Goal: Task Accomplishment & Management: Manage account settings

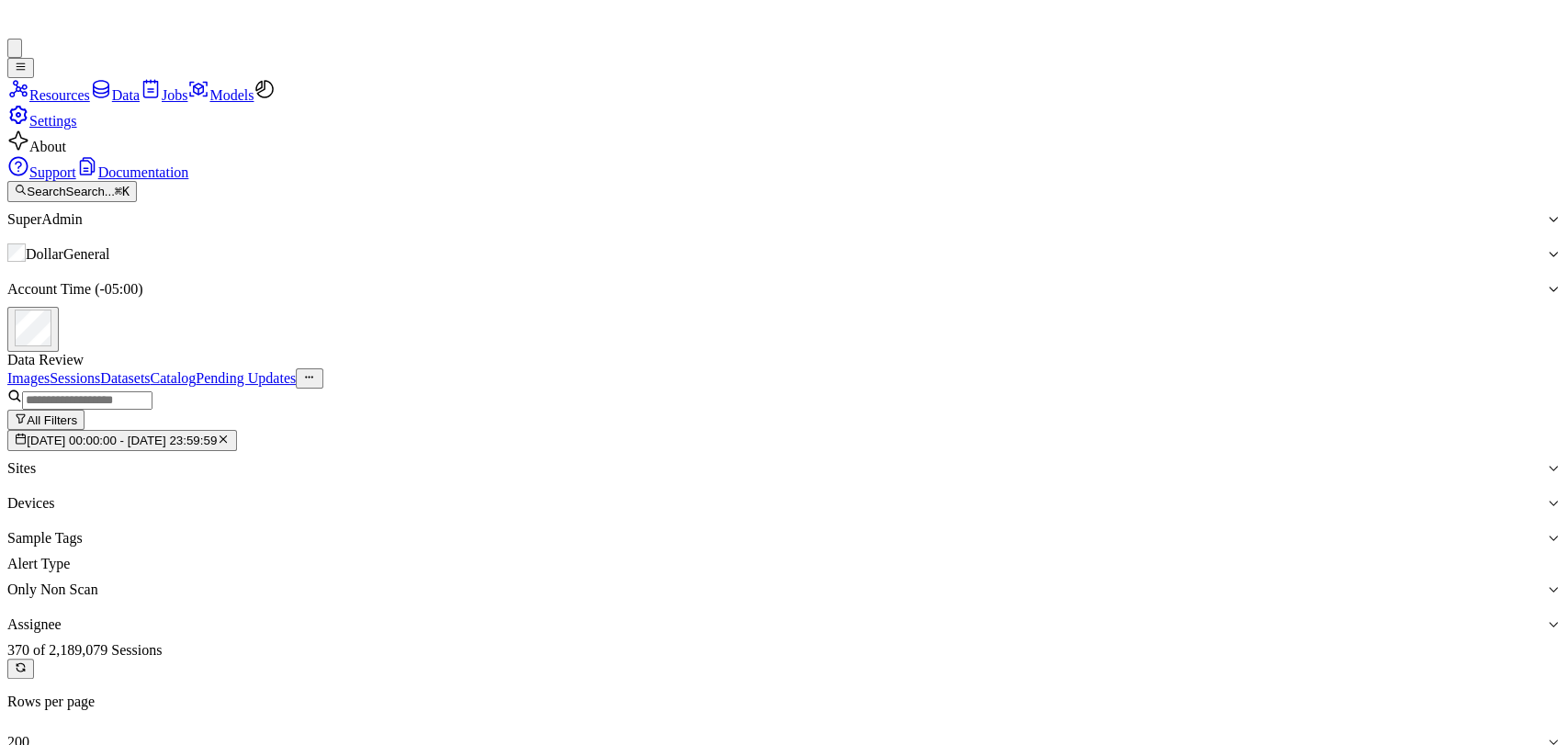
click at [49, 370] on link "Images" at bounding box center [29, 378] width 43 height 16
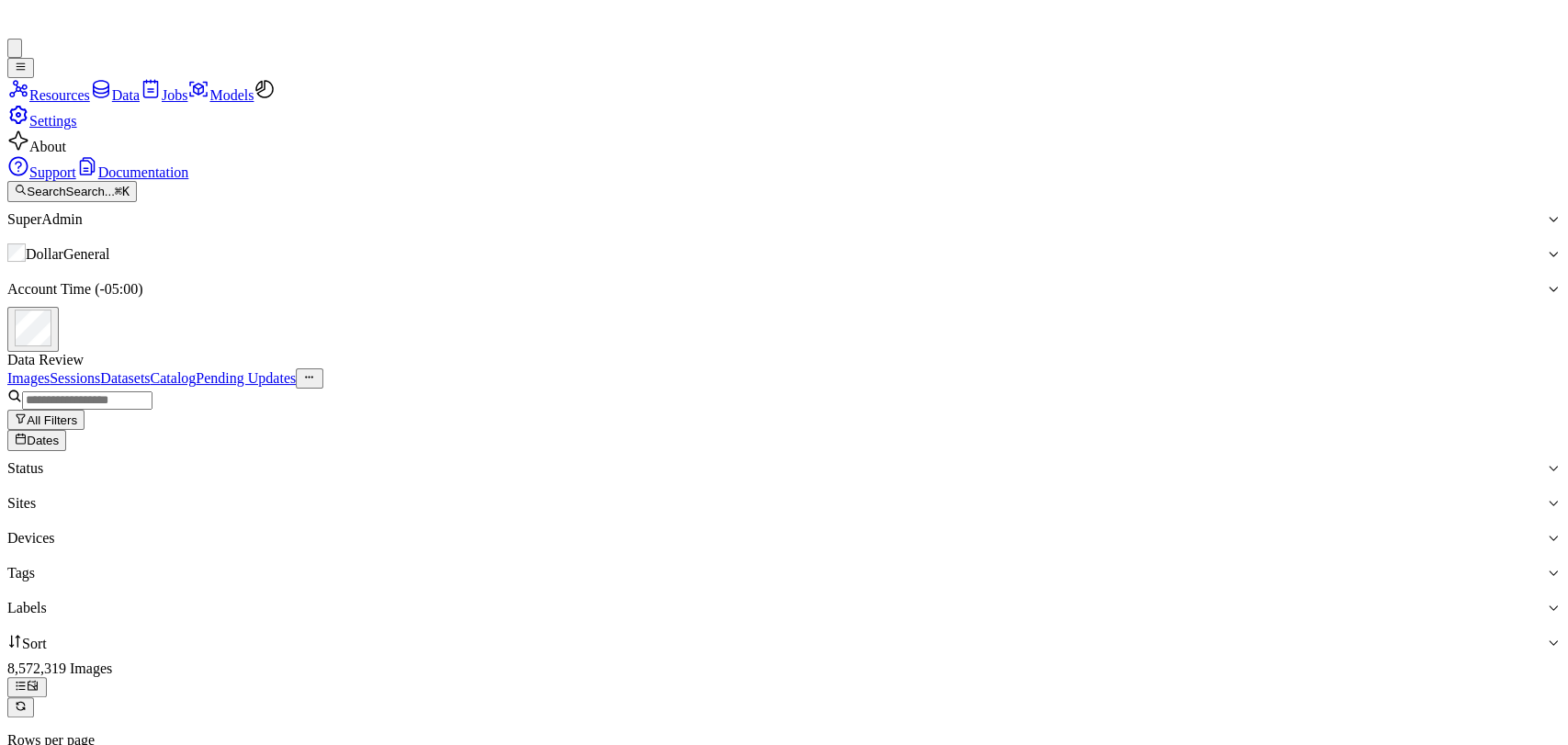
click at [1435, 368] on div "Images Sessions Datasets Catalog Pending Updates" at bounding box center [784, 378] width 1552 height 20
click at [59, 434] on span "Dates" at bounding box center [42, 441] width 32 height 14
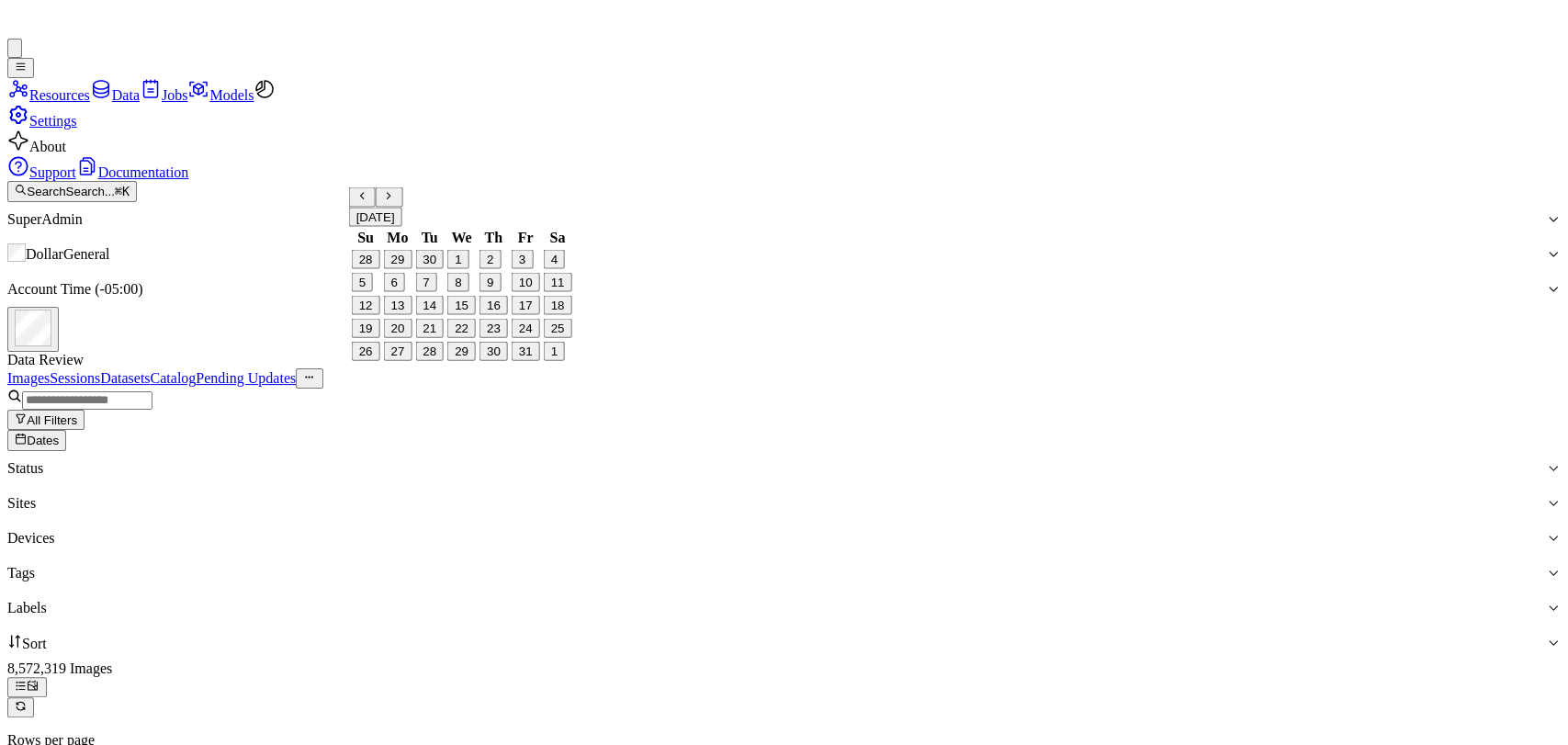
click at [469, 315] on button "15" at bounding box center [460, 305] width 28 height 19
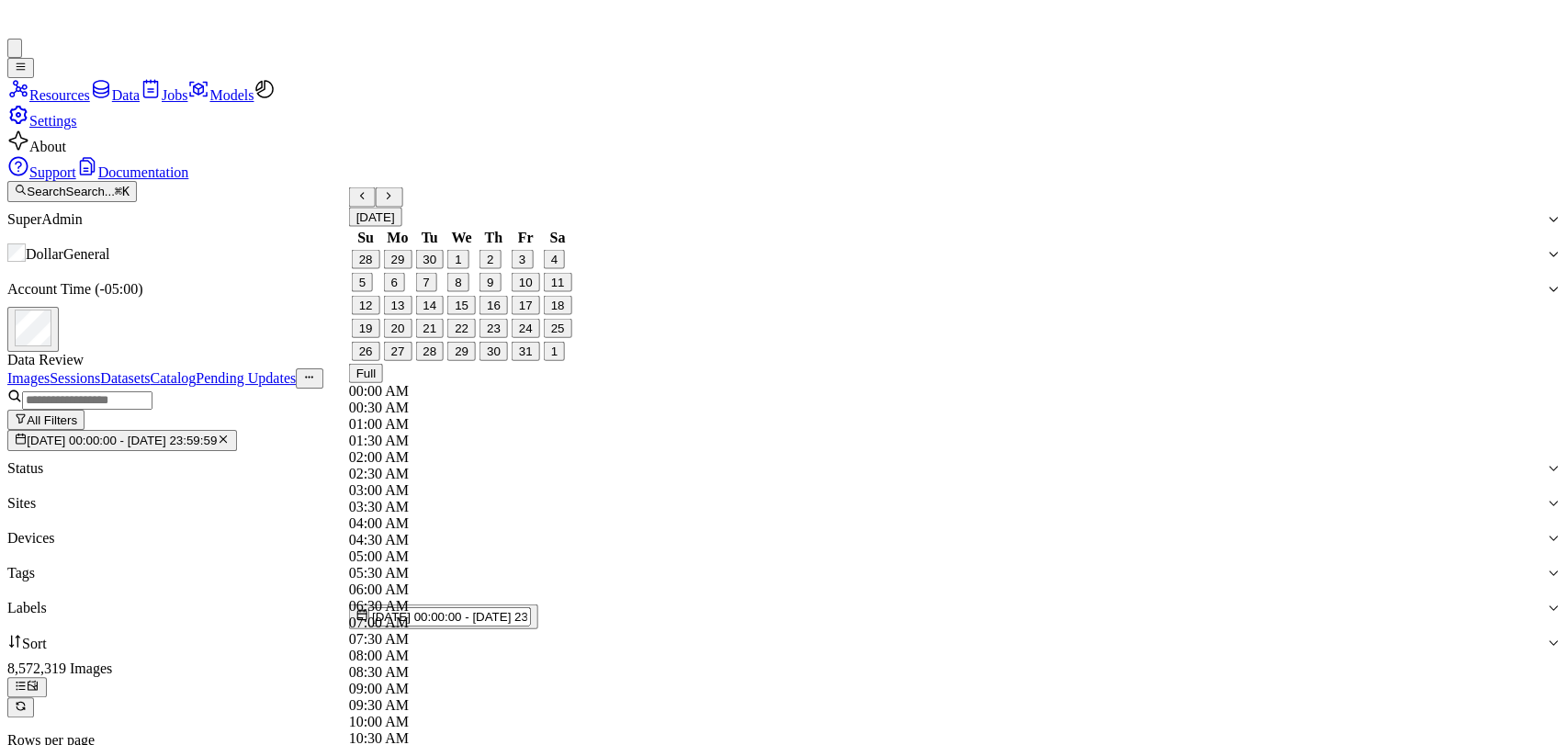
click at [435, 338] on button "21" at bounding box center [428, 328] width 28 height 19
type input "15/10/2025 00:00:00 - 21/10/2025 23:59:59"
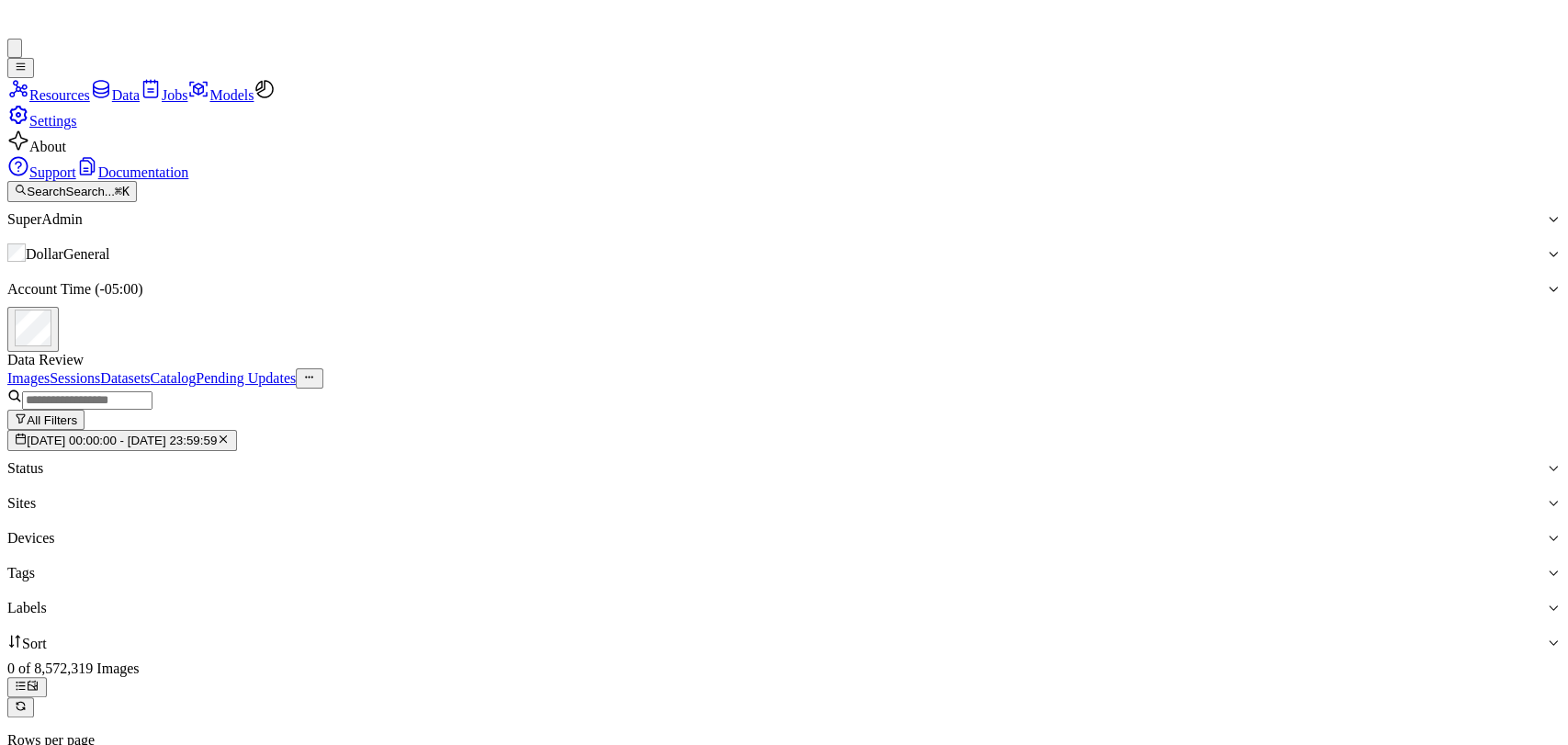
click at [965, 600] on div "Labels" at bounding box center [776, 607] width 1538 height 16
click at [984, 600] on div at bounding box center [776, 607] width 1538 height 16
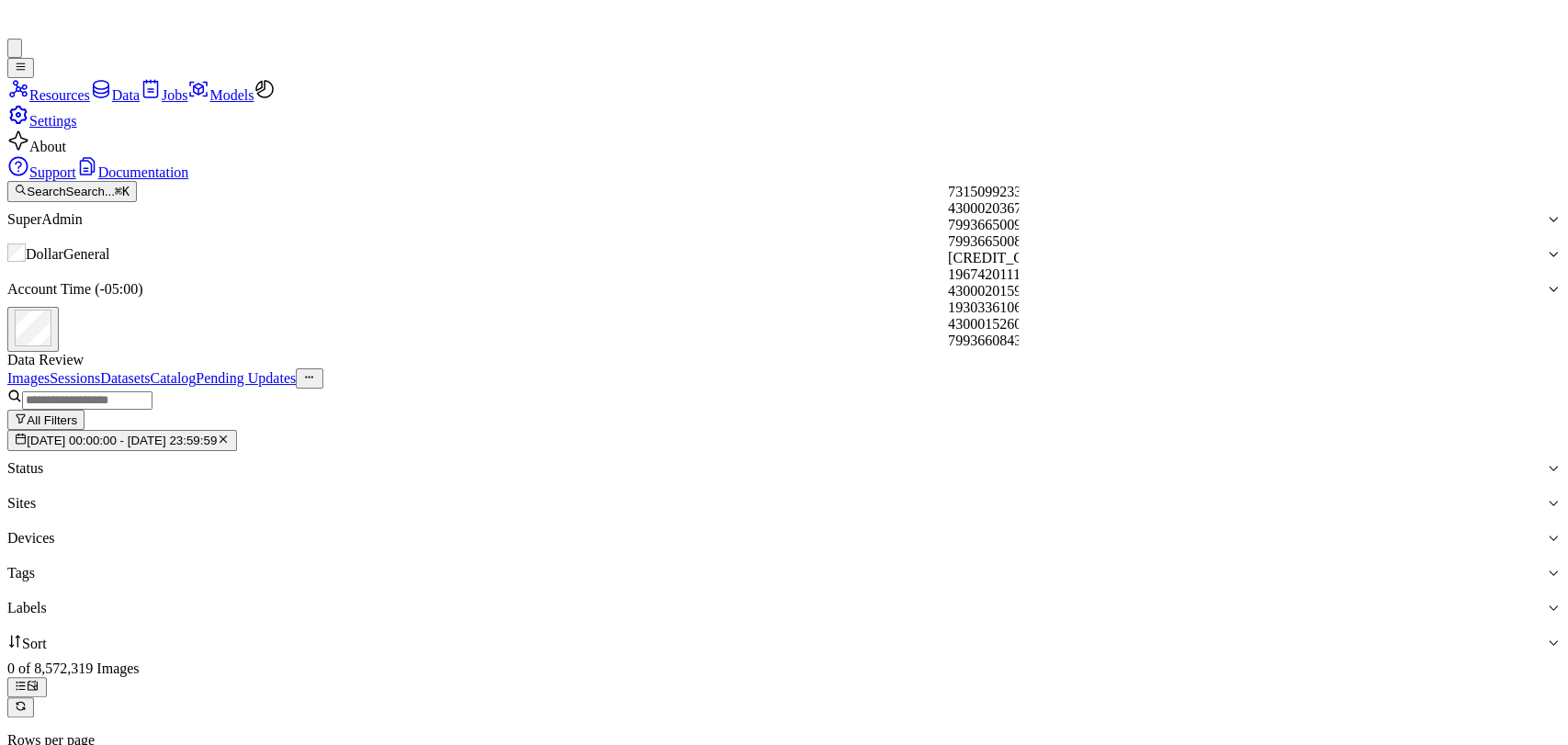
click at [984, 600] on div at bounding box center [776, 607] width 1538 height 16
click at [961, 600] on div "Labels" at bounding box center [776, 607] width 1538 height 16
click at [991, 600] on div at bounding box center [776, 607] width 1538 height 16
click at [229, 432] on icon "button" at bounding box center [223, 438] width 12 height 12
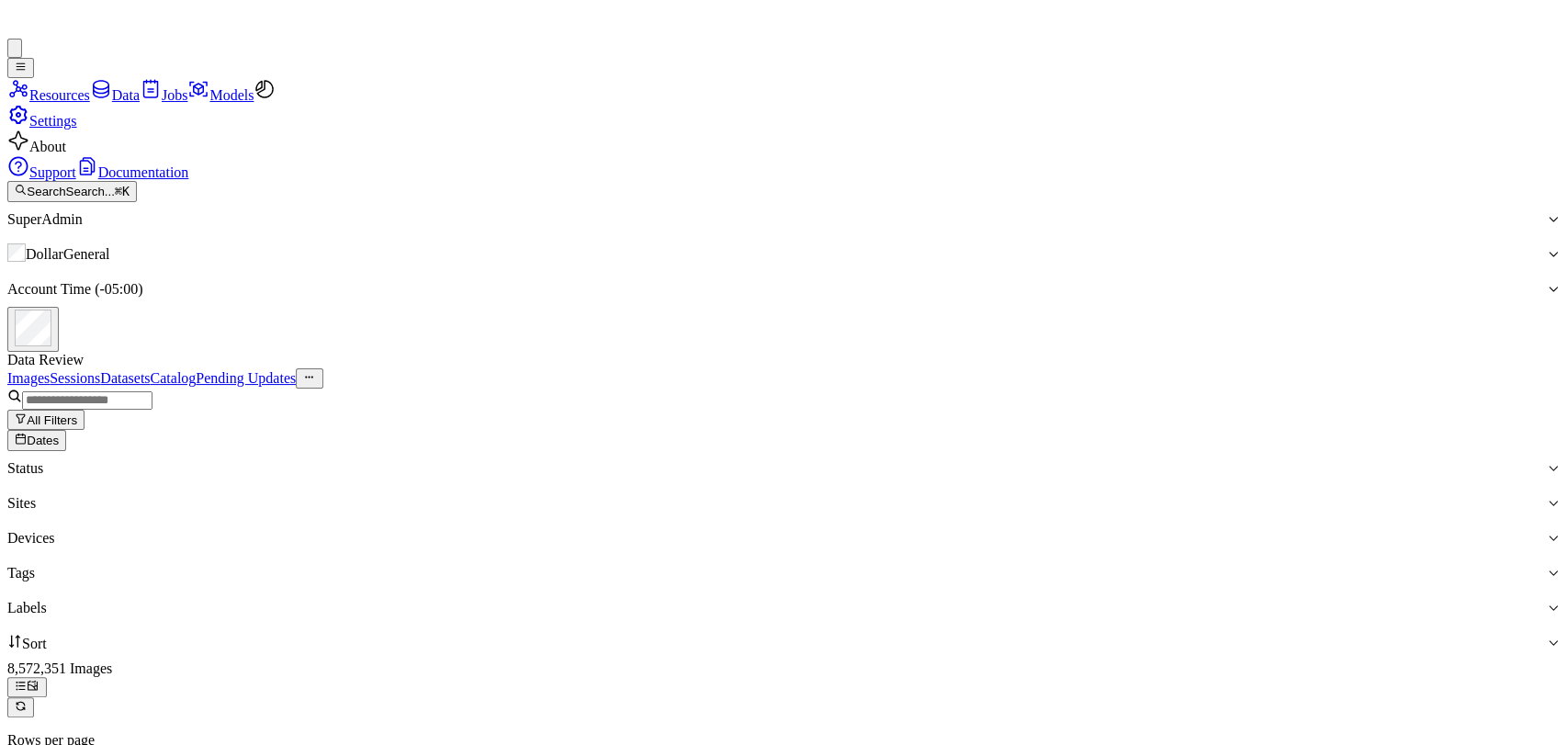
click at [59, 434] on span "Dates" at bounding box center [42, 441] width 32 height 14
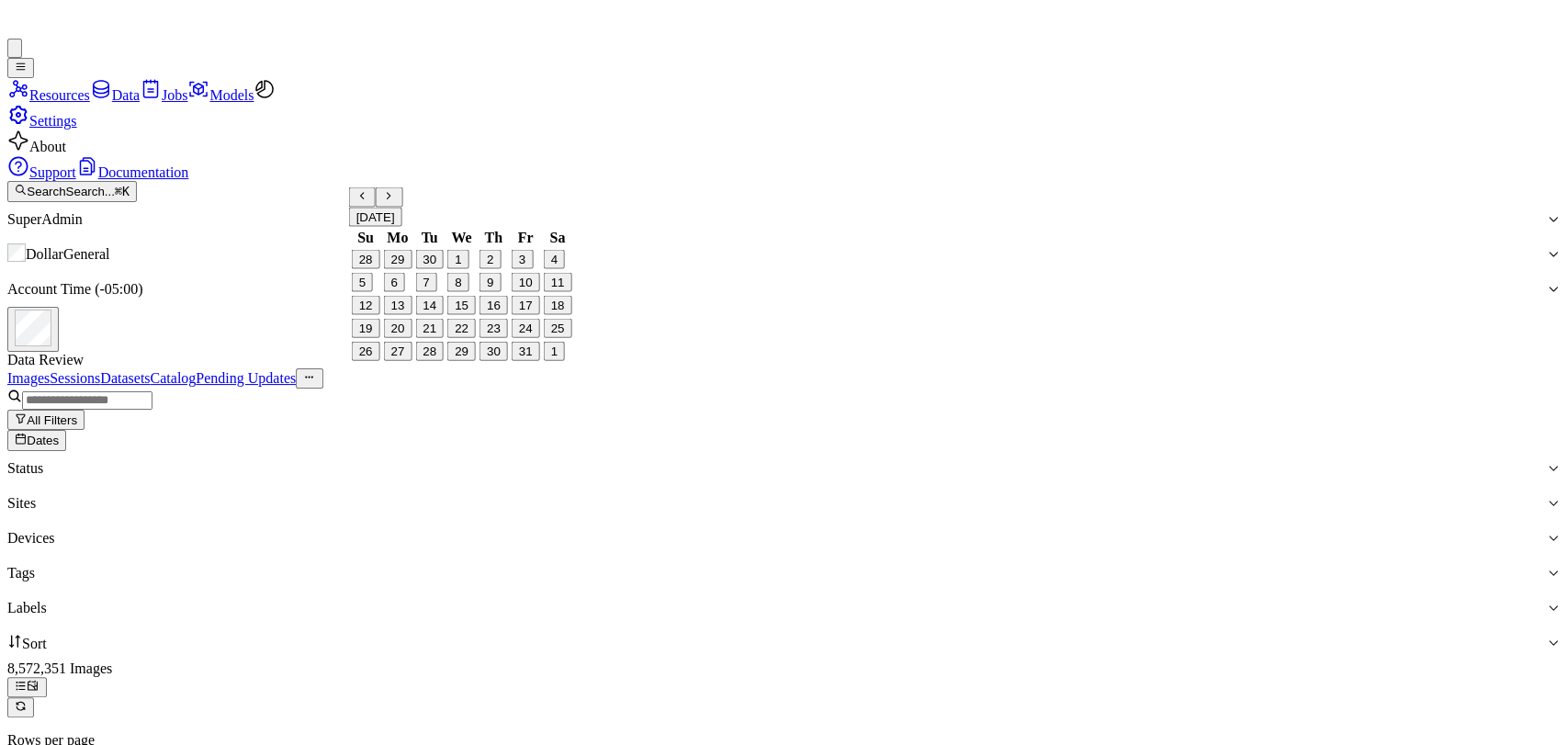
click at [363, 207] on button "Go to the Previous Month" at bounding box center [361, 197] width 26 height 20
click at [399, 315] on button "15" at bounding box center [396, 305] width 28 height 19
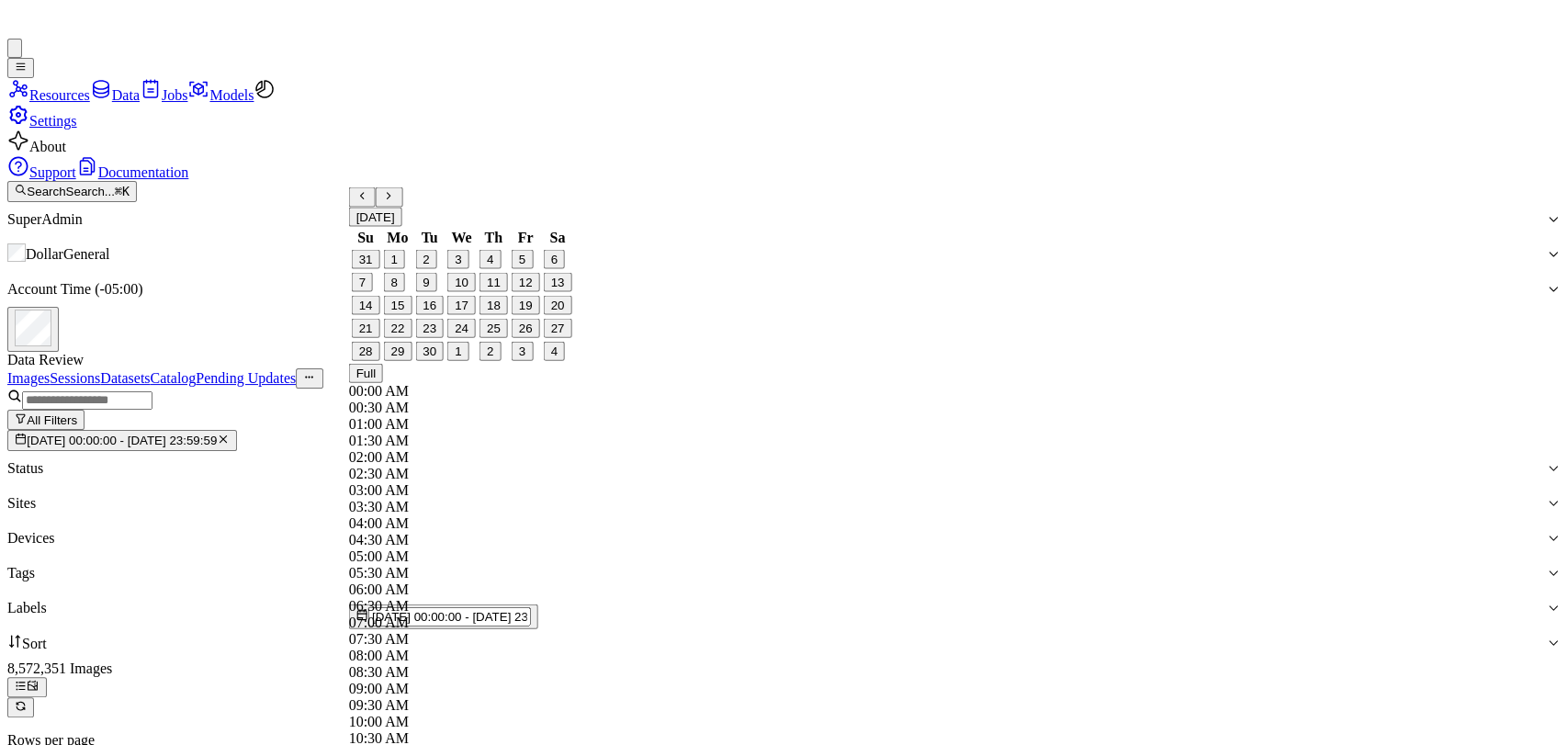
click at [373, 338] on button "21" at bounding box center [365, 328] width 28 height 19
type input "[DATE] 00:00:00 - [DATE] 23:59:59"
click at [916, 368] on div "Images Sessions Datasets Catalog Pending Updates" at bounding box center [784, 378] width 1552 height 20
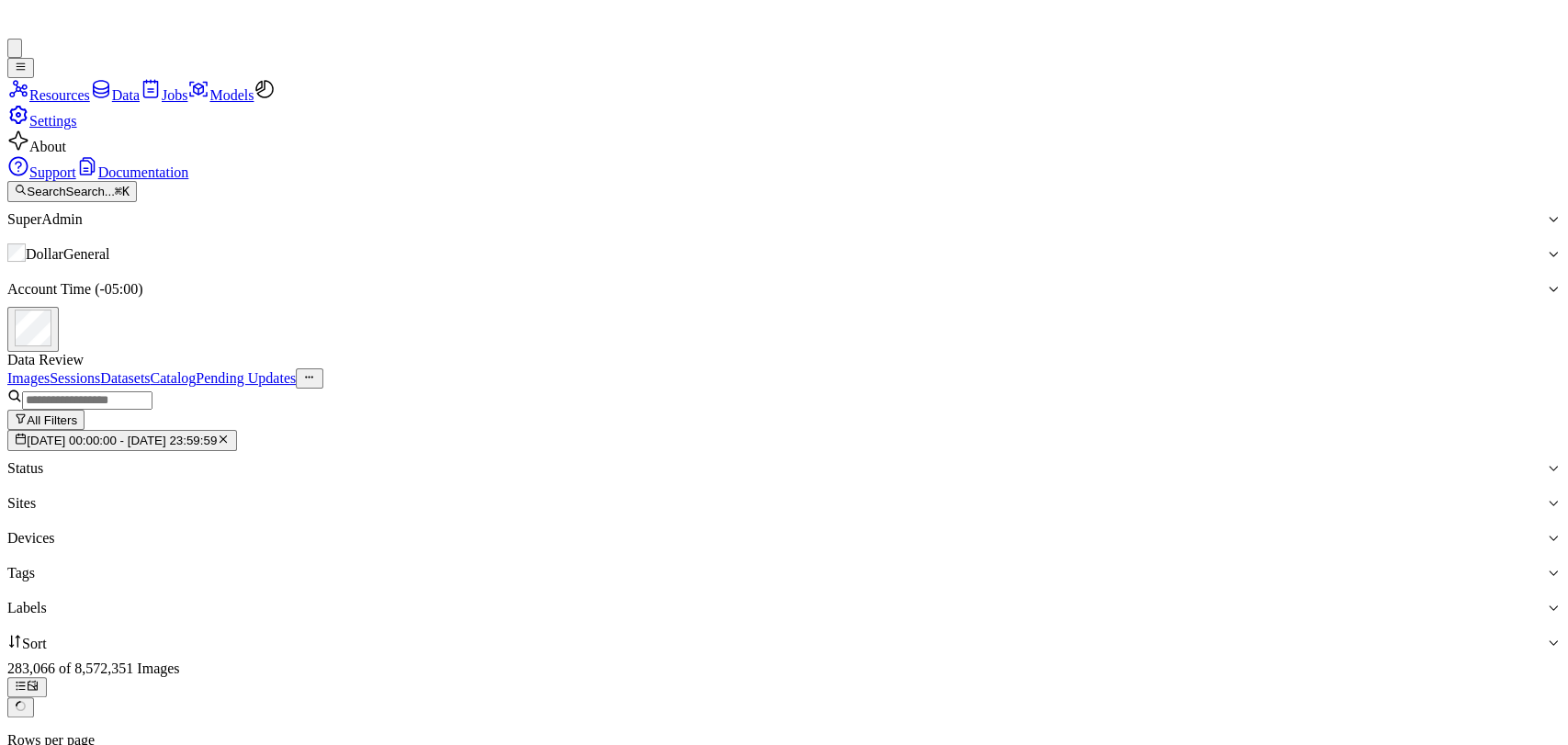
click at [990, 600] on div at bounding box center [776, 607] width 1538 height 16
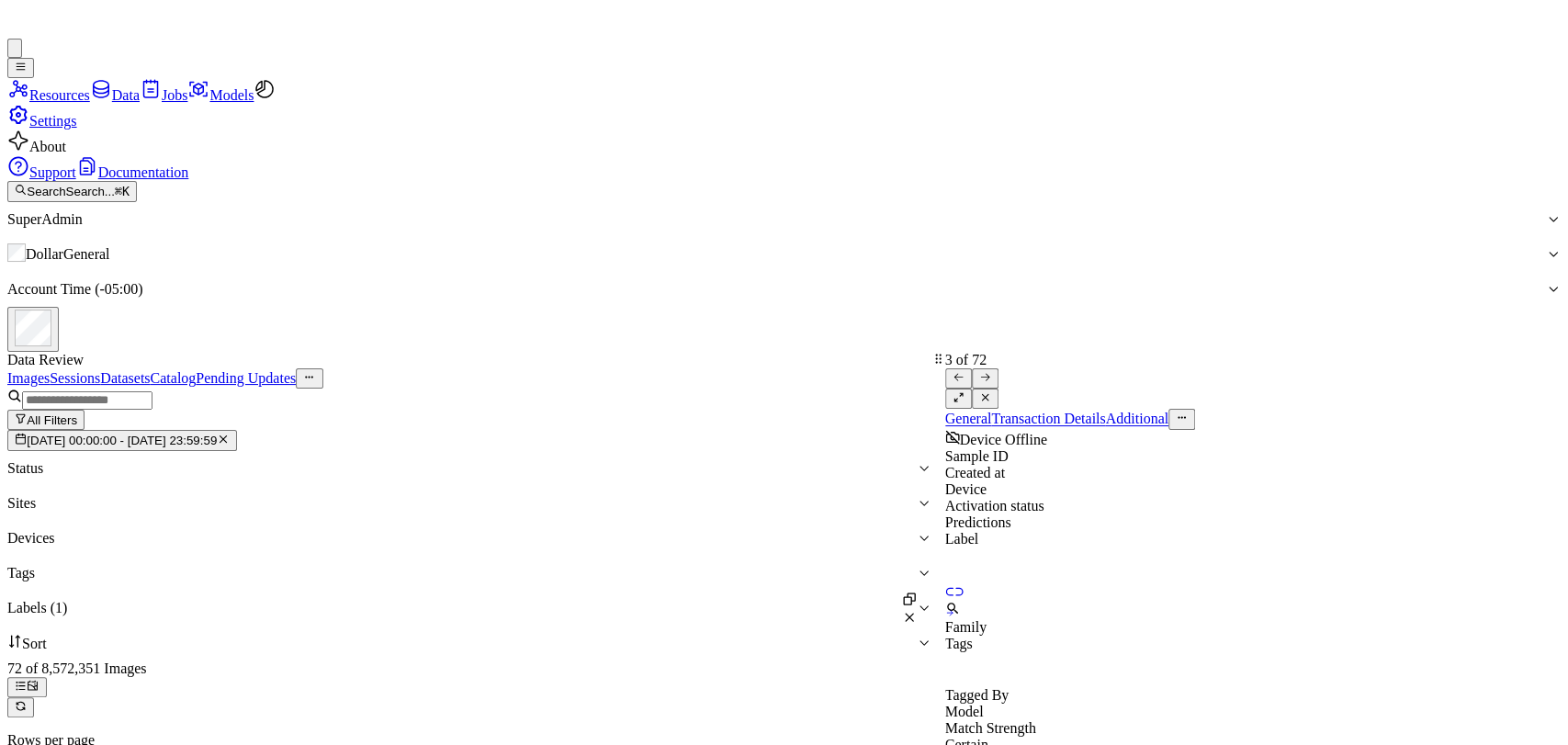
scroll to position [33, 0]
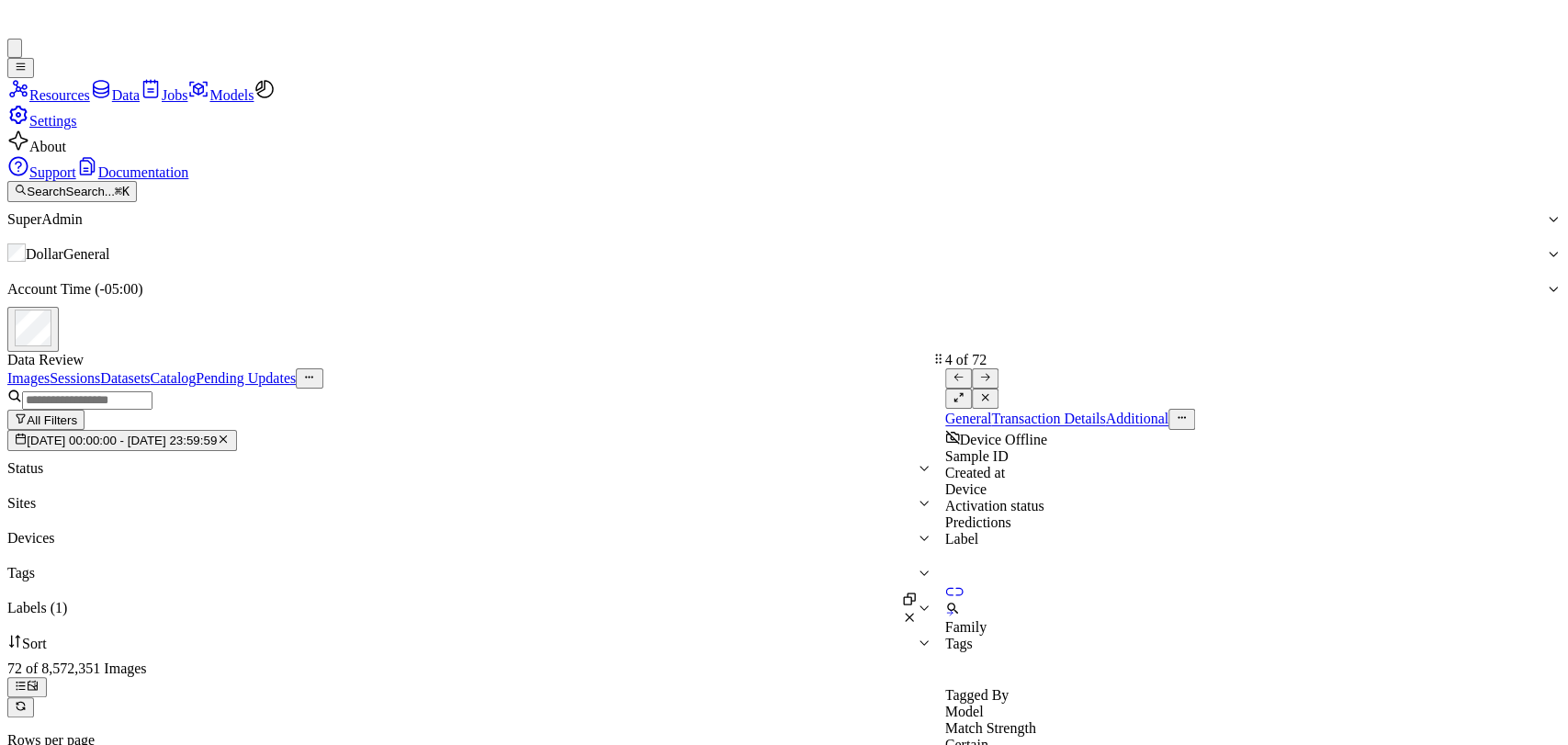
scroll to position [126, 0]
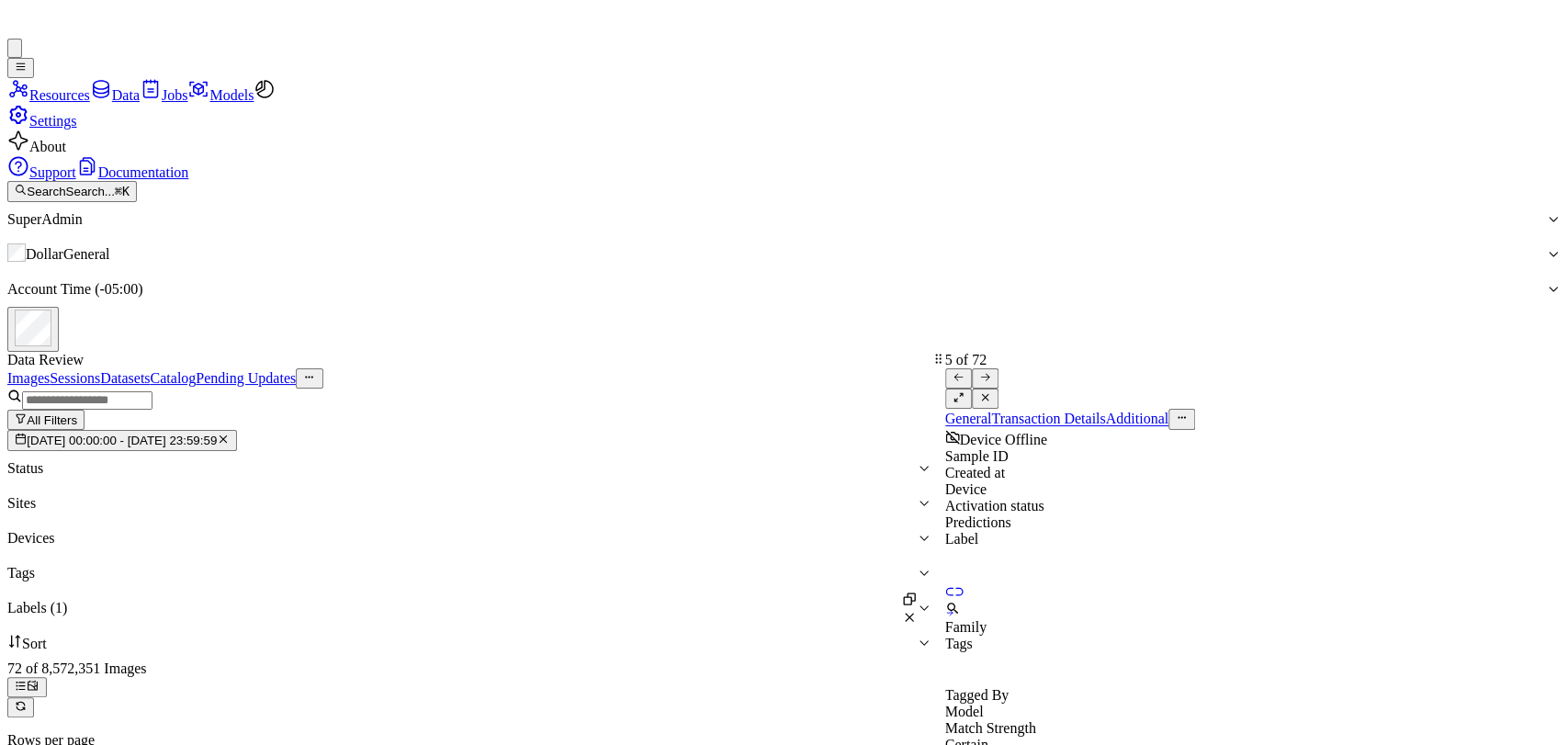
scroll to position [219, 0]
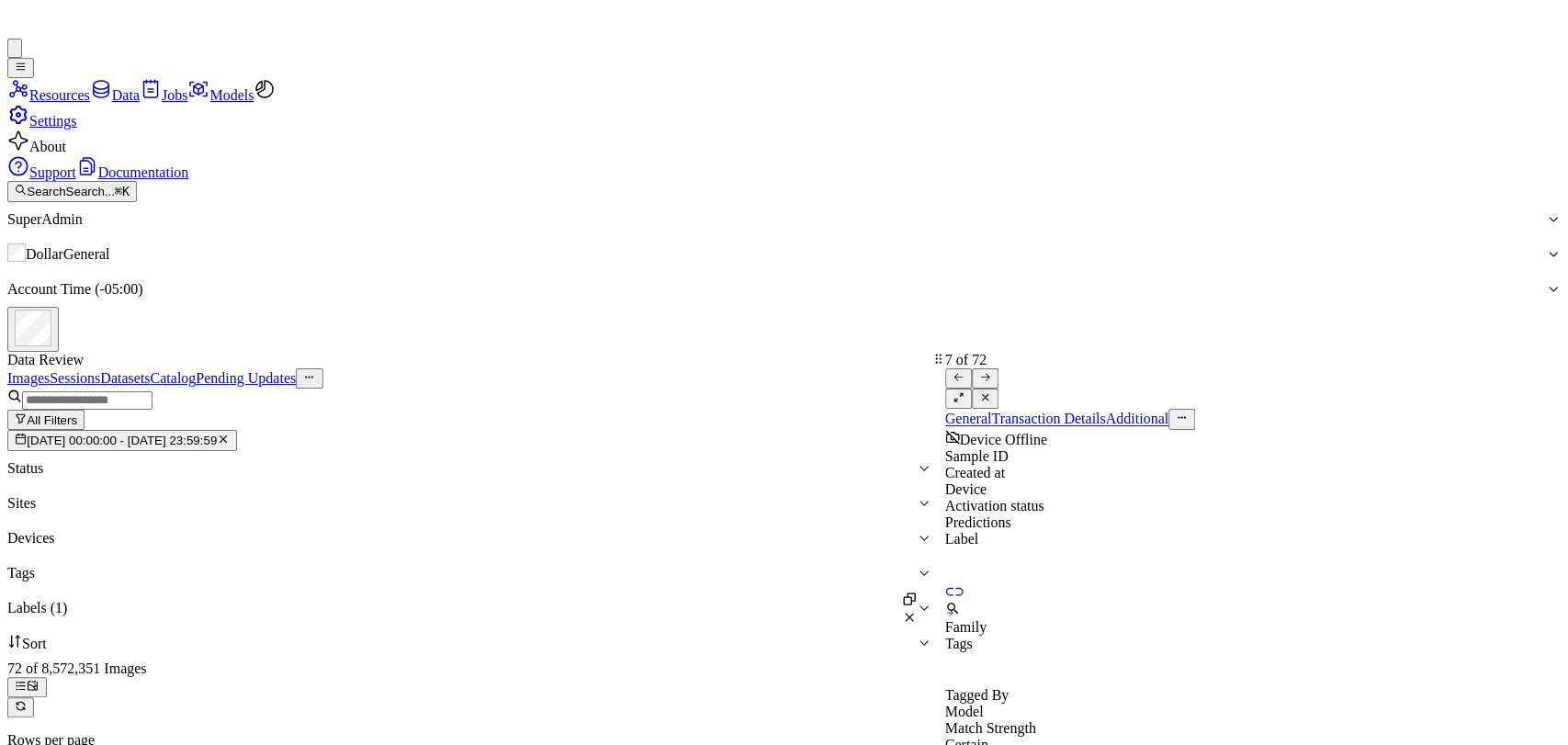
scroll to position [404, 0]
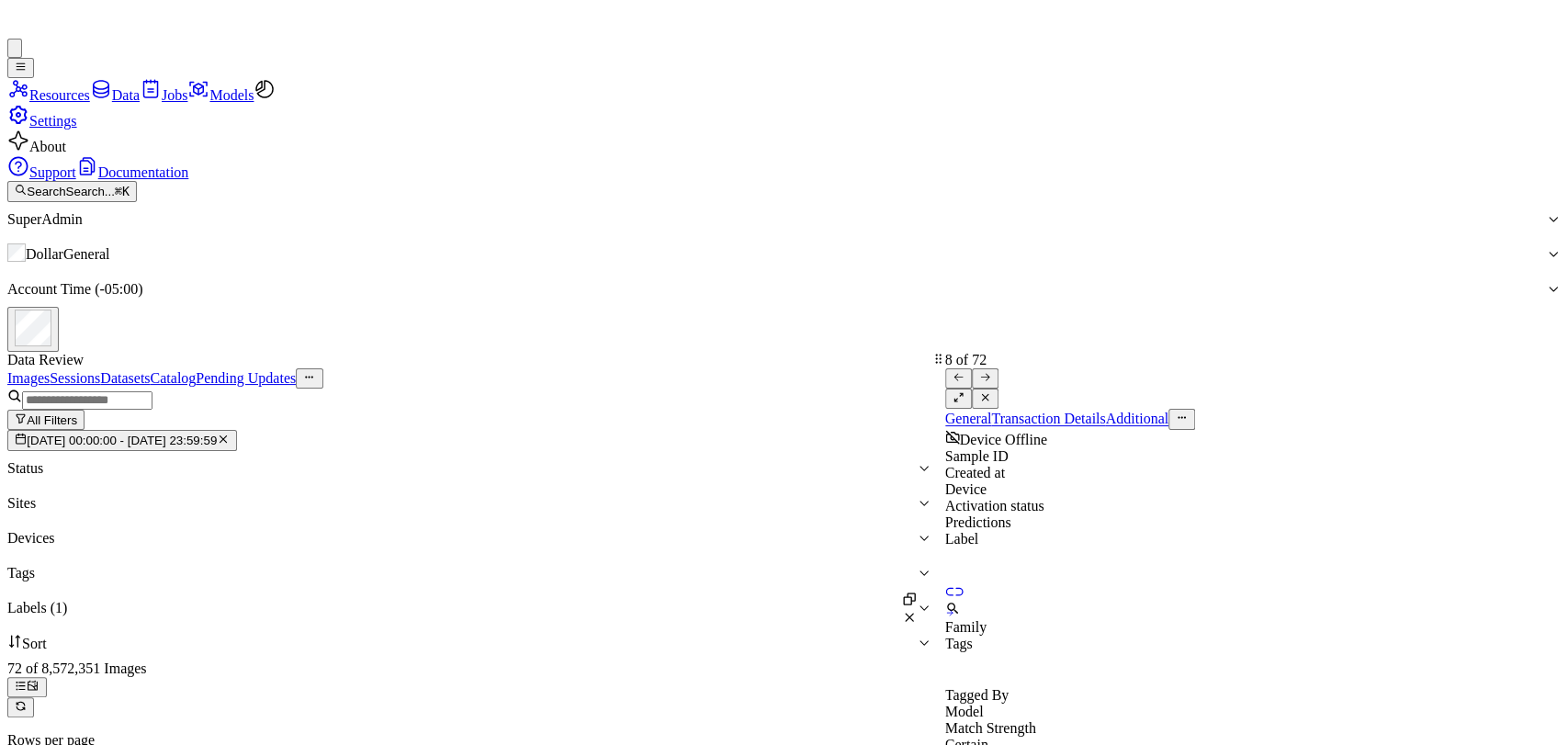
scroll to position [497, 0]
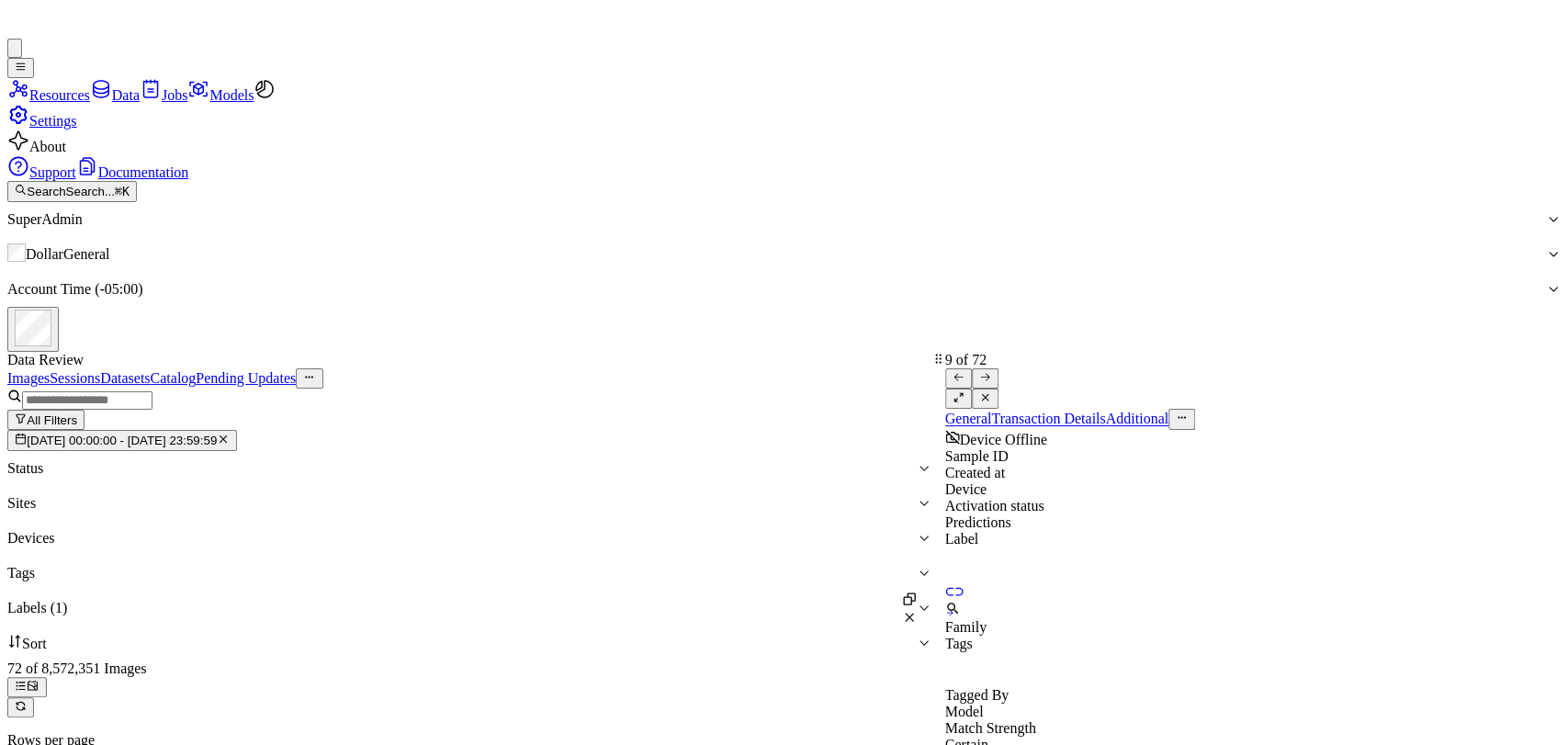
scroll to position [588, 0]
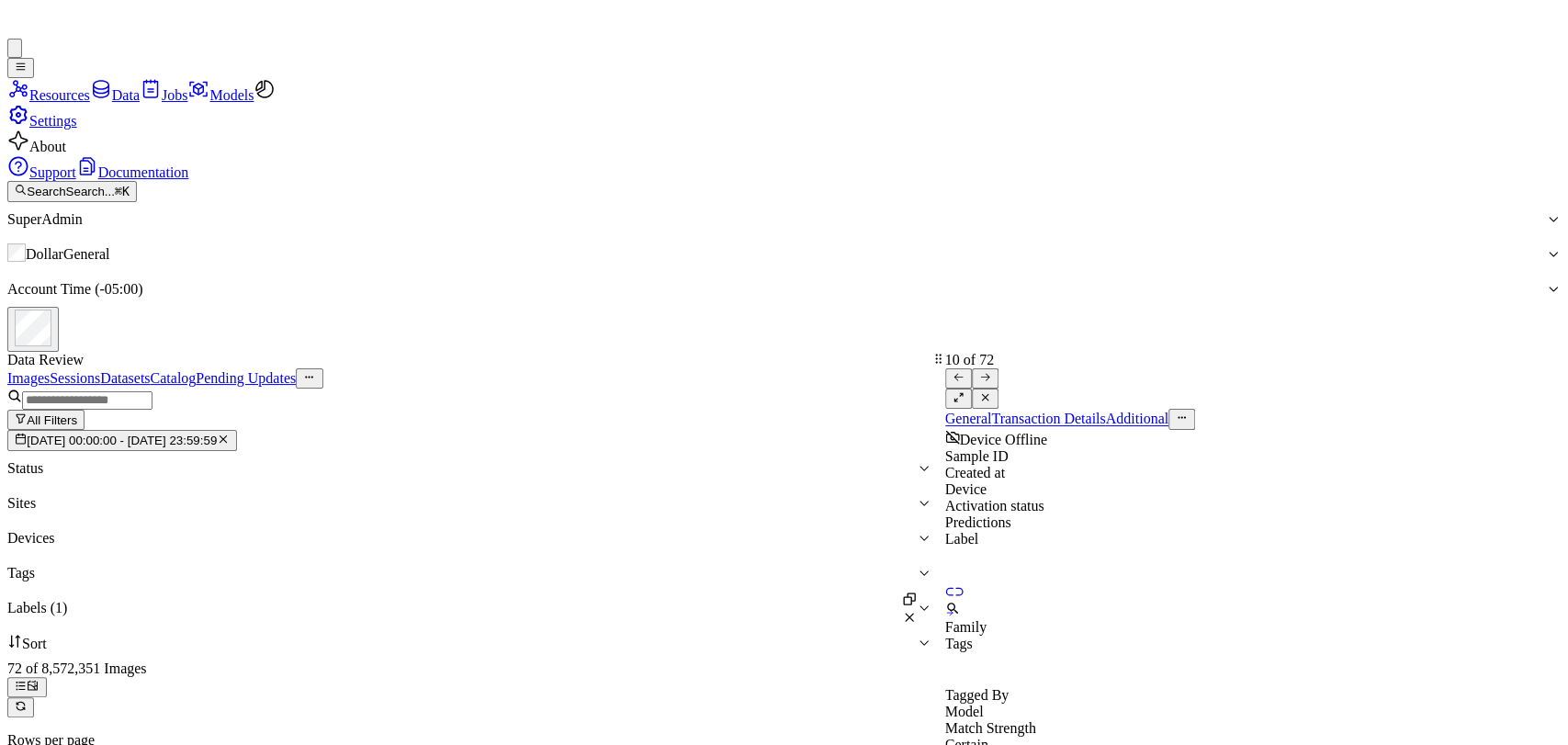
scroll to position [682, 0]
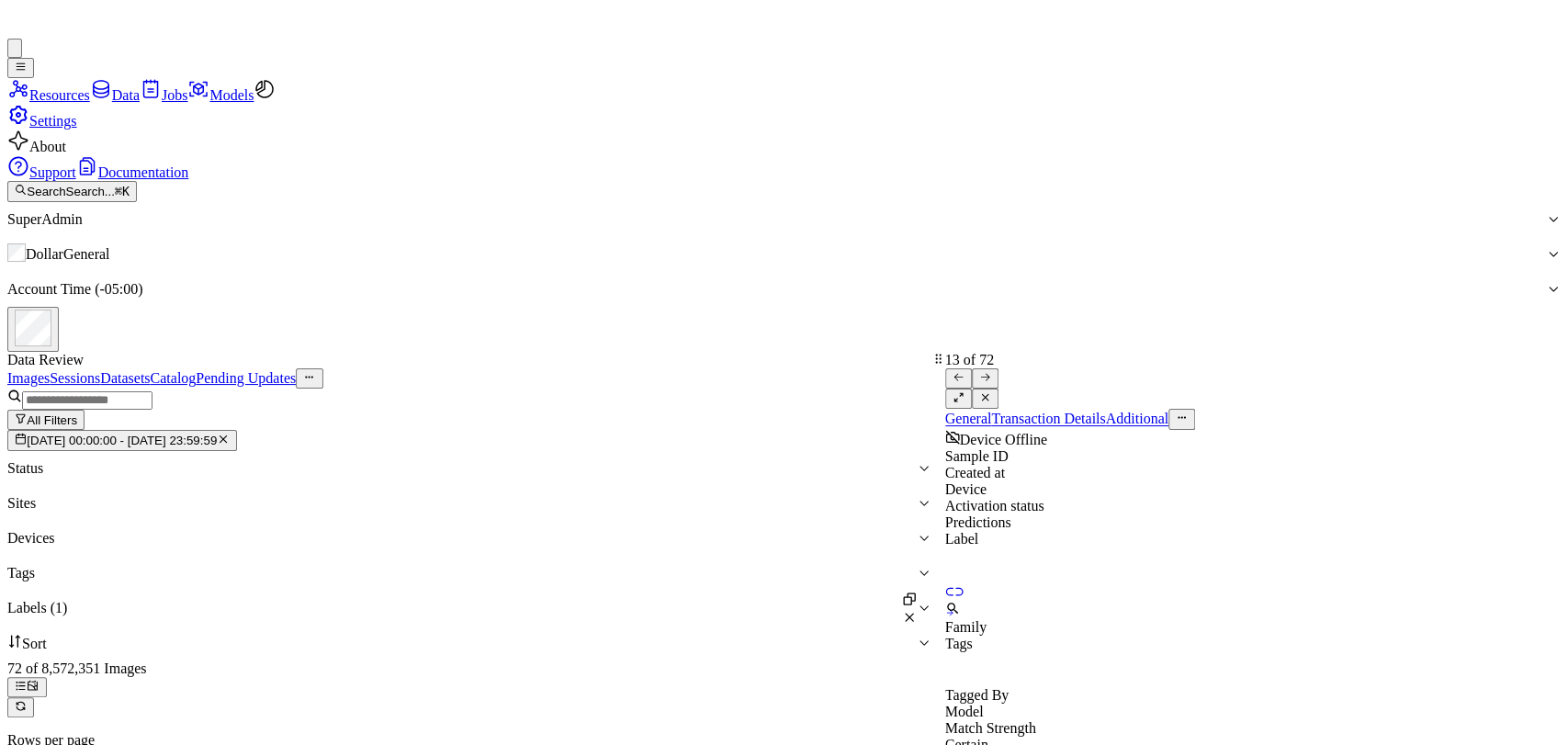
scroll to position [959, 0]
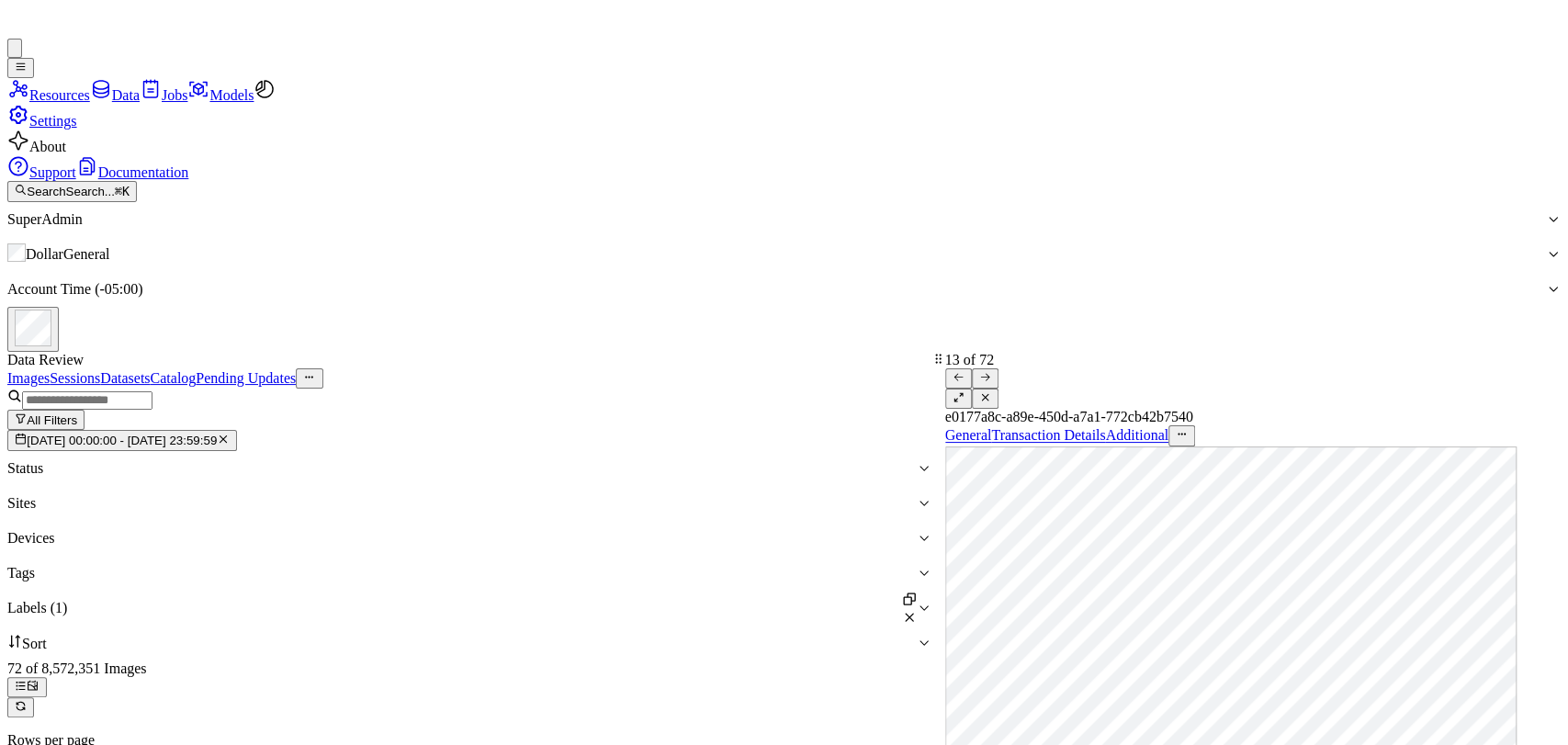
scroll to position [959, 0]
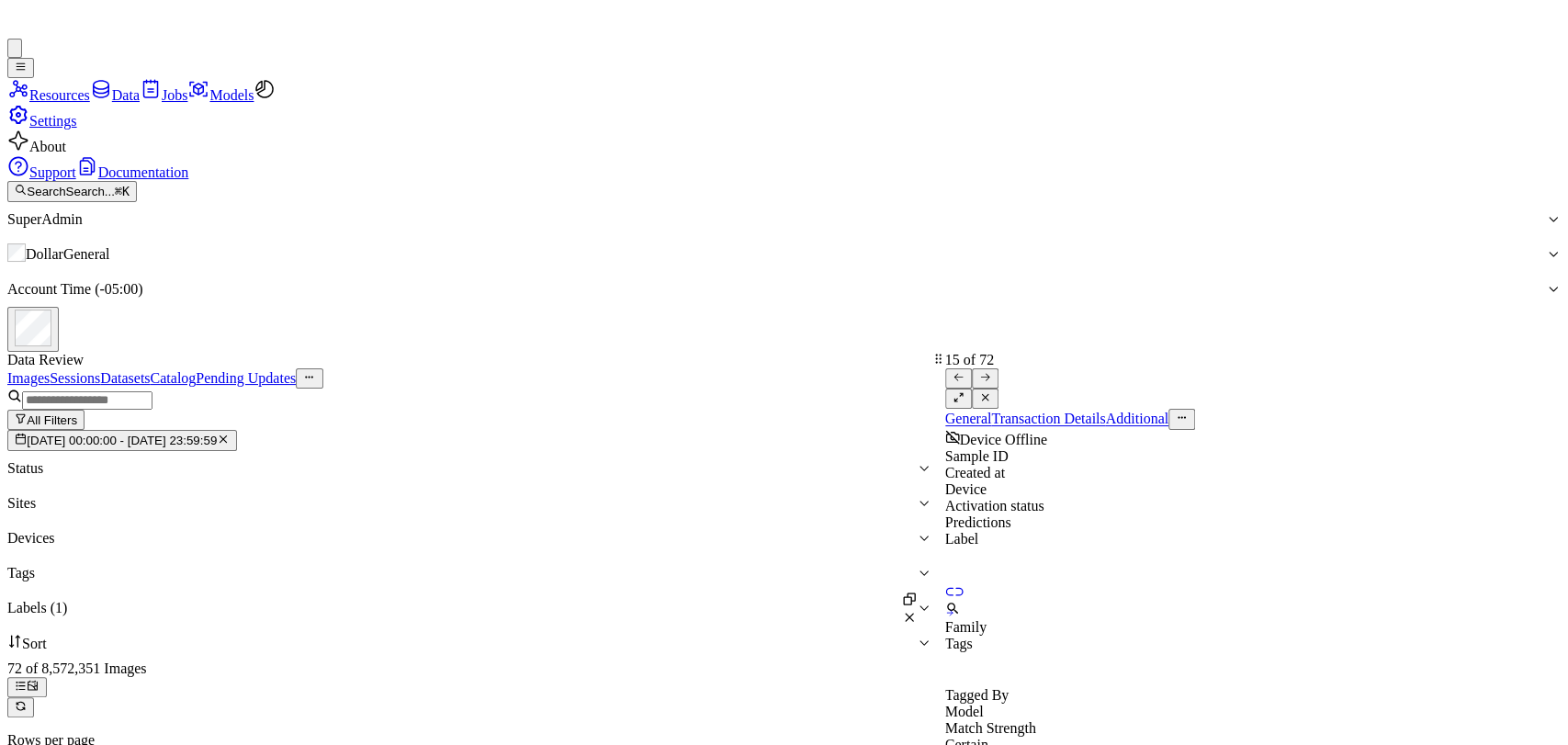
scroll to position [1145, 0]
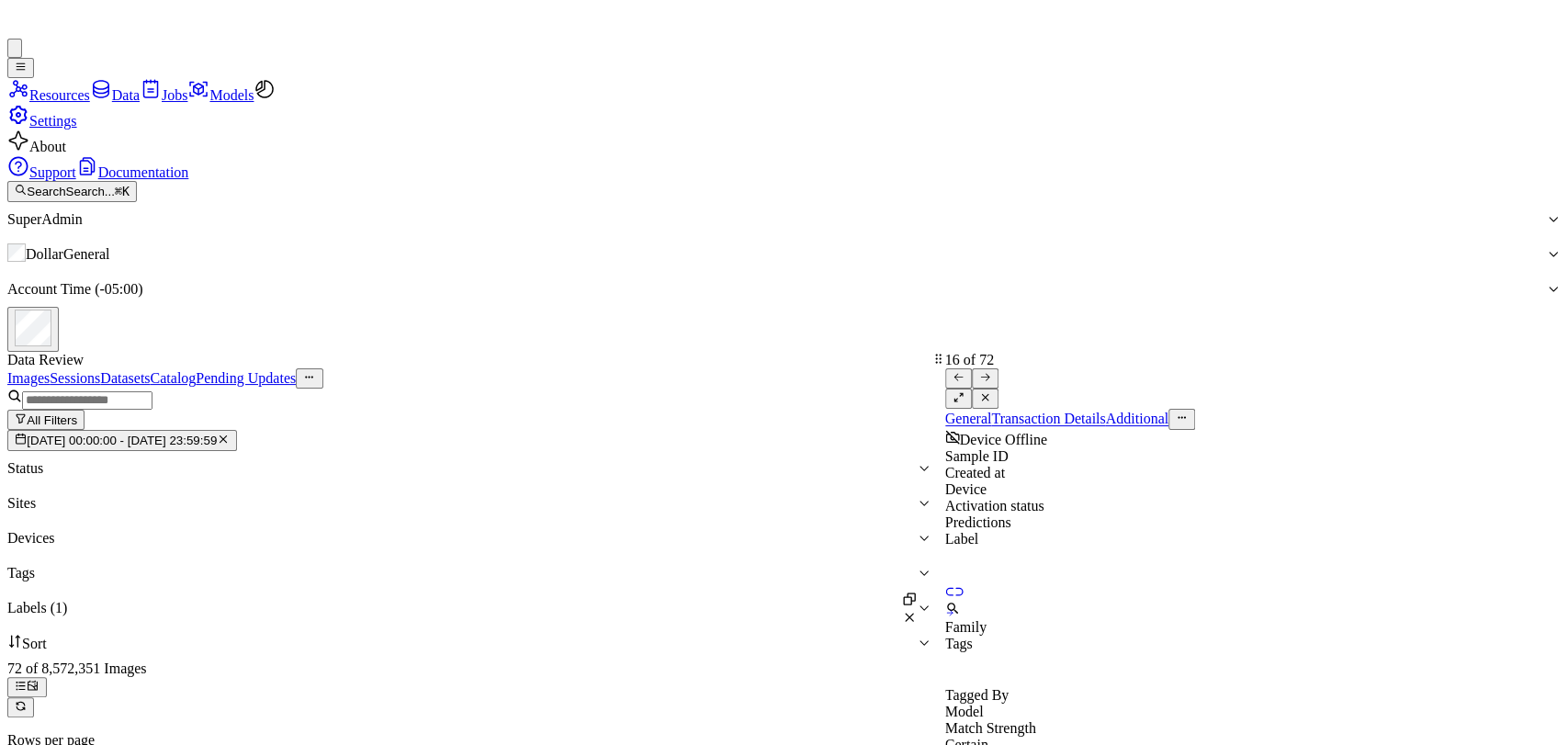
scroll to position [1237, 0]
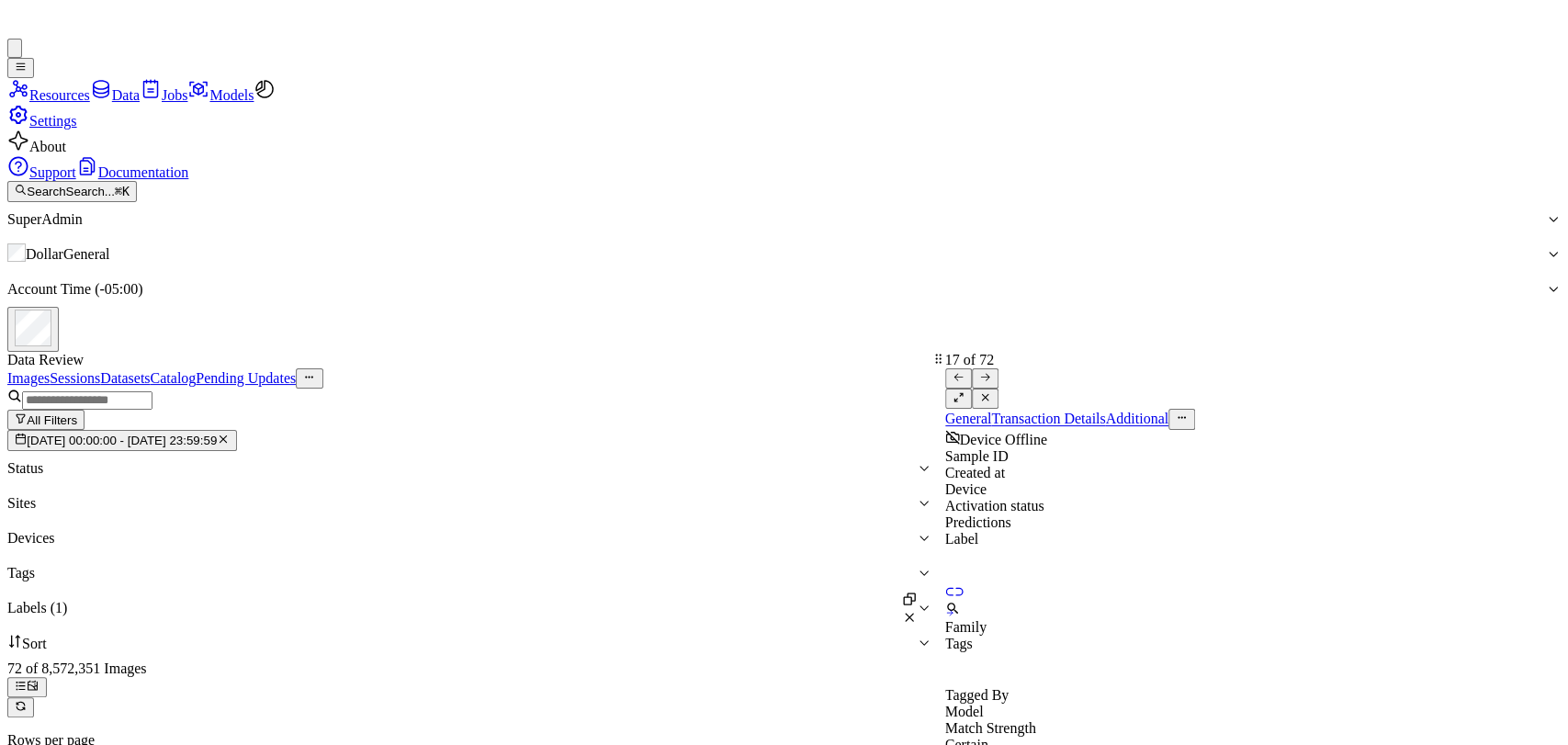
scroll to position [1329, 0]
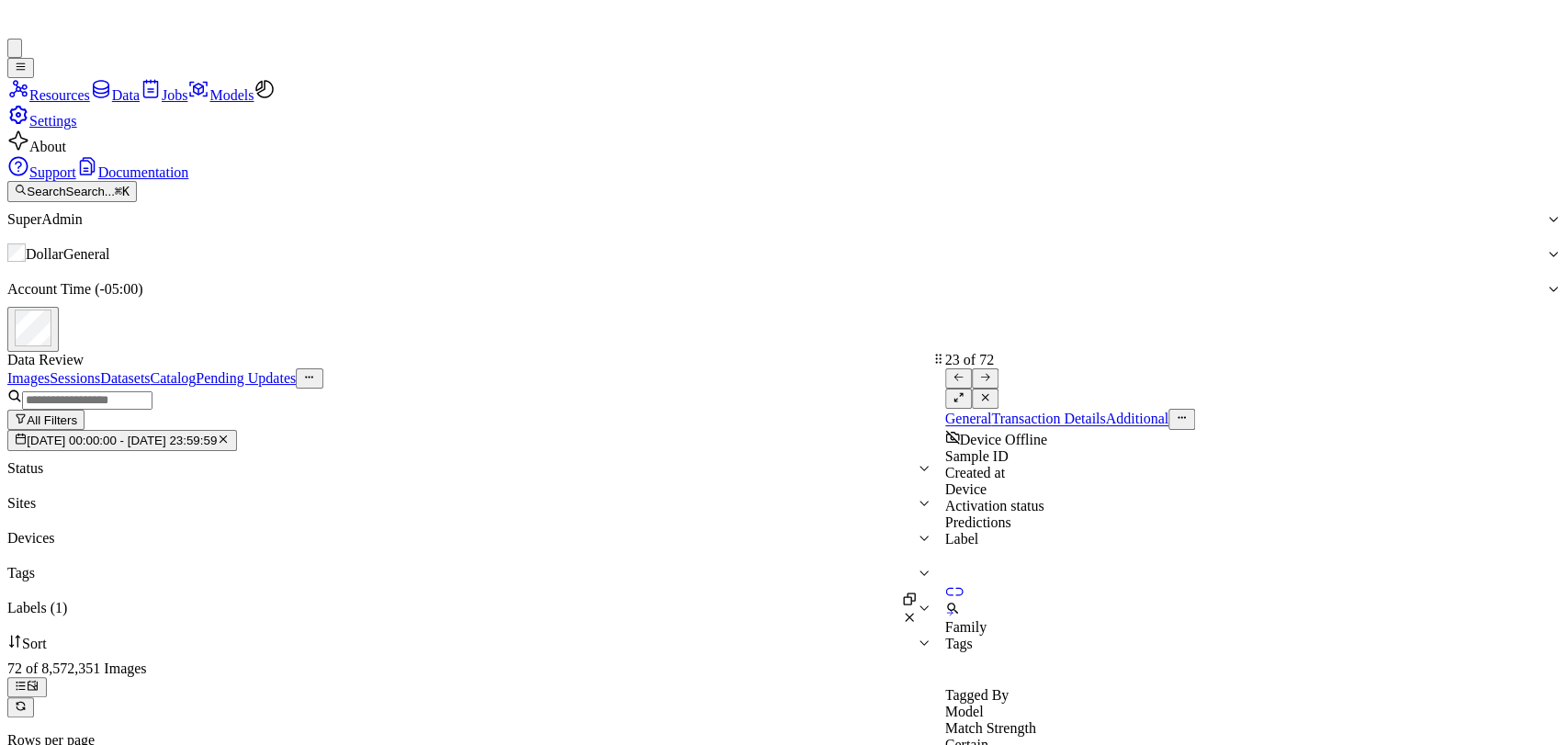
scroll to position [1885, 0]
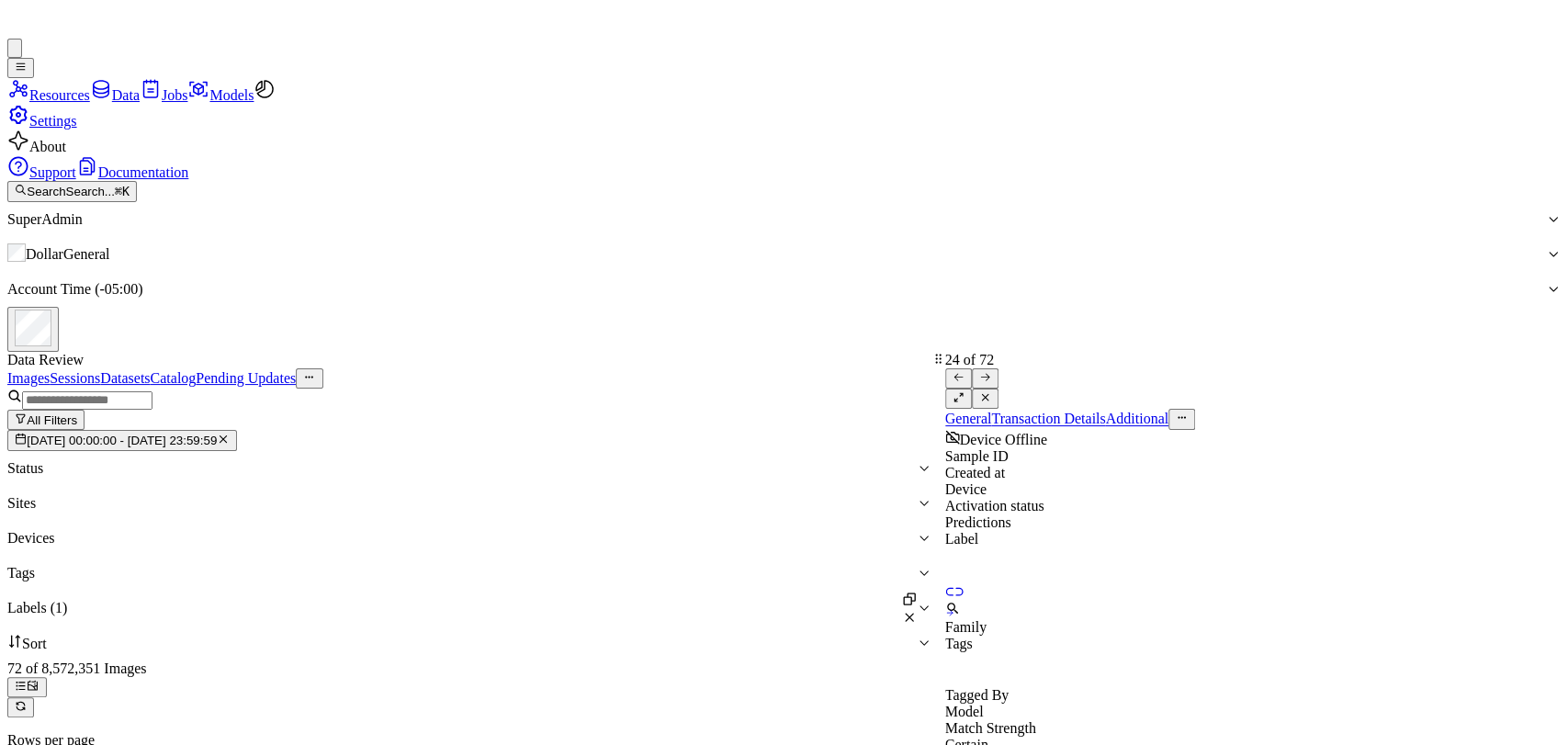
scroll to position [1978, 0]
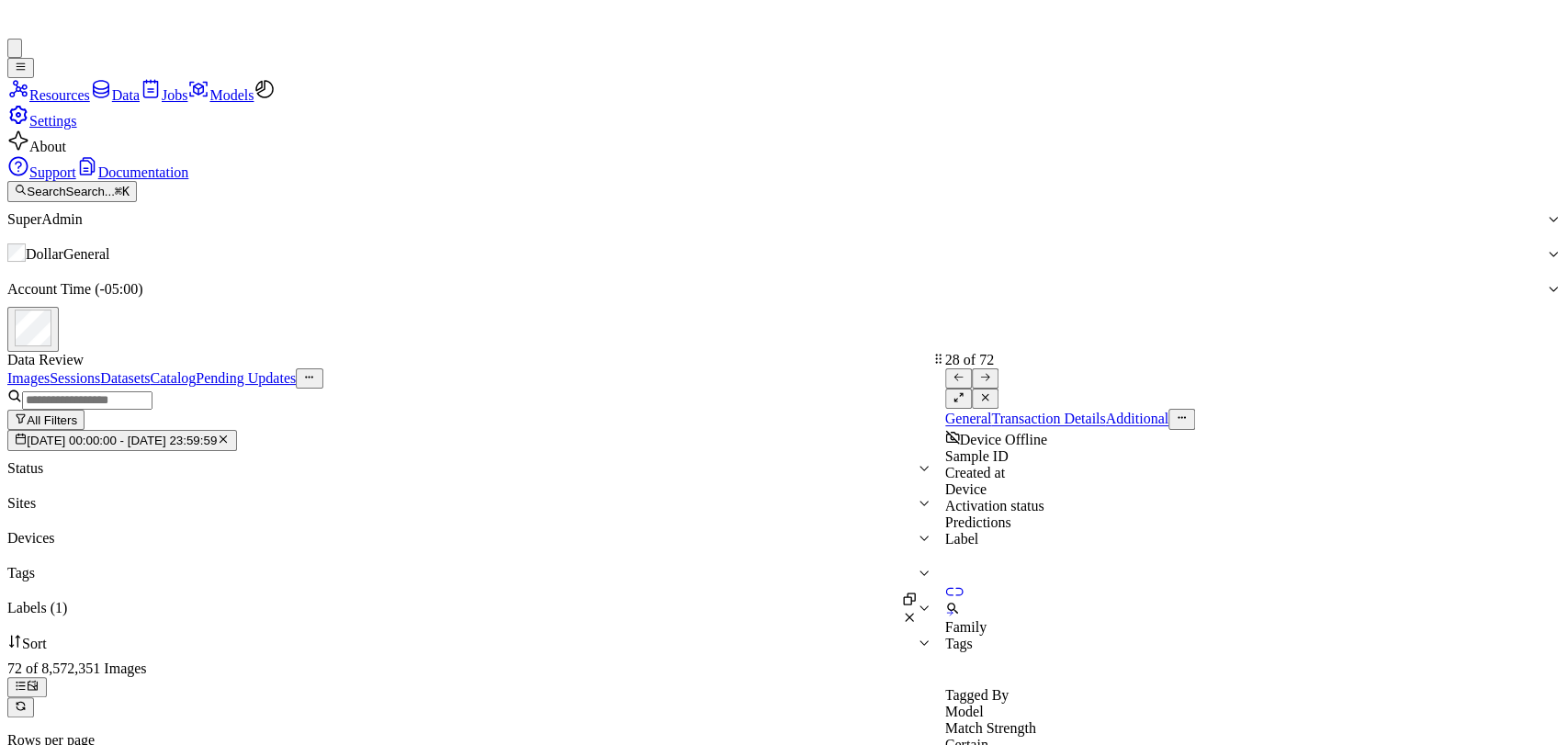
scroll to position [2349, 0]
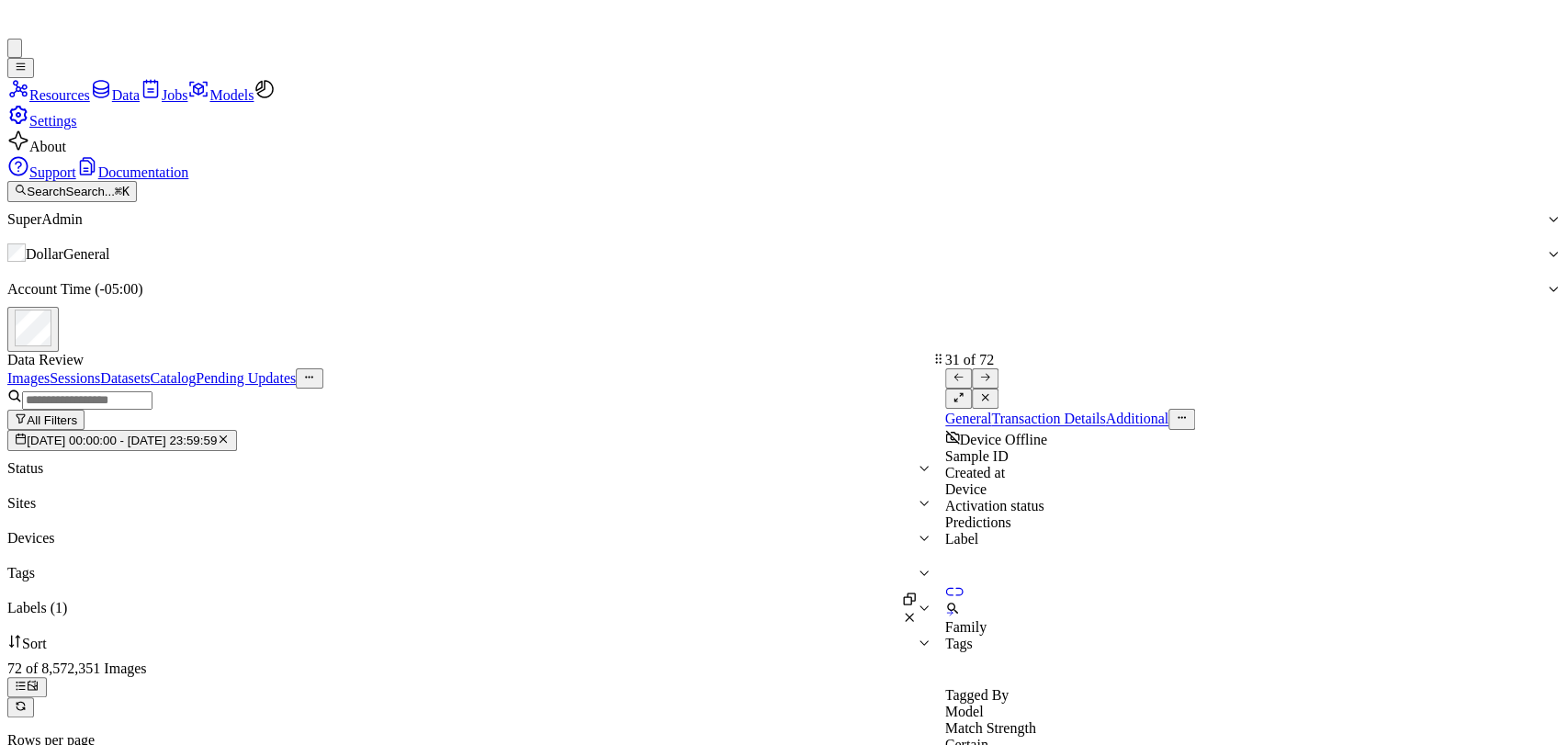
scroll to position [2626, 0]
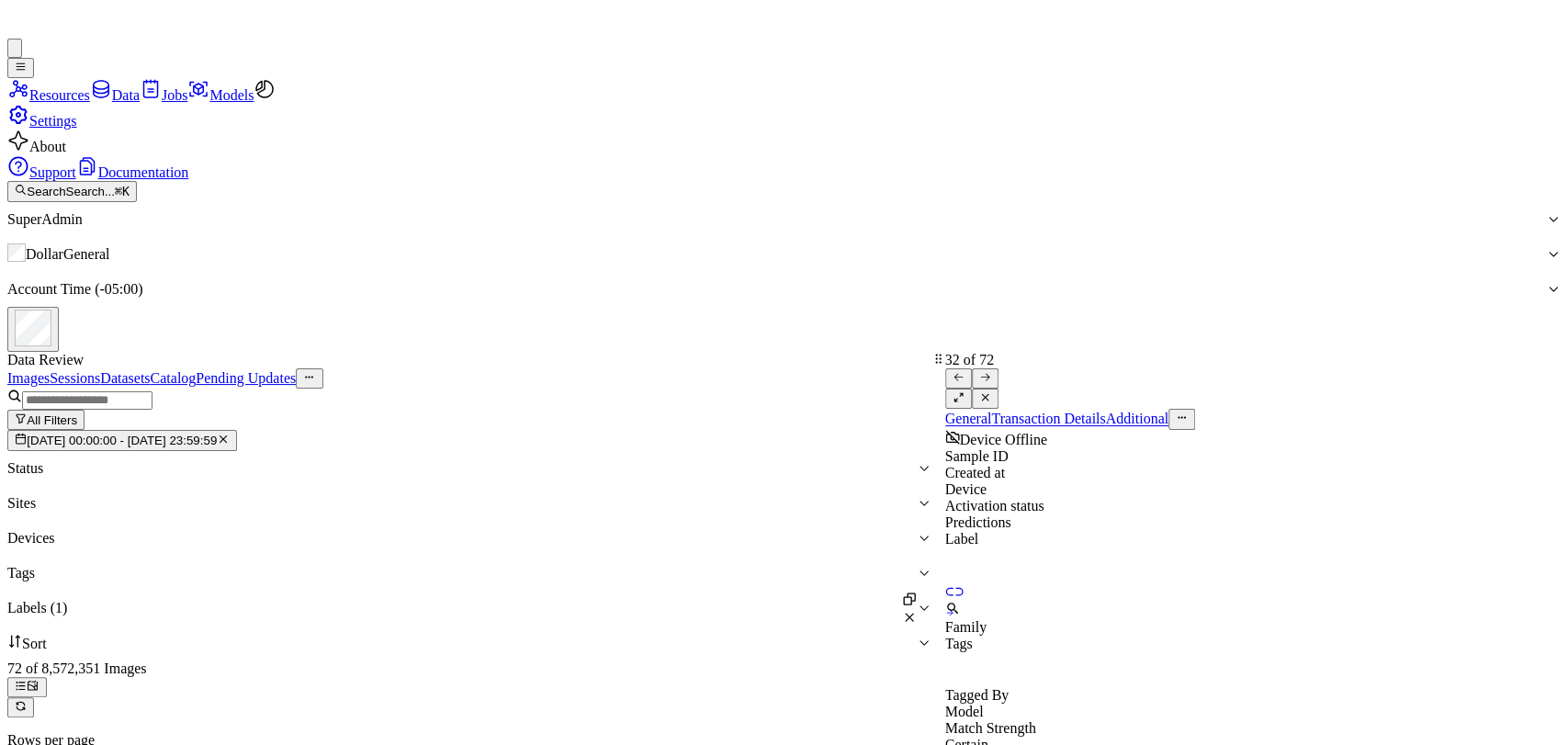
scroll to position [2719, 0]
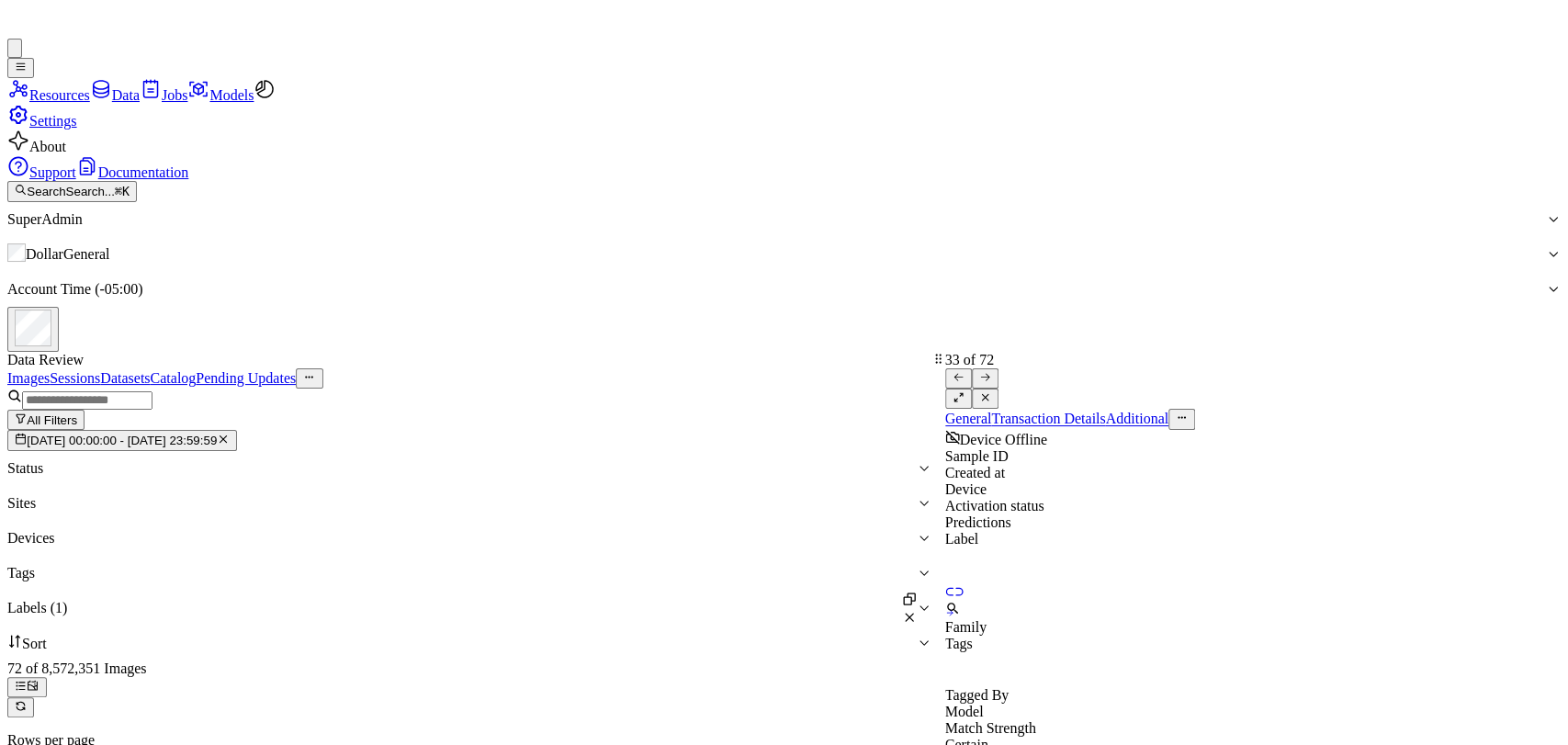
scroll to position [2812, 0]
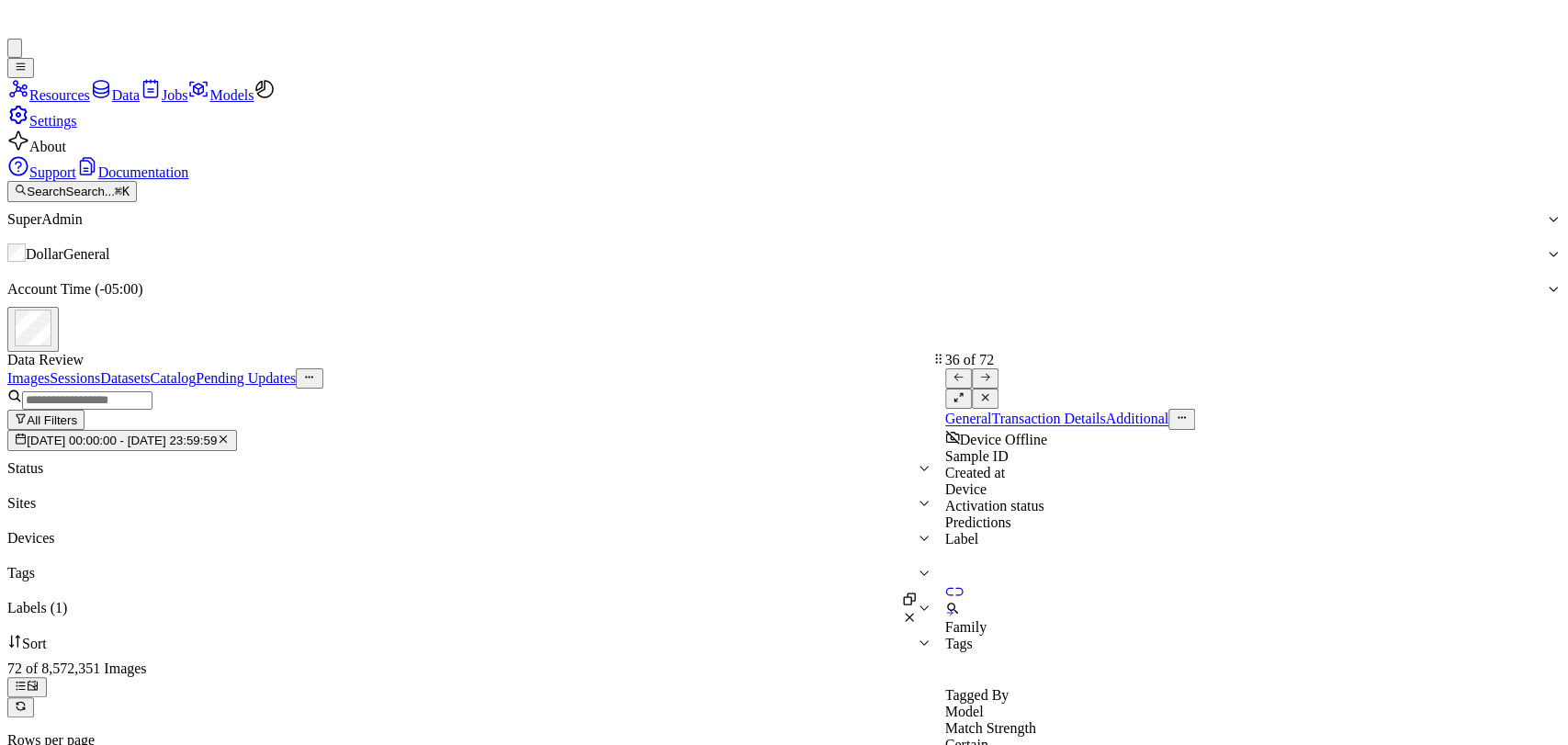
scroll to position [3090, 0]
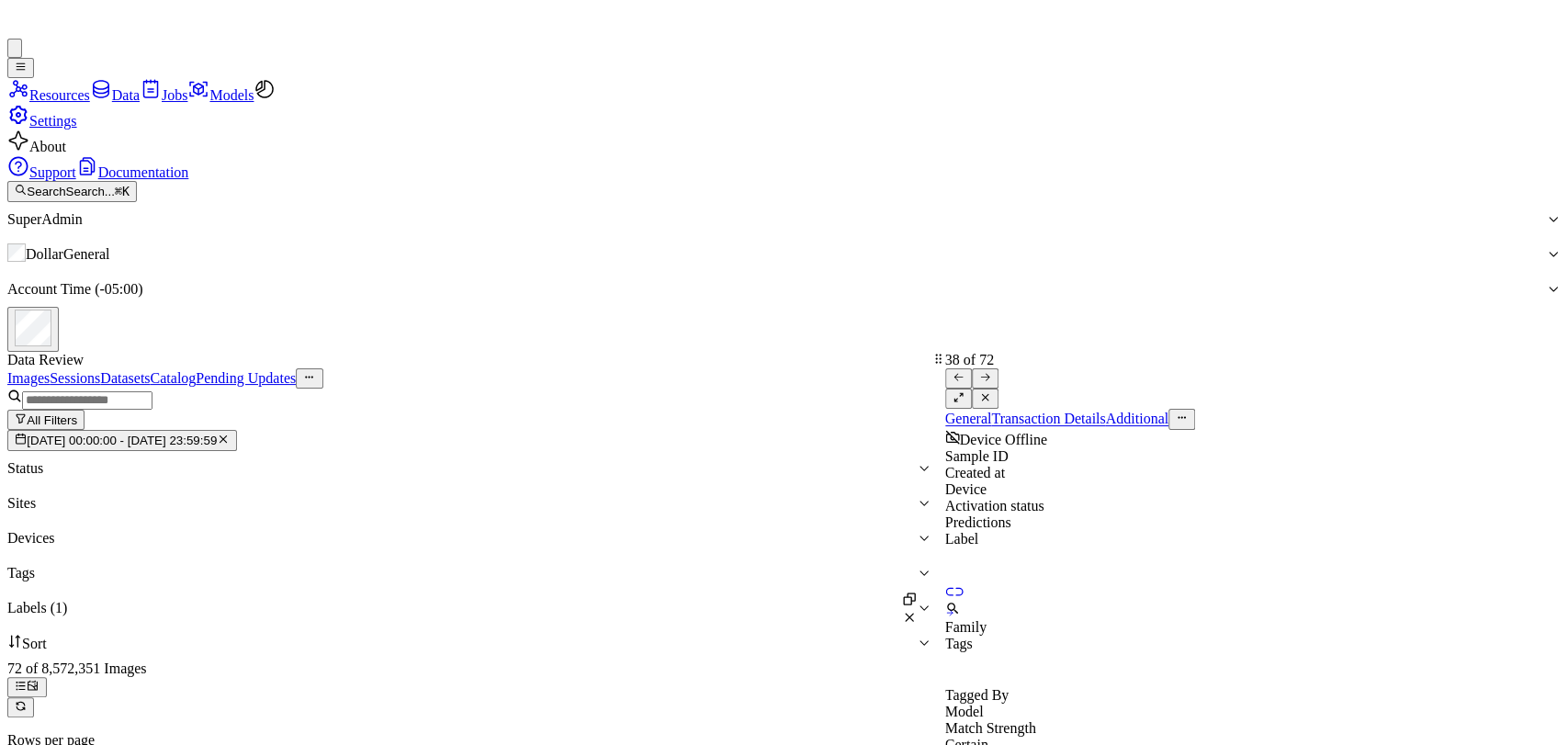
scroll to position [3275, 0]
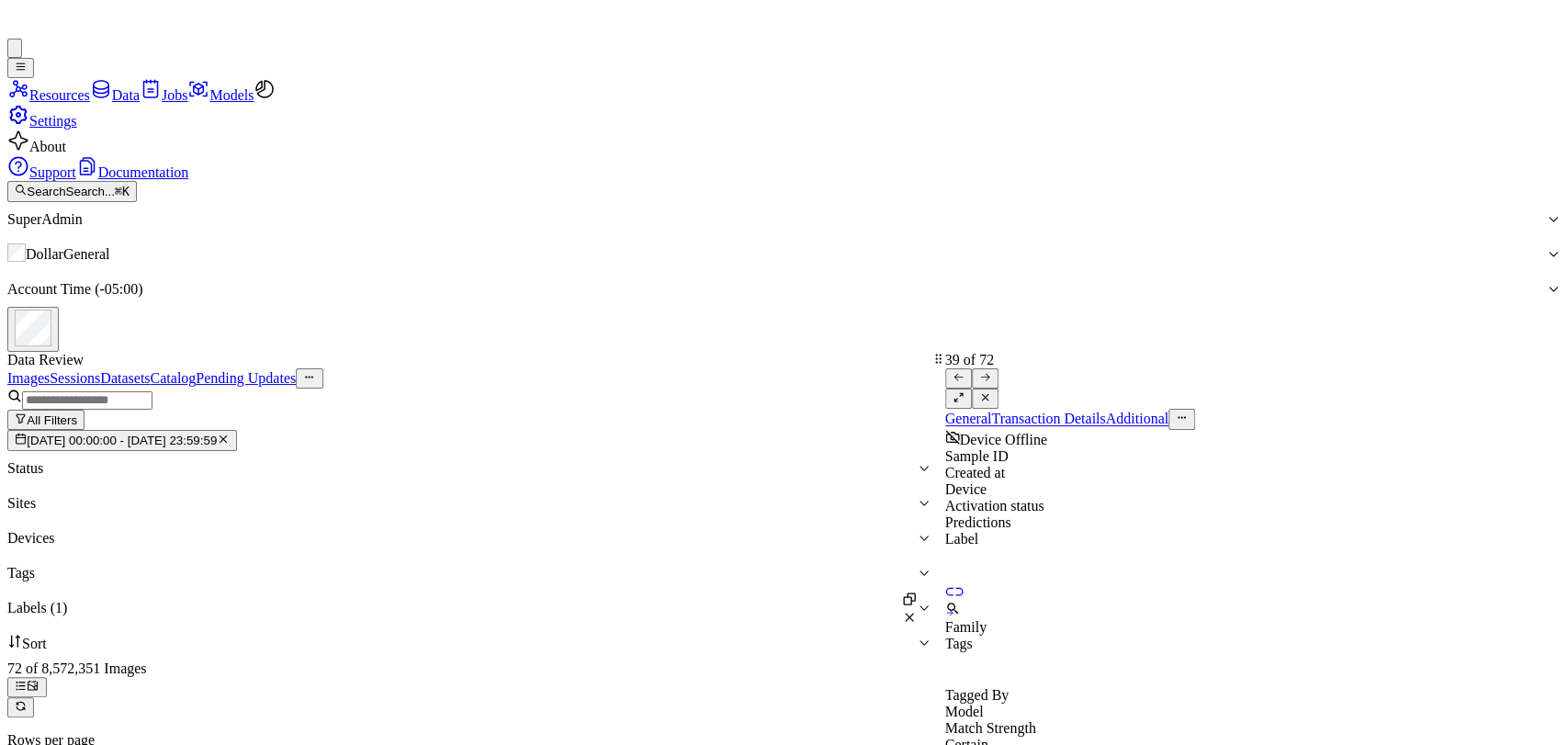
scroll to position [3368, 0]
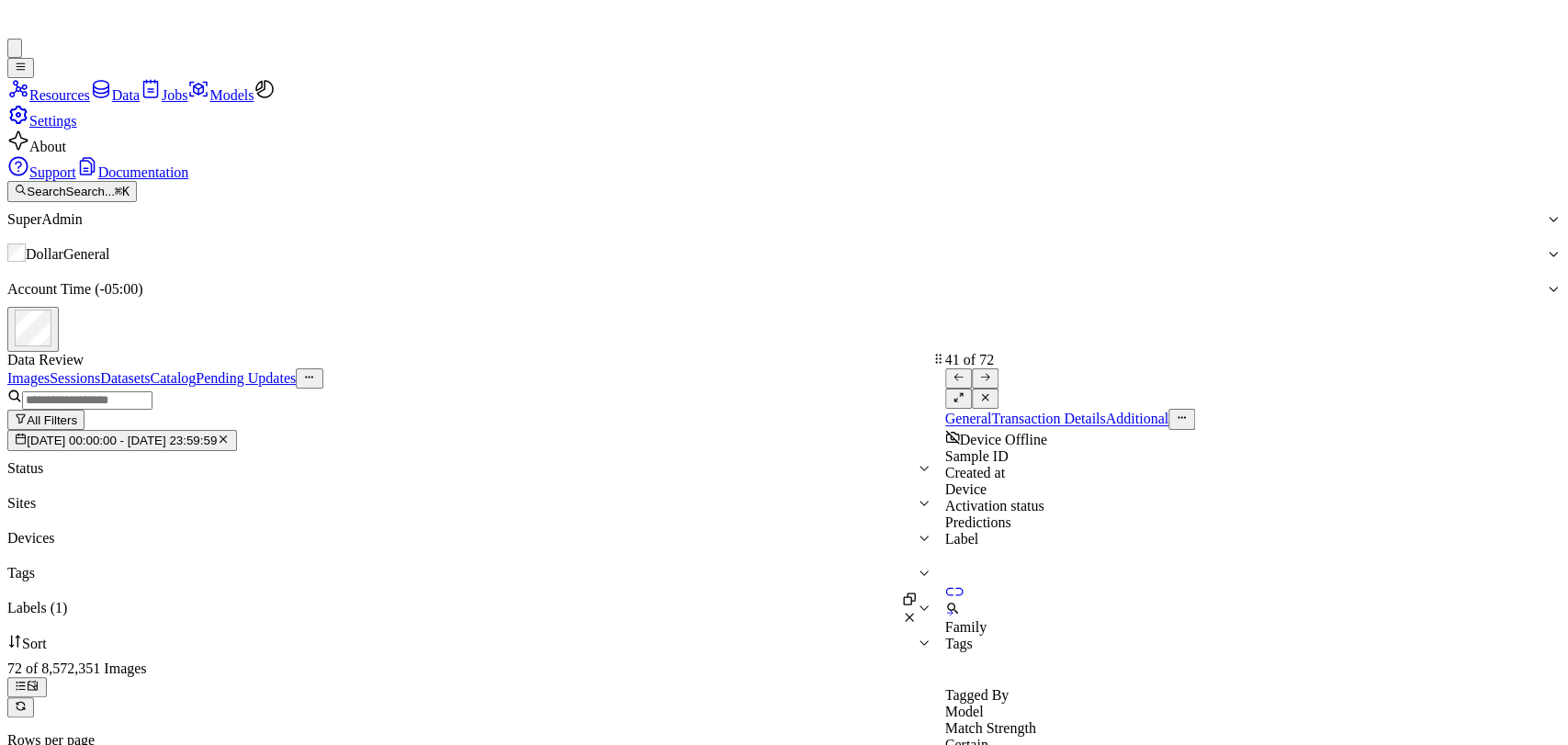
scroll to position [3553, 0]
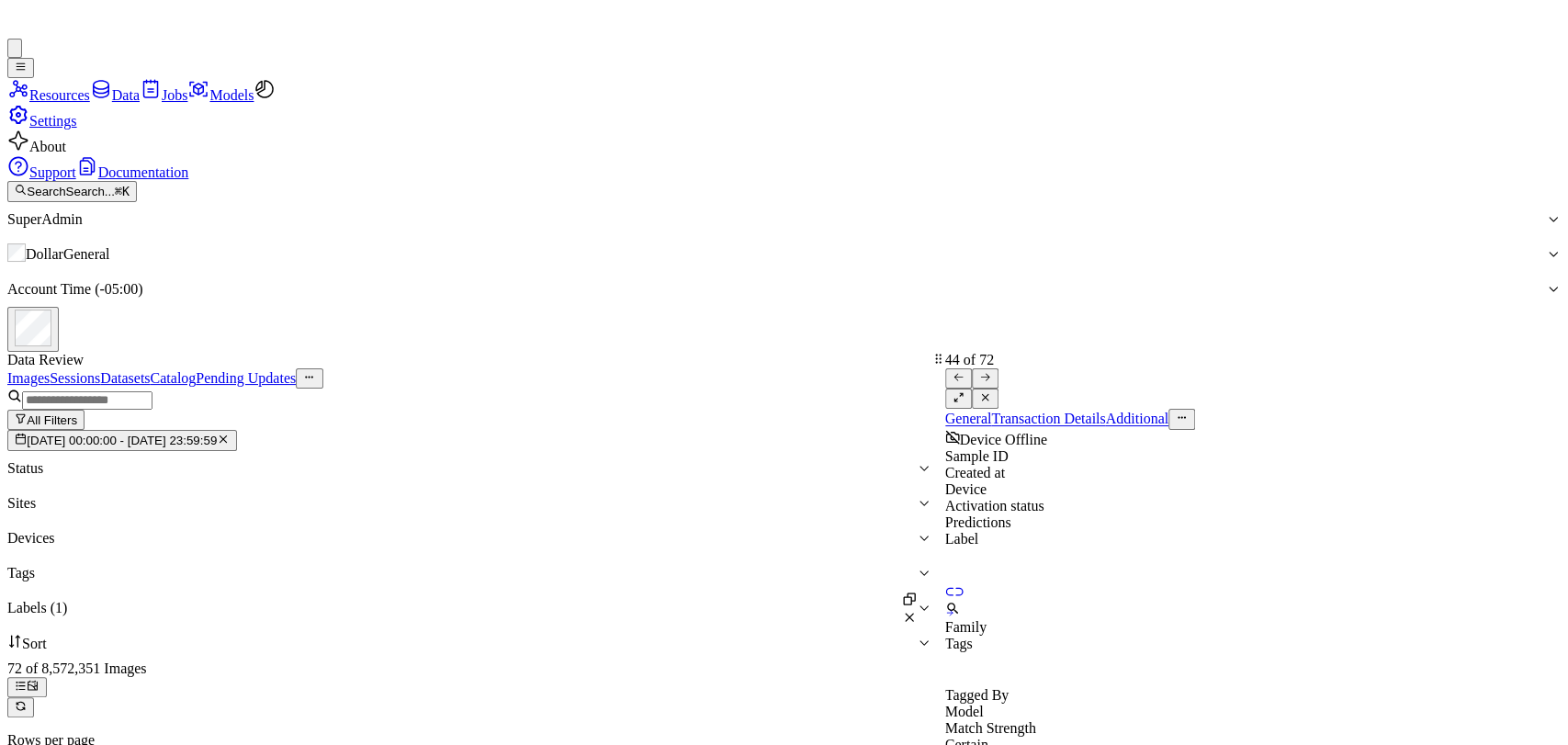
scroll to position [3831, 0]
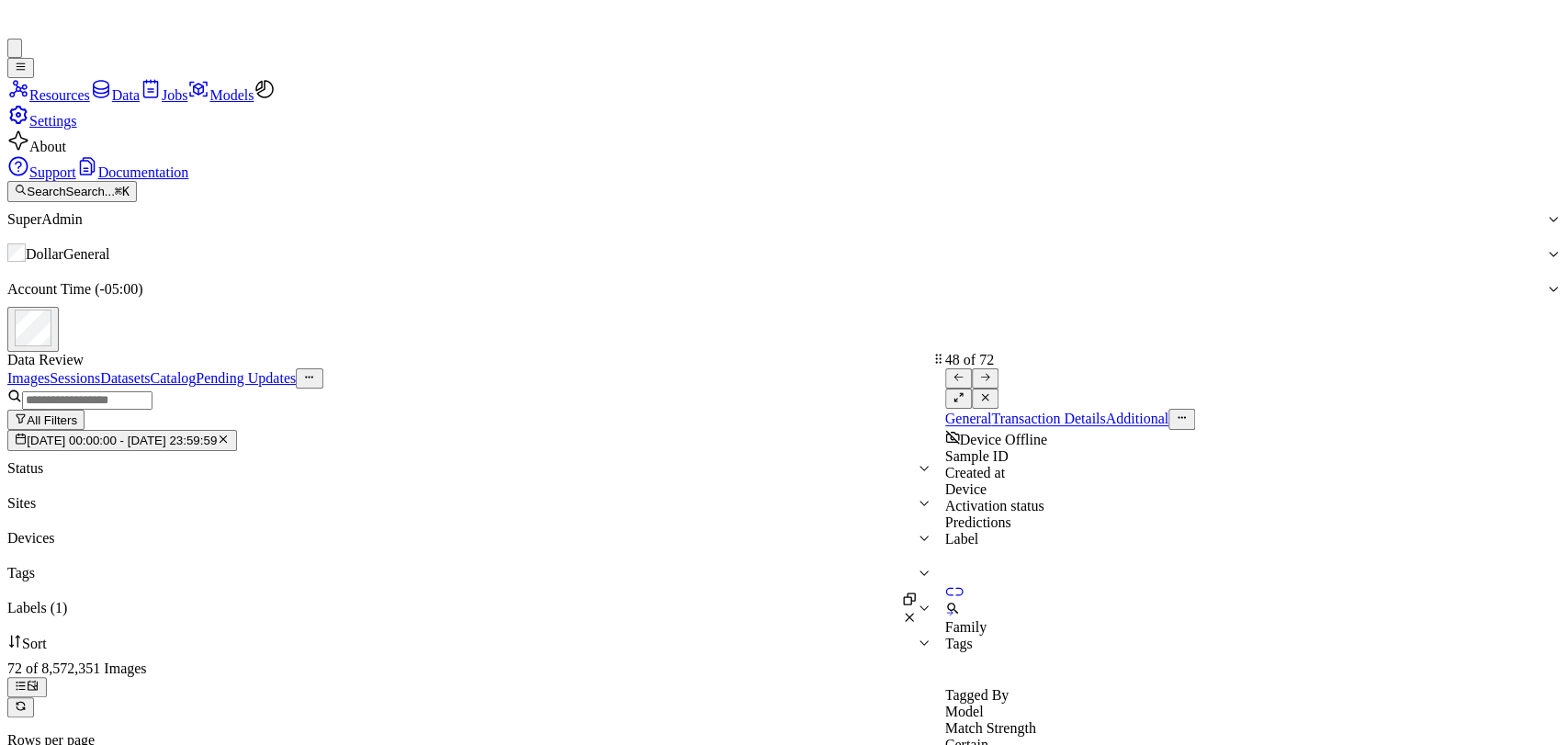
scroll to position [4201, 0]
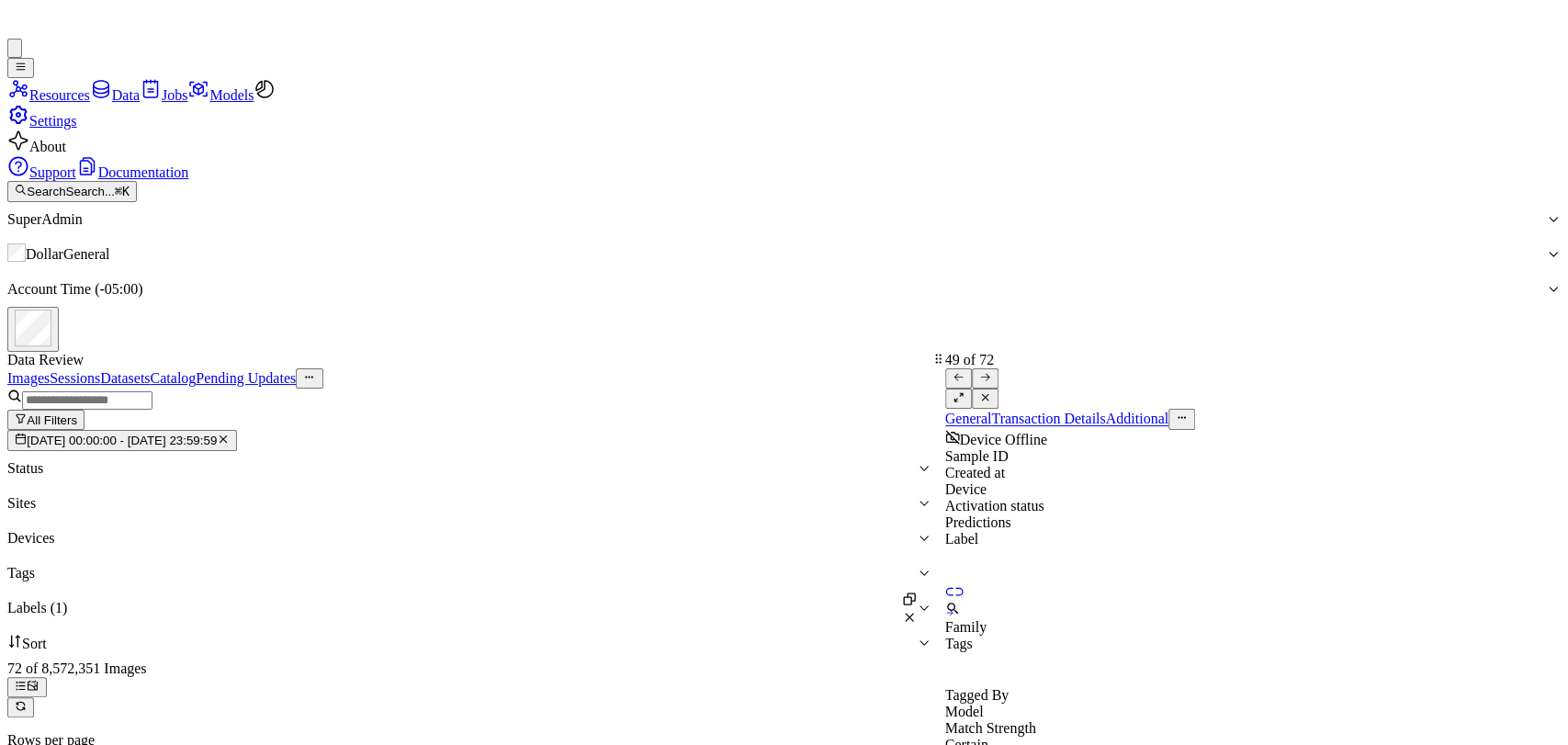
scroll to position [4294, 0]
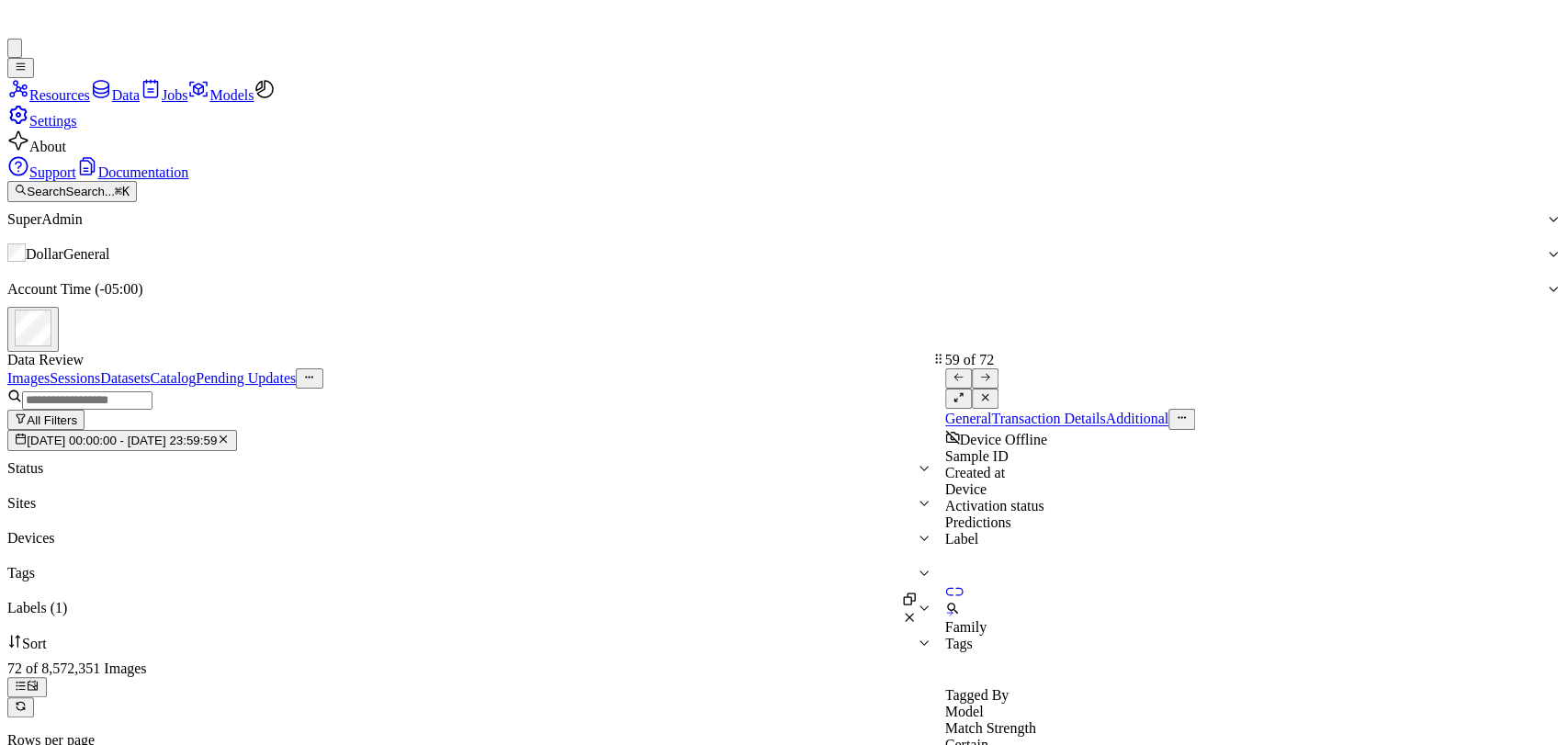
scroll to position [5220, 0]
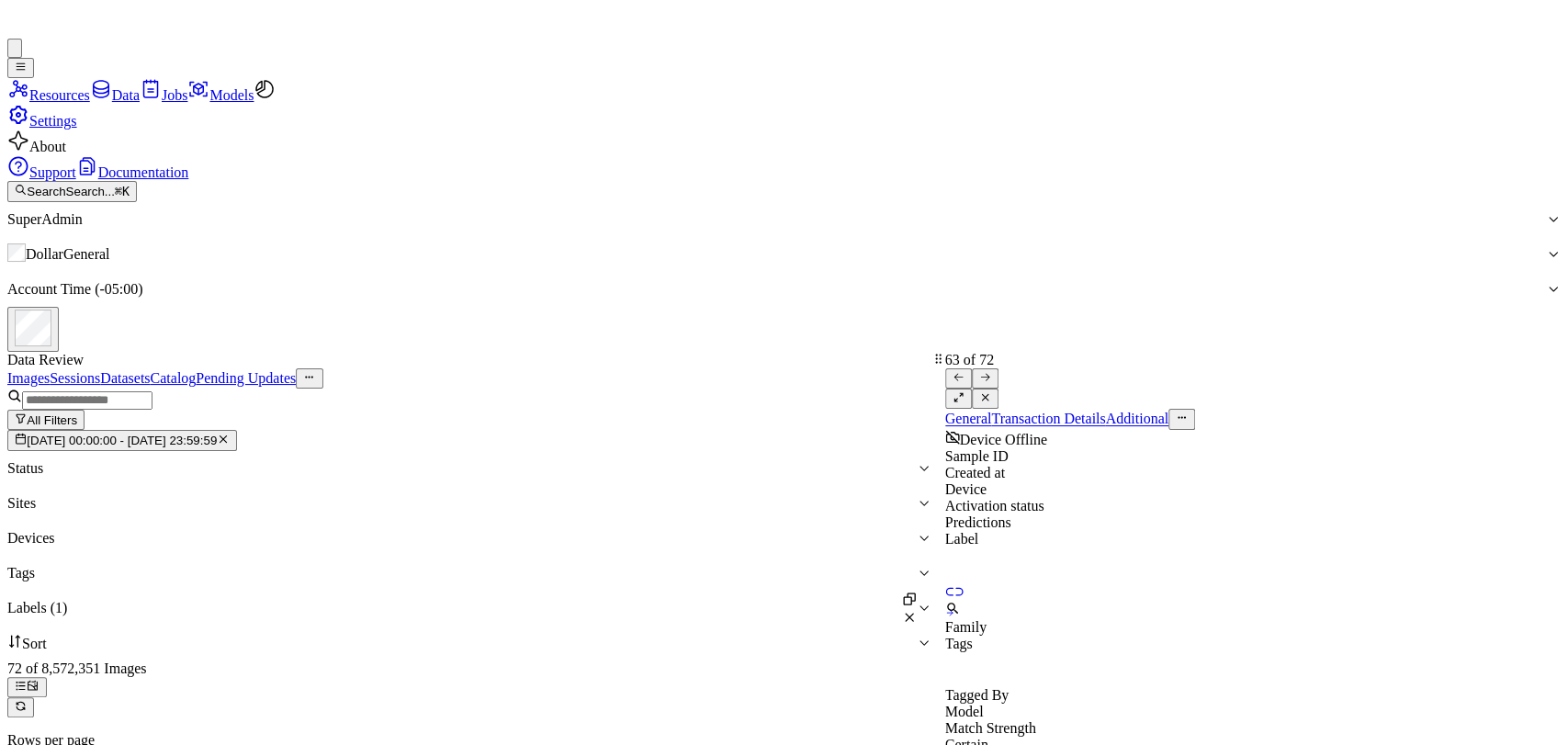
scroll to position [5590, 0]
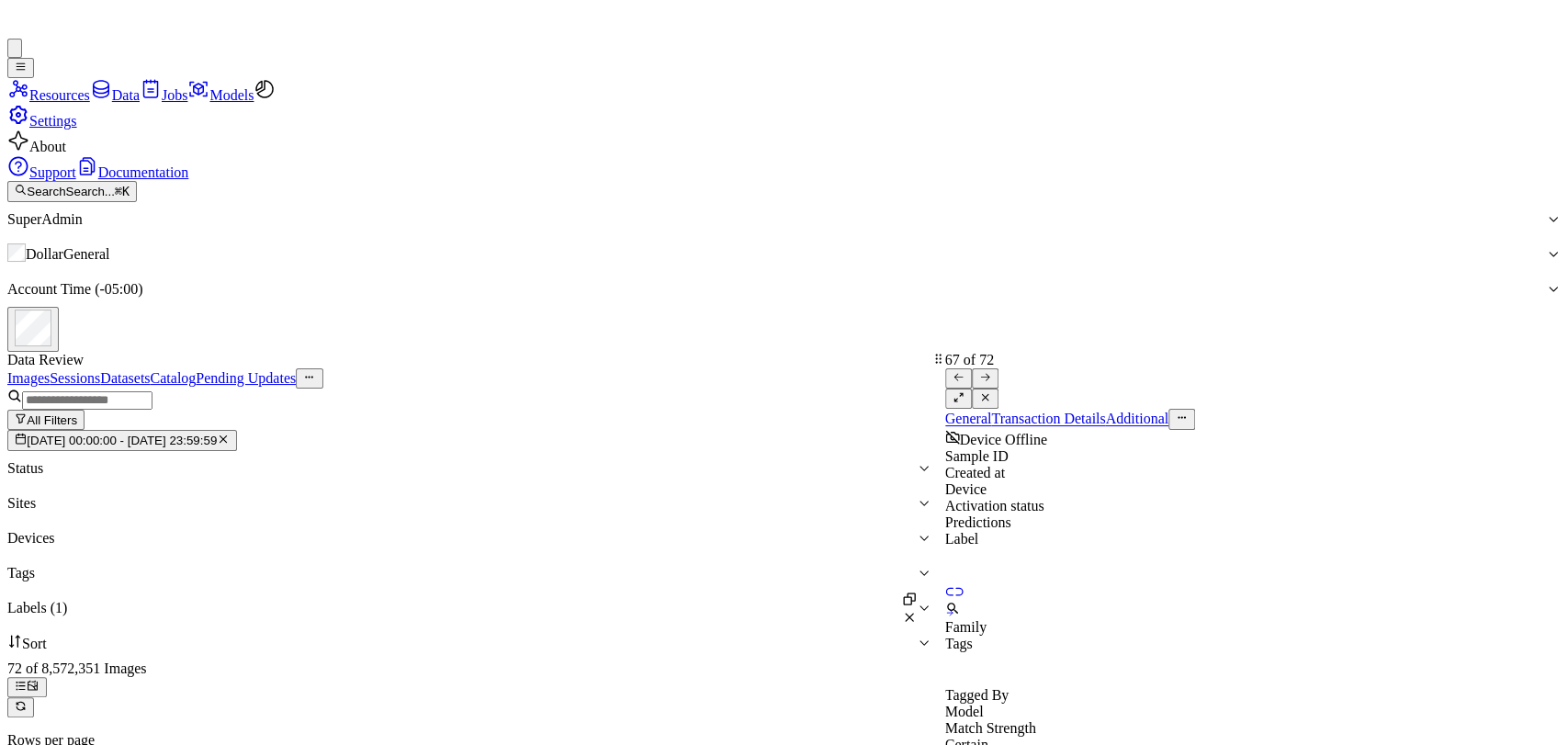
scroll to position [5961, 0]
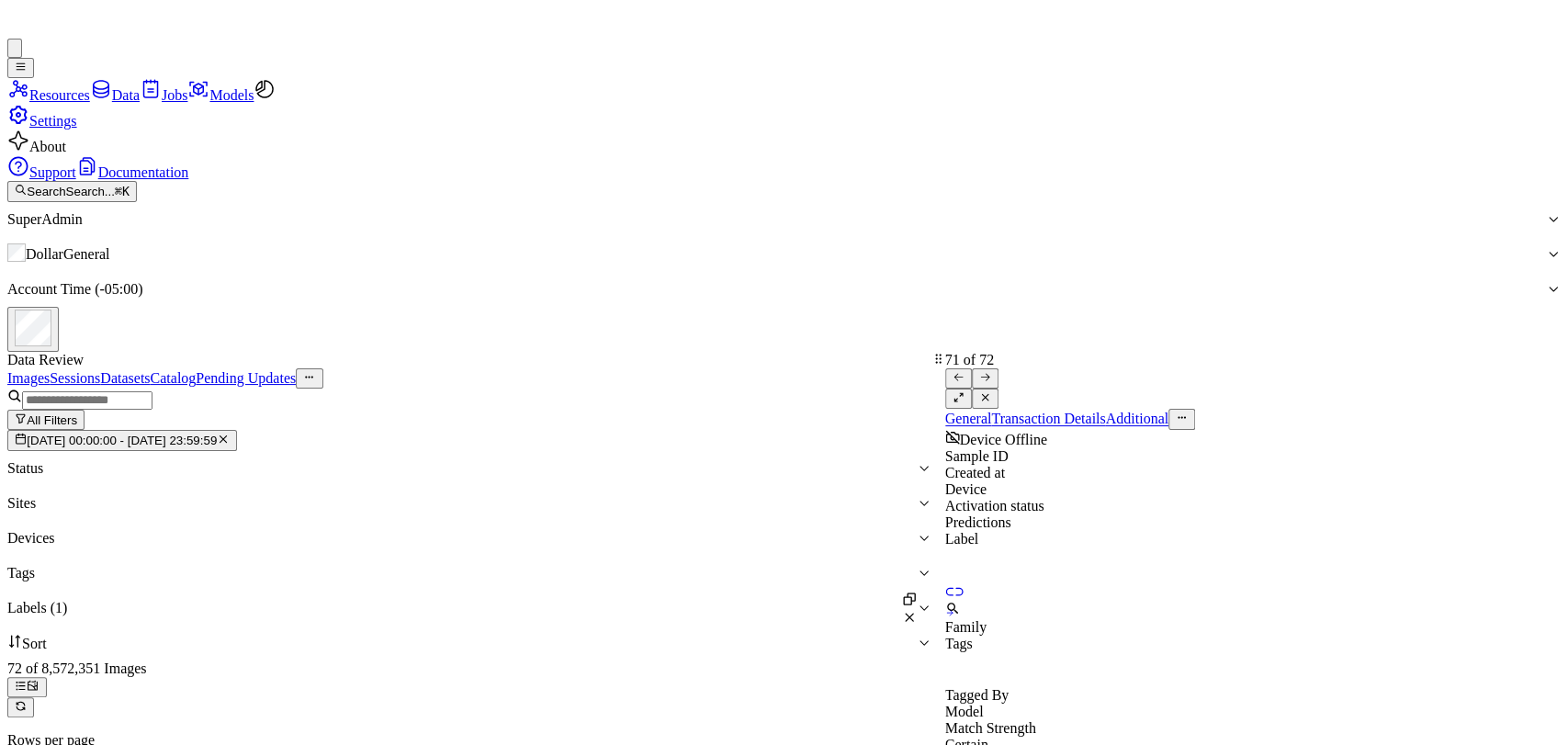
scroll to position [6248, 0]
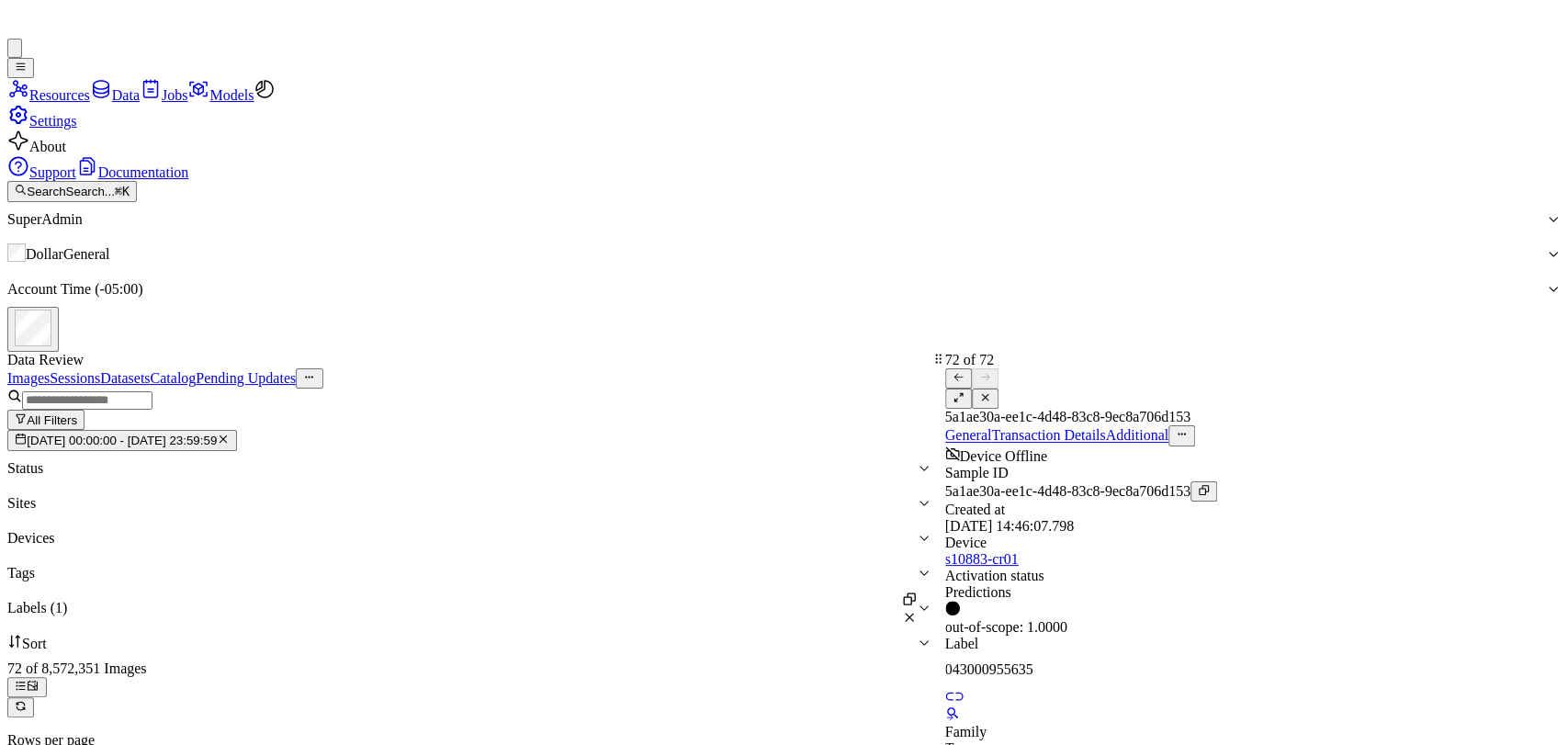
click at [998, 388] on button at bounding box center [985, 398] width 26 height 20
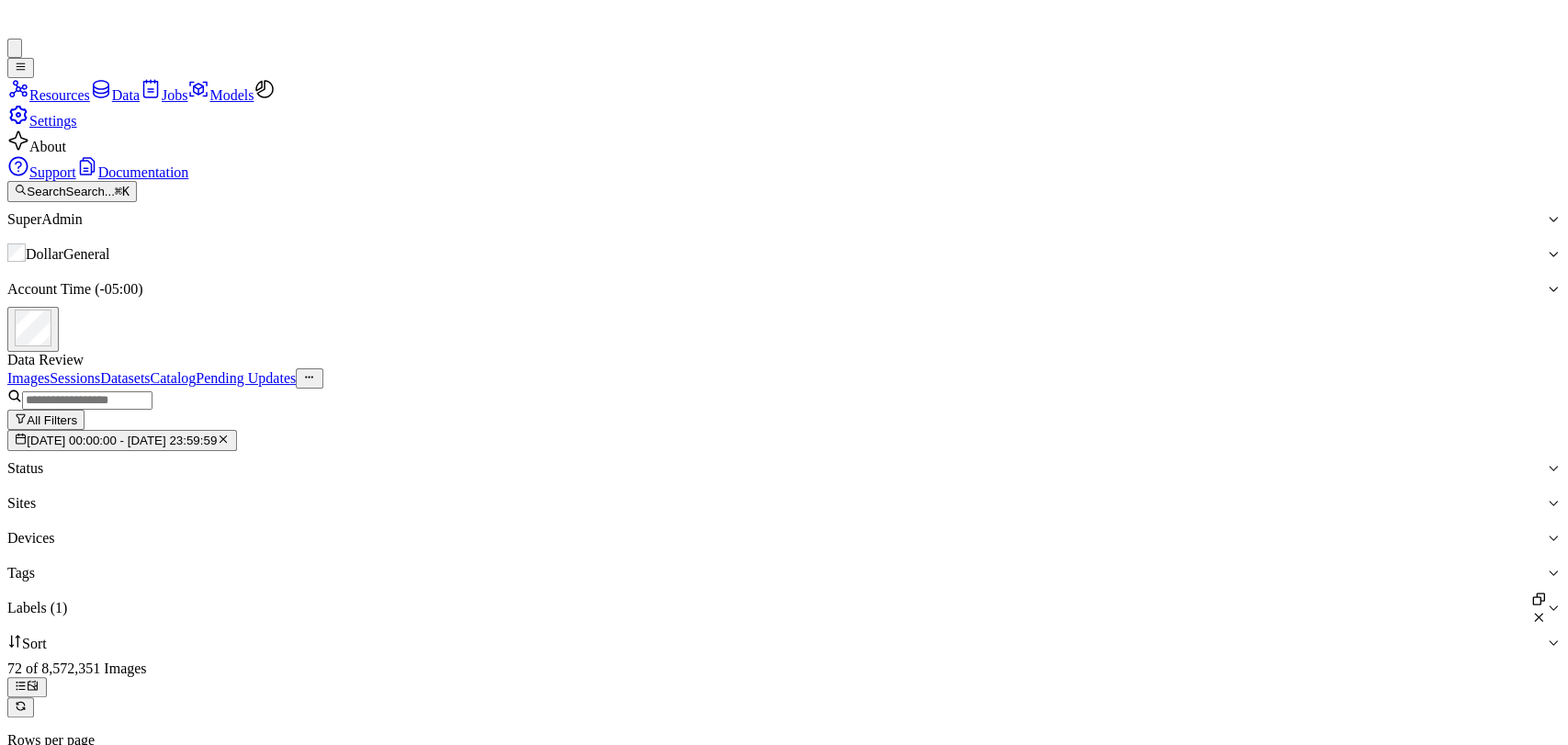
scroll to position [6206, 0]
click at [984, 600] on div at bounding box center [769, 607] width 1523 height 16
click at [975, 600] on div at bounding box center [776, 607] width 1538 height 16
click at [1212, 388] on div "All Filters 15/09/2025 00:00:00 - 21/09/2025 23:59:59 Status Sites Devices Tags…" at bounding box center [784, 524] width 1552 height 271
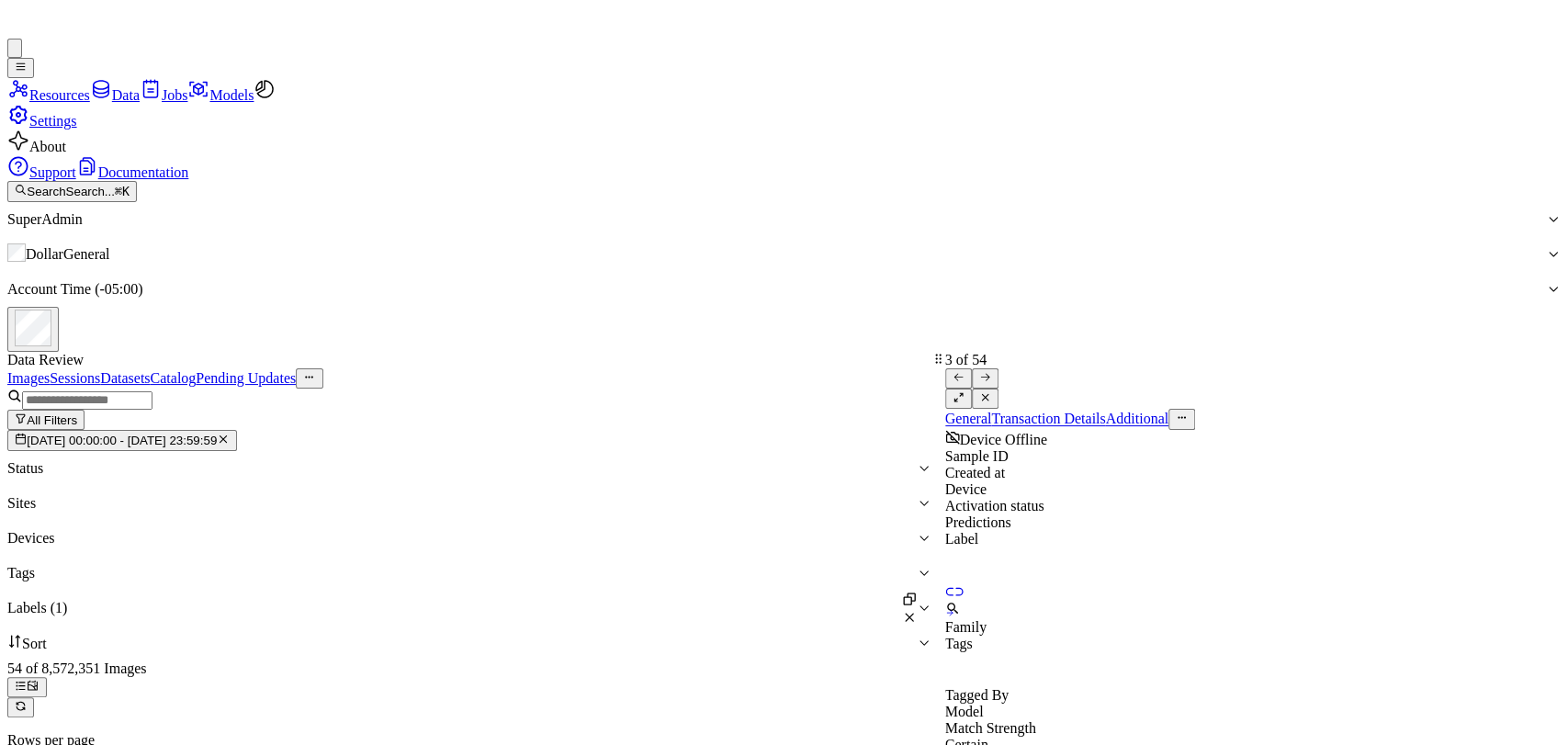
scroll to position [80, 0]
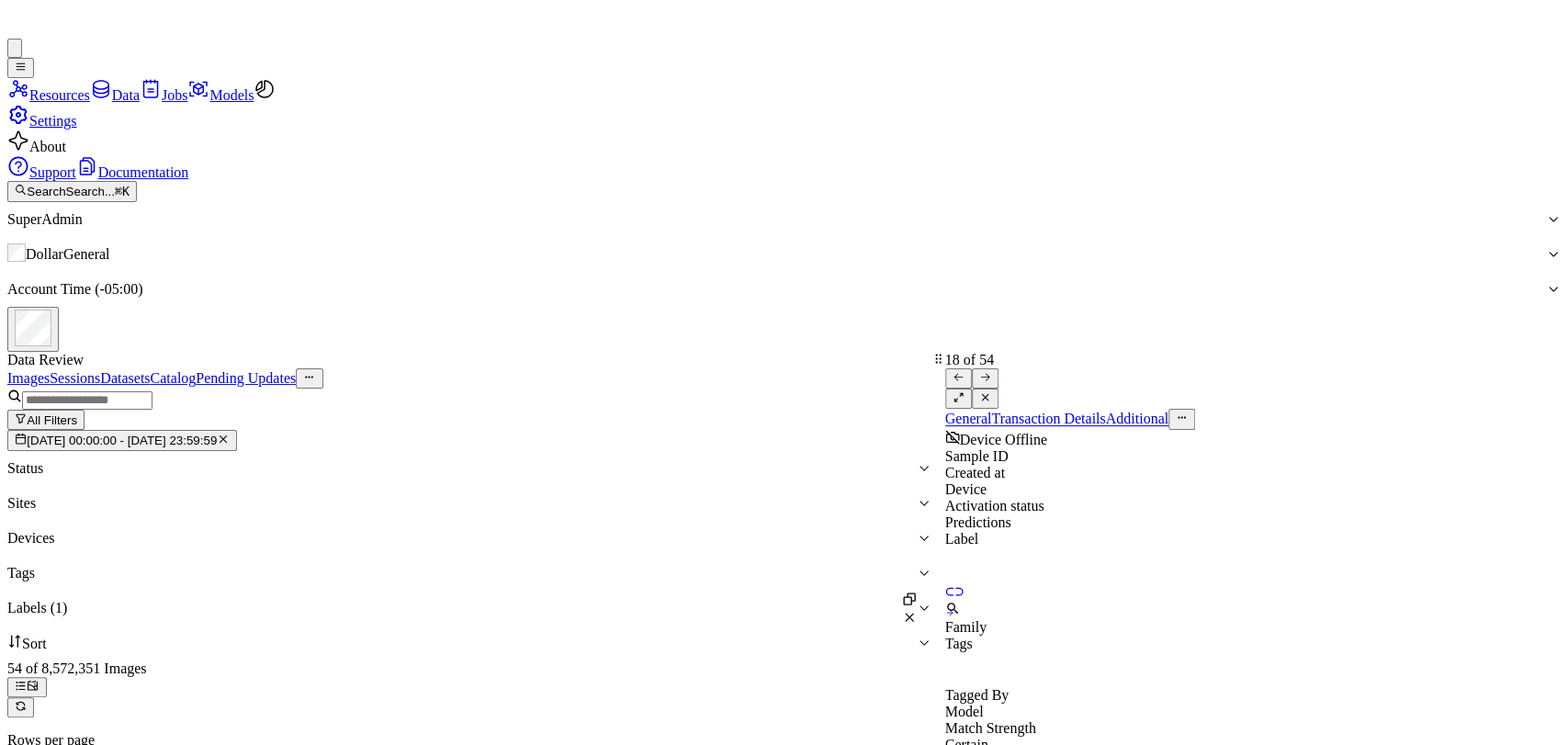
scroll to position [1760, 0]
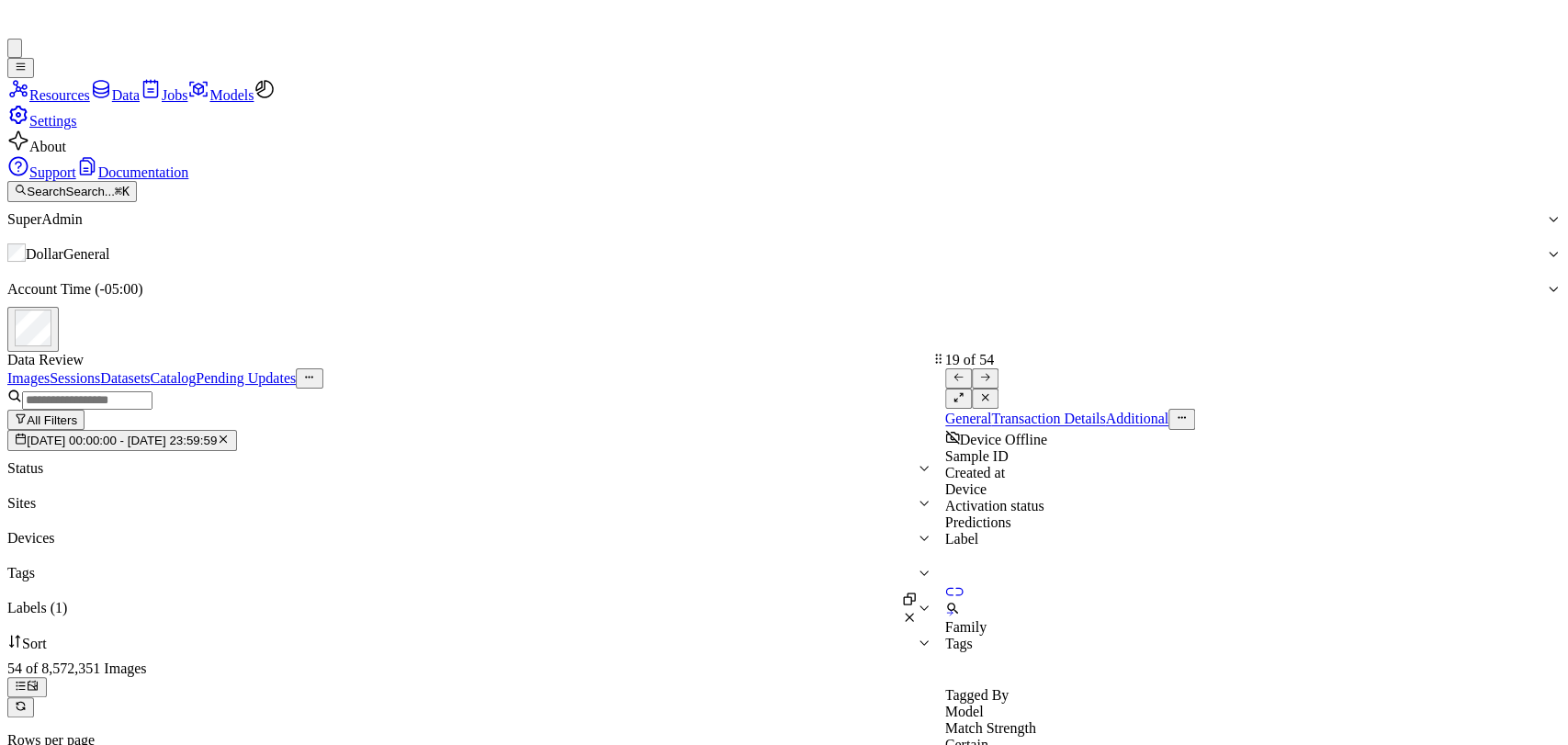
scroll to position [1872, 0]
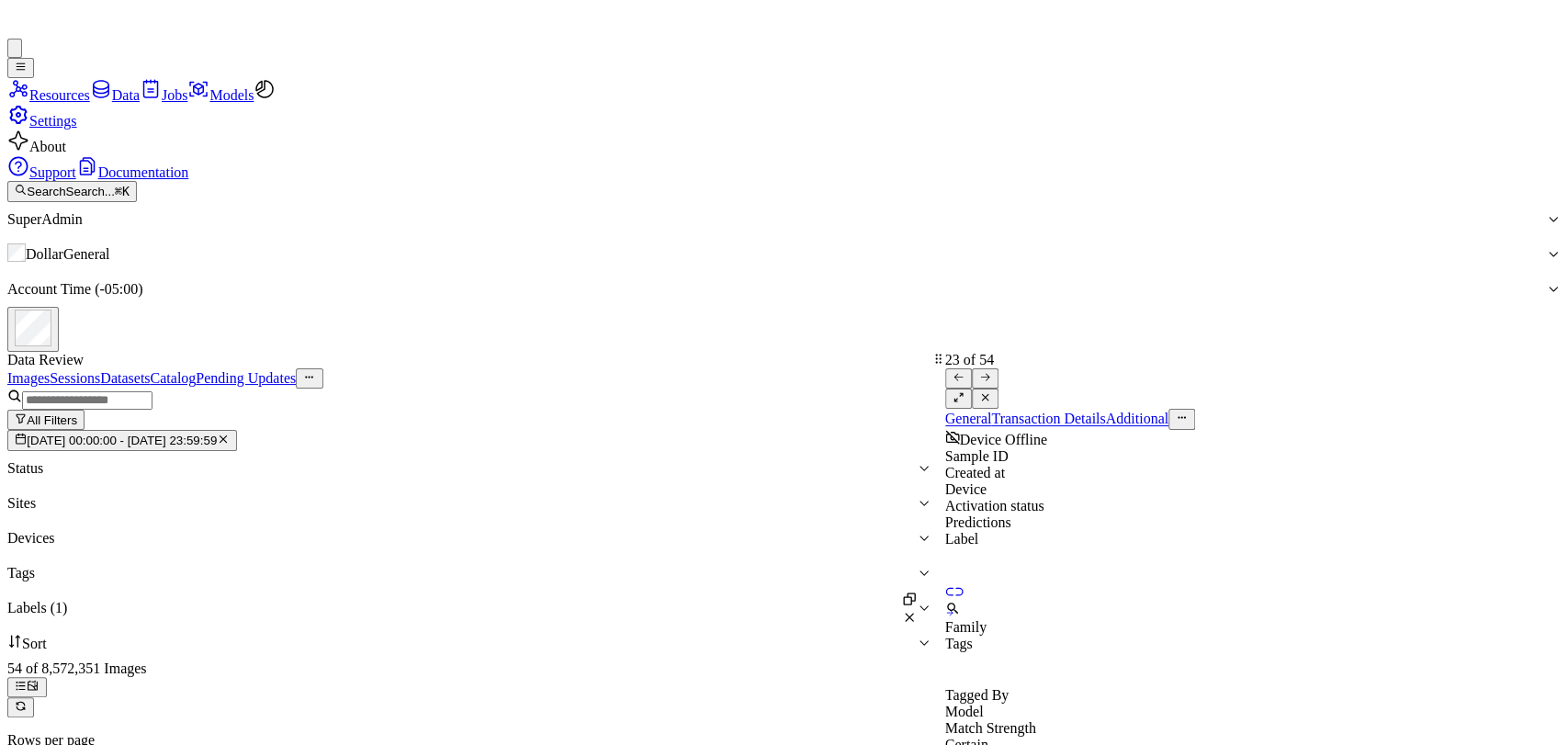
scroll to position [2320, 0]
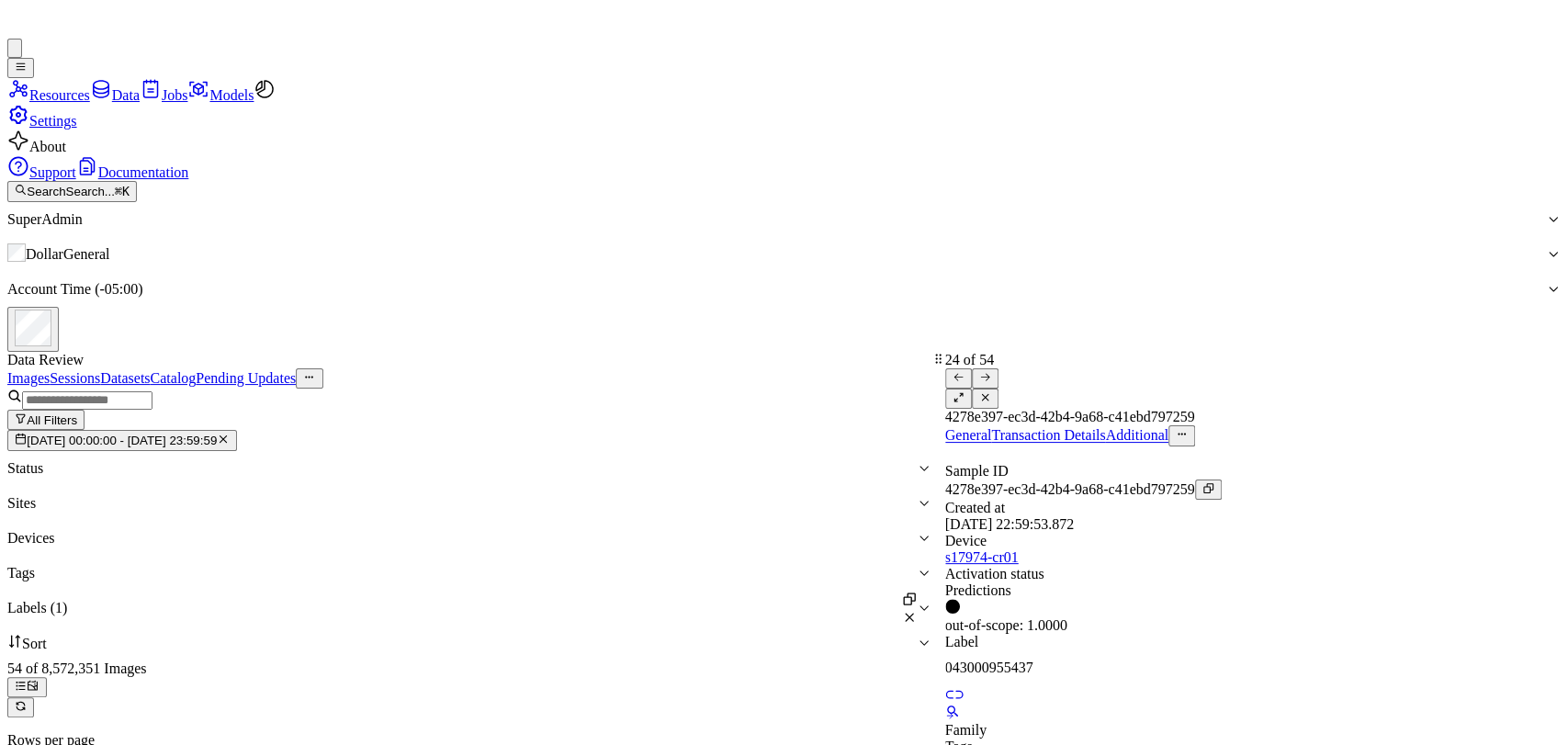
scroll to position [2431, 0]
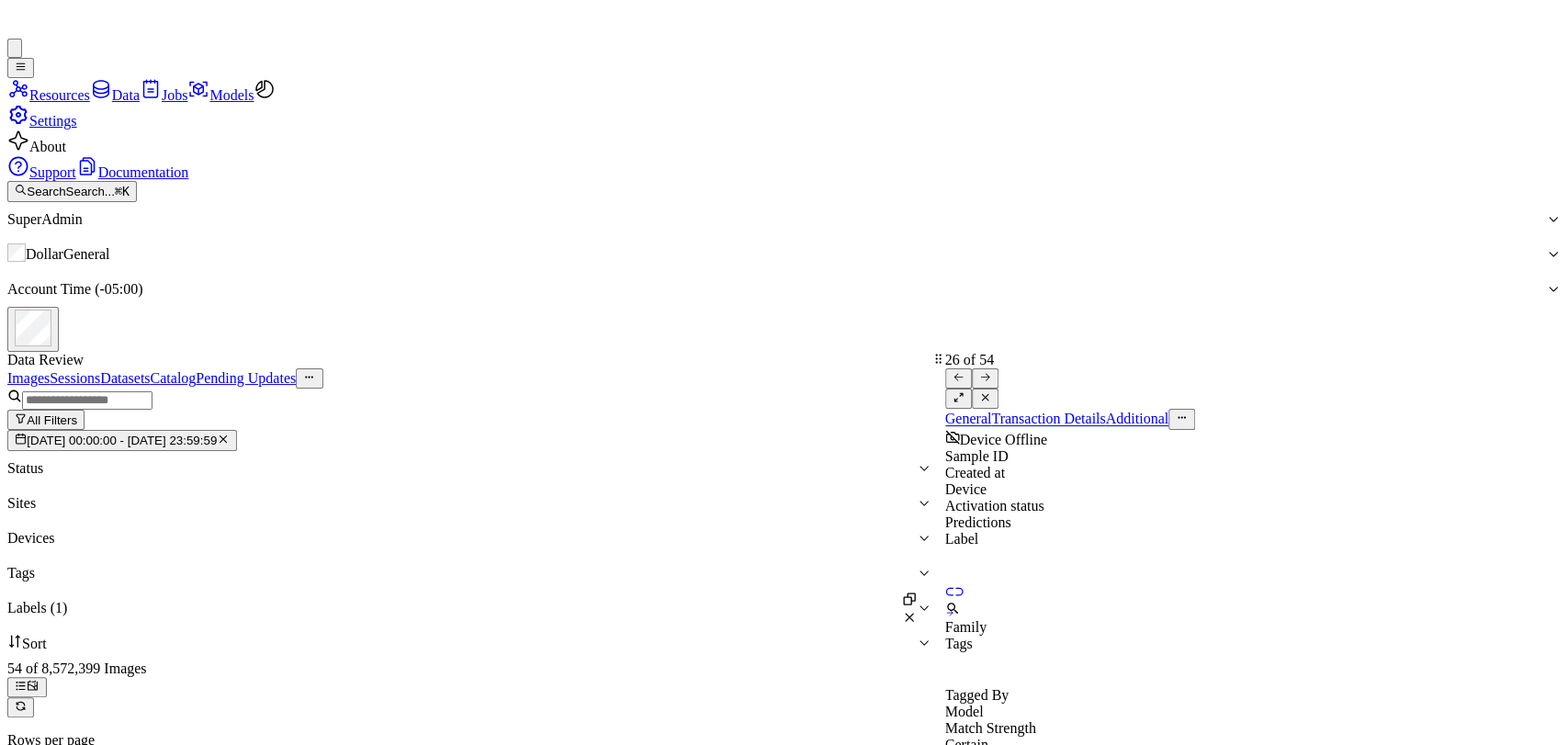
scroll to position [2655, 0]
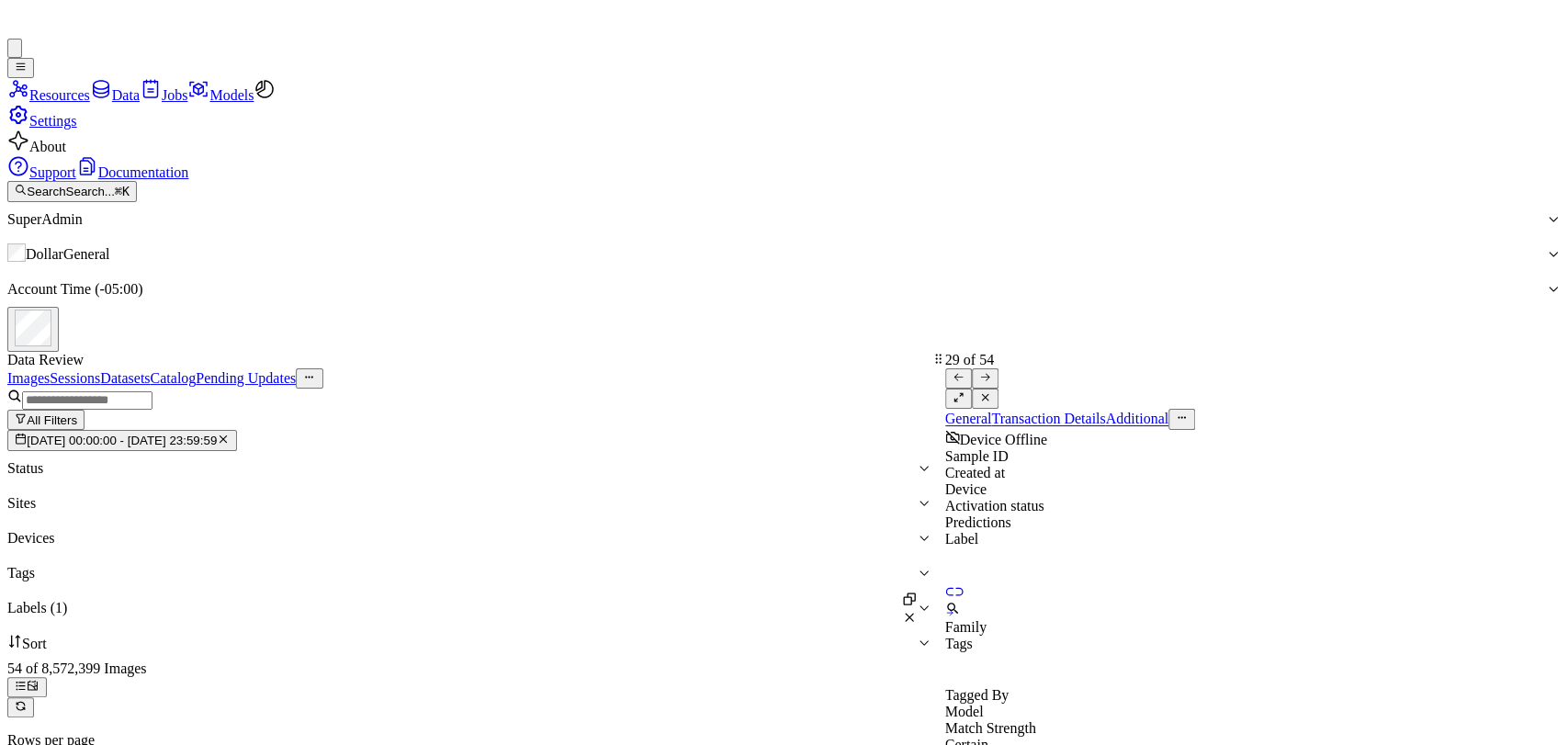
scroll to position [2991, 0]
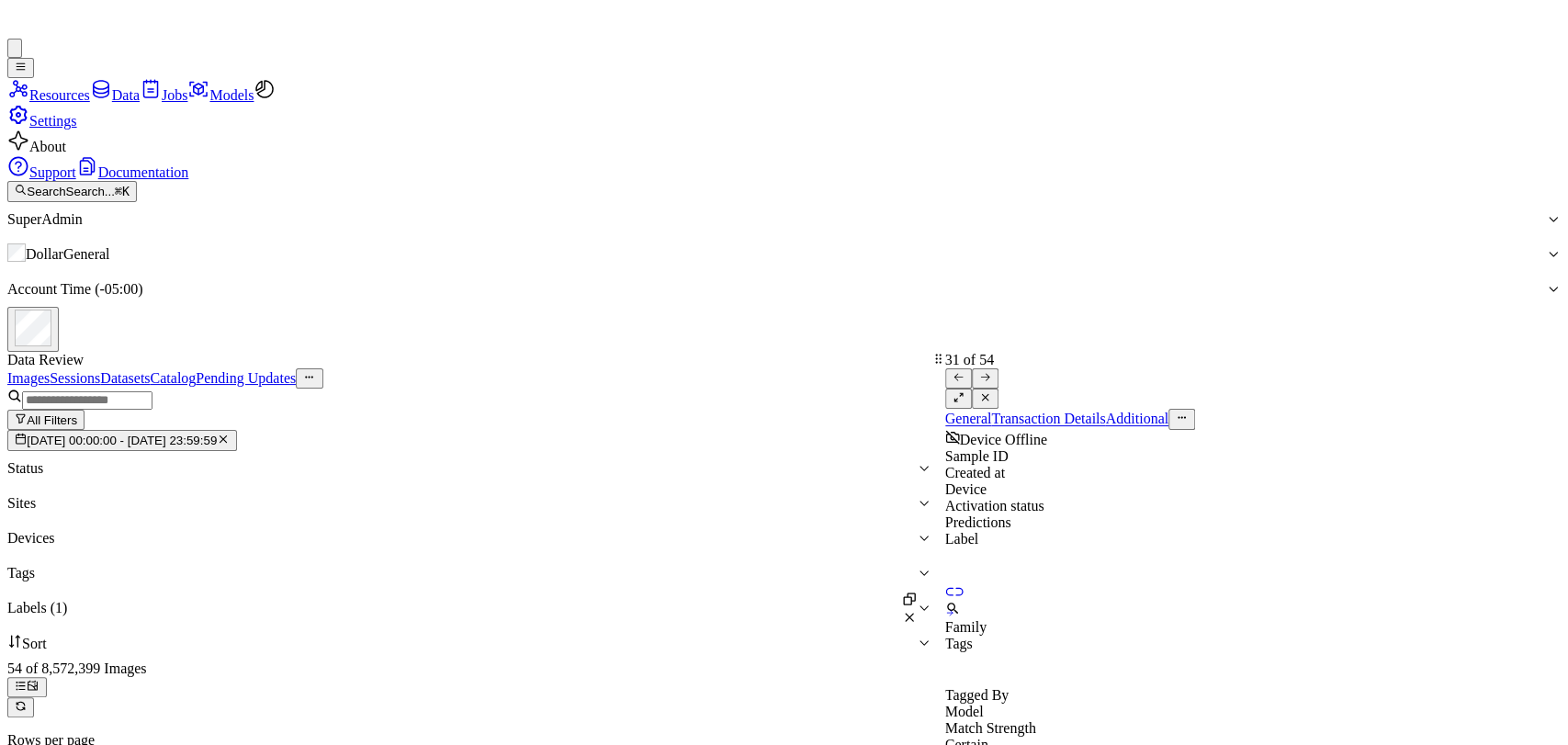
scroll to position [3215, 0]
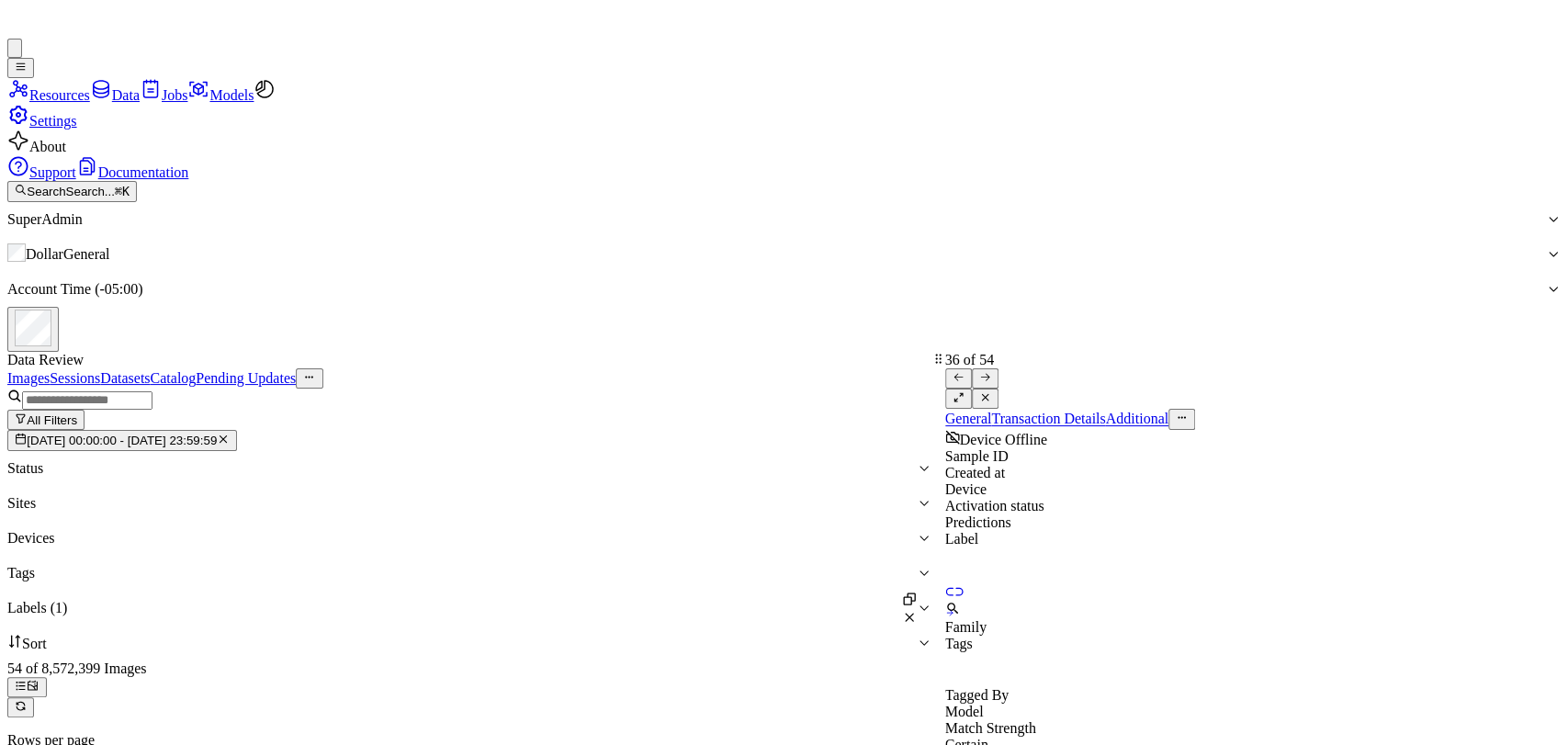
scroll to position [3775, 0]
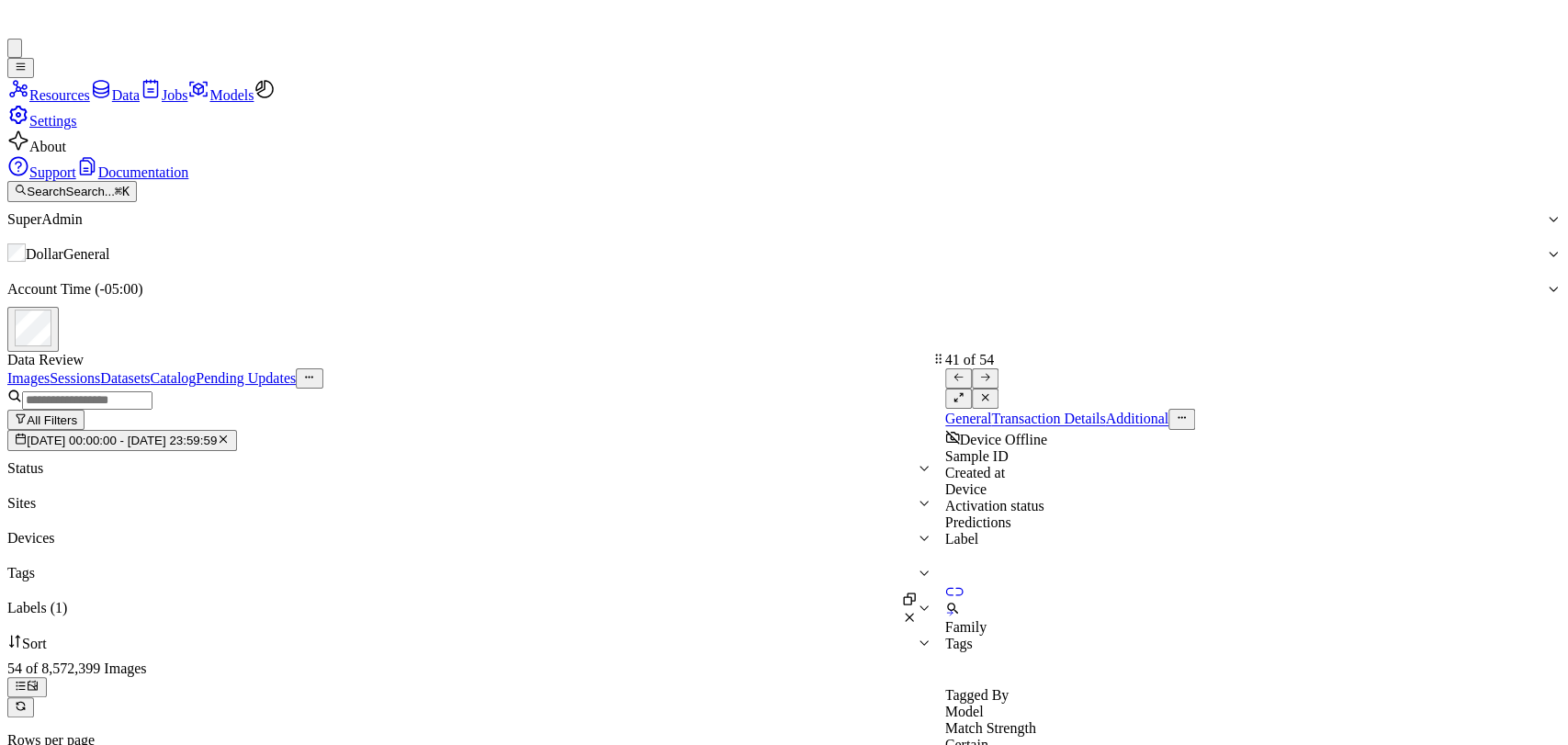
scroll to position [4333, 0]
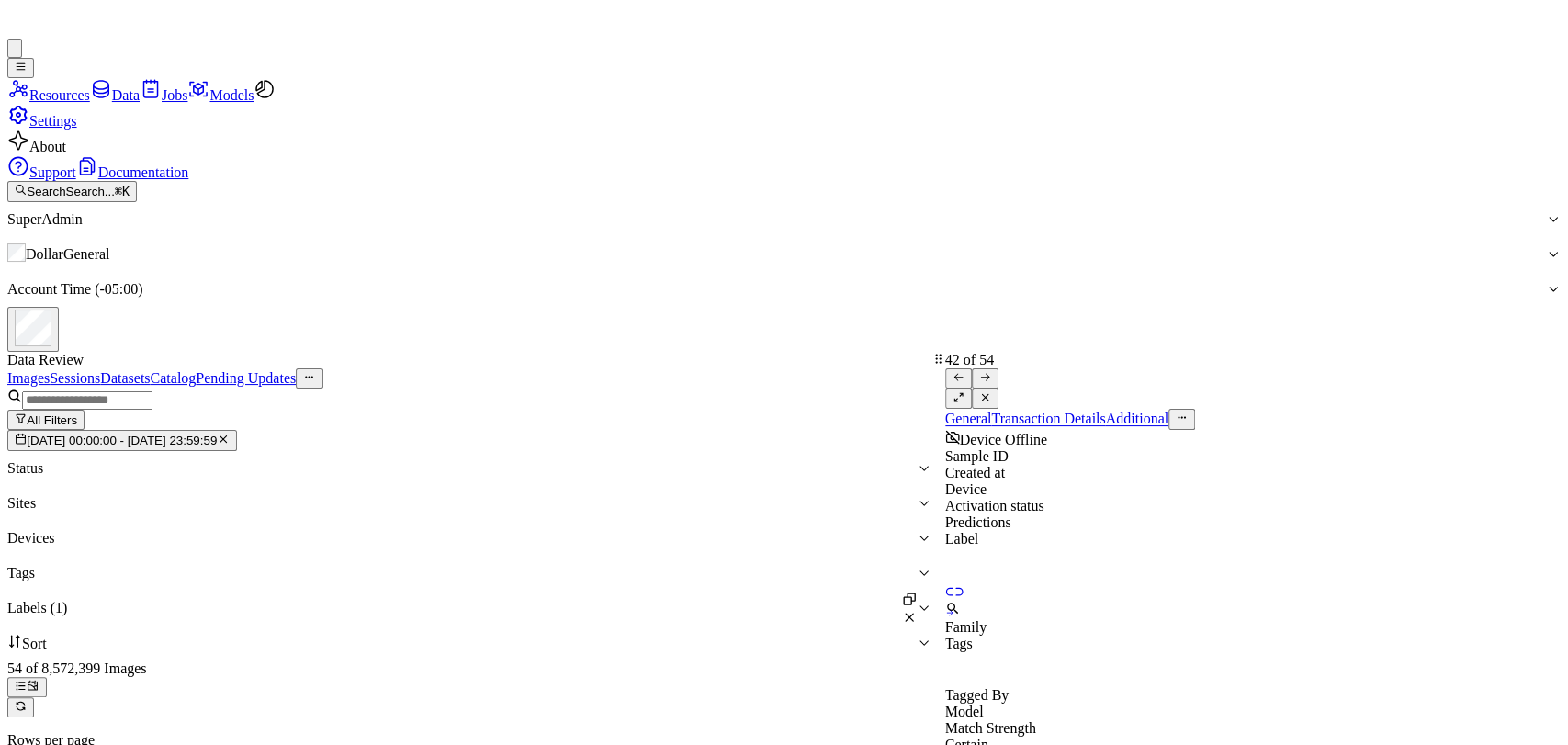
scroll to position [4445, 0]
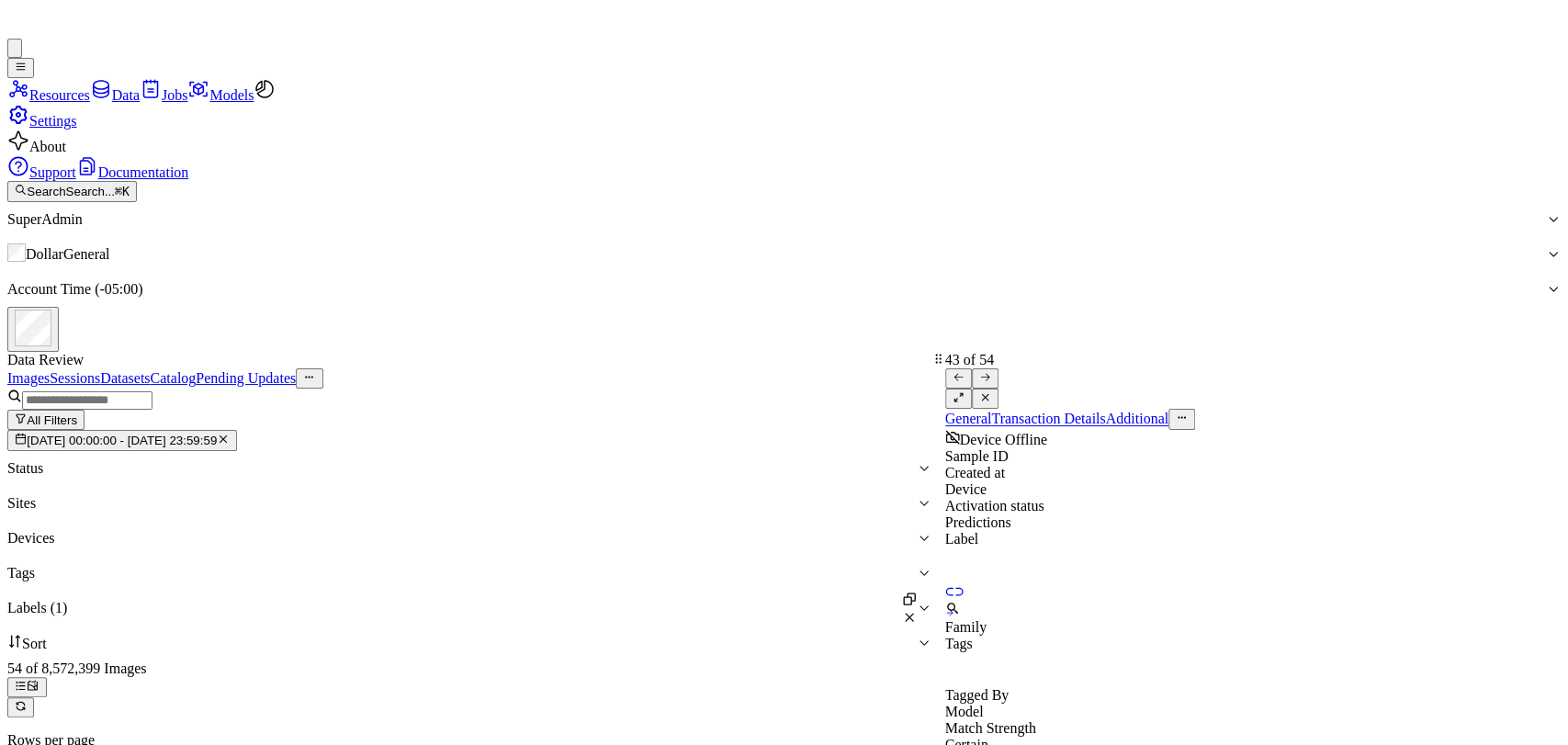
scroll to position [4557, 0]
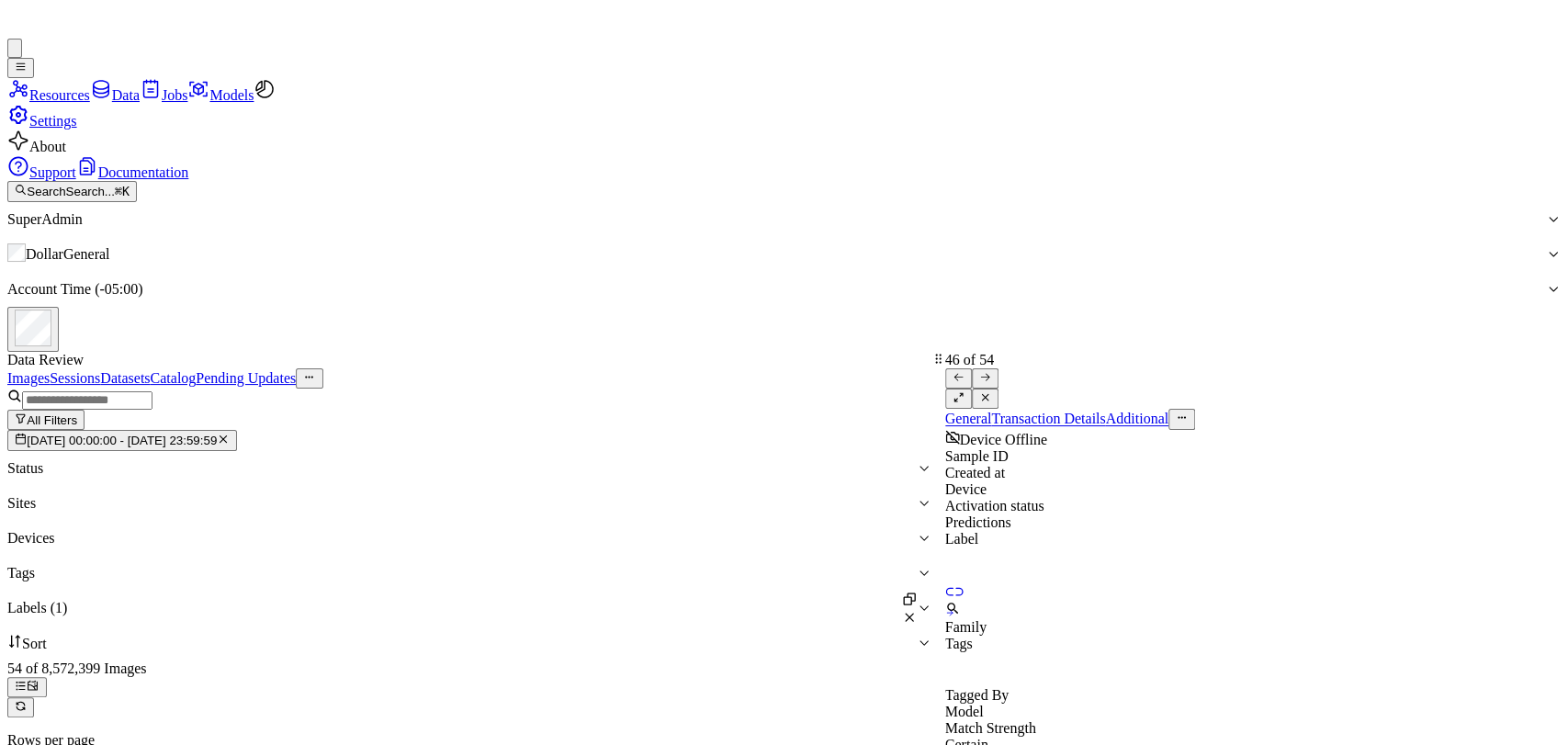
scroll to position [4893, 0]
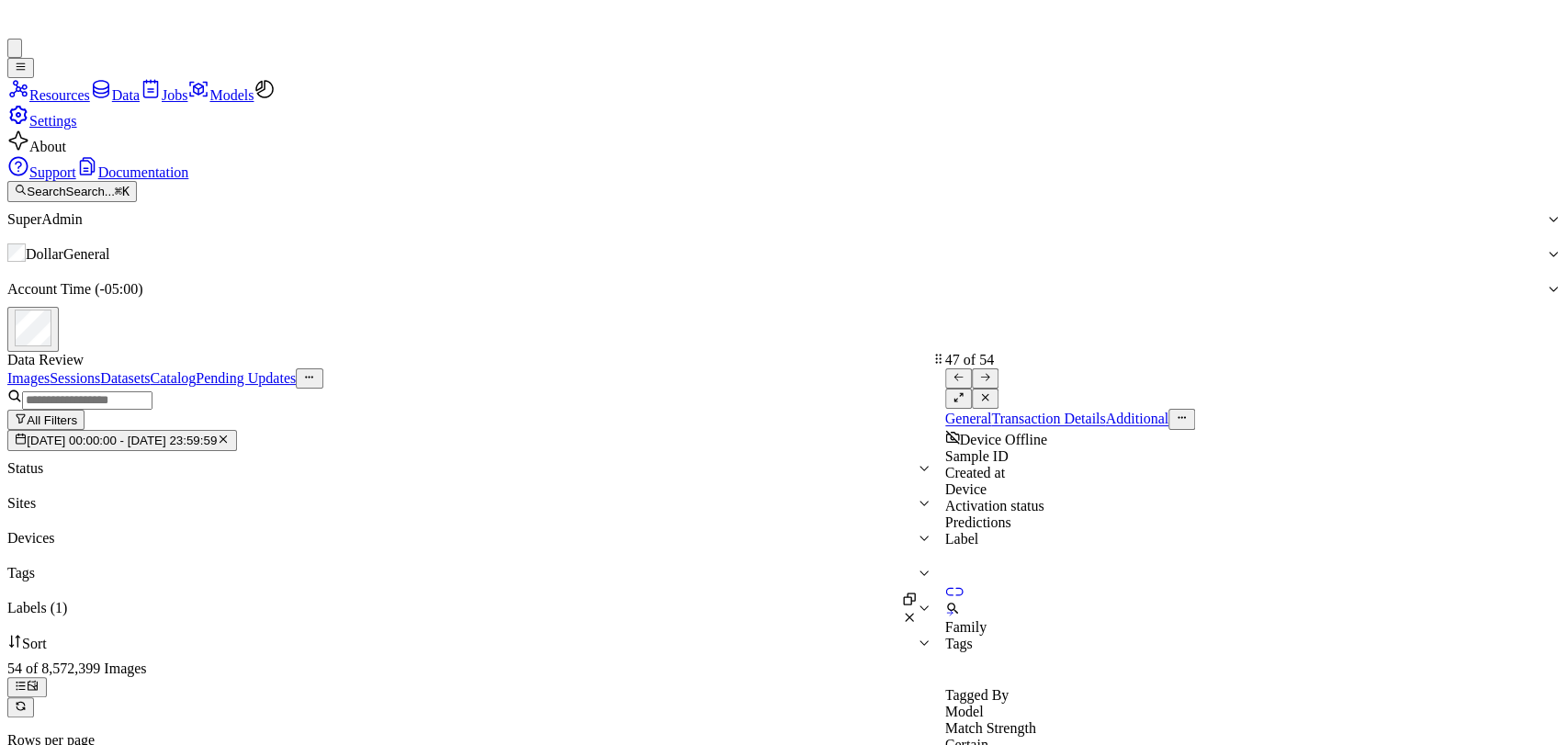
scroll to position [5006, 0]
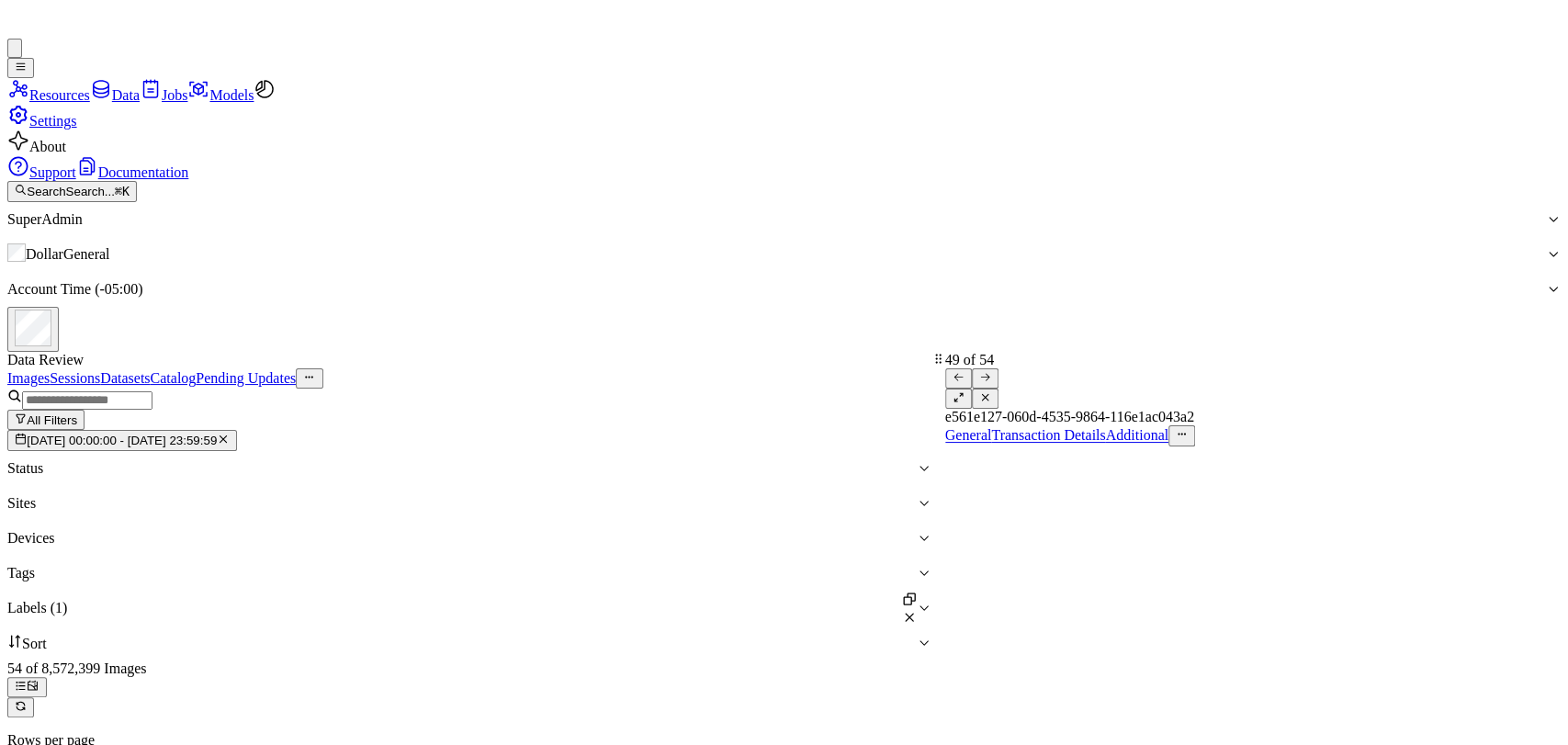
scroll to position [5230, 0]
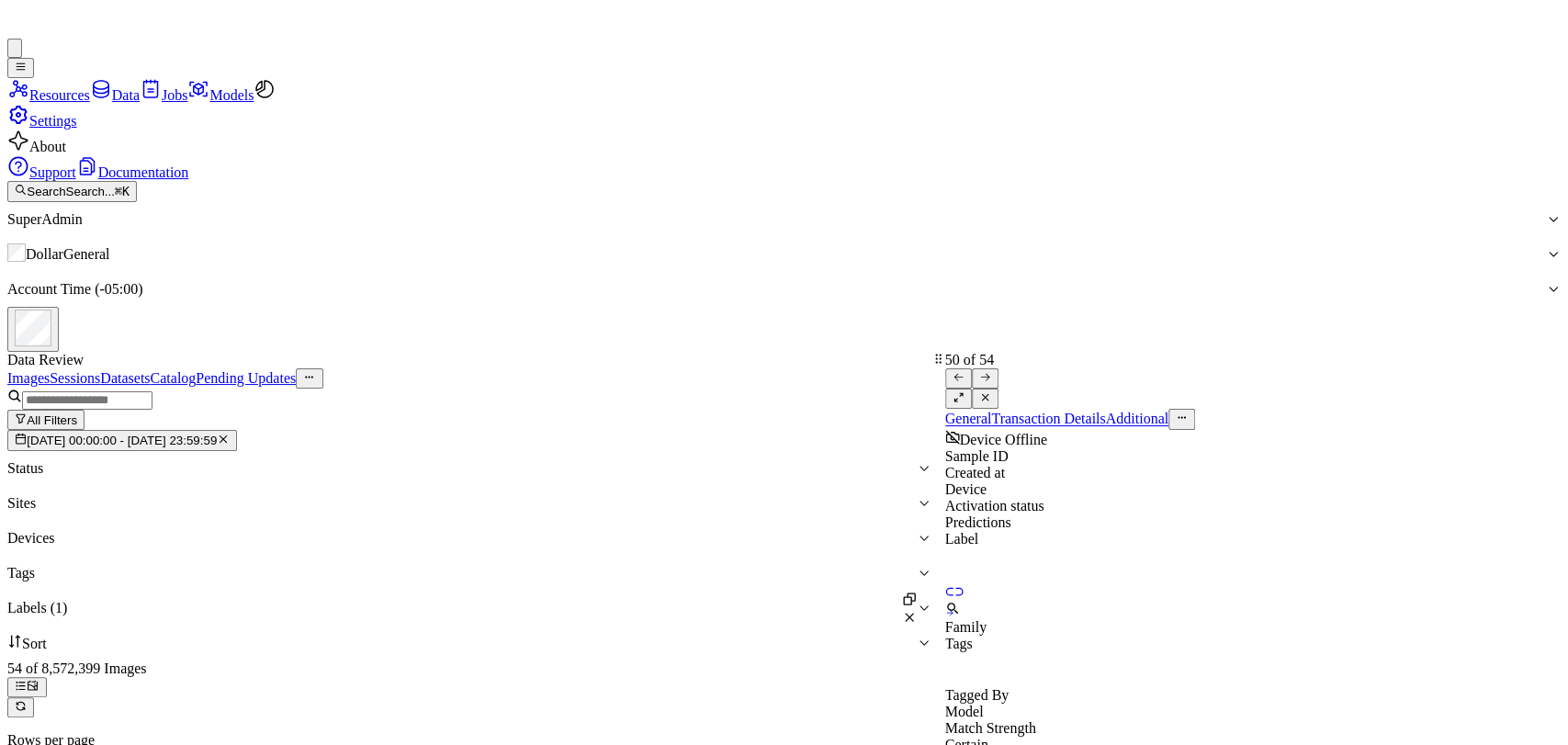
scroll to position [5340, 0]
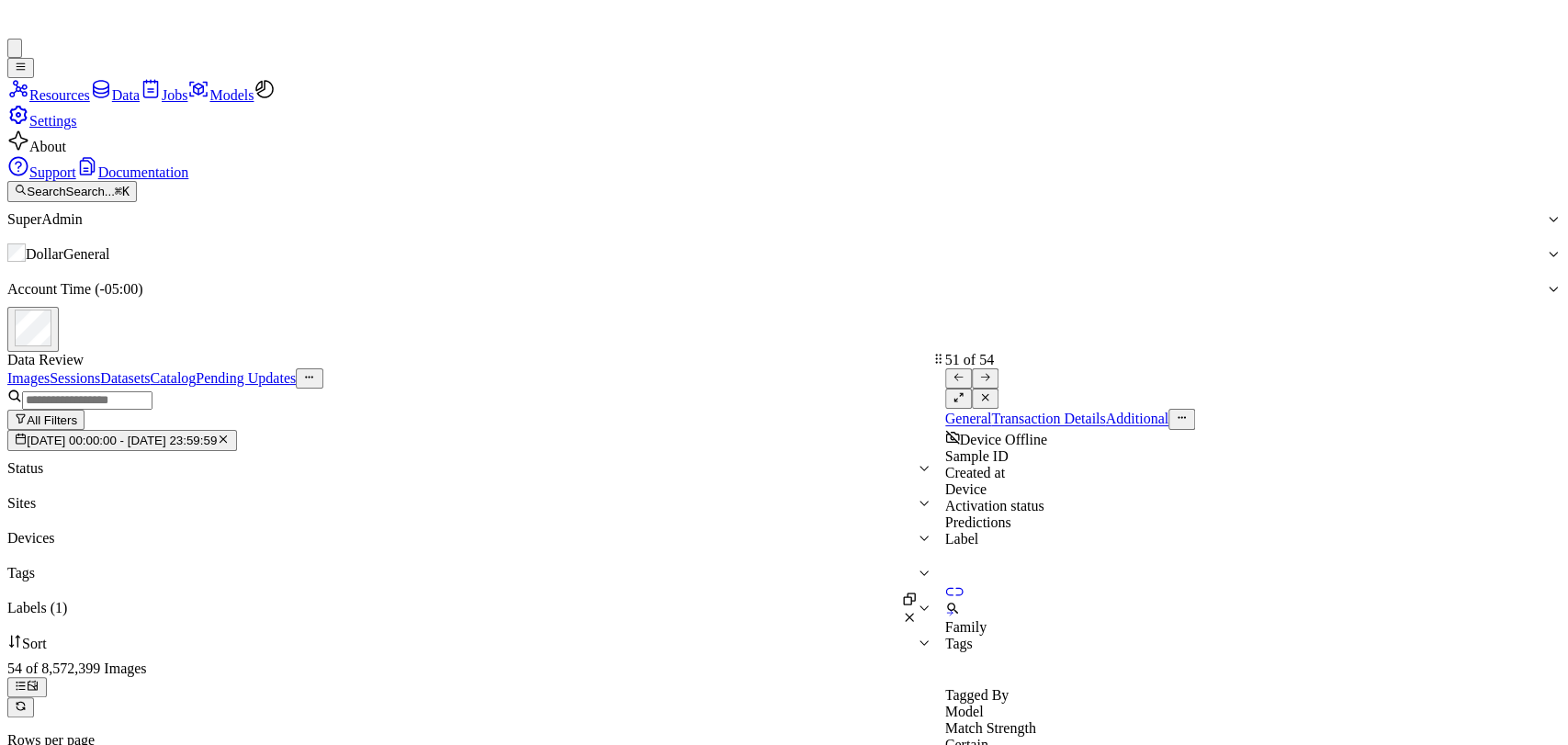
scroll to position [5452, 0]
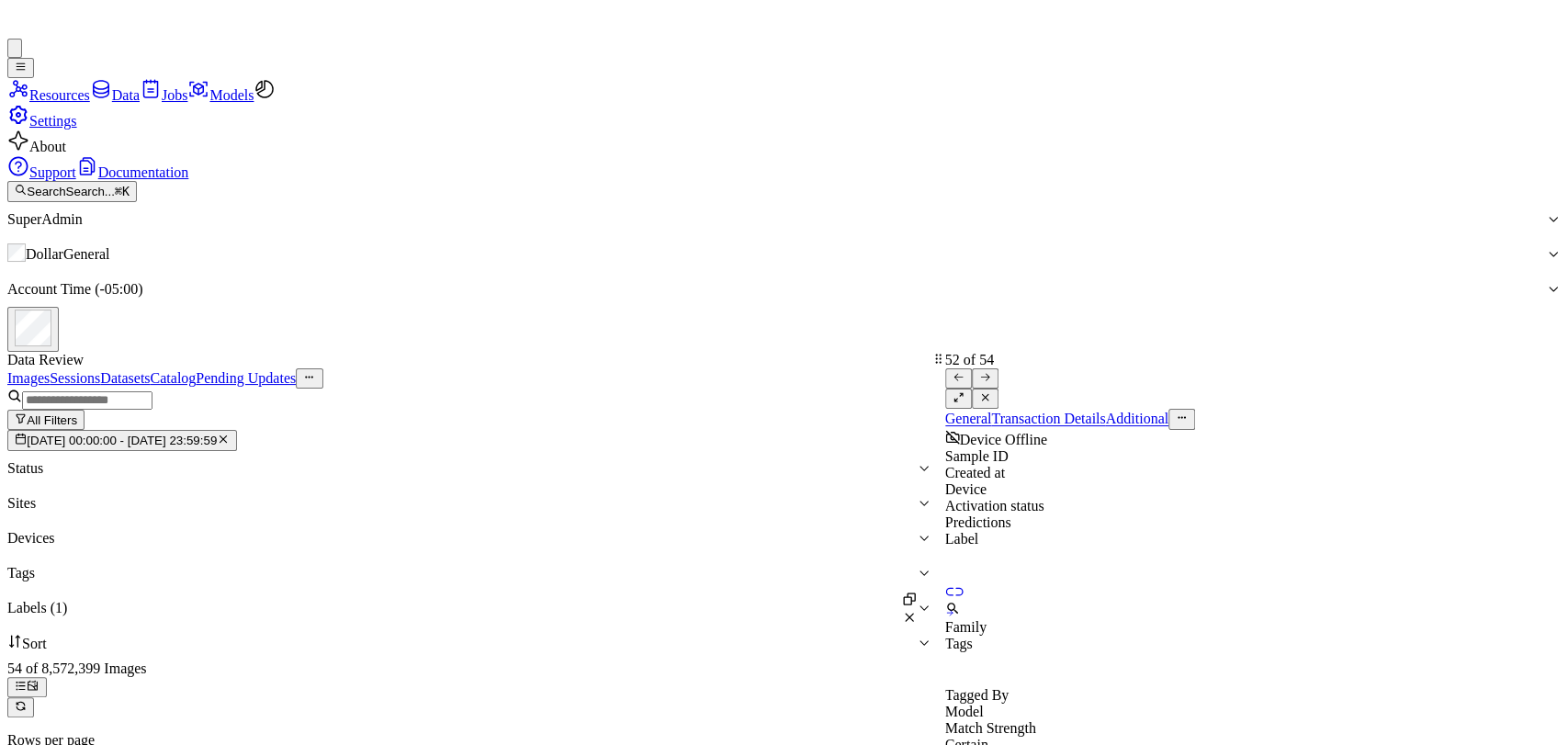
scroll to position [5566, 0]
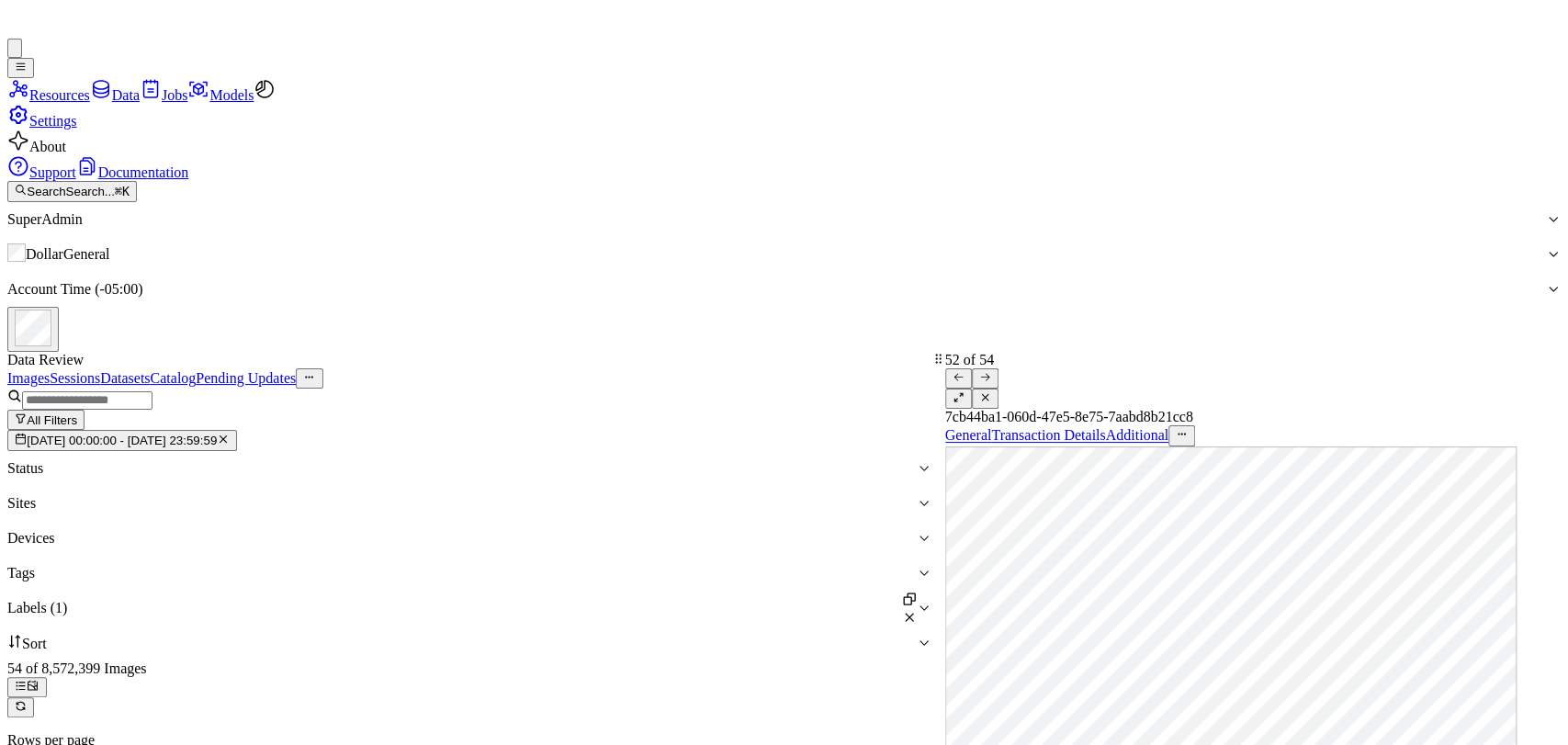
click at [990, 391] on icon at bounding box center [985, 397] width 12 height 12
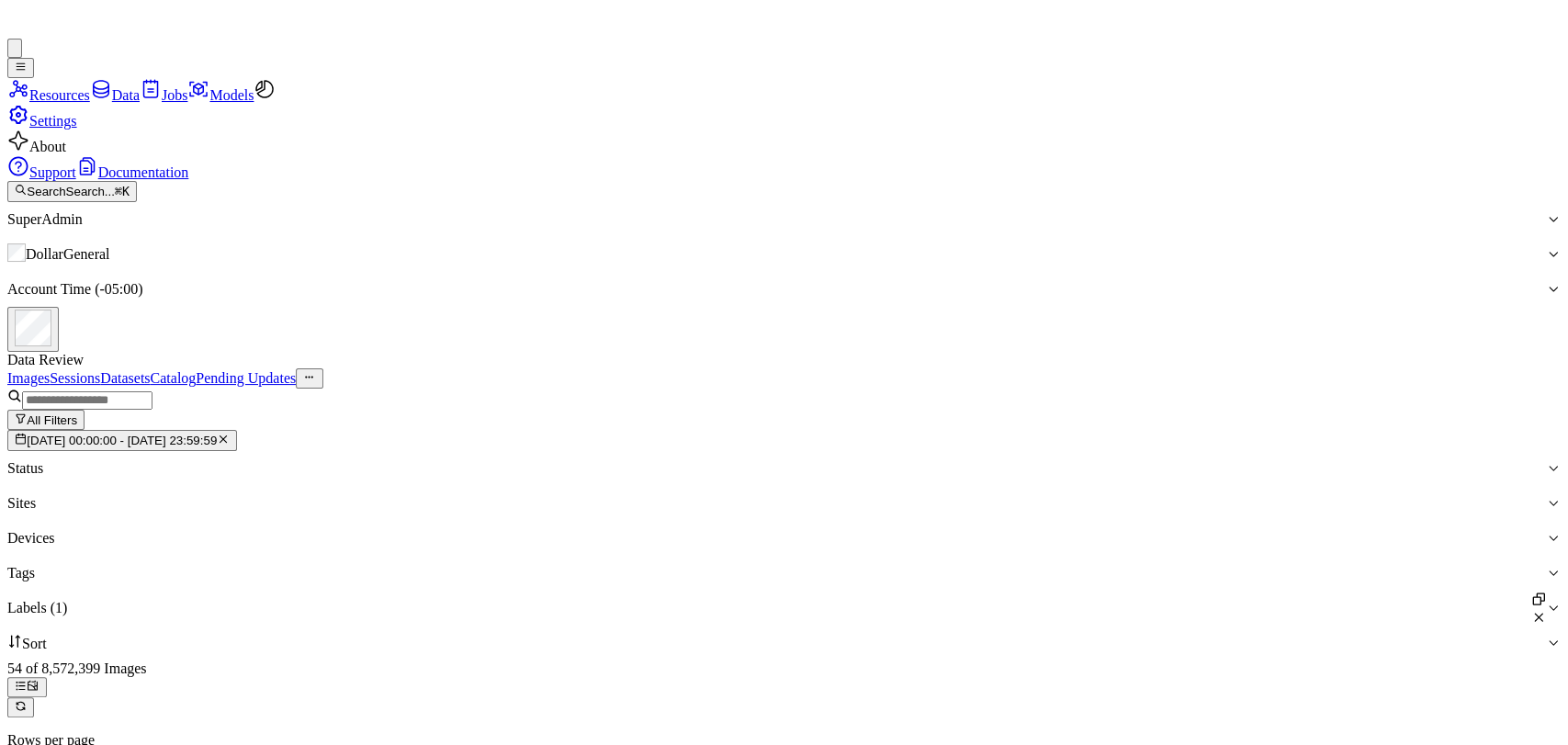
scroll to position [4539, 0]
drag, startPoint x: 1386, startPoint y: 125, endPoint x: 1329, endPoint y: 121, distance: 57.1
click at [1386, 368] on div "Images Sessions Datasets Catalog Pending Updates" at bounding box center [784, 378] width 1552 height 20
drag, startPoint x: 1423, startPoint y: 108, endPoint x: 1391, endPoint y: 114, distance: 32.6
click at [1421, 368] on div "Images Sessions Datasets Catalog Pending Updates" at bounding box center [784, 378] width 1552 height 20
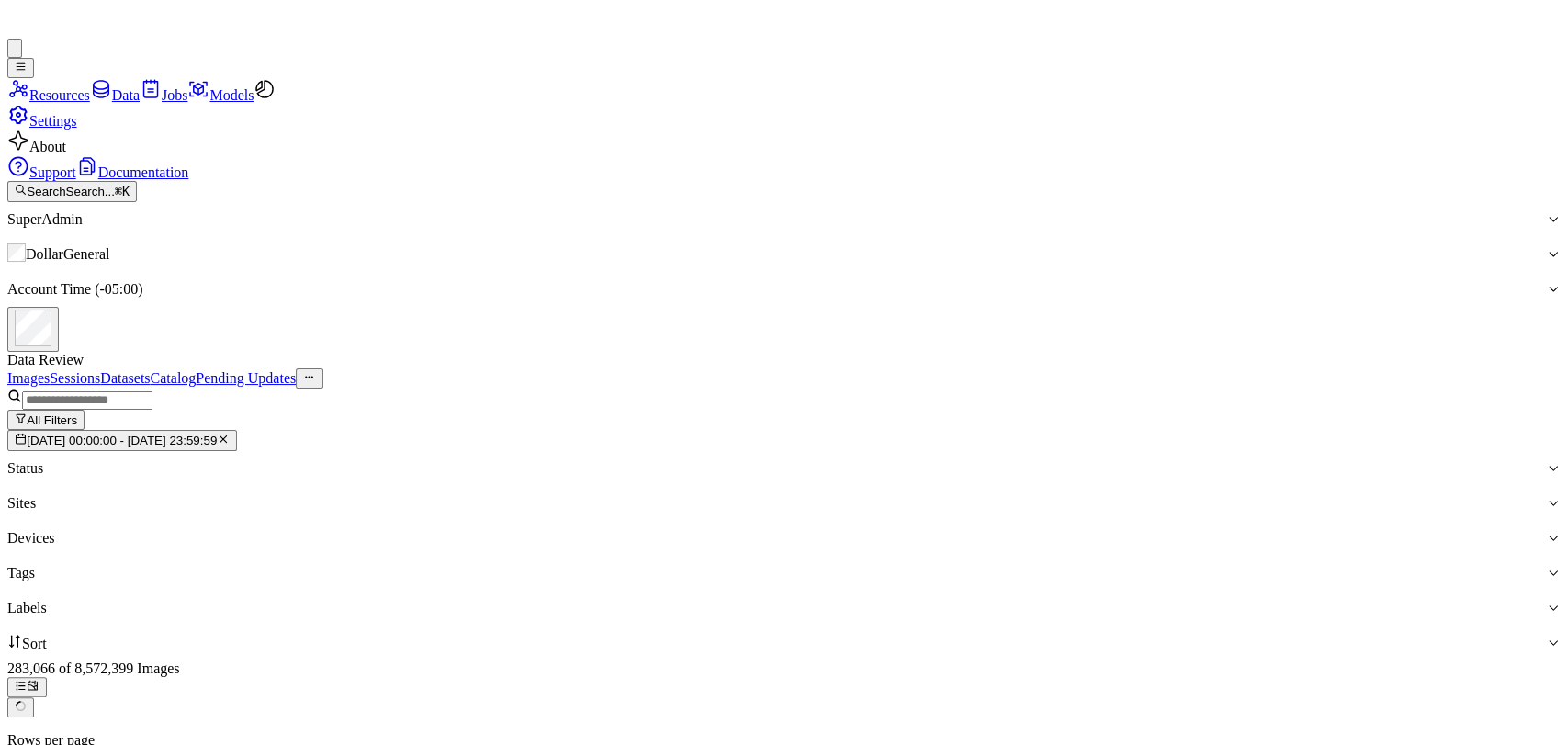
click at [973, 600] on div at bounding box center [776, 607] width 1538 height 16
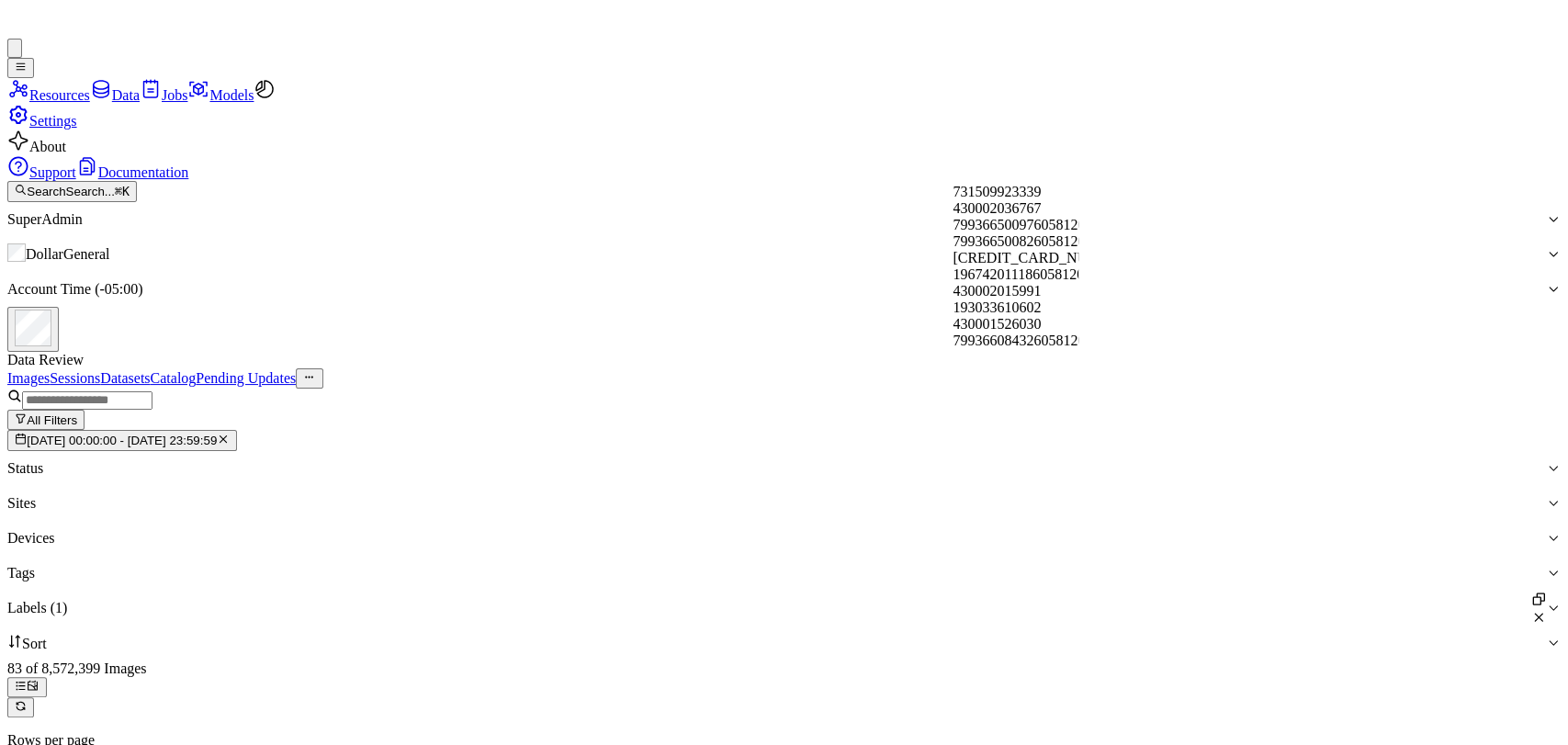
scroll to position [4735, 0]
click at [1181, 368] on div "Images Sessions Datasets Catalog Pending Updates" at bounding box center [784, 378] width 1552 height 20
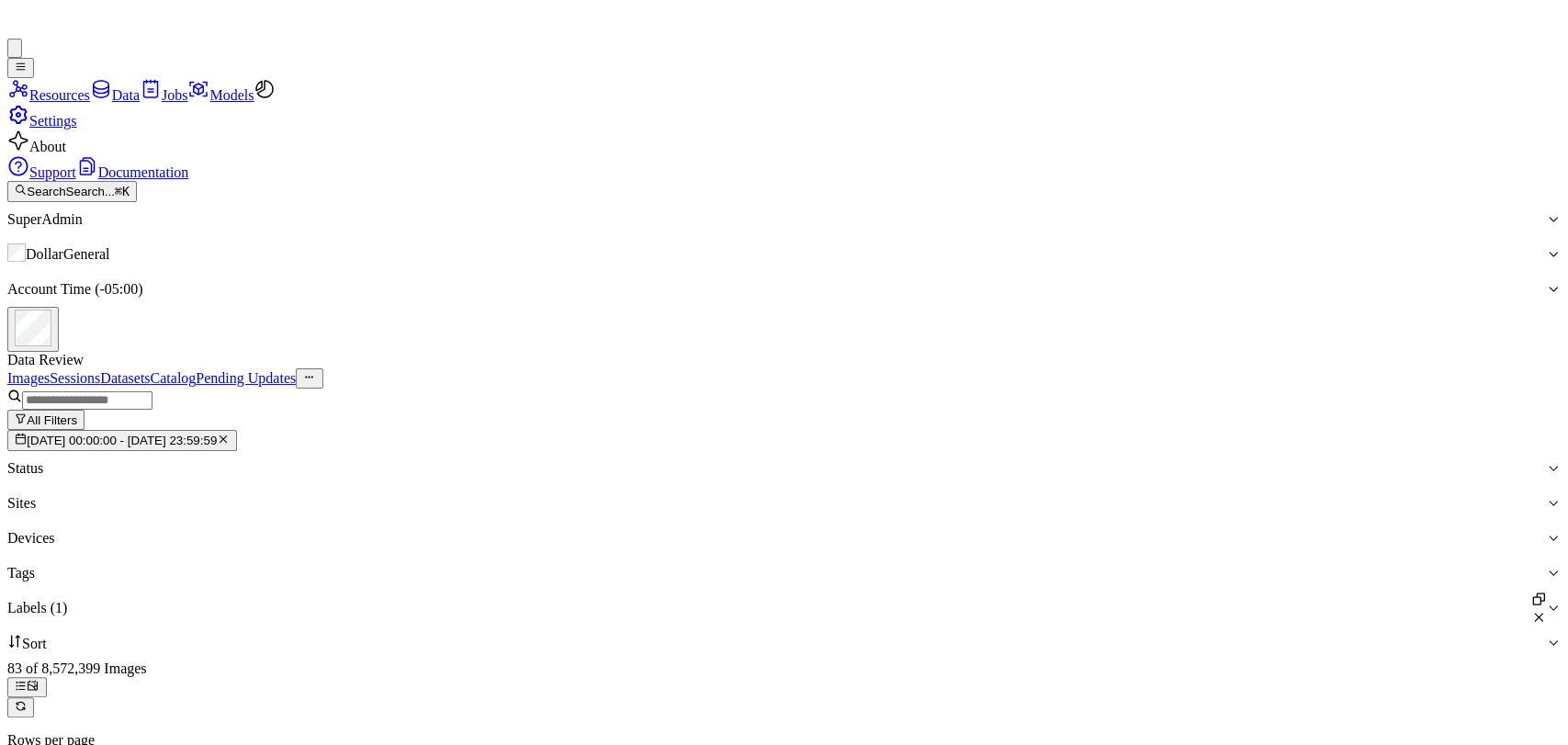
scroll to position [0, 0]
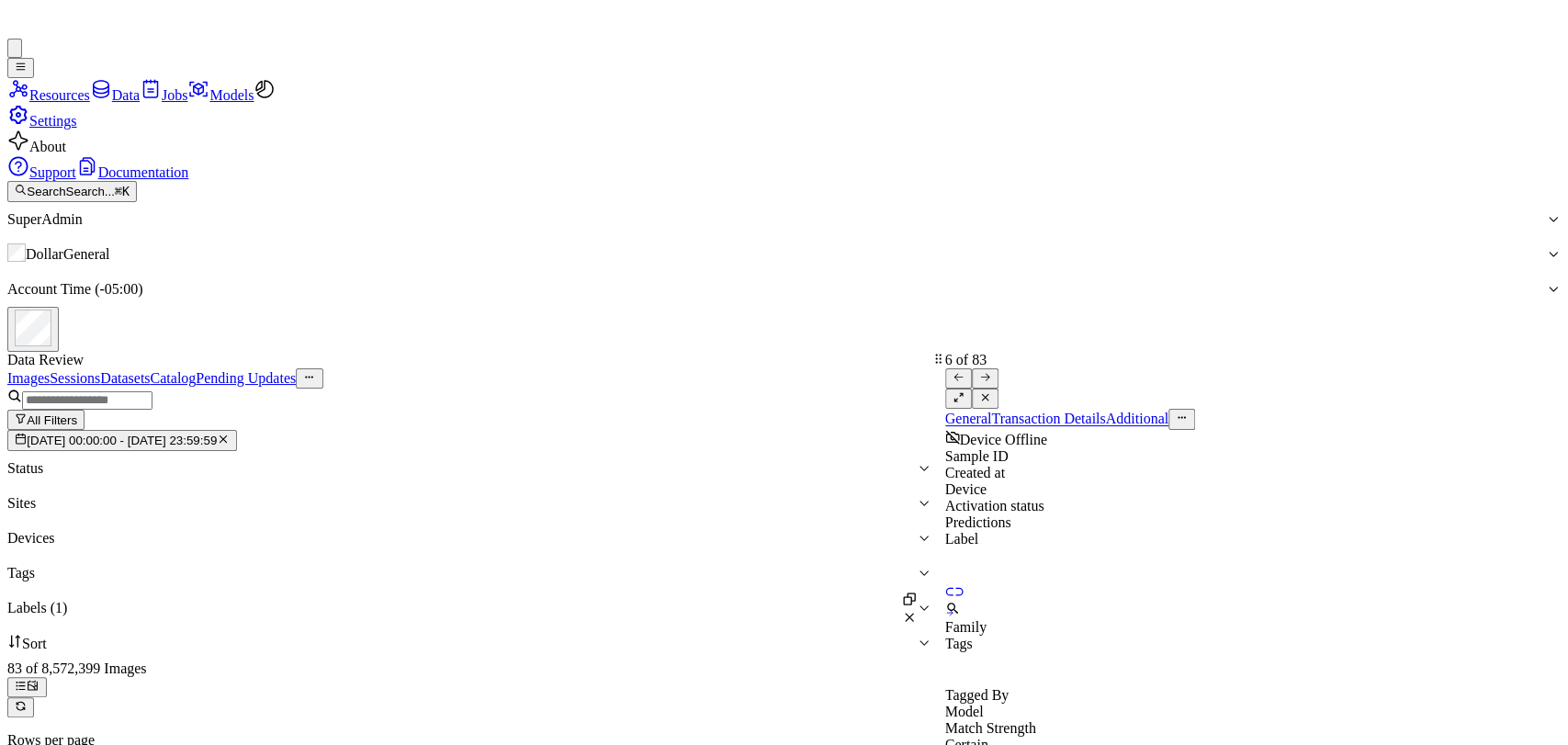
scroll to position [418, 0]
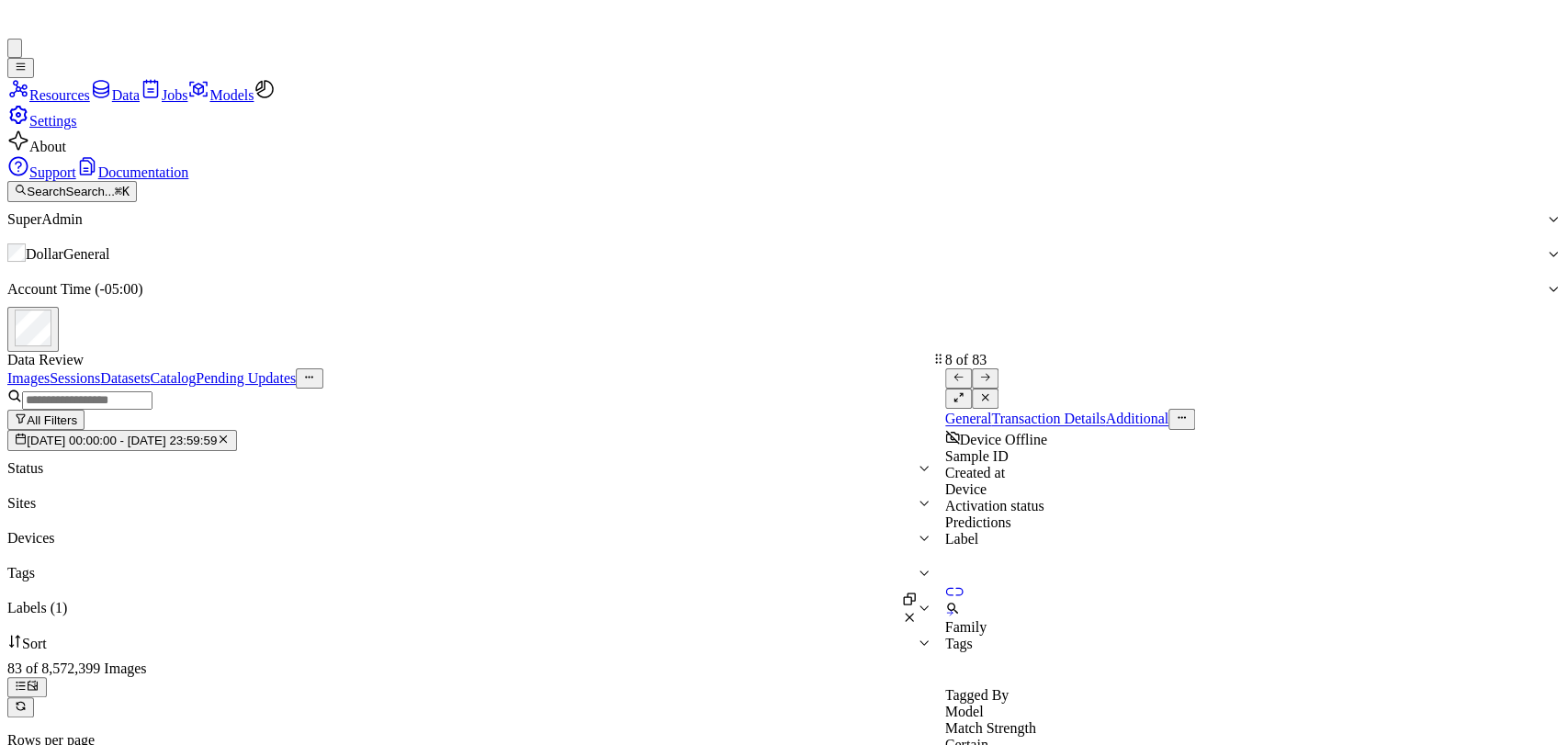
scroll to position [640, 0]
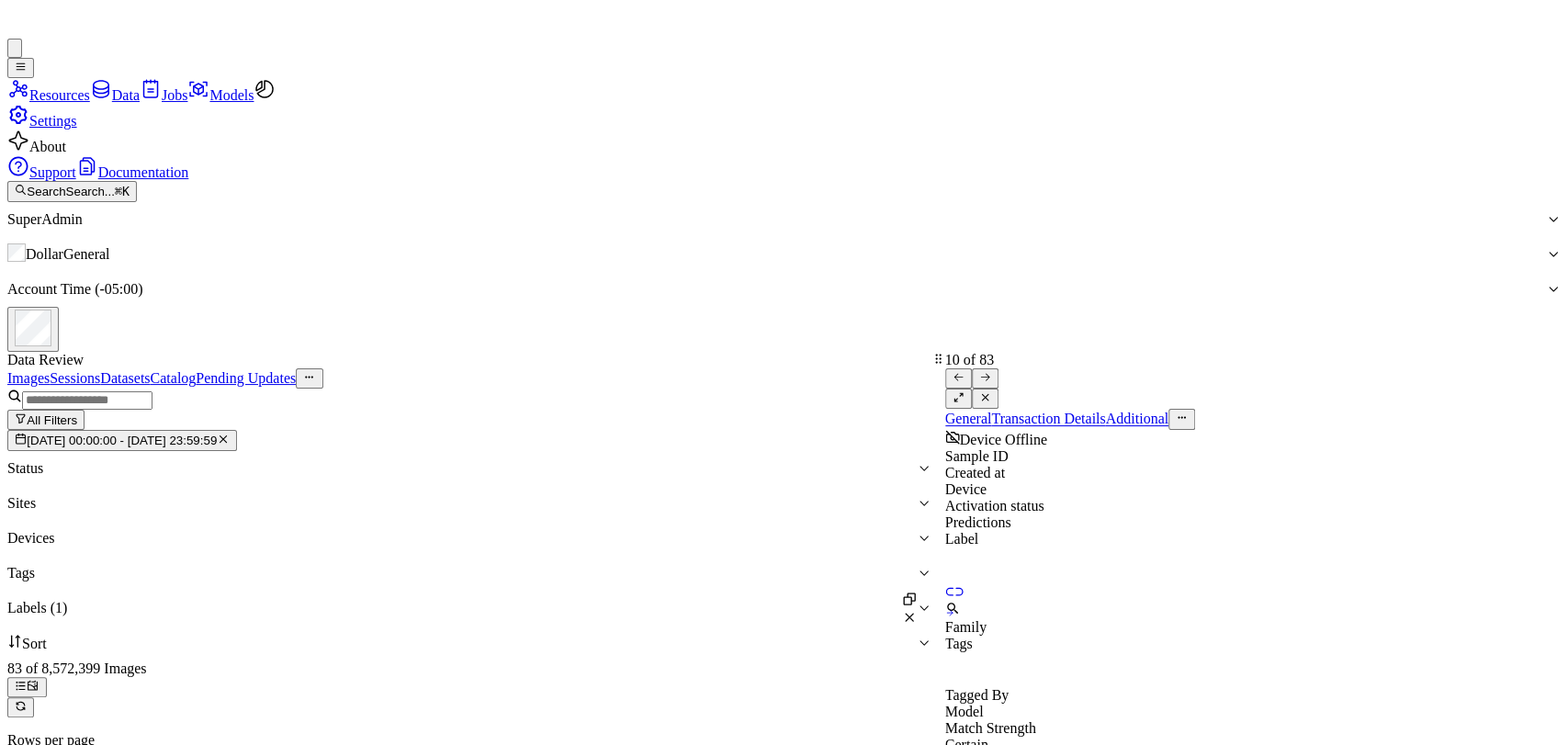
scroll to position [865, 0]
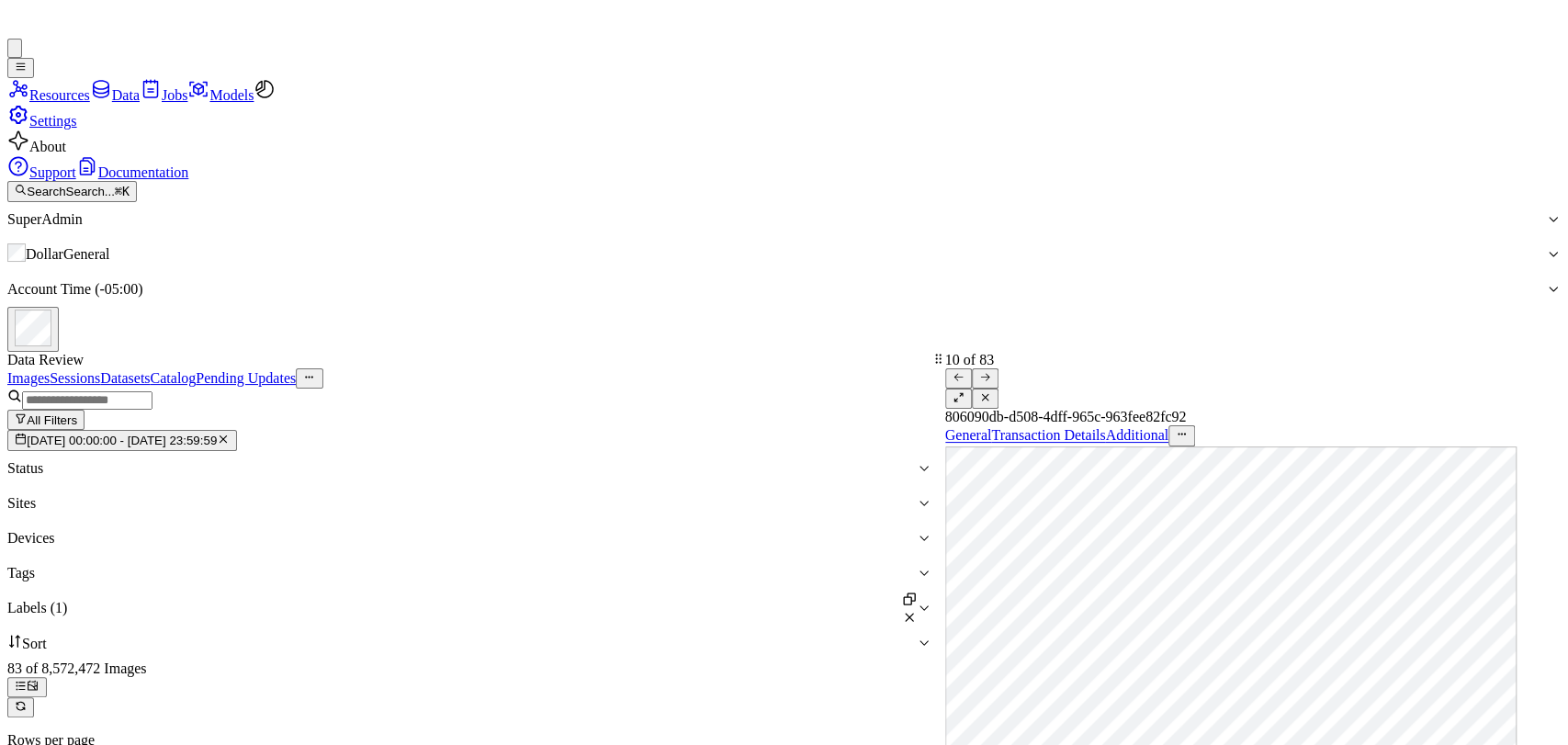
click at [1387, 352] on div "10 of 83" at bounding box center [1252, 381] width 615 height 58
click at [746, 600] on div at bounding box center [455, 607] width 894 height 16
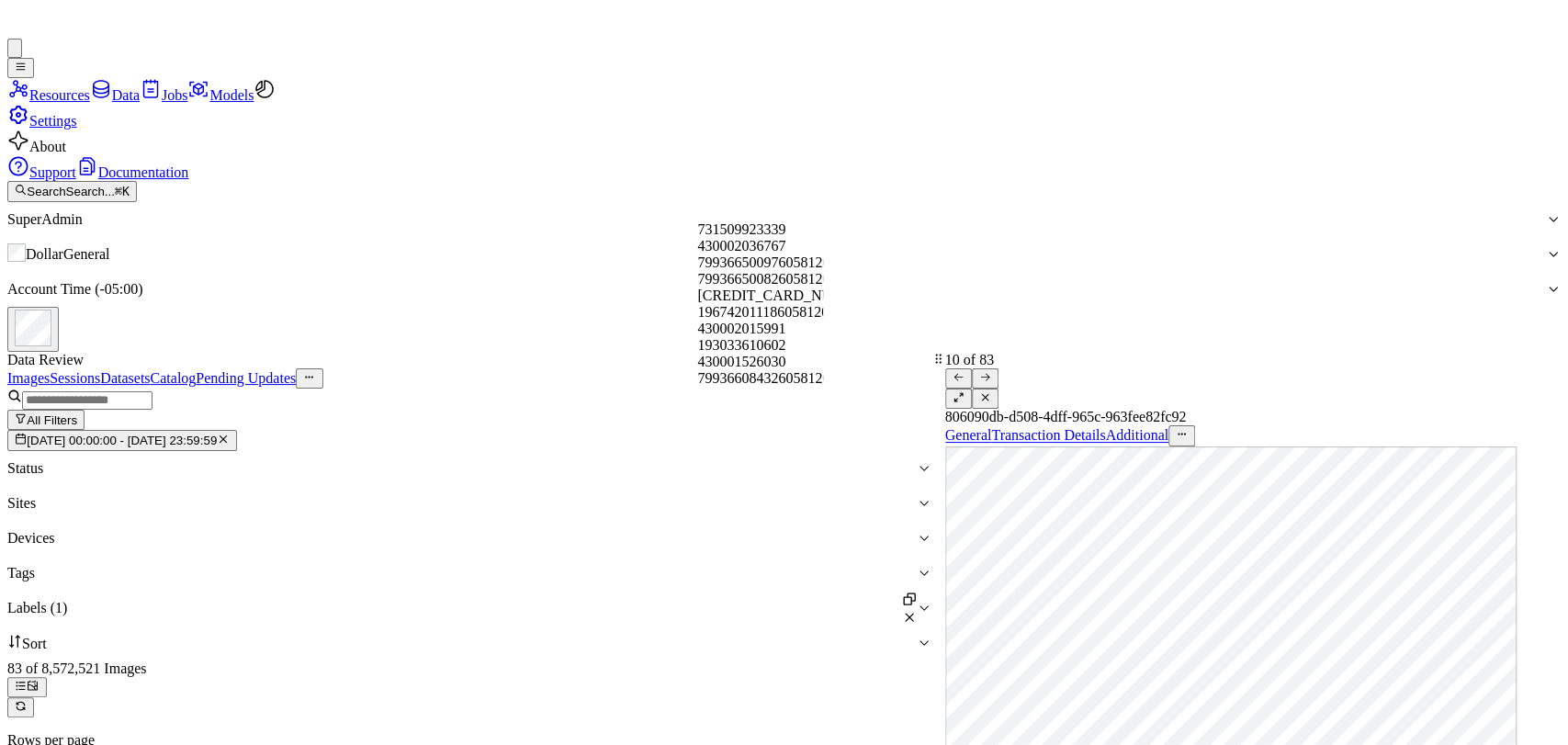
click at [670, 368] on div "Images Sessions Datasets Catalog Pending Updates" at bounding box center [469, 378] width 924 height 20
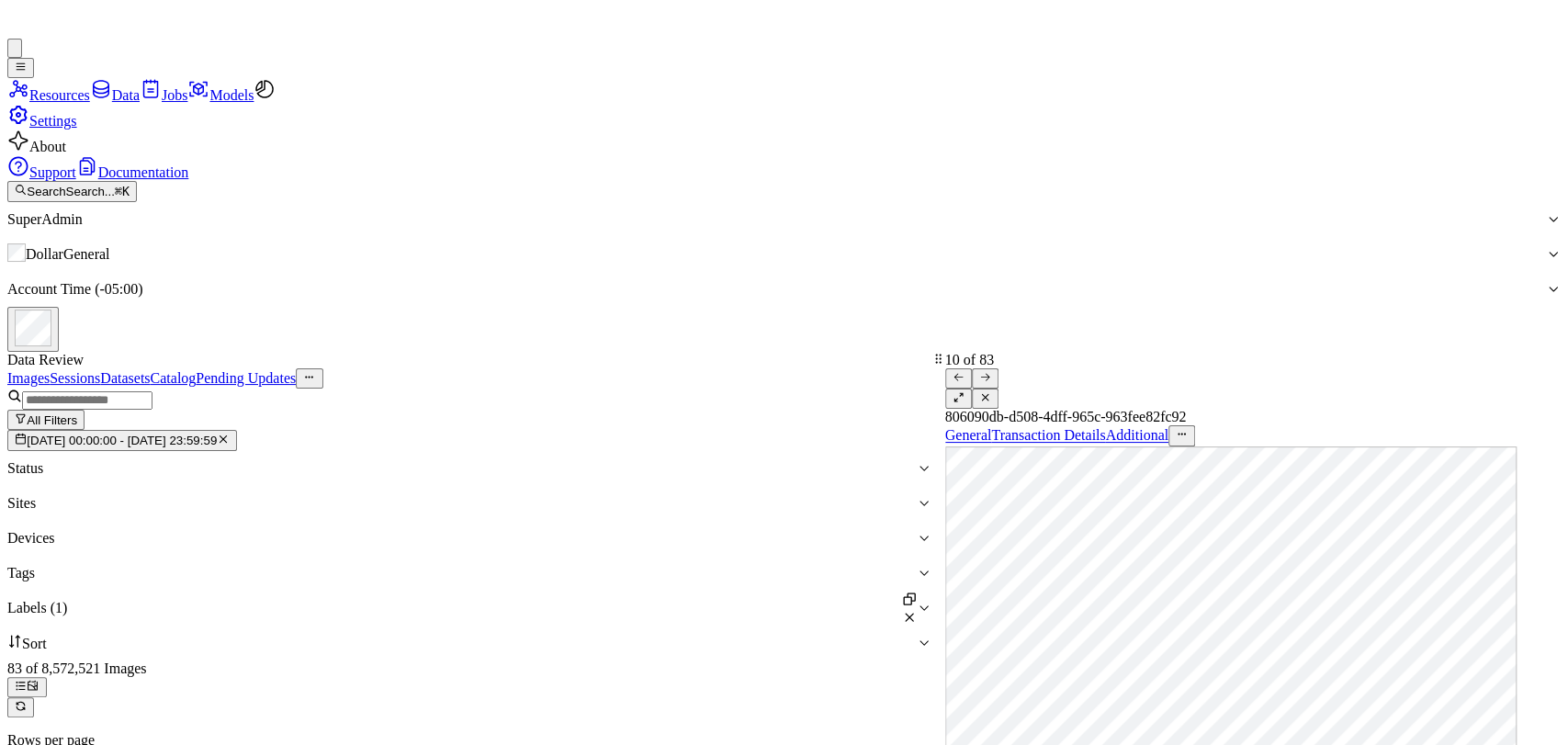
scroll to position [0, 0]
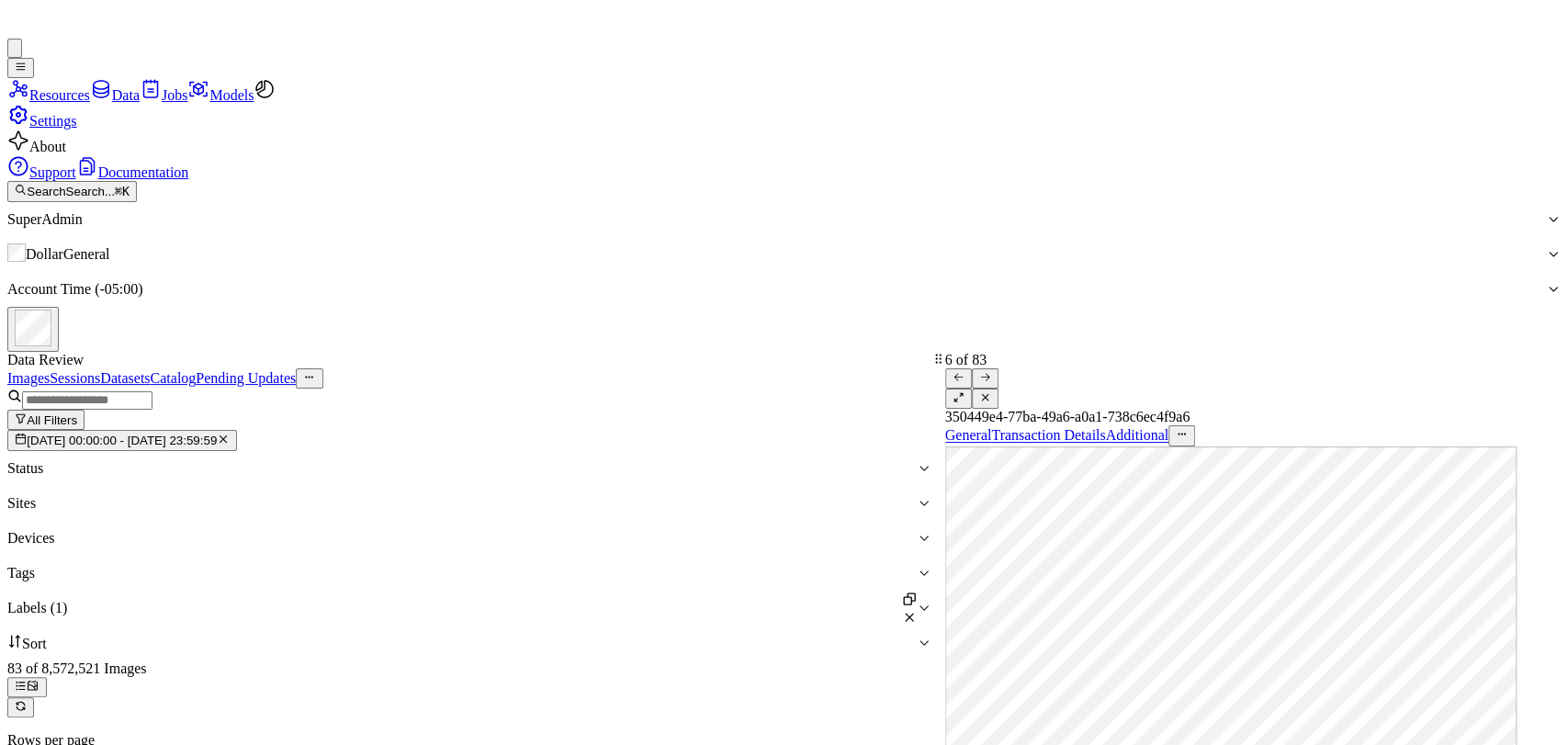
click at [39, 679] on icon at bounding box center [32, 685] width 12 height 12
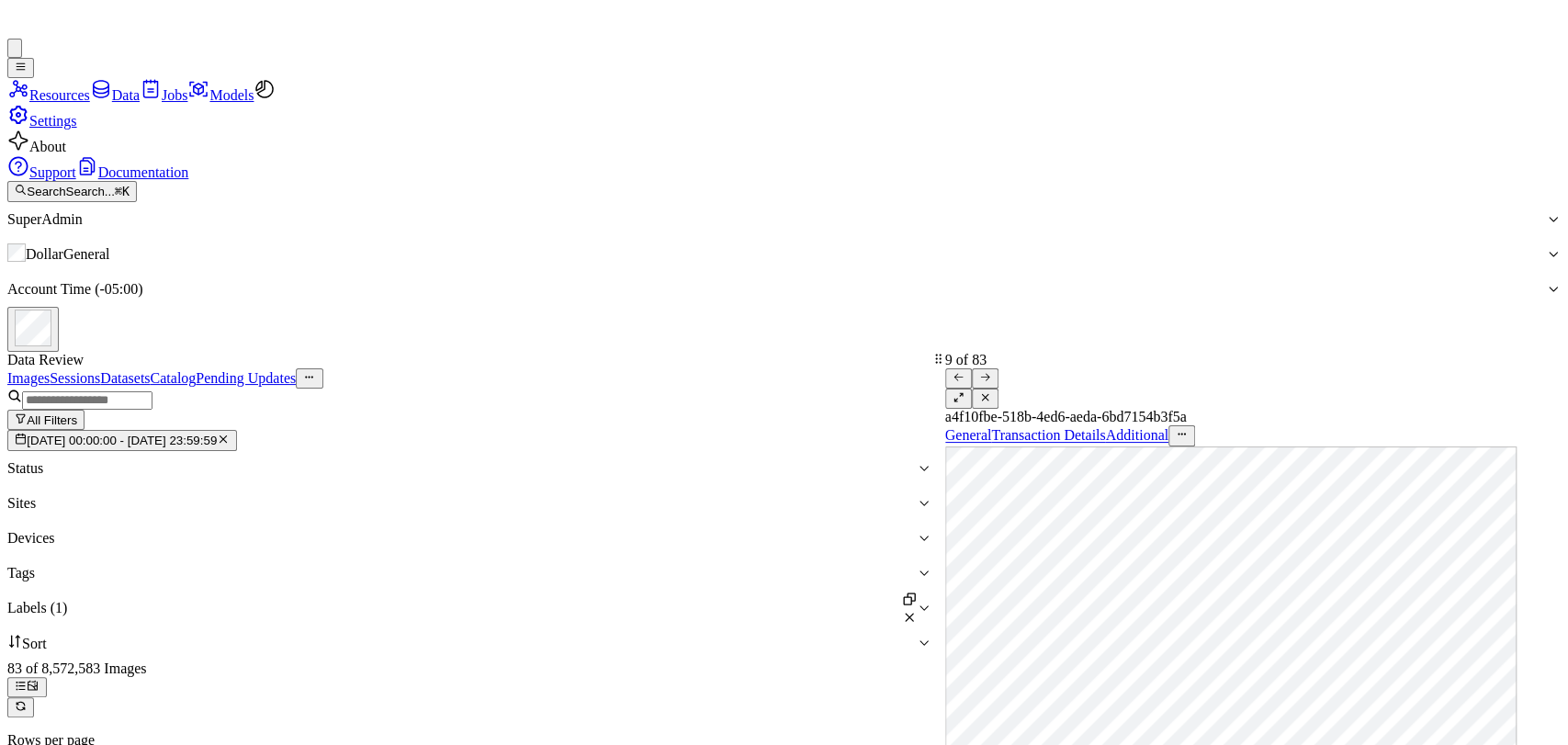
scroll to position [2958, 0]
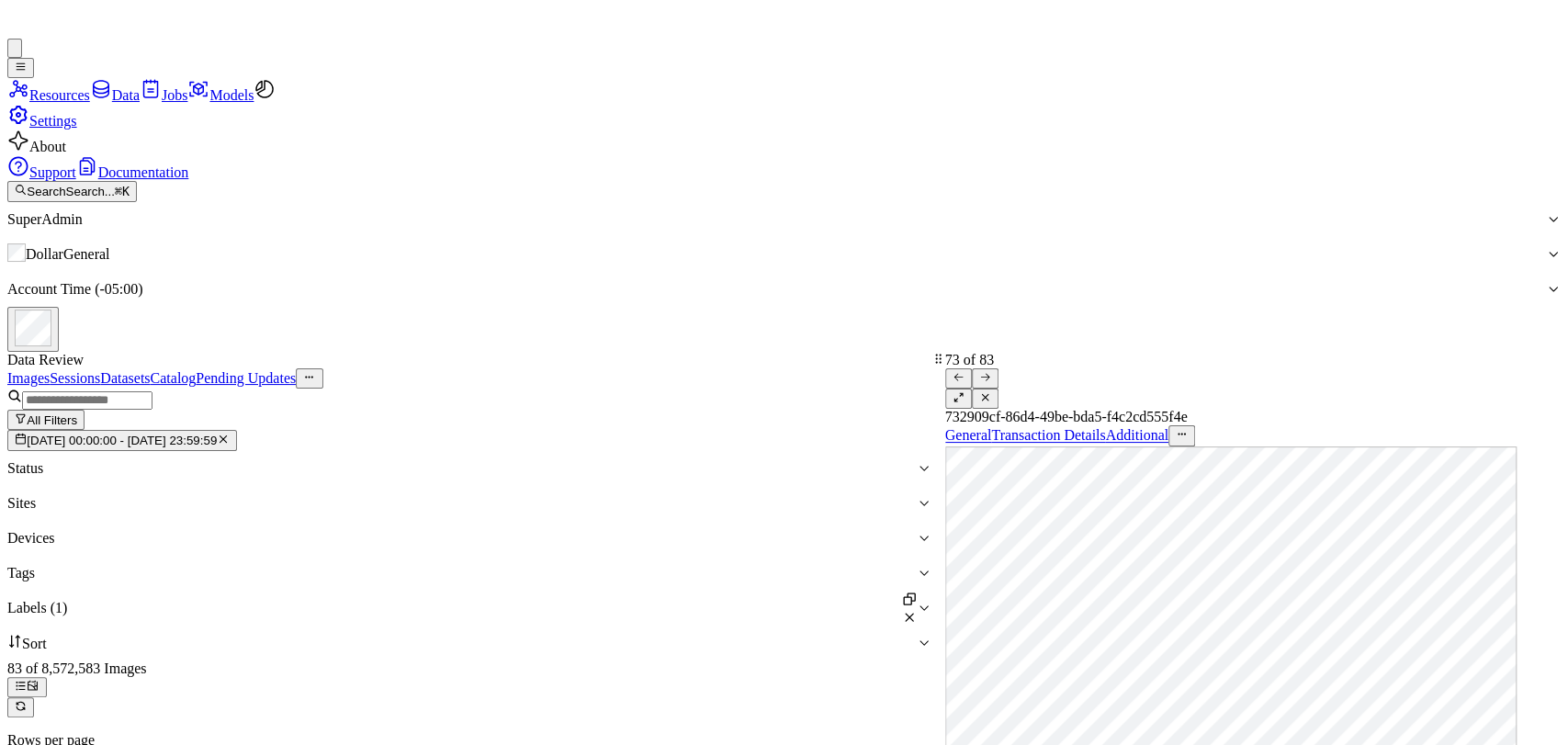
scroll to position [7550, 0]
click at [990, 391] on icon at bounding box center [985, 397] width 12 height 12
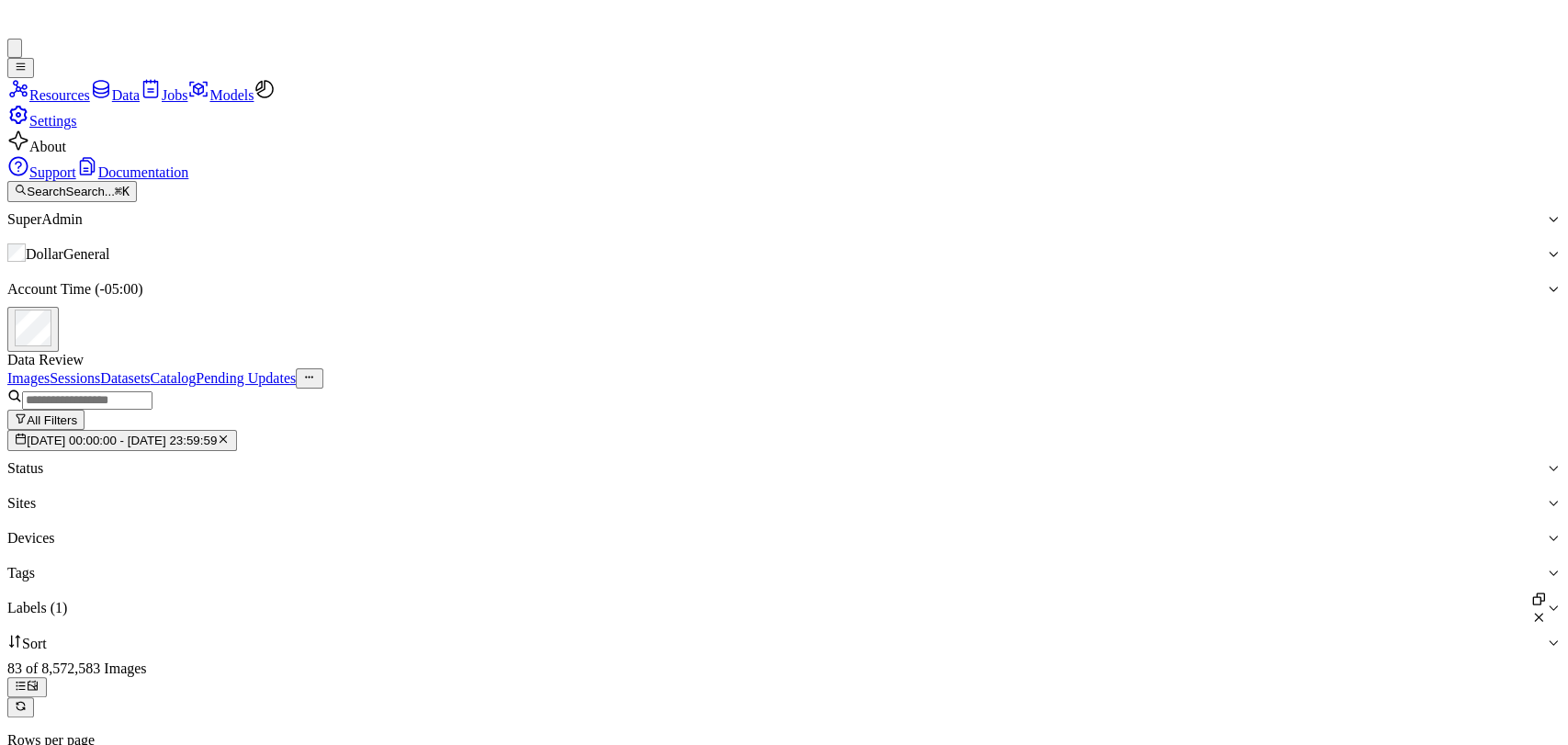
scroll to position [3503, 0]
drag, startPoint x: 1338, startPoint y: 149, endPoint x: 1310, endPoint y: 141, distance: 29.1
click at [1339, 368] on div "Images Sessions Datasets Catalog Pending Updates" at bounding box center [784, 378] width 1552 height 20
click at [975, 600] on div at bounding box center [776, 607] width 1538 height 16
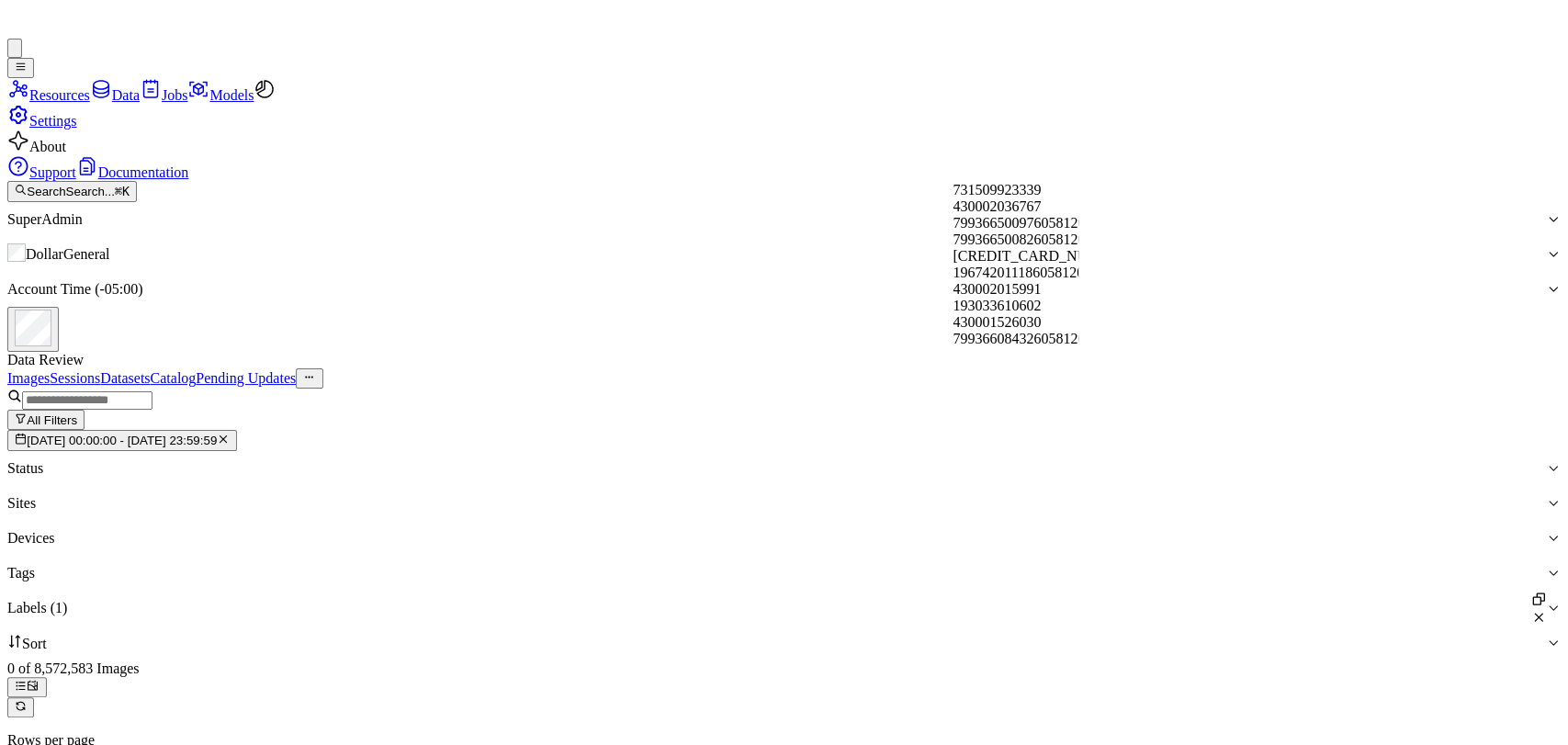
click at [1183, 368] on div "Images Sessions Datasets Catalog Pending Updates" at bounding box center [784, 378] width 1552 height 20
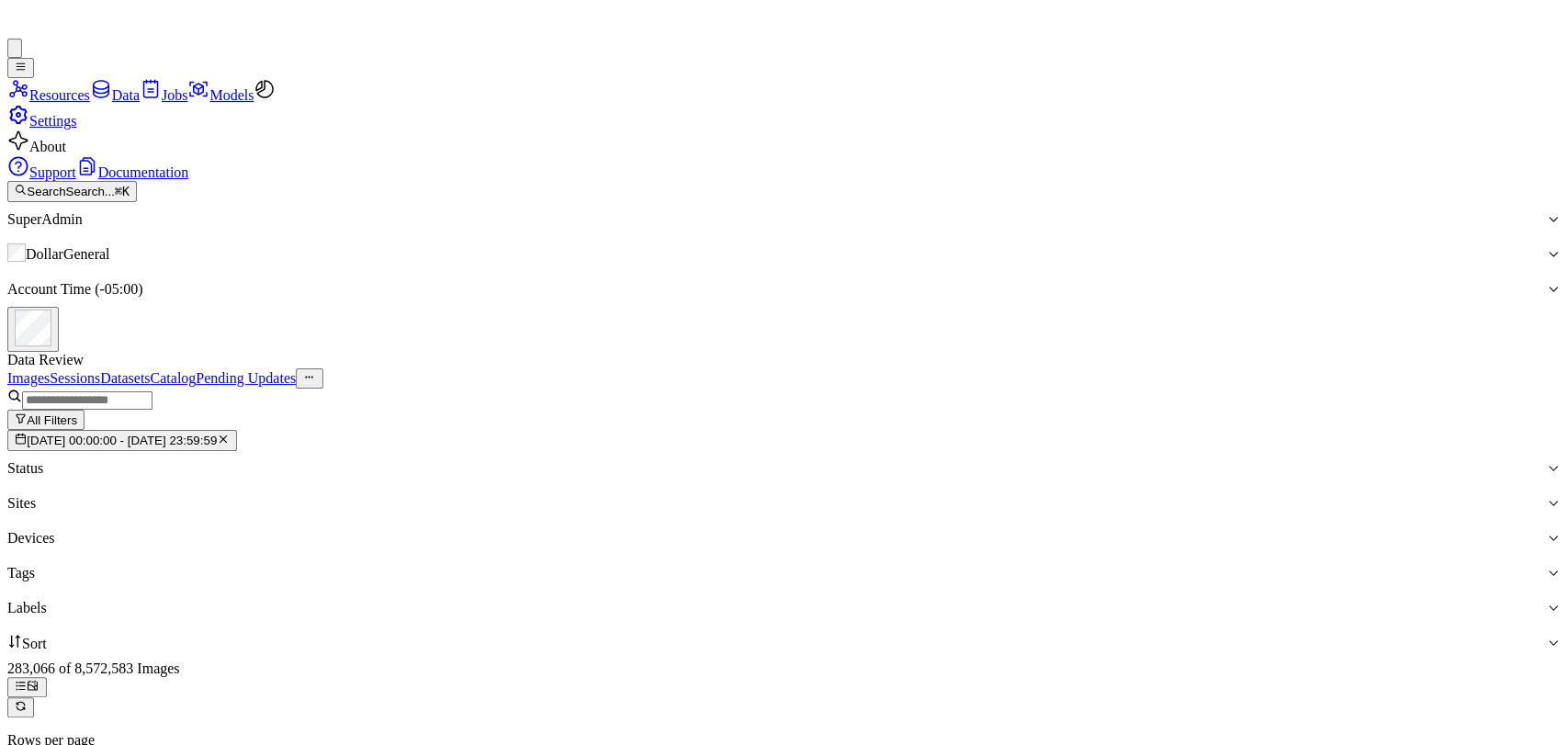
drag, startPoint x: 1378, startPoint y: 146, endPoint x: 1367, endPoint y: 145, distance: 11.0
click at [1378, 368] on div "Images Sessions Datasets Catalog Pending Updates" at bounding box center [784, 378] width 1552 height 20
click at [990, 600] on div at bounding box center [776, 607] width 1538 height 16
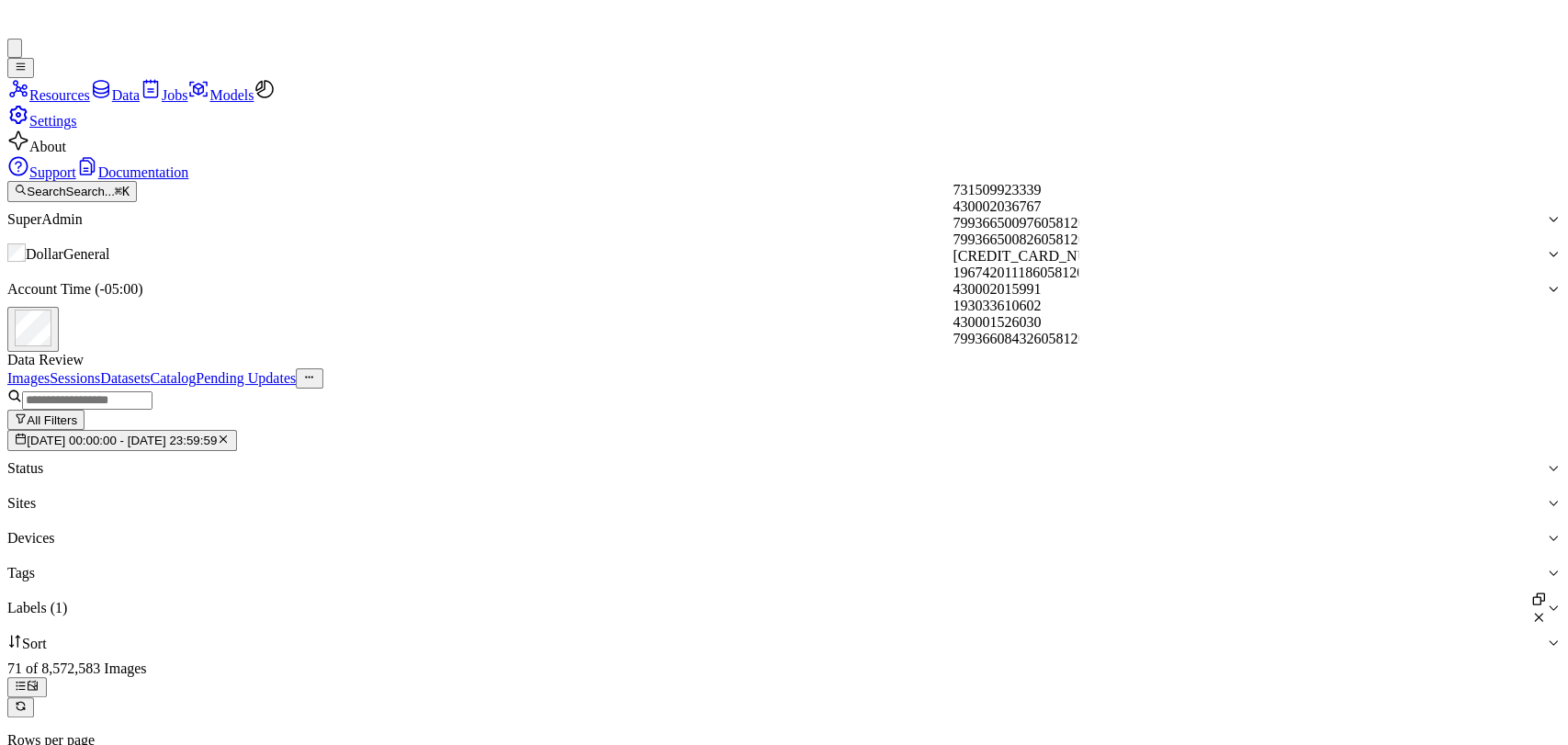
click at [1210, 388] on div "All Filters 15/09/2025 00:00:00 - 21/09/2025 23:59:59 Status Sites Devices Tags…" at bounding box center [784, 524] width 1552 height 271
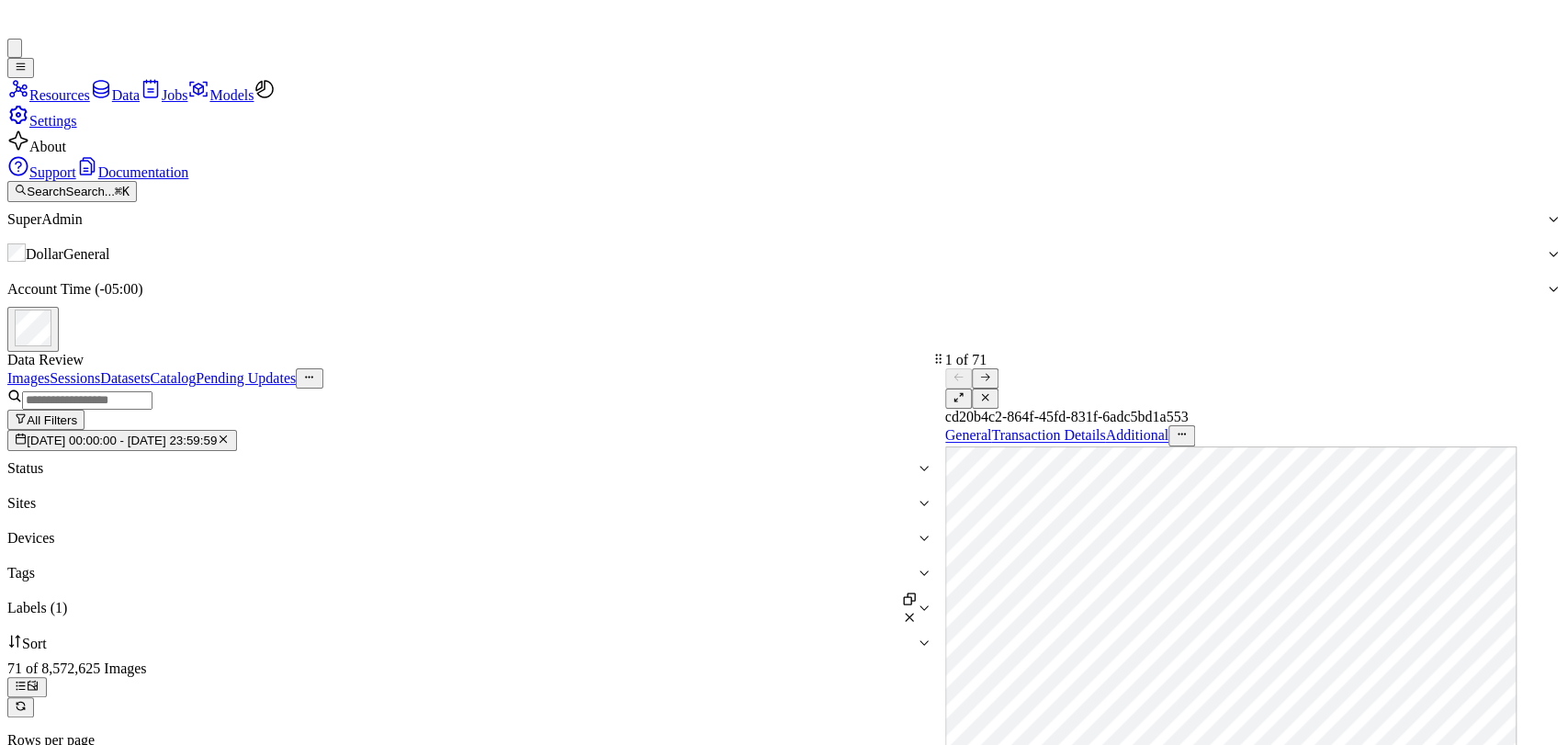
scroll to position [1122, 0]
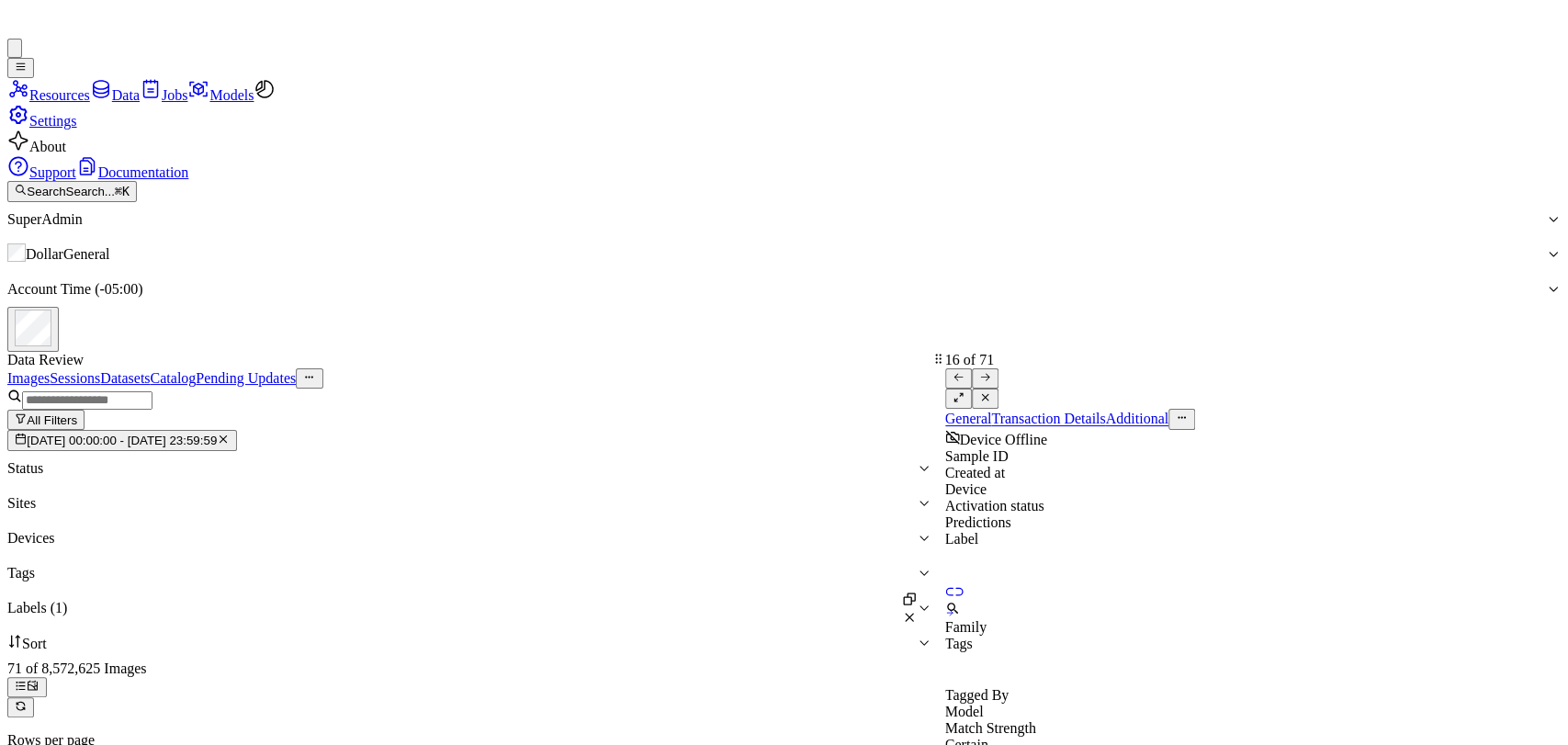
scroll to position [1190, 0]
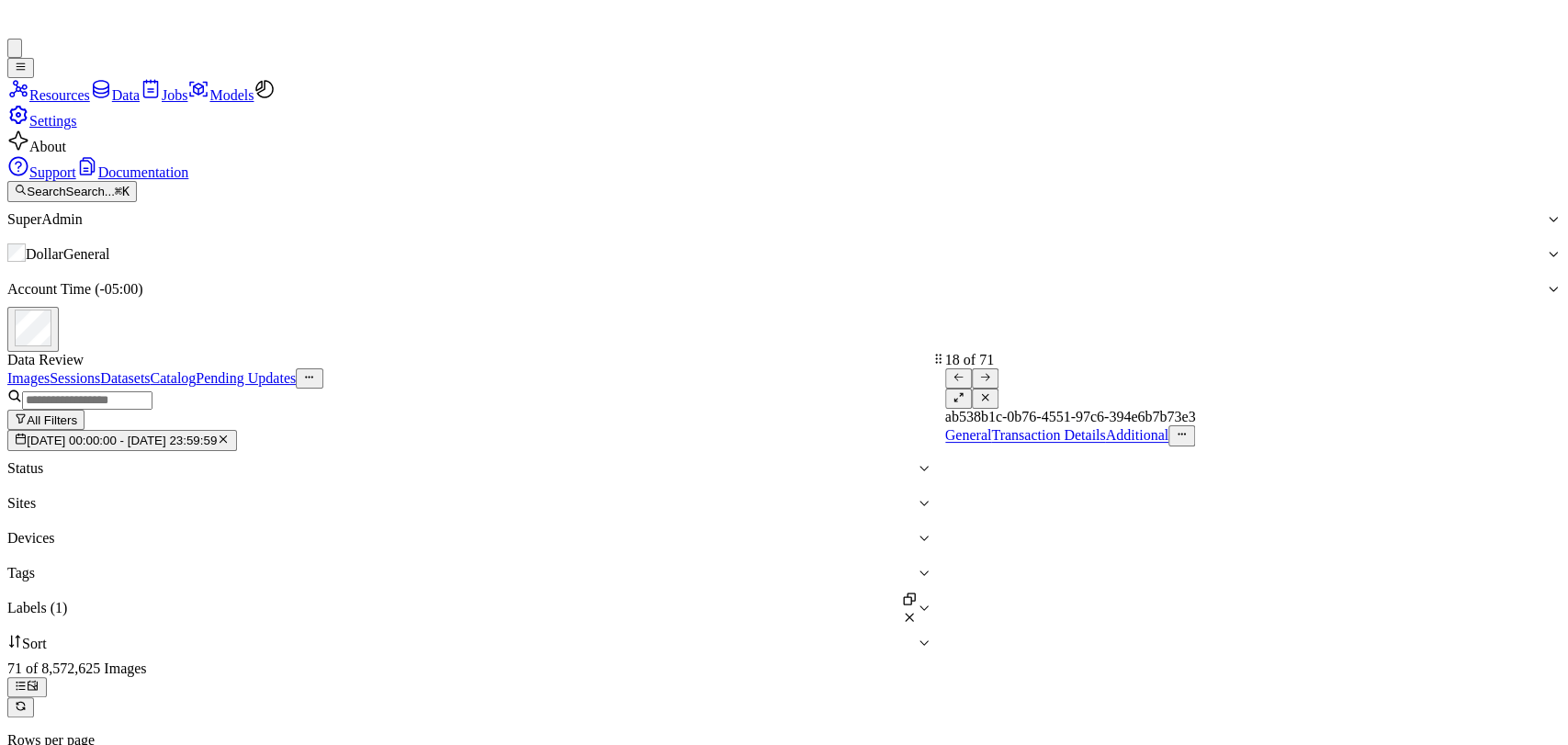
drag, startPoint x: 345, startPoint y: 640, endPoint x: 357, endPoint y: 640, distance: 12.0
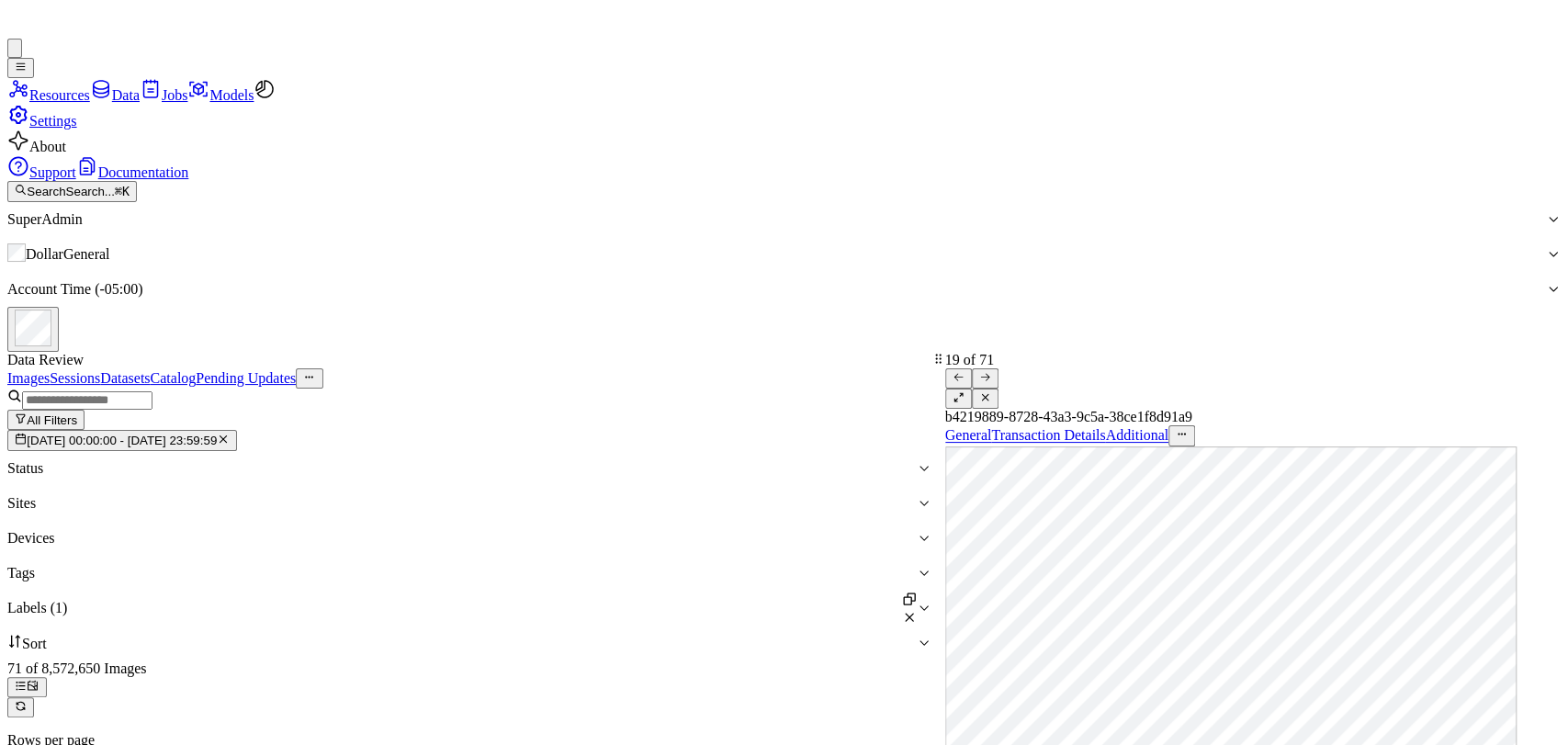
scroll to position [6406, 0]
drag, startPoint x: 1411, startPoint y: 140, endPoint x: 1374, endPoint y: 146, distance: 37.5
click at [1412, 425] on div "General Transaction Details Additional" at bounding box center [1252, 435] width 615 height 20
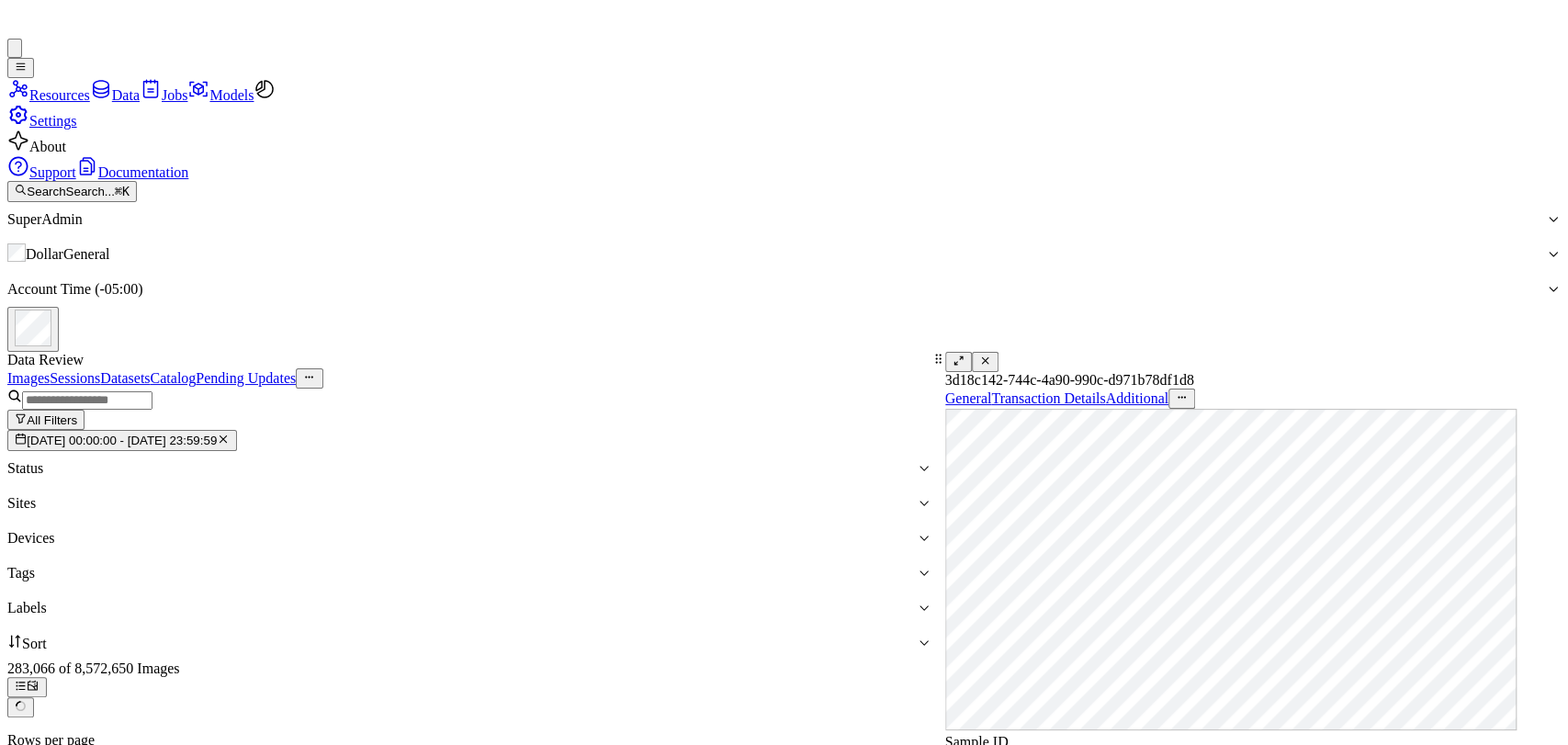
scroll to position [6536, 0]
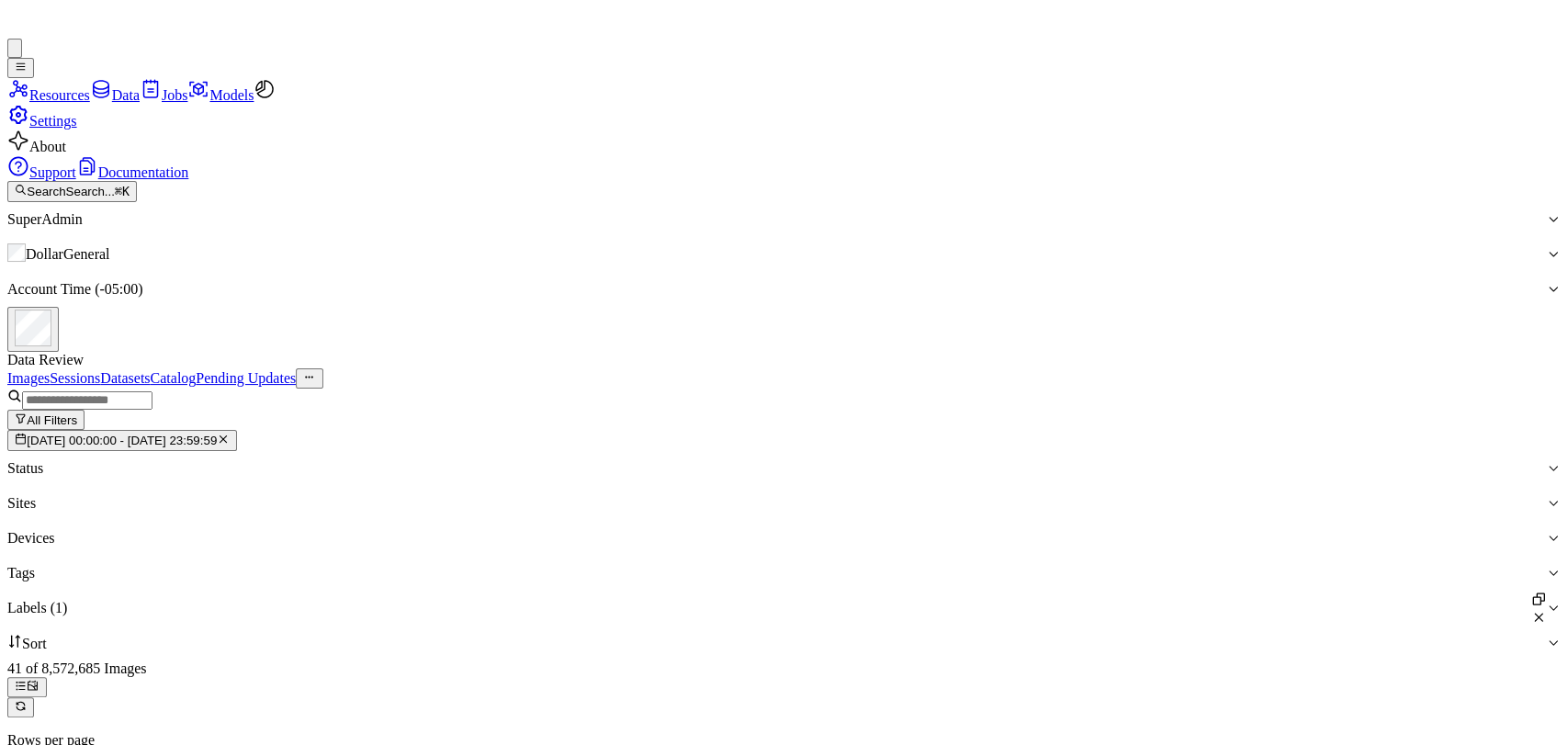
drag, startPoint x: 1385, startPoint y: 150, endPoint x: 1359, endPoint y: 54, distance: 99.5
click at [1384, 368] on div "Images Sessions Datasets Catalog Pending Updates" at bounding box center [784, 378] width 1552 height 20
click at [84, 410] on button "All Filters" at bounding box center [47, 419] width 78 height 20
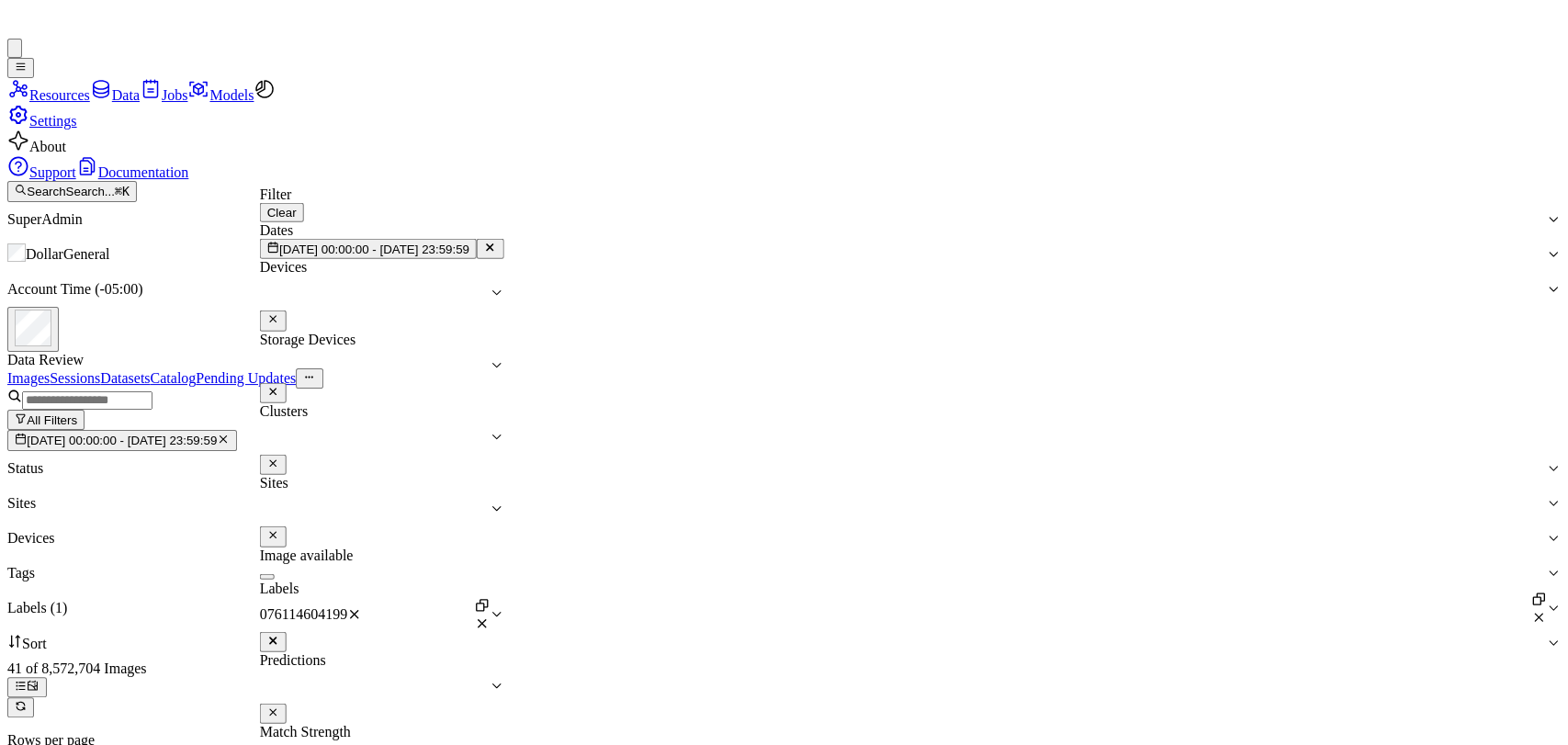
scroll to position [290, 0]
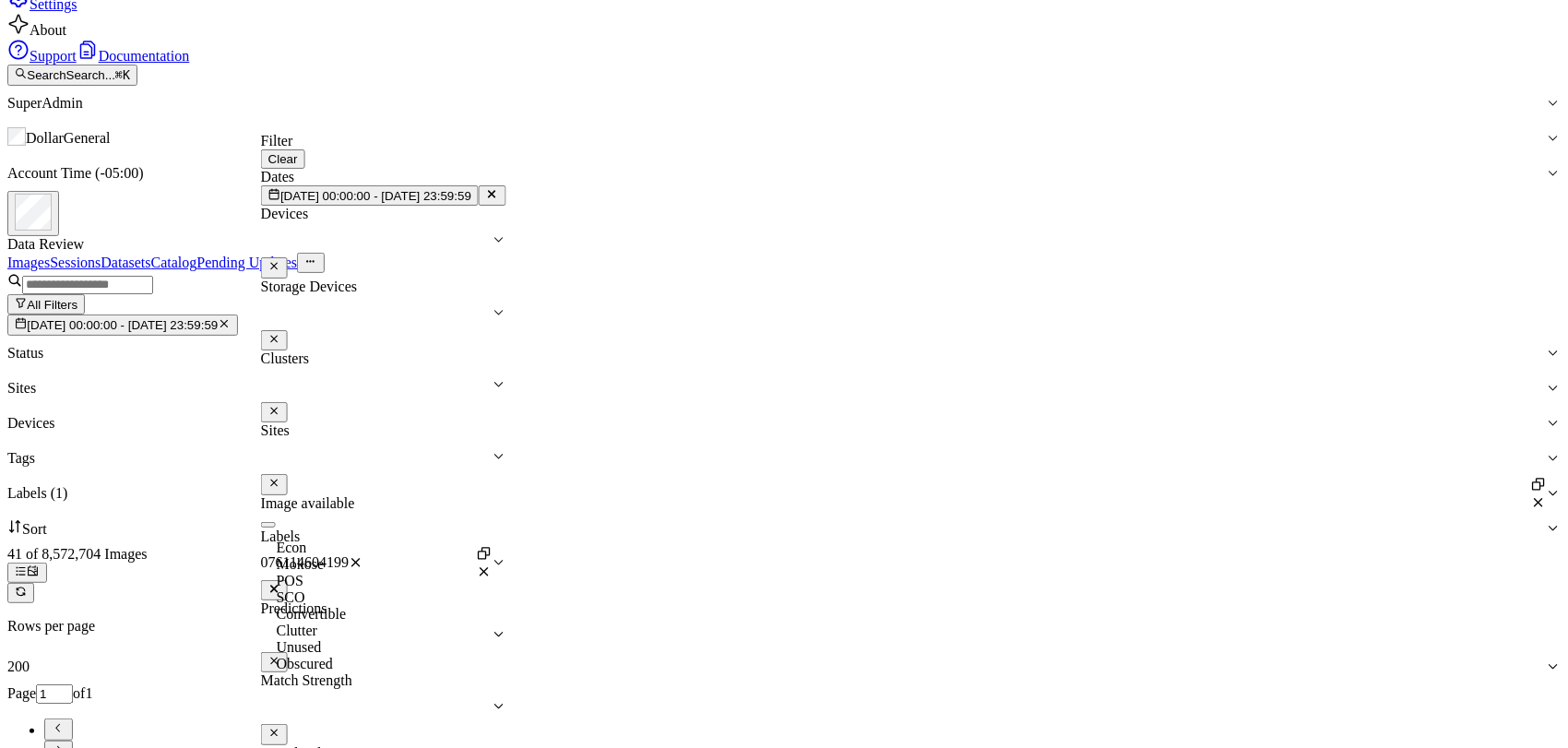
scroll to position [134, 0]
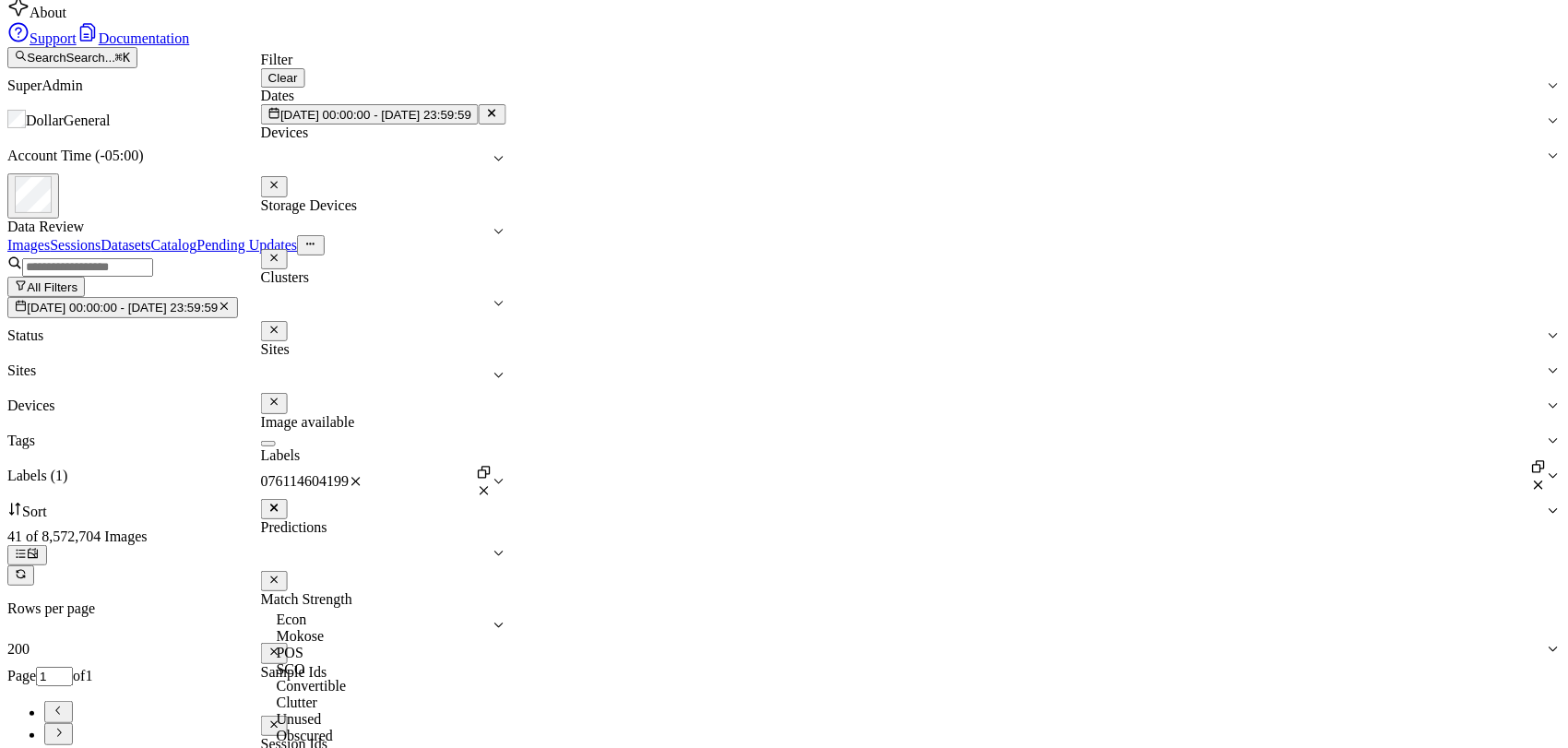
click at [387, 678] on div "SCO" at bounding box center [545, 668] width 538 height 17
click at [383, 695] on div "LineBuster" at bounding box center [545, 702] width 538 height 17
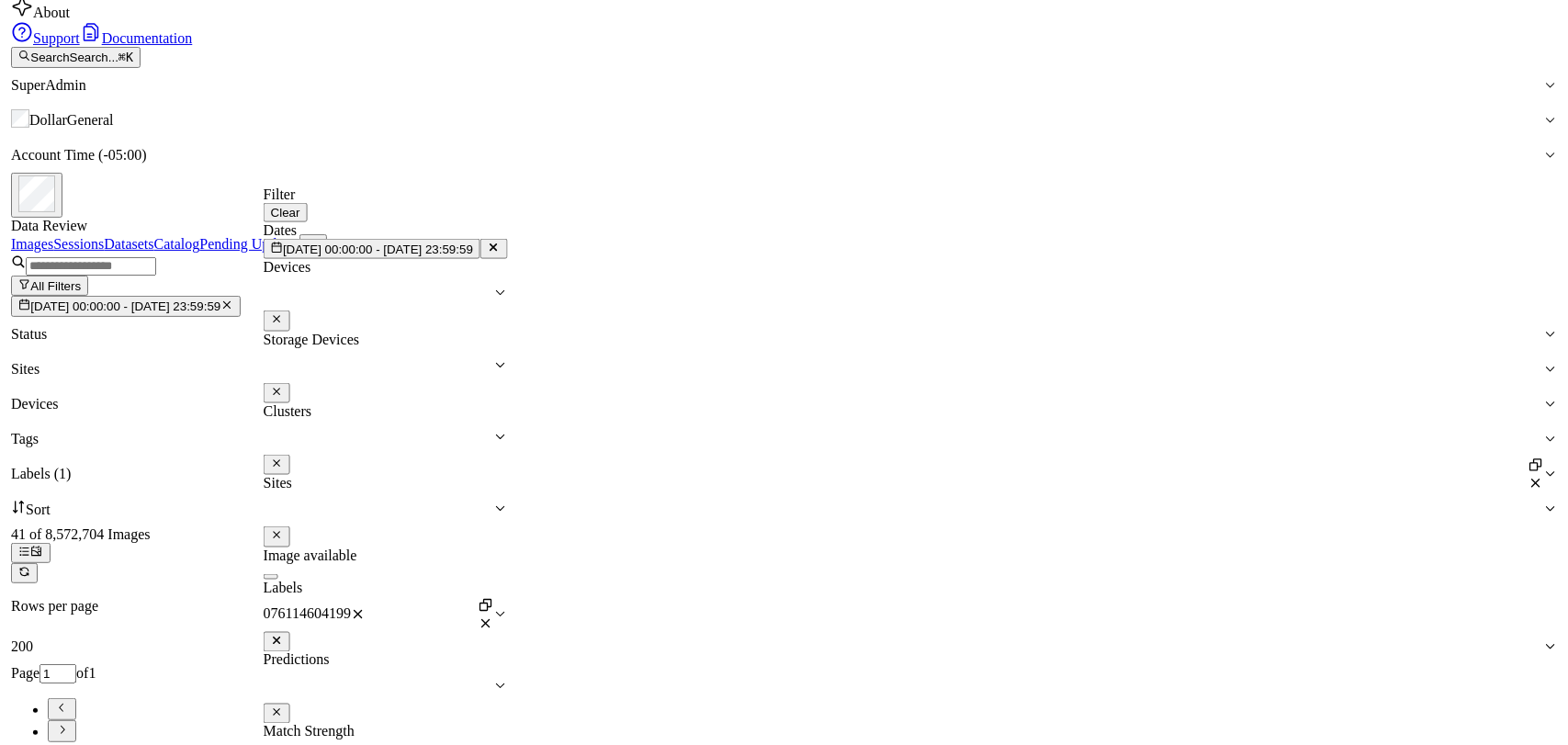
scroll to position [0, 0]
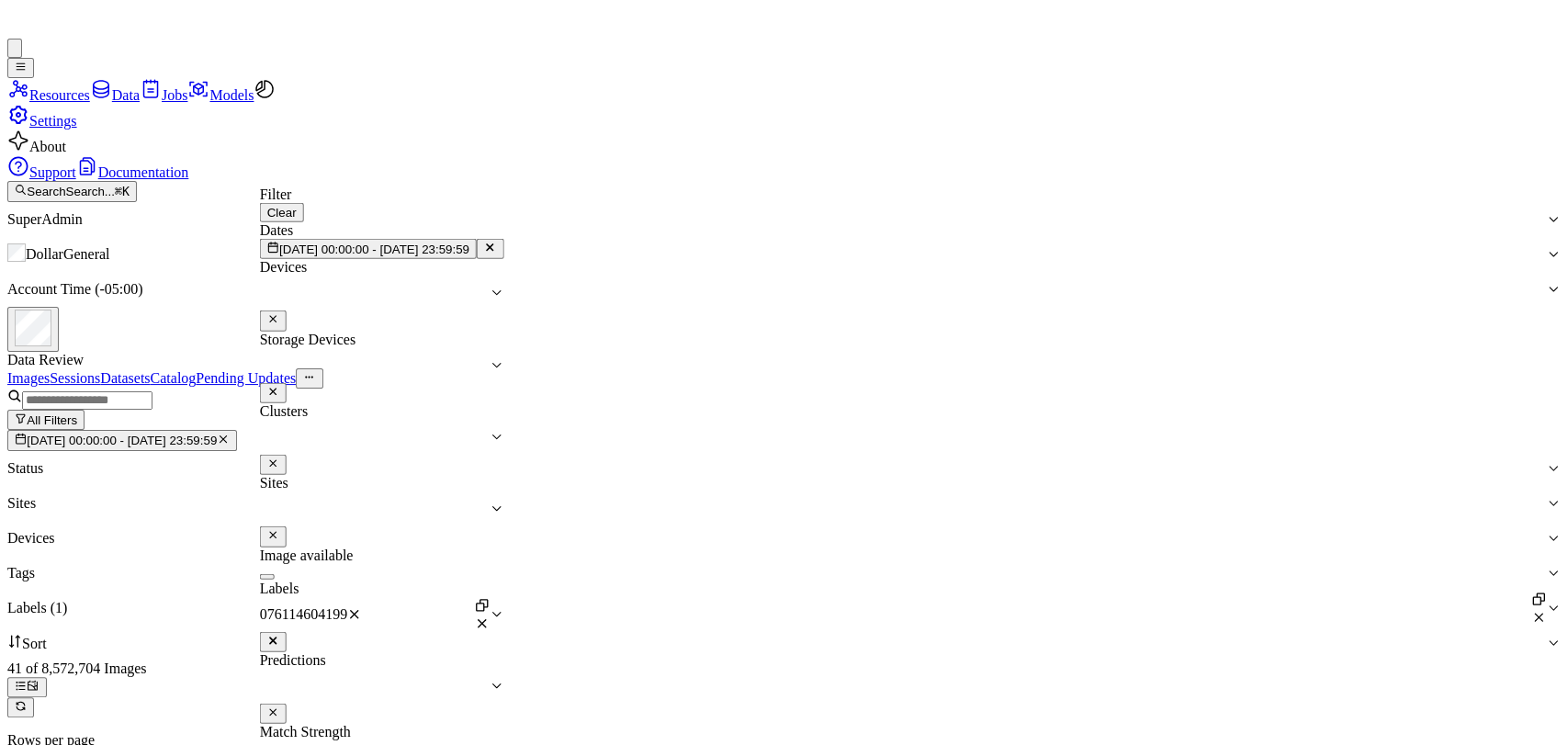
click at [1375, 368] on div "Images Sessions Datasets Catalog Pending Updates" at bounding box center [784, 378] width 1552 height 20
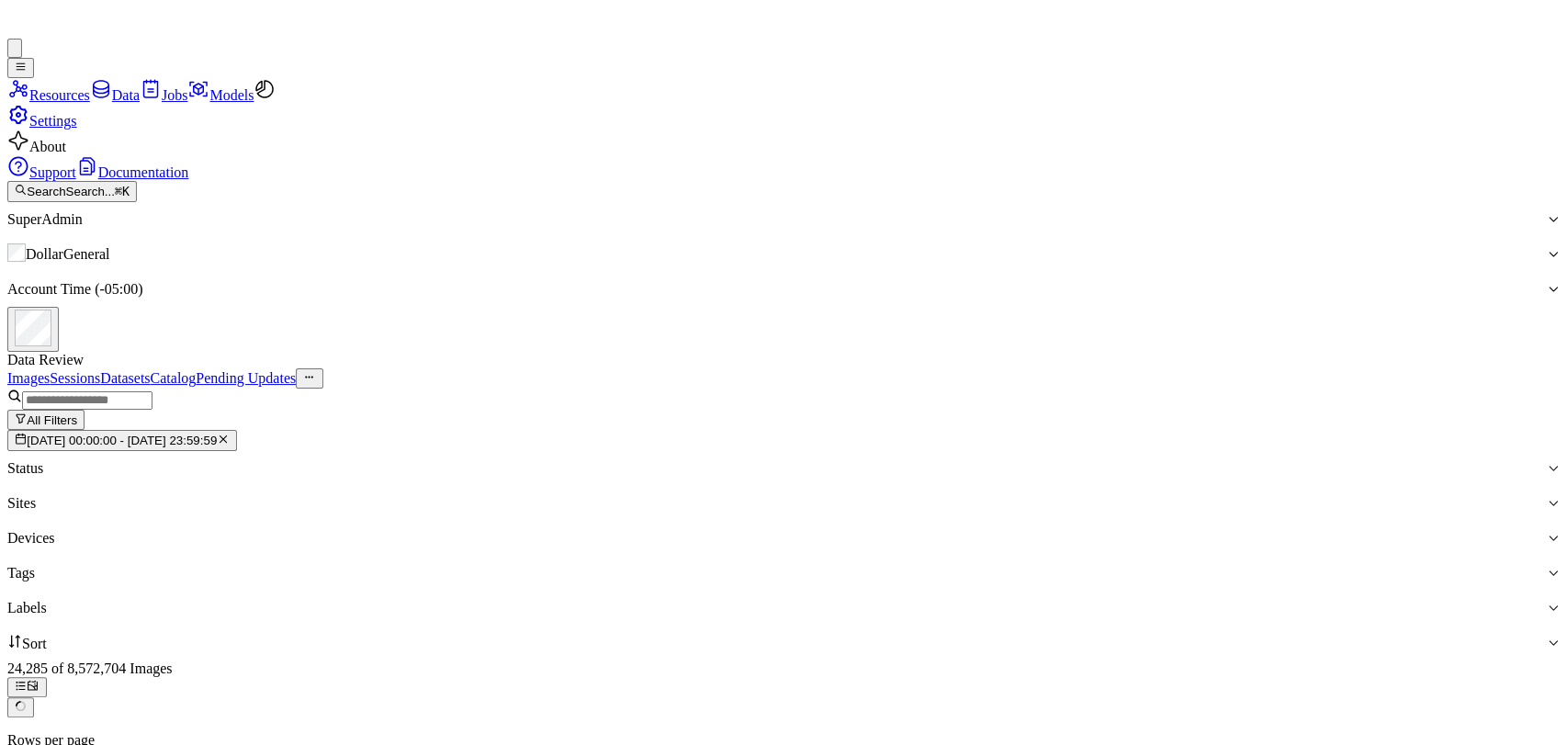
click at [967, 600] on div at bounding box center [776, 607] width 1538 height 16
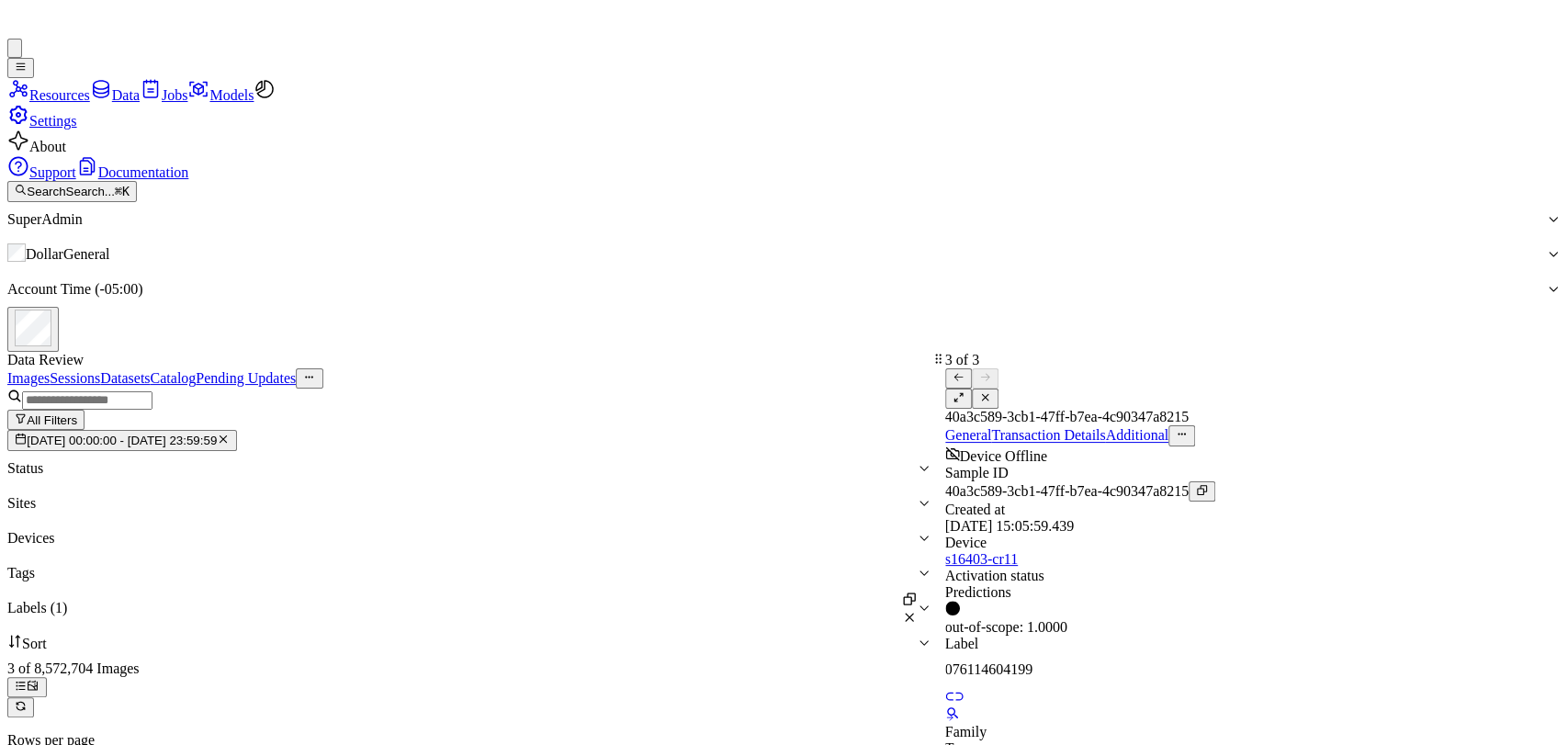
click at [998, 388] on button at bounding box center [985, 398] width 26 height 20
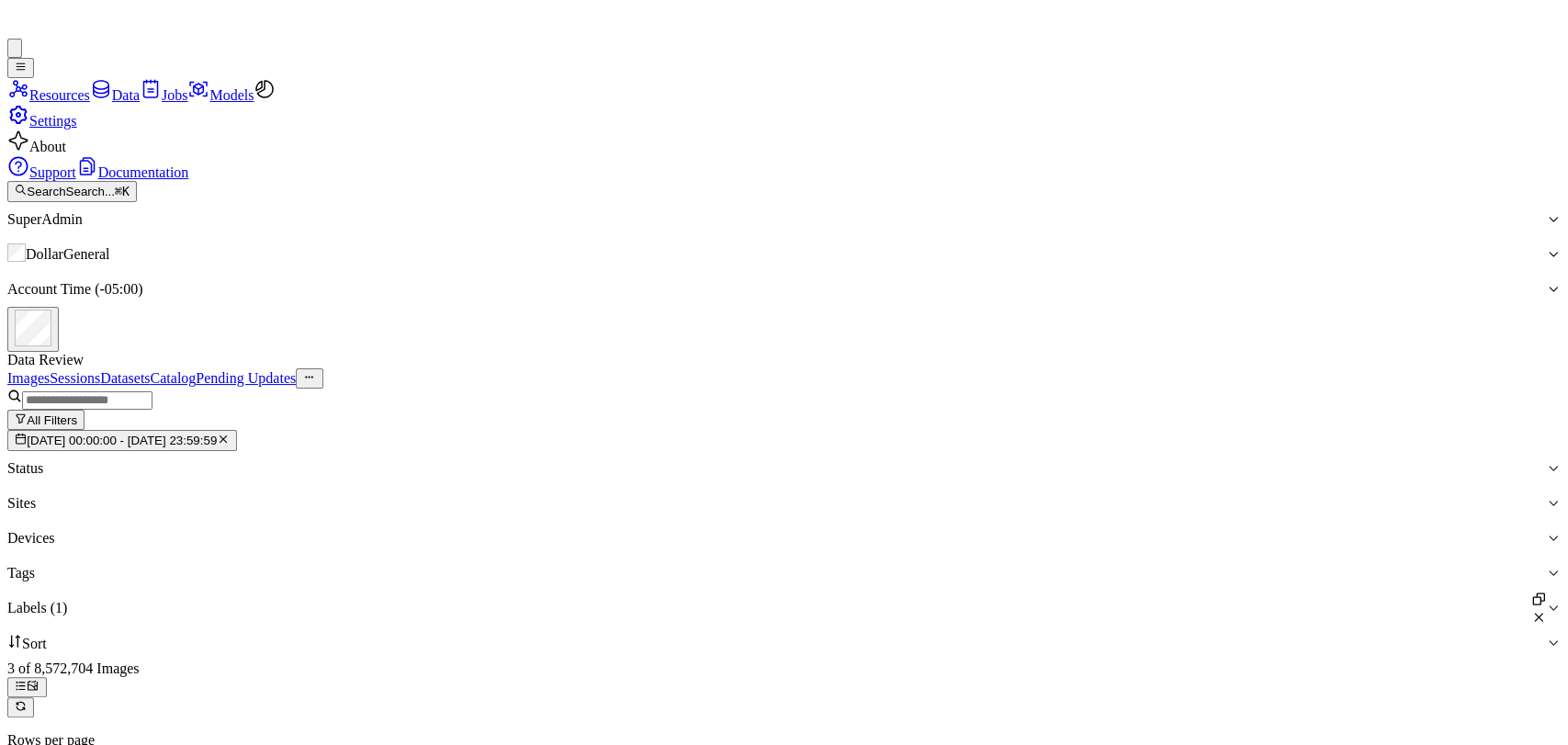
click at [229, 432] on icon "button" at bounding box center [223, 438] width 12 height 12
click at [84, 410] on button "All Filters" at bounding box center [47, 419] width 78 height 20
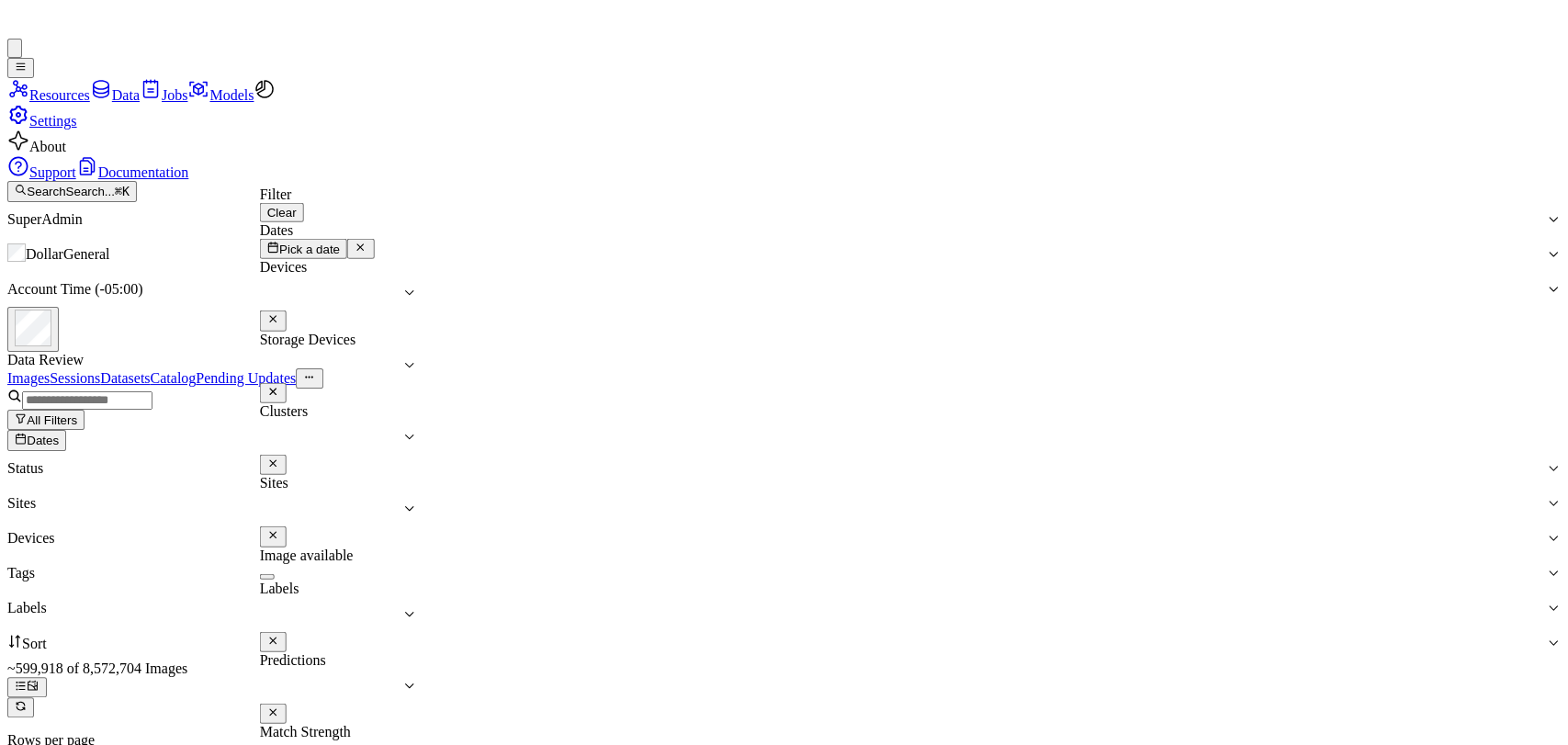
scroll to position [290, 0]
click at [916, 388] on div "All Filters Dates Status Sites Devices Tags Labels Sort ~599,918 of 8,572,704 I…" at bounding box center [784, 631] width 1552 height 484
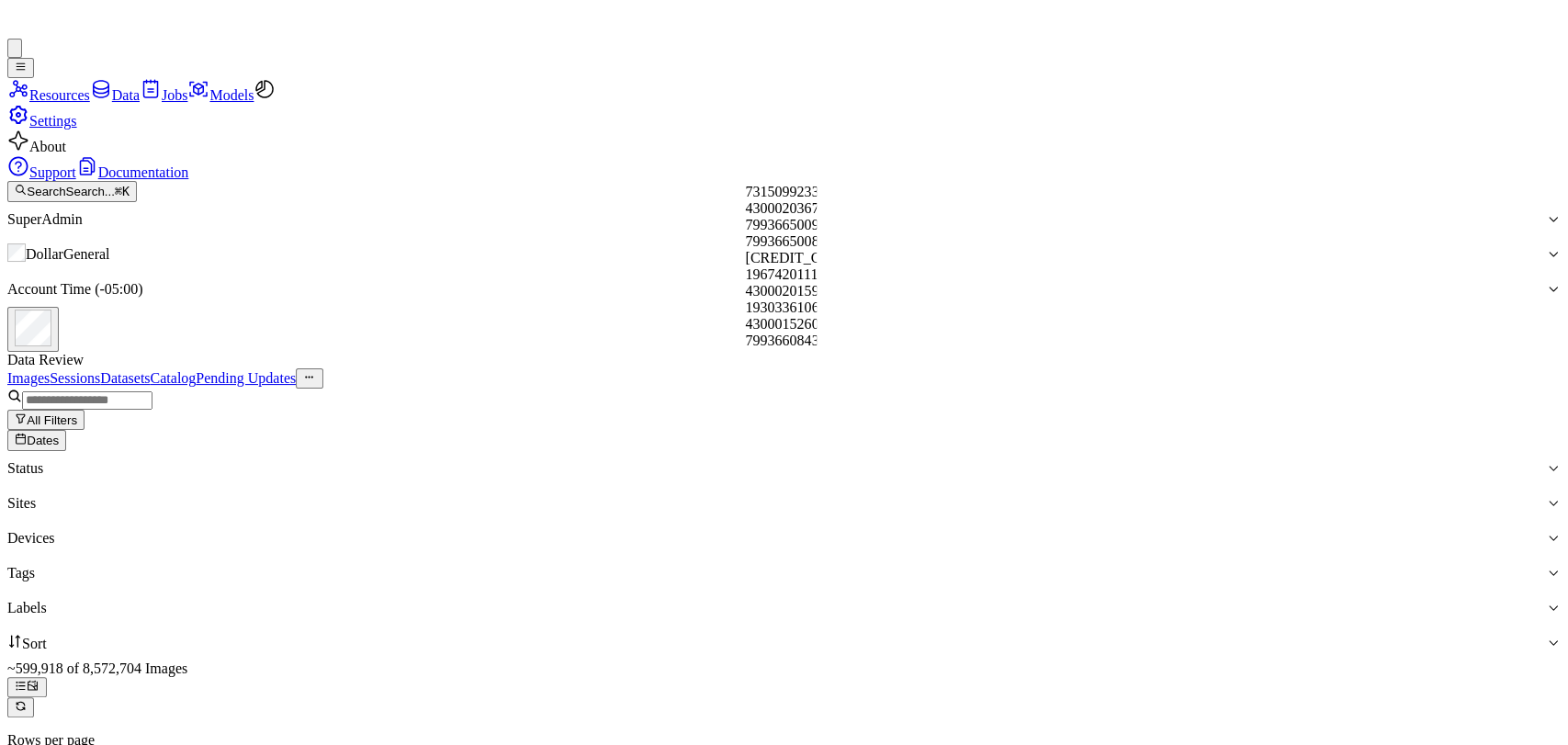
click at [772, 600] on div at bounding box center [776, 607] width 1538 height 16
click at [1044, 388] on div "All Filters Dates Status Sites Devices Tags 10 results available. Use Up and Do…" at bounding box center [784, 524] width 1552 height 271
click at [133, 391] on input "string" at bounding box center [87, 400] width 131 height 18
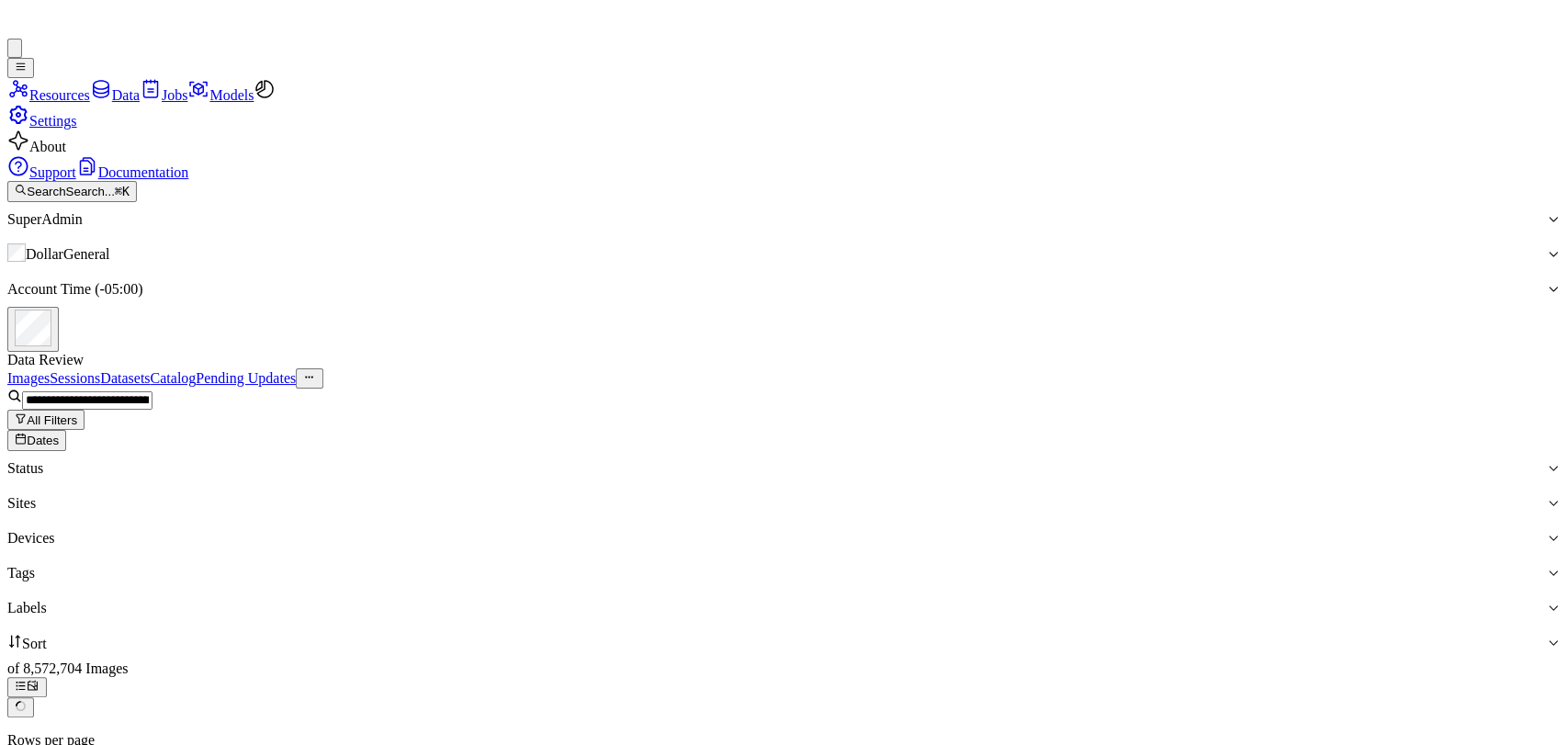
scroll to position [0, 80]
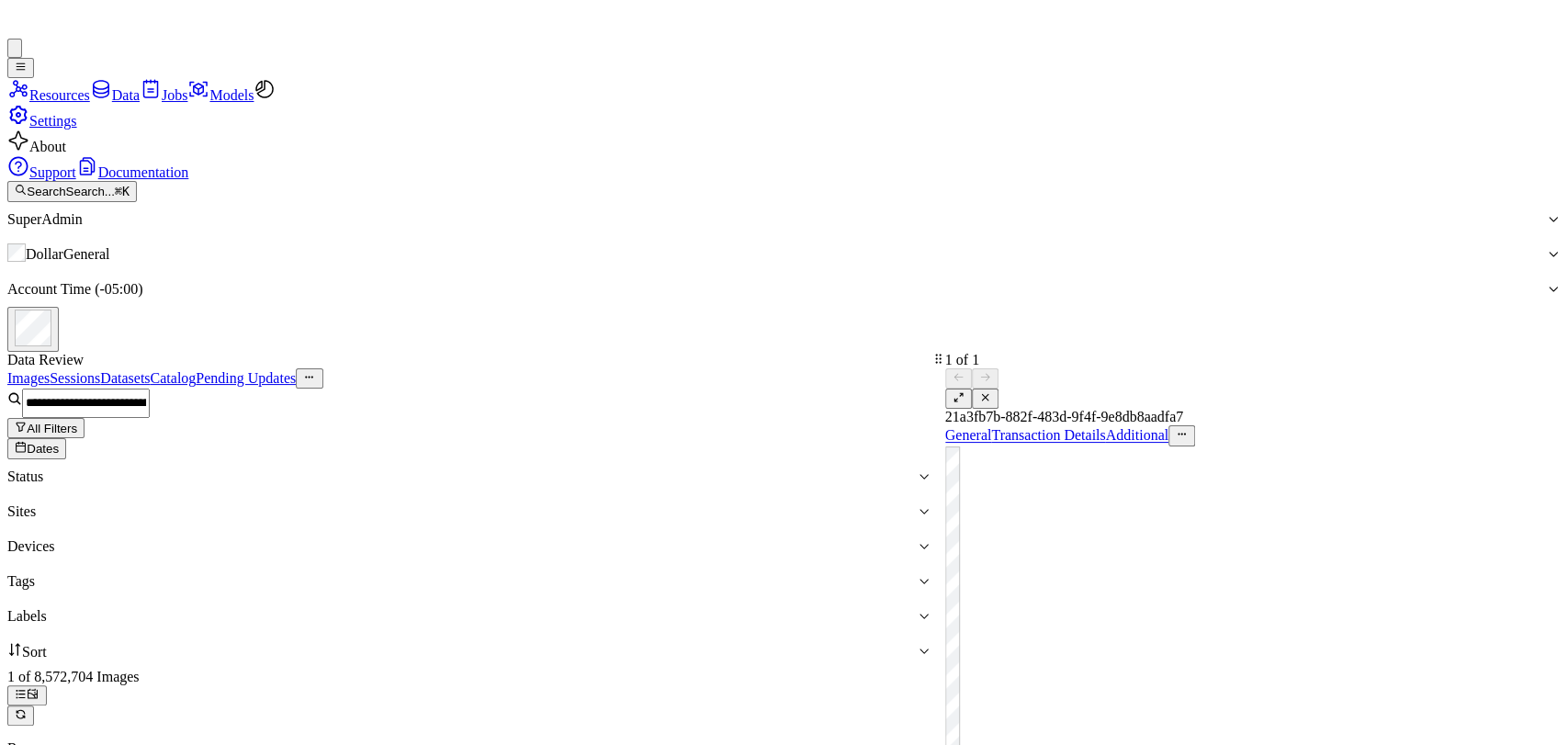
click at [990, 391] on icon at bounding box center [985, 397] width 12 height 12
drag, startPoint x: 1426, startPoint y: 128, endPoint x: 1315, endPoint y: 128, distance: 111.0
click at [1426, 368] on div "Images Sessions Datasets Catalog Pending Updates" at bounding box center [784, 378] width 1552 height 20
click at [780, 607] on div at bounding box center [776, 615] width 1538 height 16
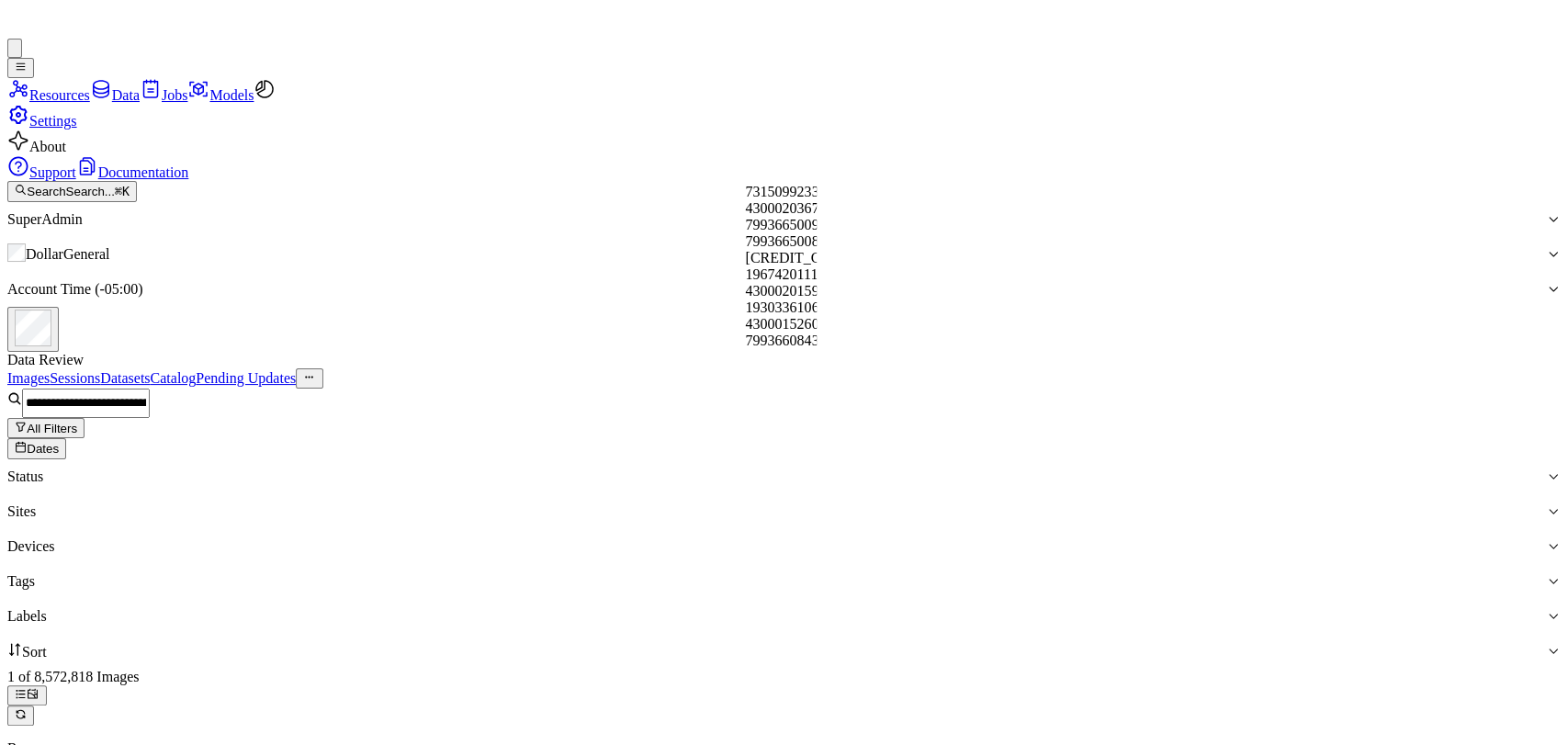
click at [149, 388] on input "string" at bounding box center [86, 403] width 128 height 29
type input "**********"
click at [149, 388] on input "string" at bounding box center [86, 403] width 128 height 29
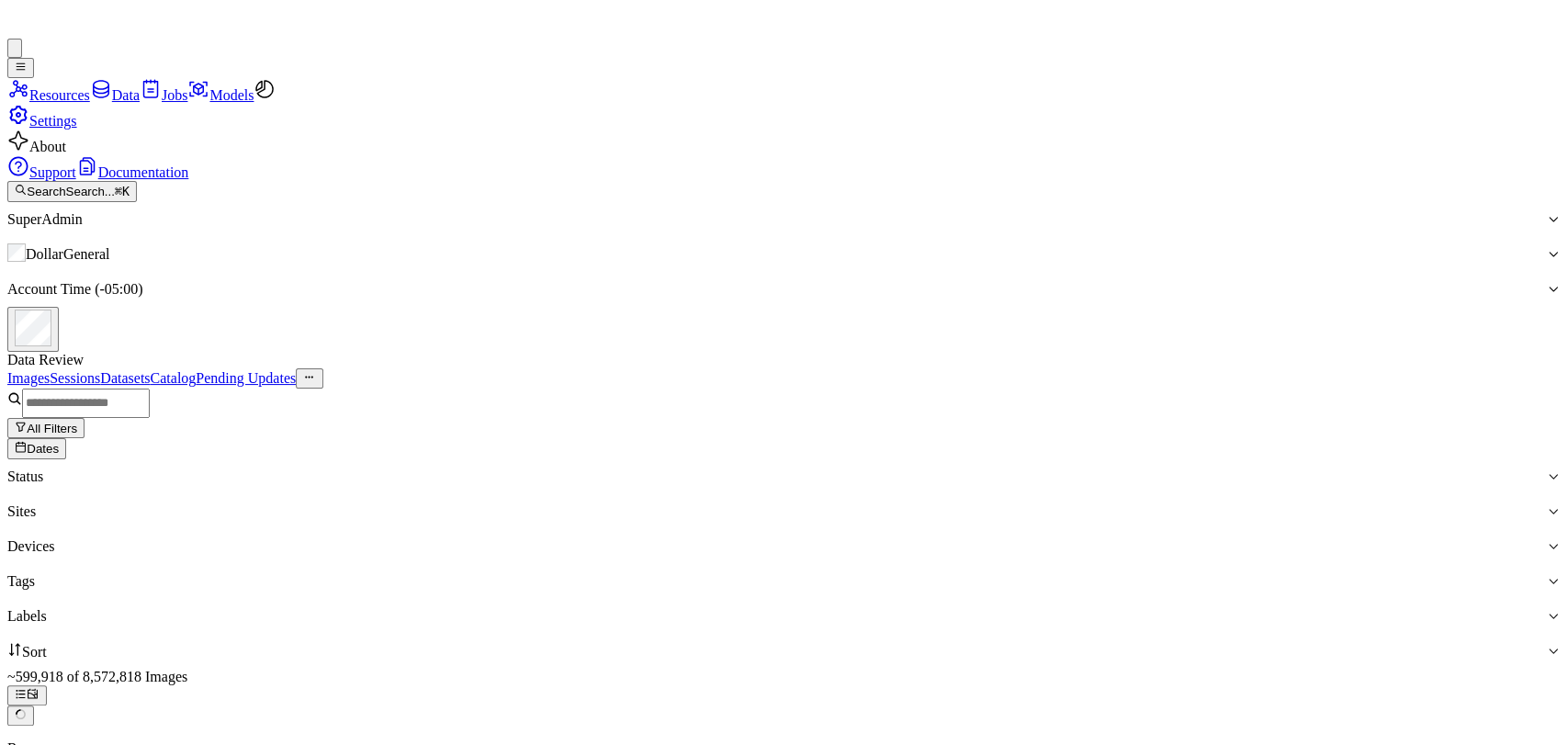
click at [84, 418] on button "All Filters" at bounding box center [47, 427] width 78 height 20
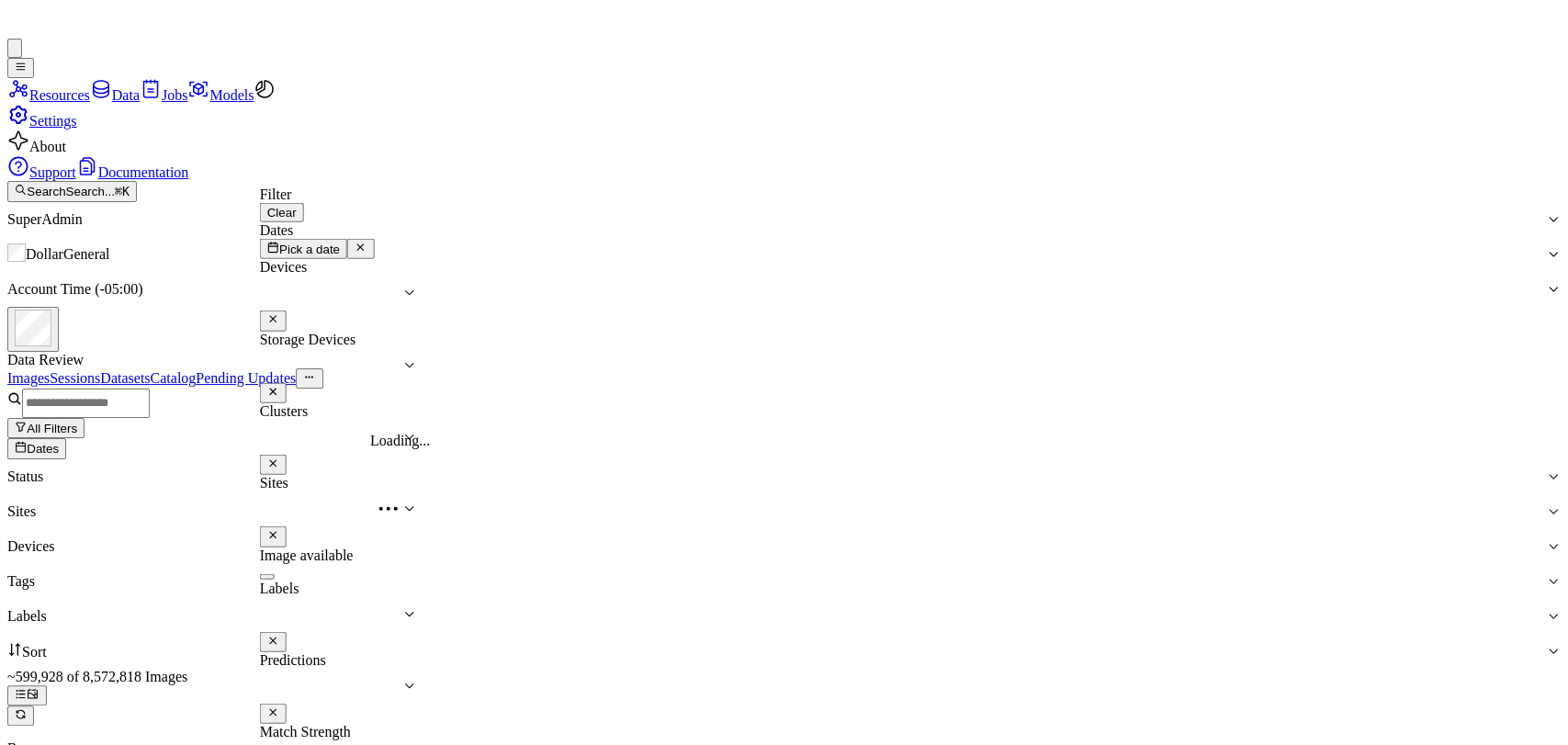
click at [379, 500] on div at bounding box center [319, 508] width 119 height 16
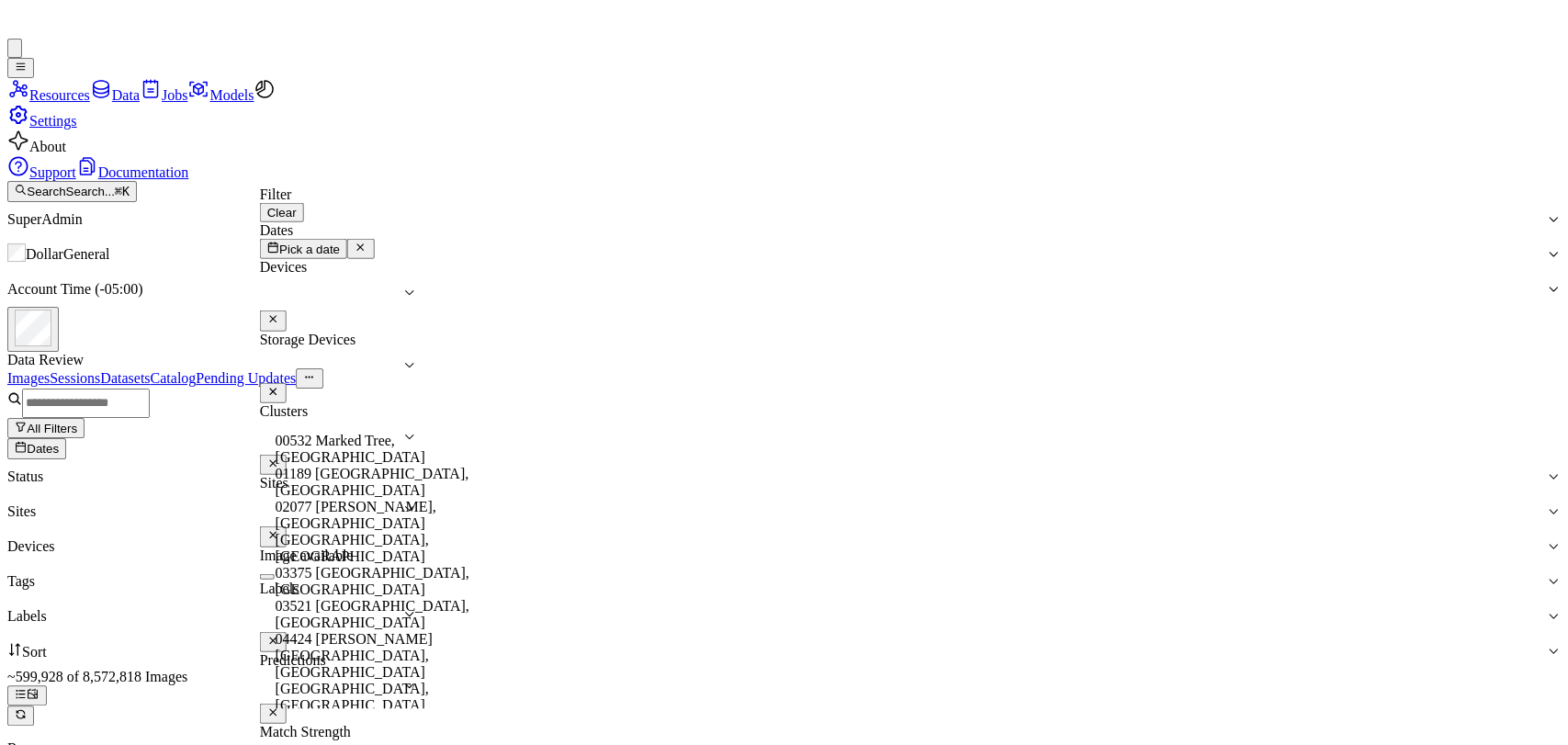
click at [347, 259] on button "Pick a date" at bounding box center [303, 248] width 87 height 20
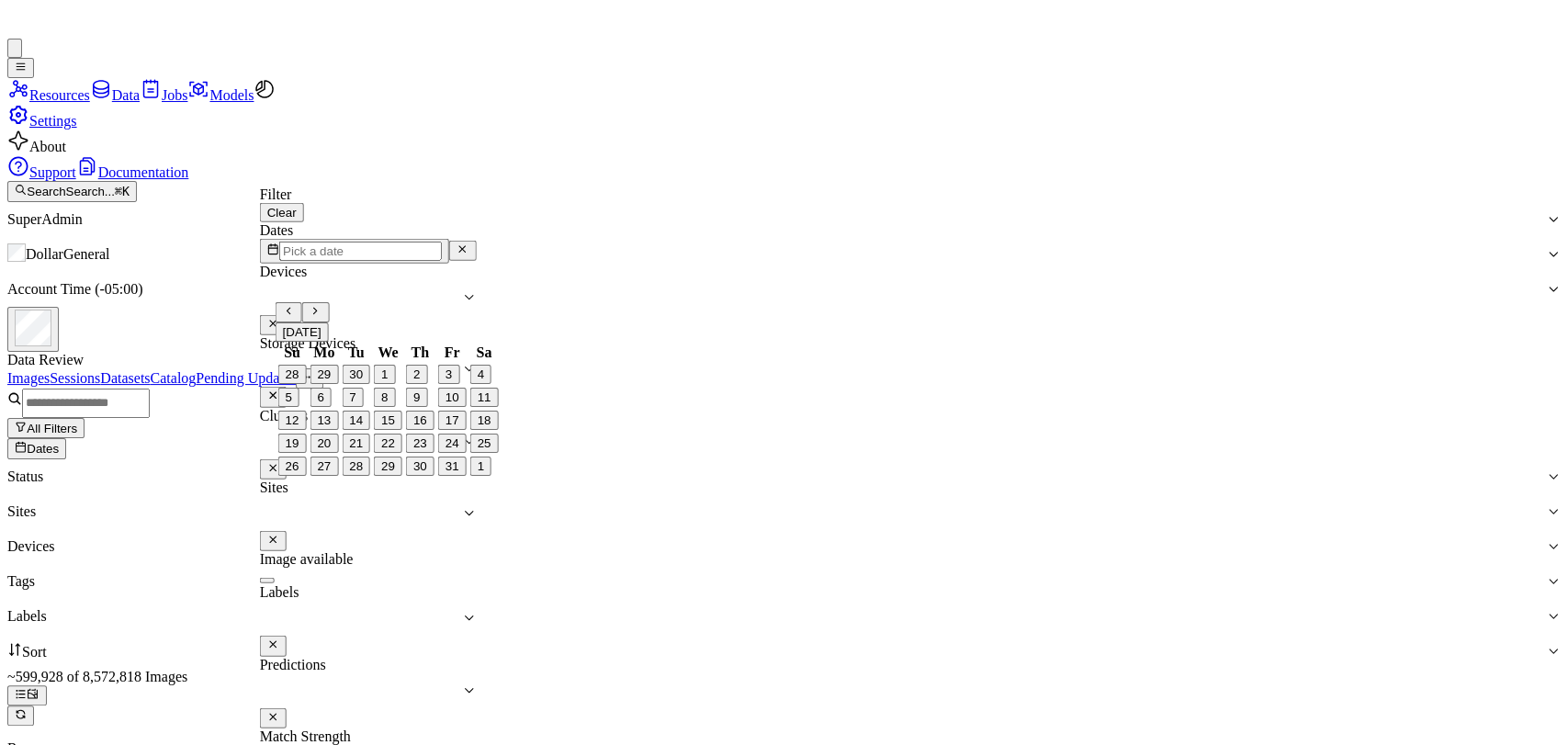
click at [302, 323] on button "Go to the Previous Month" at bounding box center [288, 312] width 26 height 20
click at [338, 429] on button "15" at bounding box center [323, 420] width 28 height 19
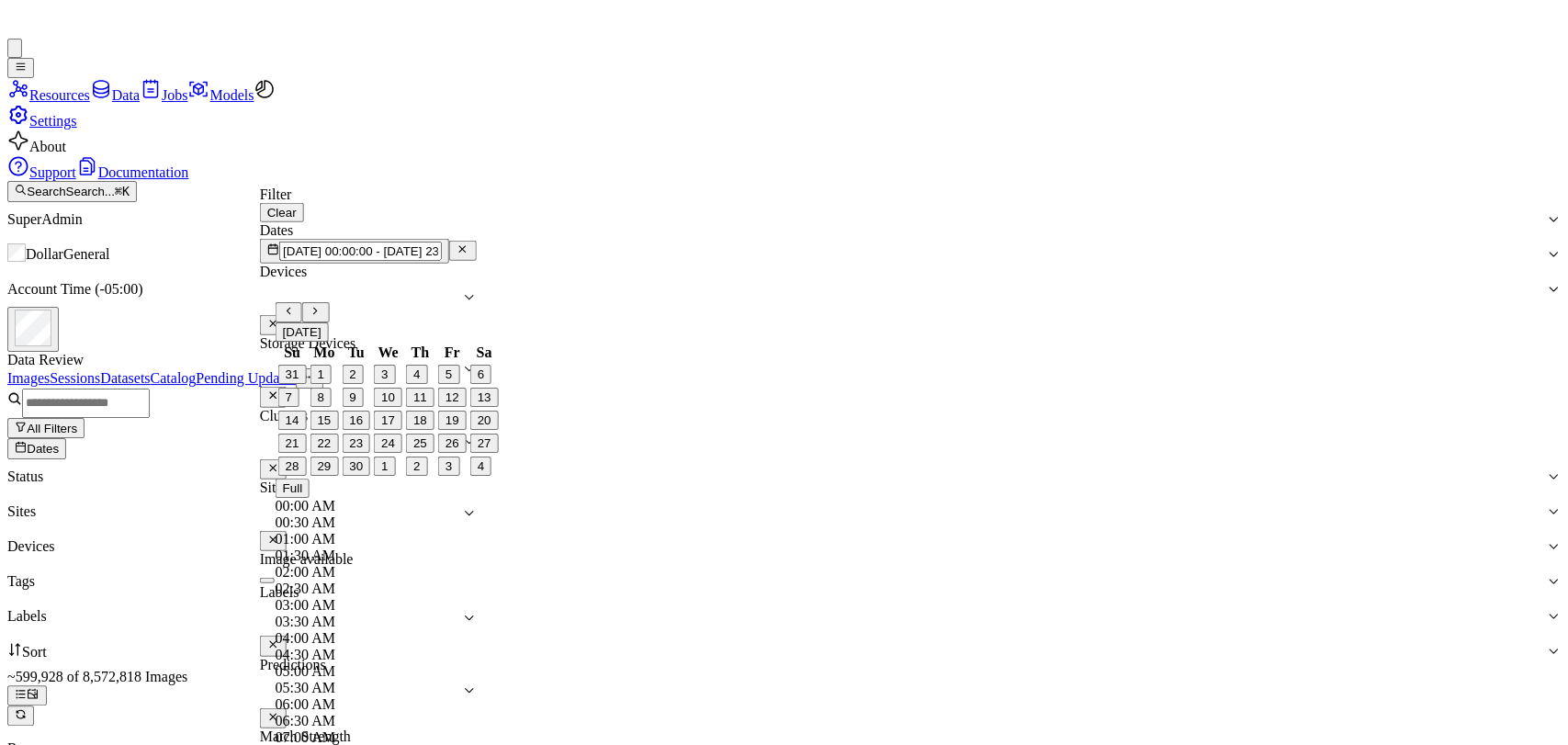
click at [302, 452] on button "21" at bounding box center [292, 443] width 28 height 19
type input "[DATE] 00:00:00 - [DATE] 23:59:59"
click at [477, 222] on div "Filter Clear" at bounding box center [368, 203] width 217 height 36
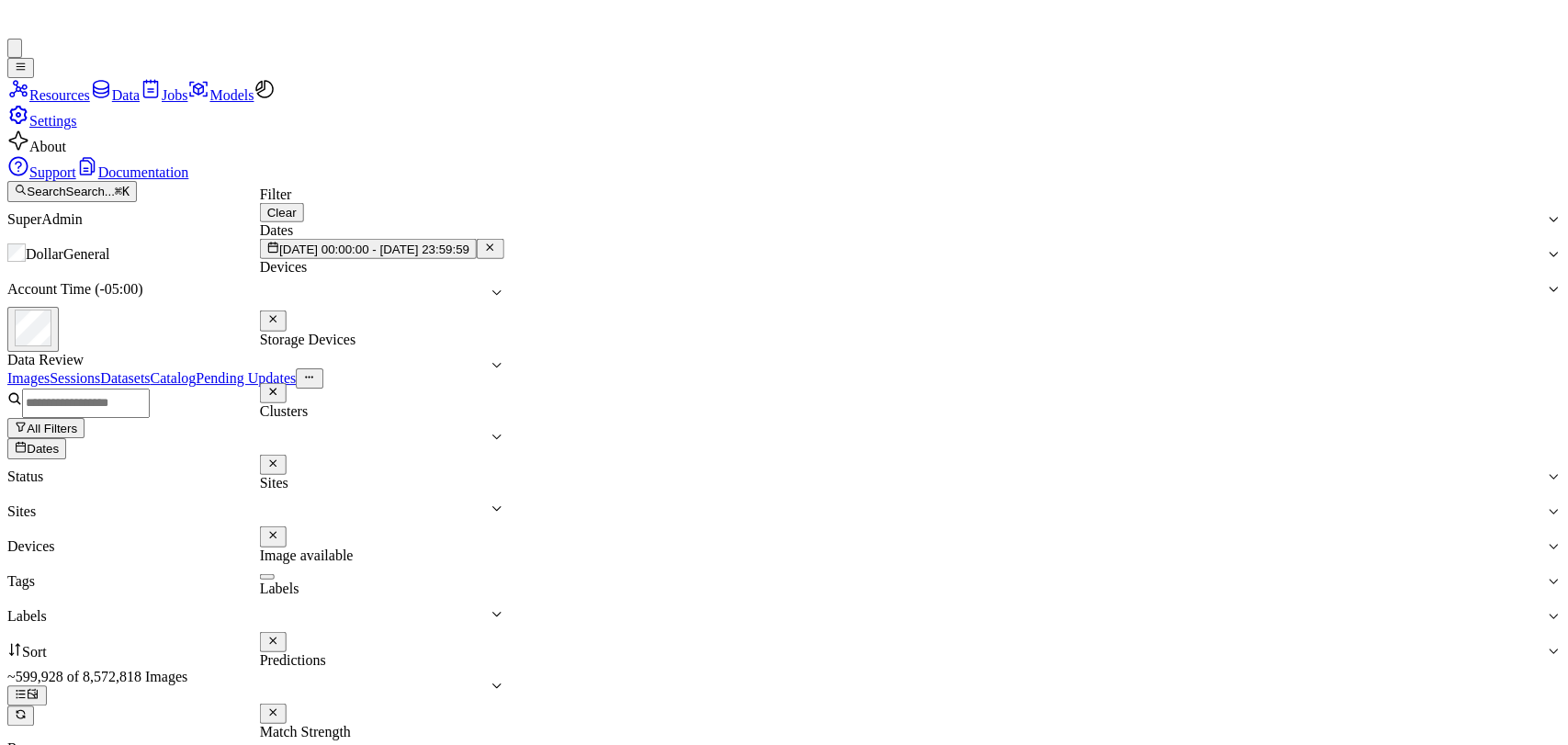
scroll to position [290, 0]
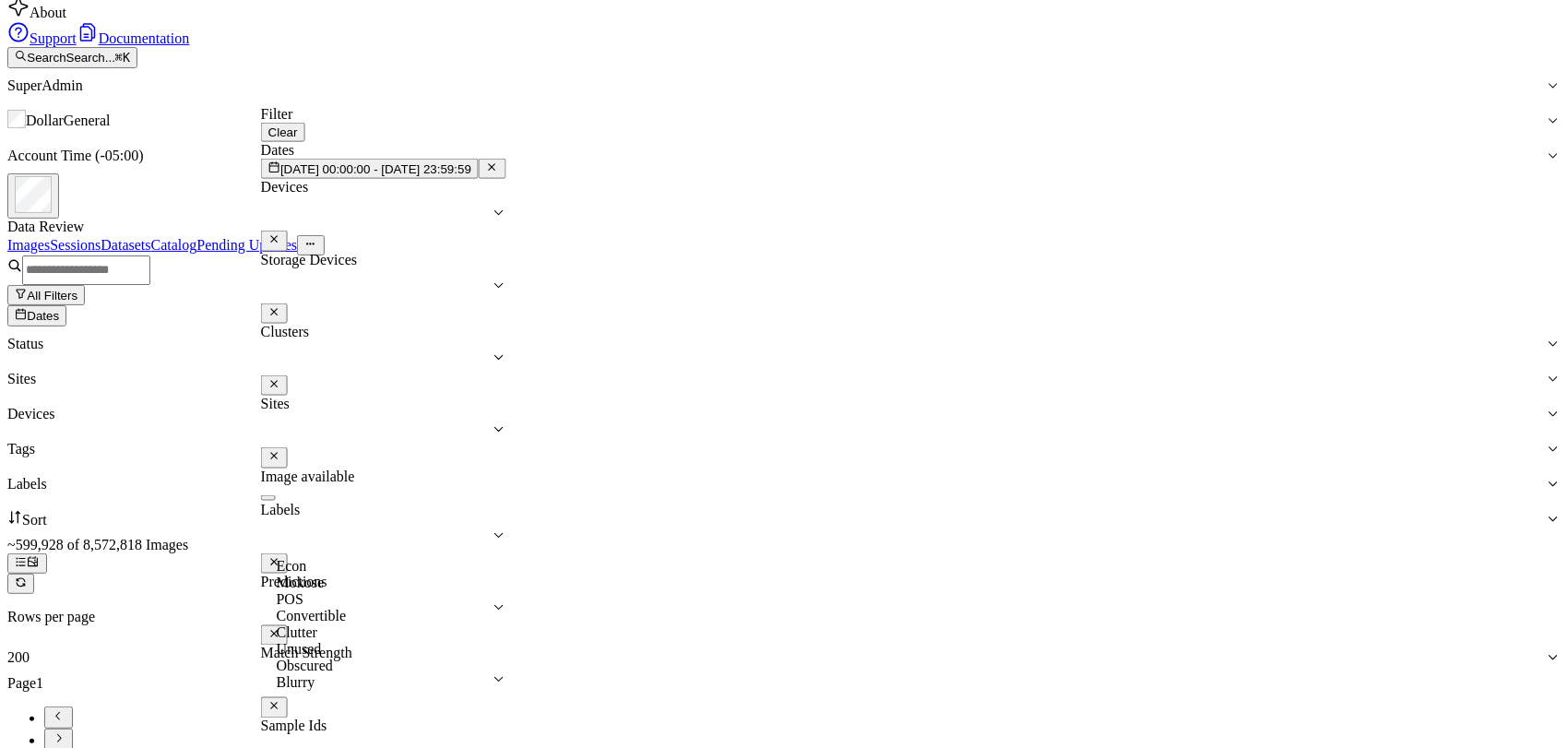
scroll to position [144, 0]
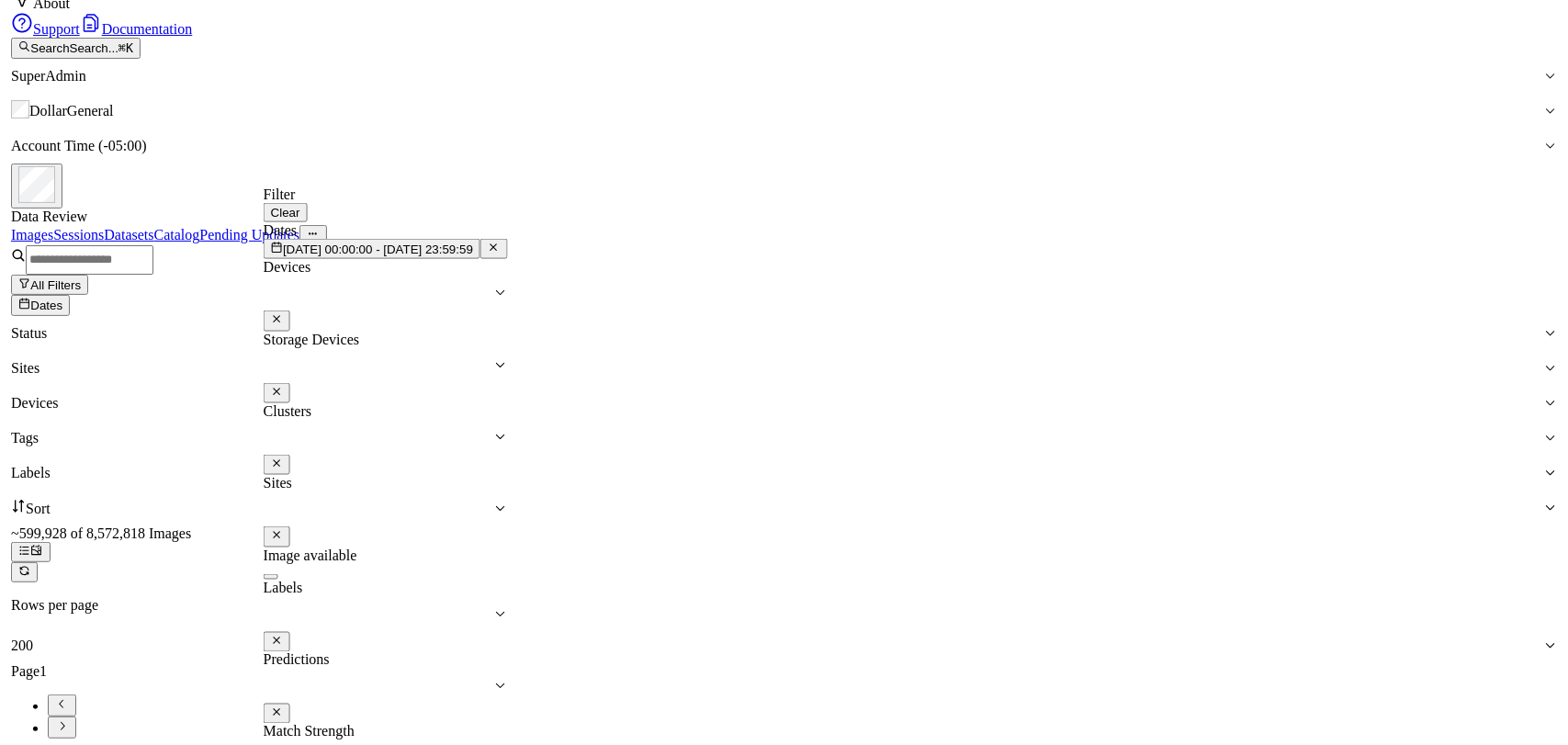
scroll to position [0, 0]
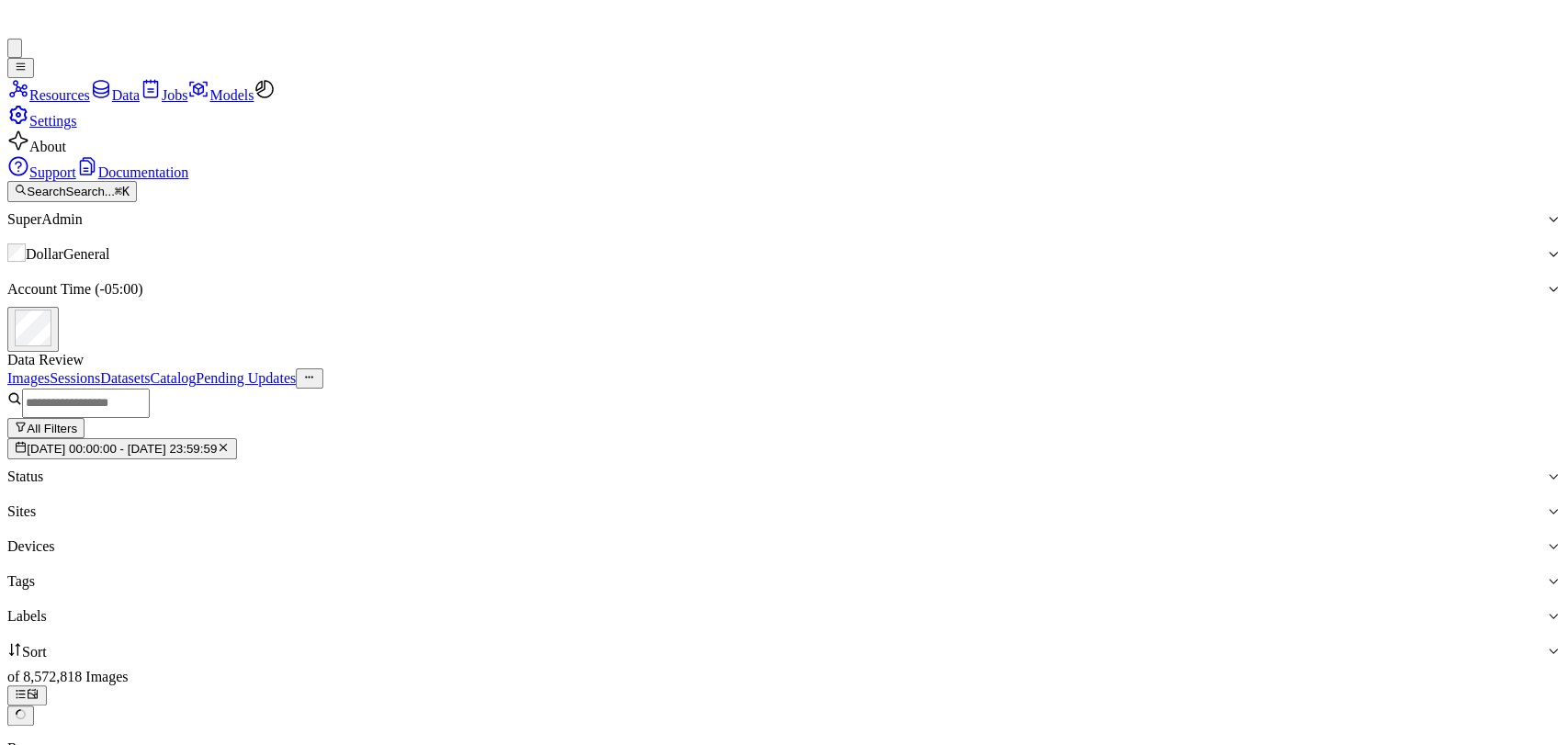
click at [983, 607] on div at bounding box center [776, 615] width 1538 height 16
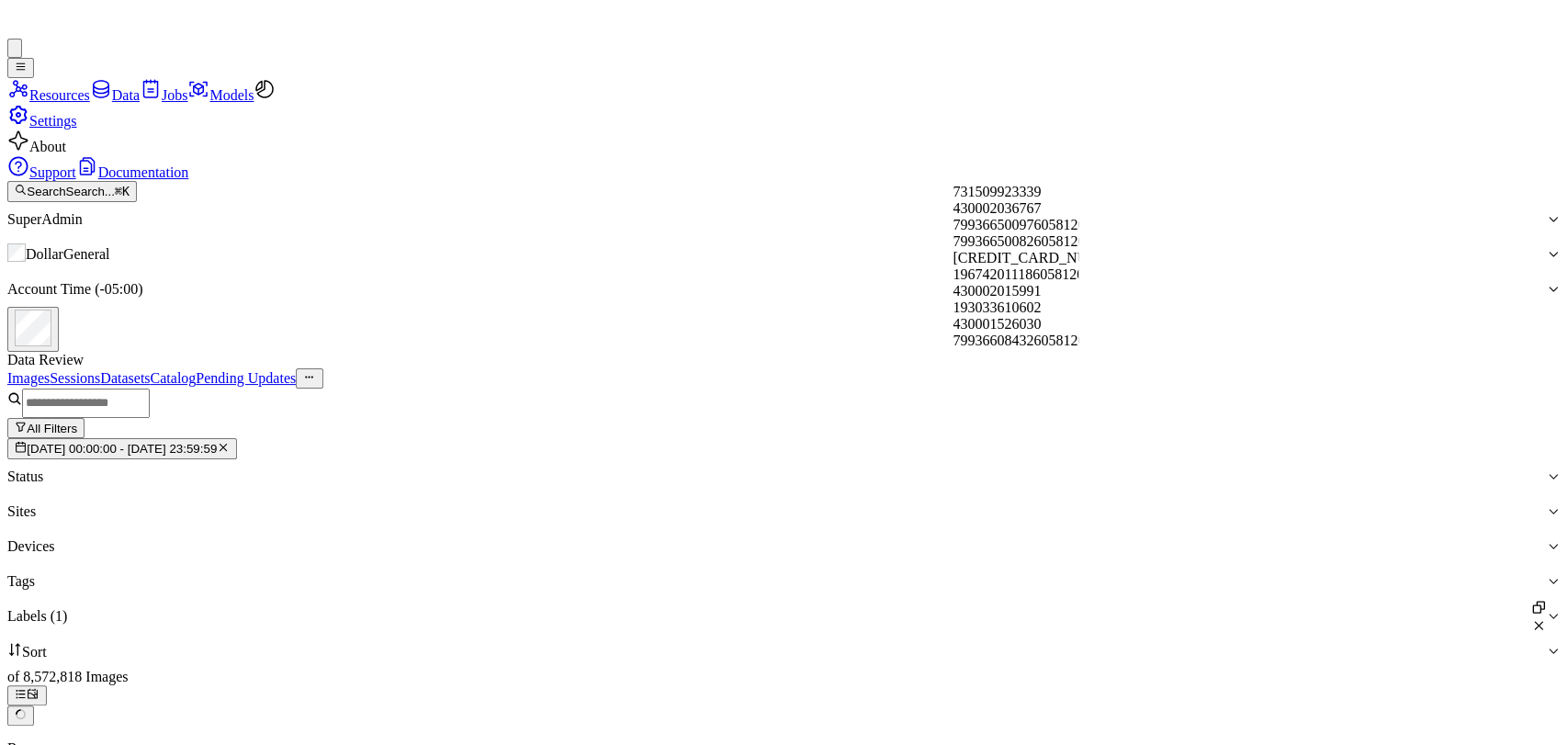
click at [1181, 368] on div "Images Sessions Datasets Catalog Pending Updates" at bounding box center [784, 378] width 1552 height 20
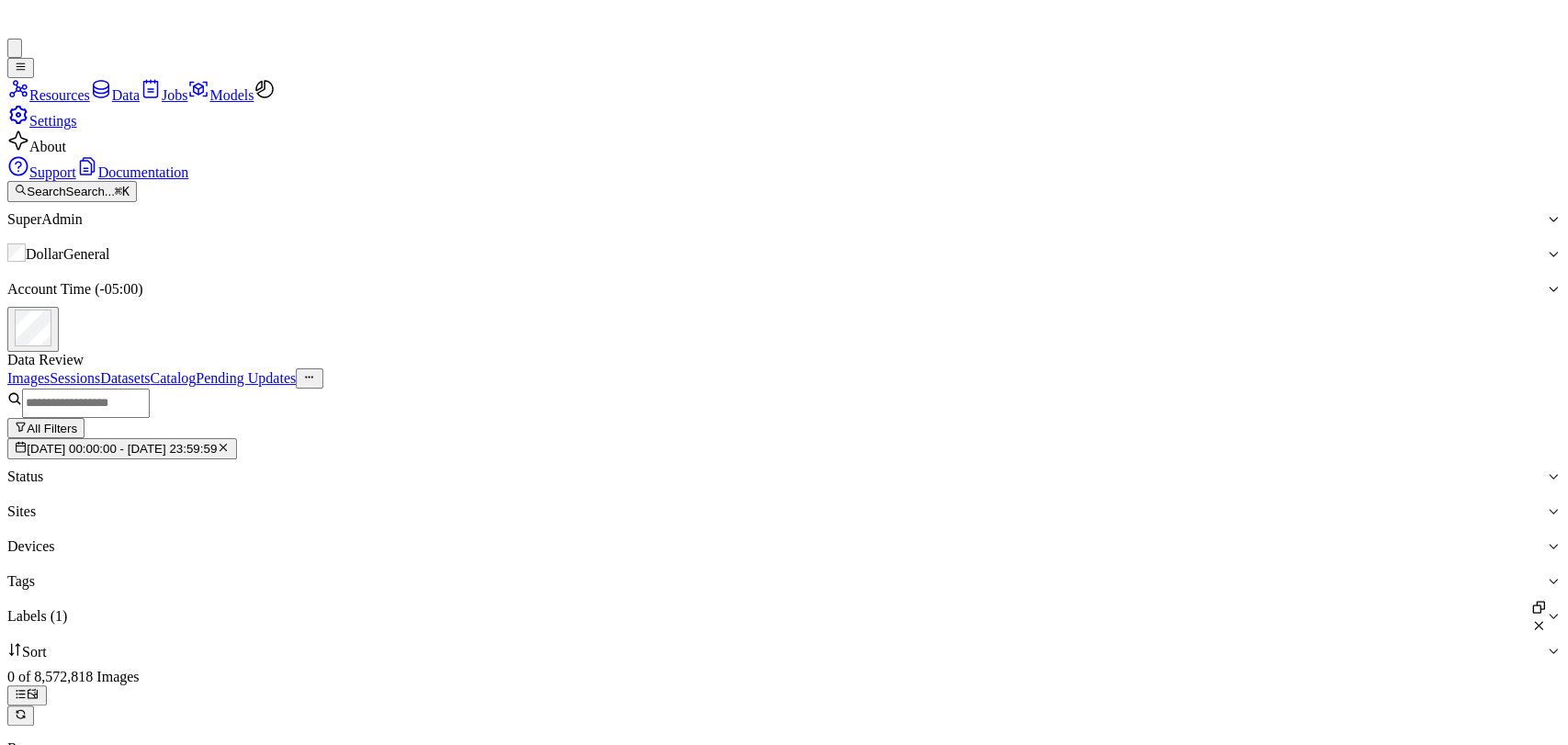
click at [217, 443] on span "[DATE] 00:00:00 - [DATE] 23:59:59" at bounding box center [121, 450] width 190 height 14
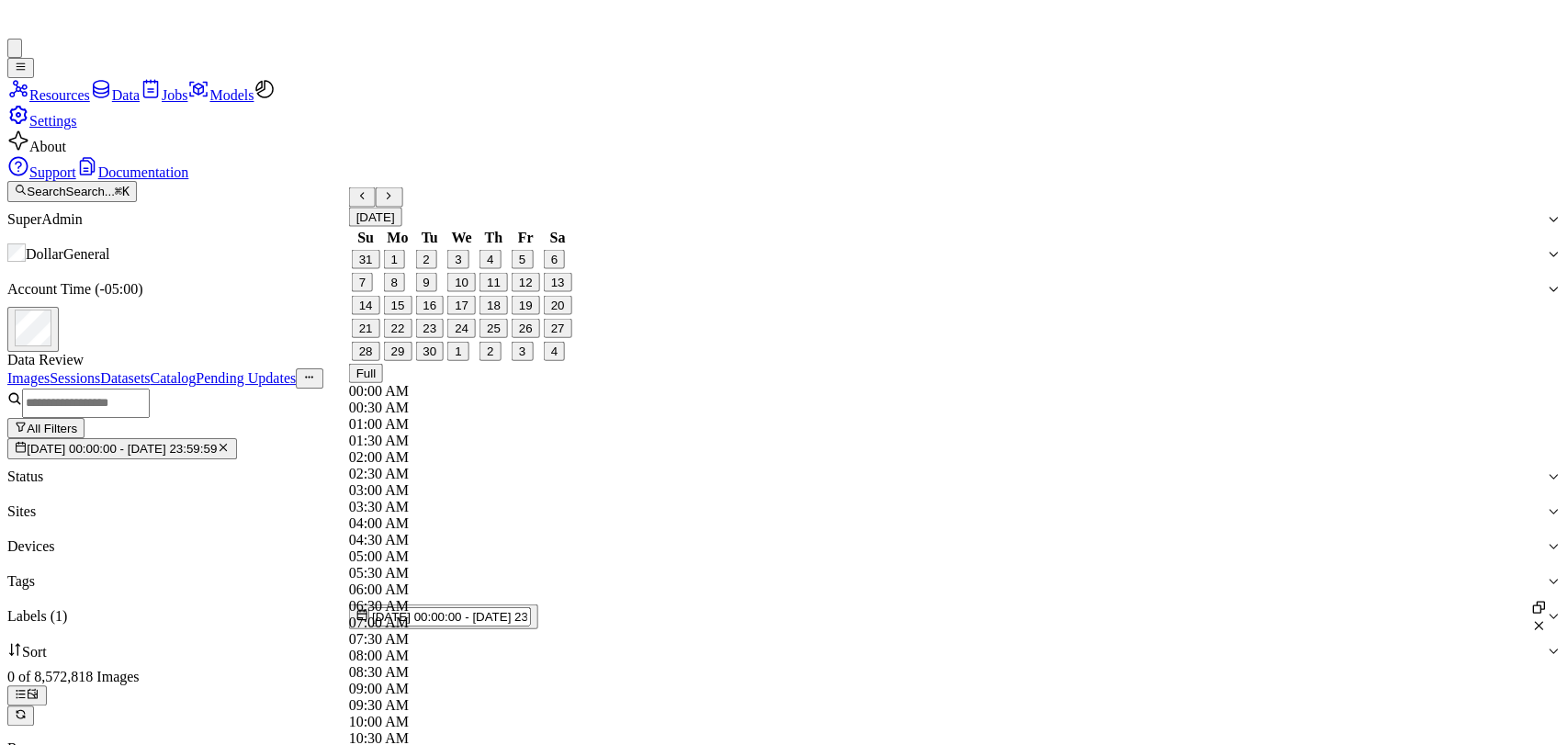
click at [766, 388] on div "All Filters 15/09/2025 00:00:00 - 21/09/2025 23:59:59 Status Sites Devices Tags…" at bounding box center [784, 636] width 1552 height 496
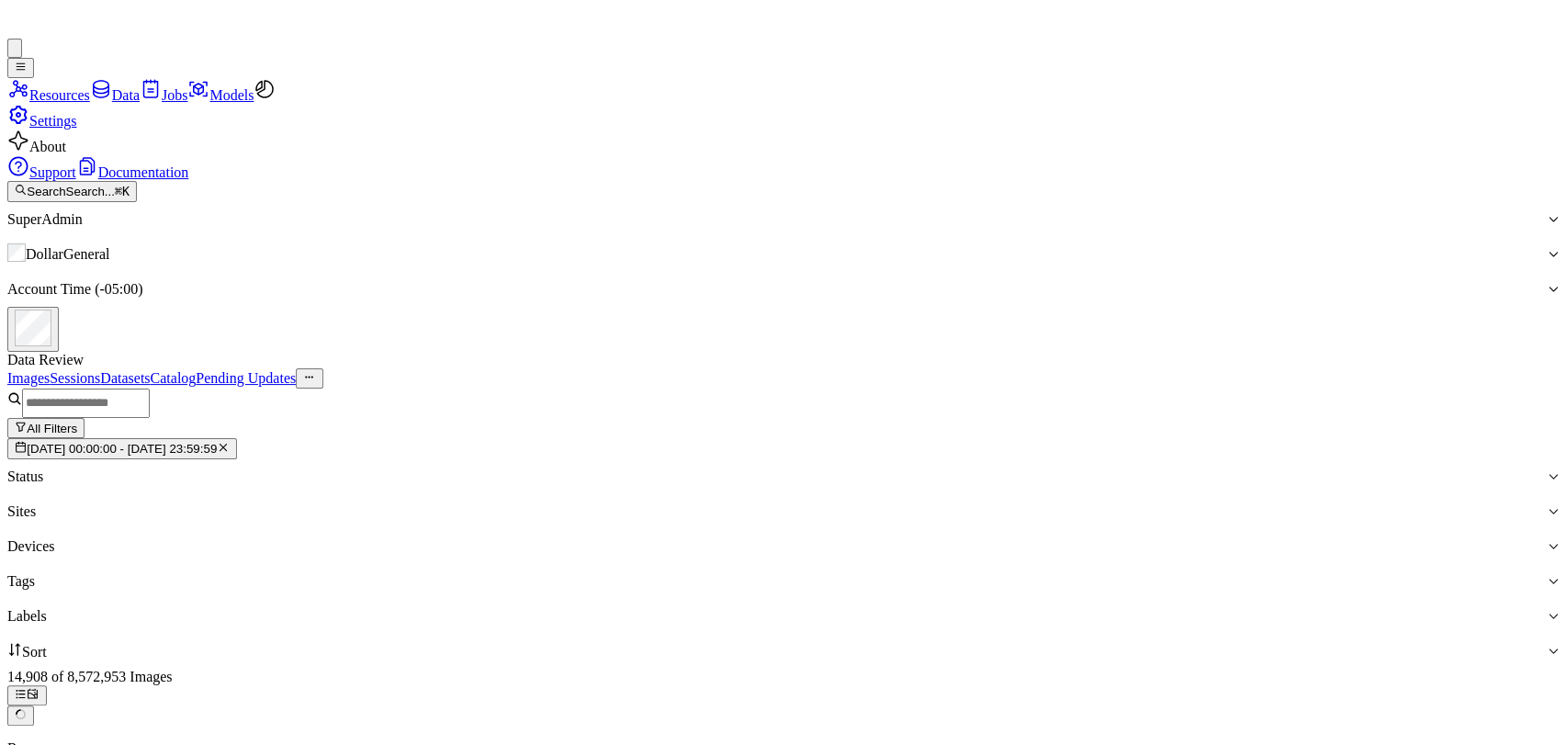
click at [84, 418] on button "All Filters" at bounding box center [47, 427] width 78 height 20
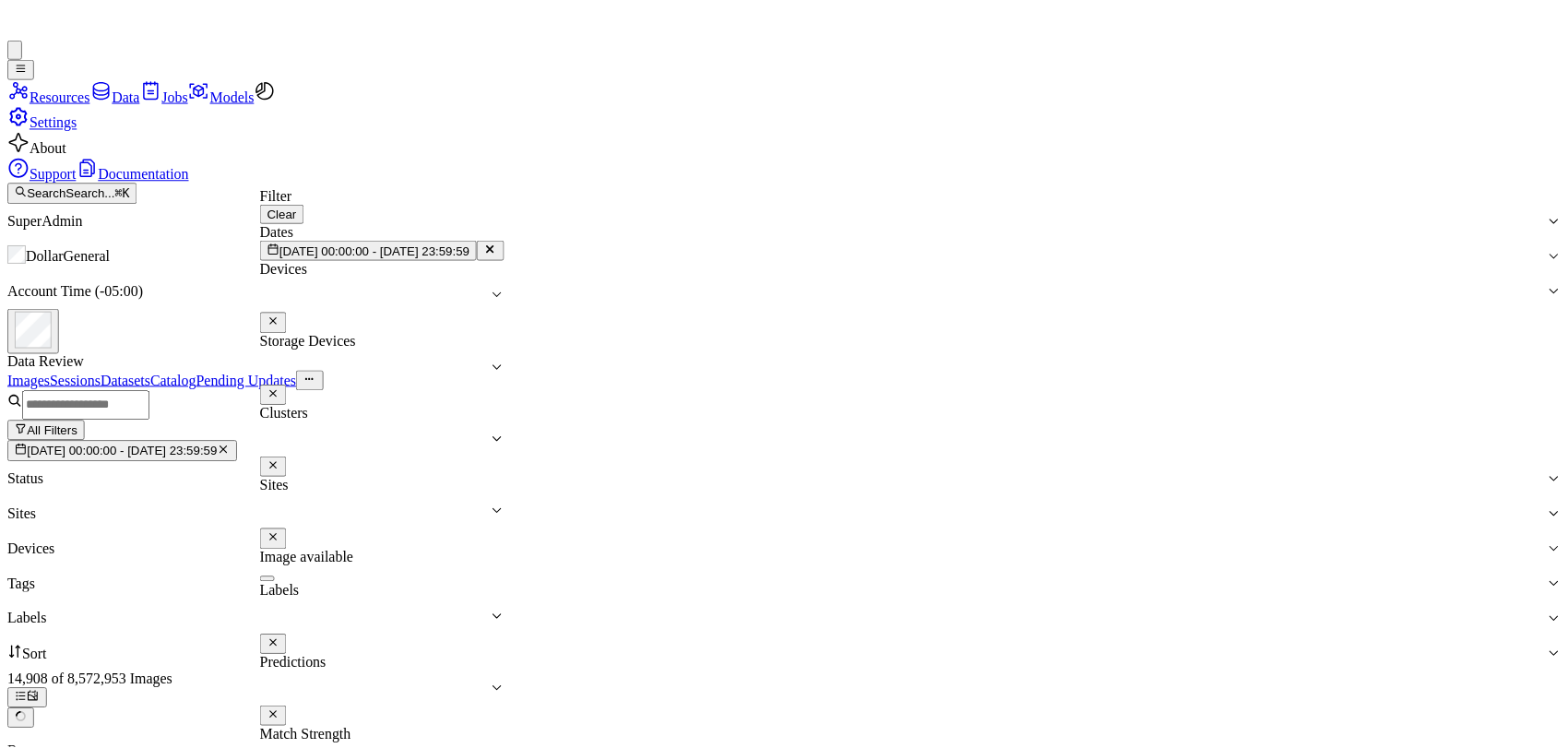
scroll to position [62, 0]
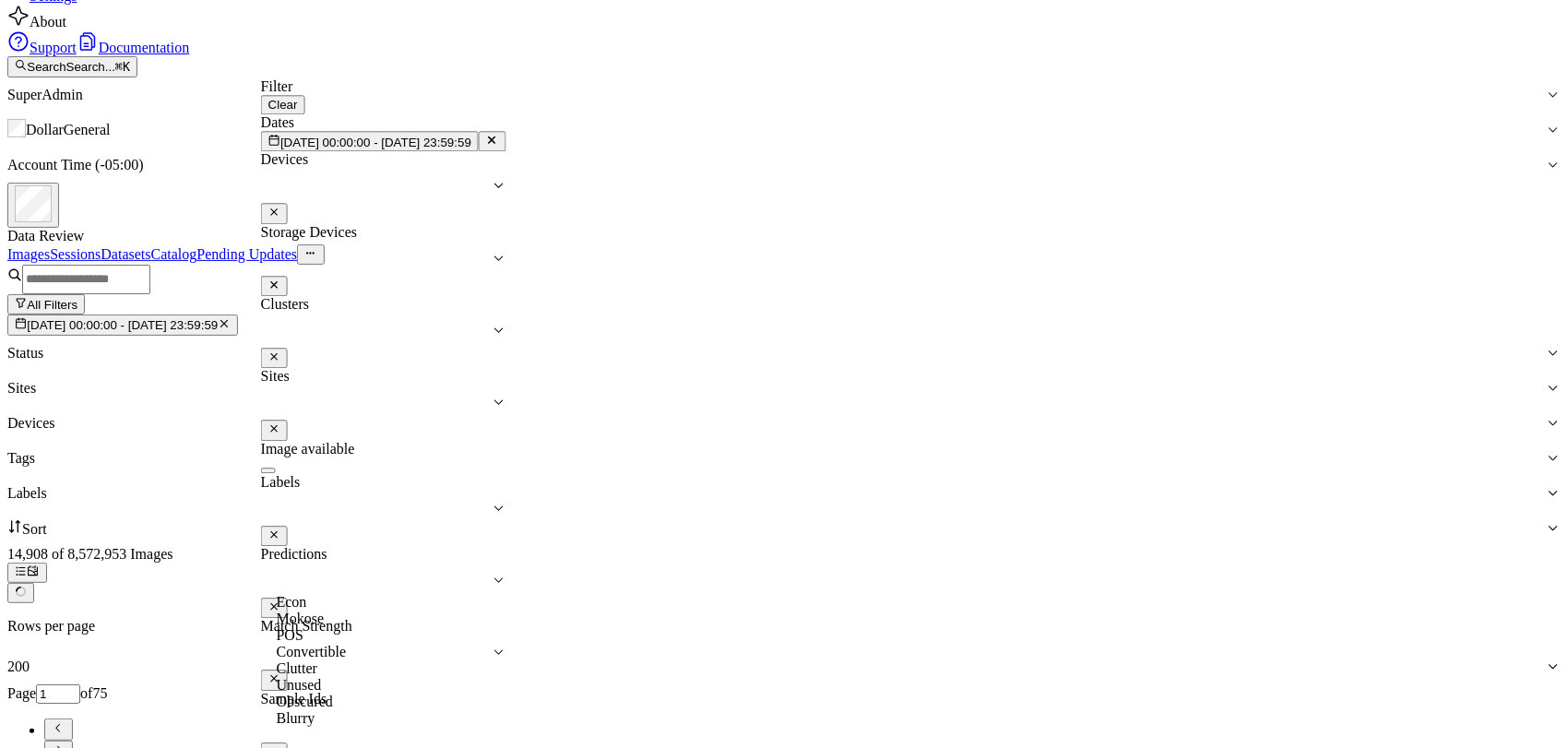
scroll to position [152, 0]
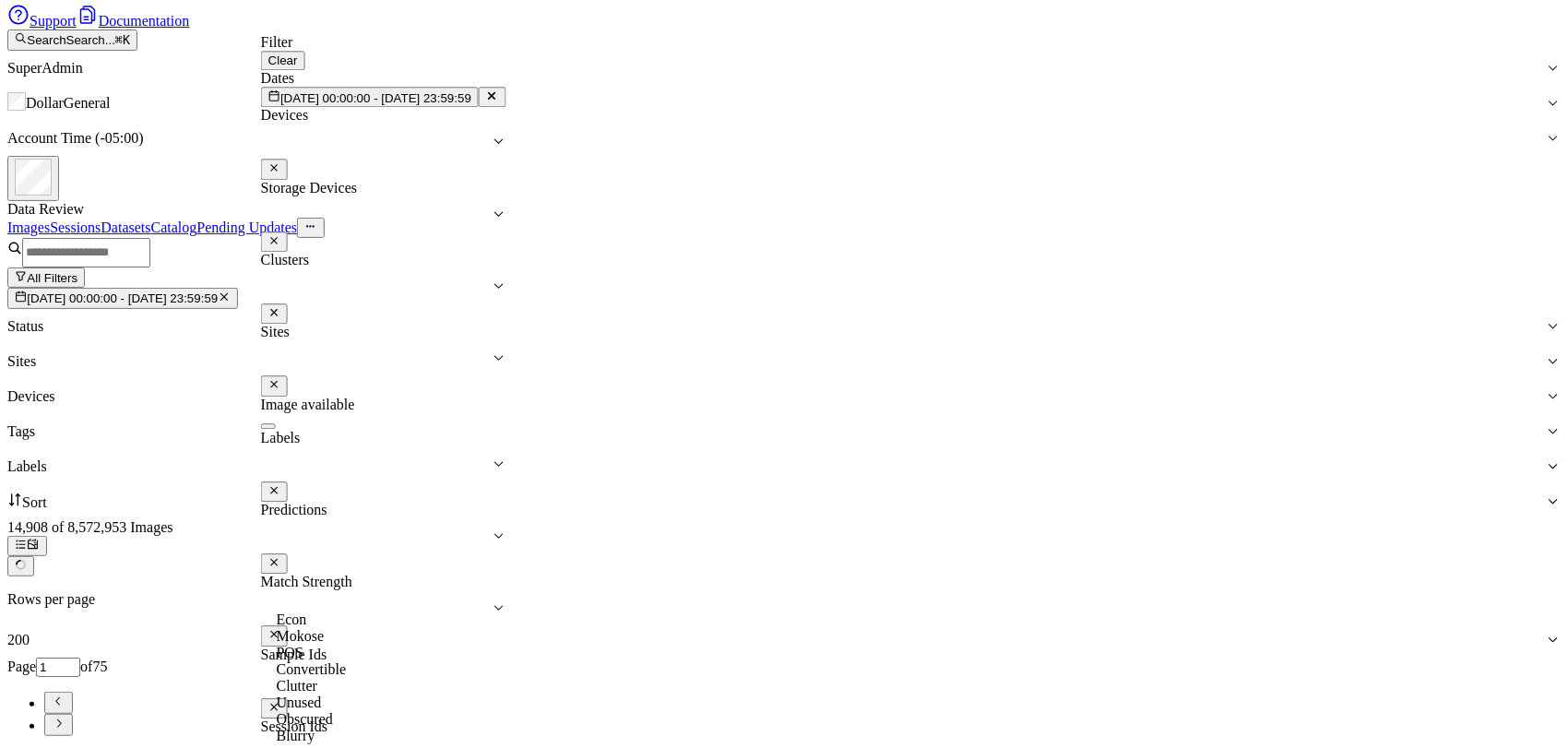
drag, startPoint x: 750, startPoint y: 374, endPoint x: 758, endPoint y: 388, distance: 16.1
click at [506, 373] on div "Dates 15/09/2025 00:00:00 - 21/09/2025 23:59:59 Devices Storage Devices Cluster…" at bounding box center [383, 736] width 245 height 1334
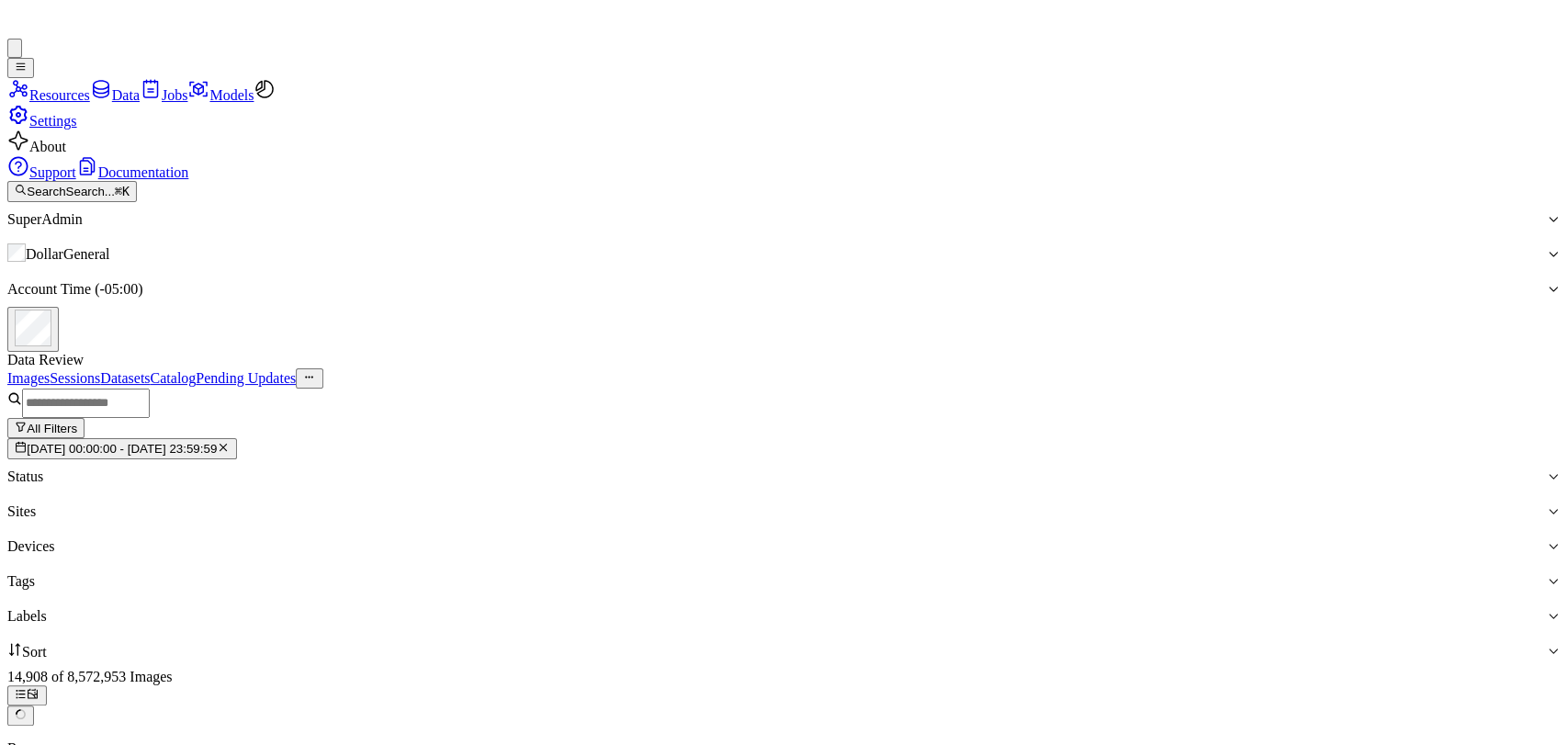
click at [978, 607] on div at bounding box center [776, 615] width 1538 height 16
drag, startPoint x: 1427, startPoint y: 112, endPoint x: 1306, endPoint y: 132, distance: 122.6
click at [1427, 368] on div "Images Sessions Datasets Catalog Pending Updates" at bounding box center [784, 378] width 1552 height 20
click at [969, 607] on div at bounding box center [776, 615] width 1538 height 16
click at [1221, 368] on div "Images Sessions Datasets Catalog Pending Updates" at bounding box center [784, 378] width 1552 height 20
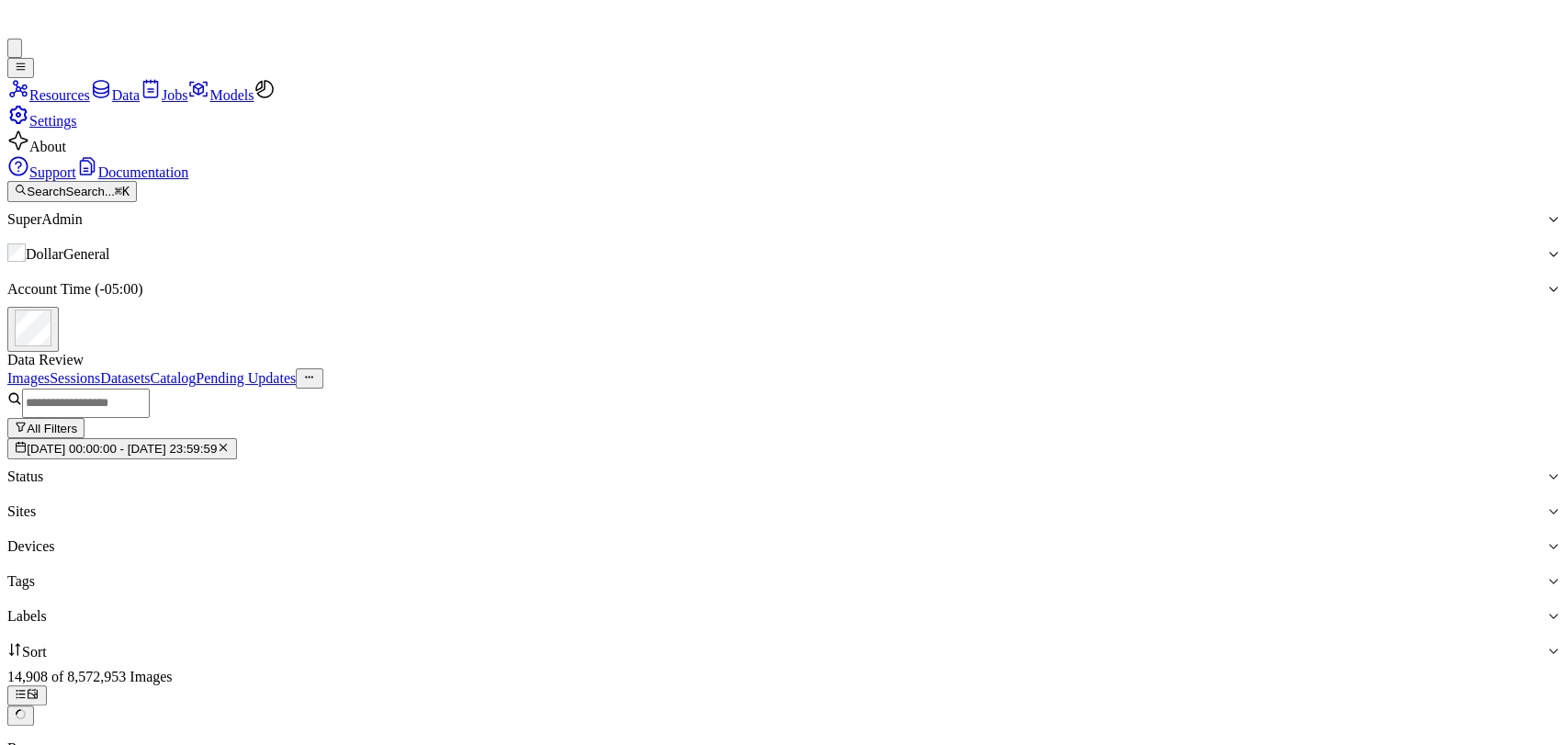
click at [1462, 368] on div "Images Sessions Datasets Catalog Pending Updates" at bounding box center [784, 378] width 1552 height 20
click at [974, 607] on div "Labels" at bounding box center [776, 615] width 1538 height 16
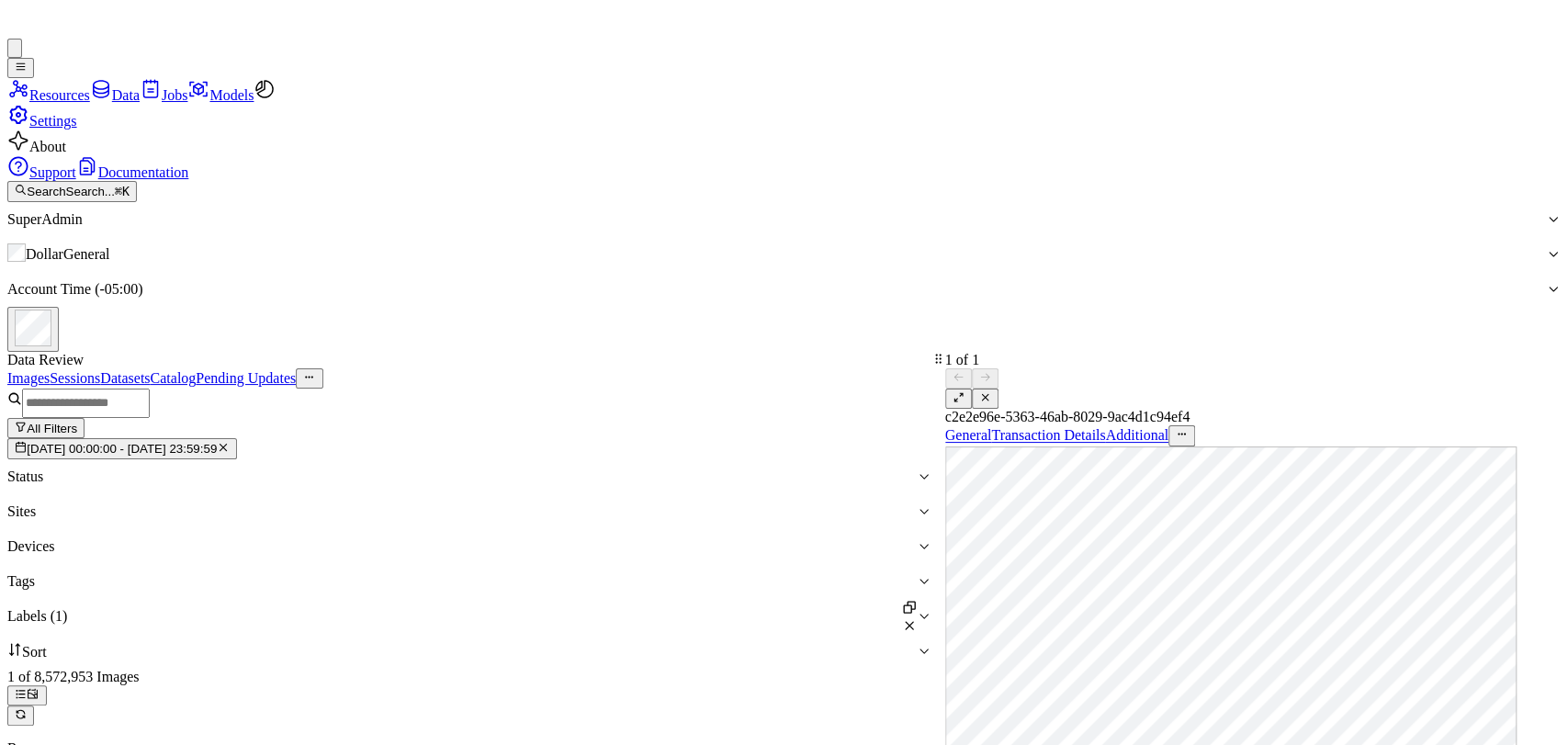
click at [998, 388] on button at bounding box center [985, 398] width 26 height 20
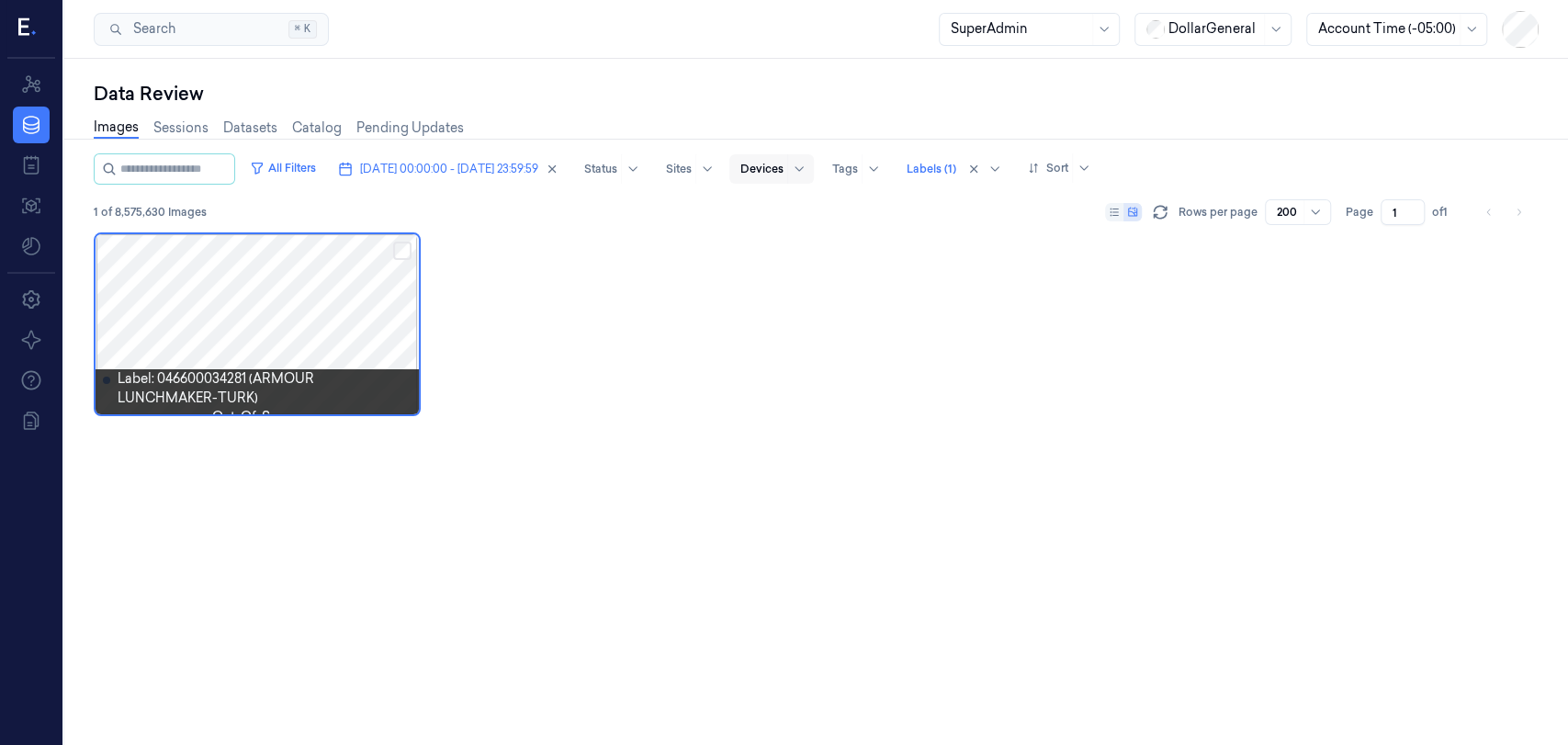
click at [558, 167] on icon "button" at bounding box center [551, 169] width 13 height 13
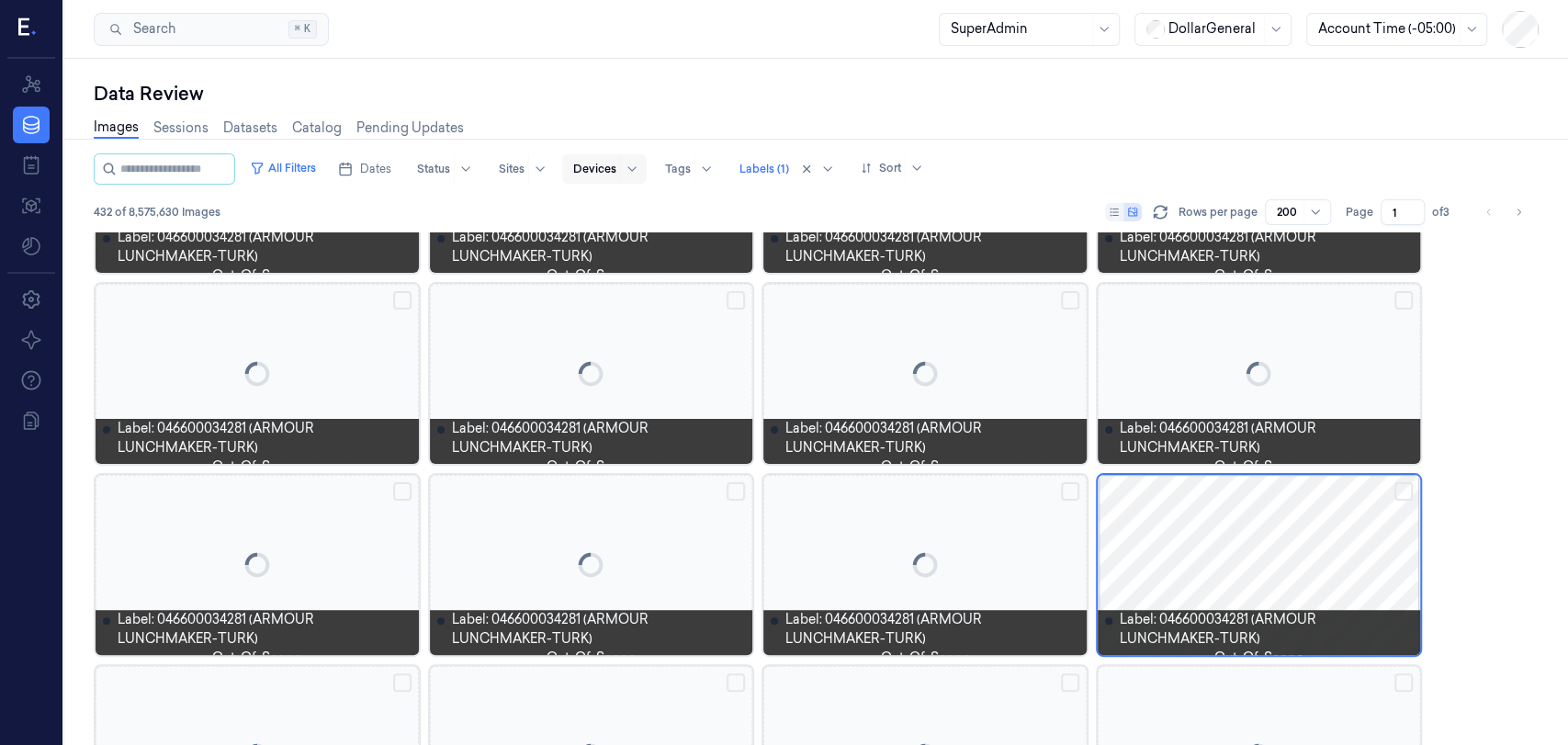
scroll to position [600, 0]
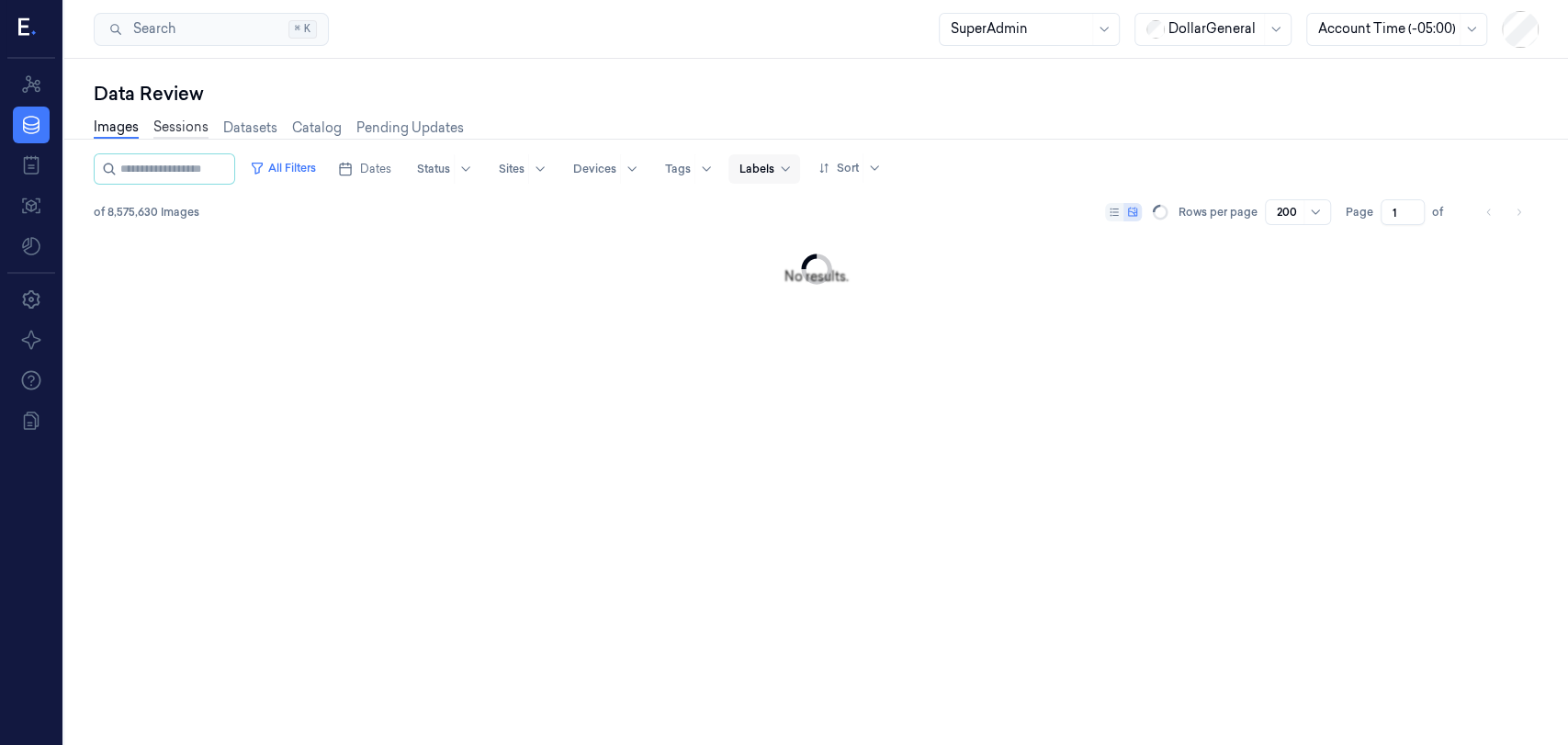
click at [165, 126] on link "Sessions" at bounding box center [180, 128] width 55 height 21
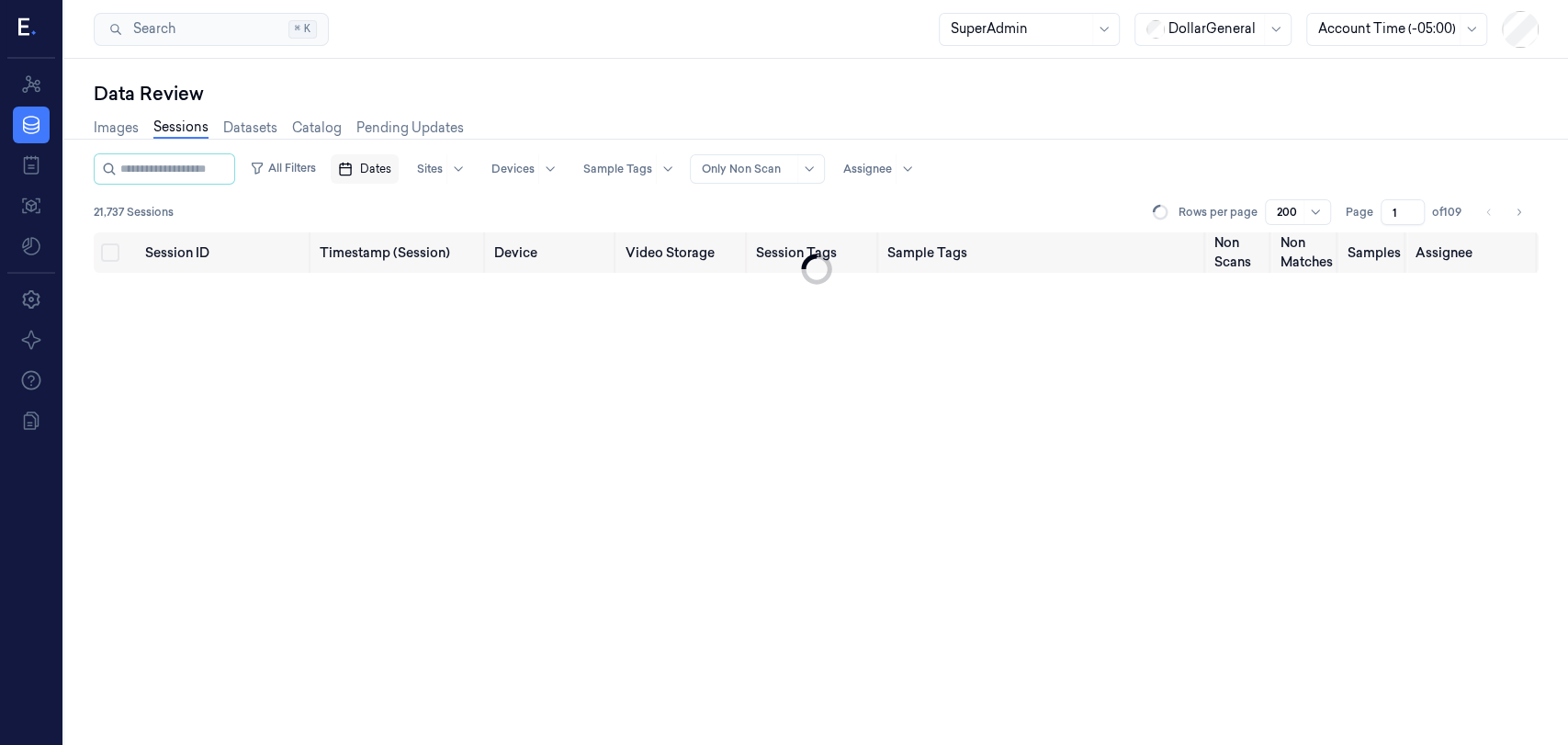
click at [353, 165] on icon "button" at bounding box center [345, 169] width 15 height 15
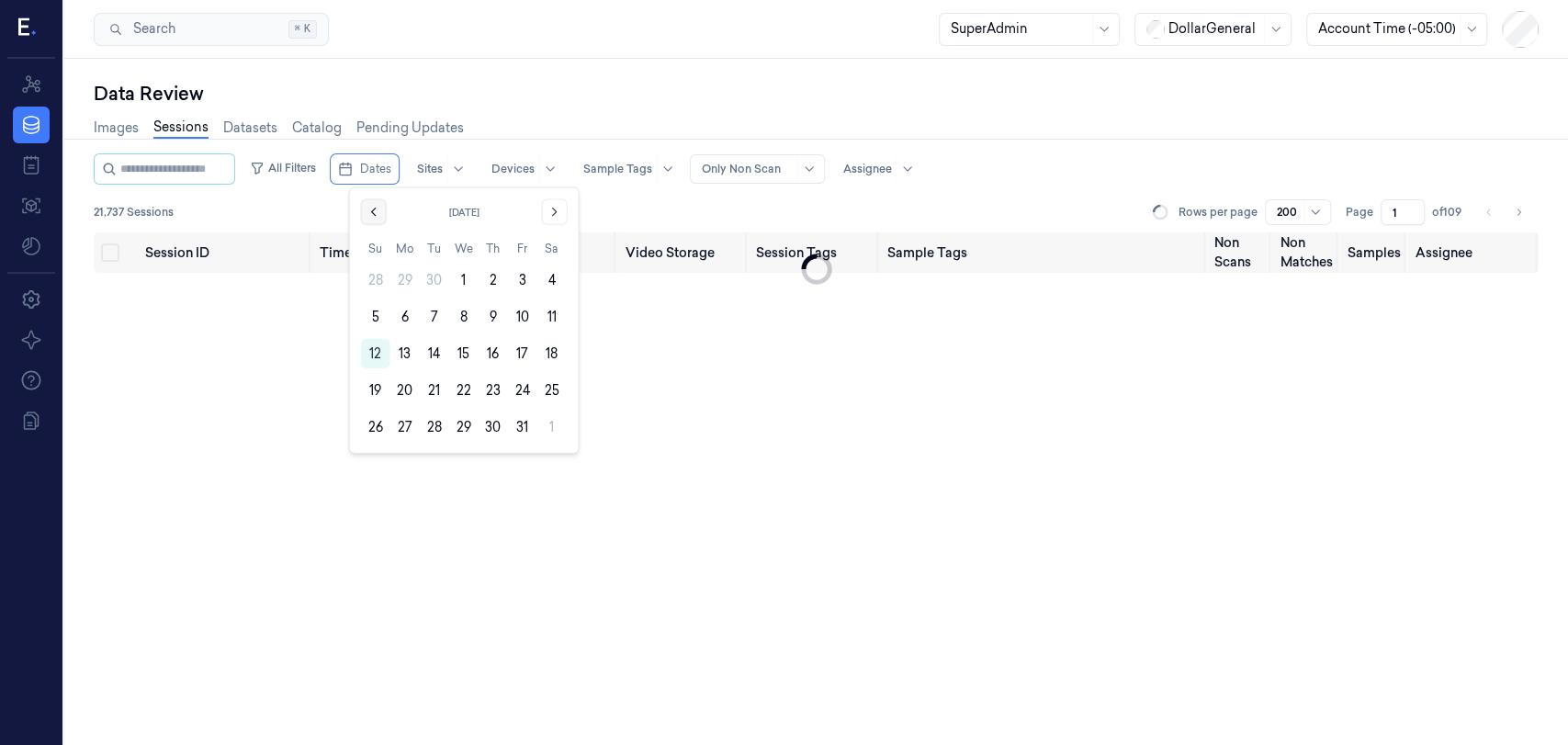
click at [374, 215] on icon "Go to the Previous Month" at bounding box center [373, 211] width 15 height 15
click at [409, 384] on button "22" at bounding box center [405, 390] width 29 height 29
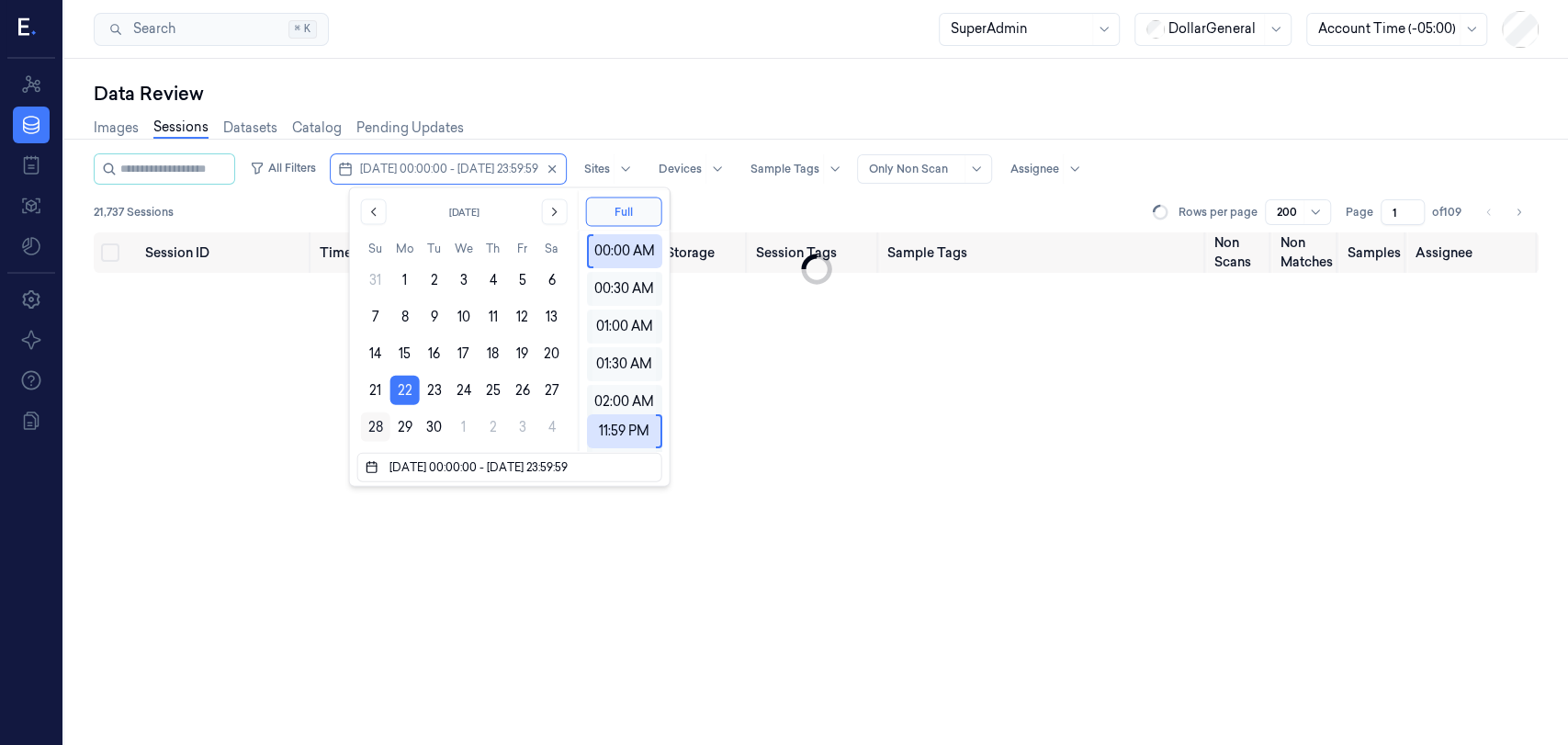
click at [382, 434] on button "28" at bounding box center [375, 426] width 29 height 29
type input "[DATE] 00:00:00 - [DATE] 23:59:59"
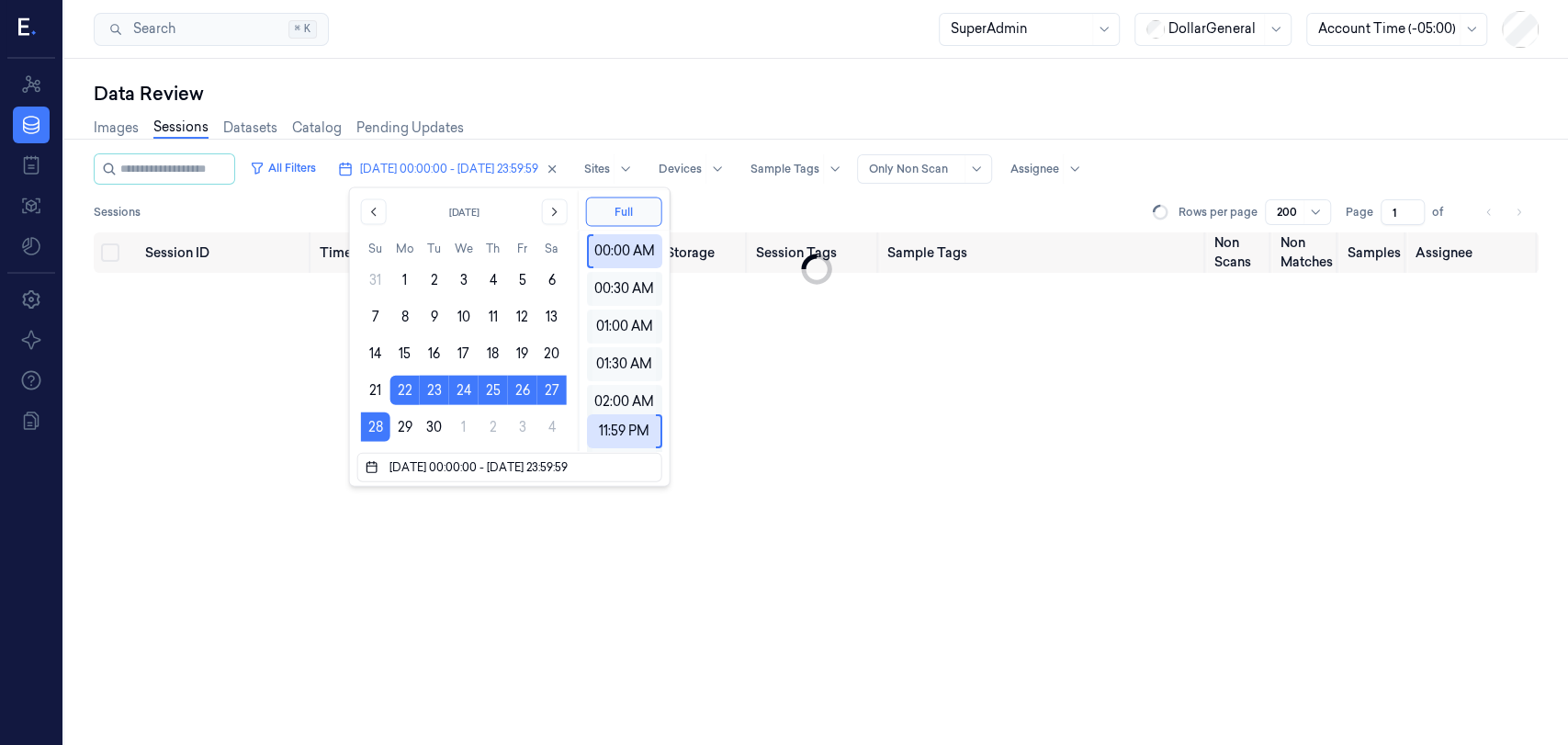
click at [749, 214] on div "Sessions Rows per page 200 Page 1 of" at bounding box center [816, 212] width 1445 height 26
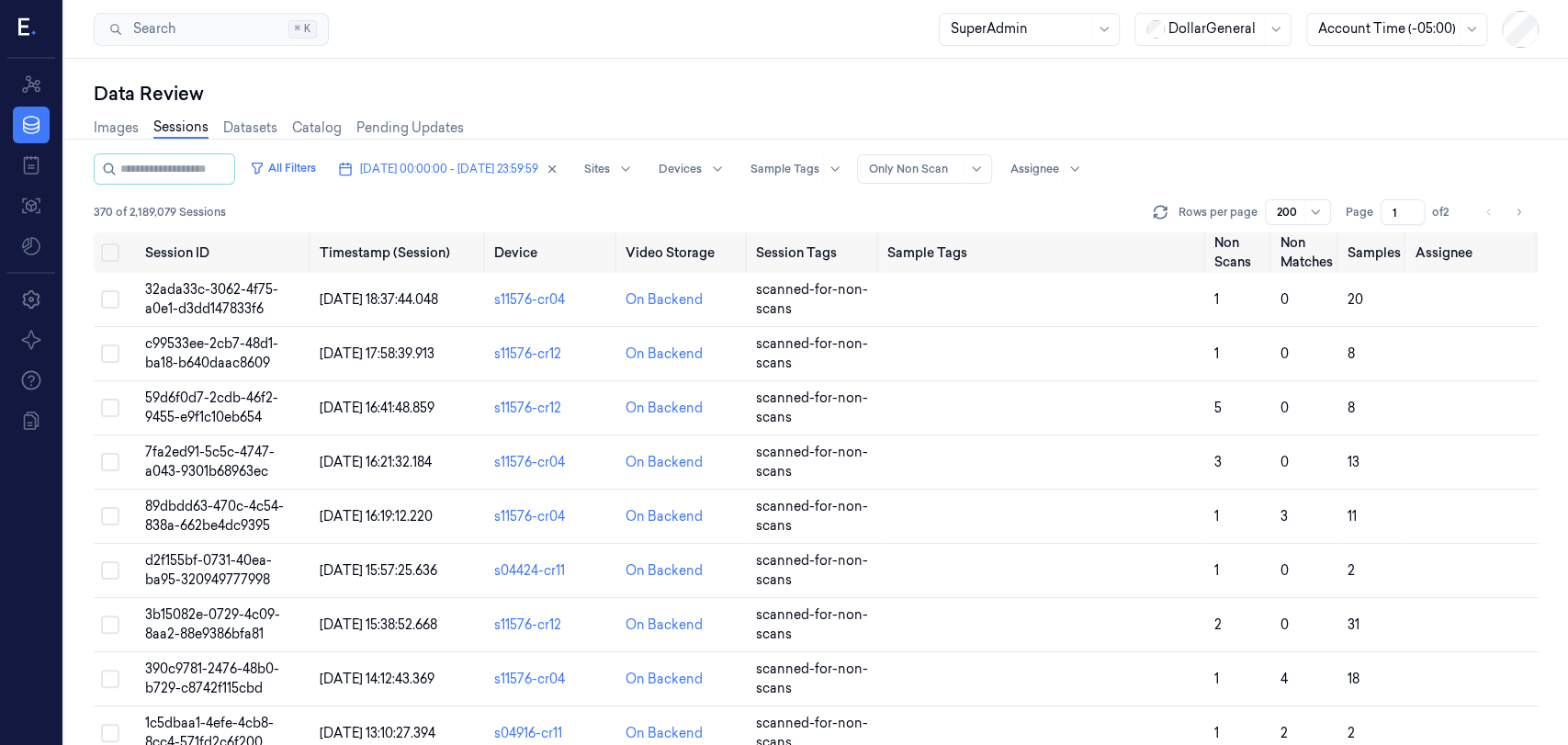
click at [1323, 217] on div at bounding box center [1316, 211] width 18 height 15
click at [1286, 285] on div "50" at bounding box center [1285, 279] width 16 height 19
click at [114, 254] on button "Select all" at bounding box center [110, 252] width 18 height 18
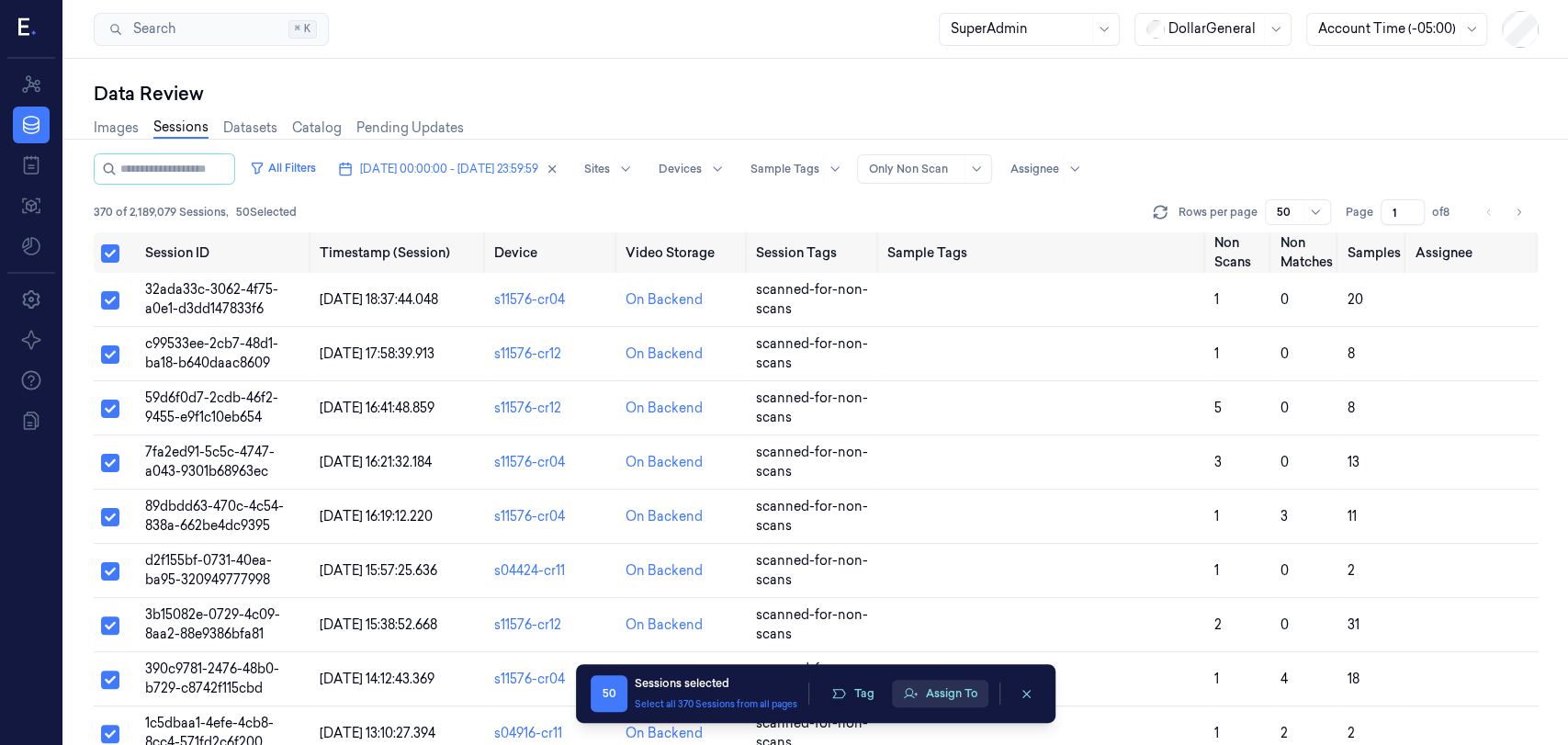
click at [948, 698] on button "Assign To" at bounding box center [940, 693] width 97 height 27
click at [925, 695] on button "Assign To" at bounding box center [940, 693] width 97 height 27
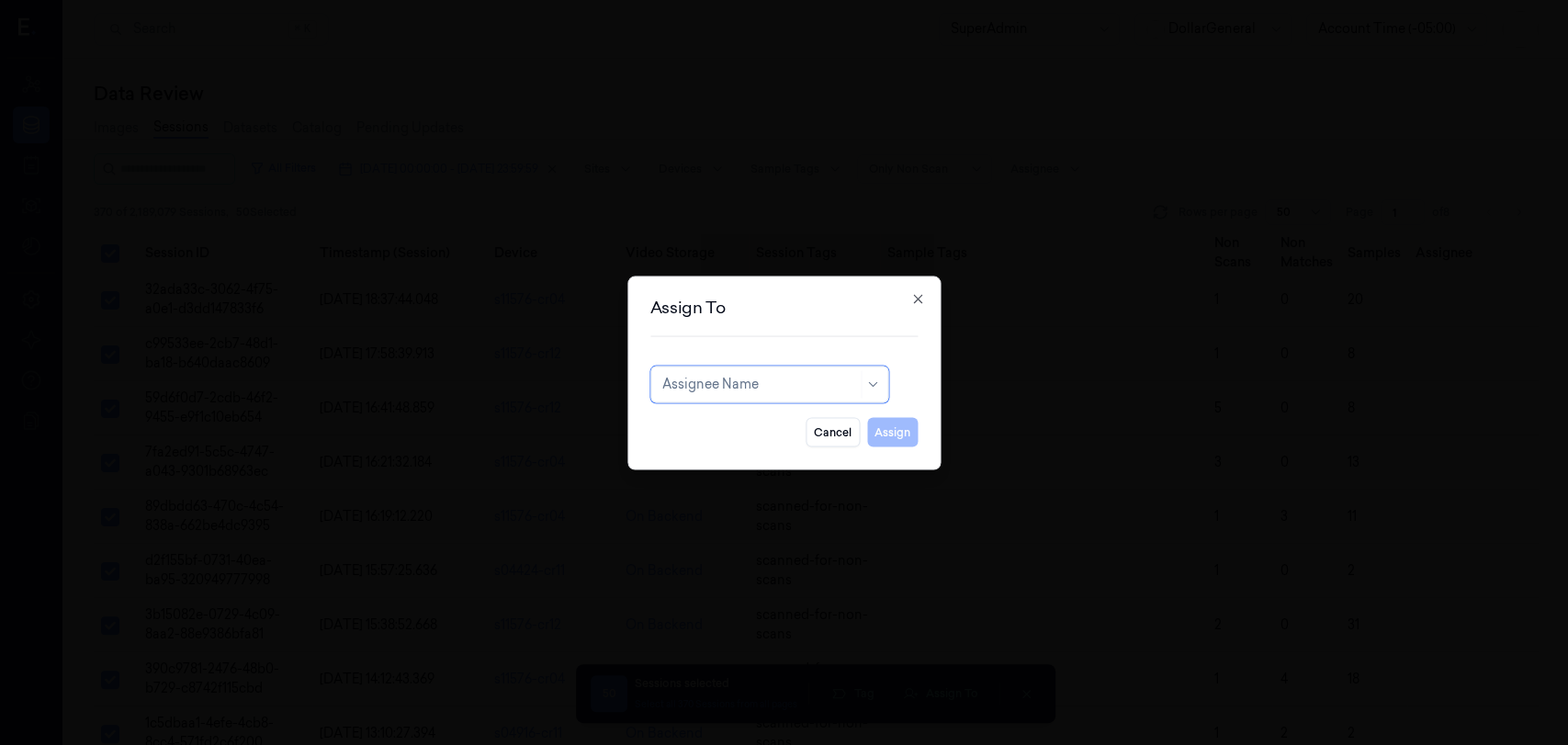
click at [797, 386] on div at bounding box center [759, 385] width 195 height 19
type input "sh"
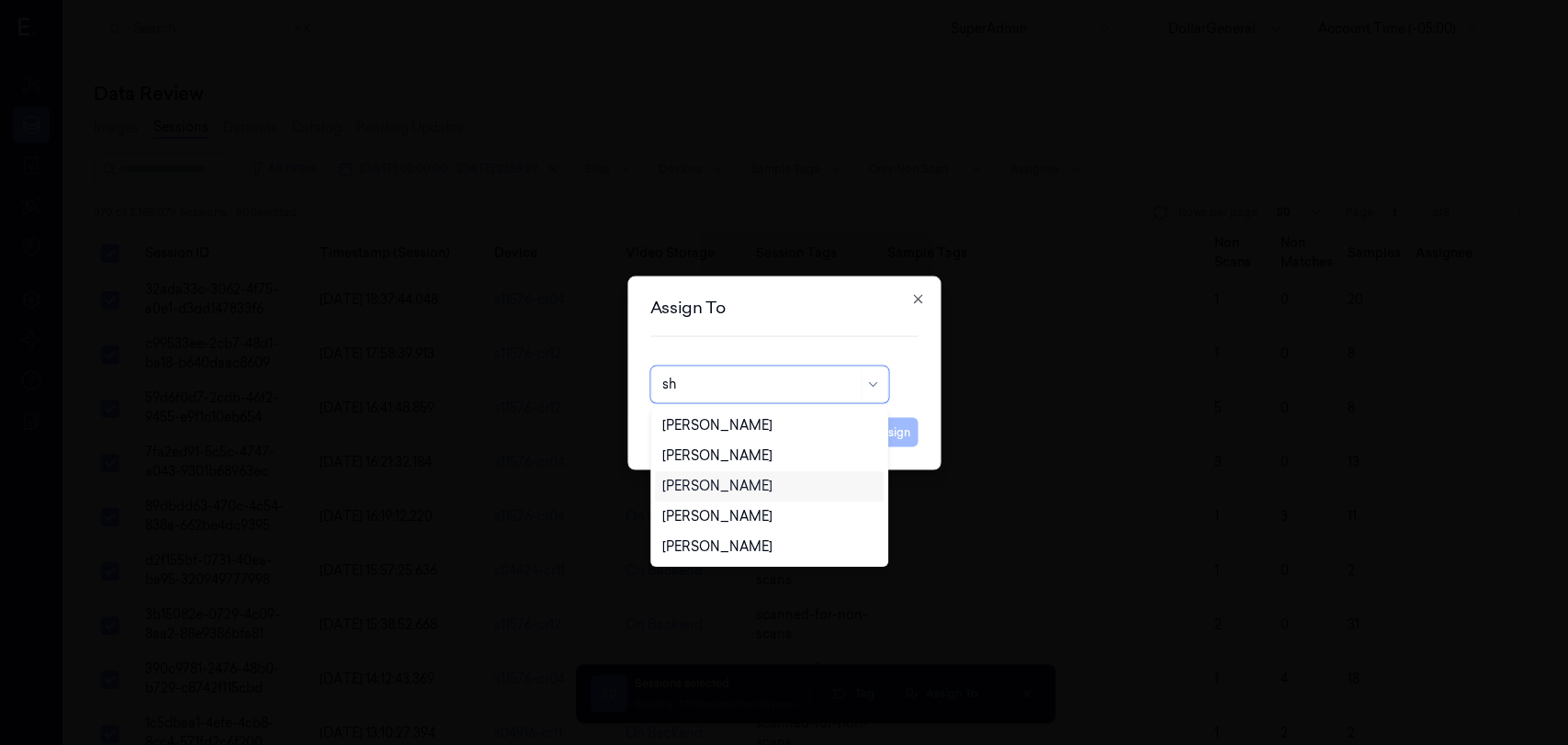
click at [749, 493] on div "[PERSON_NAME]" at bounding box center [717, 486] width 110 height 19
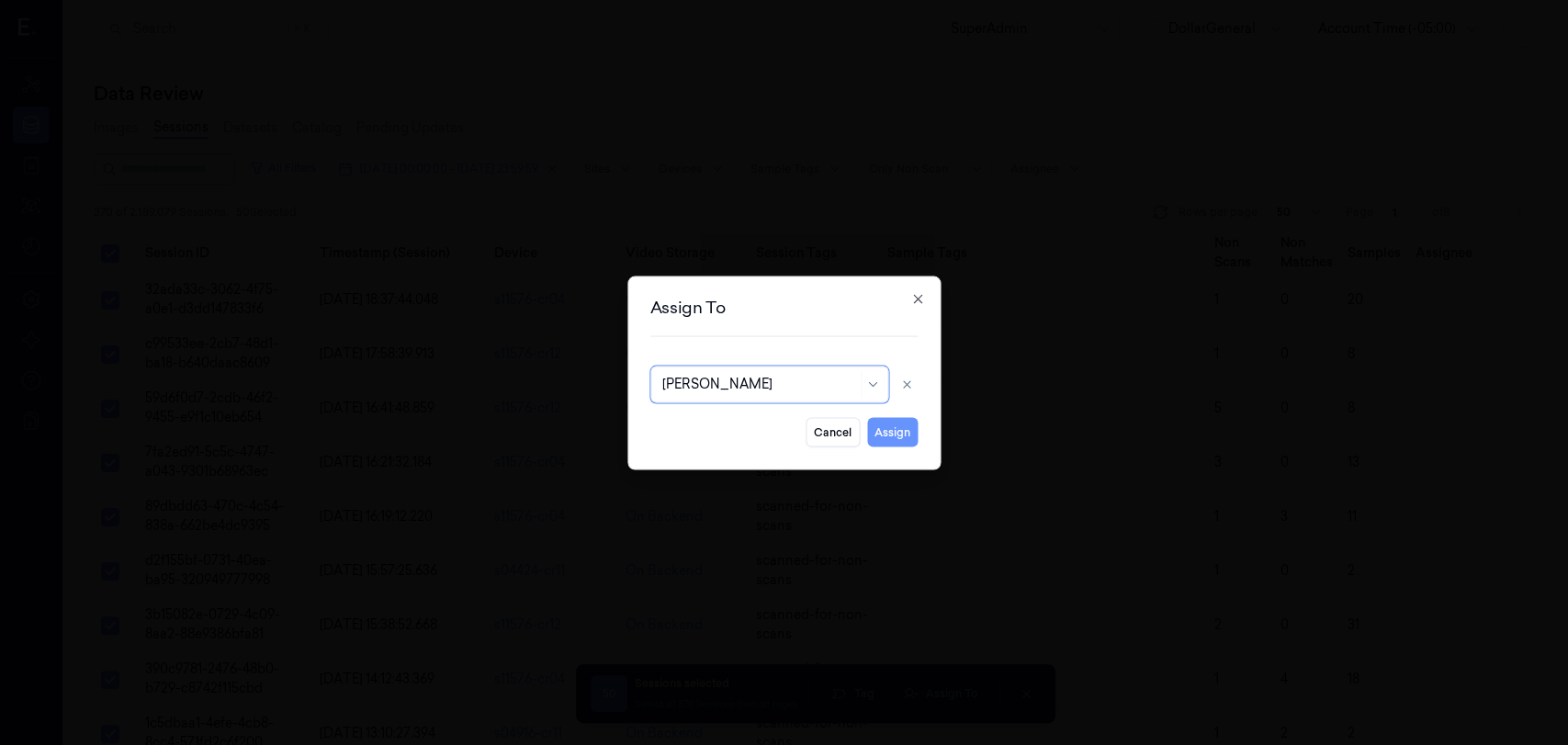
click at [896, 420] on button "Assign" at bounding box center [893, 431] width 50 height 29
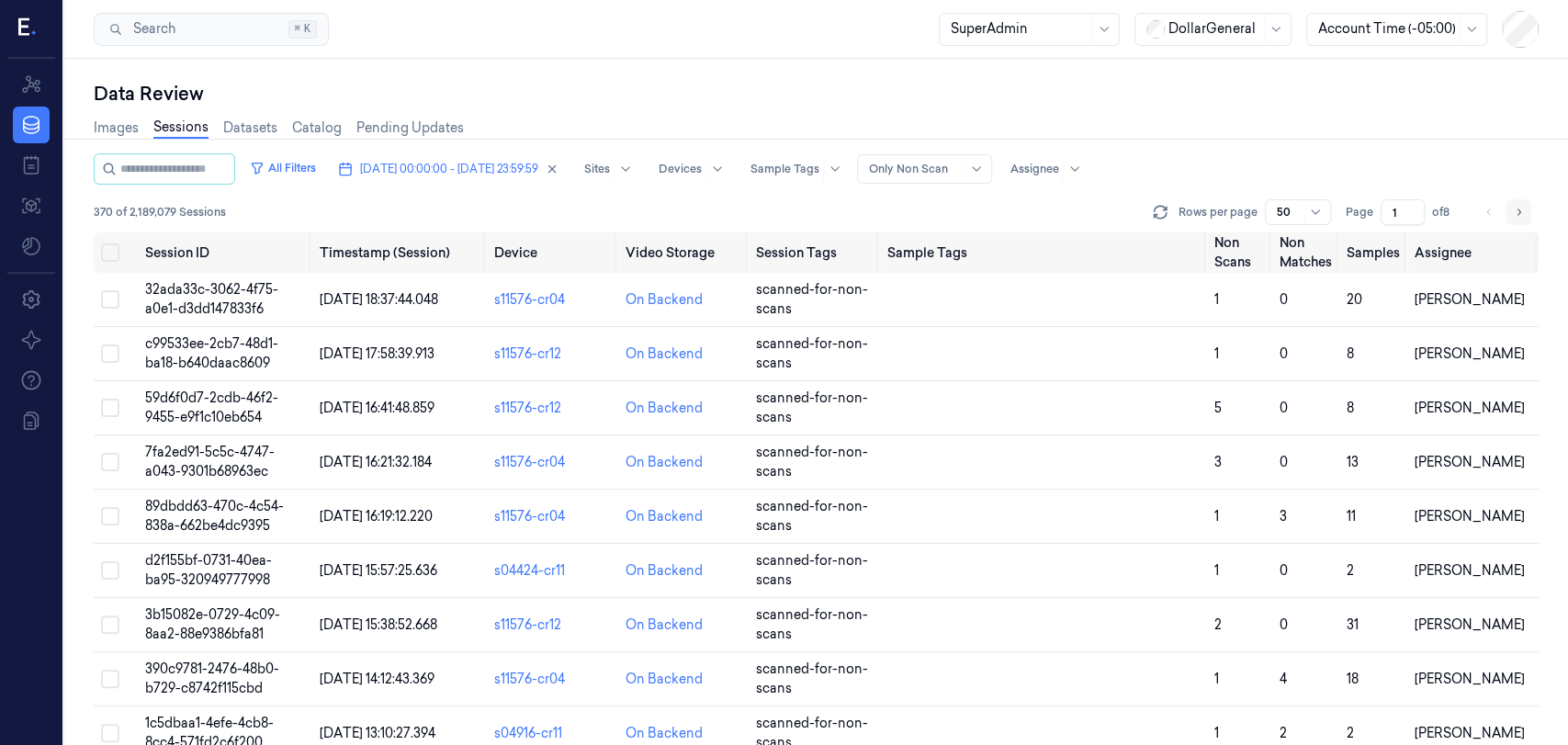
click at [1521, 213] on icon "Go to next page" at bounding box center [1518, 211] width 11 height 15
type input "2"
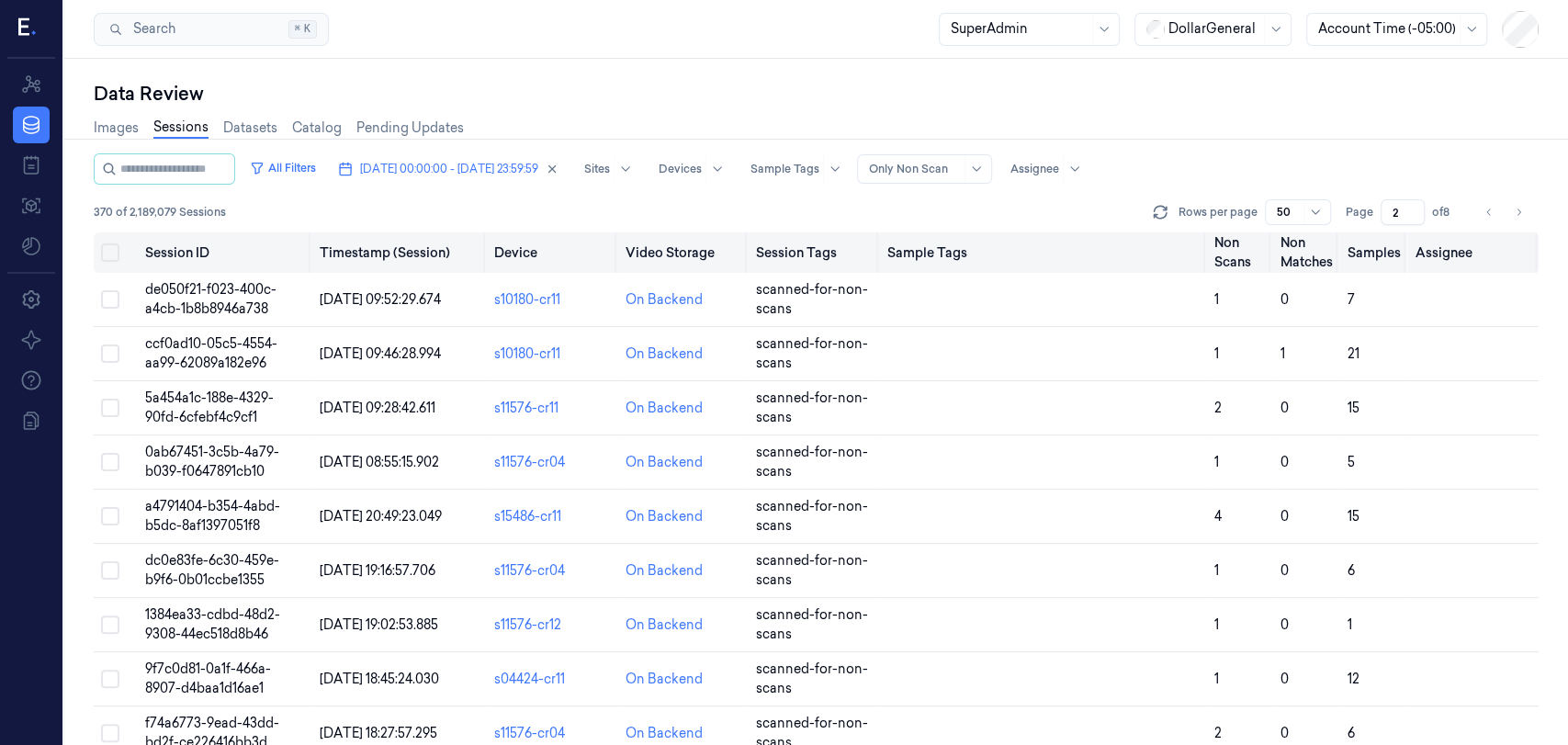
click at [117, 250] on button "Select all" at bounding box center [110, 252] width 18 height 18
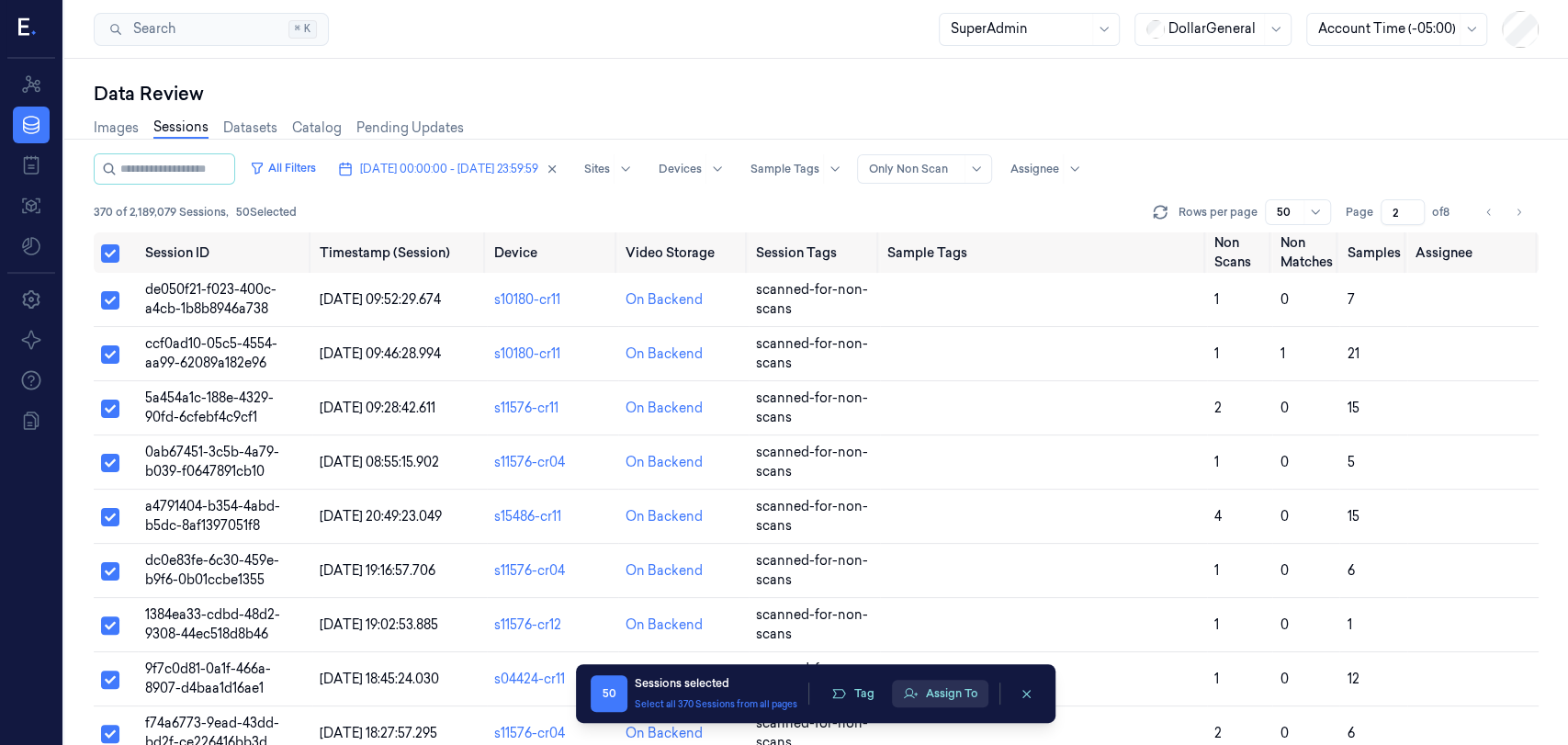
click at [951, 703] on button "Assign To" at bounding box center [940, 693] width 97 height 27
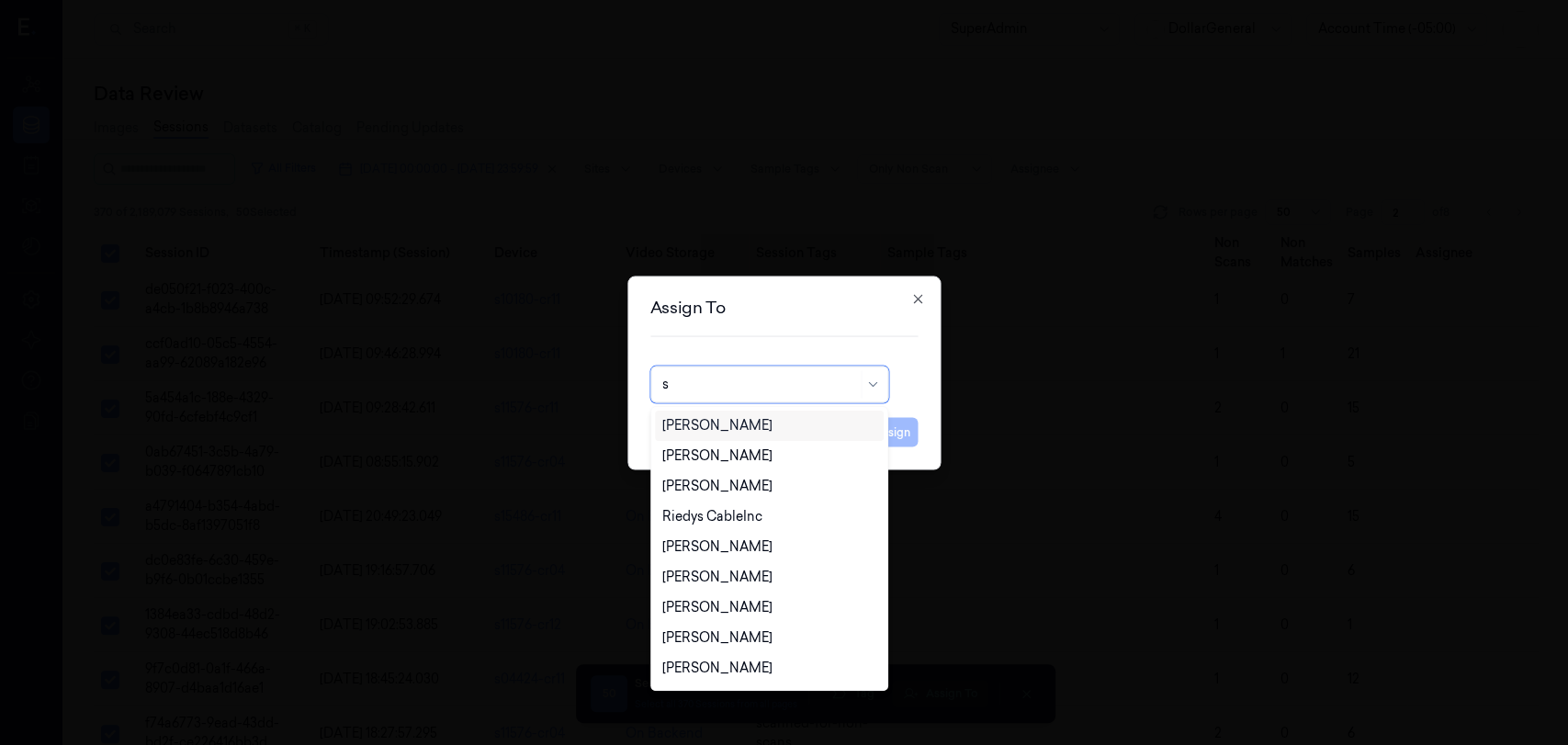
type input "sh"
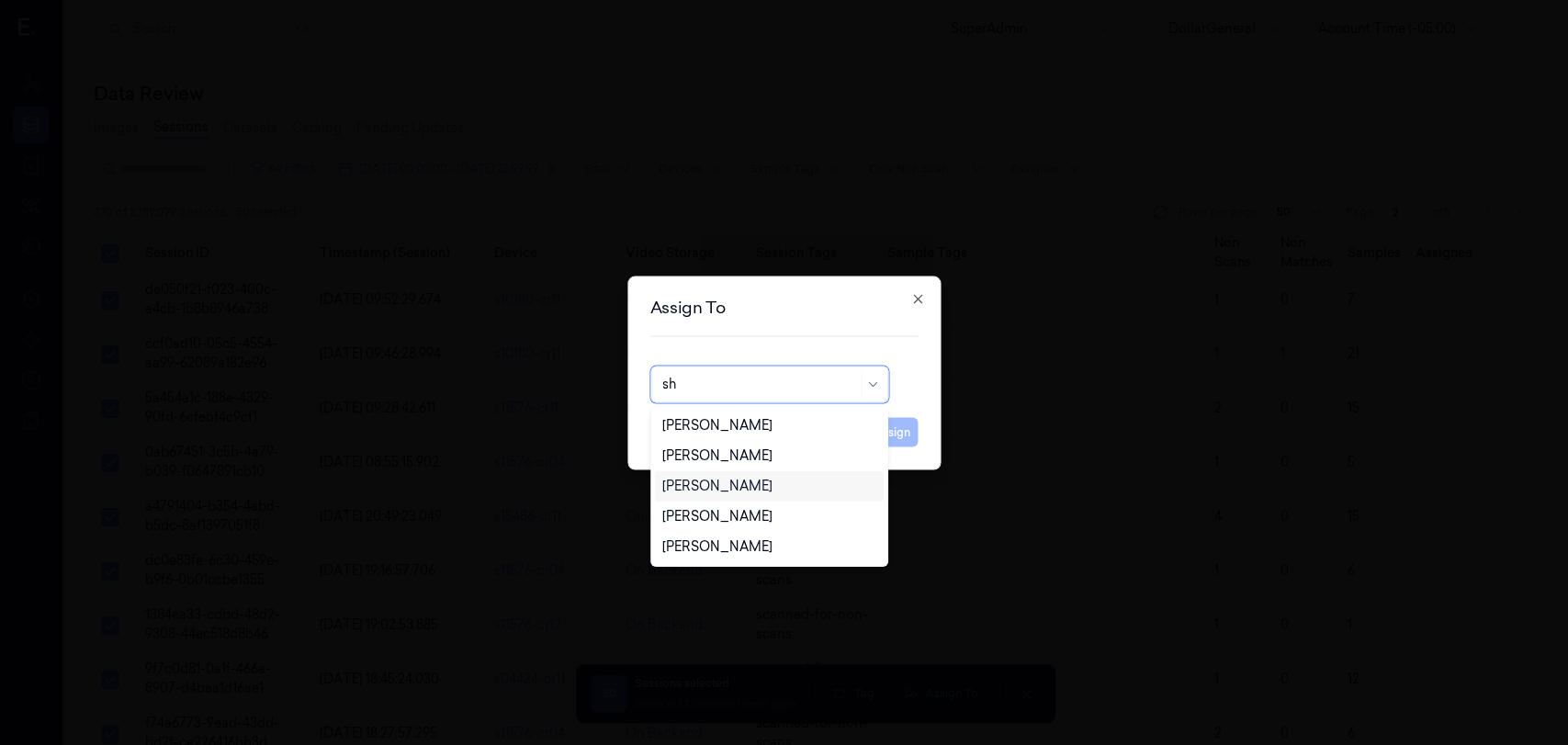
click at [742, 487] on div "[PERSON_NAME]" at bounding box center [717, 486] width 110 height 19
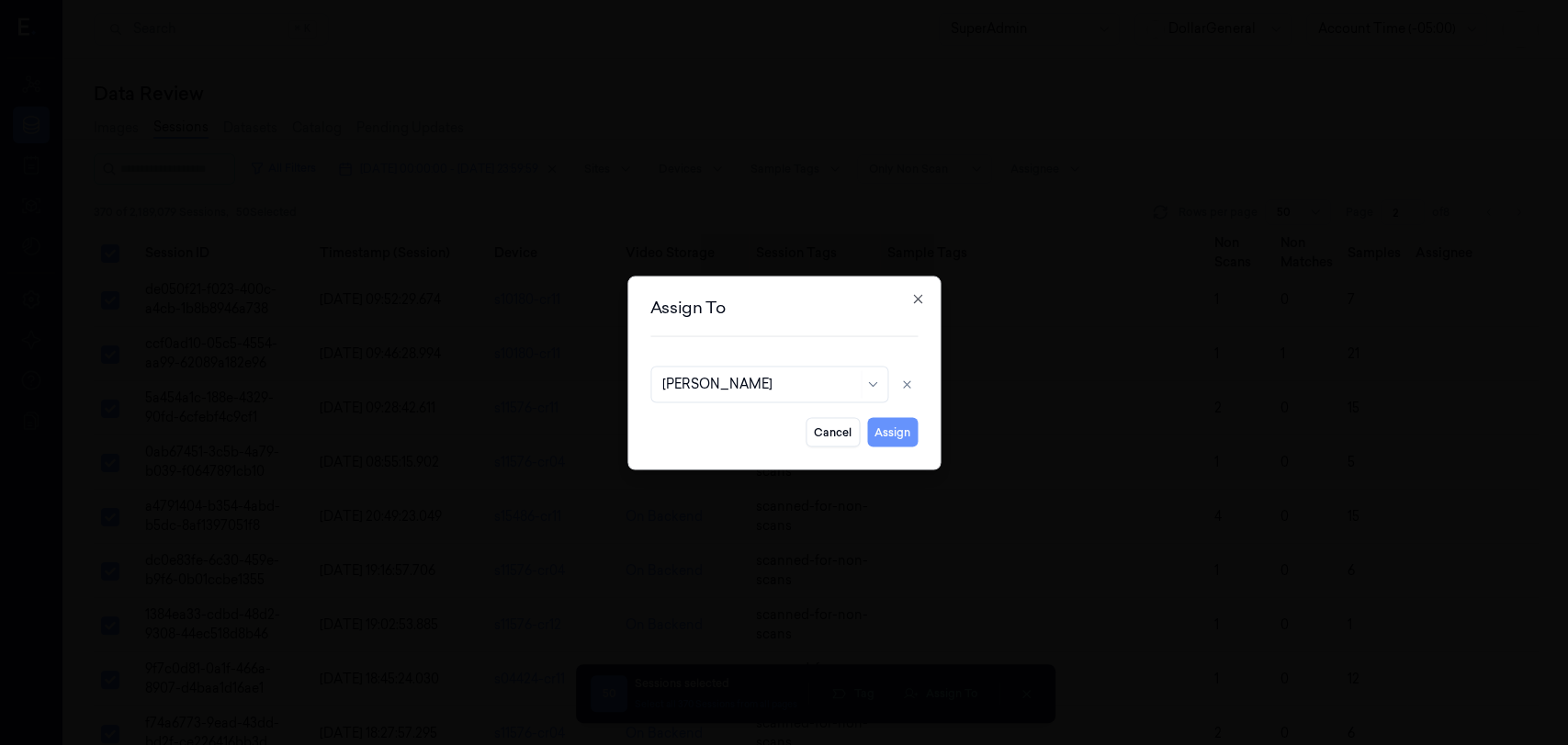
click at [908, 430] on button "Assign" at bounding box center [893, 431] width 50 height 29
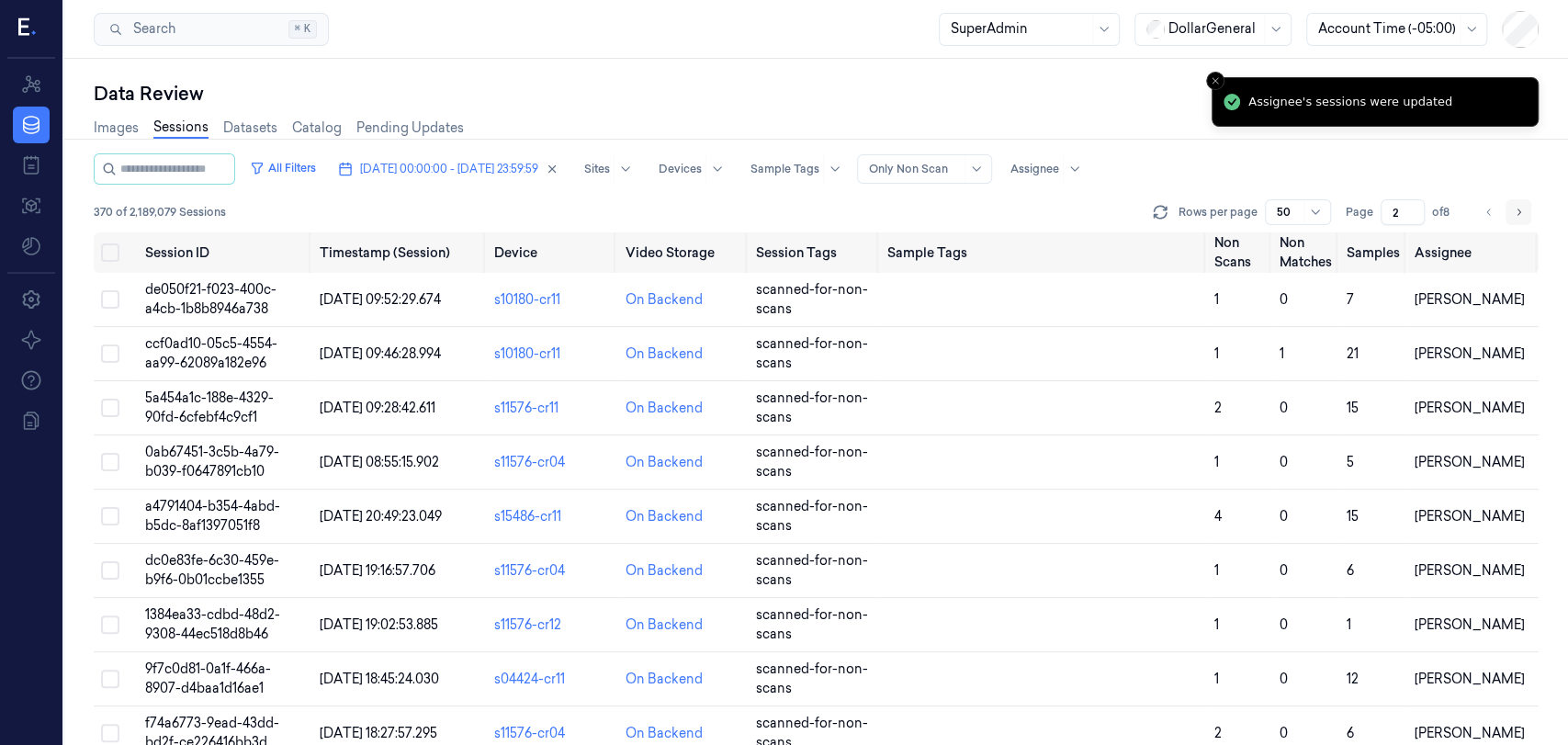
click at [1527, 211] on button "Go to next page" at bounding box center [1518, 212] width 26 height 26
type input "3"
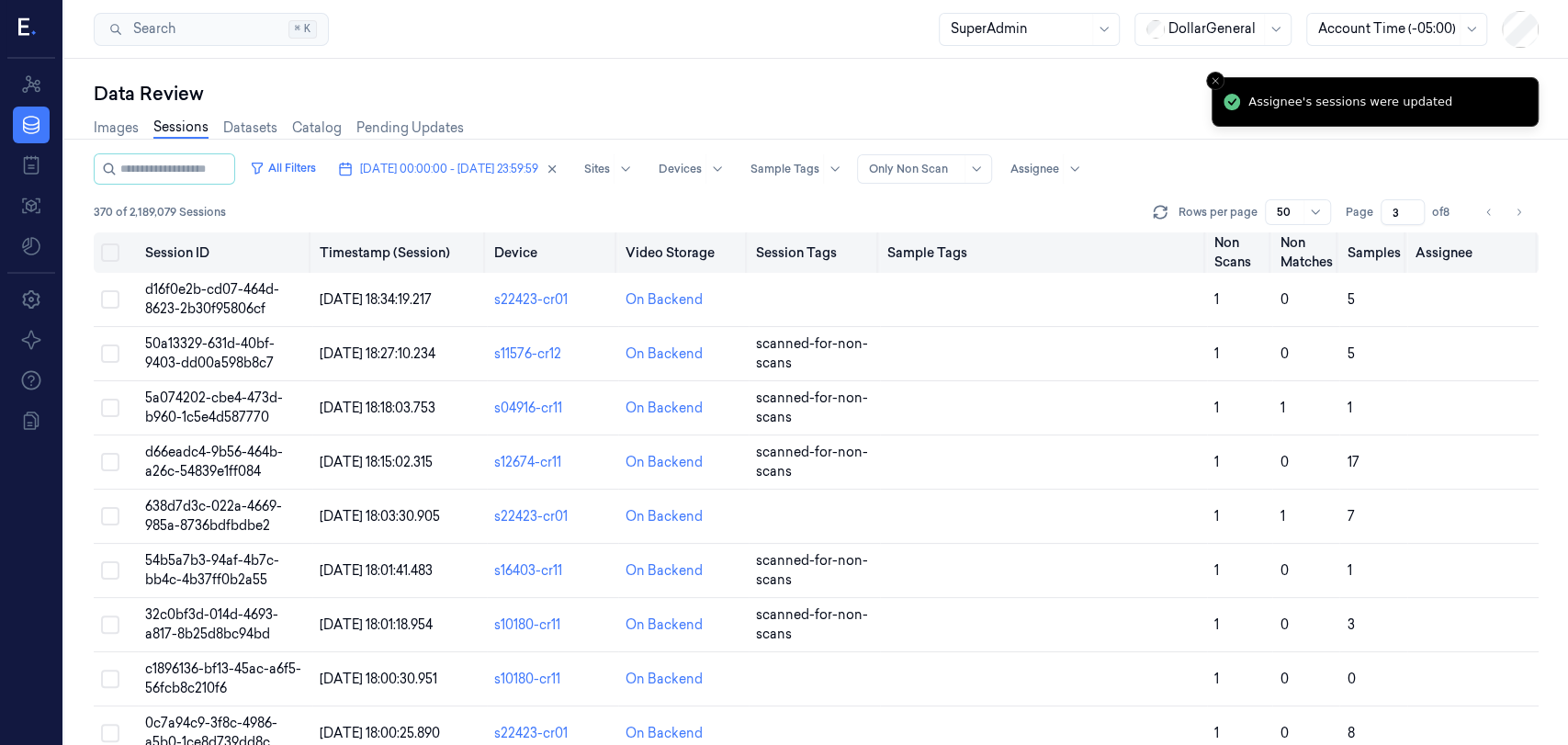
click at [110, 256] on button "Select all" at bounding box center [110, 252] width 18 height 18
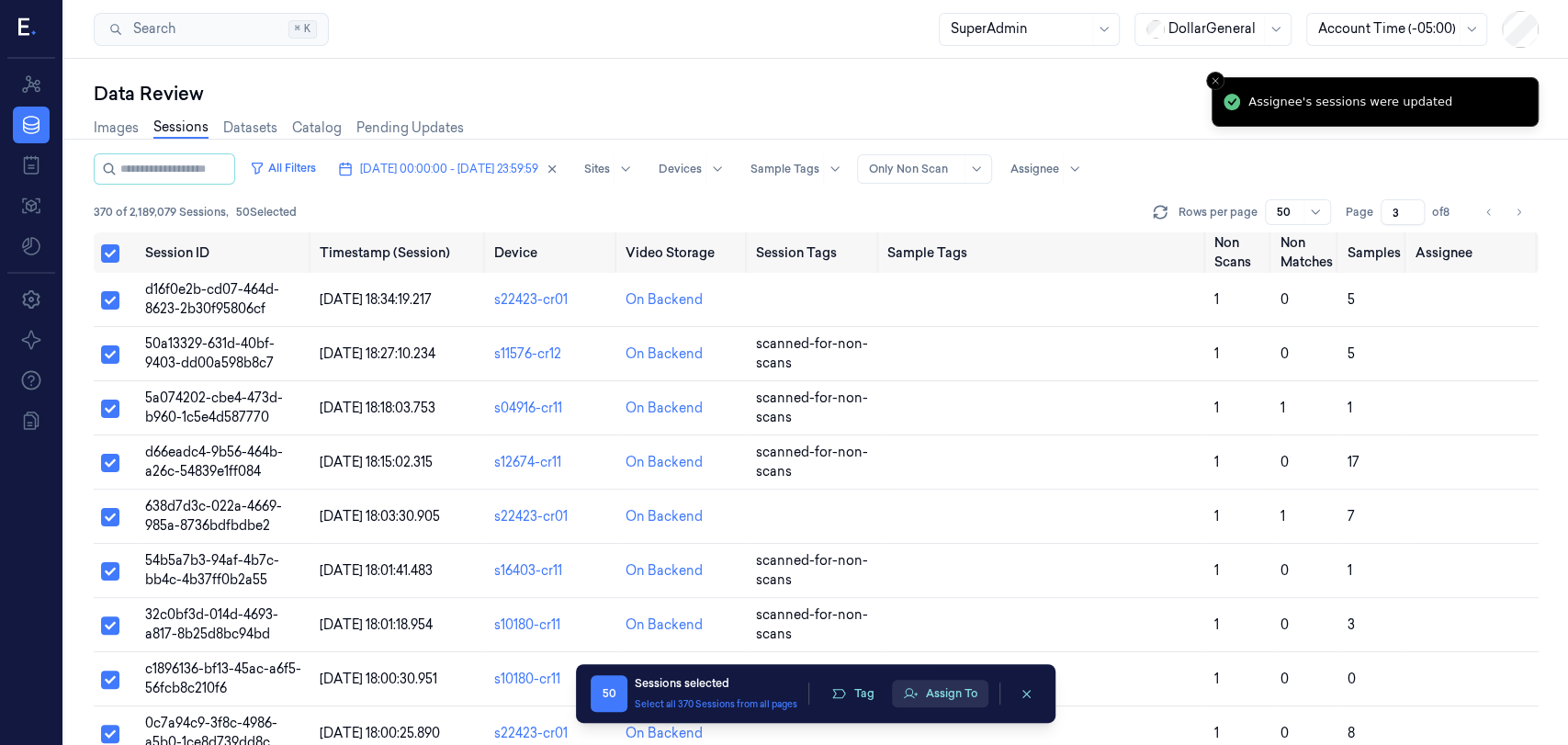
click at [967, 695] on button "Assign To" at bounding box center [940, 693] width 97 height 27
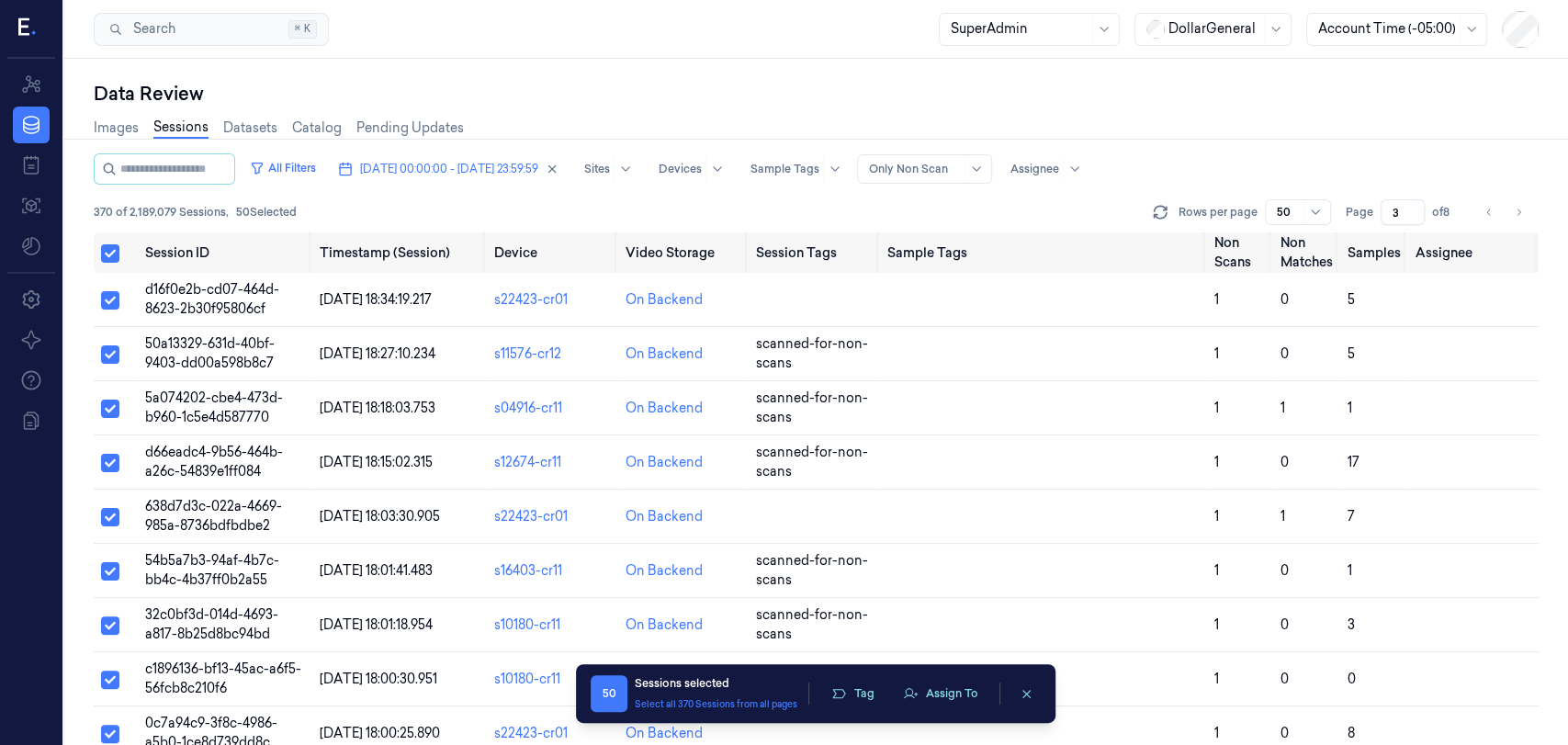
click at [961, 695] on button "Assign To" at bounding box center [940, 693] width 97 height 27
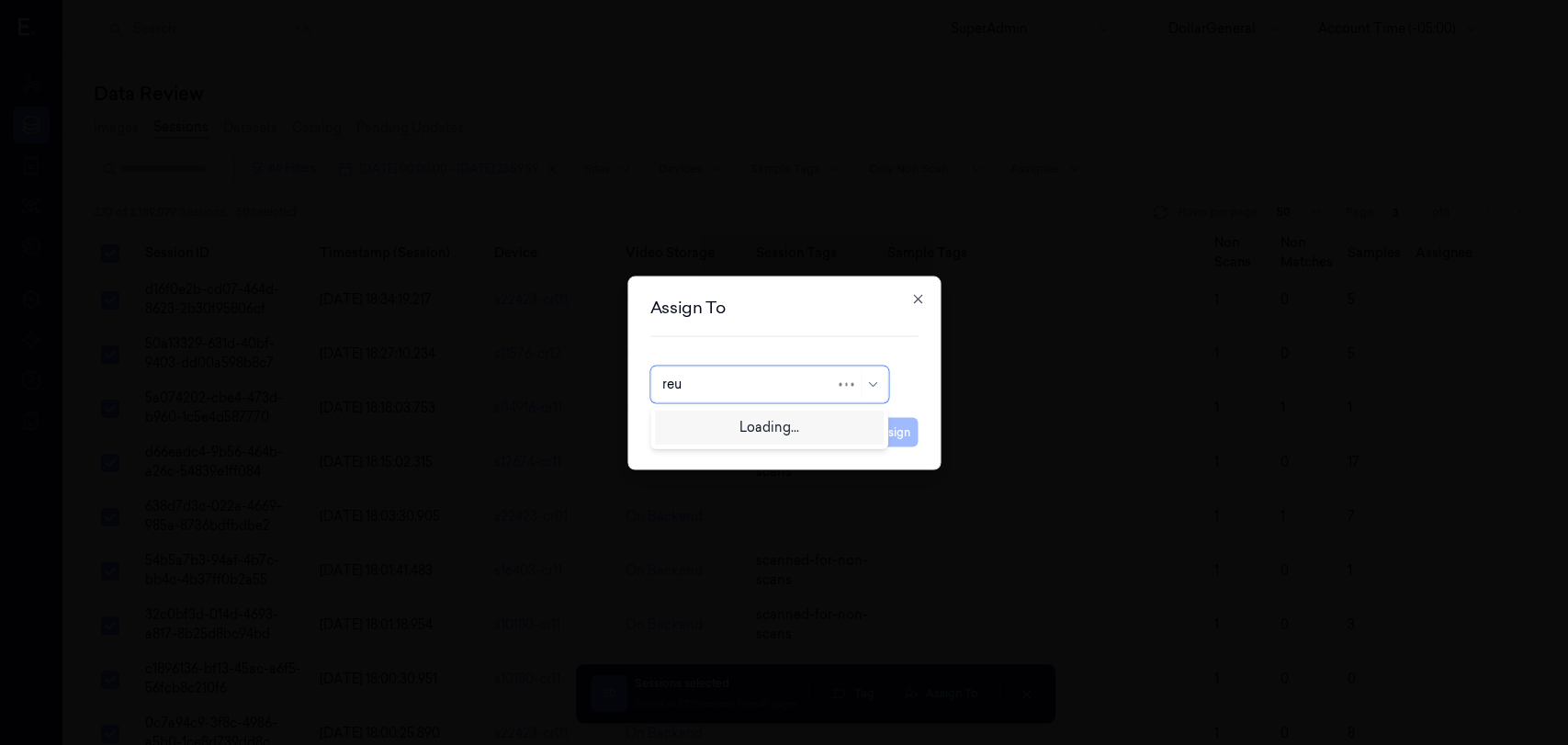
type input "reut"
click at [770, 426] on div "Reut Argaman" at bounding box center [769, 425] width 215 height 19
click at [894, 442] on button "Assign" at bounding box center [893, 431] width 50 height 29
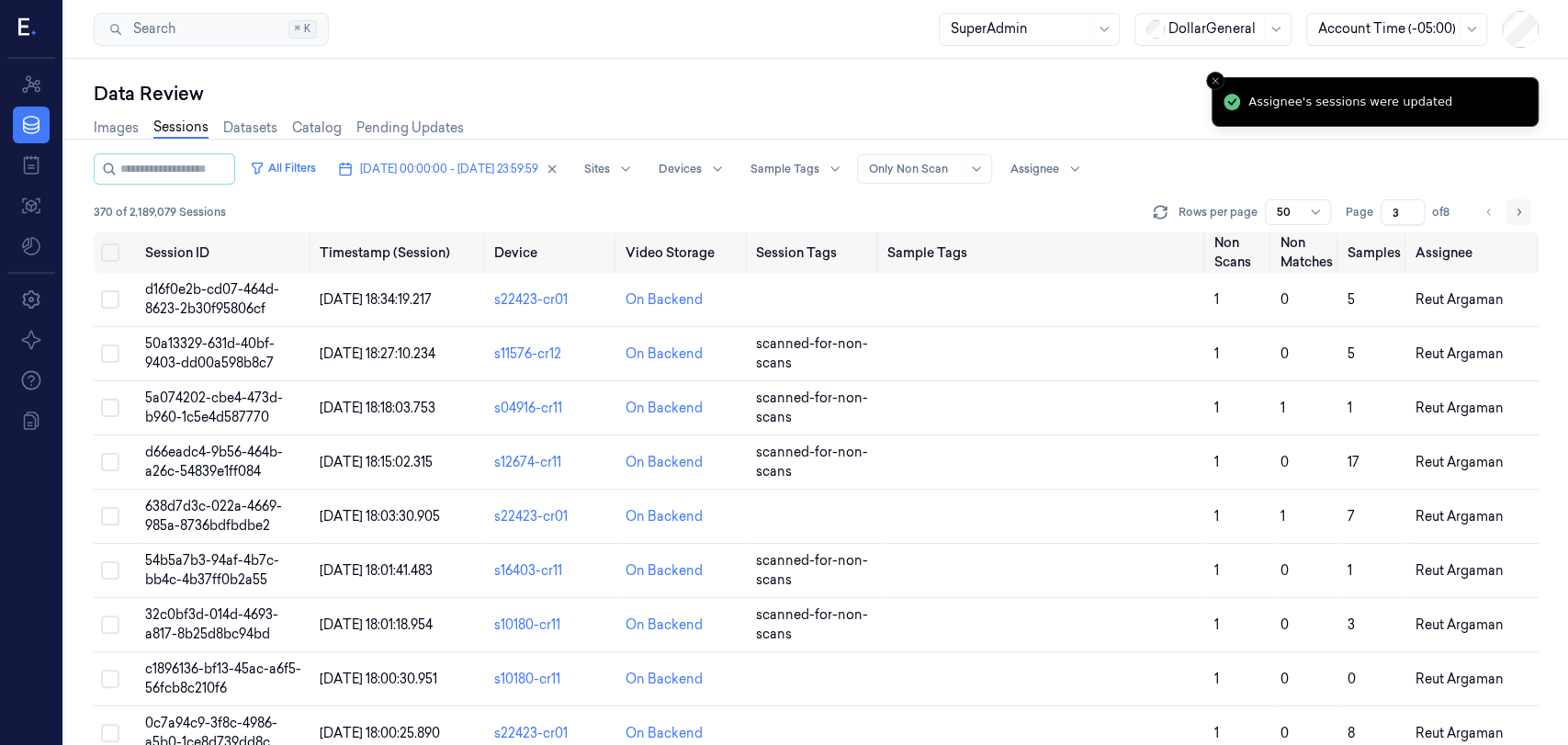
click at [1526, 208] on button "Go to next page" at bounding box center [1518, 212] width 26 height 26
type input "4"
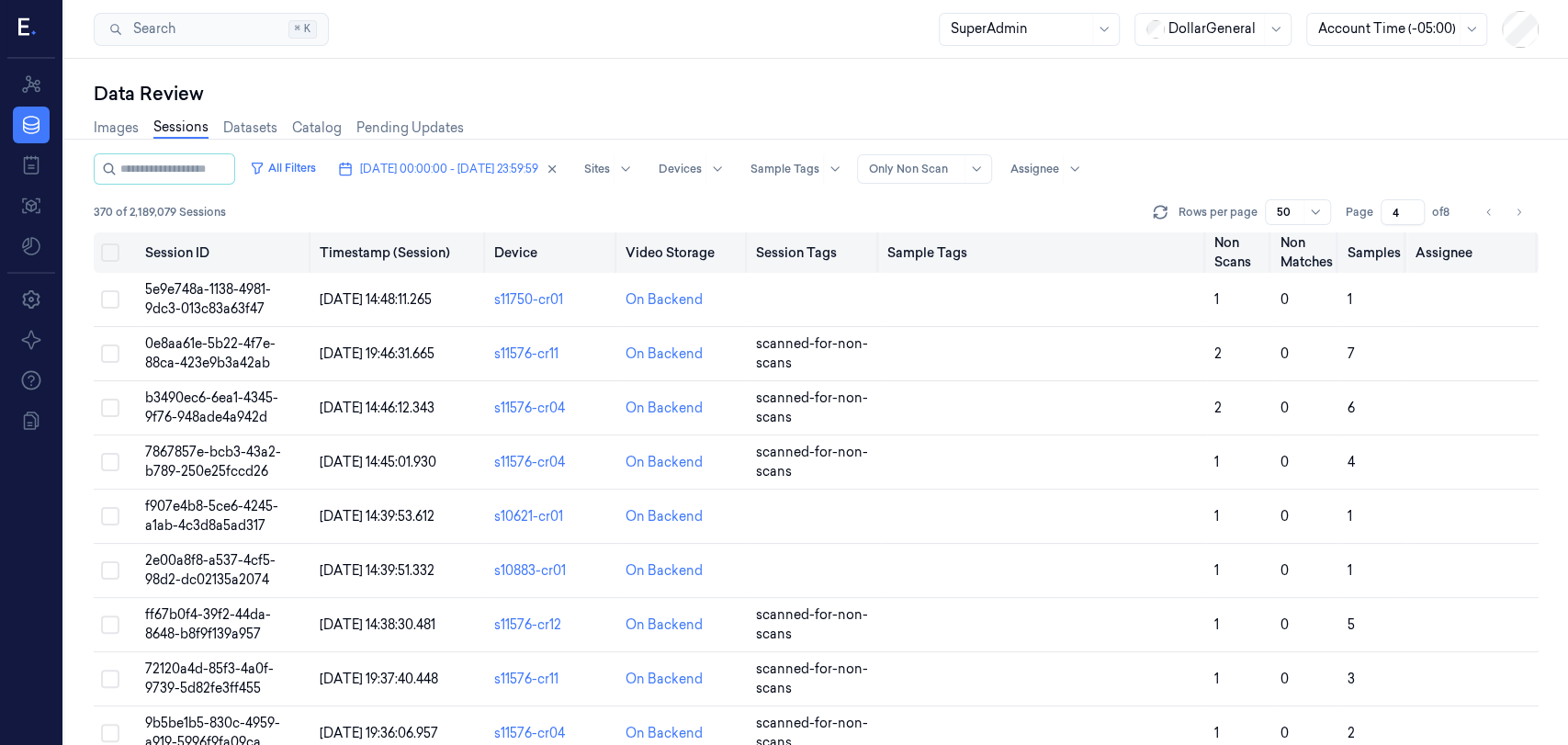
click at [107, 244] on button "Select all" at bounding box center [110, 252] width 18 height 18
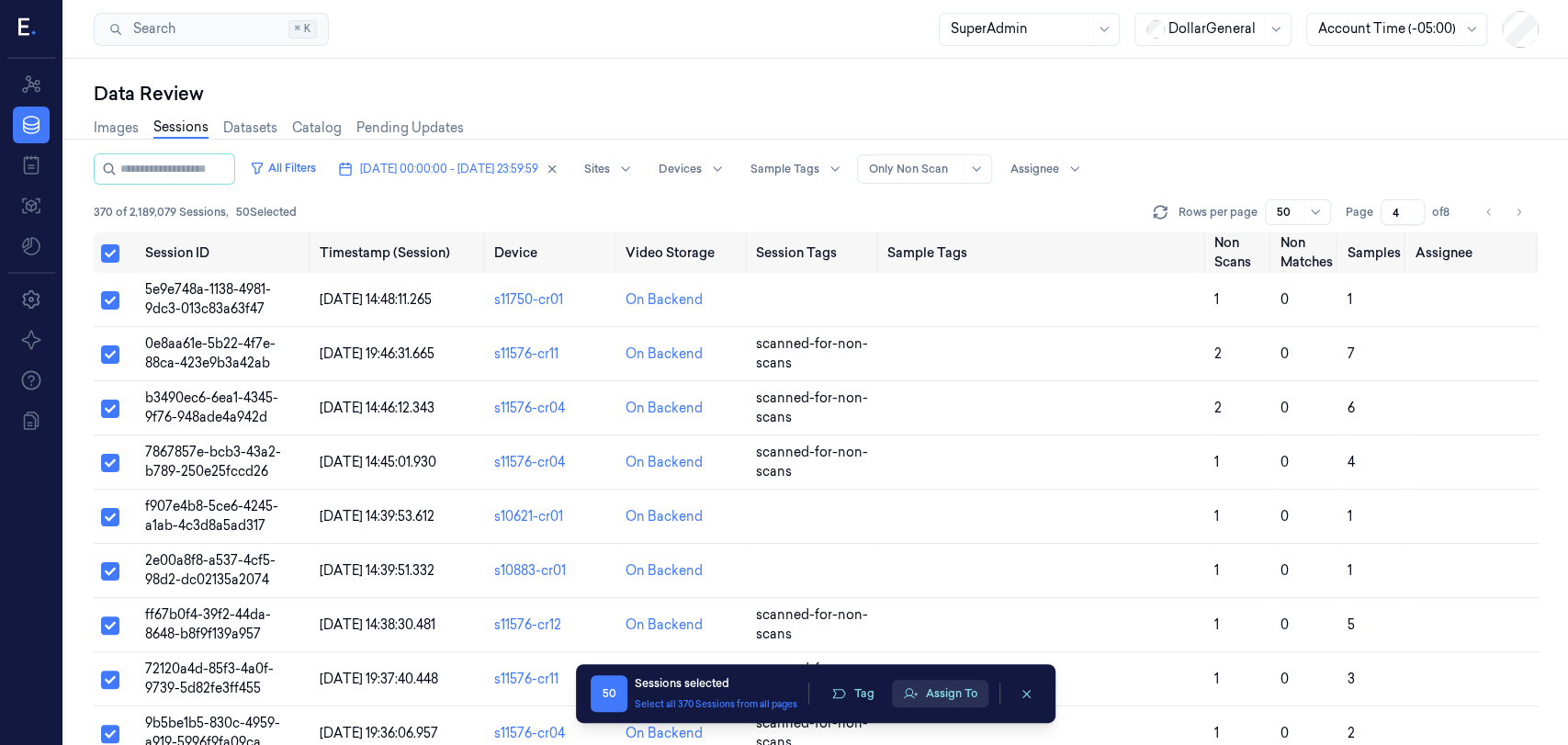
click at [914, 686] on icon "button" at bounding box center [910, 693] width 15 height 15
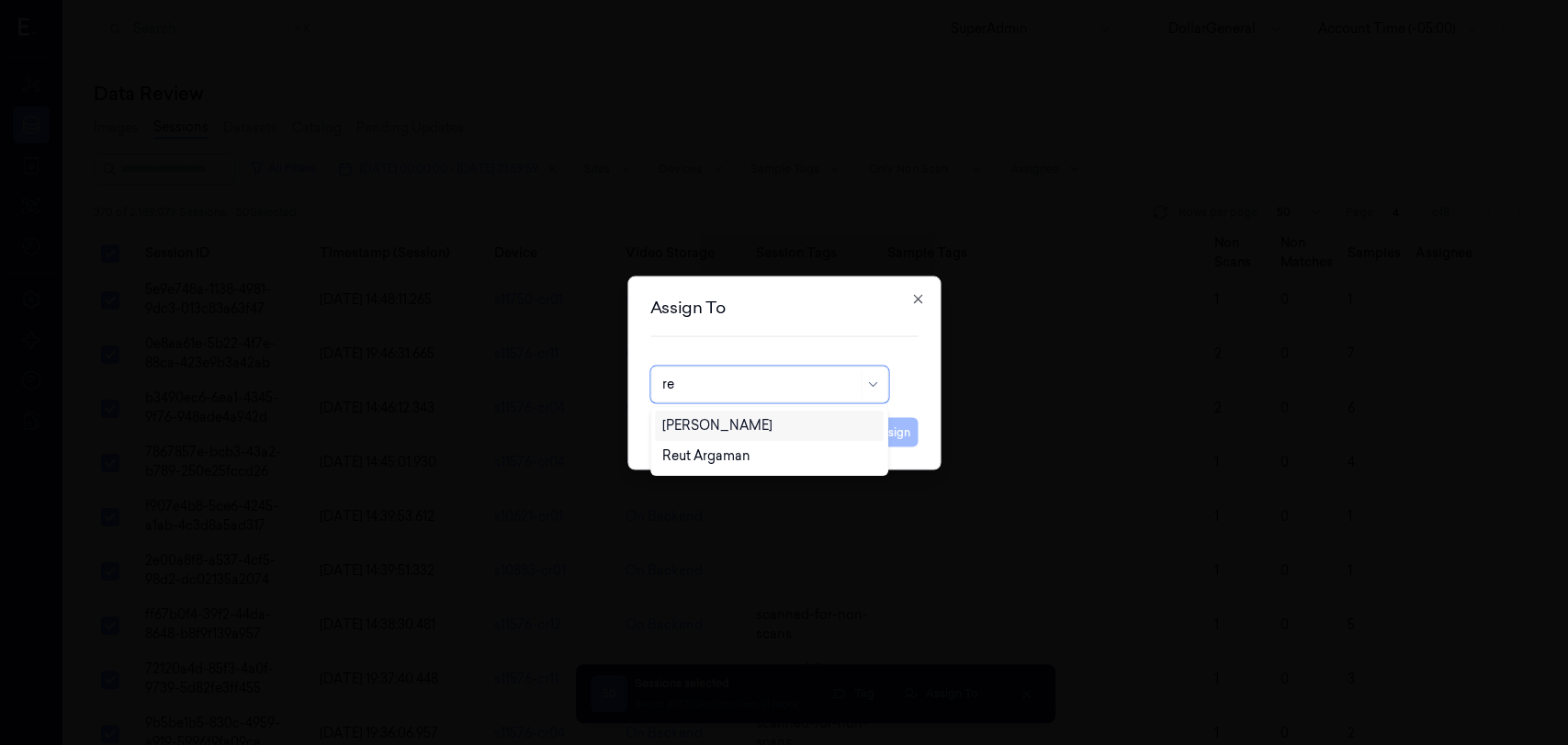
type input "reu"
click at [728, 419] on div "Reut Argaman" at bounding box center [706, 425] width 88 height 19
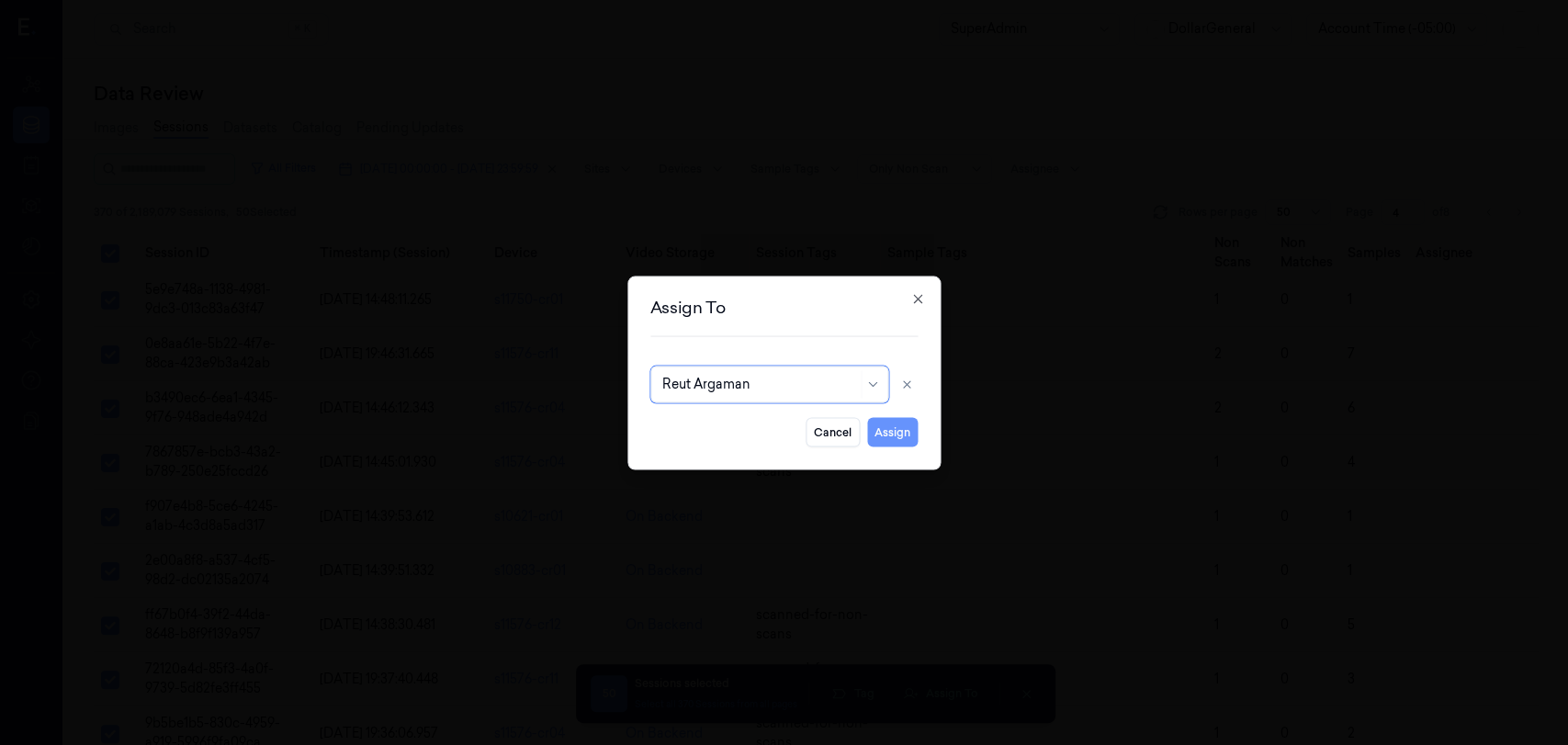
click at [893, 438] on button "Assign" at bounding box center [893, 431] width 50 height 29
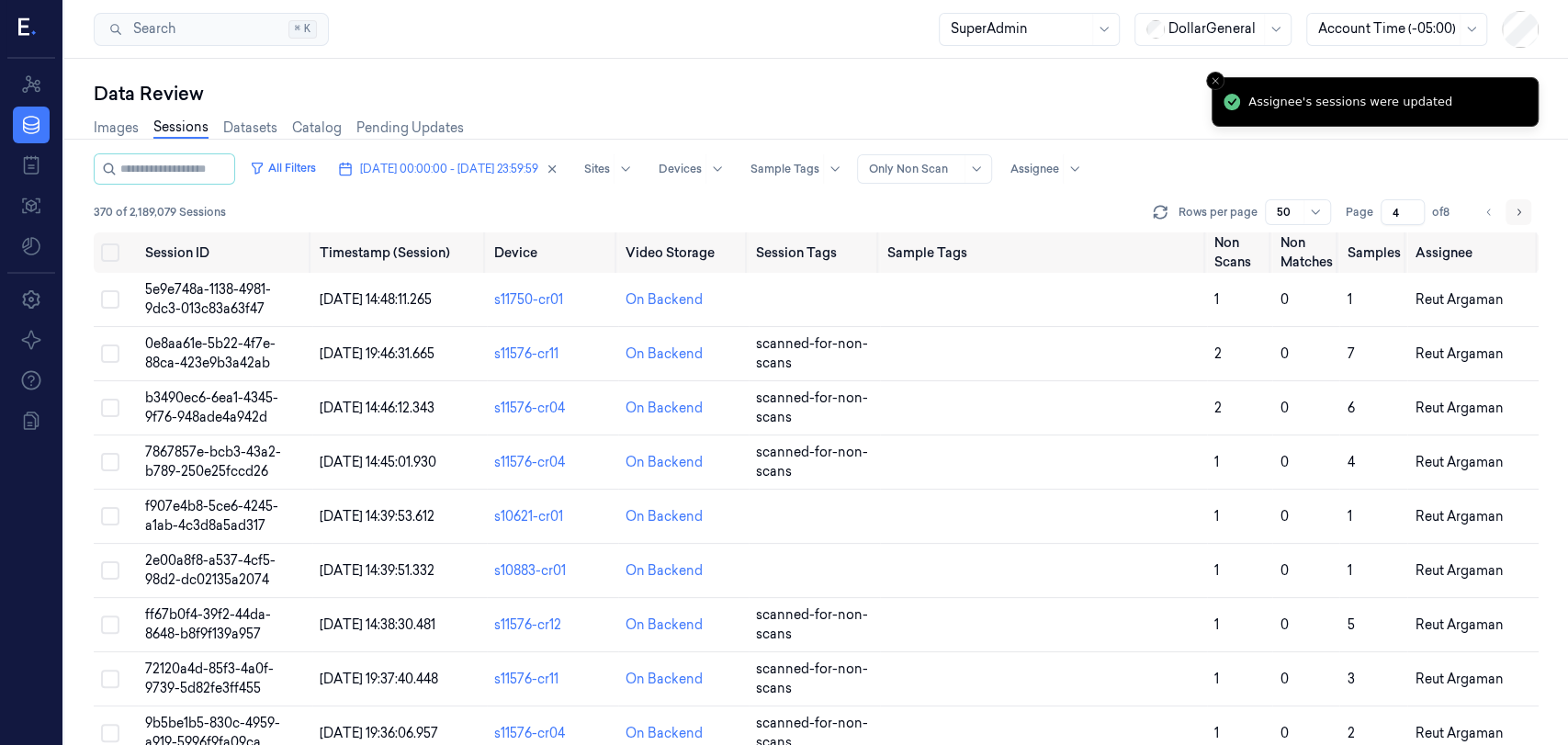
click at [1518, 219] on button "Go to next page" at bounding box center [1518, 212] width 26 height 26
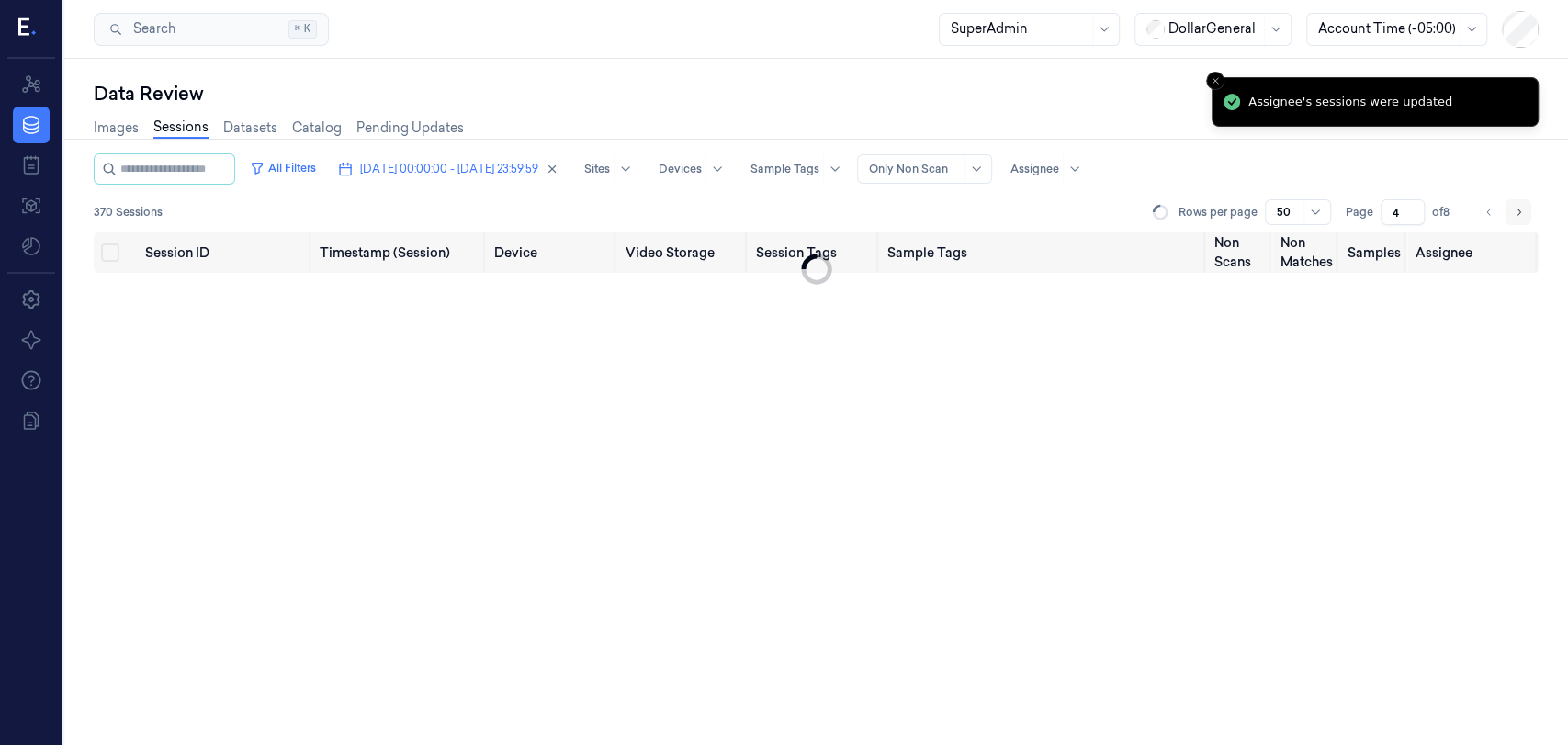
type input "5"
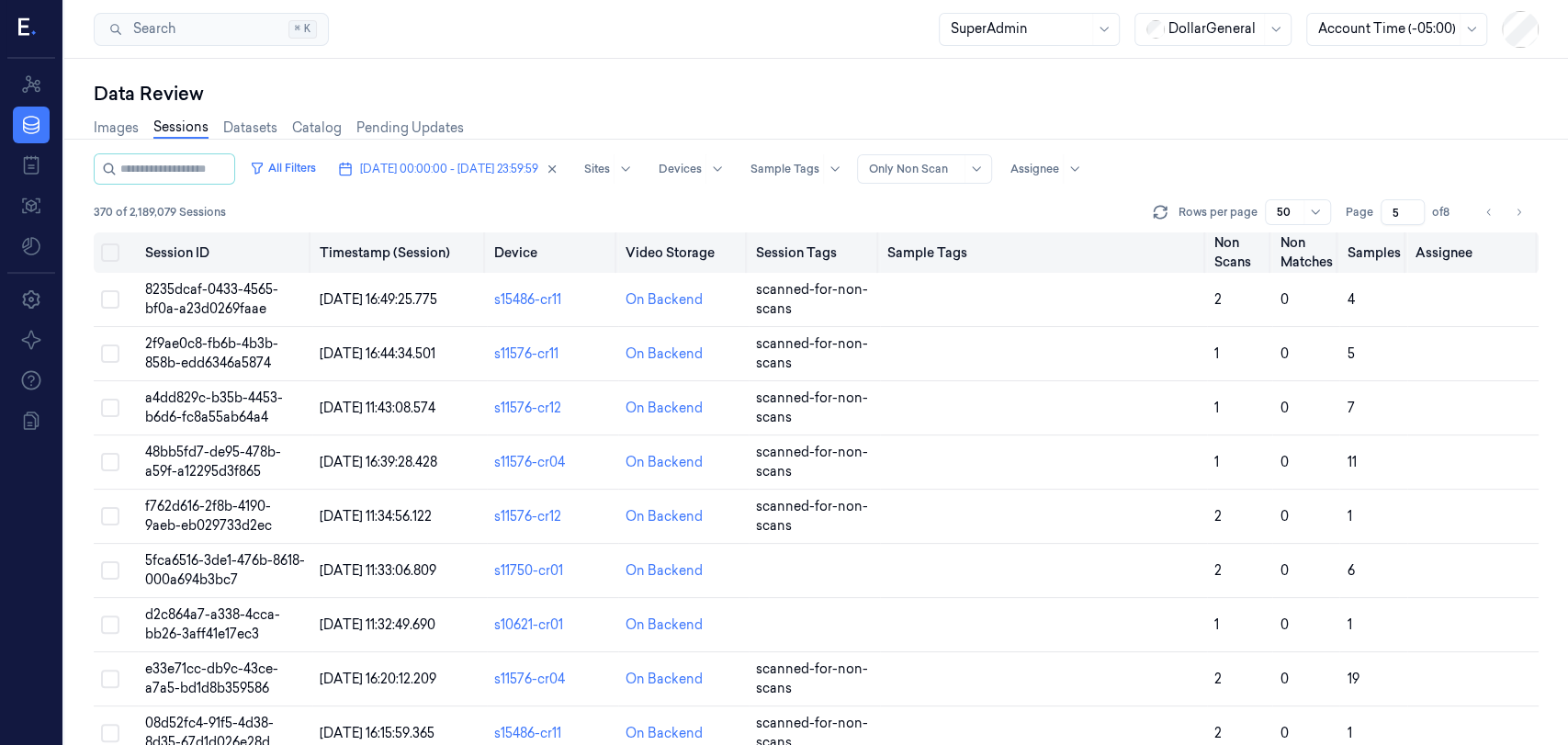
click at [116, 251] on button "Select all" at bounding box center [110, 252] width 18 height 18
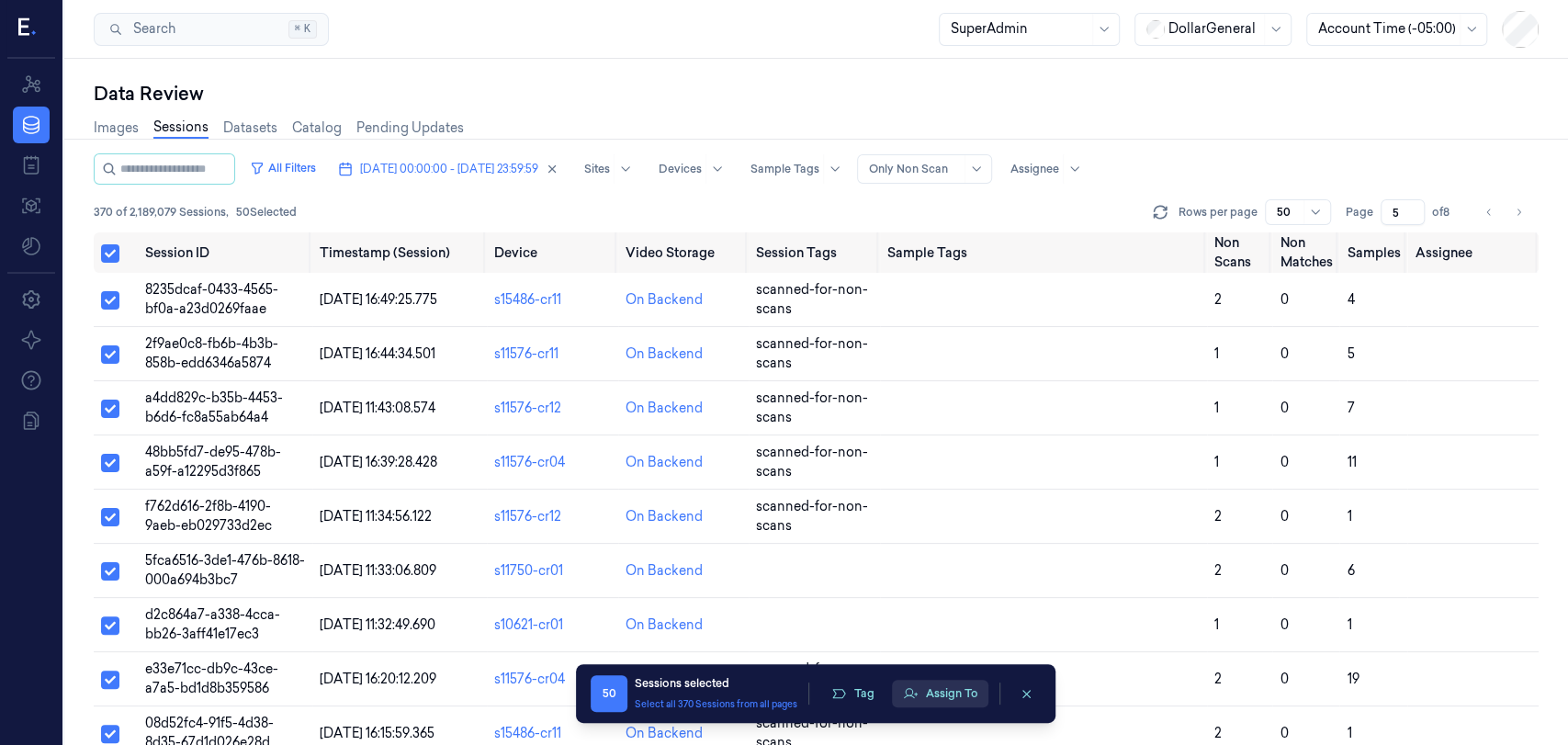
click at [930, 693] on button "Assign To" at bounding box center [940, 693] width 97 height 27
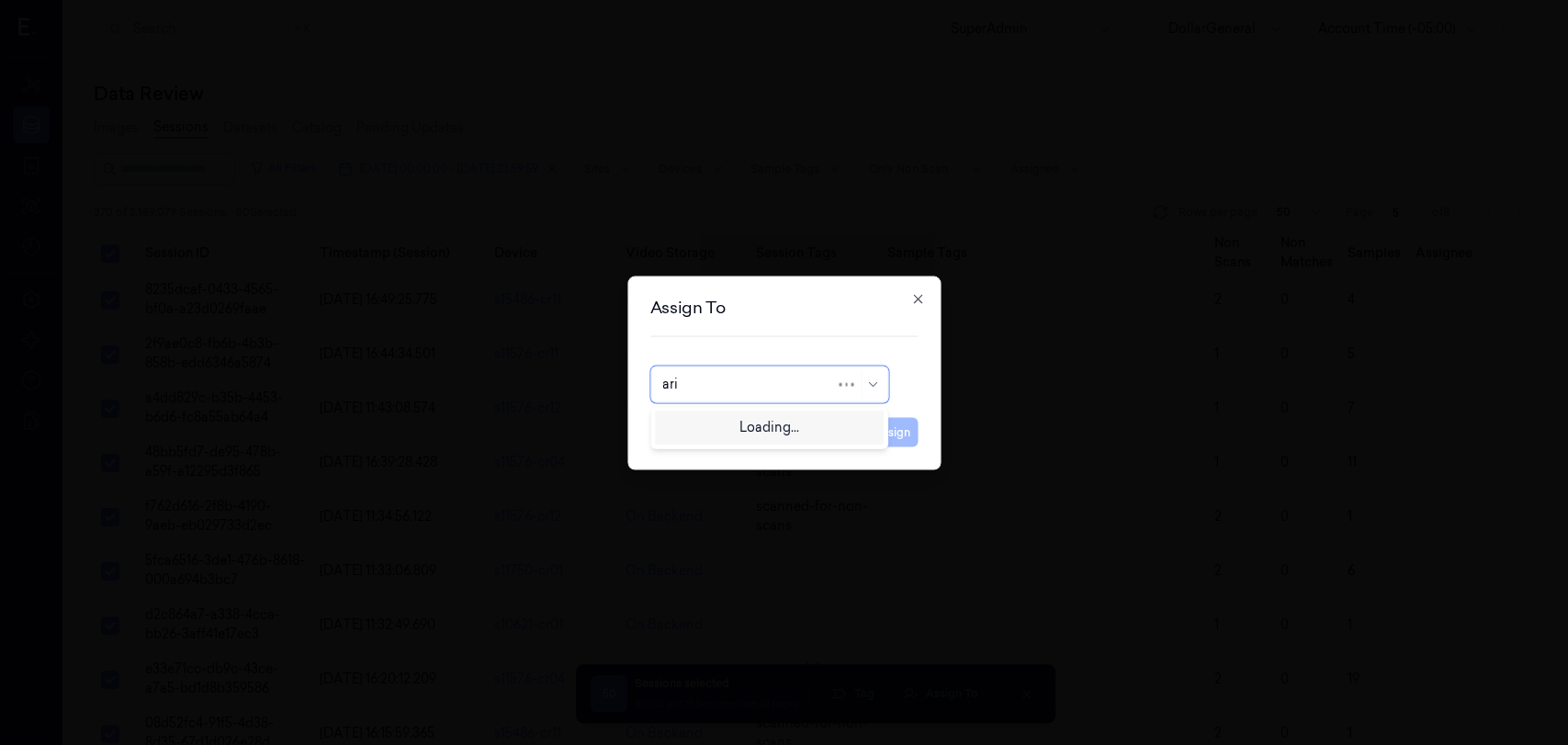
type input "arie"
click at [755, 426] on div "[PERSON_NAME]" at bounding box center [769, 425] width 215 height 19
click at [876, 438] on button "Assign" at bounding box center [893, 431] width 50 height 29
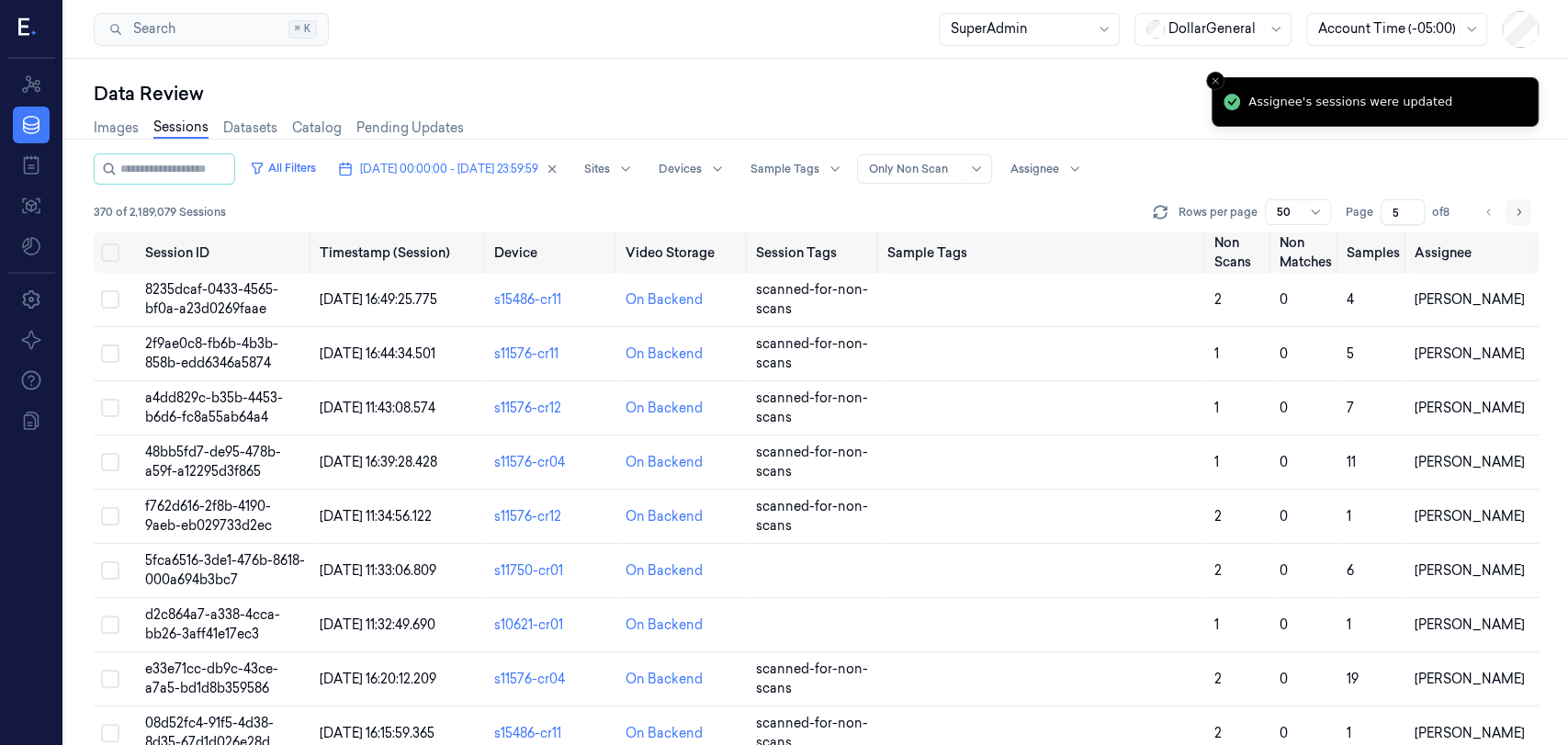
click at [1524, 212] on button "Go to next page" at bounding box center [1518, 212] width 26 height 26
type input "6"
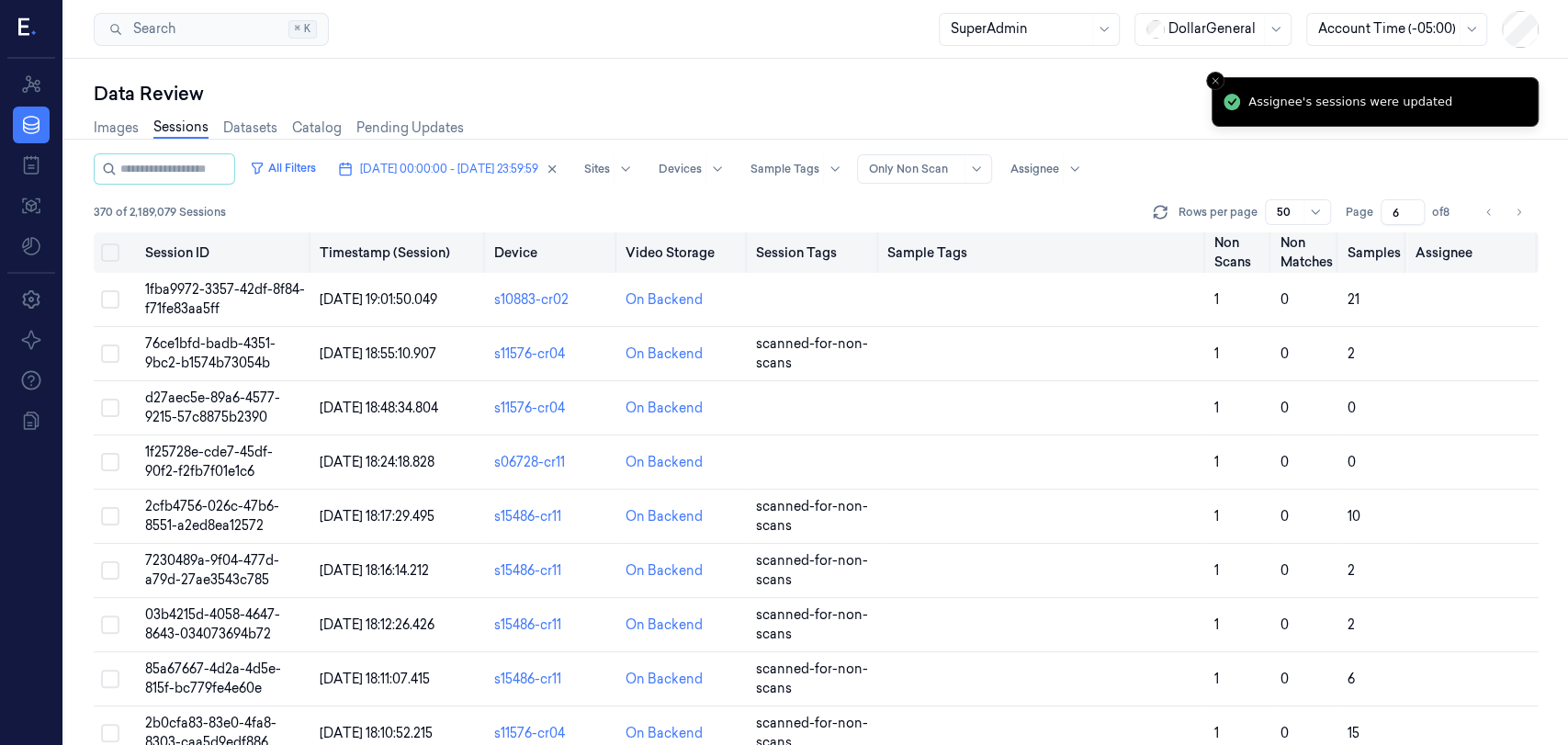
click at [114, 255] on button "Select all" at bounding box center [110, 252] width 18 height 18
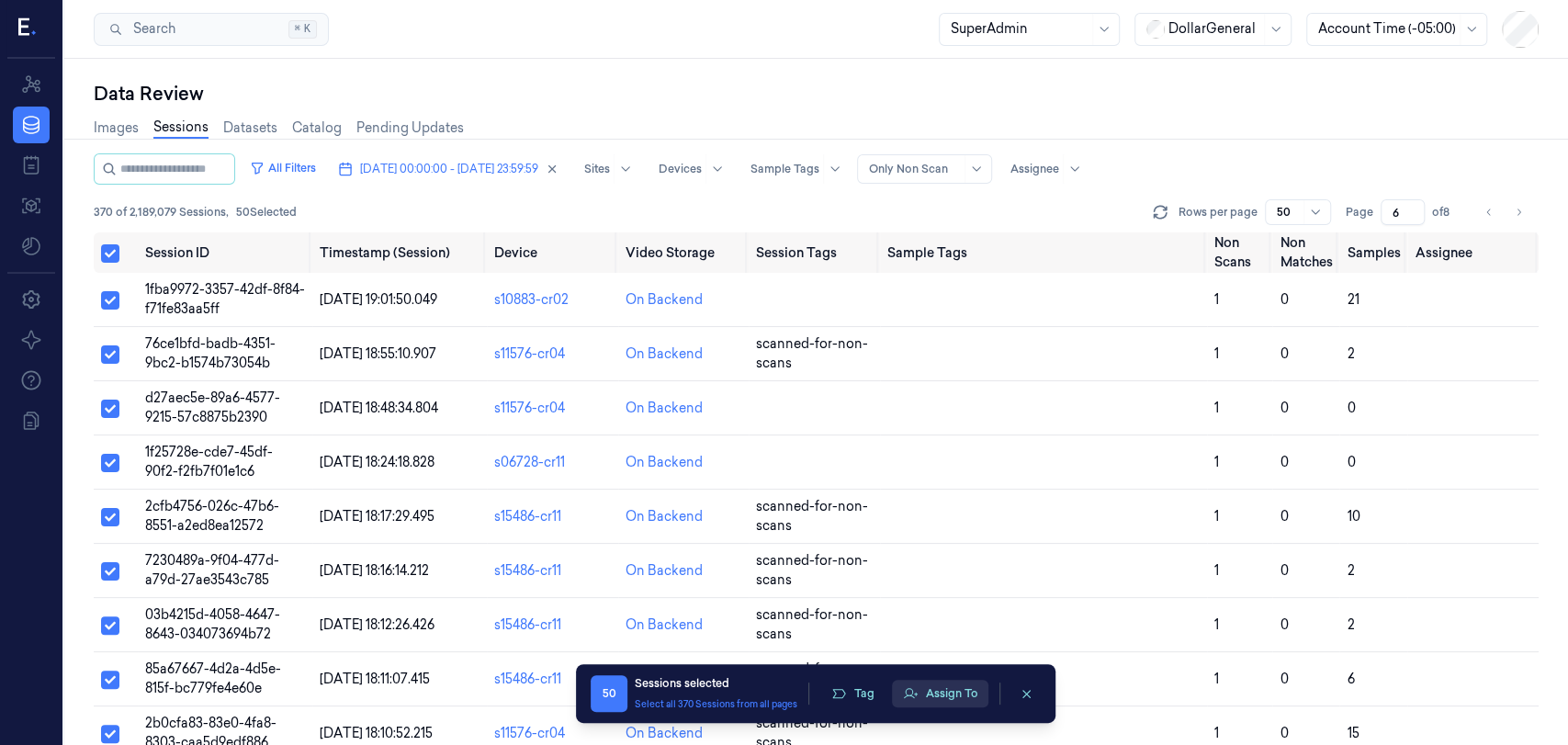
click at [943, 687] on button "Assign To" at bounding box center [940, 693] width 97 height 27
click at [946, 687] on button "Assign To" at bounding box center [940, 693] width 97 height 27
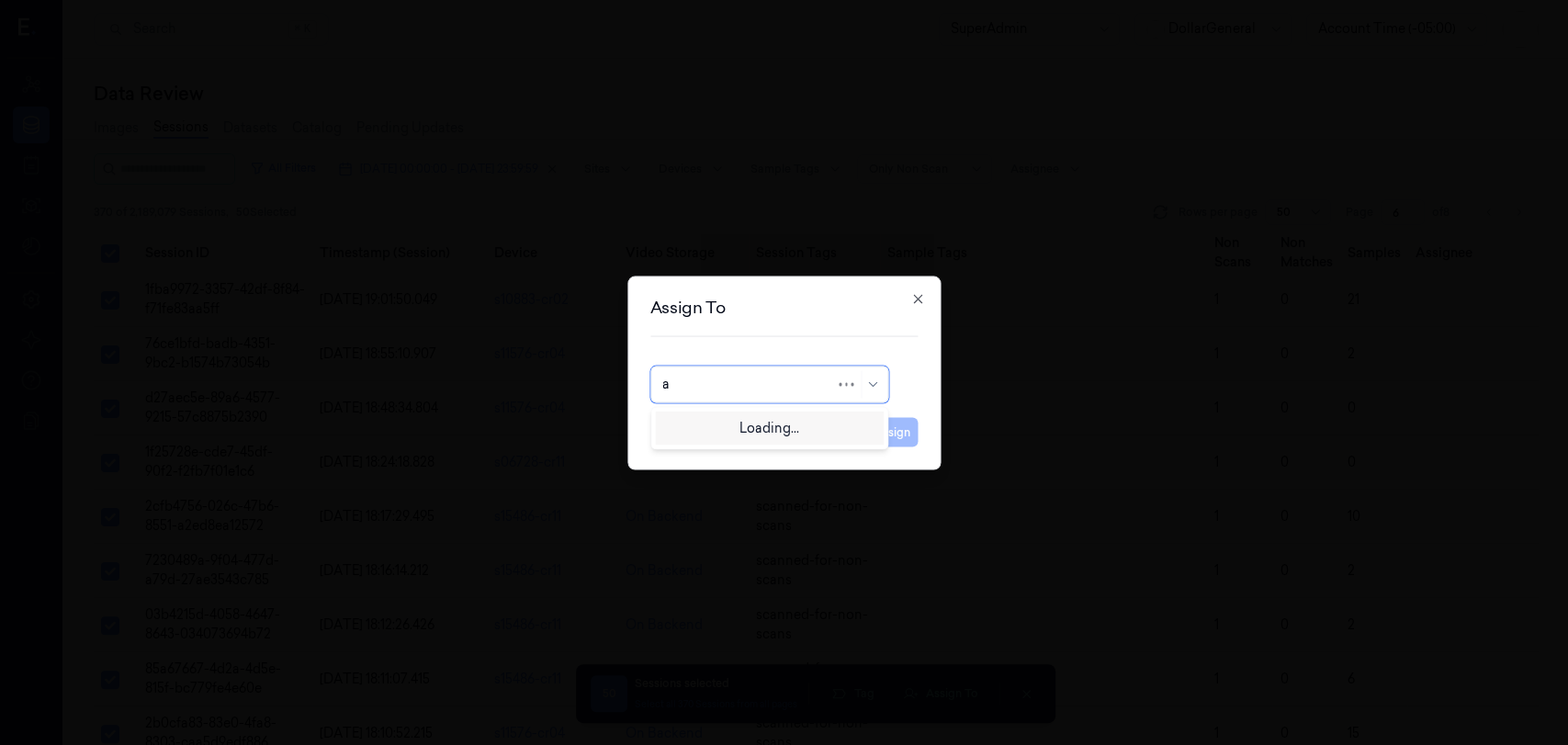
type input "ar"
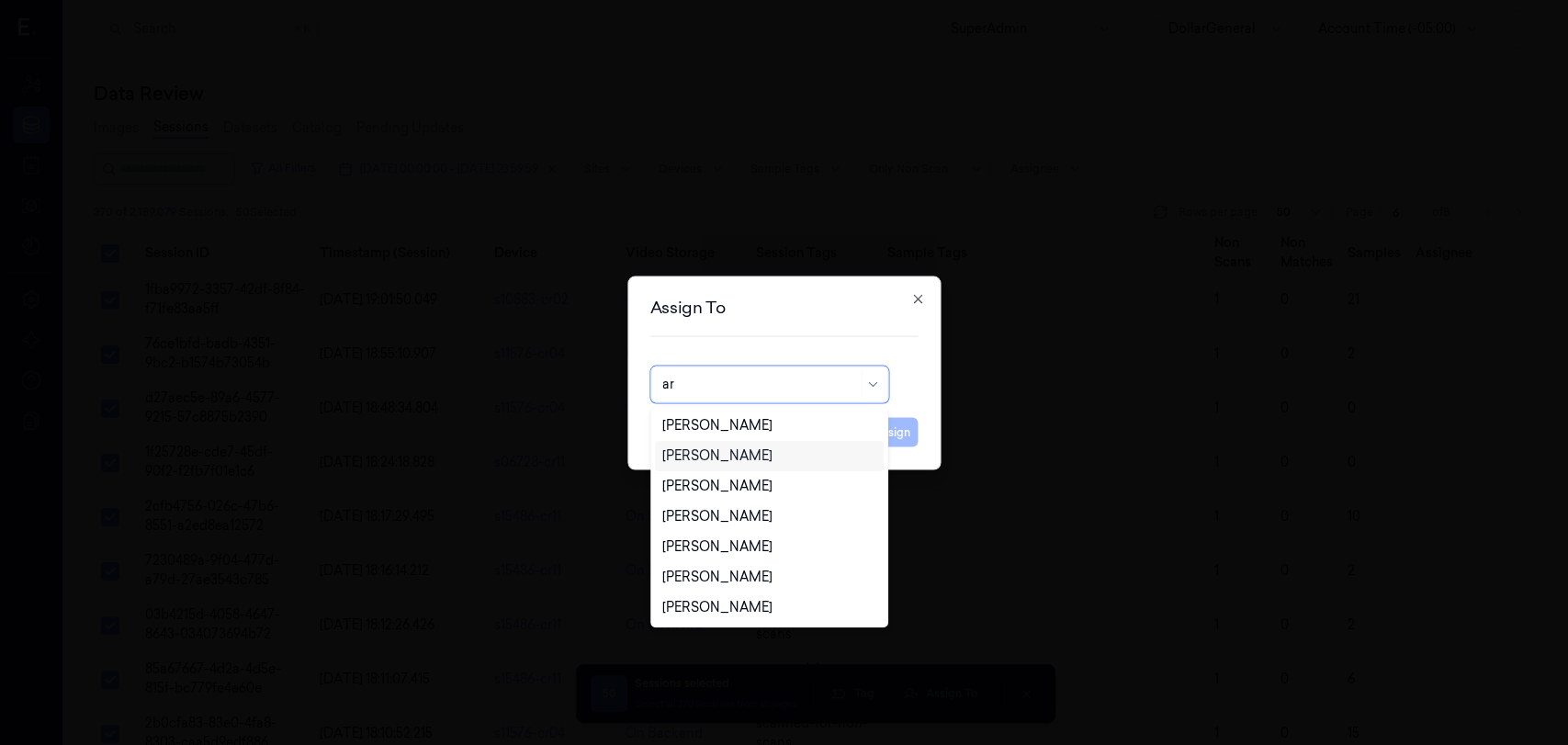
click at [791, 458] on div "[PERSON_NAME]" at bounding box center [769, 456] width 215 height 19
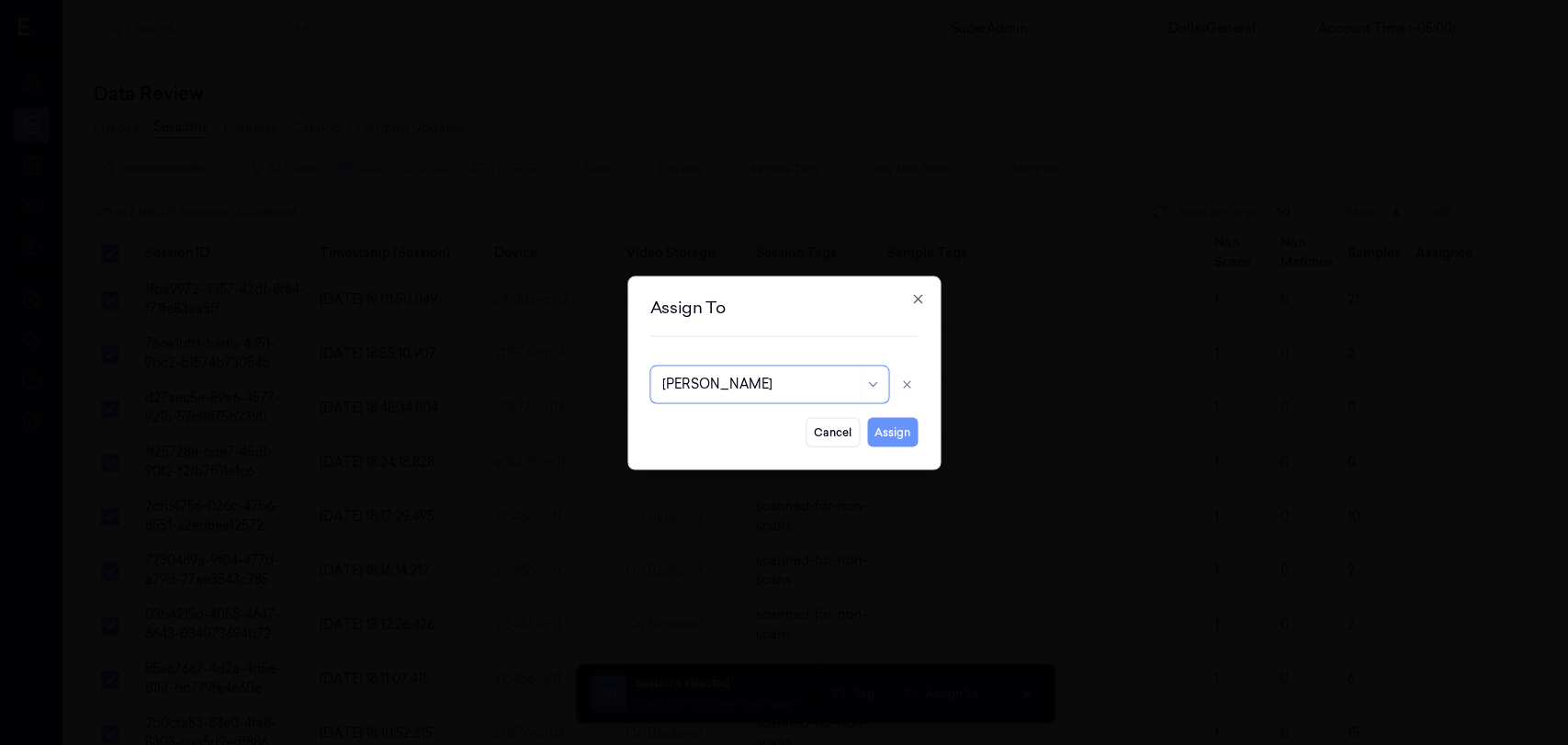
click at [900, 438] on button "Assign" at bounding box center [893, 431] width 50 height 29
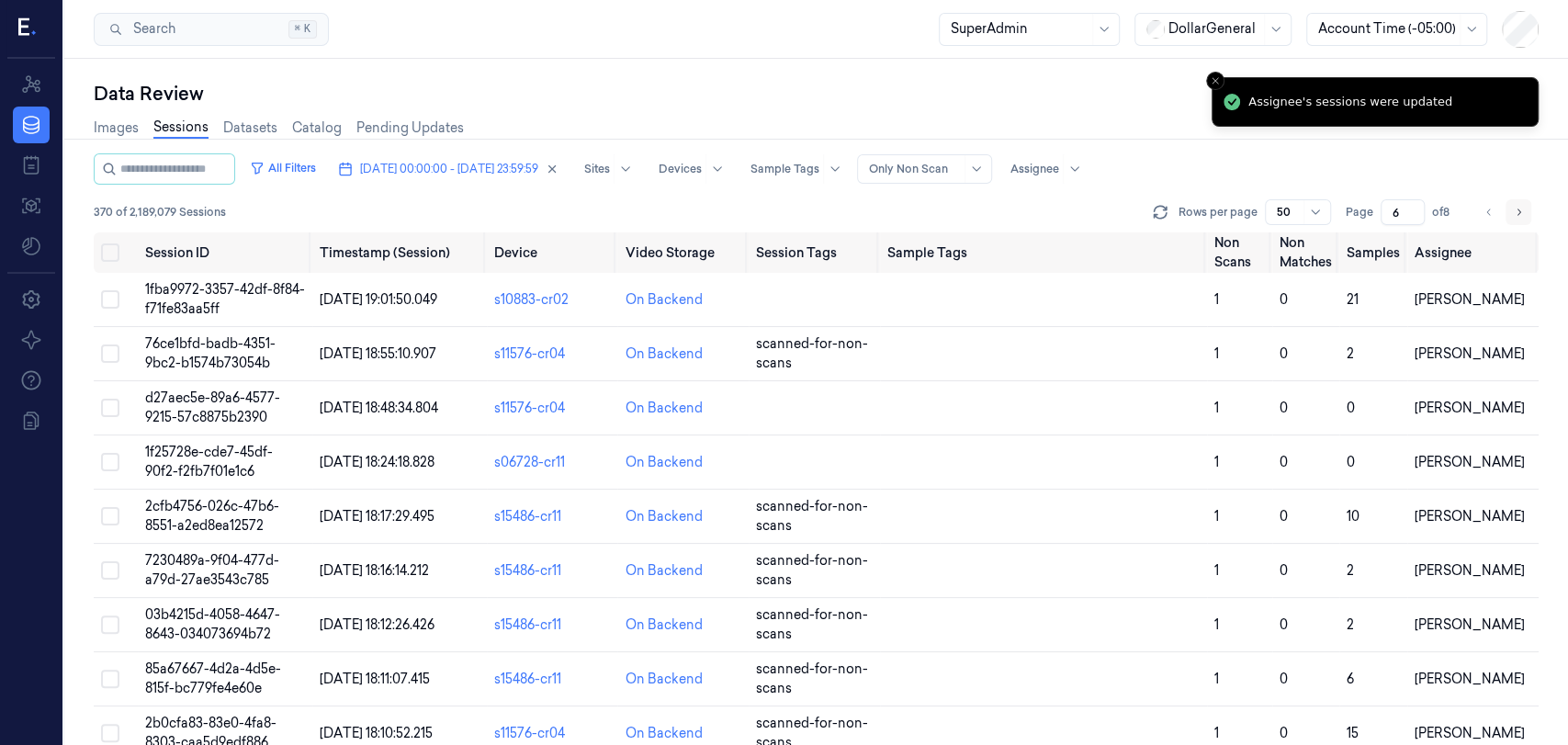
click at [1514, 204] on icon "Go to next page" at bounding box center [1518, 211] width 11 height 15
type input "7"
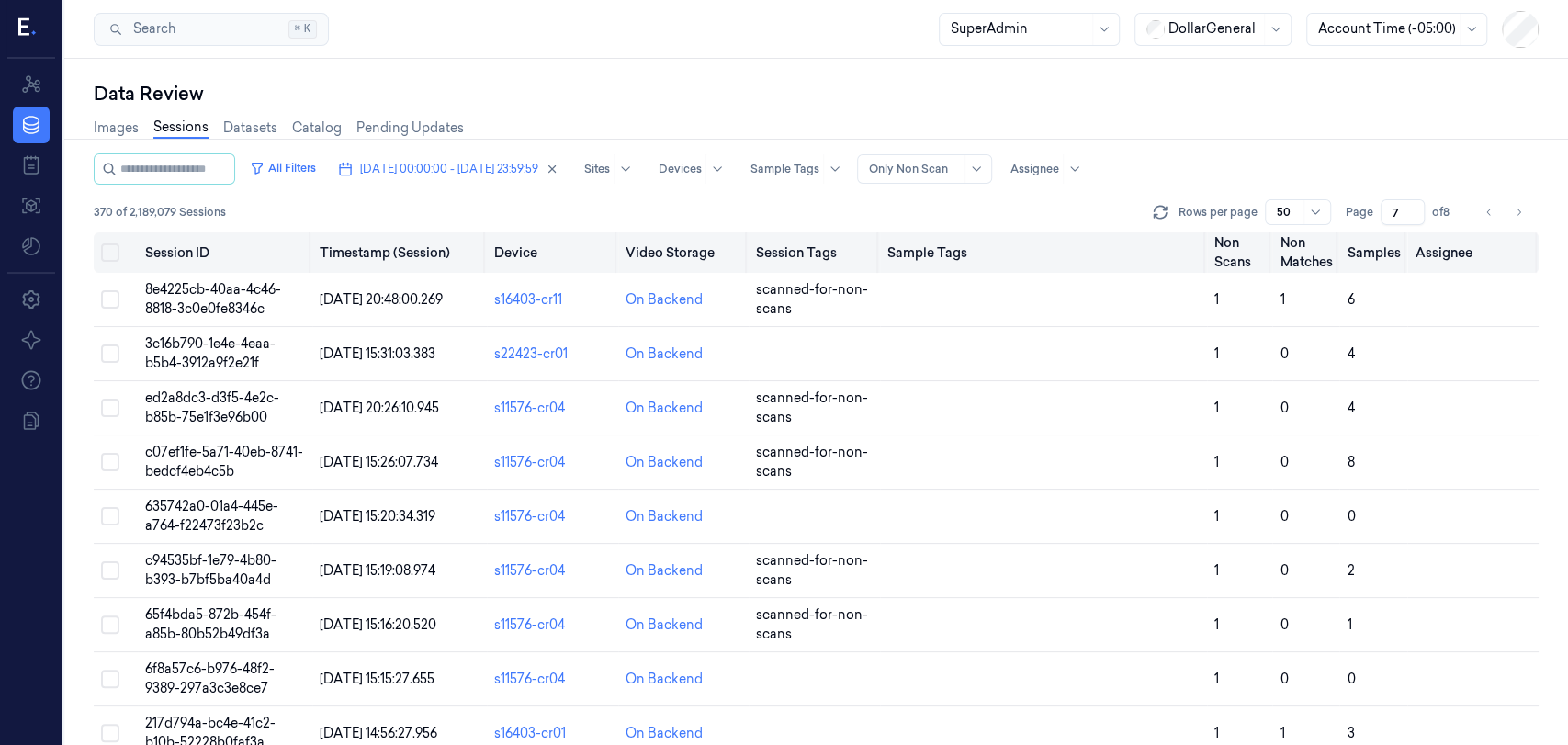
click at [113, 252] on button "Select all" at bounding box center [110, 252] width 18 height 18
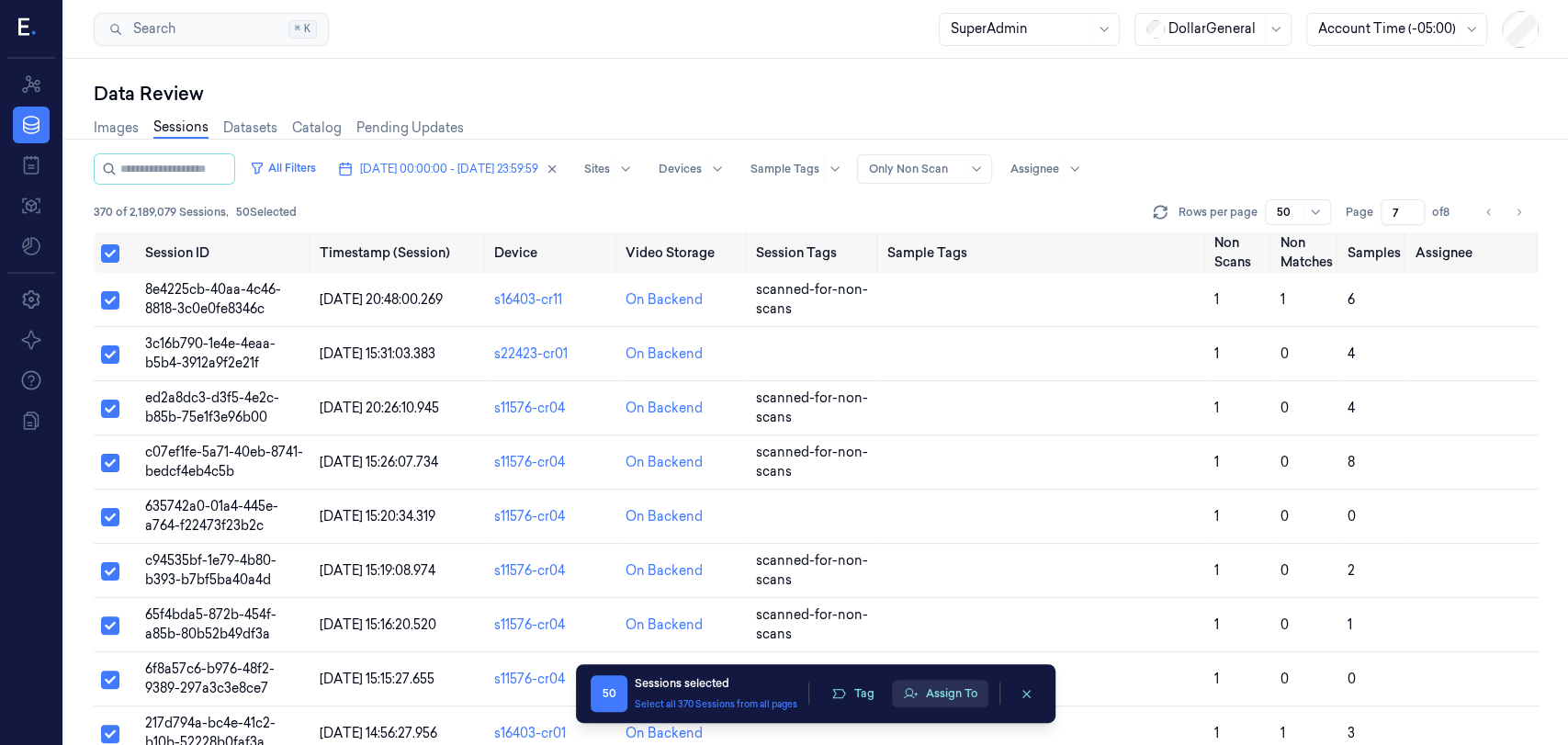
click at [941, 695] on button "Assign To" at bounding box center [940, 693] width 97 height 27
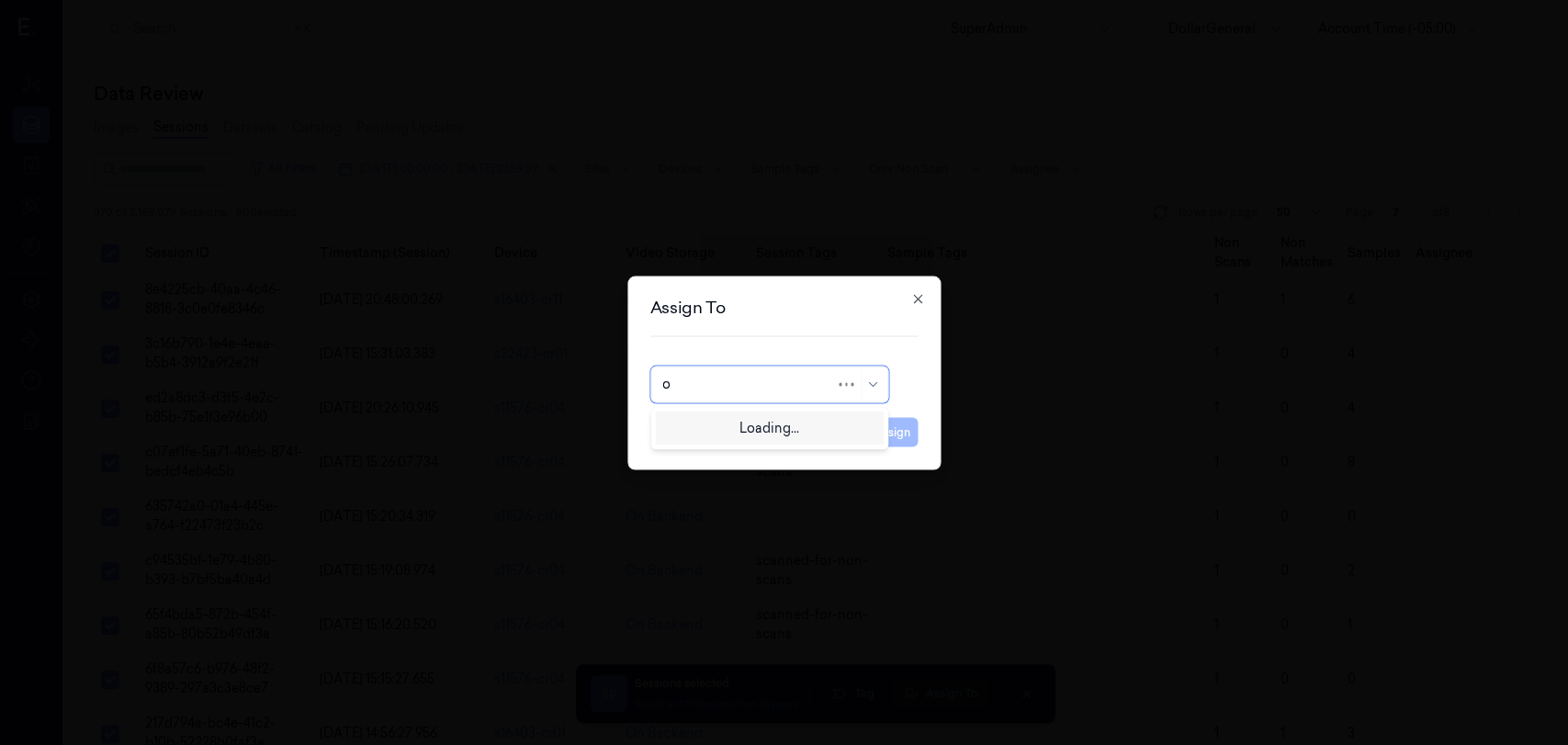
type input "of"
click at [825, 426] on div "[PERSON_NAME]" at bounding box center [769, 425] width 215 height 19
click at [877, 426] on button "Assign" at bounding box center [893, 431] width 50 height 29
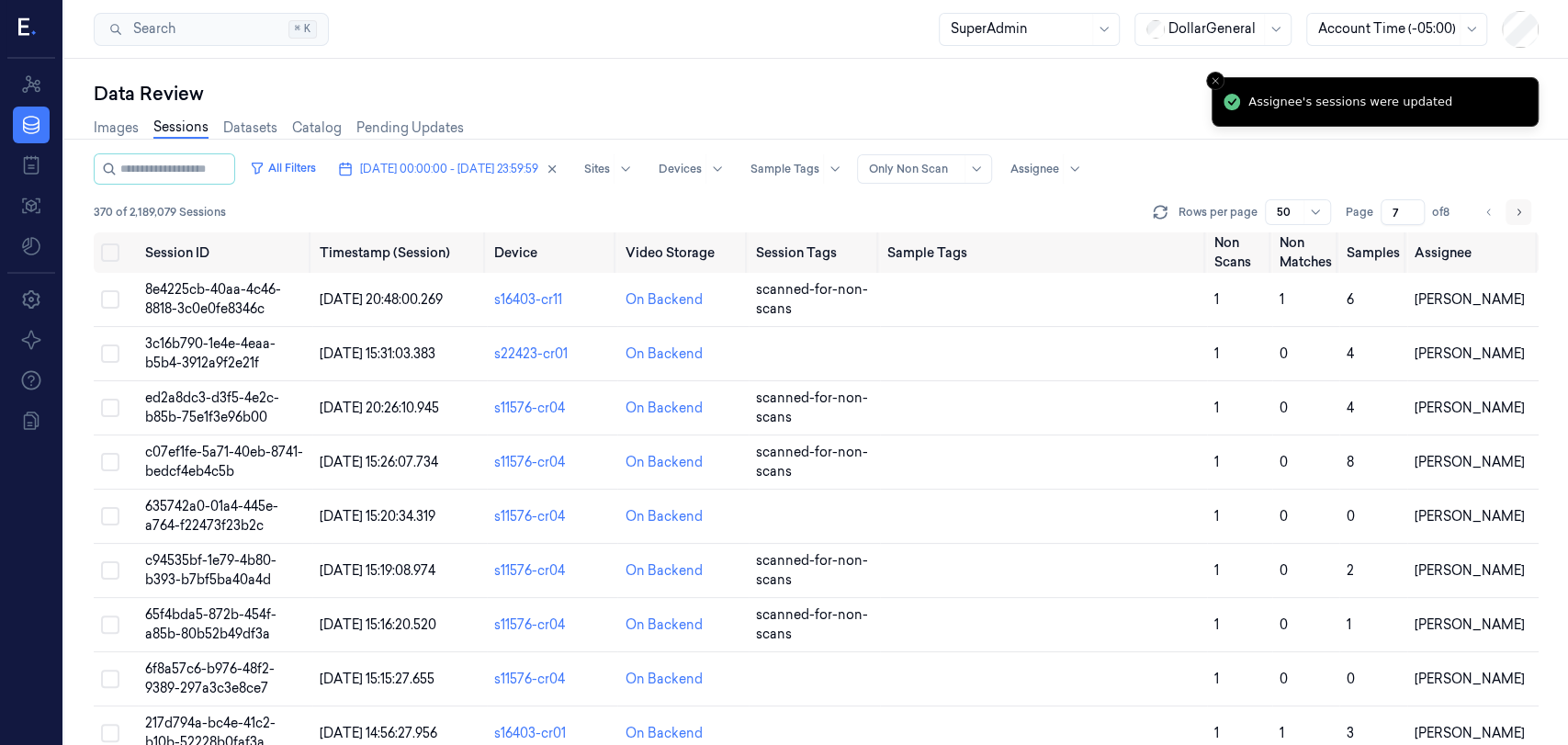
click at [1517, 215] on icon "Go to next page" at bounding box center [1518, 211] width 11 height 15
type input "8"
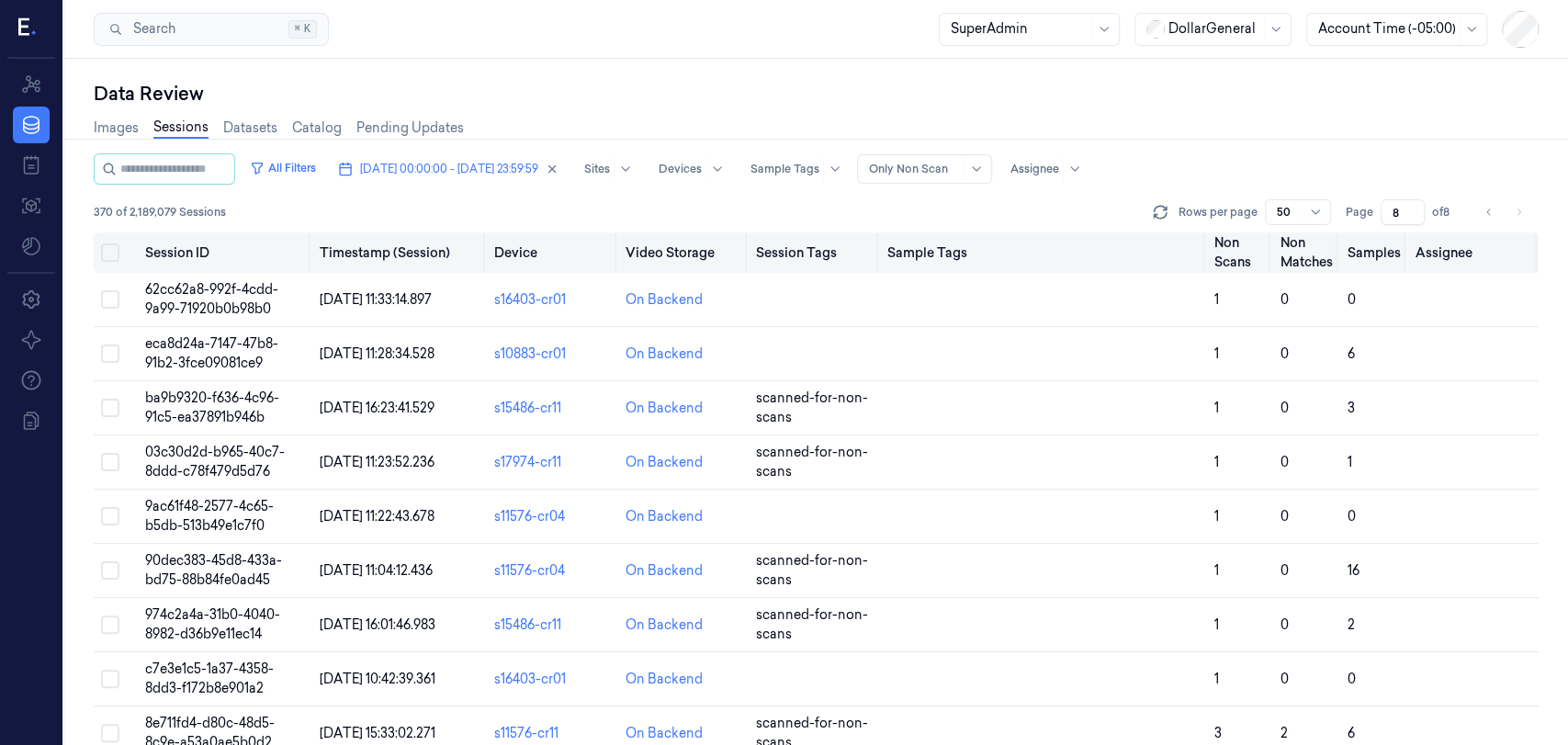
click at [109, 252] on button "Select all" at bounding box center [110, 252] width 18 height 18
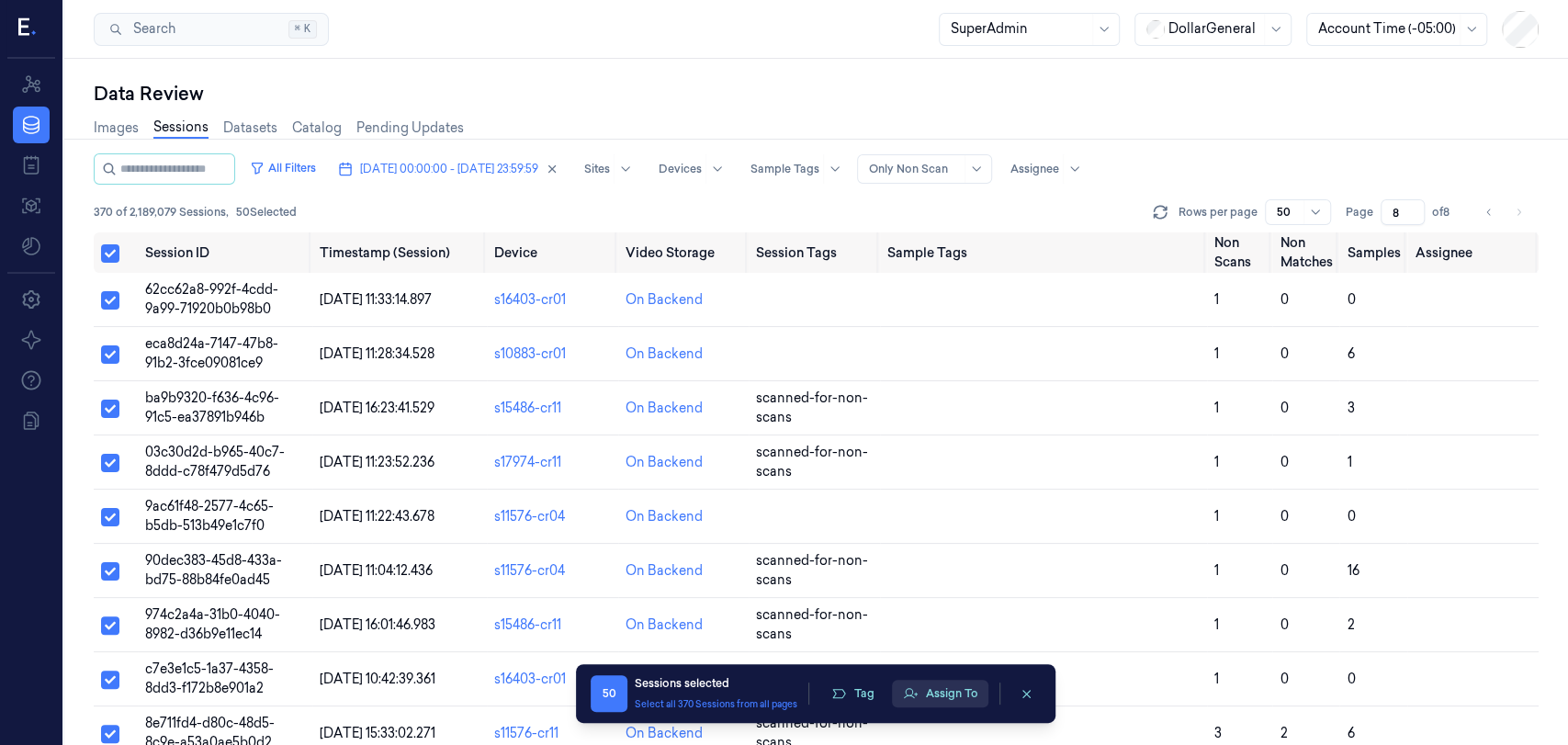
click at [934, 693] on button "Assign To" at bounding box center [940, 693] width 97 height 27
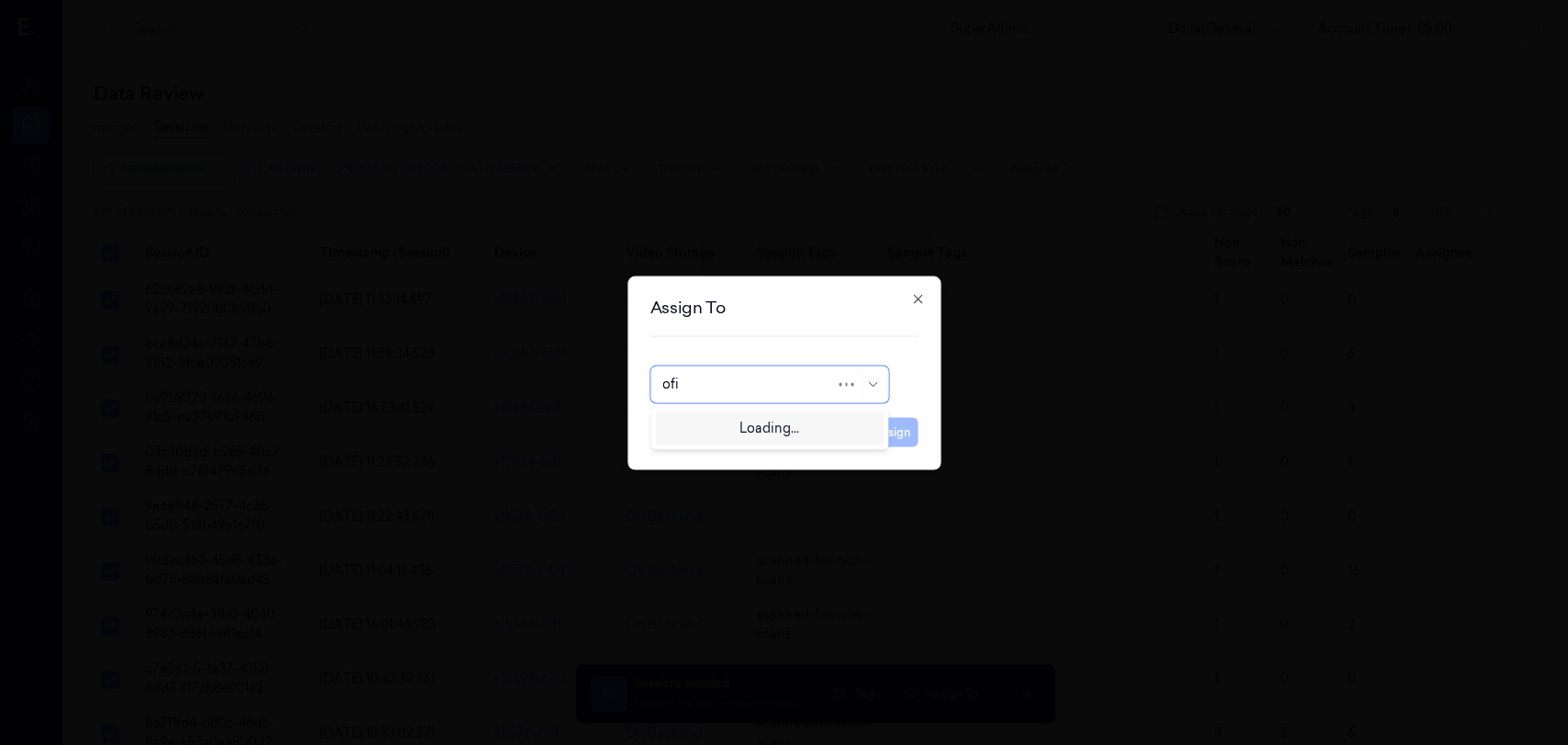
type input "ofir"
click at [756, 418] on div "[PERSON_NAME]" at bounding box center [717, 425] width 110 height 19
click at [903, 434] on button "Assign" at bounding box center [893, 431] width 50 height 29
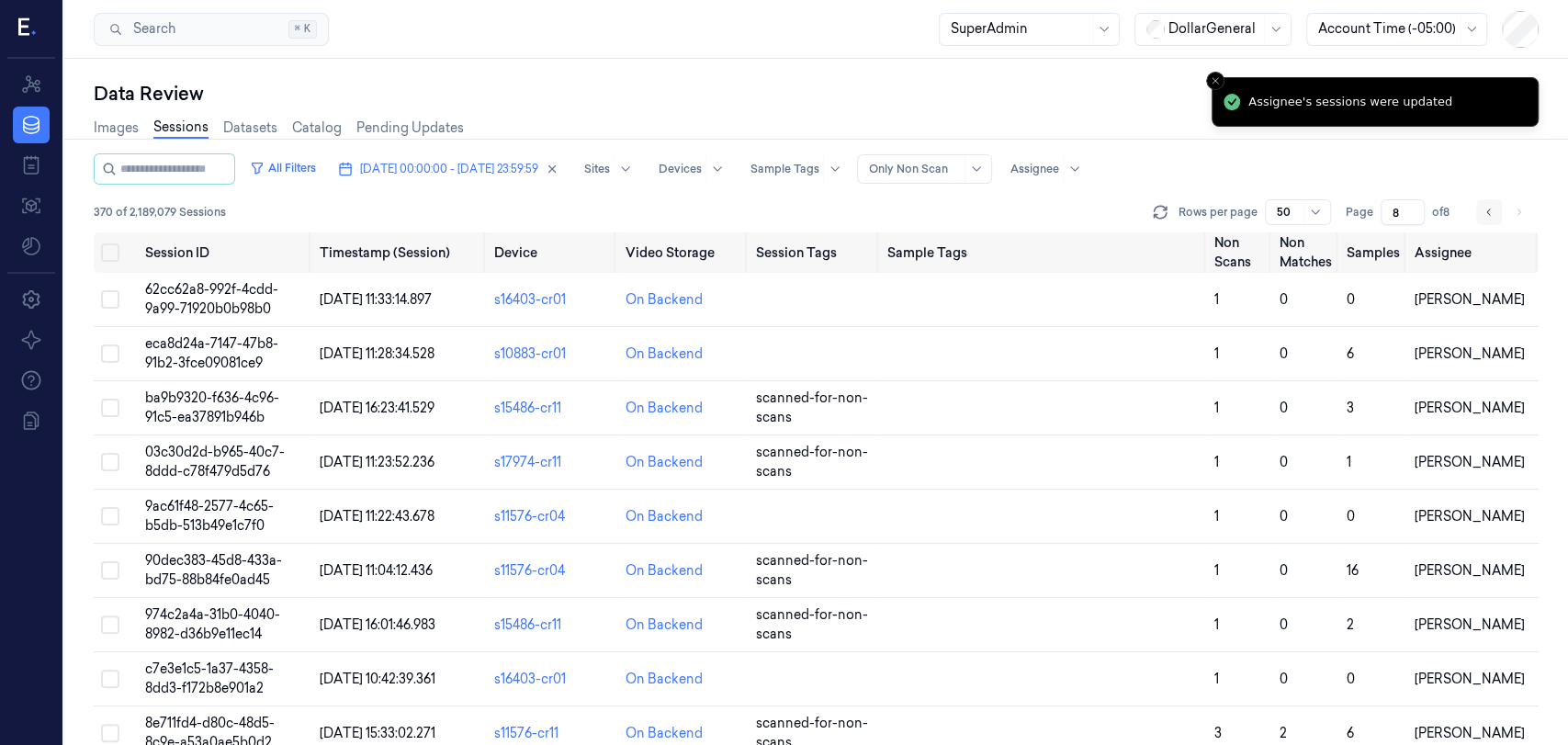
click at [1486, 213] on icon "Go to previous page" at bounding box center [1488, 211] width 11 height 15
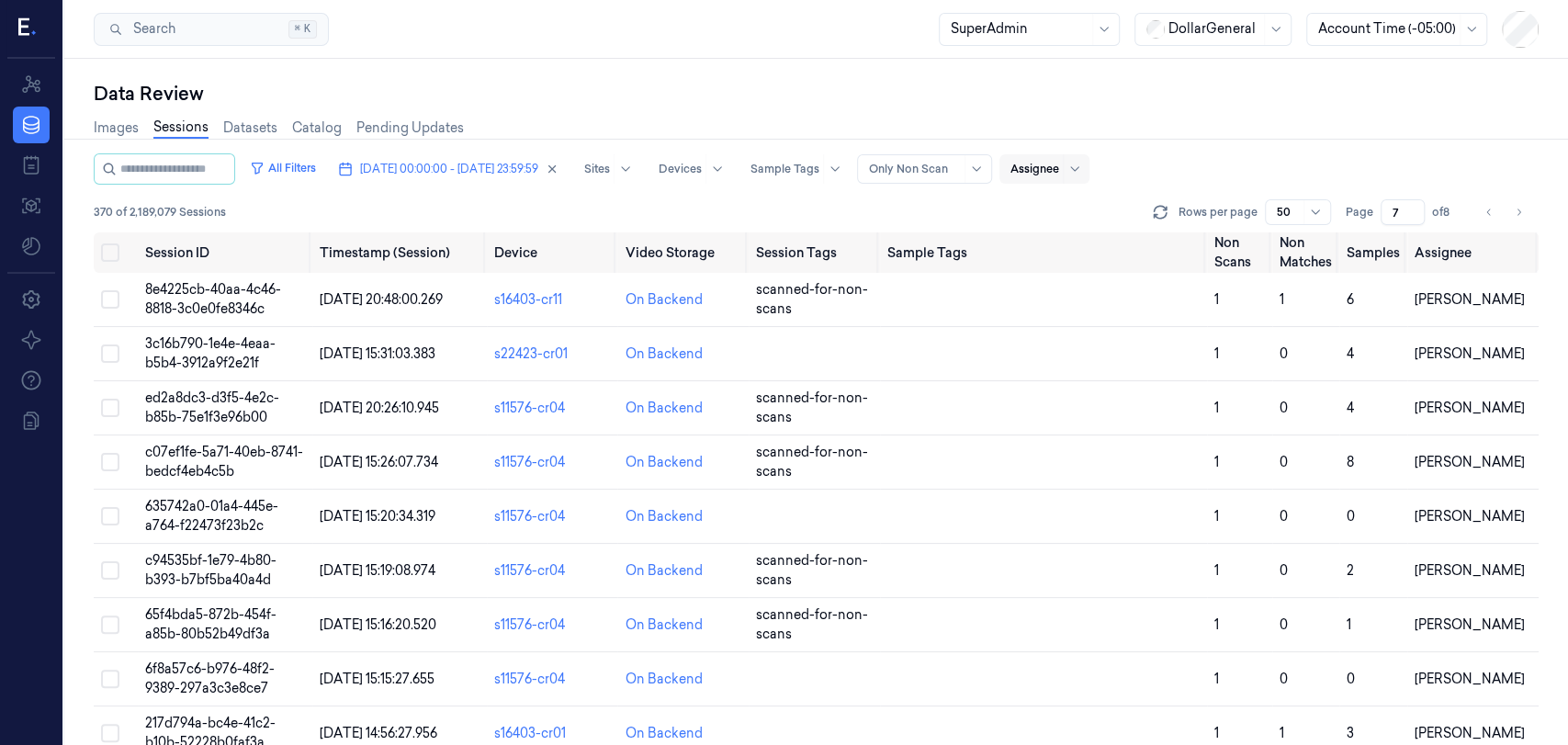
click at [1059, 169] on div at bounding box center [1034, 169] width 48 height 16
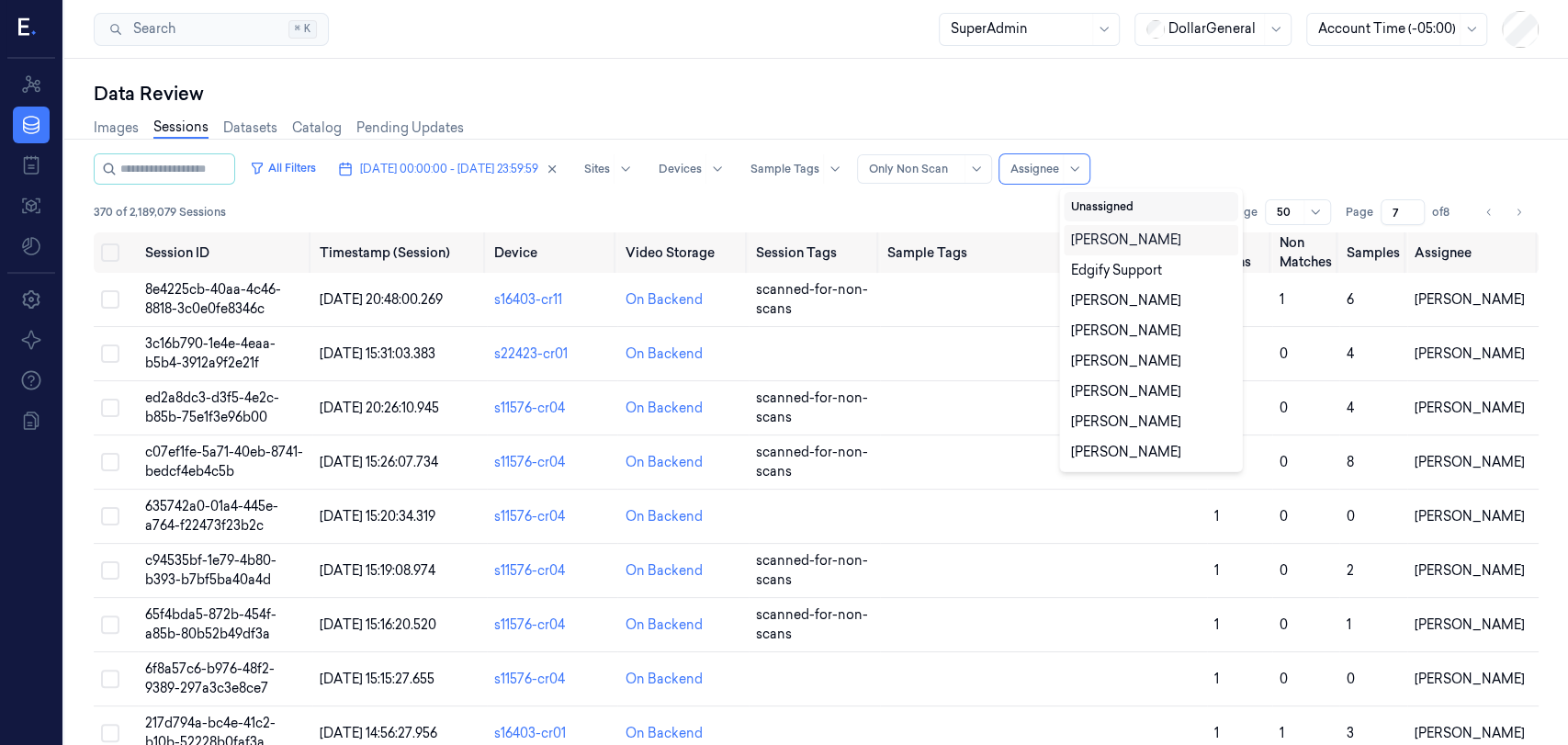
click at [1110, 204] on button "Unassigned" at bounding box center [1150, 206] width 174 height 29
type input "1"
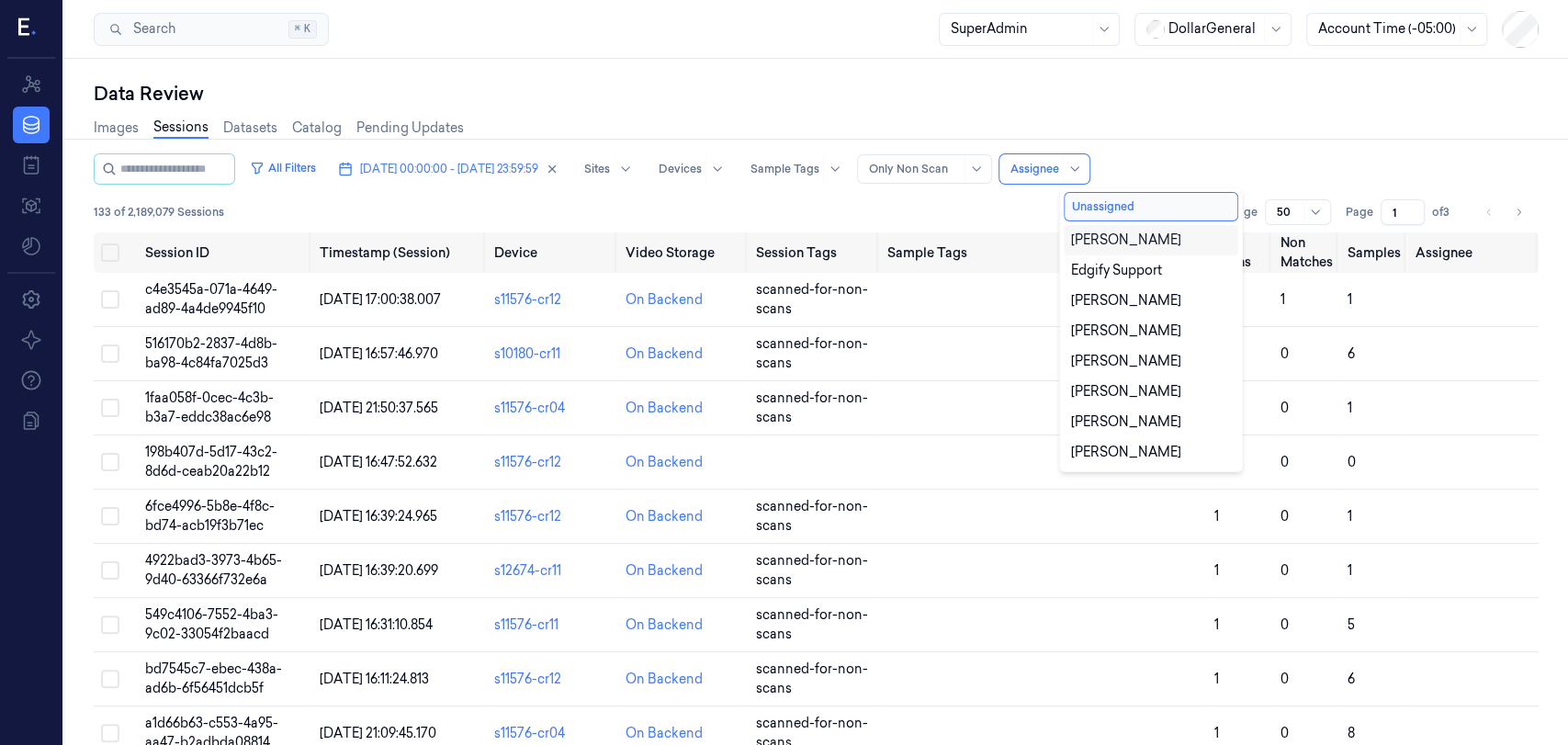
click at [1182, 161] on div "All Filters [DATE] 00:00:00 - [DATE] 23:59:59 Sites Devices Sample Tags Alert T…" at bounding box center [816, 169] width 1445 height 31
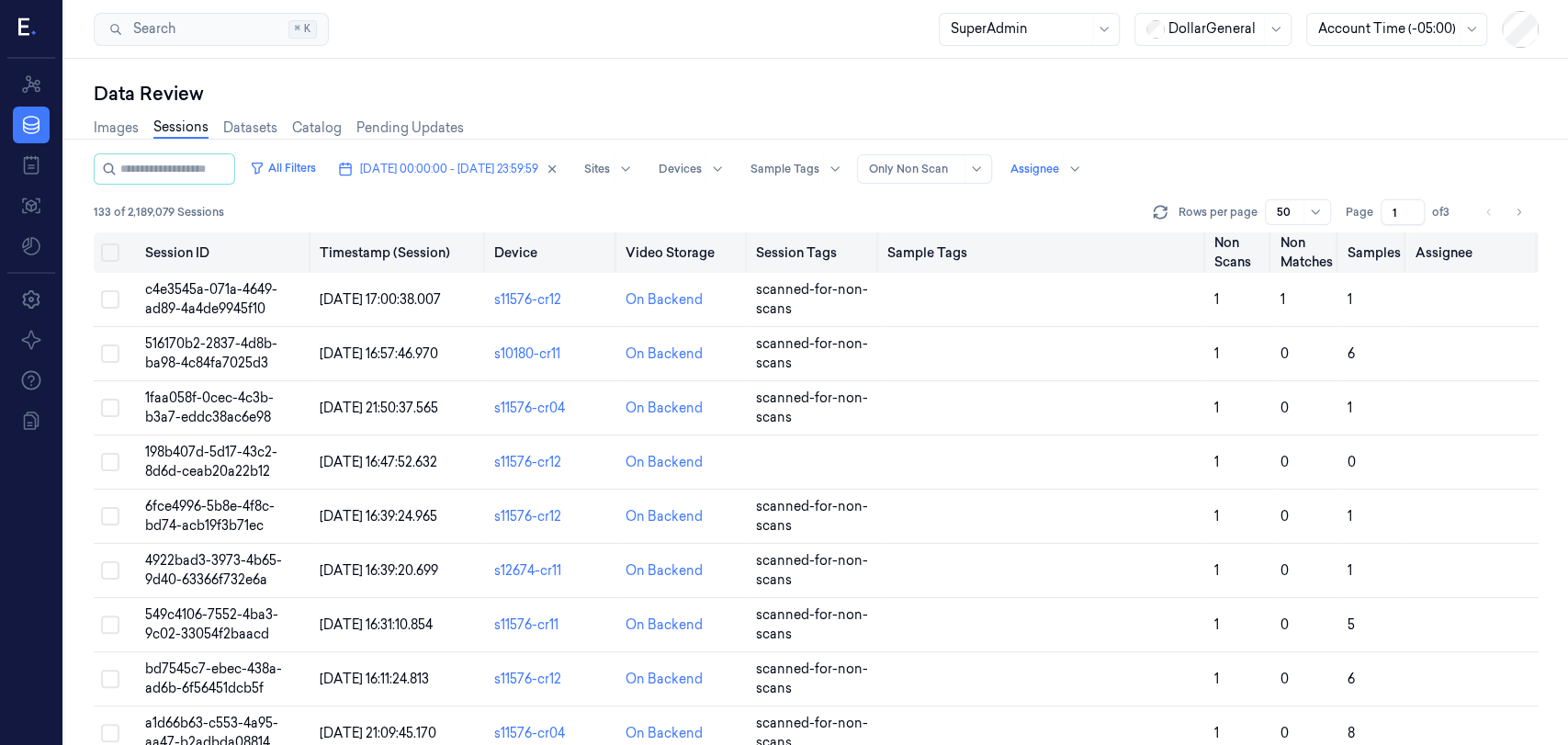
click at [116, 250] on button "Select all" at bounding box center [110, 252] width 18 height 18
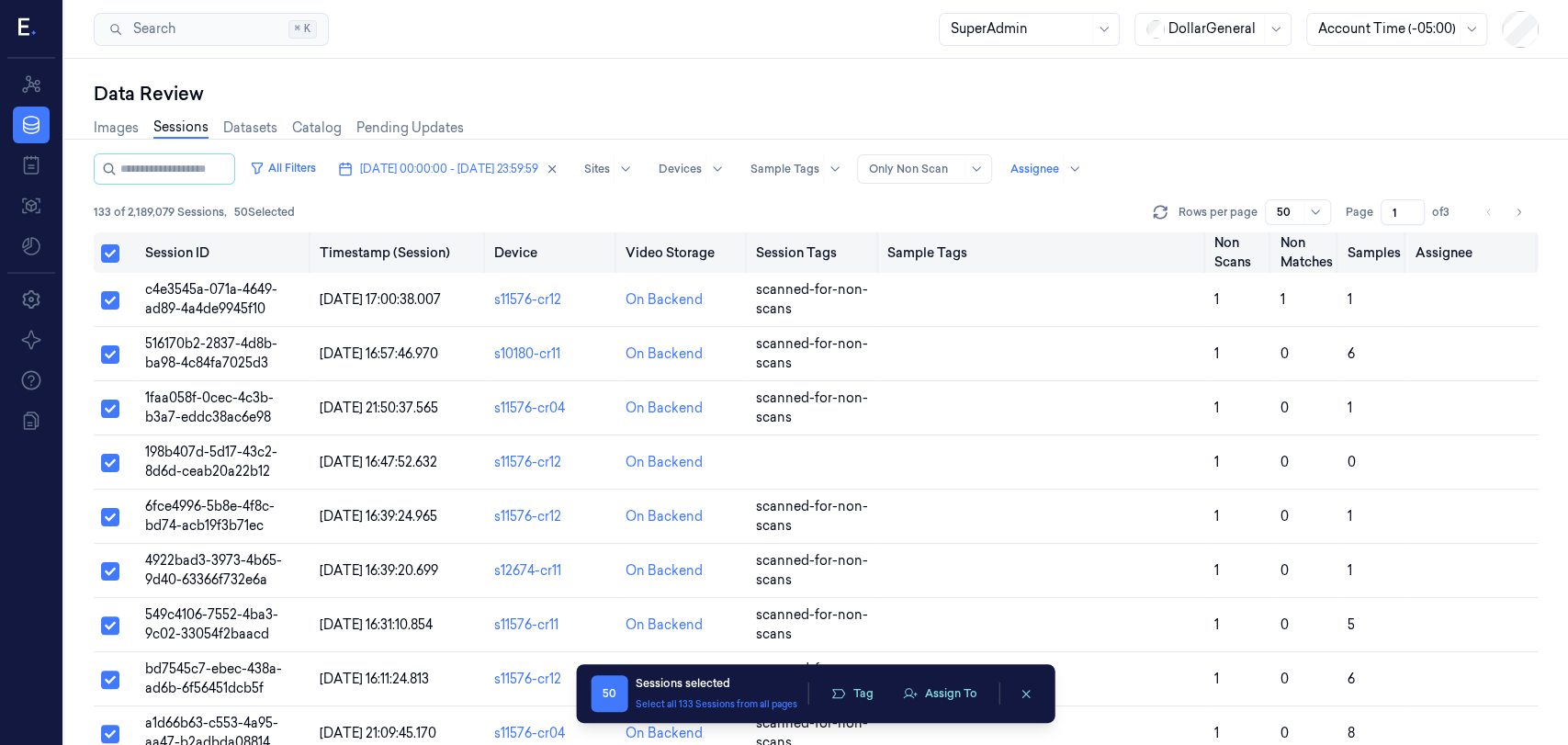
click at [111, 248] on button "Select all" at bounding box center [110, 253] width 18 height 18
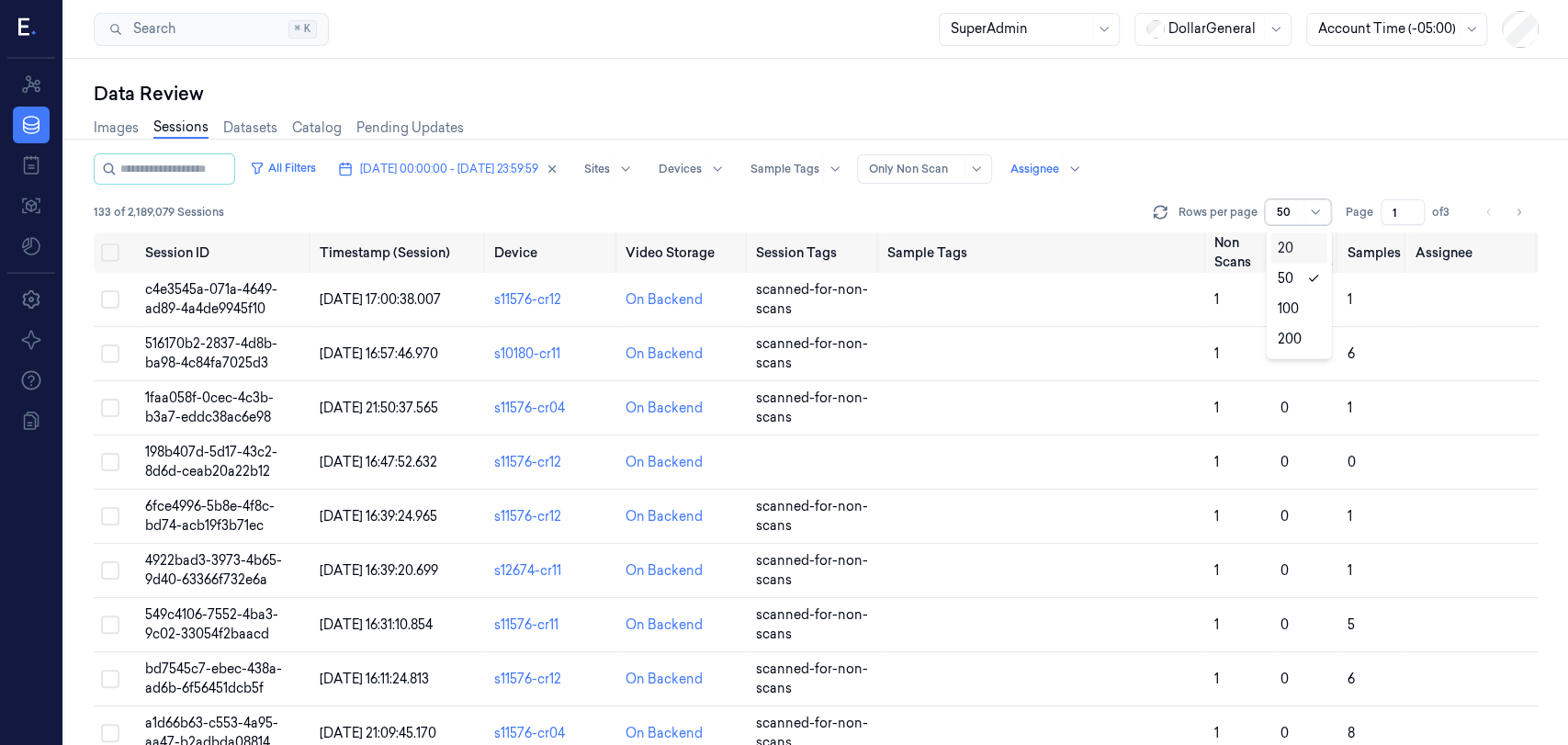
click at [1300, 215] on div at bounding box center [1288, 211] width 23 height 16
click at [1296, 312] on div "100" at bounding box center [1288, 309] width 21 height 19
click at [1279, 209] on div at bounding box center [1288, 211] width 23 height 16
click at [1295, 340] on div "200" at bounding box center [1289, 339] width 24 height 19
click at [110, 252] on button "Select all" at bounding box center [110, 252] width 18 height 18
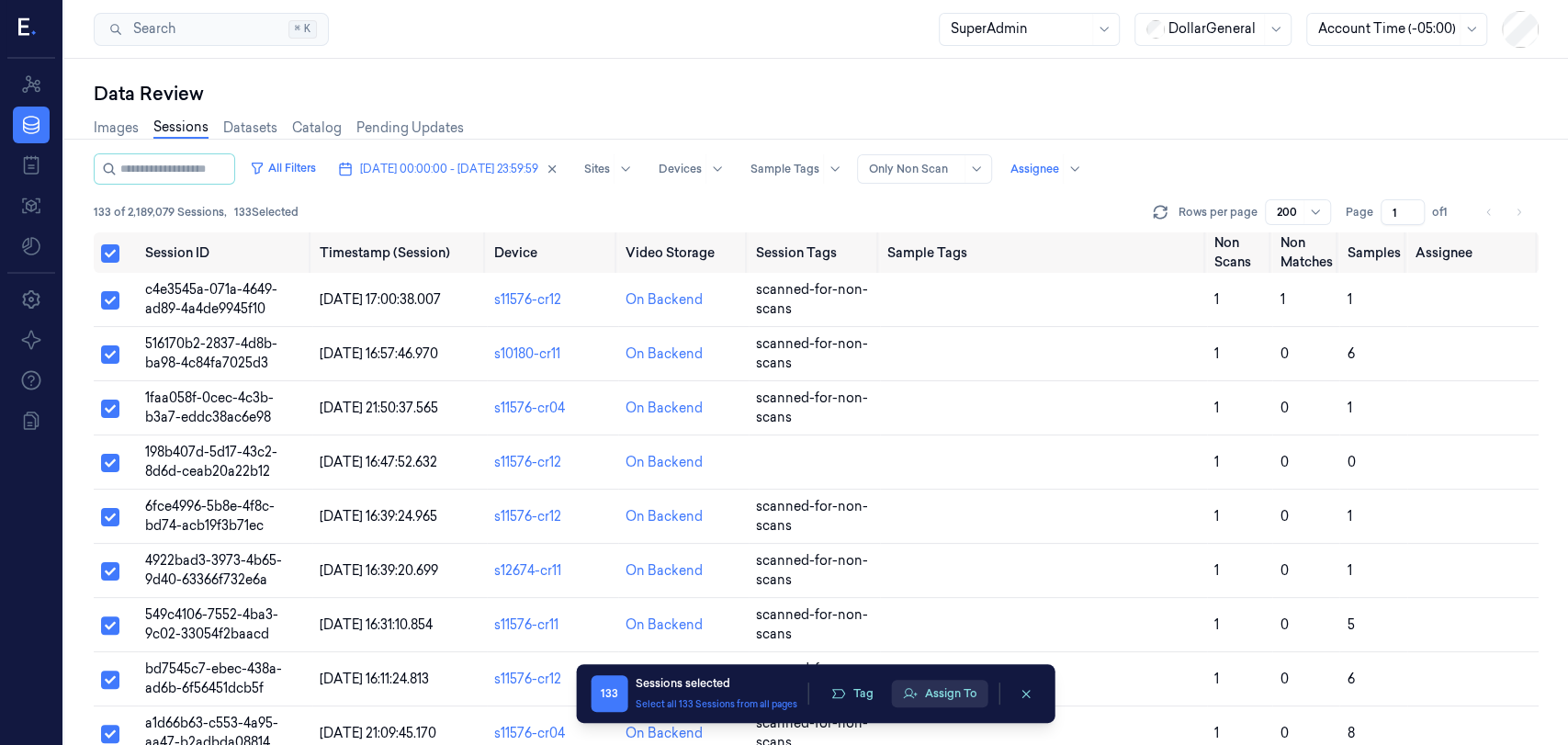
click at [956, 696] on button "Assign To" at bounding box center [940, 693] width 97 height 27
click at [948, 690] on button "Assign To" at bounding box center [940, 693] width 97 height 27
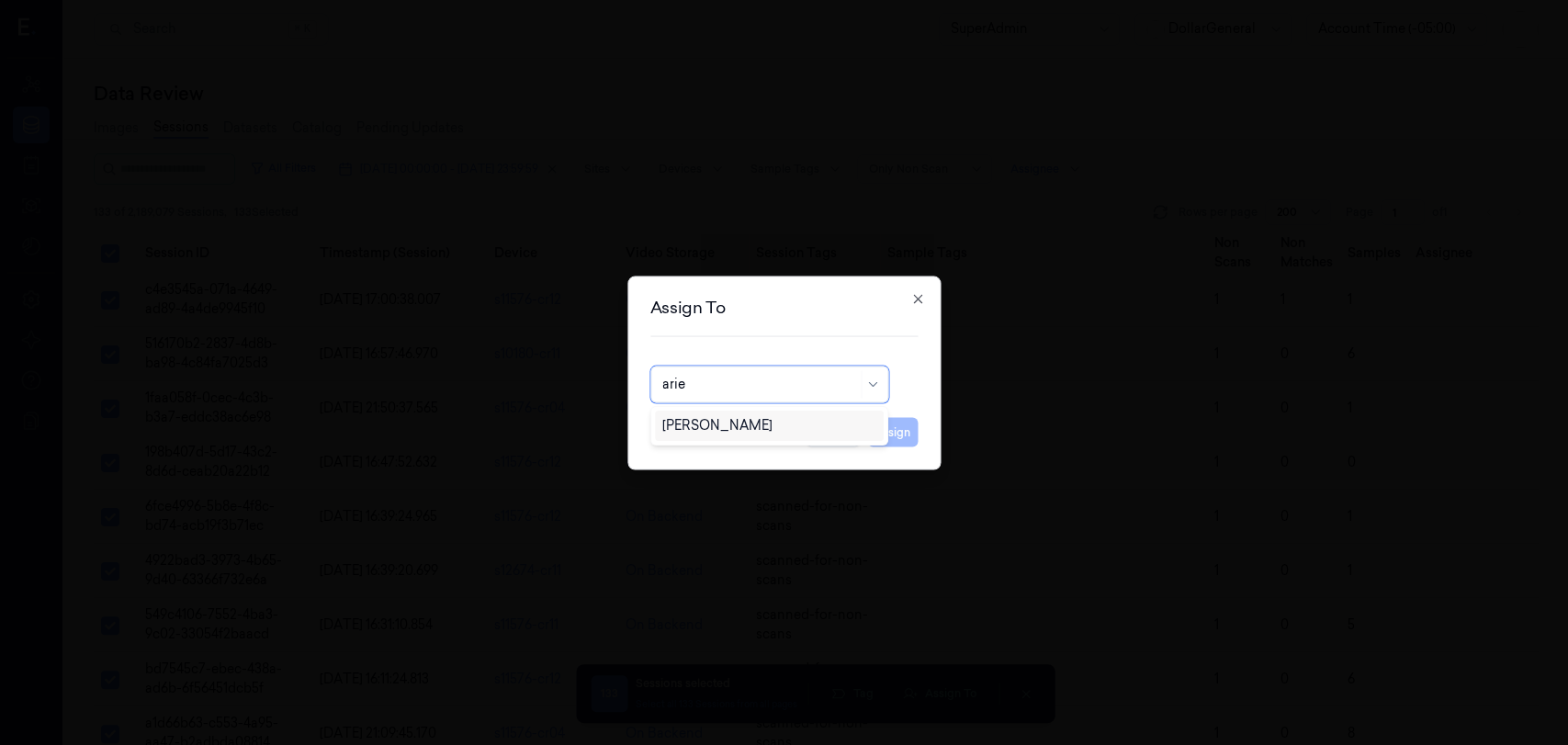
type input "ariel"
click at [757, 425] on div "[PERSON_NAME]" at bounding box center [769, 425] width 215 height 19
click at [894, 420] on button "Assign" at bounding box center [893, 431] width 50 height 29
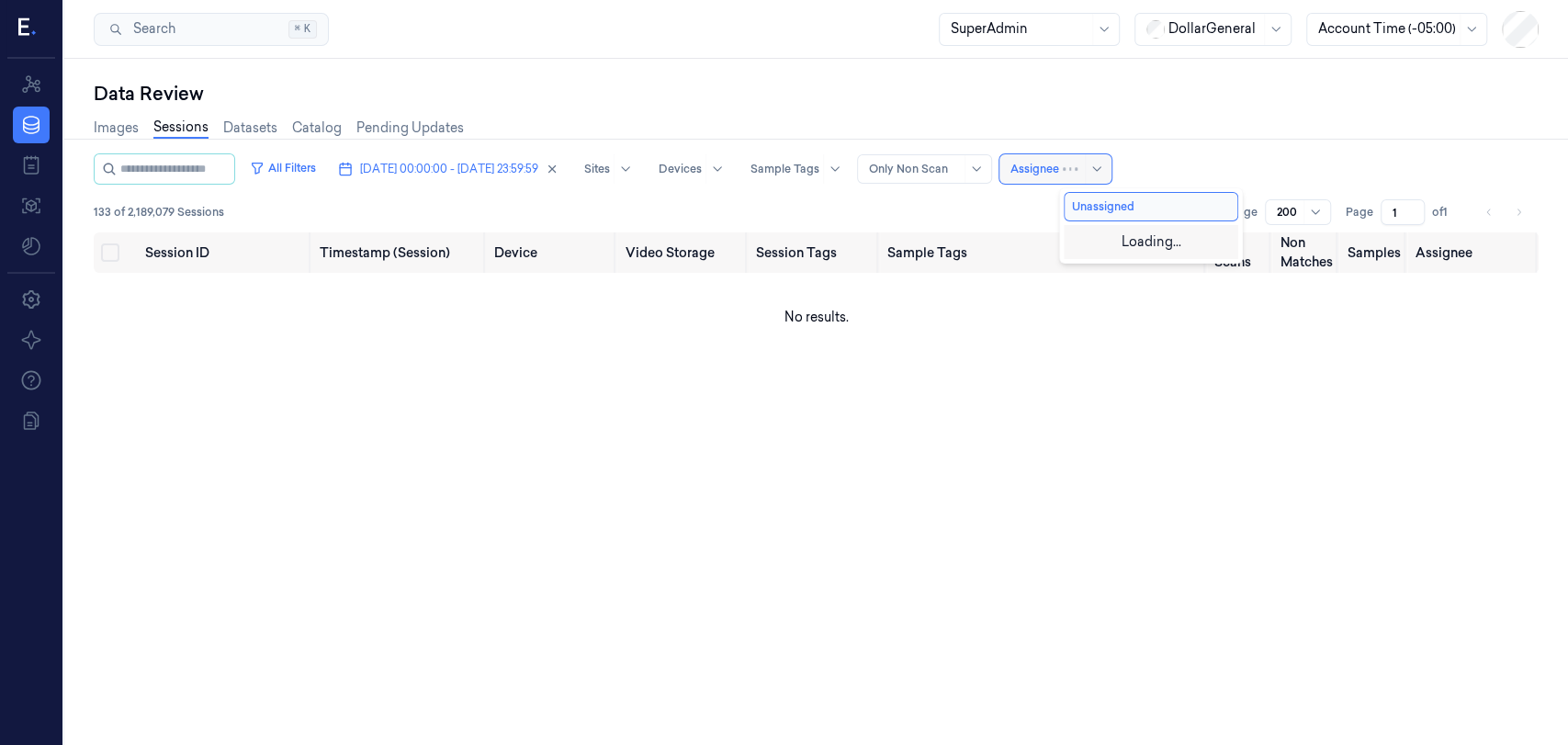
click at [1059, 165] on div at bounding box center [1034, 169] width 48 height 16
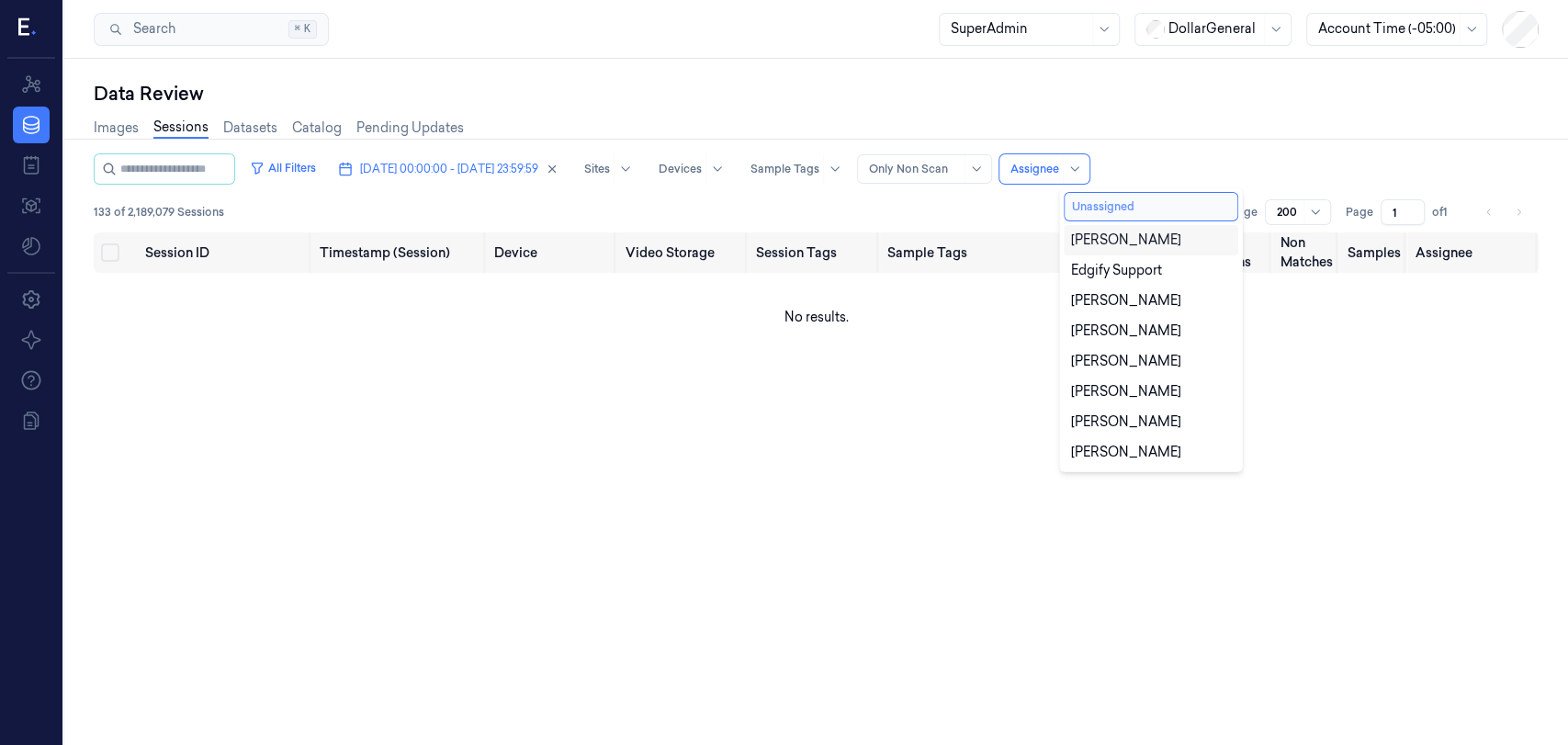
click at [1135, 210] on button "Unassigned" at bounding box center [1150, 206] width 174 height 29
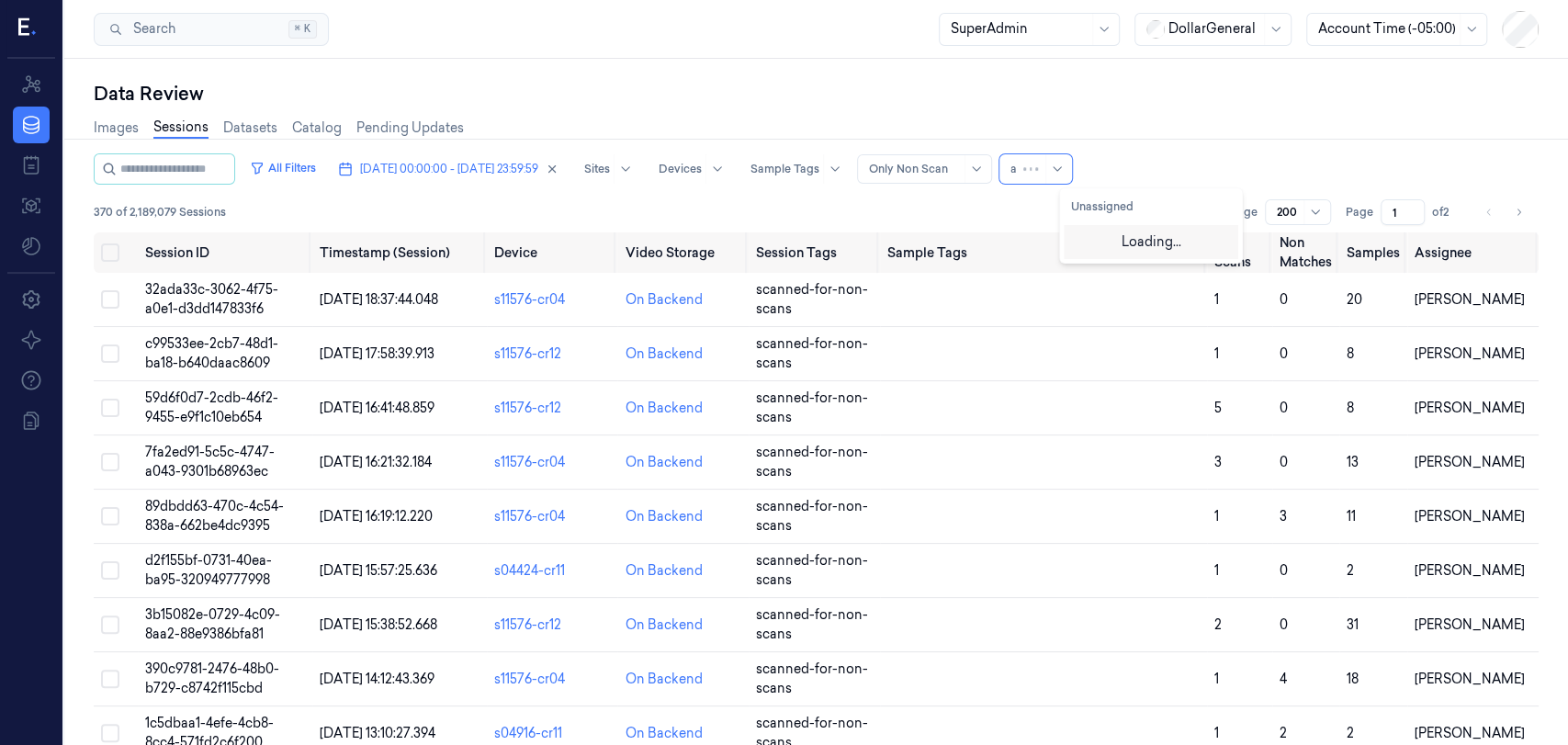
type input "ar"
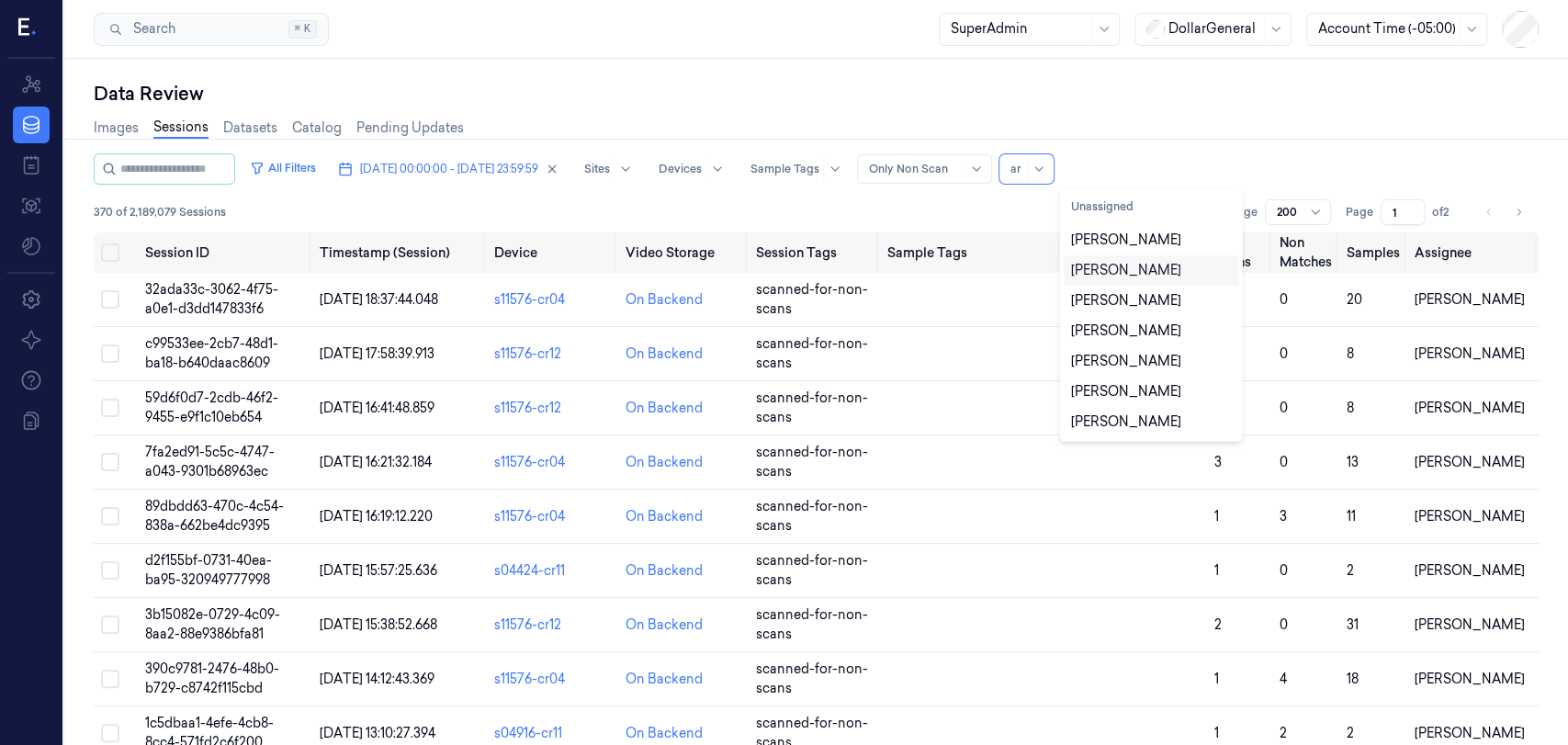
click at [1116, 272] on div "[PERSON_NAME]" at bounding box center [1126, 270] width 110 height 19
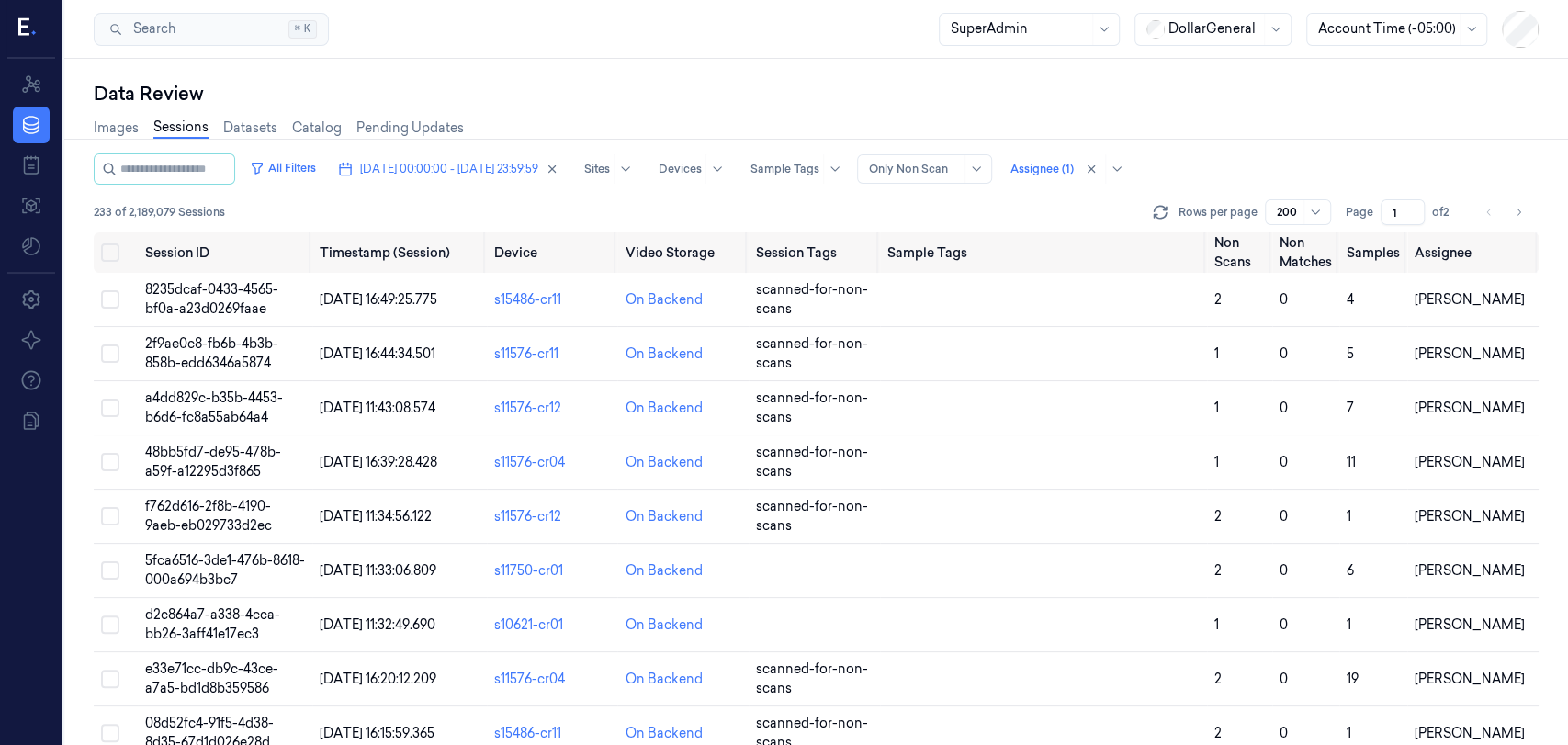
click at [1281, 168] on div "All Filters [DATE] 00:00:00 - [DATE] 23:59:59 Sites Devices Sample Tags Alert T…" at bounding box center [816, 169] width 1445 height 31
click at [1514, 207] on icon "Go to next page" at bounding box center [1518, 211] width 11 height 15
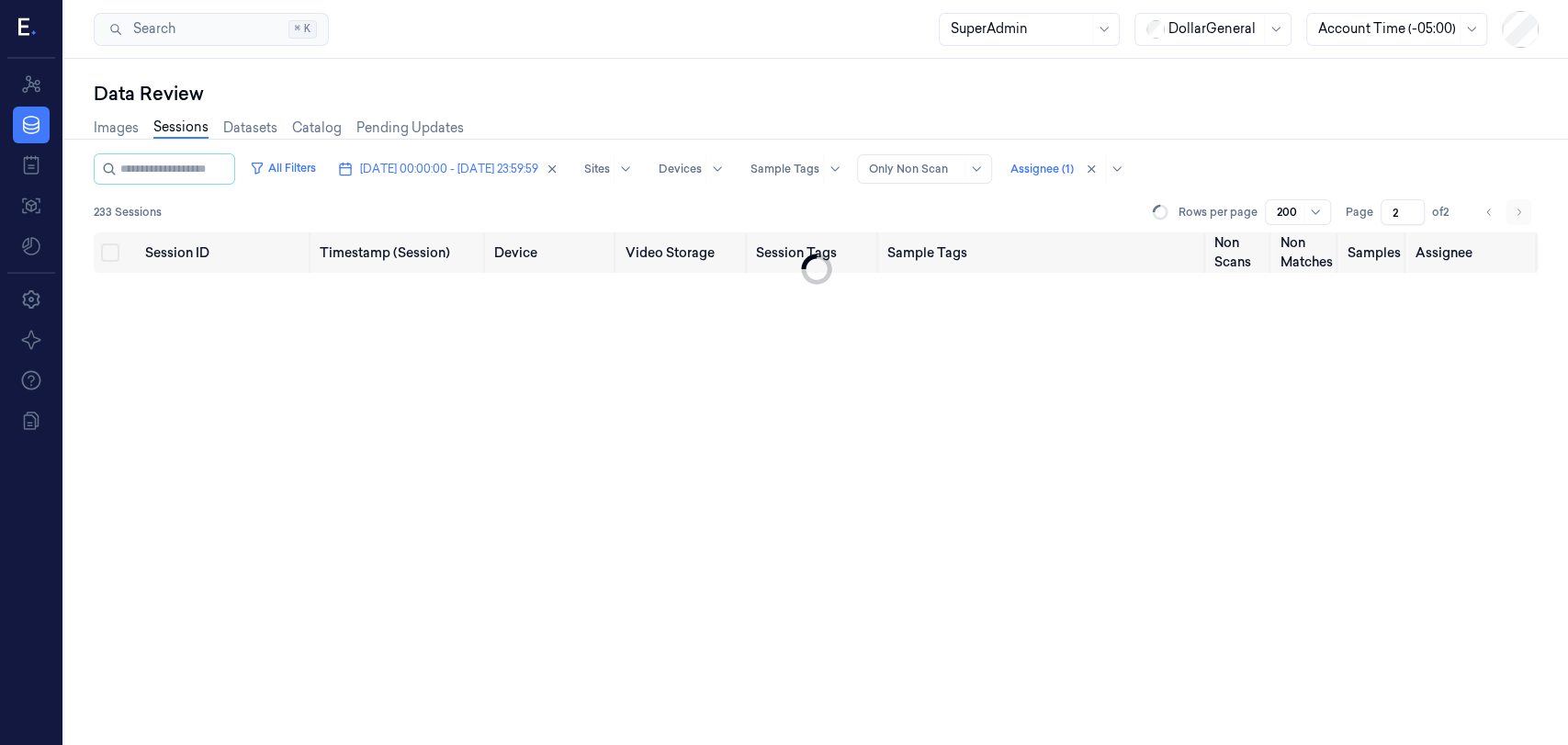
click at [1514, 207] on li "pagination" at bounding box center [1518, 212] width 26 height 26
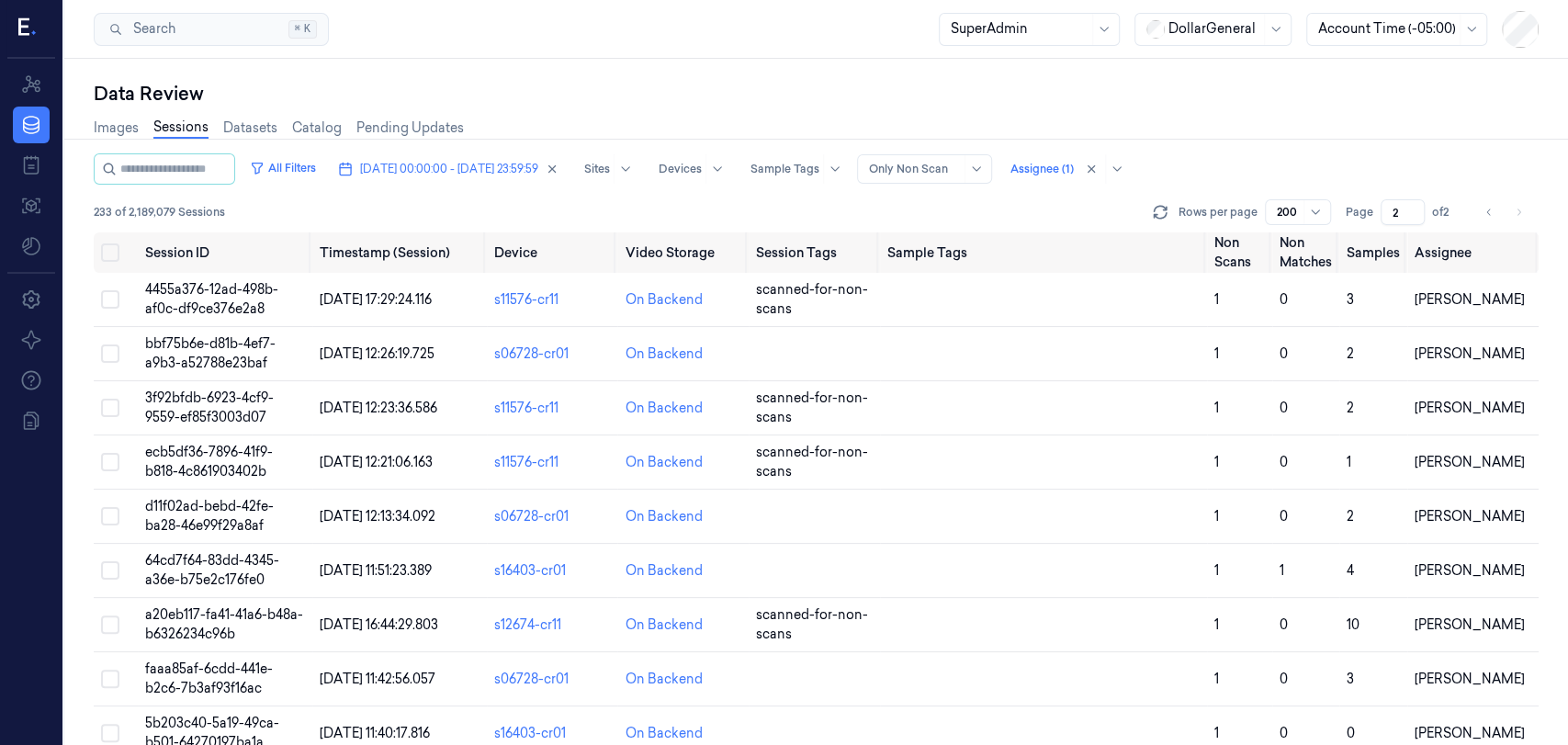
click at [1519, 210] on li "pagination" at bounding box center [1518, 212] width 26 height 26
click at [1493, 215] on button "Go to previous page" at bounding box center [1489, 212] width 26 height 26
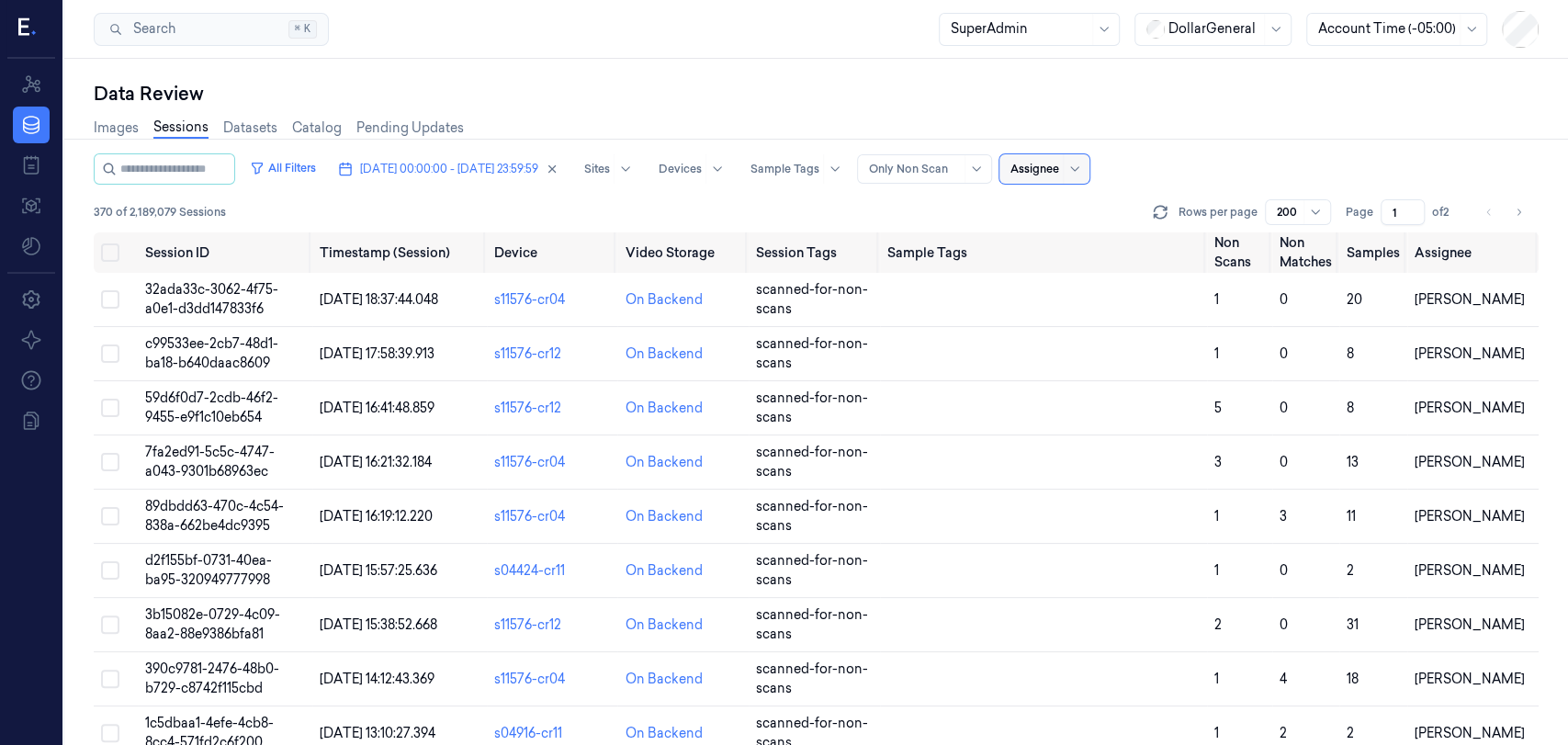
click at [1059, 171] on div at bounding box center [1034, 169] width 48 height 16
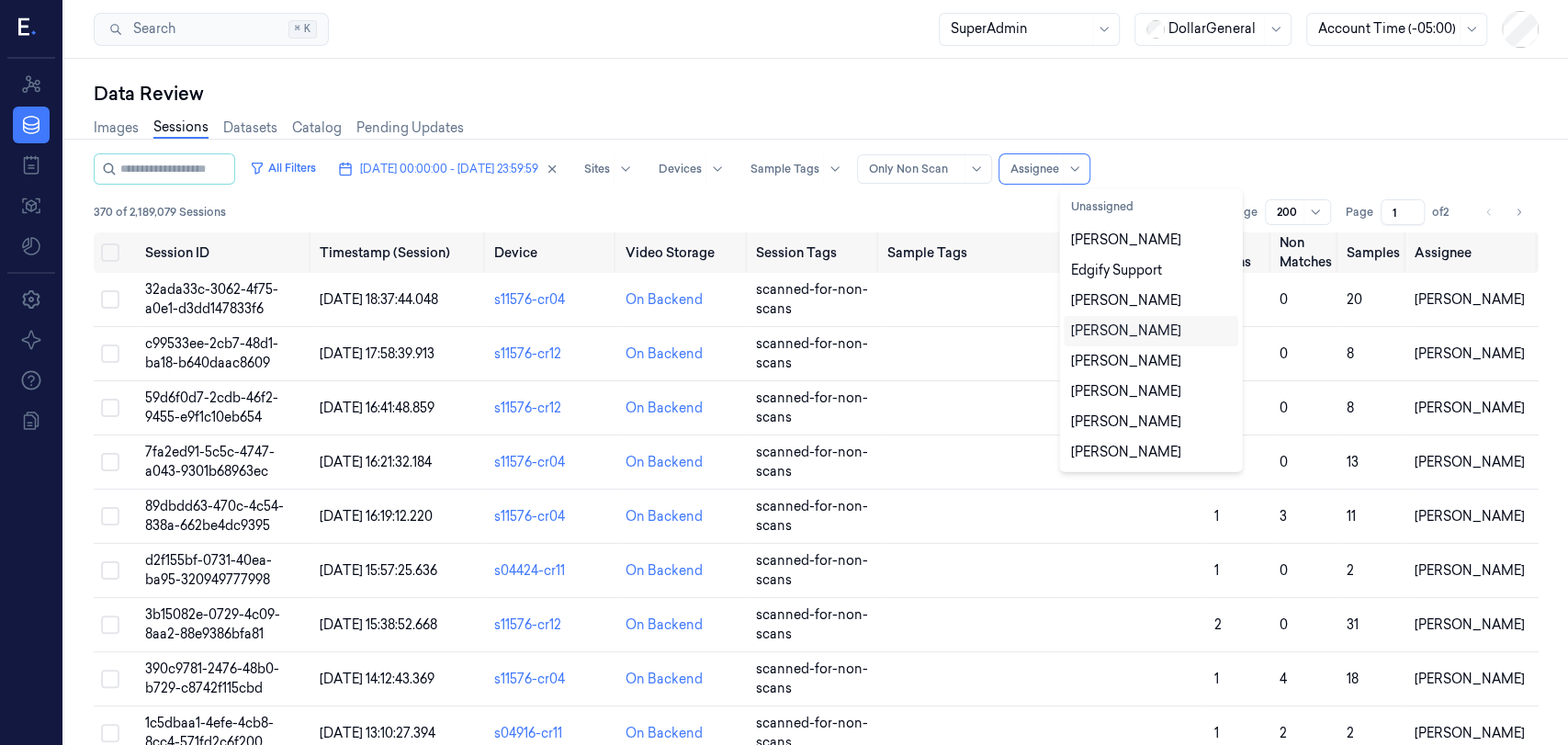
click at [1312, 161] on div "All Filters [DATE] 00:00:00 - [DATE] 23:59:59 Sites Devices Sample Tags Alert T…" at bounding box center [816, 169] width 1445 height 31
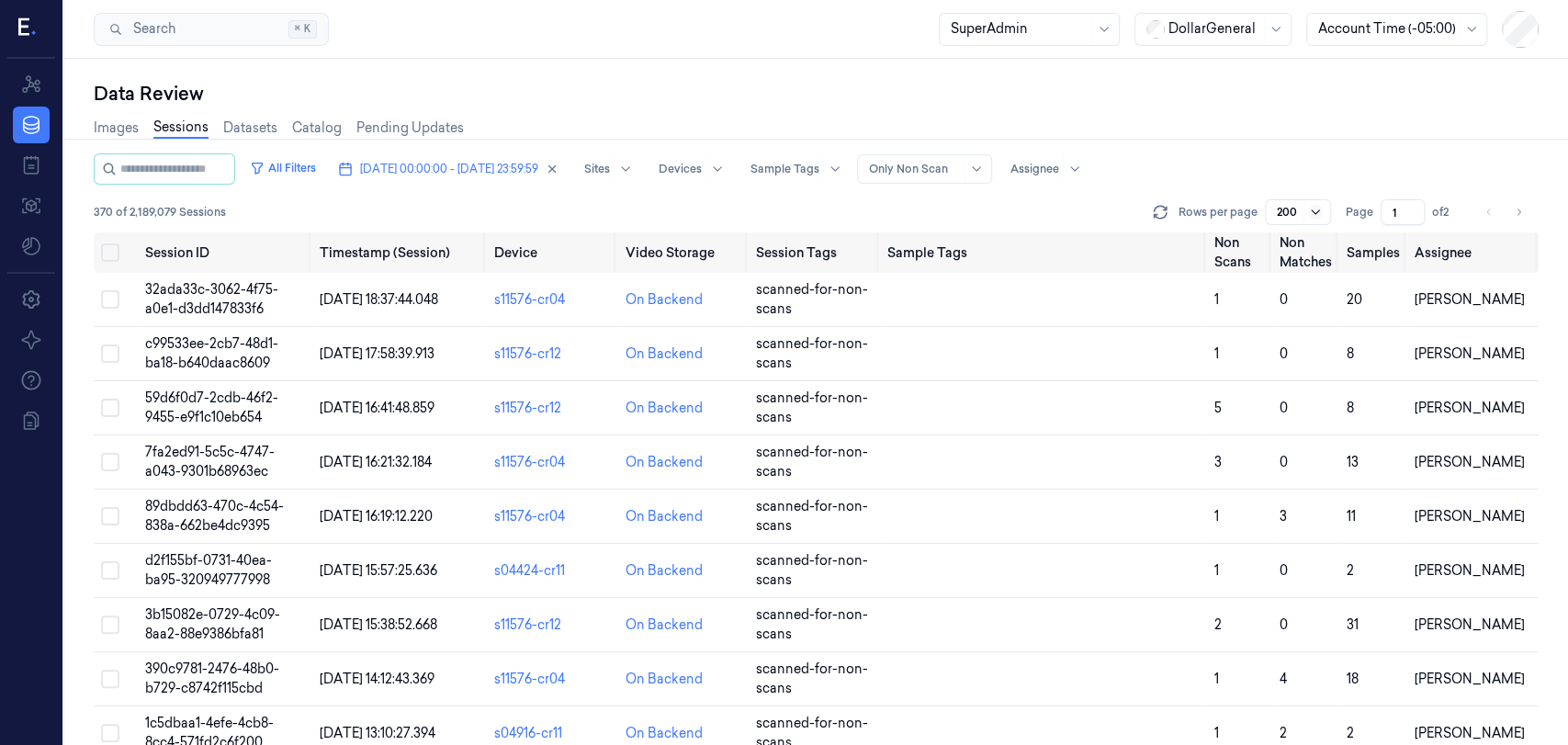
click at [1310, 217] on icon at bounding box center [1314, 211] width 15 height 15
click at [1296, 310] on div "100" at bounding box center [1288, 309] width 21 height 19
click at [1527, 215] on button "Go to next page" at bounding box center [1518, 212] width 26 height 26
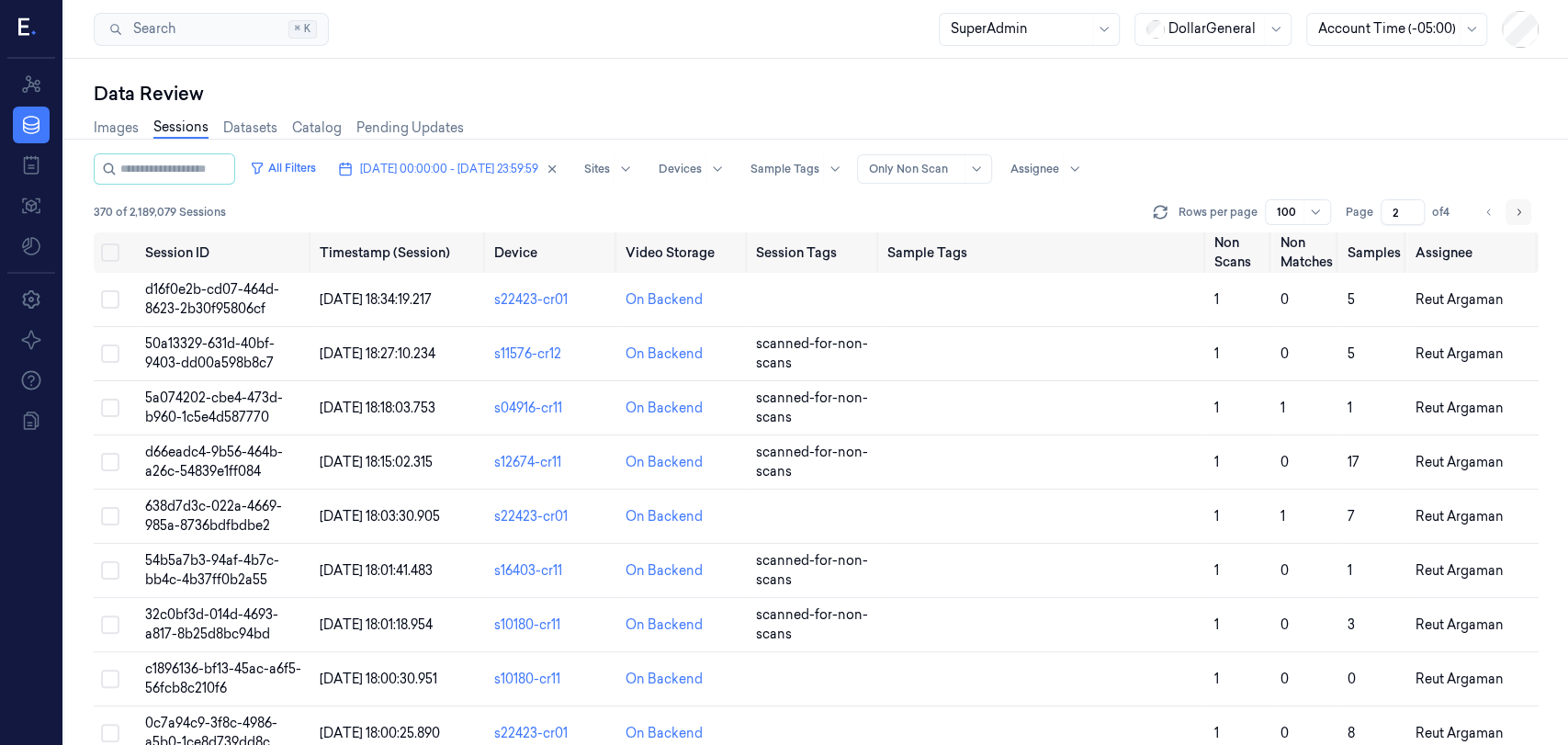
click at [1527, 215] on button "Go to next page" at bounding box center [1518, 212] width 26 height 26
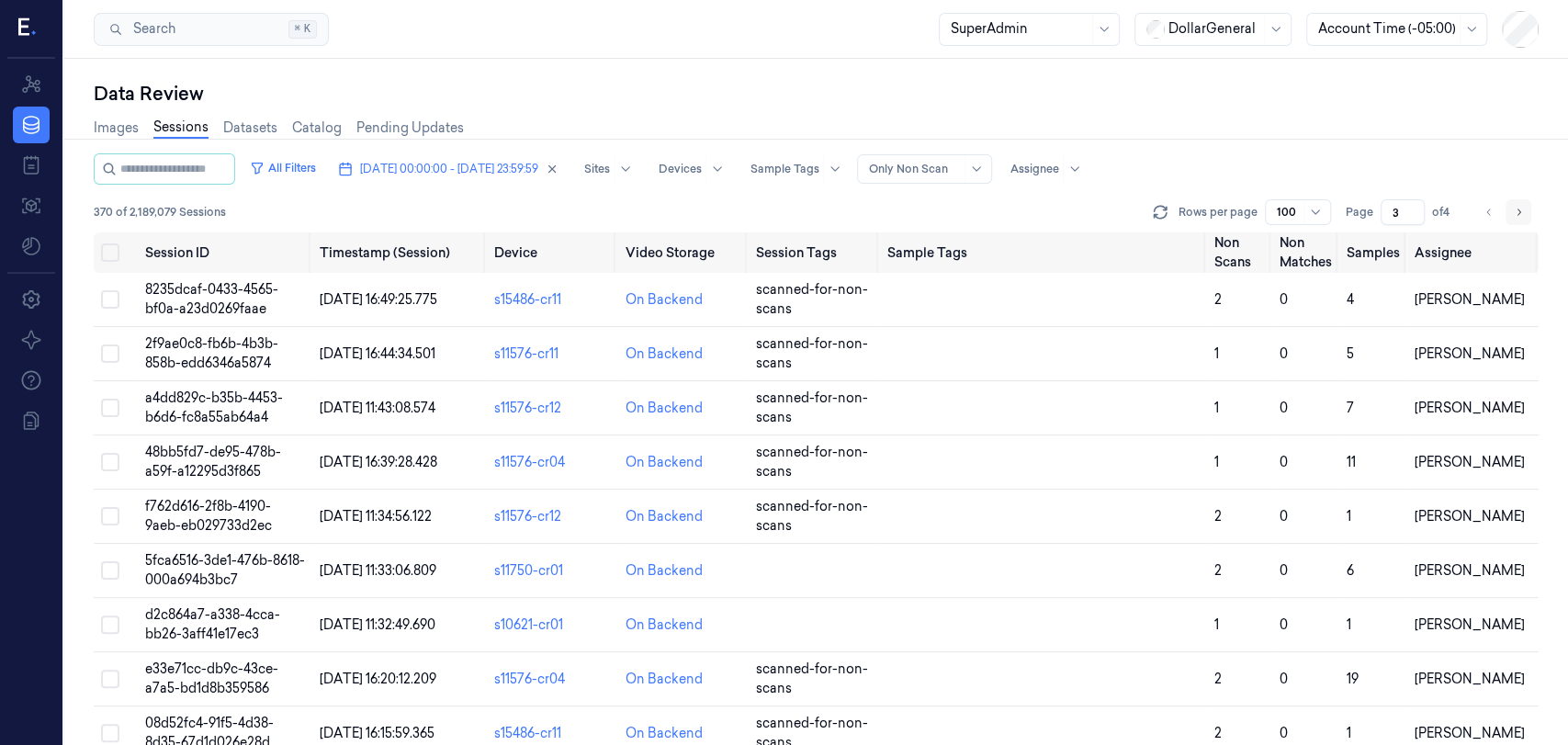
click at [1526, 215] on button "Go to next page" at bounding box center [1518, 212] width 26 height 26
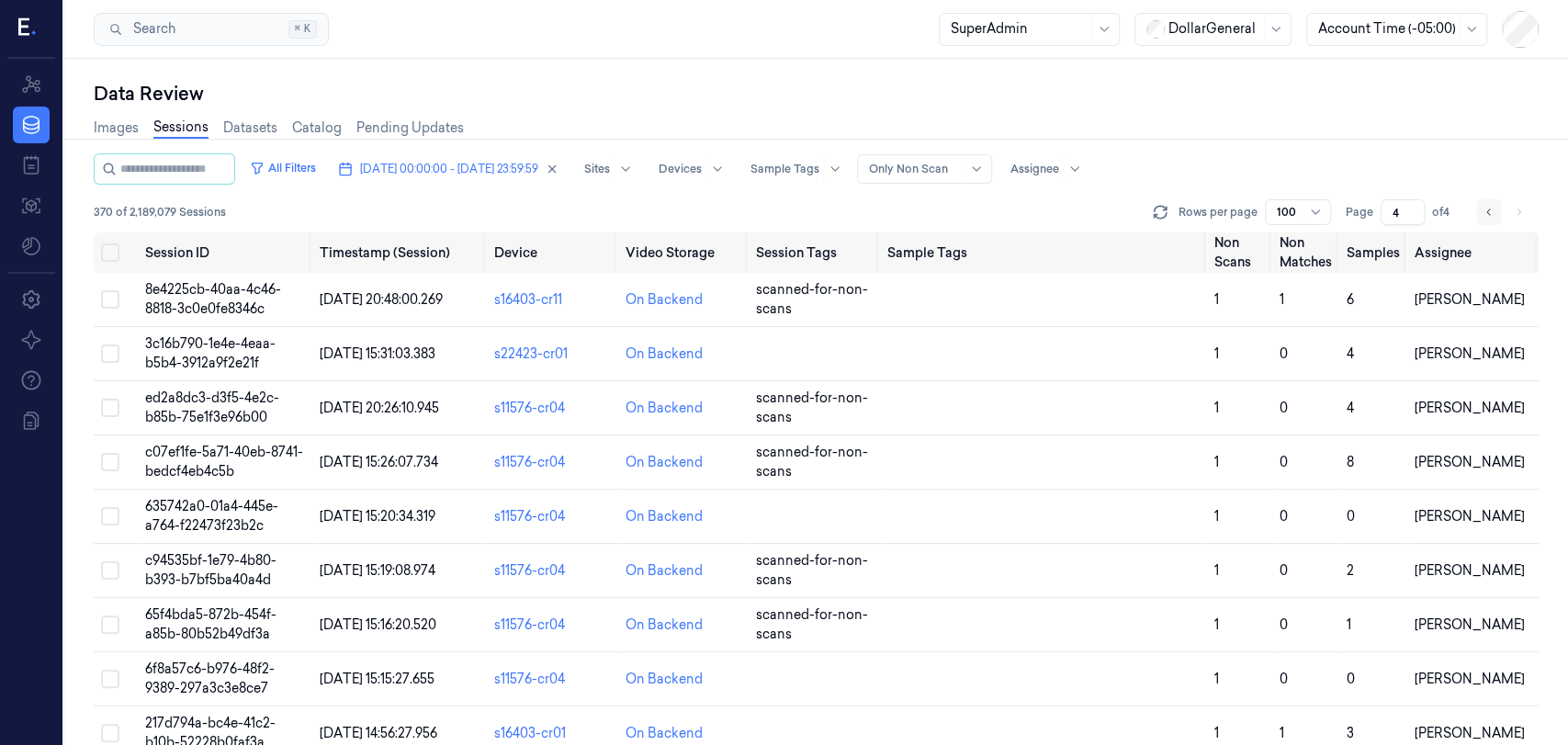
click at [1494, 211] on button "Go to previous page" at bounding box center [1489, 212] width 26 height 26
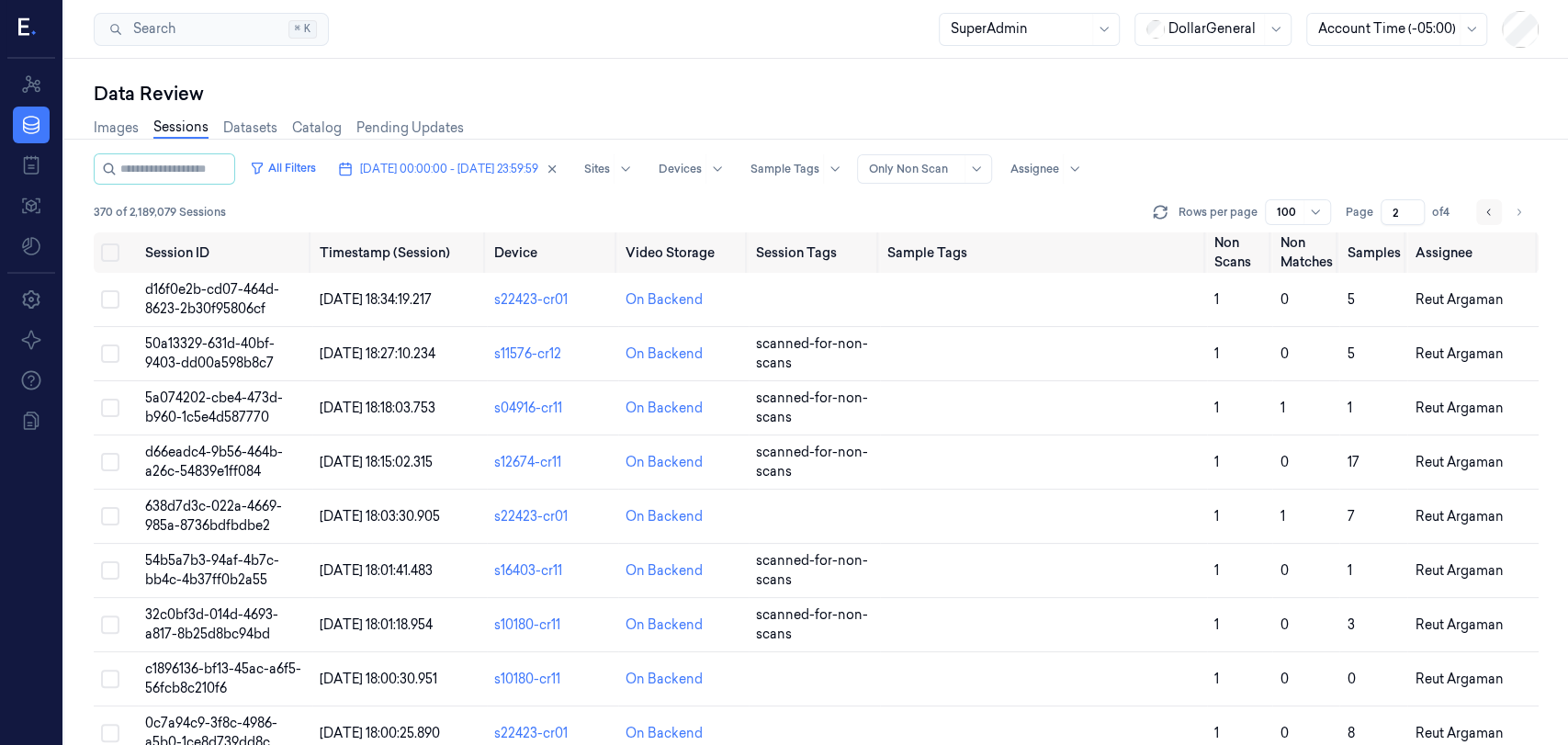
click at [1494, 211] on button "Go to previous page" at bounding box center [1489, 212] width 26 height 26
type input "1"
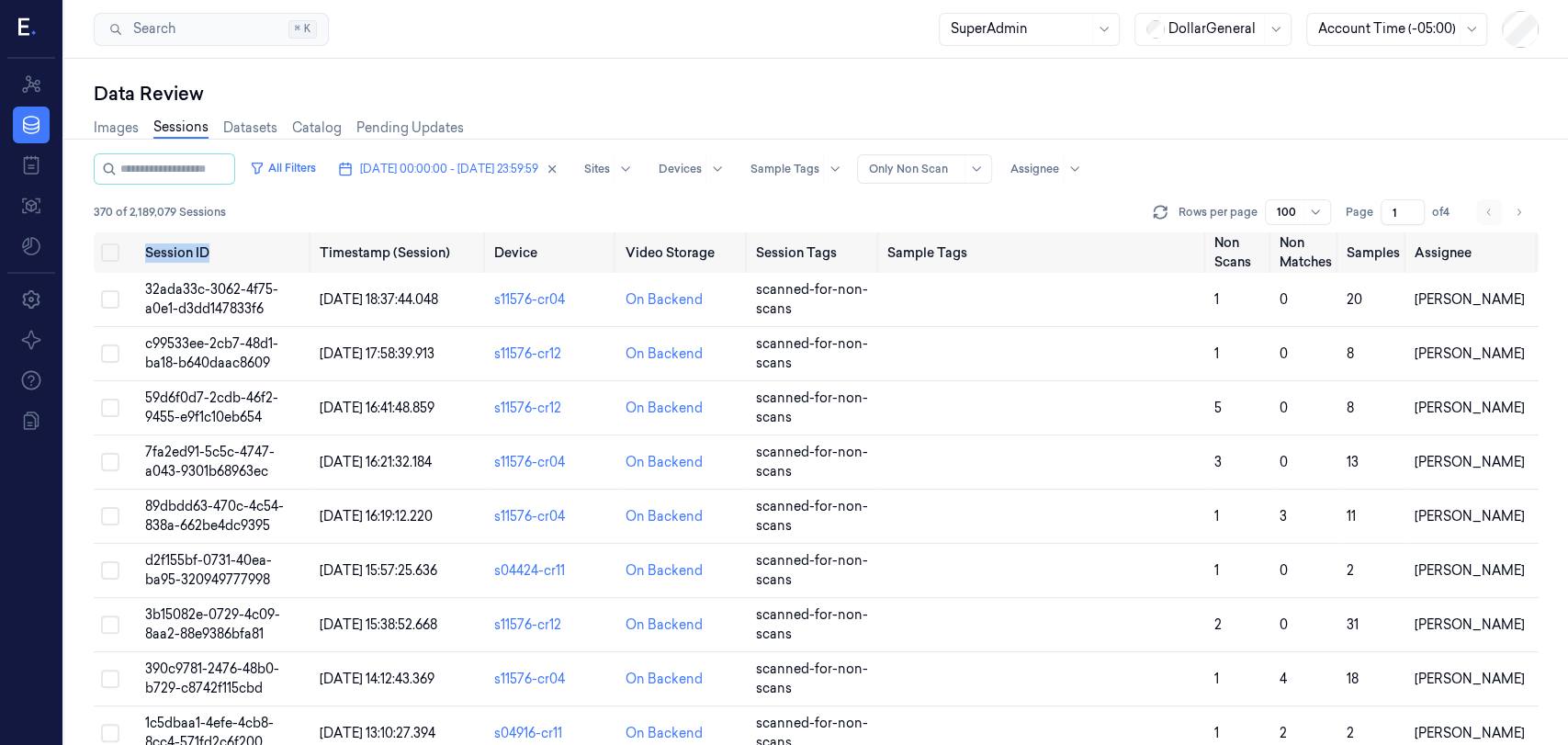
click at [1494, 211] on li "pagination" at bounding box center [1489, 212] width 26 height 26
click at [108, 250] on button "Select all" at bounding box center [110, 252] width 18 height 18
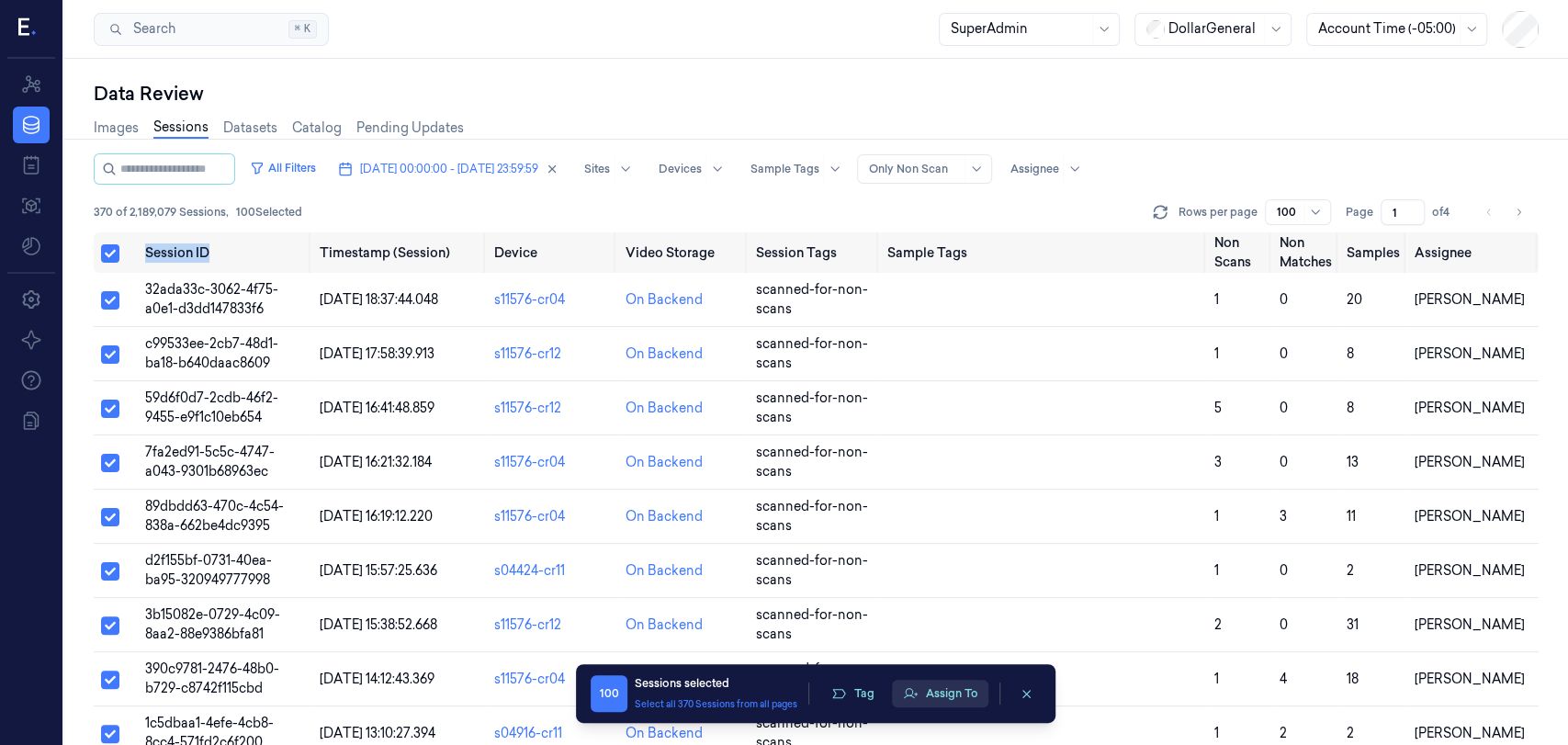
click at [926, 688] on button "Assign To" at bounding box center [940, 693] width 97 height 27
click at [944, 692] on button "Assign To" at bounding box center [940, 693] width 97 height 27
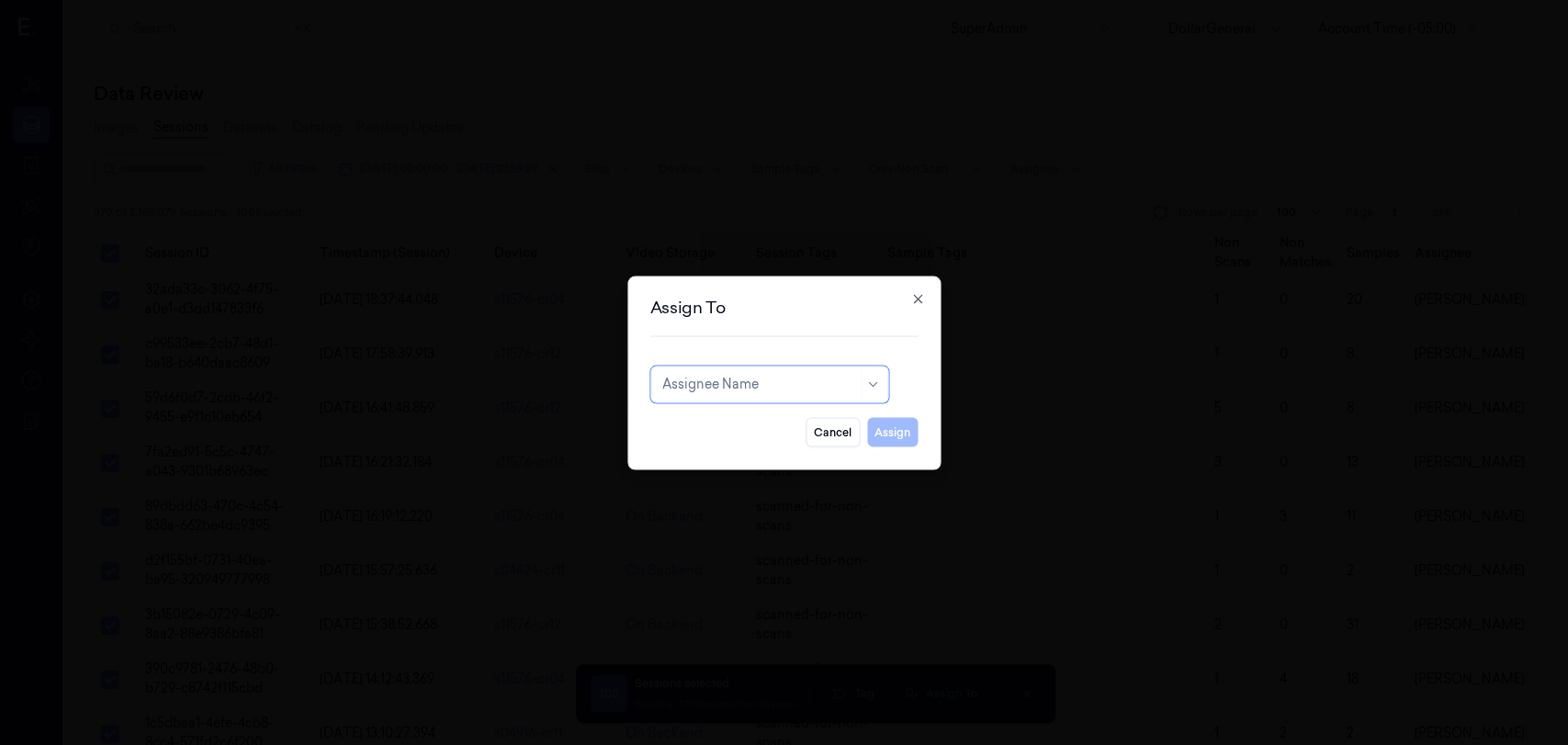
click at [762, 386] on div at bounding box center [759, 385] width 195 height 19
type input "sh"
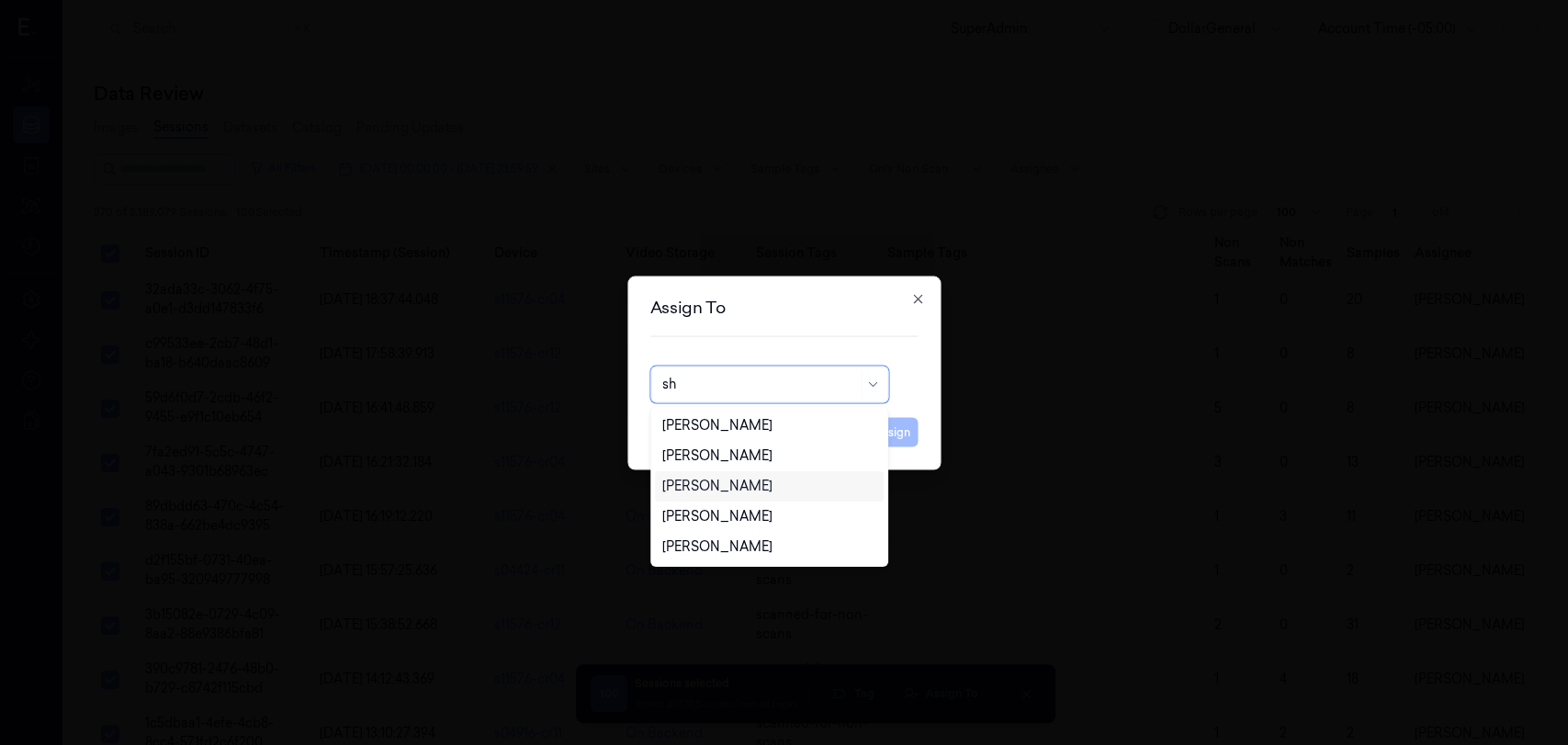
click at [737, 493] on div "[PERSON_NAME]" at bounding box center [717, 486] width 110 height 19
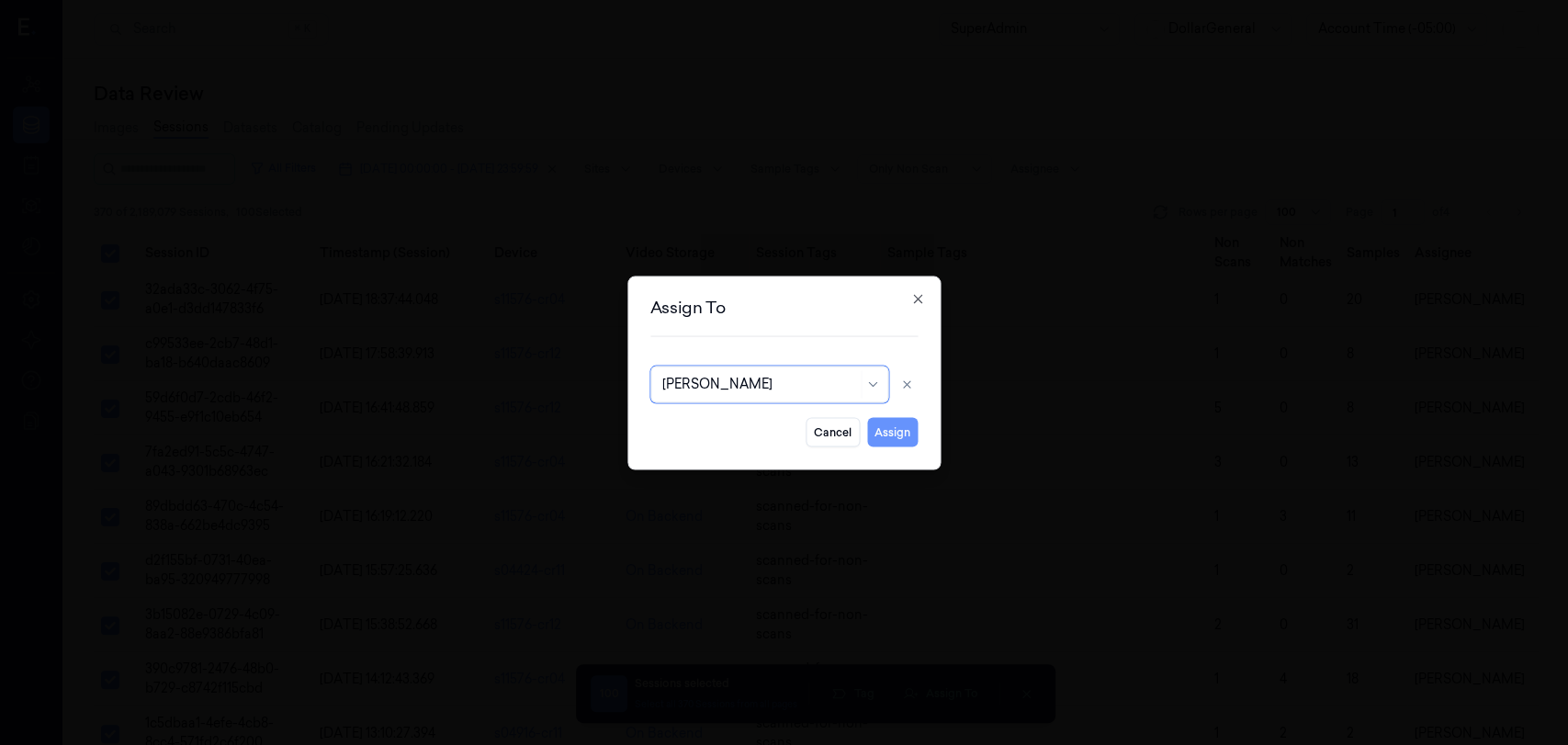
click at [891, 434] on button "Assign" at bounding box center [893, 431] width 50 height 29
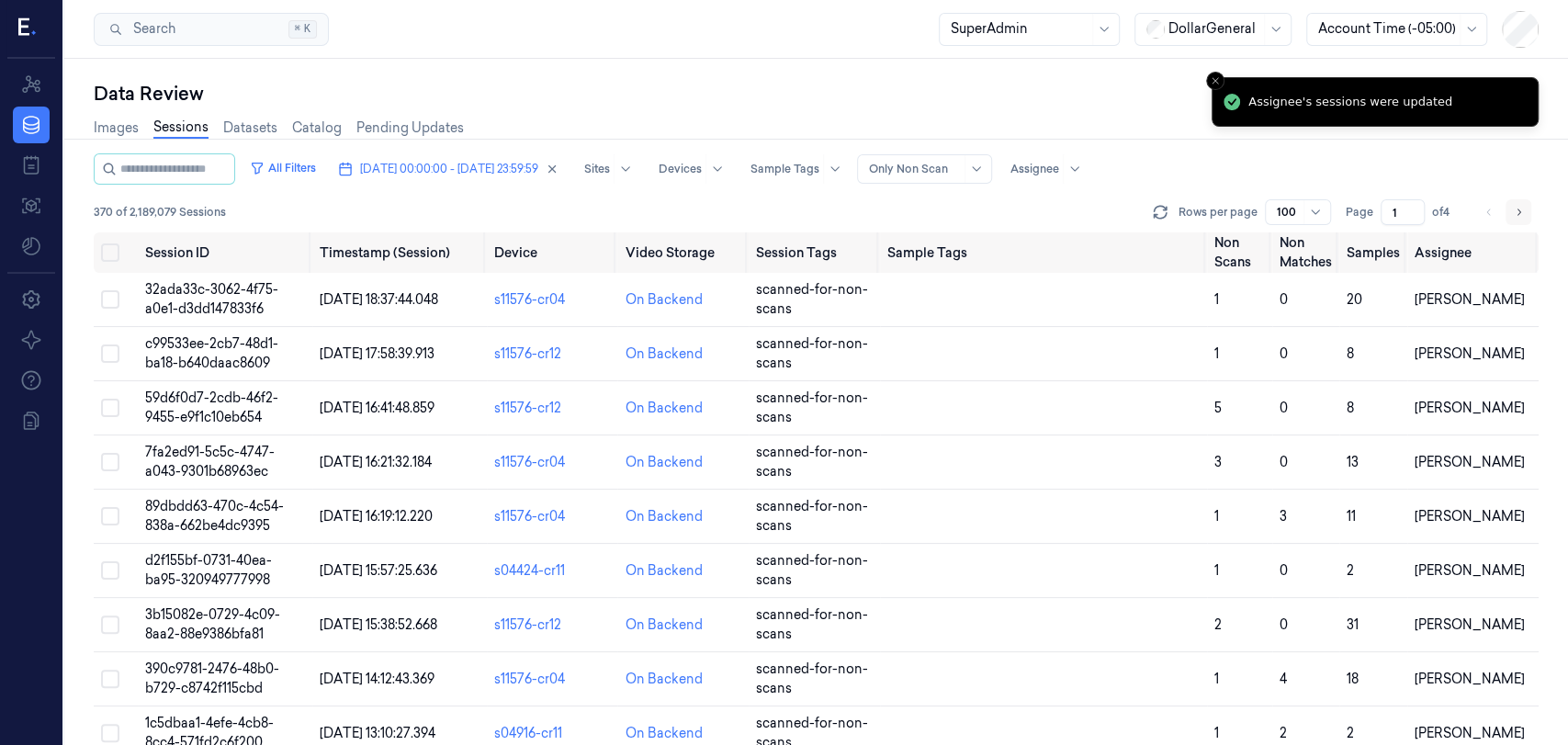
click at [1527, 207] on button "Go to next page" at bounding box center [1518, 212] width 26 height 26
type input "2"
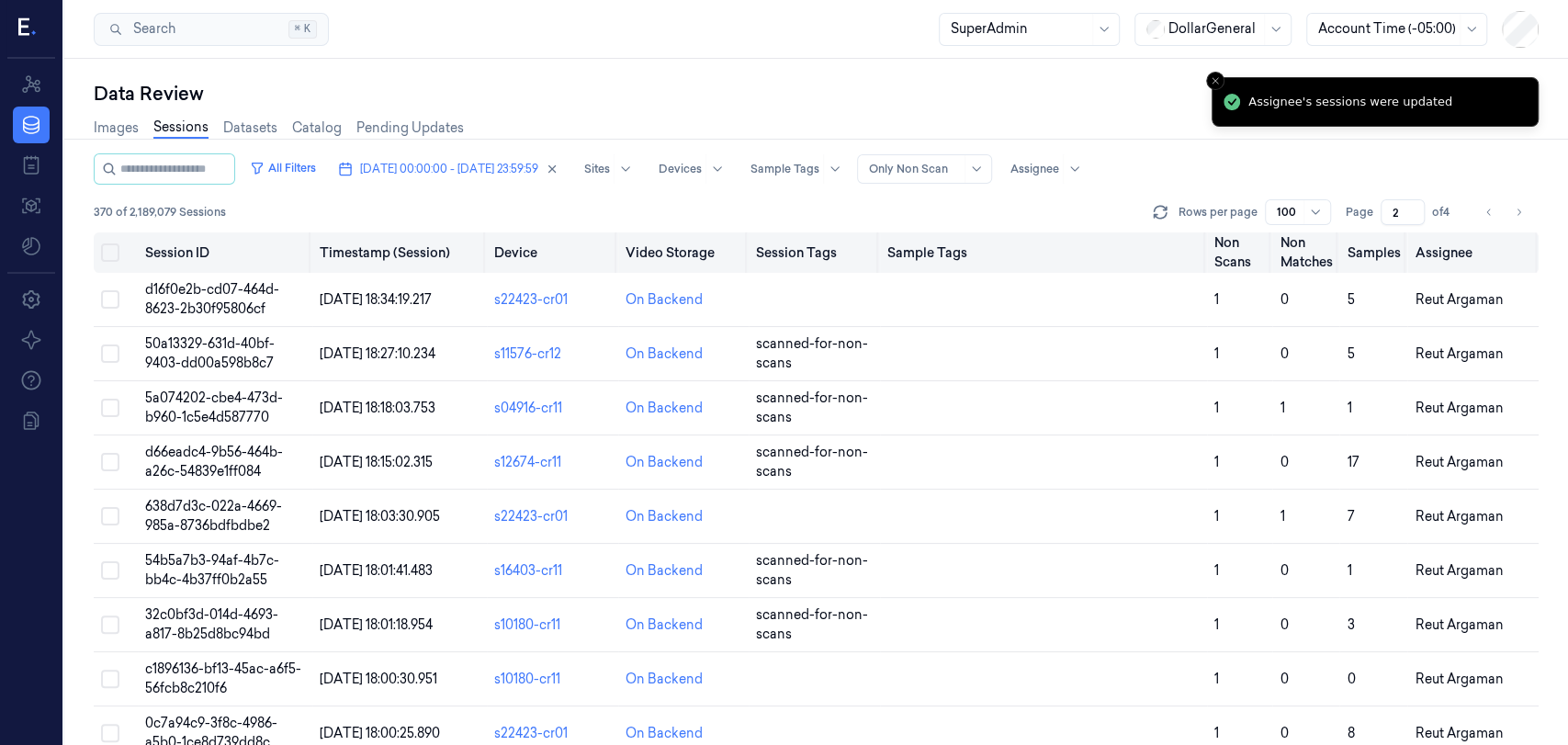
drag, startPoint x: 103, startPoint y: 254, endPoint x: 128, endPoint y: 255, distance: 25.0
click at [107, 254] on button "Select all" at bounding box center [110, 252] width 18 height 18
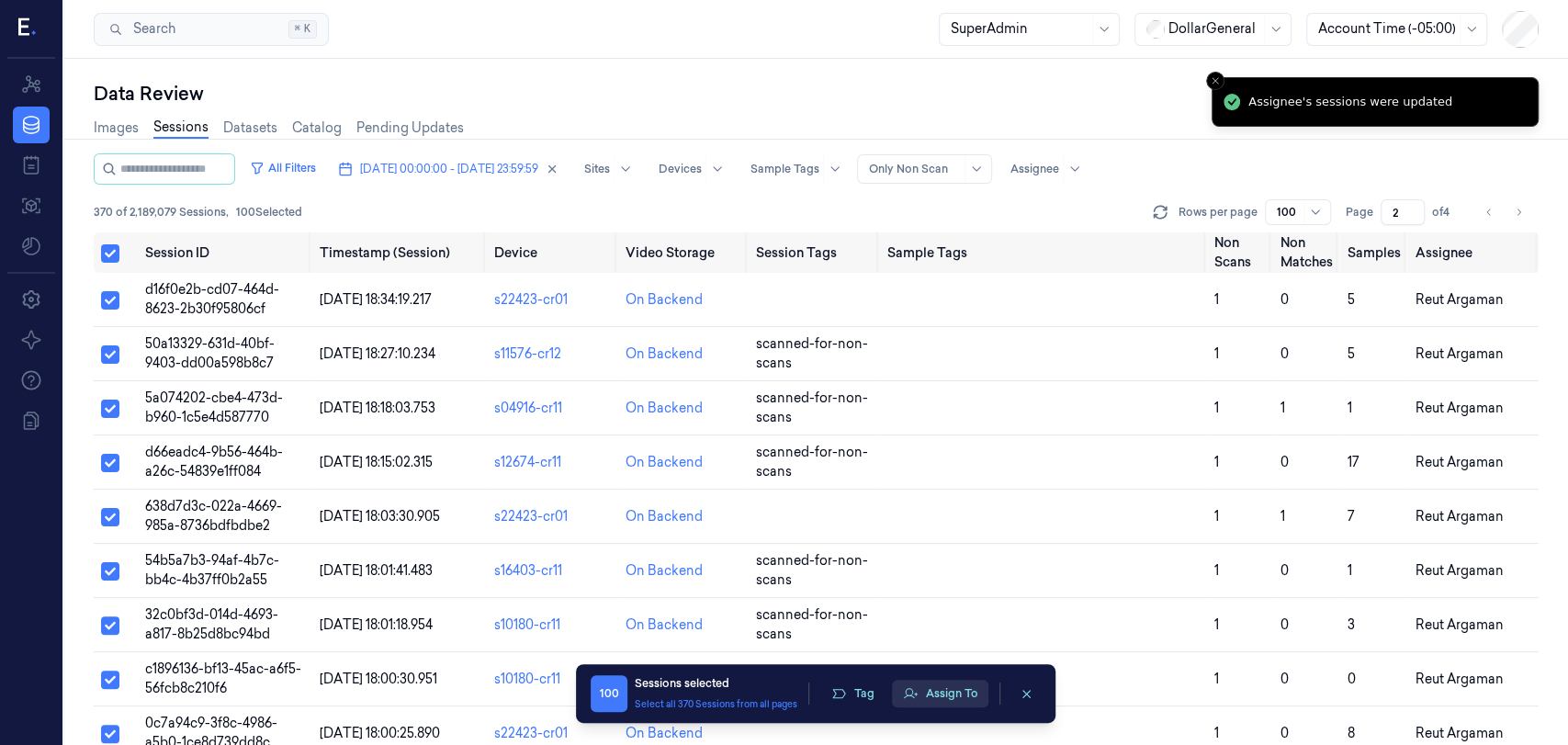
click at [971, 698] on button "Assign To" at bounding box center [940, 693] width 97 height 27
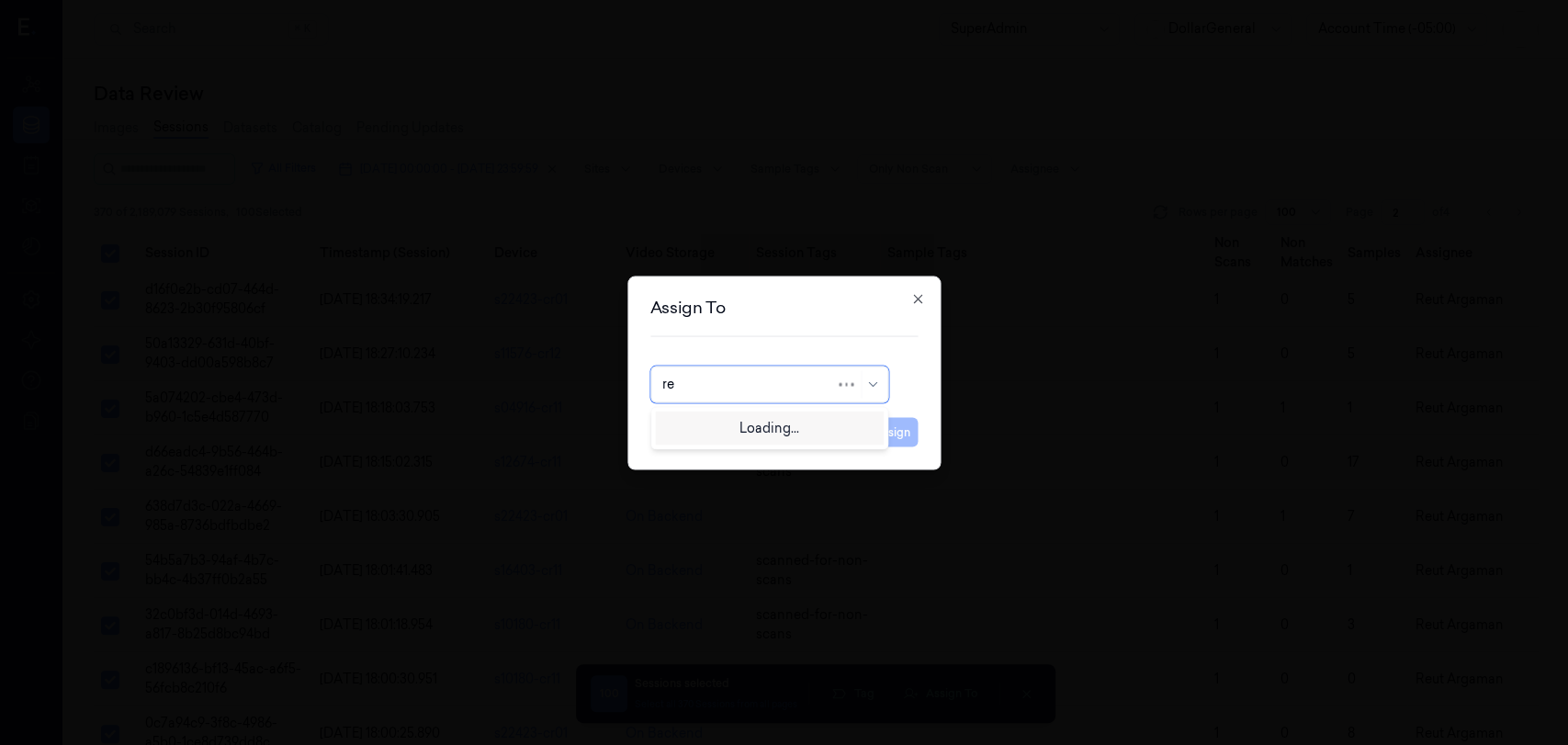
type input "reu"
click at [779, 420] on div "Reut Argaman" at bounding box center [769, 425] width 215 height 19
click at [912, 450] on div "Assign To option [PERSON_NAME], selected. Reut Argaman Cancel Assign Close" at bounding box center [783, 372] width 313 height 194
click at [900, 435] on button "Assign" at bounding box center [893, 431] width 50 height 29
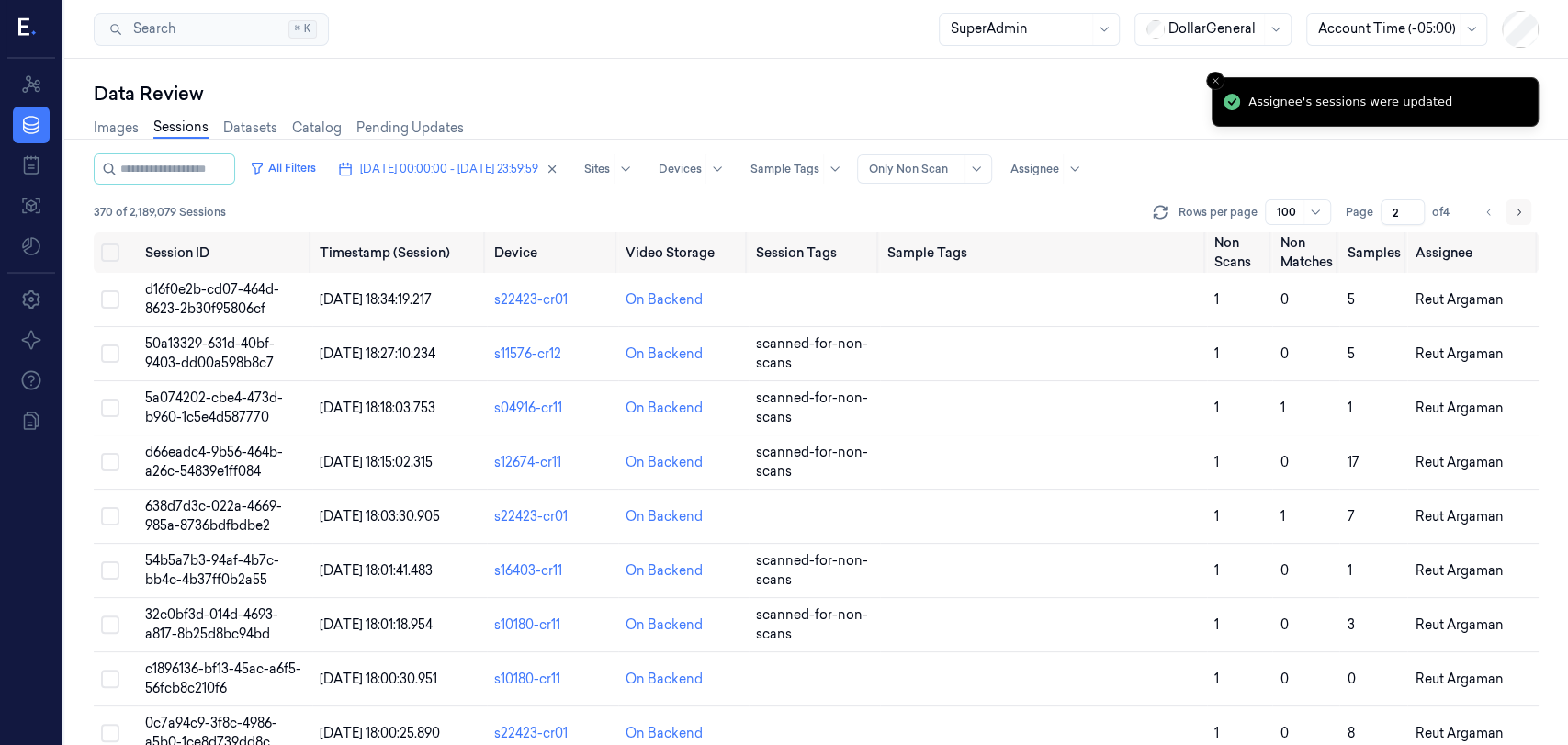
click at [1518, 218] on icon "Go to next page" at bounding box center [1518, 211] width 11 height 15
type input "3"
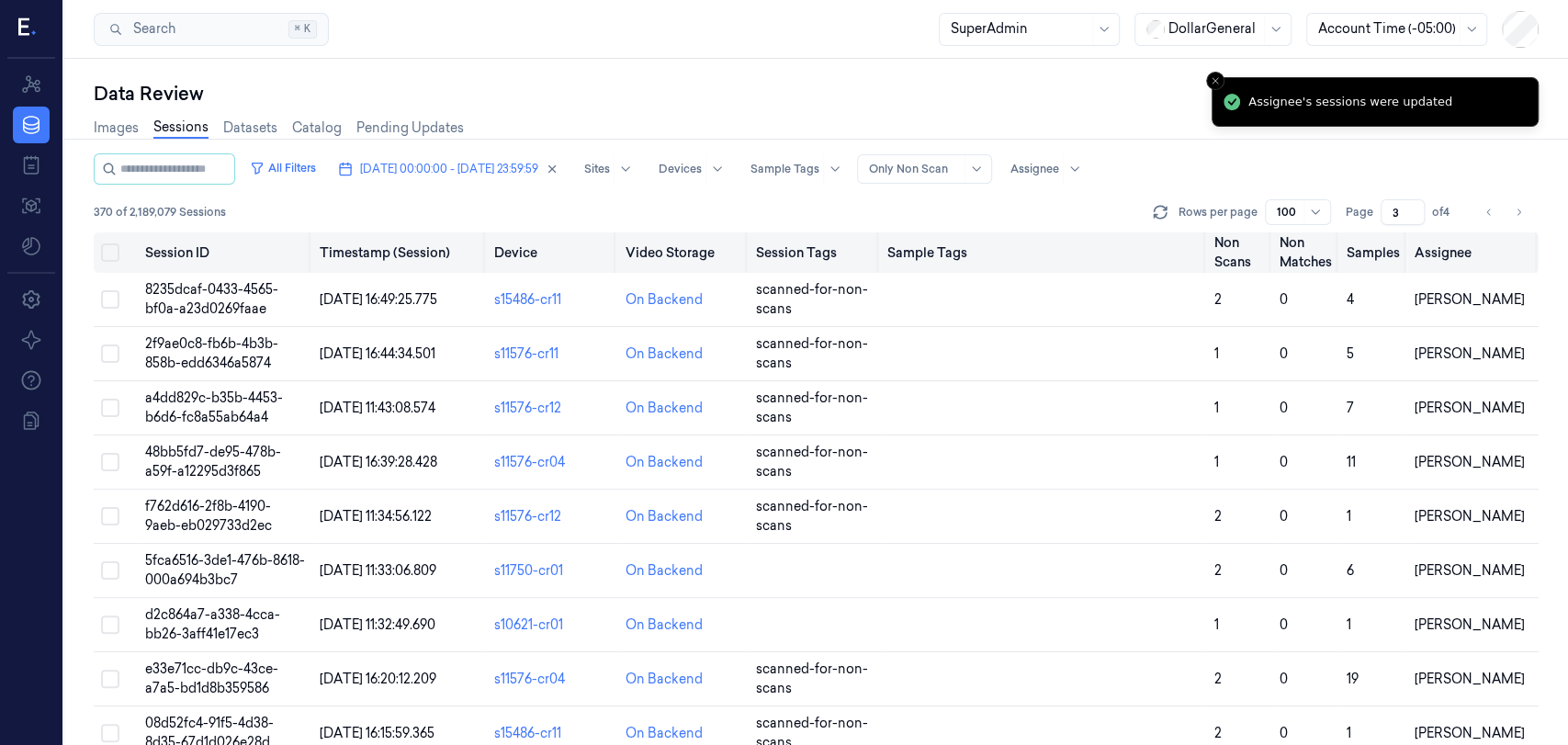
click at [98, 246] on th at bounding box center [115, 253] width 44 height 41
click at [103, 251] on button "Select all" at bounding box center [110, 252] width 18 height 18
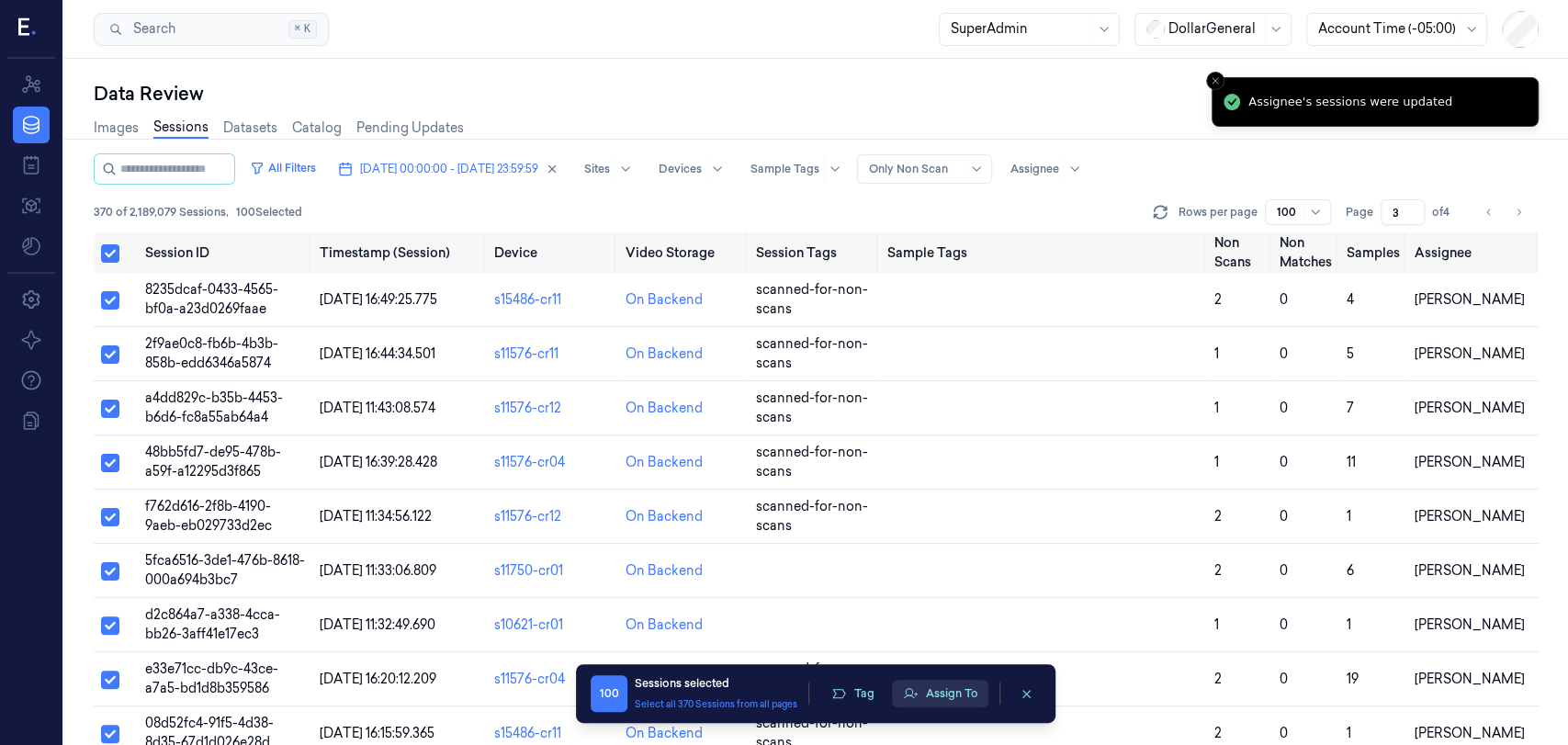
click at [938, 692] on button "Assign To" at bounding box center [940, 693] width 97 height 27
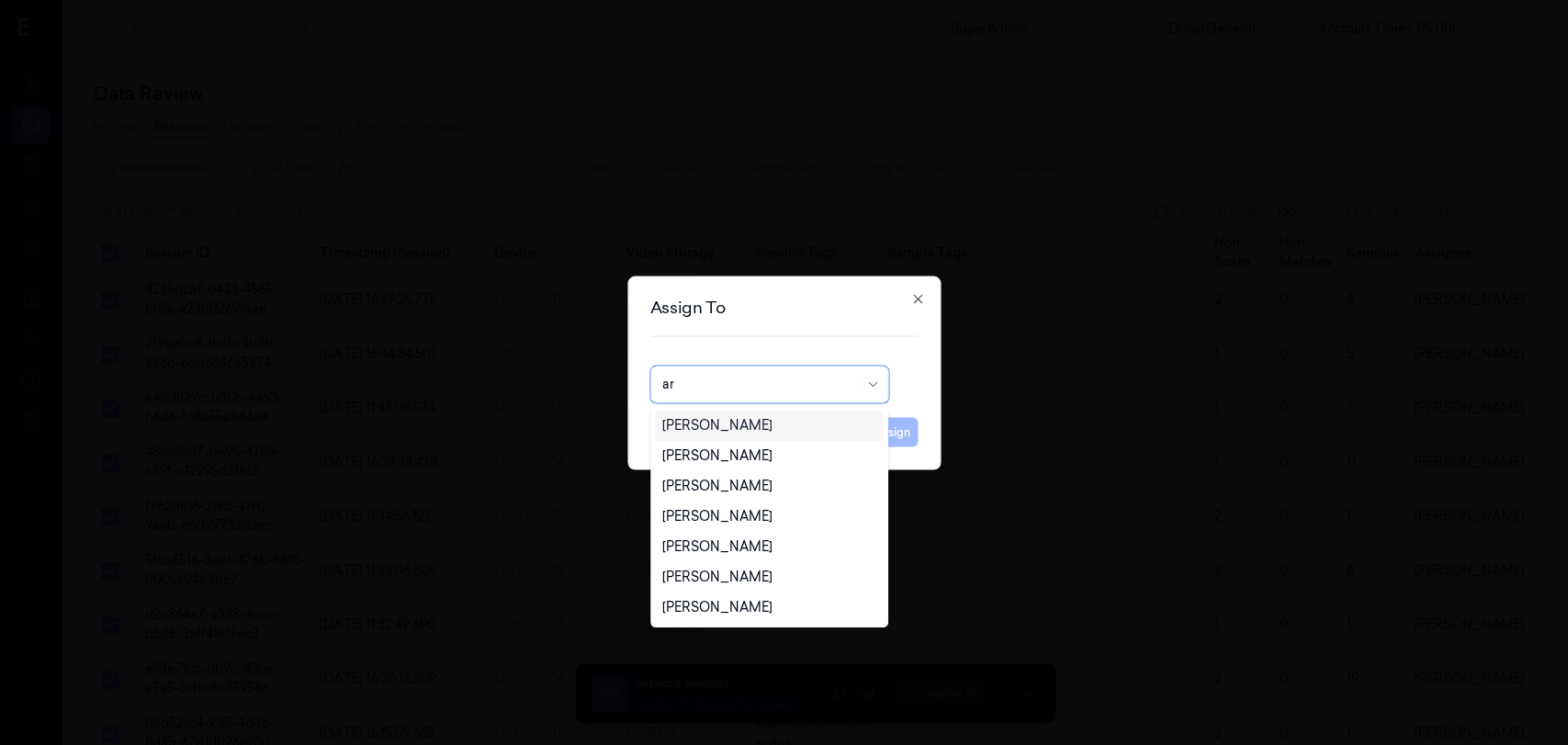
type input "ari"
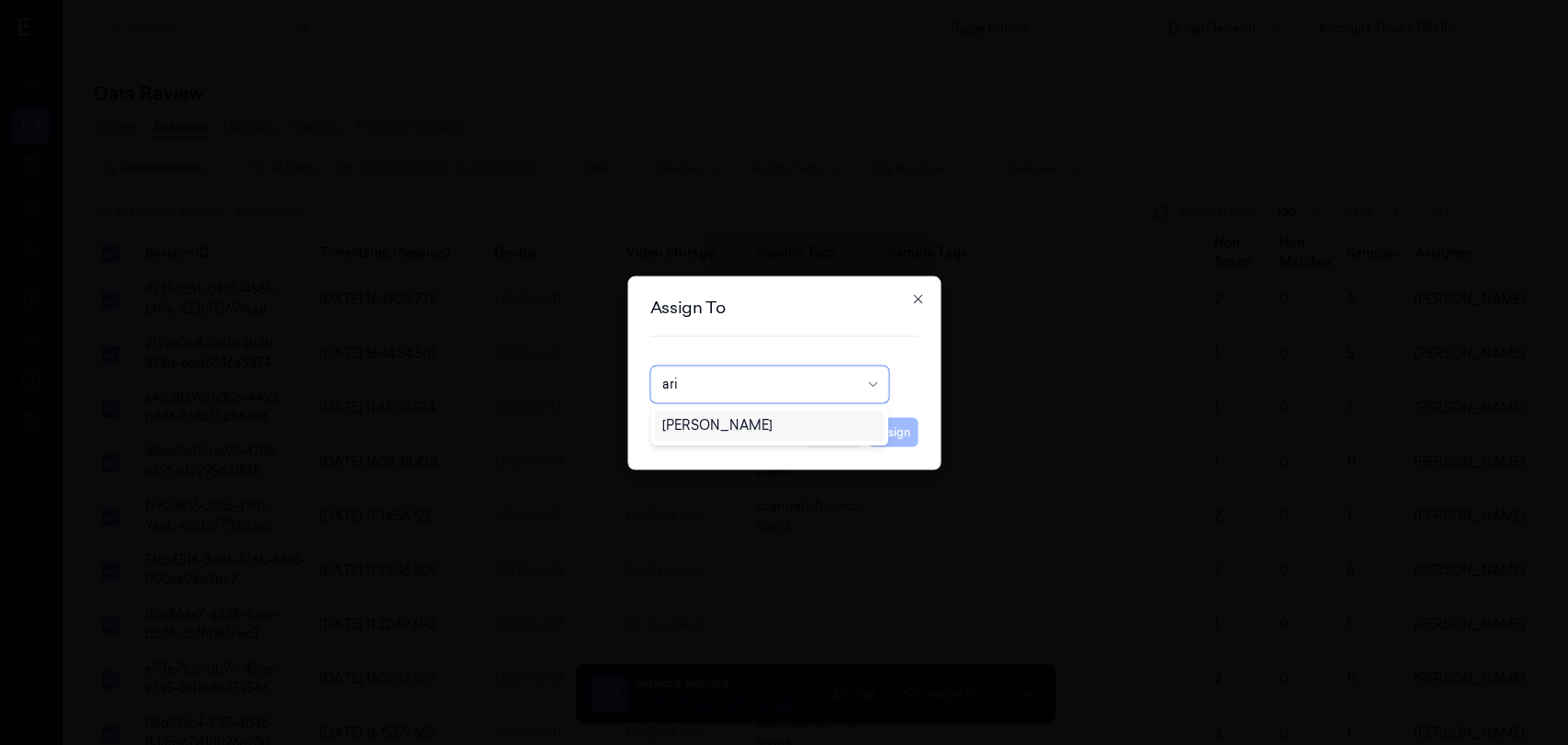
click at [763, 423] on div "[PERSON_NAME]" at bounding box center [769, 425] width 215 height 19
click at [910, 435] on button "Assign" at bounding box center [893, 431] width 50 height 29
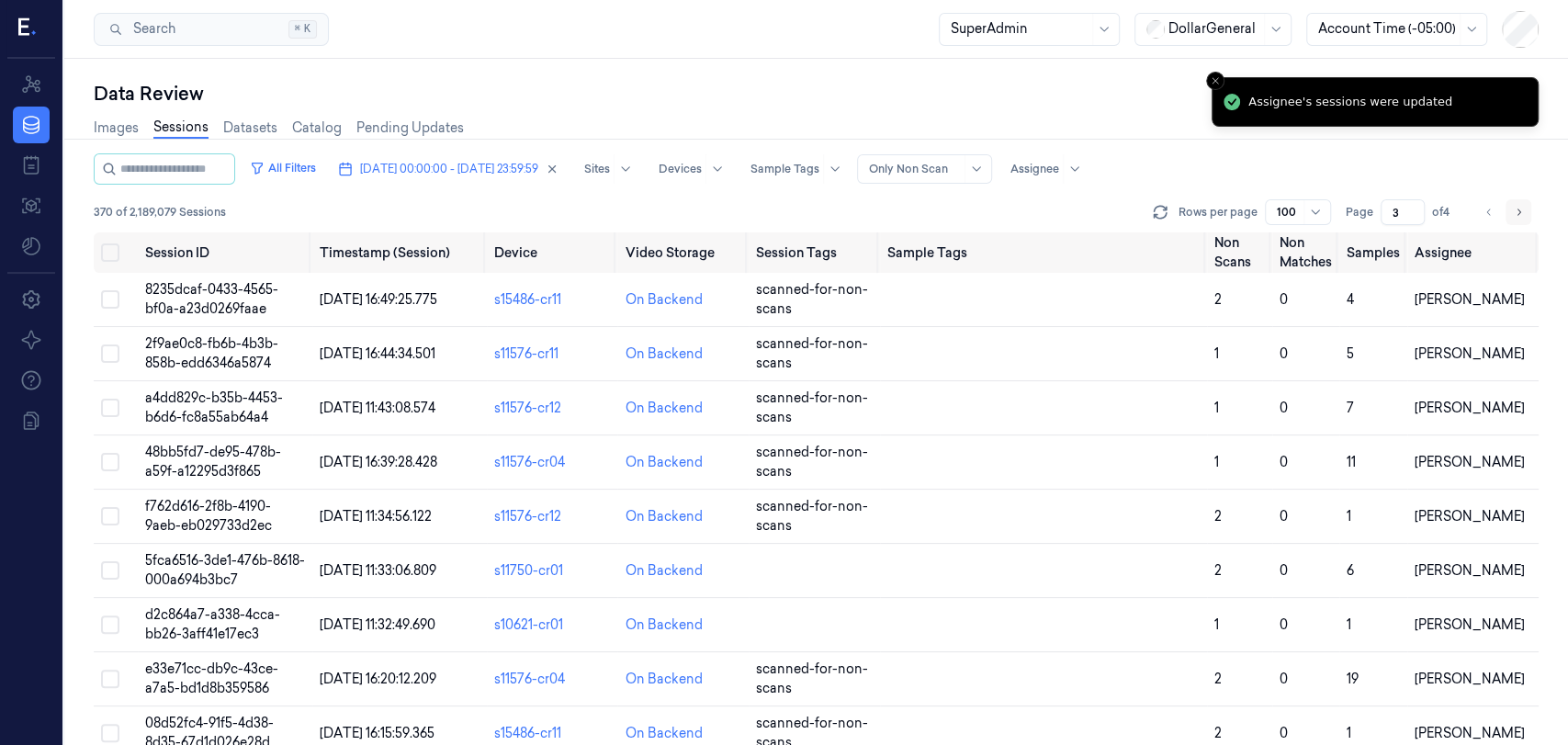
click at [1521, 209] on icon "Go to next page" at bounding box center [1518, 211] width 11 height 15
type input "4"
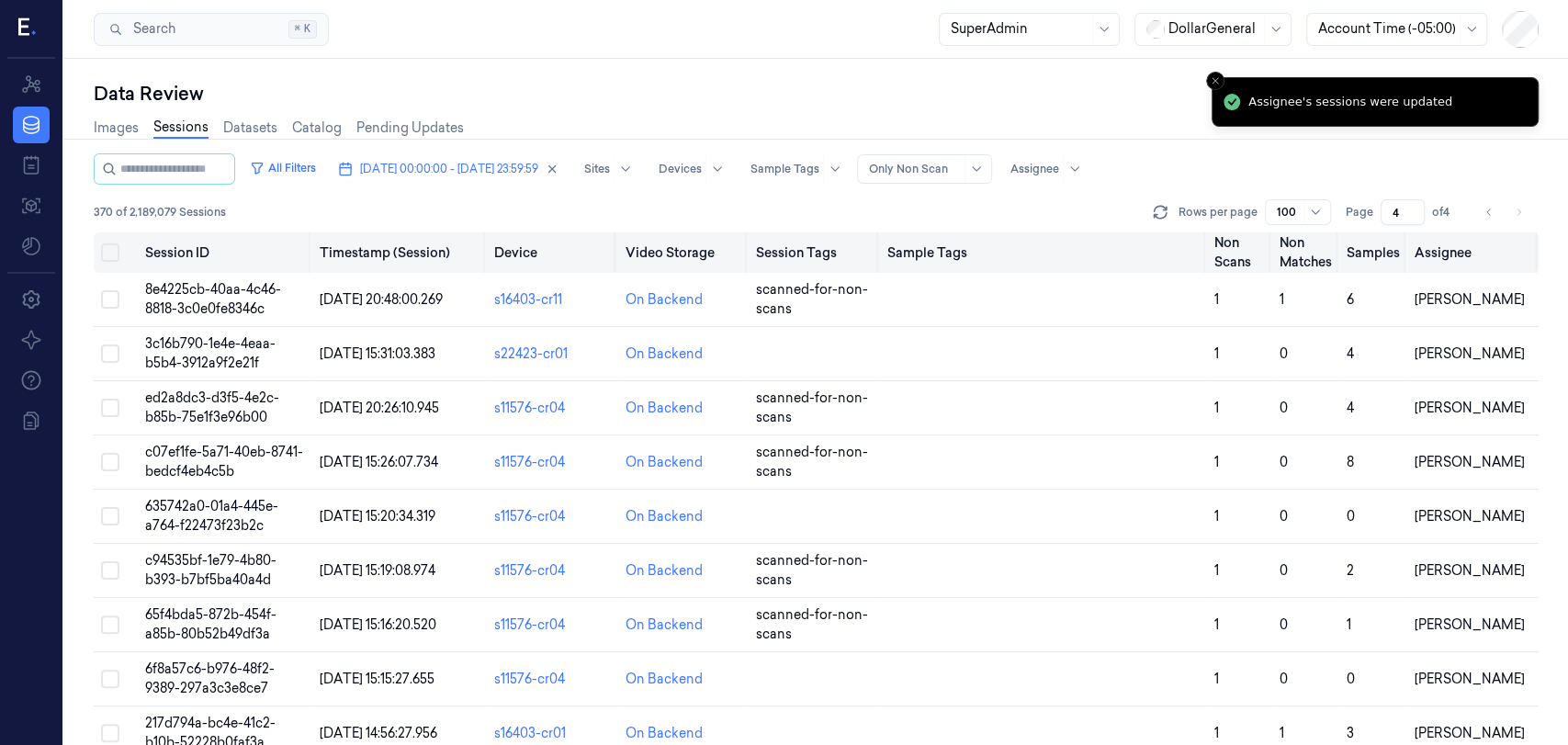
click at [110, 257] on button "Select all" at bounding box center [110, 252] width 18 height 18
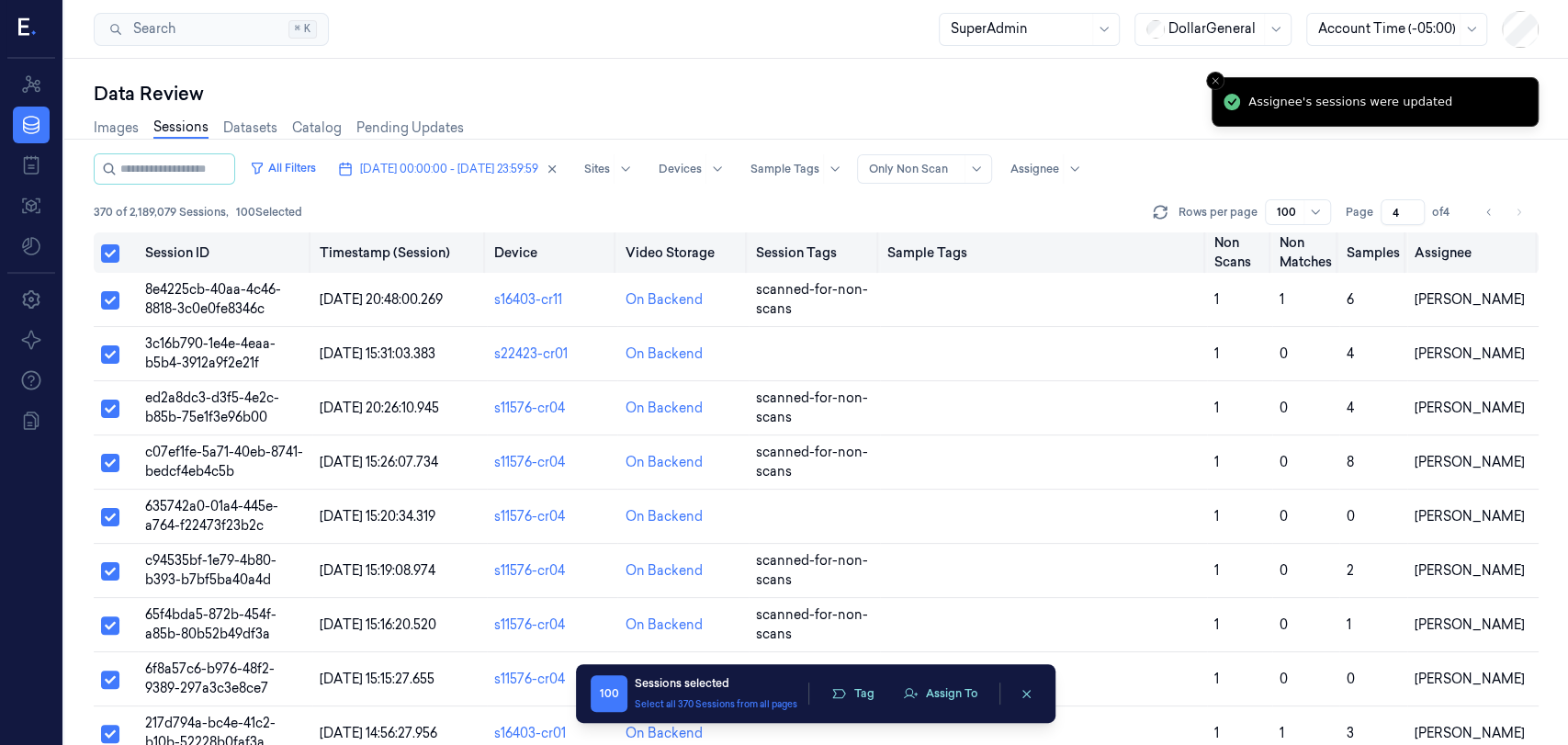
type button "on"
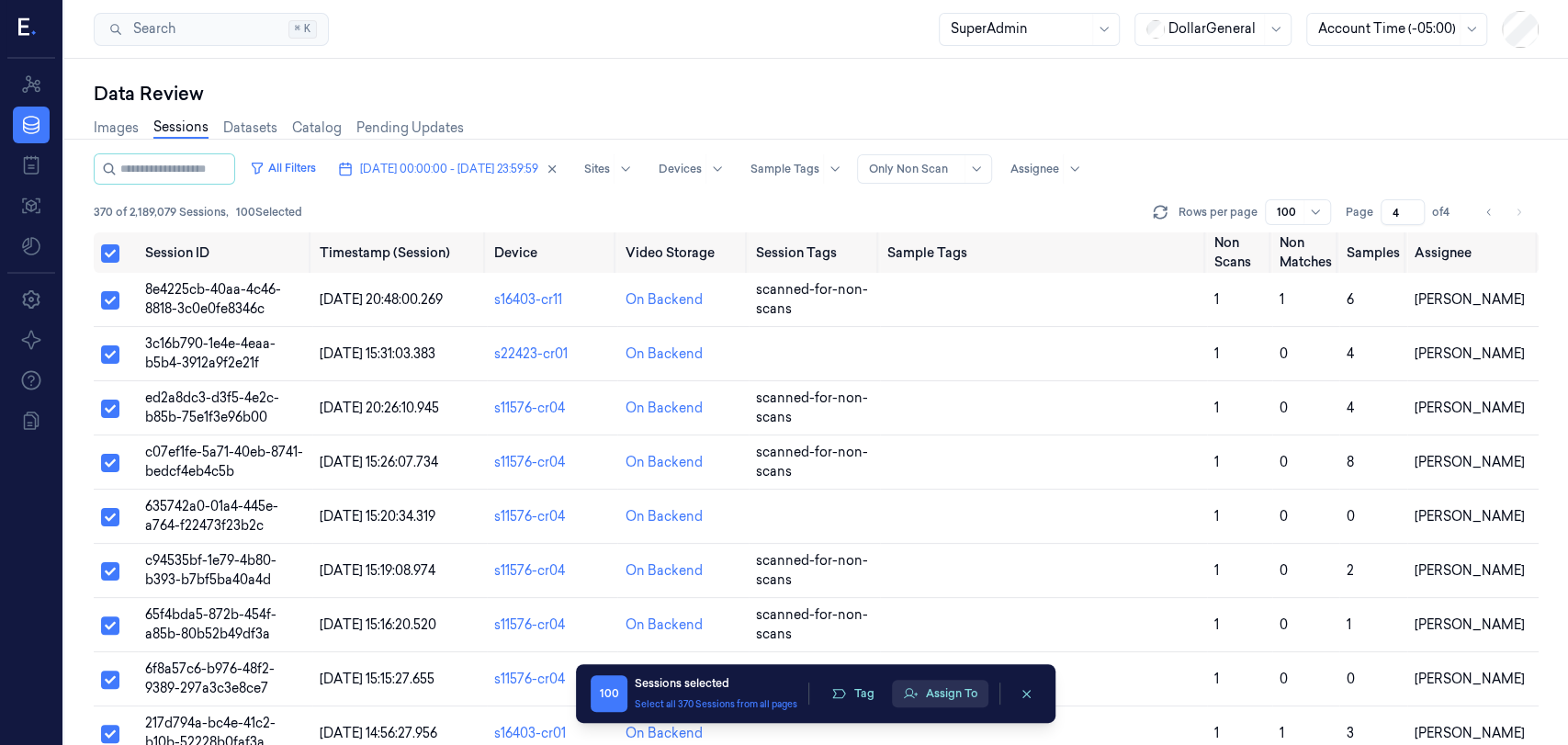
click at [921, 690] on button "Assign To" at bounding box center [940, 693] width 97 height 27
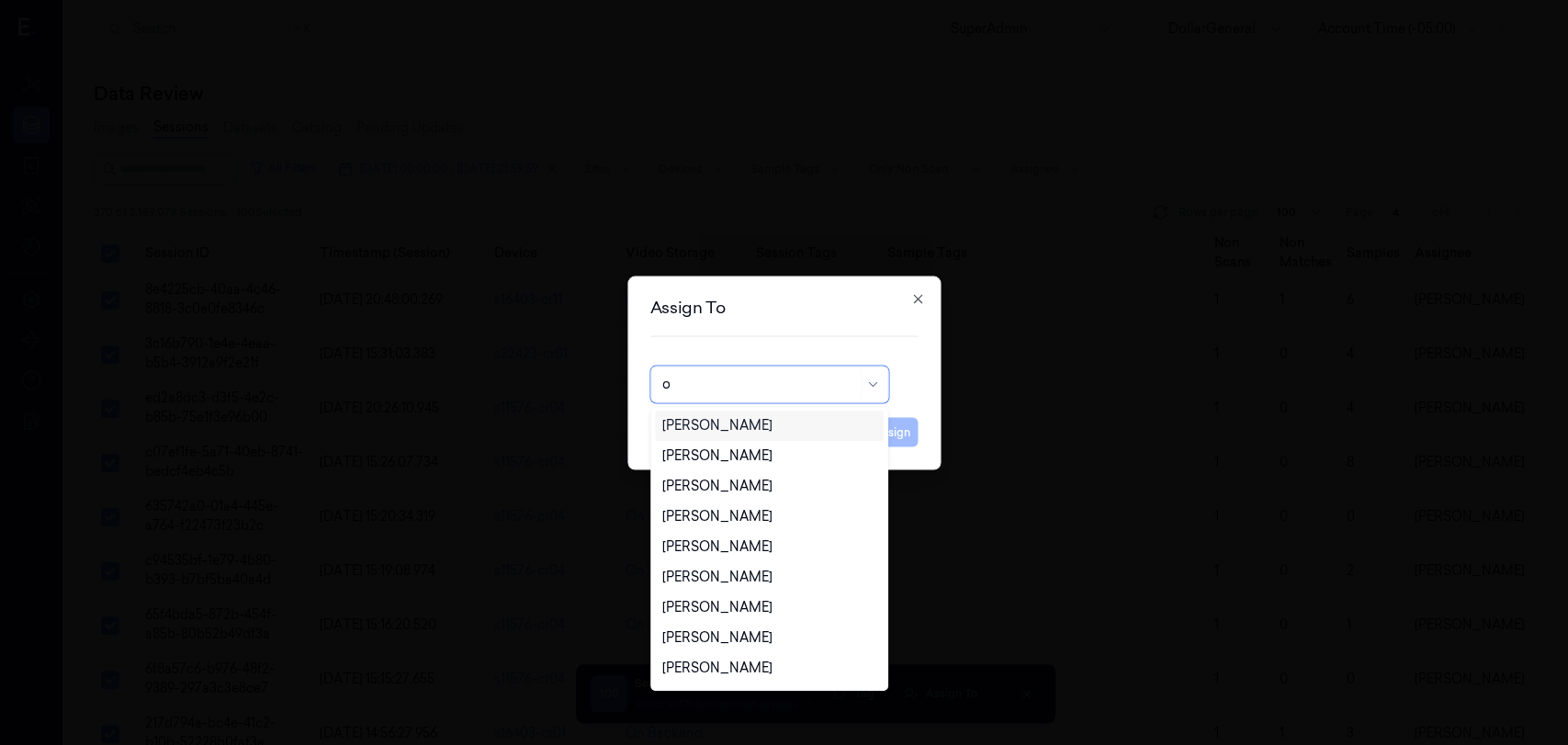
type input "of"
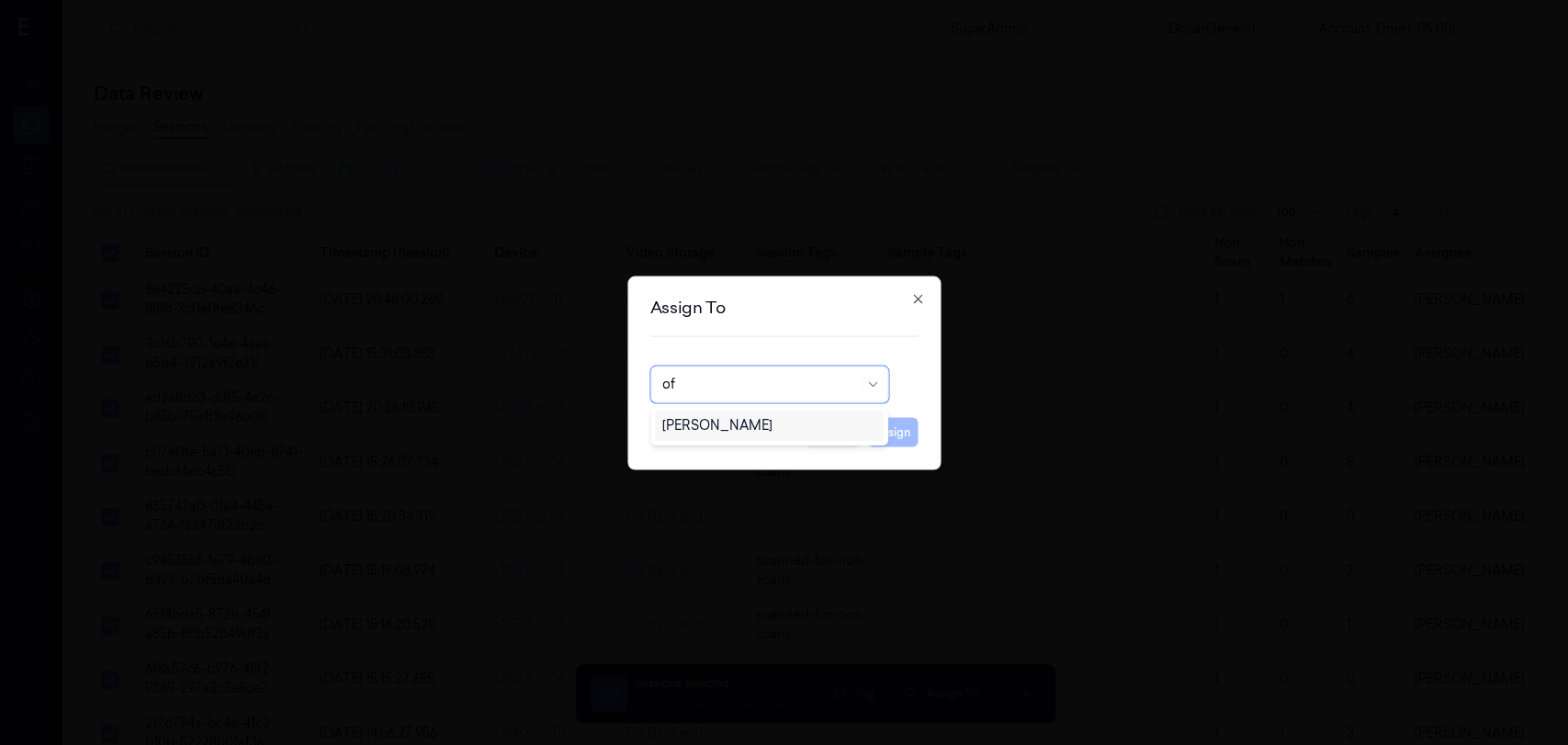
click at [709, 435] on div "[PERSON_NAME]" at bounding box center [769, 425] width 230 height 30
click at [880, 434] on button "Assign" at bounding box center [893, 431] width 50 height 29
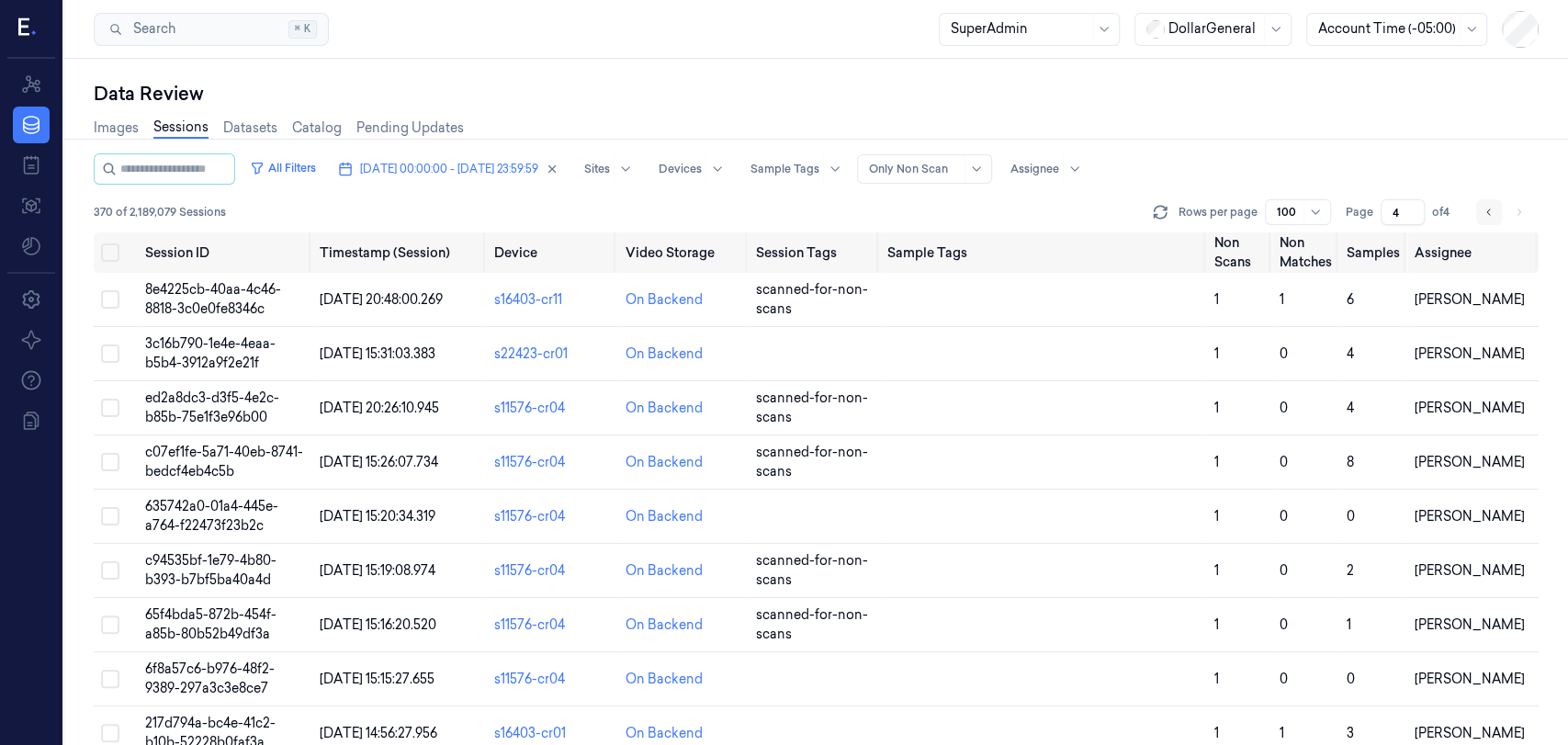
click at [1492, 209] on icon "Go to previous page" at bounding box center [1488, 211] width 11 height 15
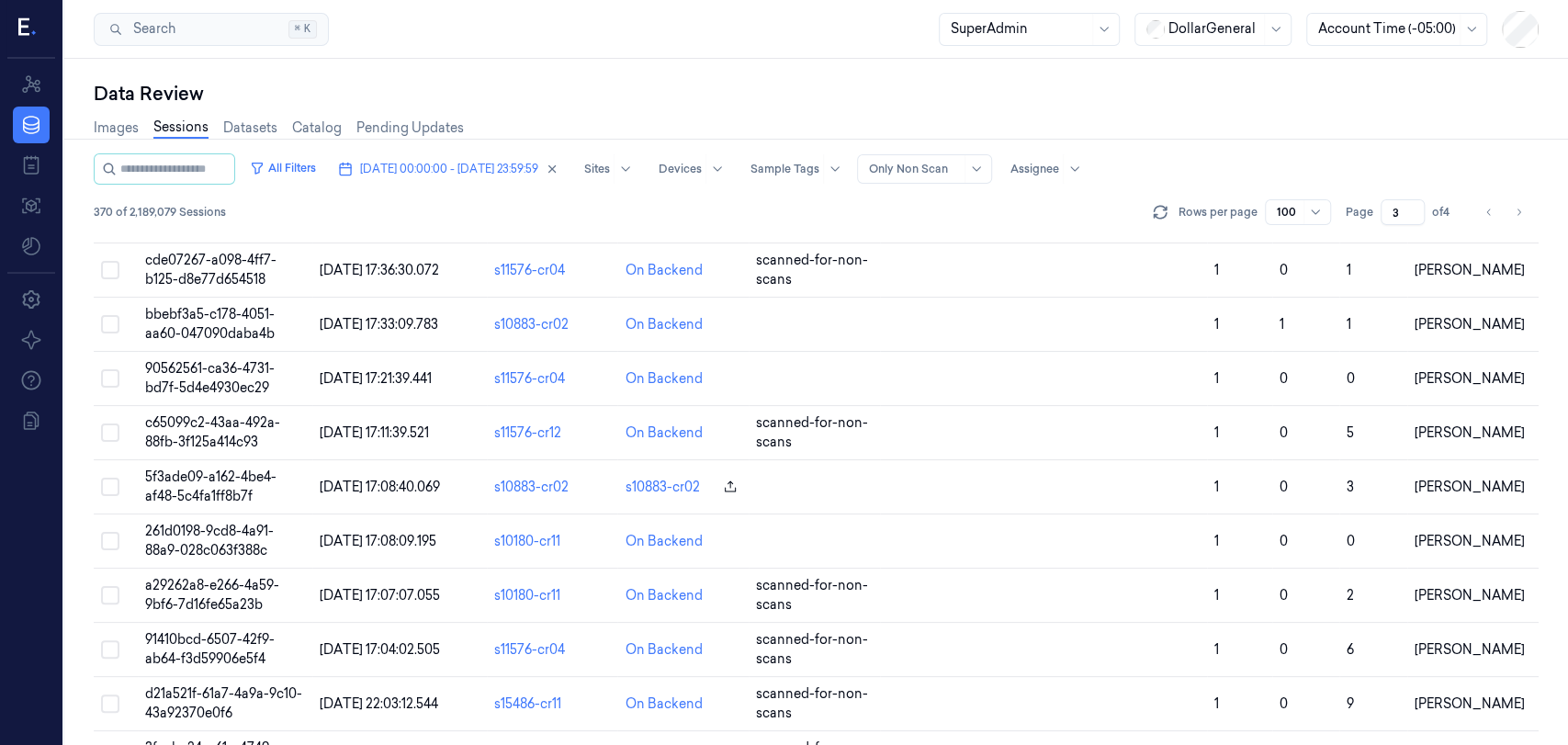
scroll to position [4949, 0]
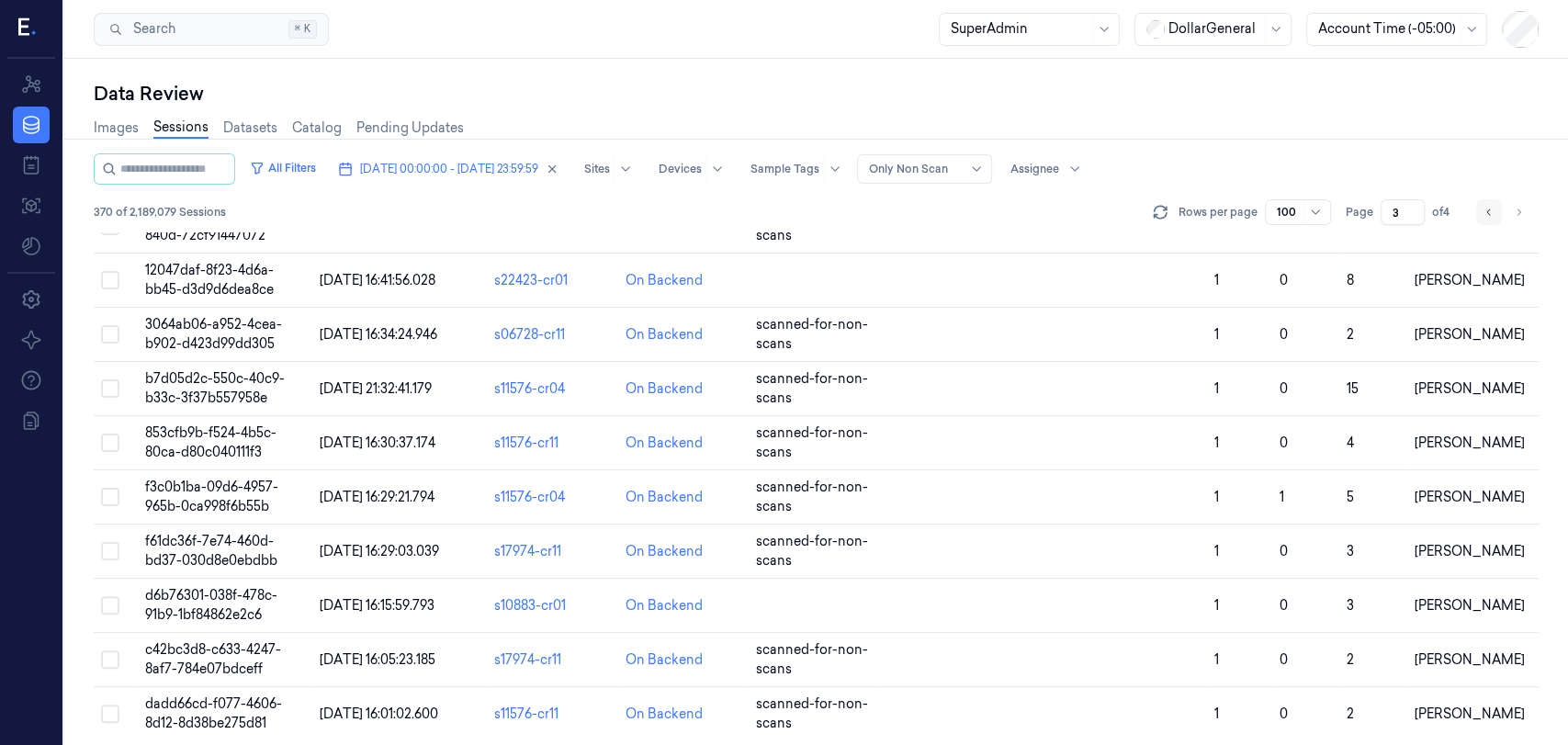
click at [1488, 208] on icon "Go to previous page" at bounding box center [1488, 211] width 11 height 15
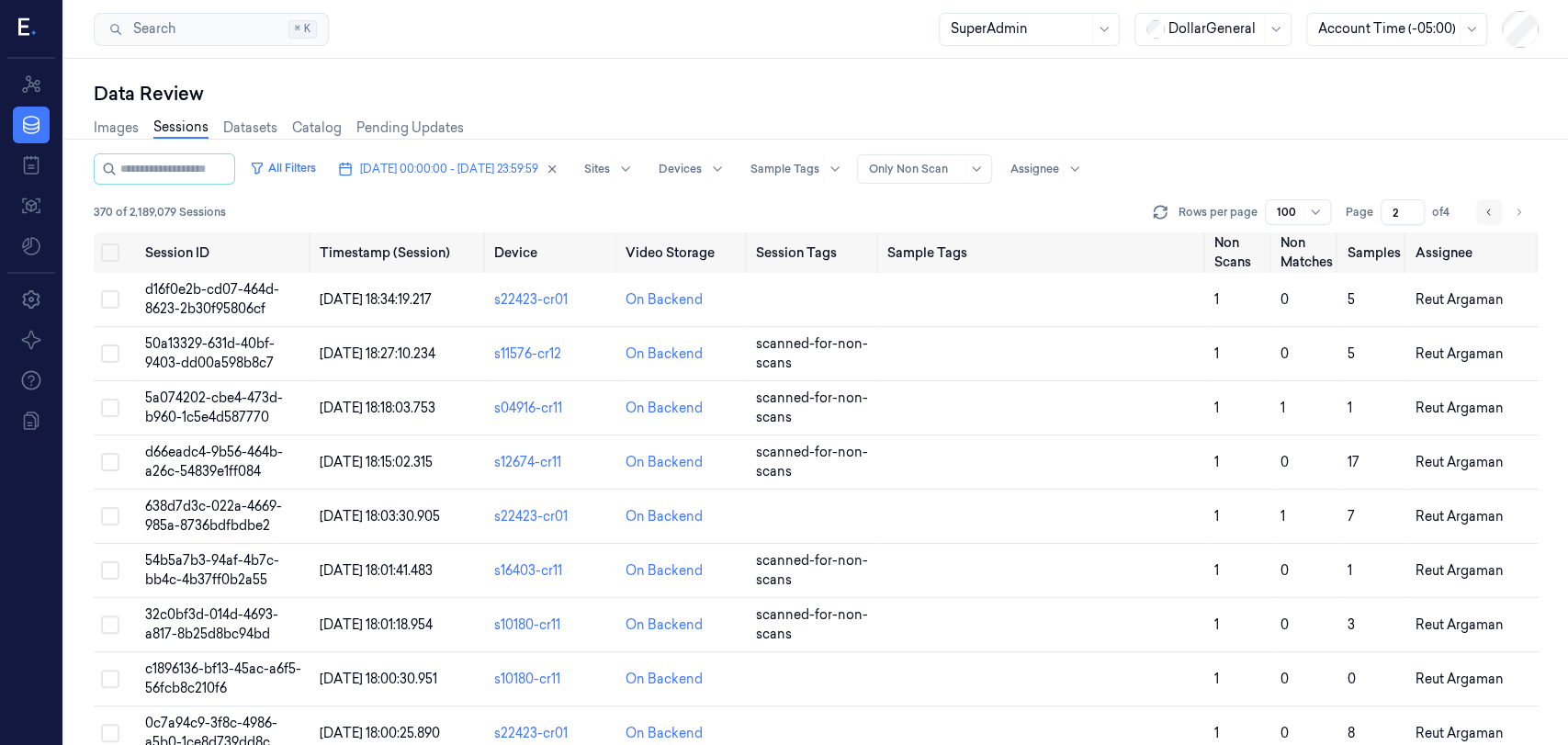
click at [1494, 218] on button "Go to previous page" at bounding box center [1489, 212] width 26 height 26
type input "1"
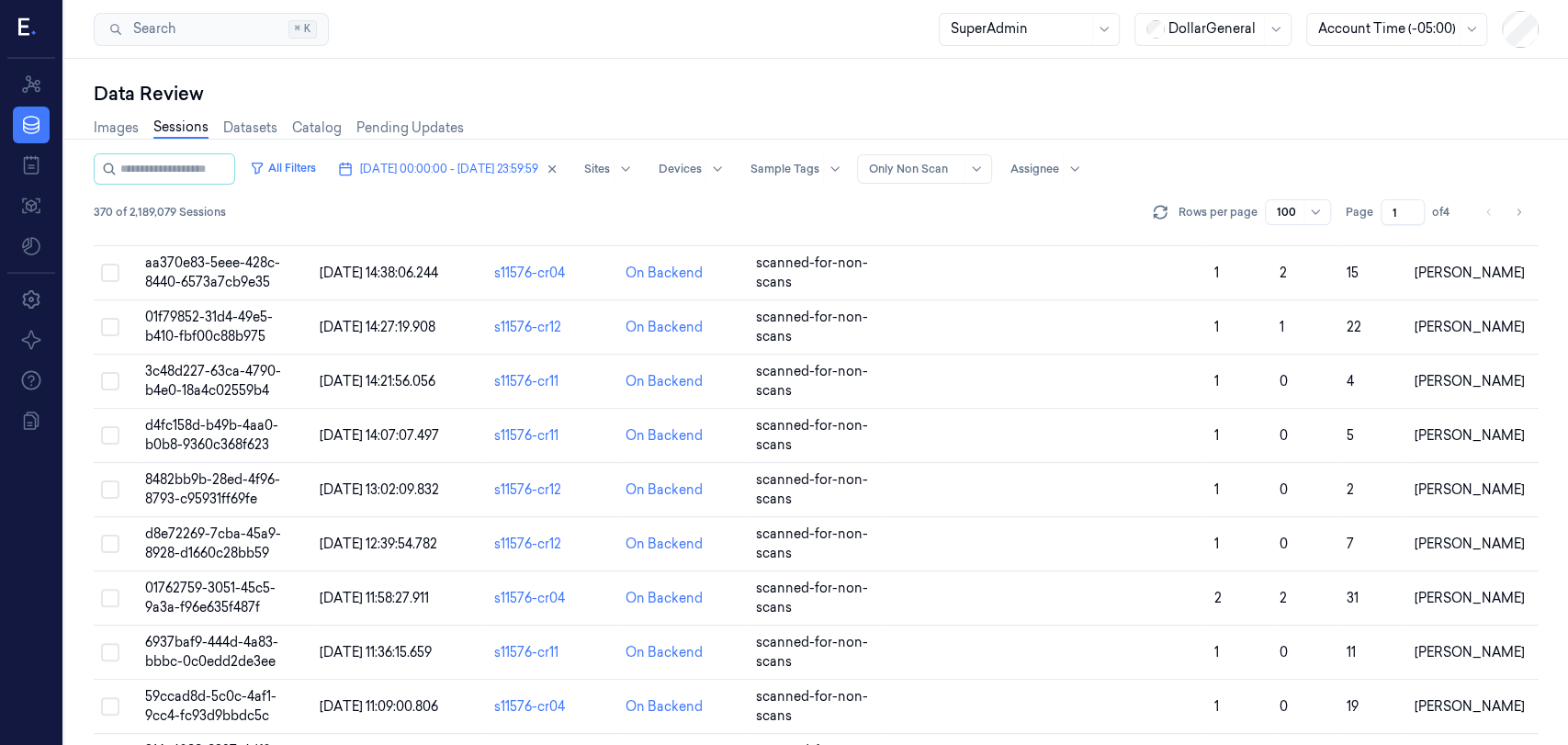
scroll to position [4949, 0]
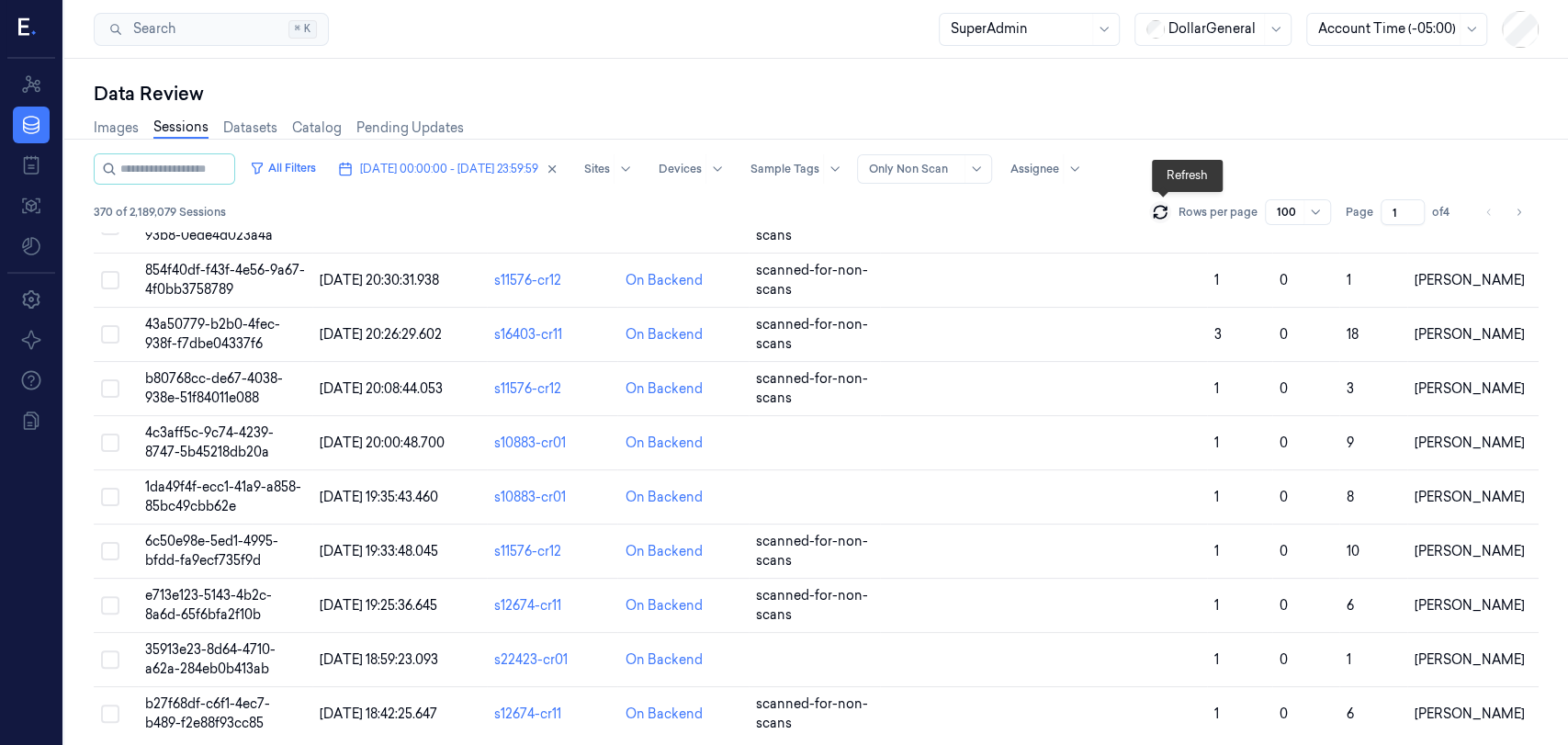
click at [1160, 215] on icon at bounding box center [1159, 211] width 18 height 18
click at [1059, 171] on div at bounding box center [1034, 169] width 48 height 16
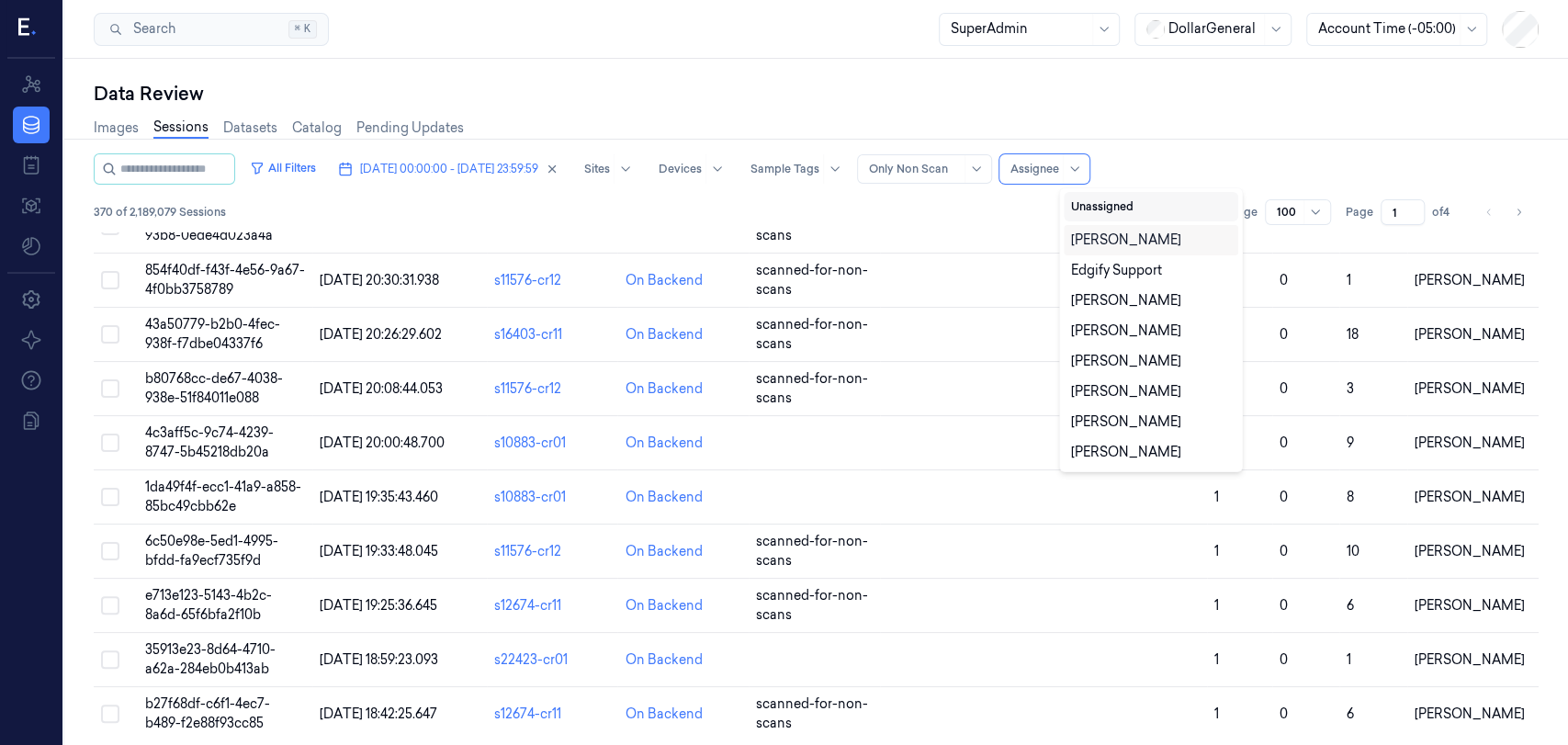
click at [1107, 197] on button "Unassigned" at bounding box center [1150, 206] width 174 height 29
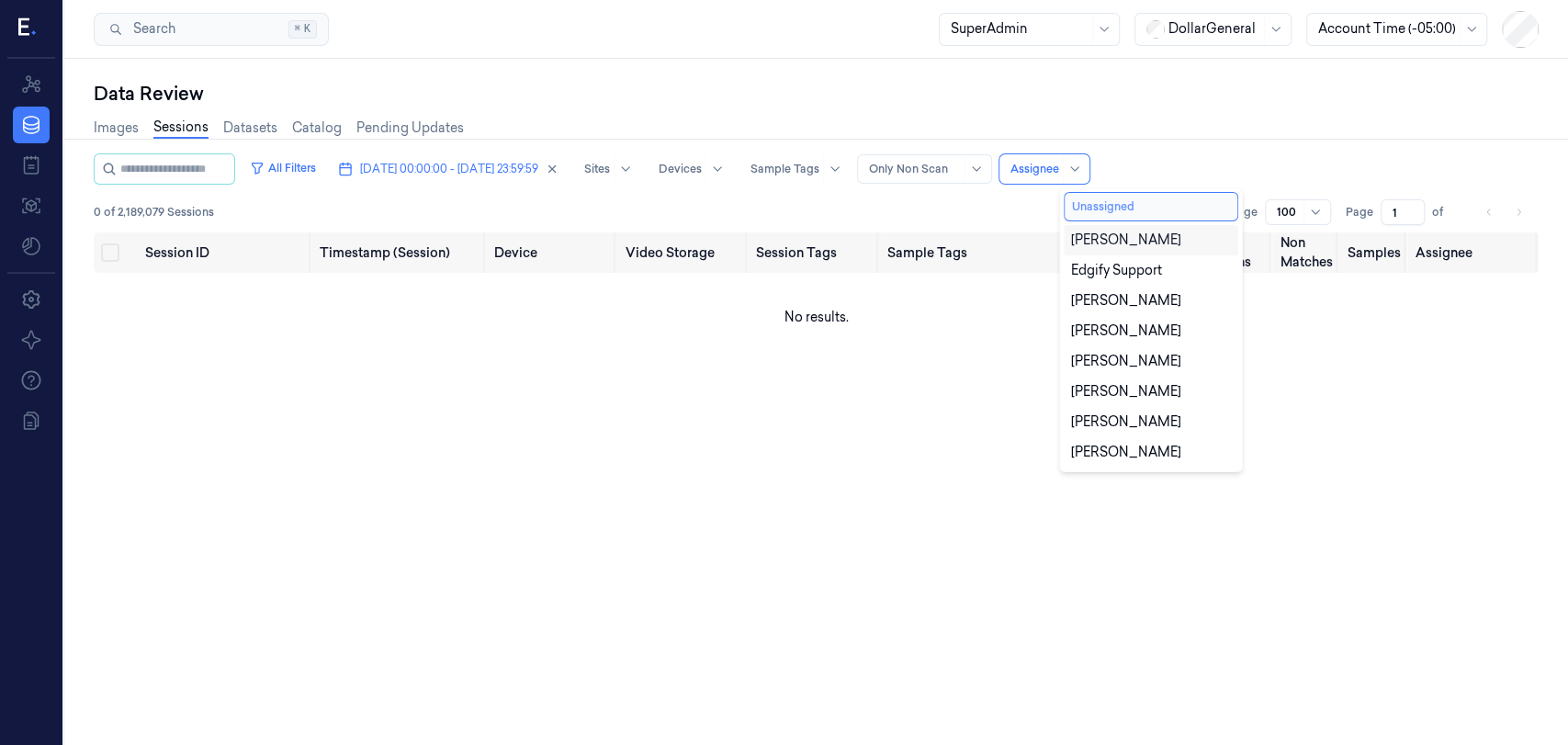
click at [1107, 201] on button "Unassigned" at bounding box center [1150, 206] width 174 height 29
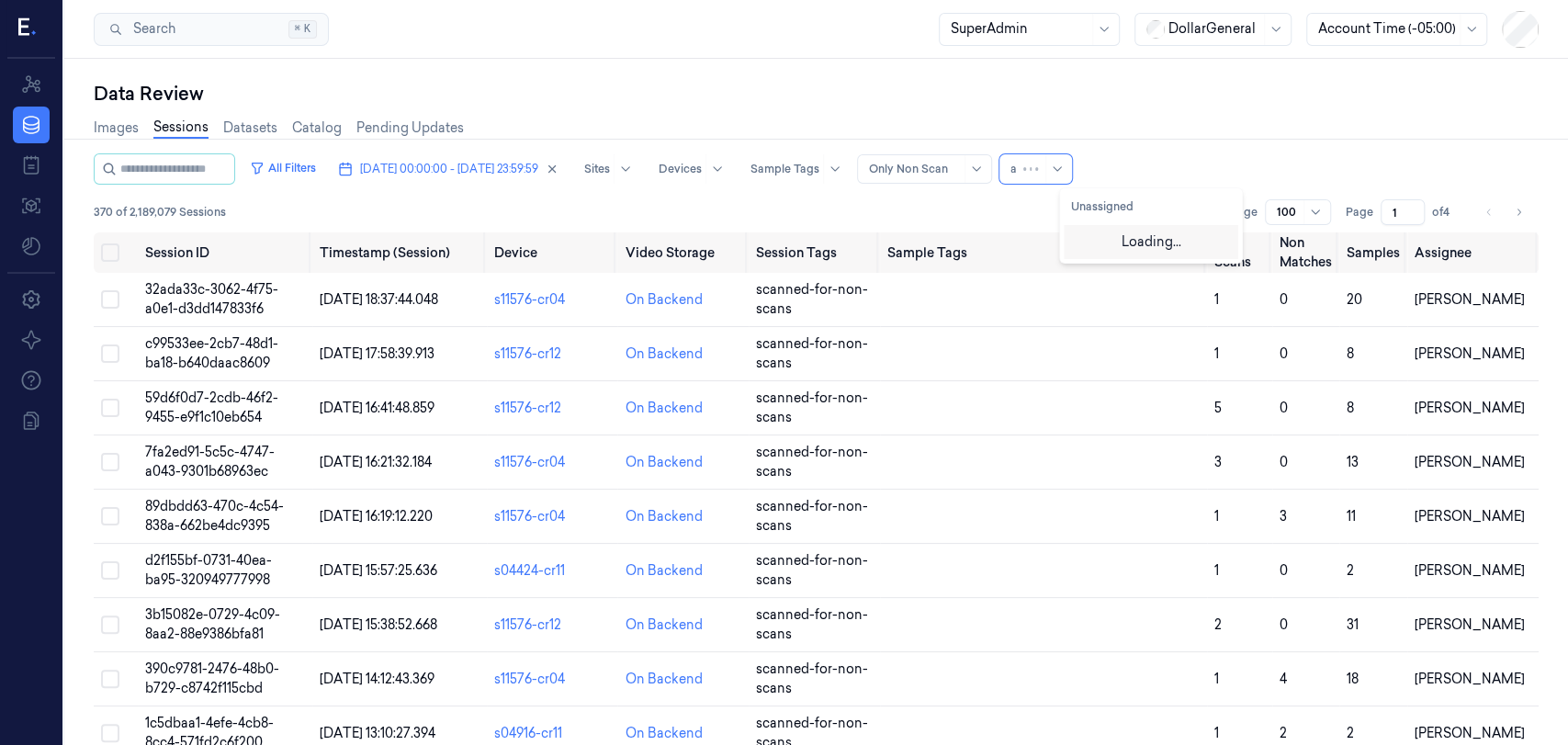
type input "ar"
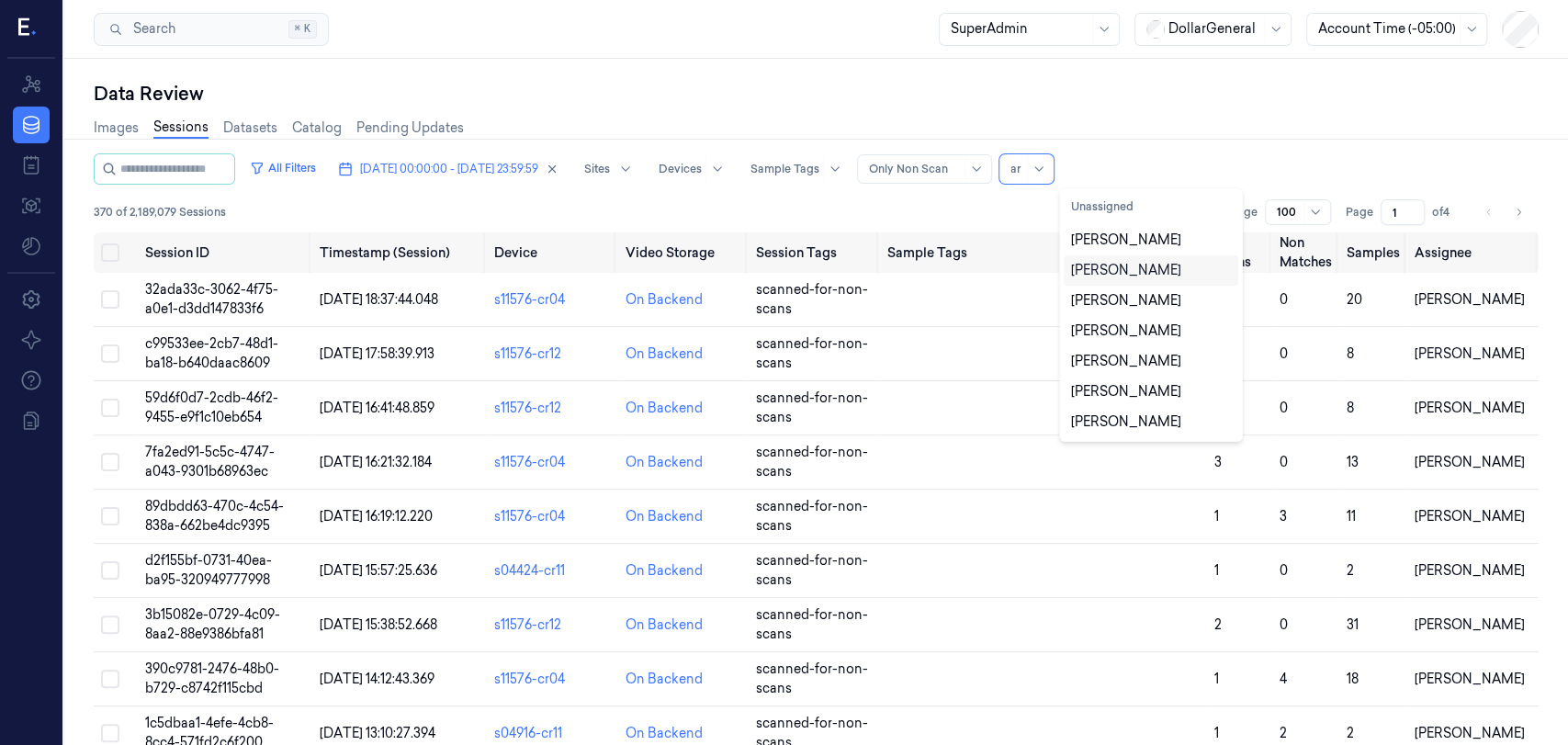
click at [1105, 276] on div "[PERSON_NAME]" at bounding box center [1126, 270] width 110 height 19
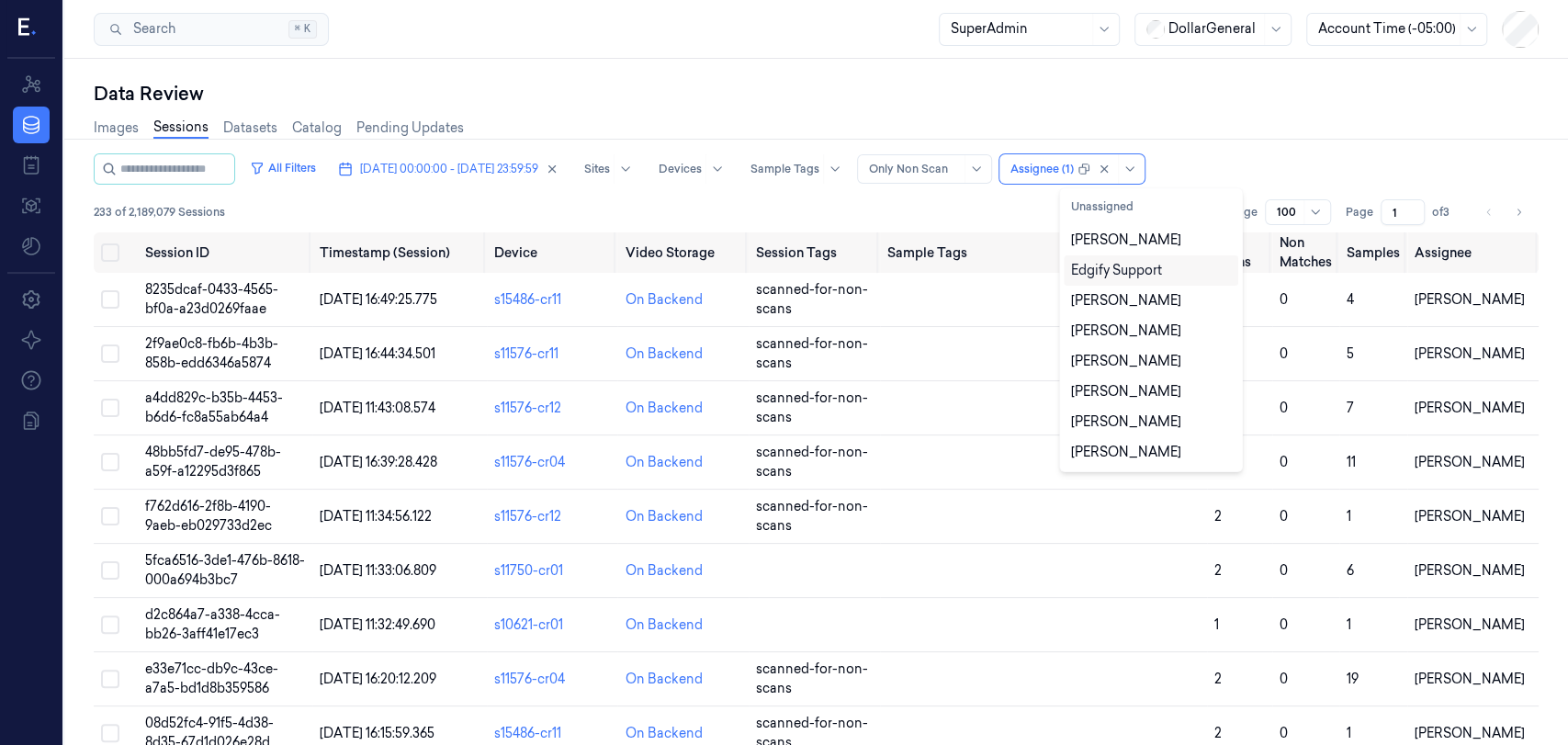
click at [682, 217] on div "233 of 2,189,079 Sessions Rows per page 100 Page 1 of 3" at bounding box center [816, 212] width 1445 height 26
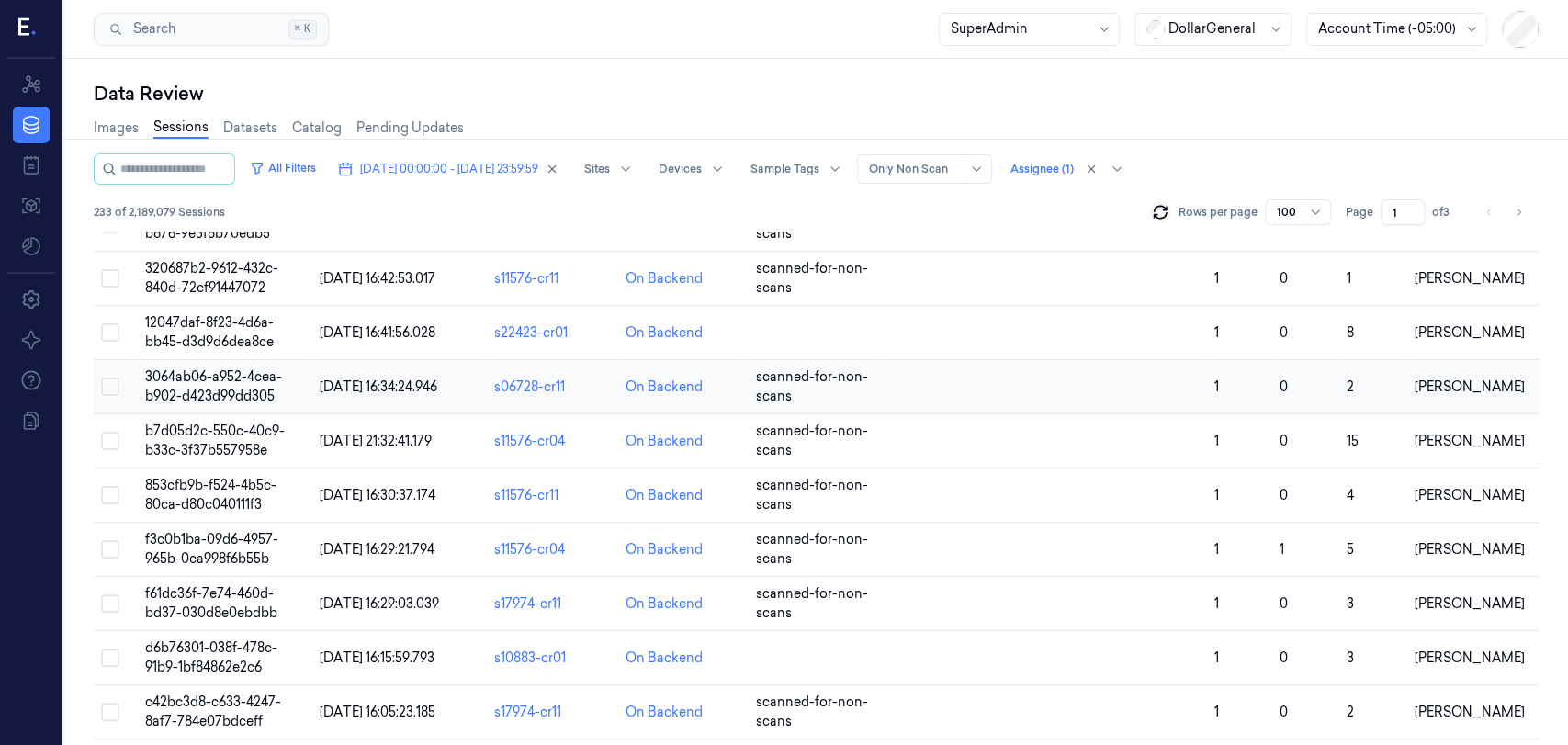
scroll to position [4949, 0]
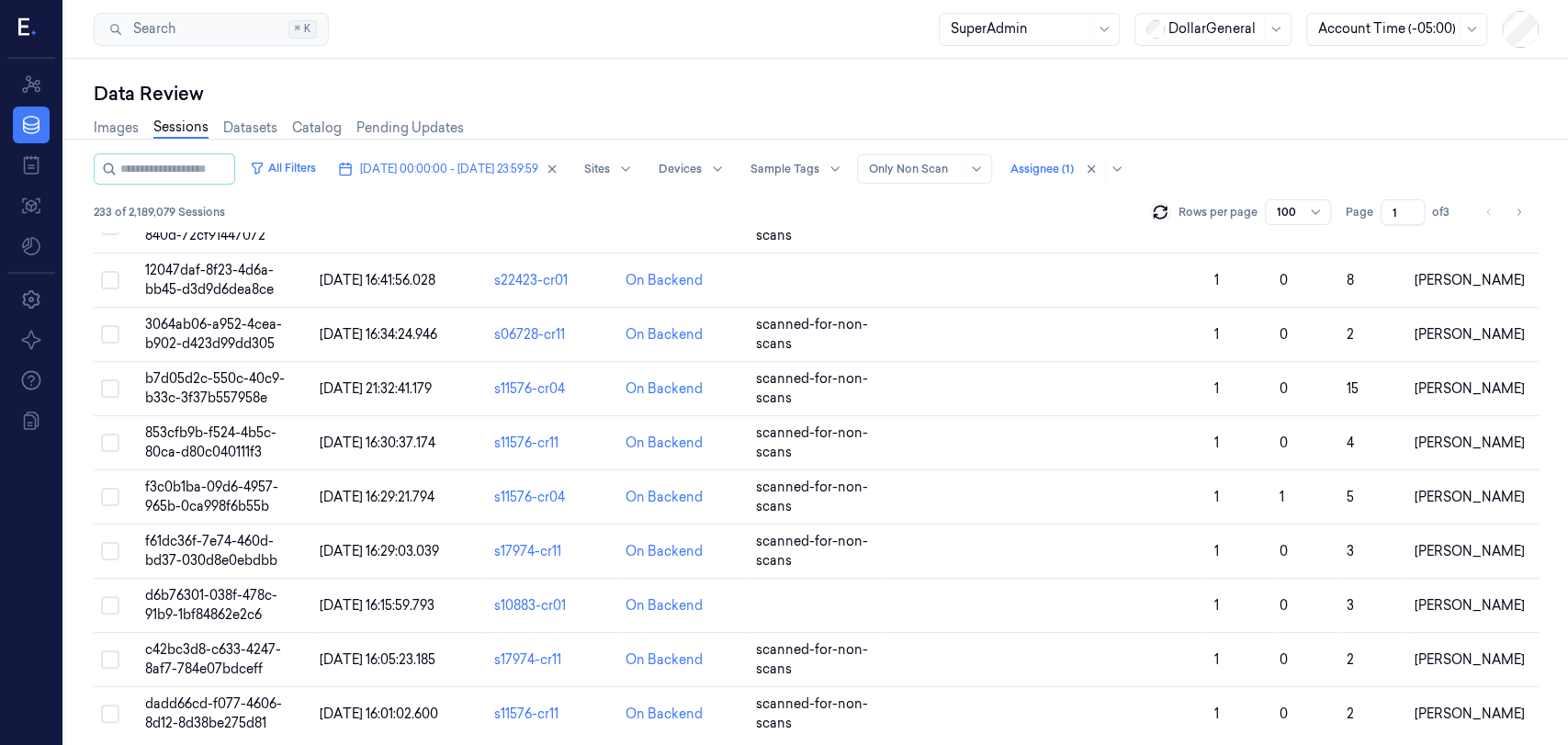
click at [1393, 112] on div "Images Sessions Datasets Catalog Pending Updates" at bounding box center [816, 130] width 1445 height 47
click at [1387, 114] on div "Images Sessions Datasets Catalog Pending Updates" at bounding box center [816, 130] width 1445 height 47
click at [1310, 216] on icon at bounding box center [1314, 211] width 15 height 15
click at [1308, 340] on div "200" at bounding box center [1299, 339] width 43 height 19
click at [1274, 206] on div "200" at bounding box center [1298, 212] width 66 height 26
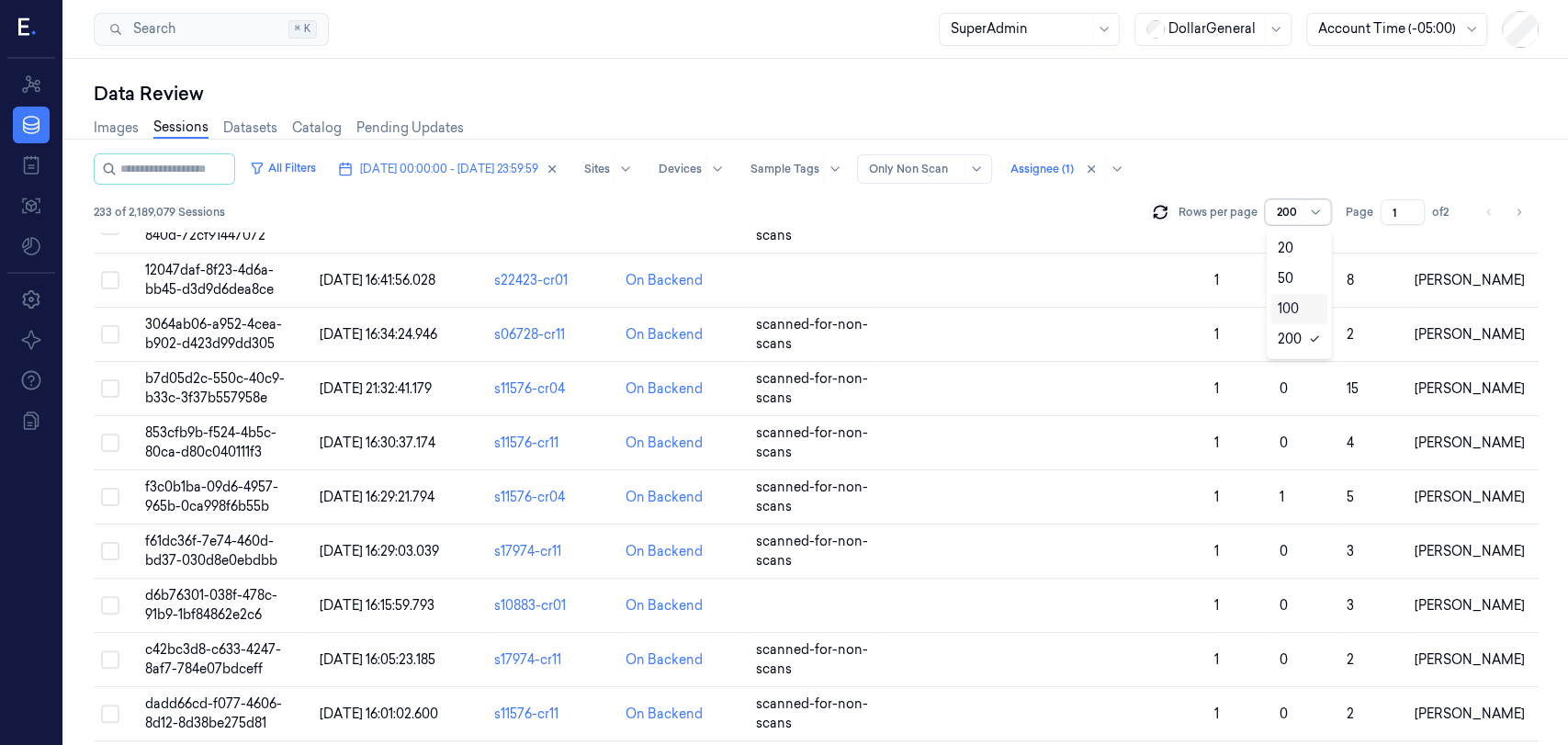
click at [1298, 308] on div "100" at bounding box center [1288, 309] width 21 height 19
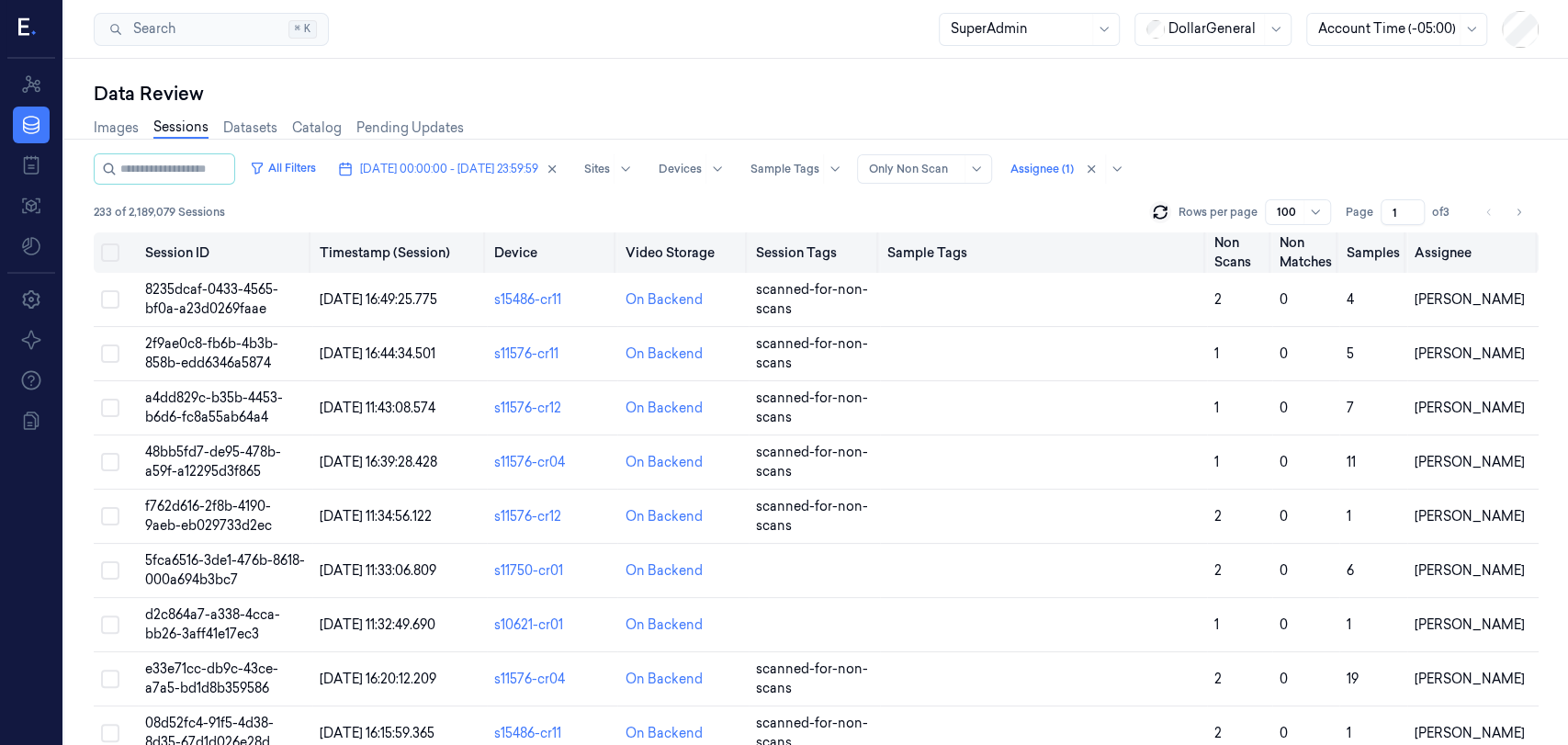
click at [107, 256] on button "on" at bounding box center [110, 252] width 18 height 18
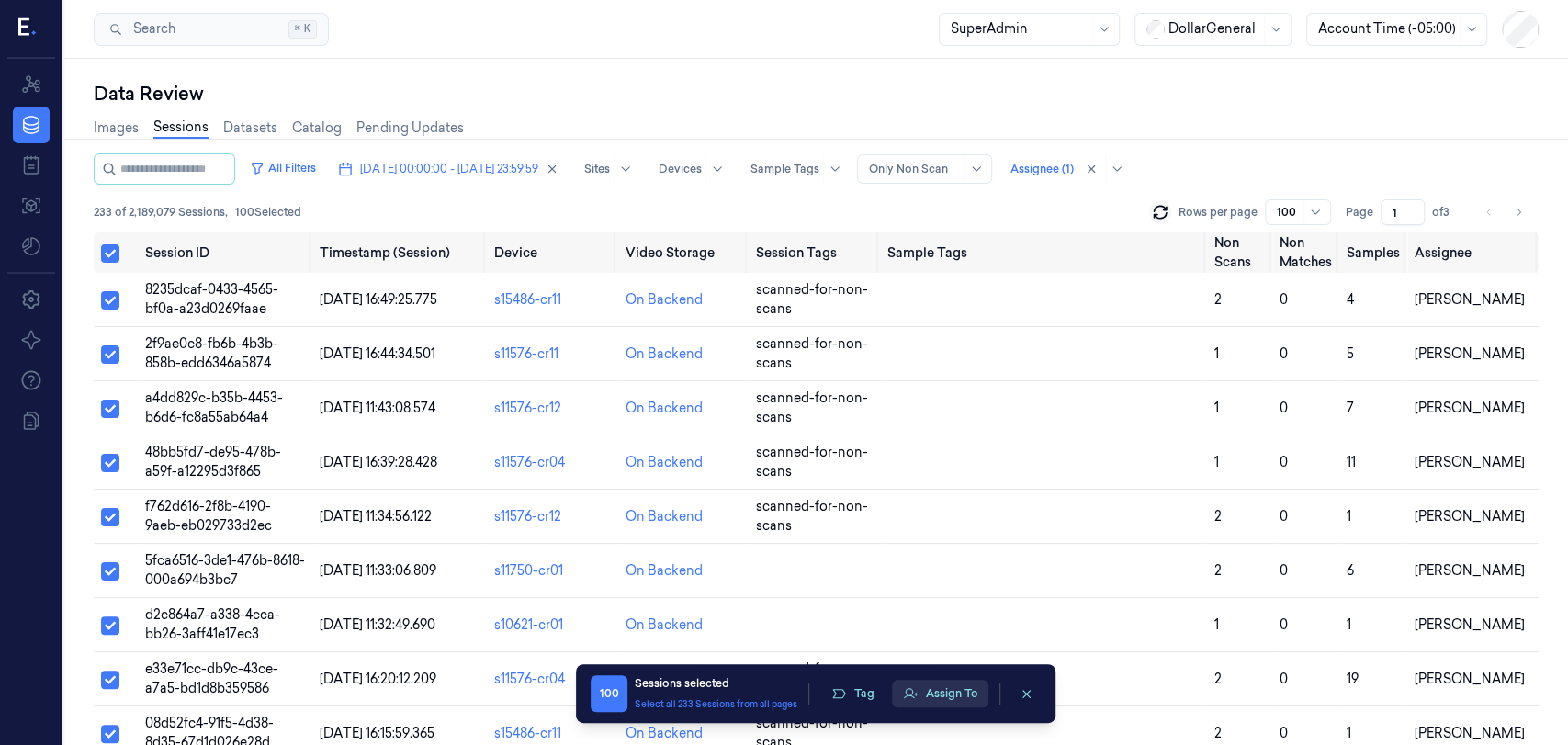
click at [919, 690] on button "Assign To" at bounding box center [940, 693] width 97 height 27
click at [918, 684] on button "Assign To" at bounding box center [940, 693] width 97 height 27
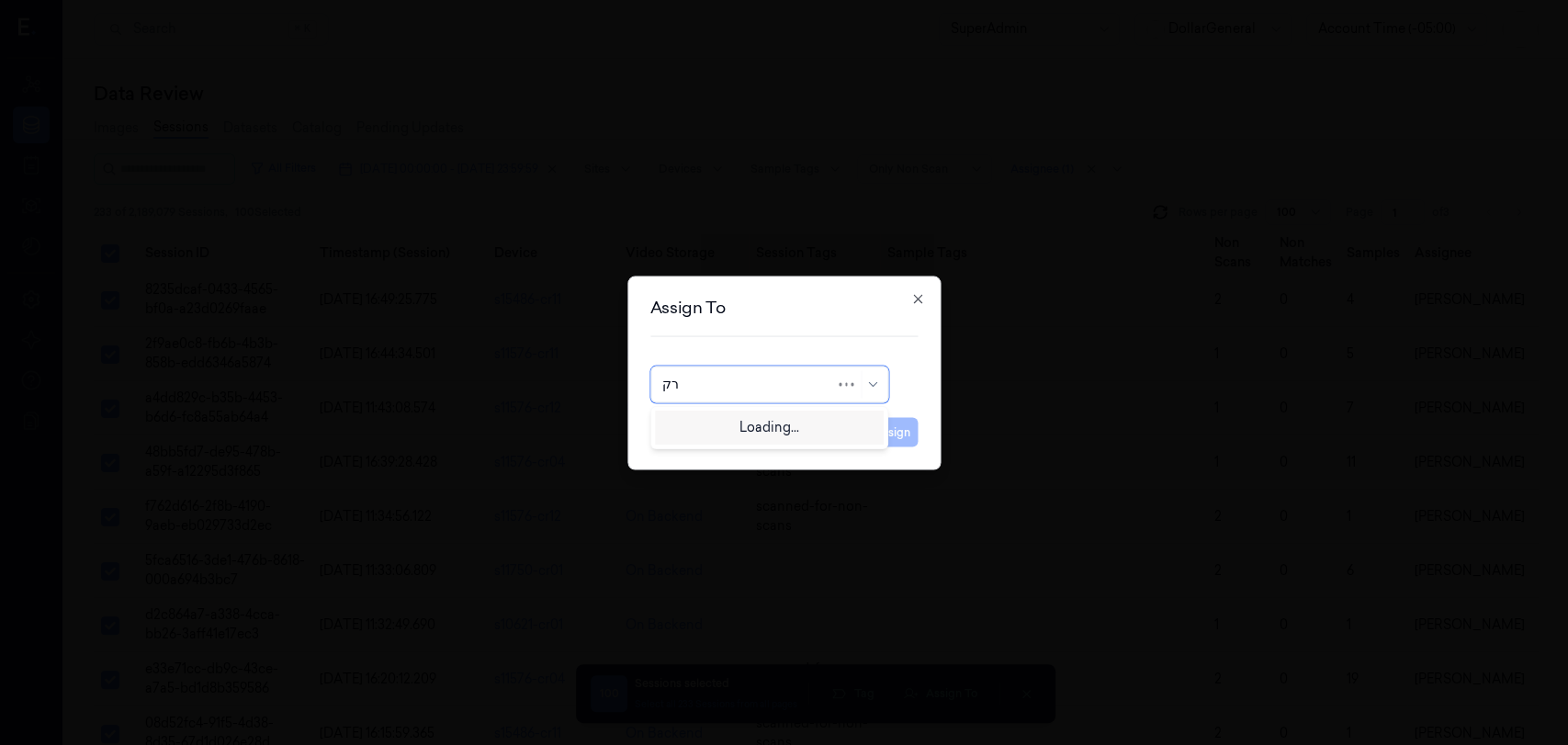
type input "ר"
type input "revital"
click at [693, 416] on div "[PERSON_NAME]" at bounding box center [717, 425] width 110 height 19
click at [883, 435] on button "Assign" at bounding box center [893, 431] width 50 height 29
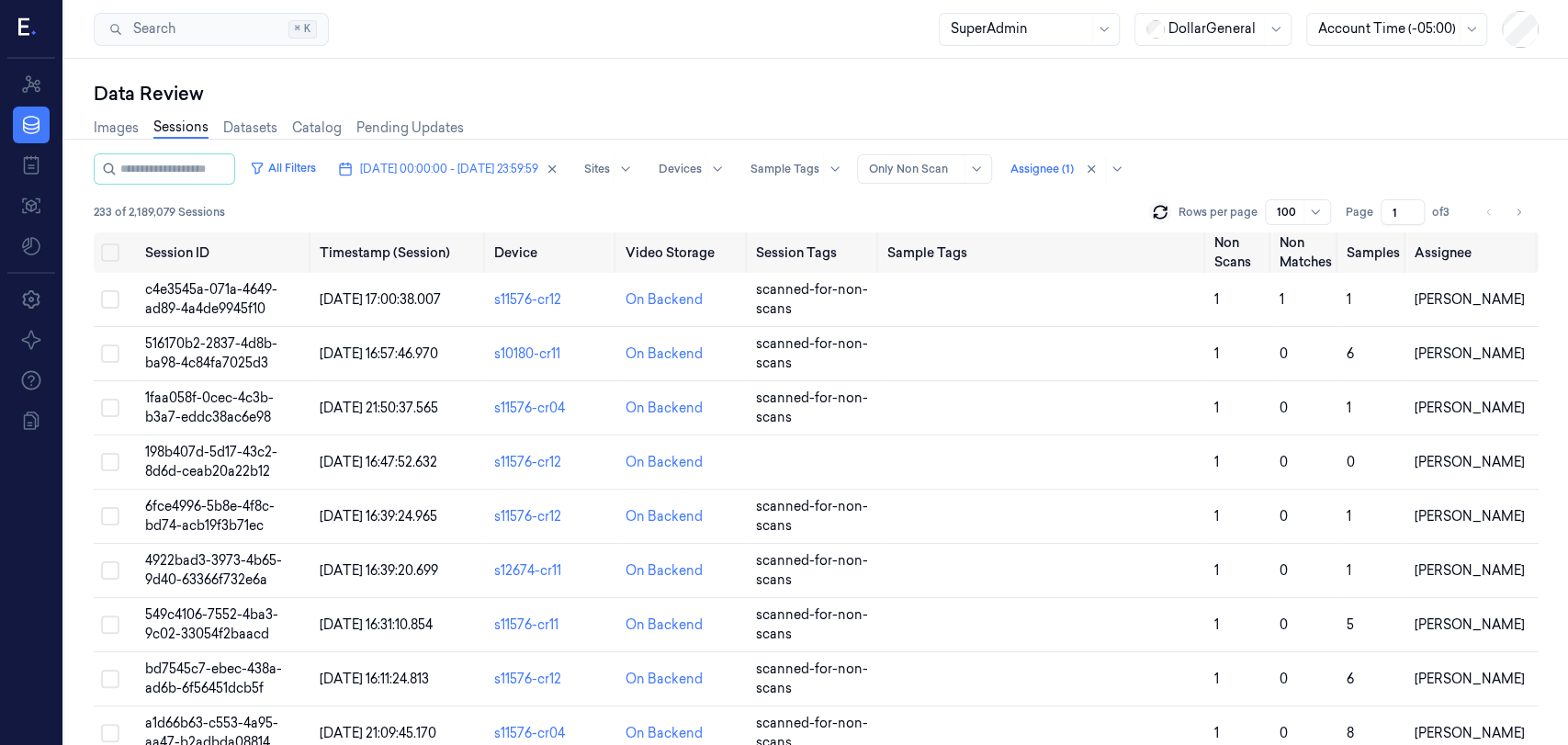
click at [1162, 205] on icon at bounding box center [1159, 208] width 12 height 6
click at [1074, 173] on div at bounding box center [1041, 169] width 63 height 16
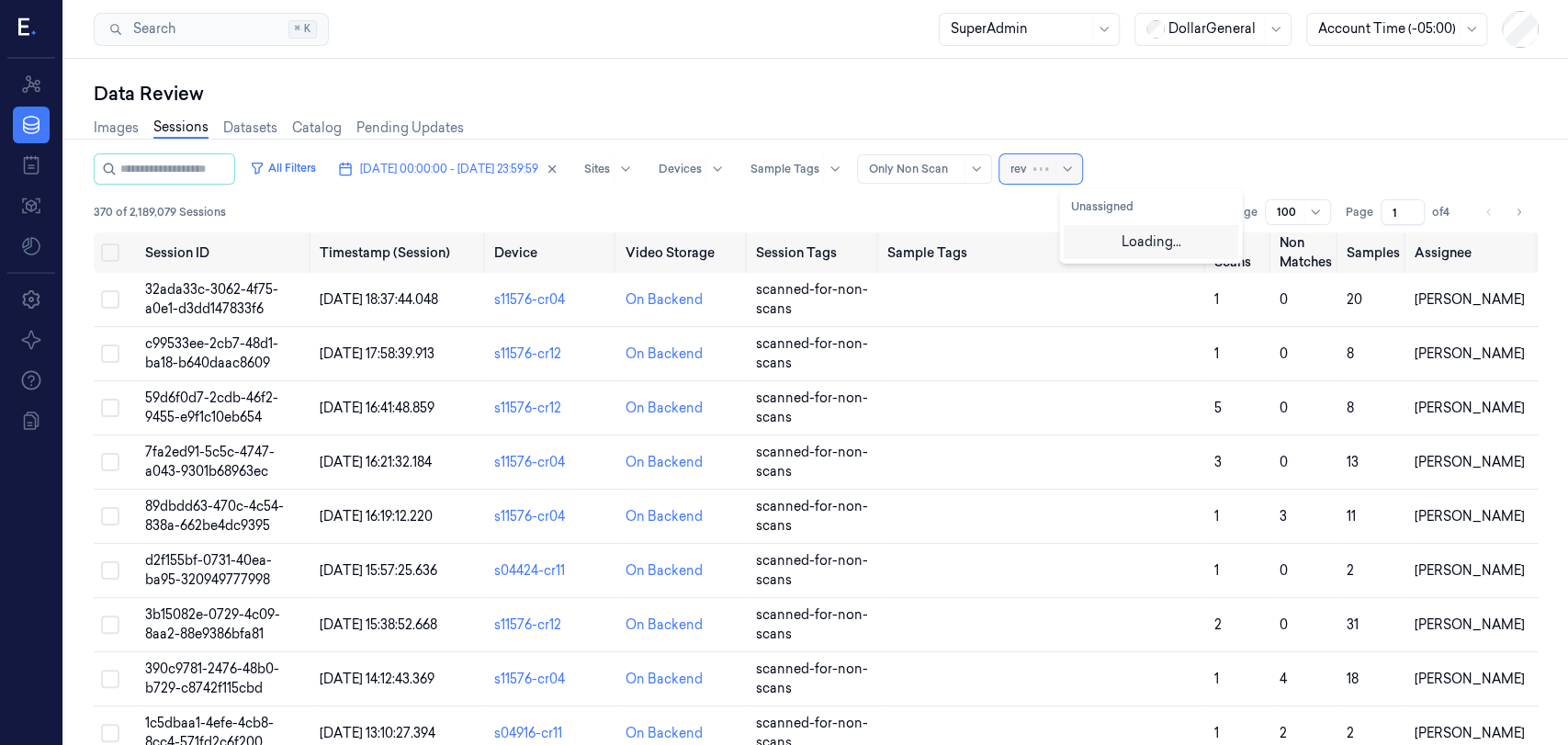
type input "revi"
click at [1113, 236] on div "[PERSON_NAME]" at bounding box center [1126, 240] width 110 height 19
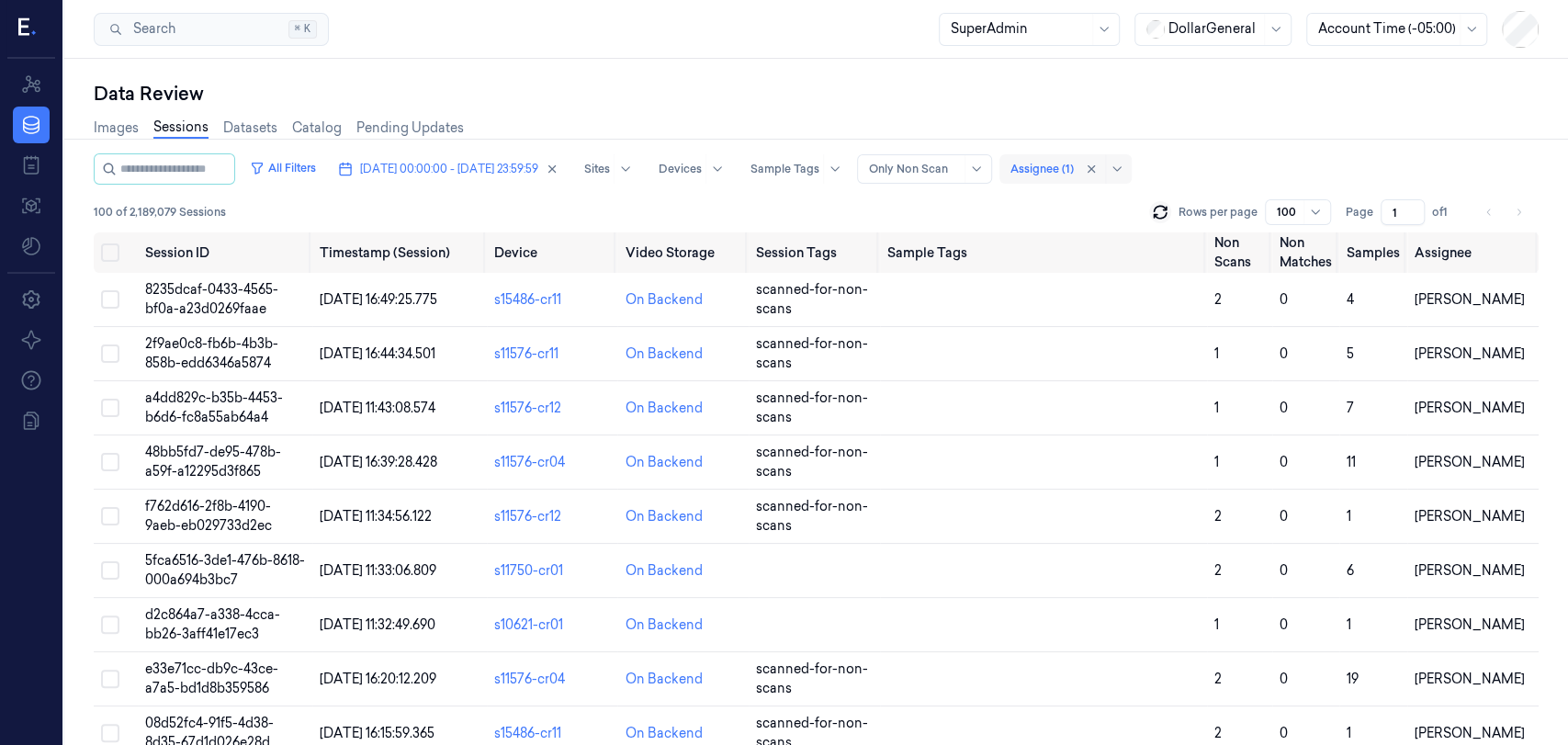
click at [882, 222] on div "100 of 2,189,079 Sessions Rows per page 100 Page 1 of 1" at bounding box center [816, 212] width 1445 height 26
click at [1016, 202] on div "370 of 2,189,079 Sessions Rows per page 100 Page 1 of 4" at bounding box center [816, 212] width 1445 height 26
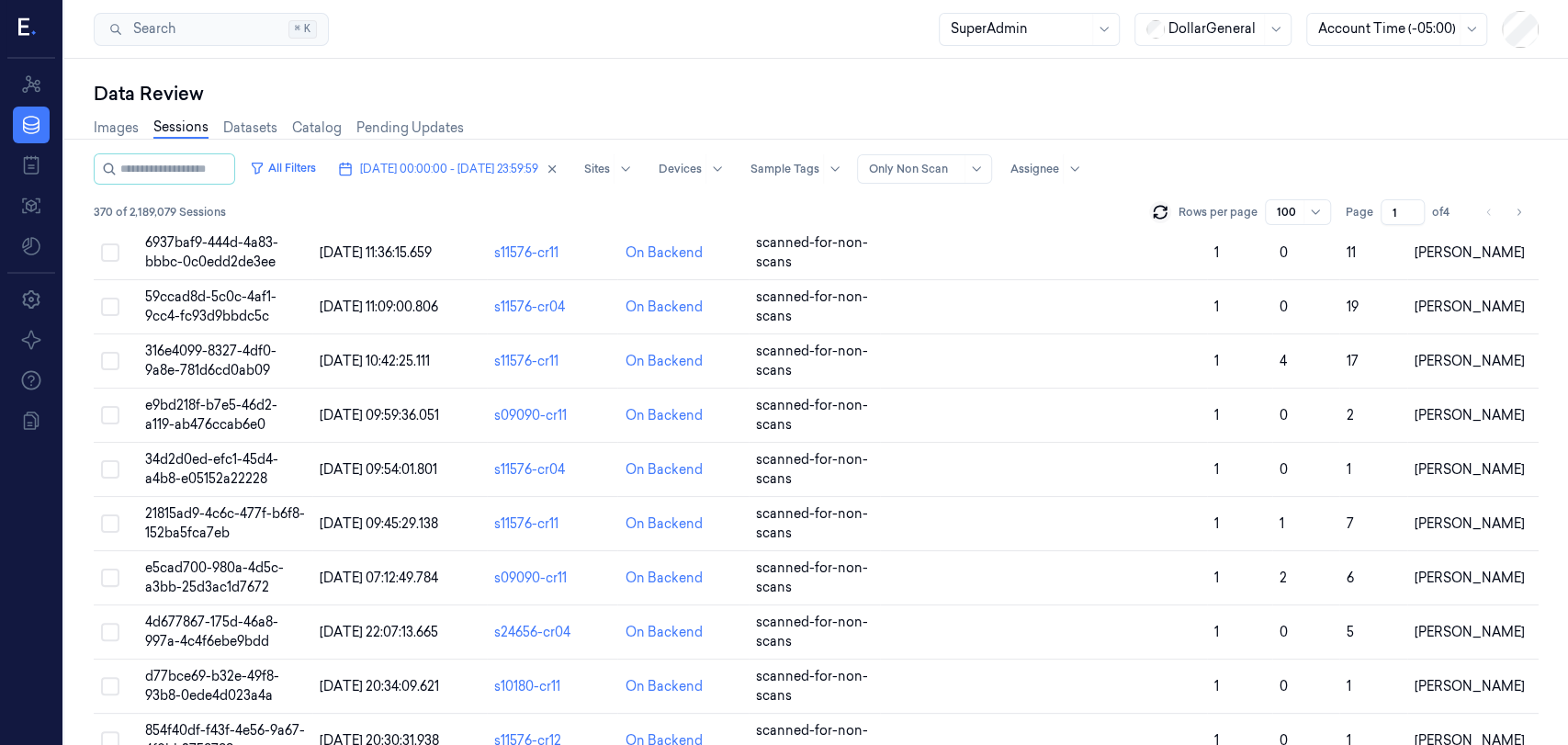
scroll to position [4949, 0]
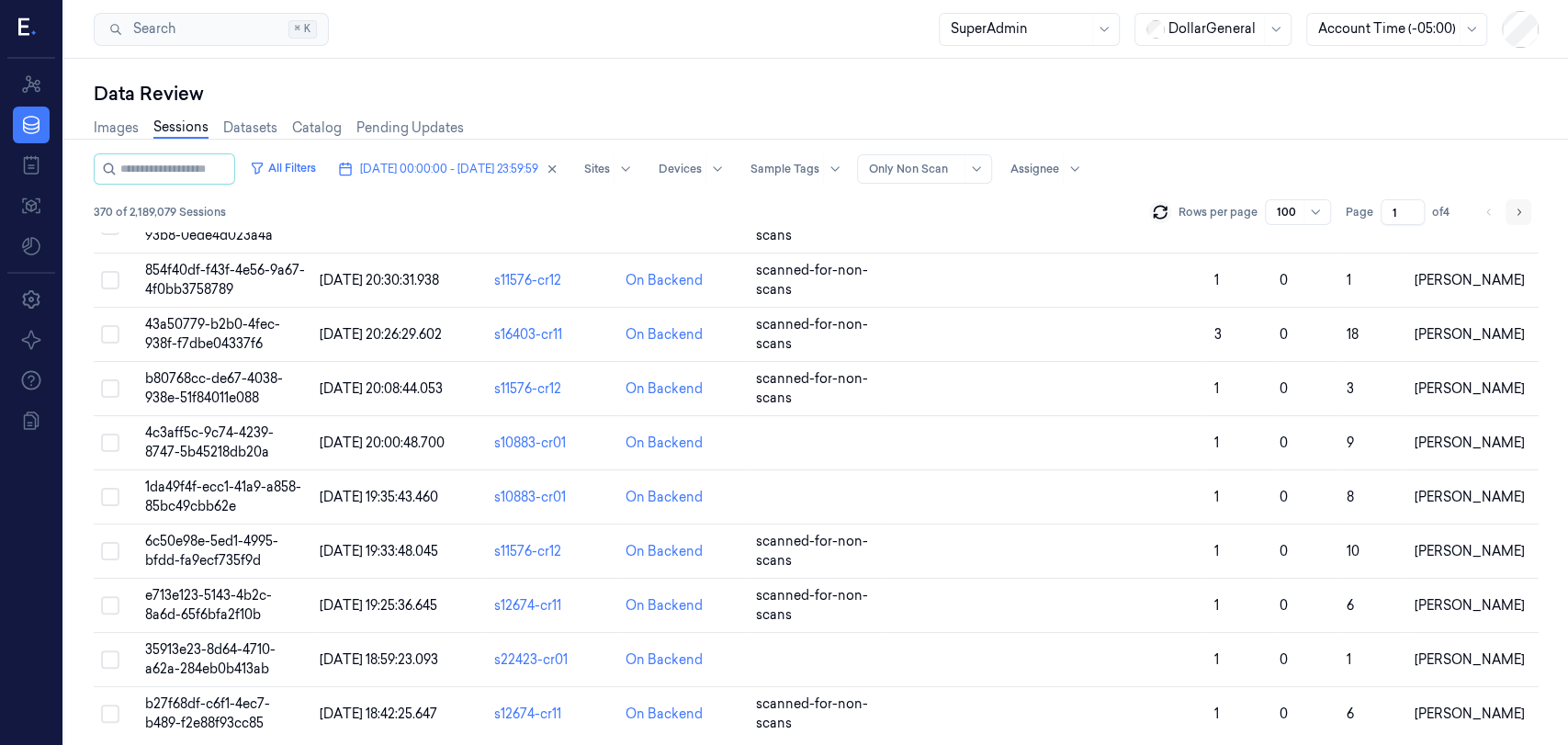
click at [1514, 213] on icon "Go to next page" at bounding box center [1518, 211] width 11 height 15
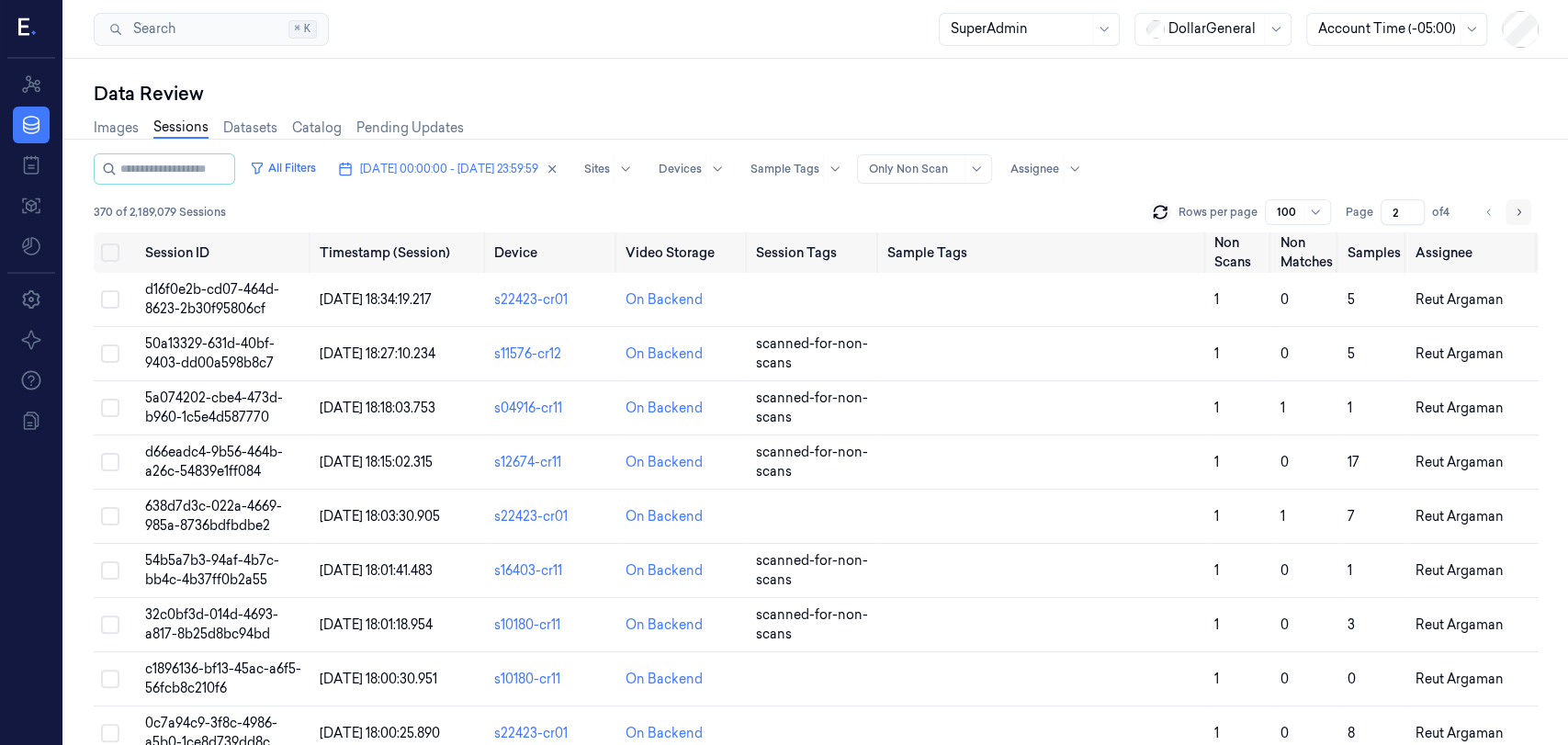
click at [1520, 215] on icon "Go to next page" at bounding box center [1518, 211] width 11 height 15
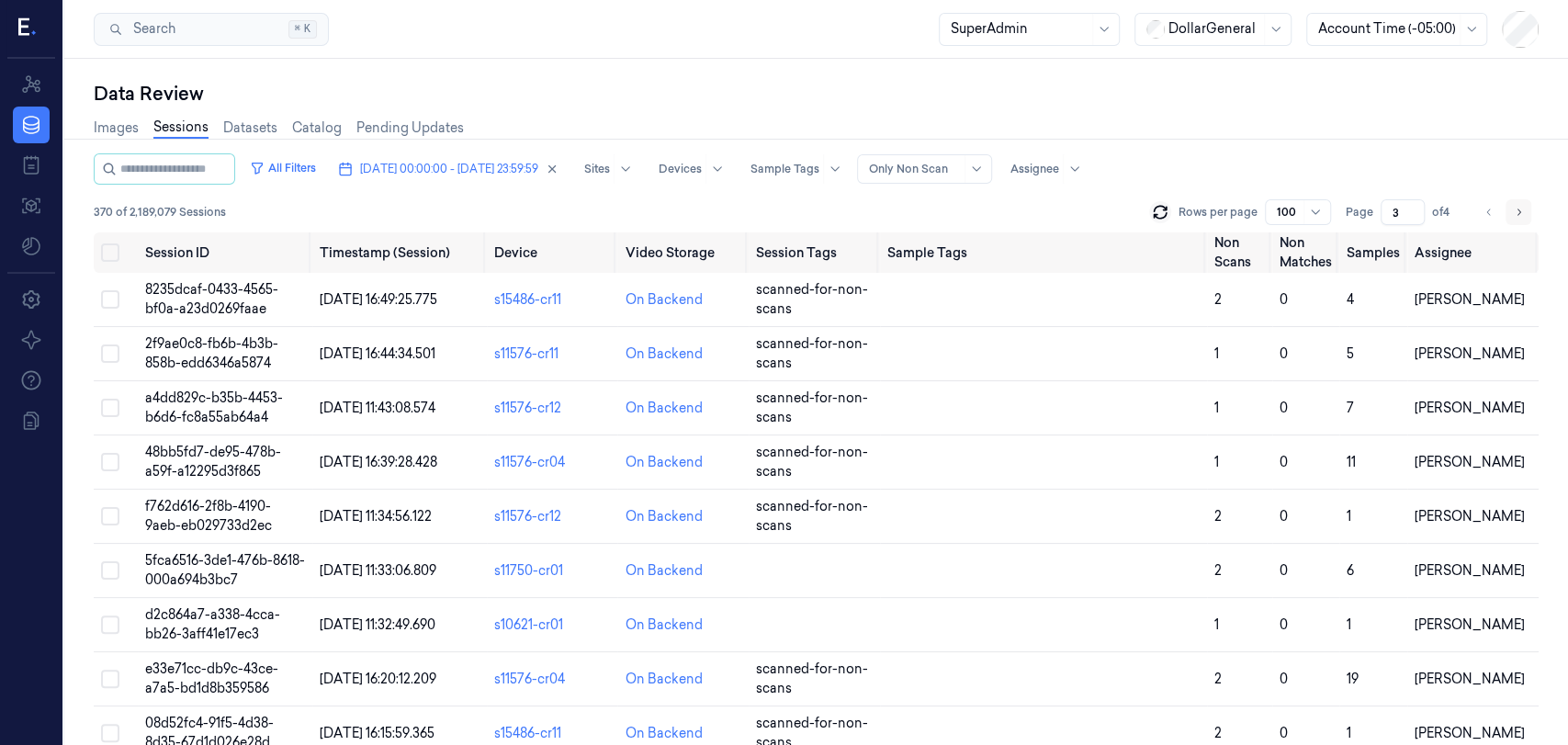
click at [1521, 213] on icon "Go to next page" at bounding box center [1518, 211] width 11 height 15
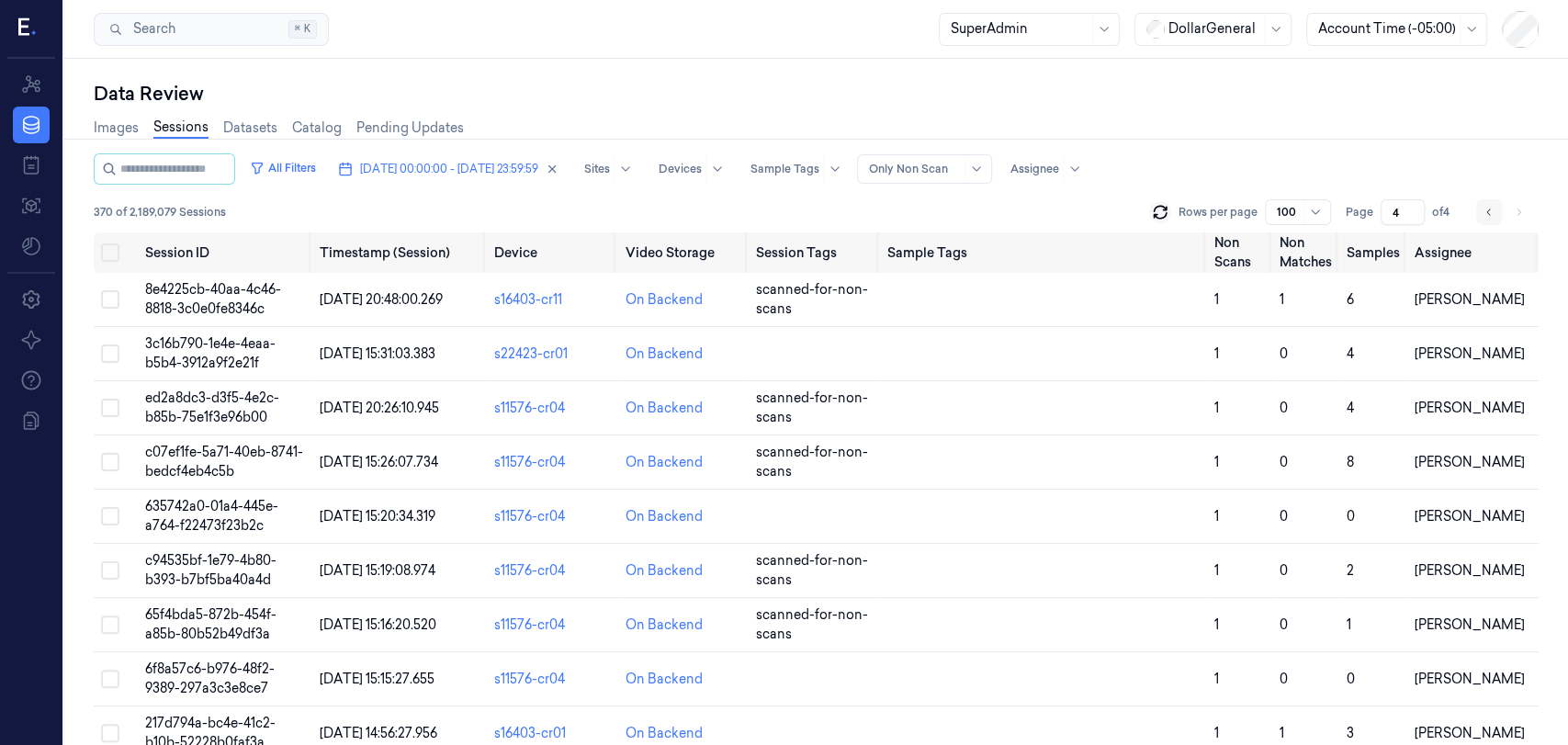
click at [1493, 215] on button "Go to previous page" at bounding box center [1489, 212] width 26 height 26
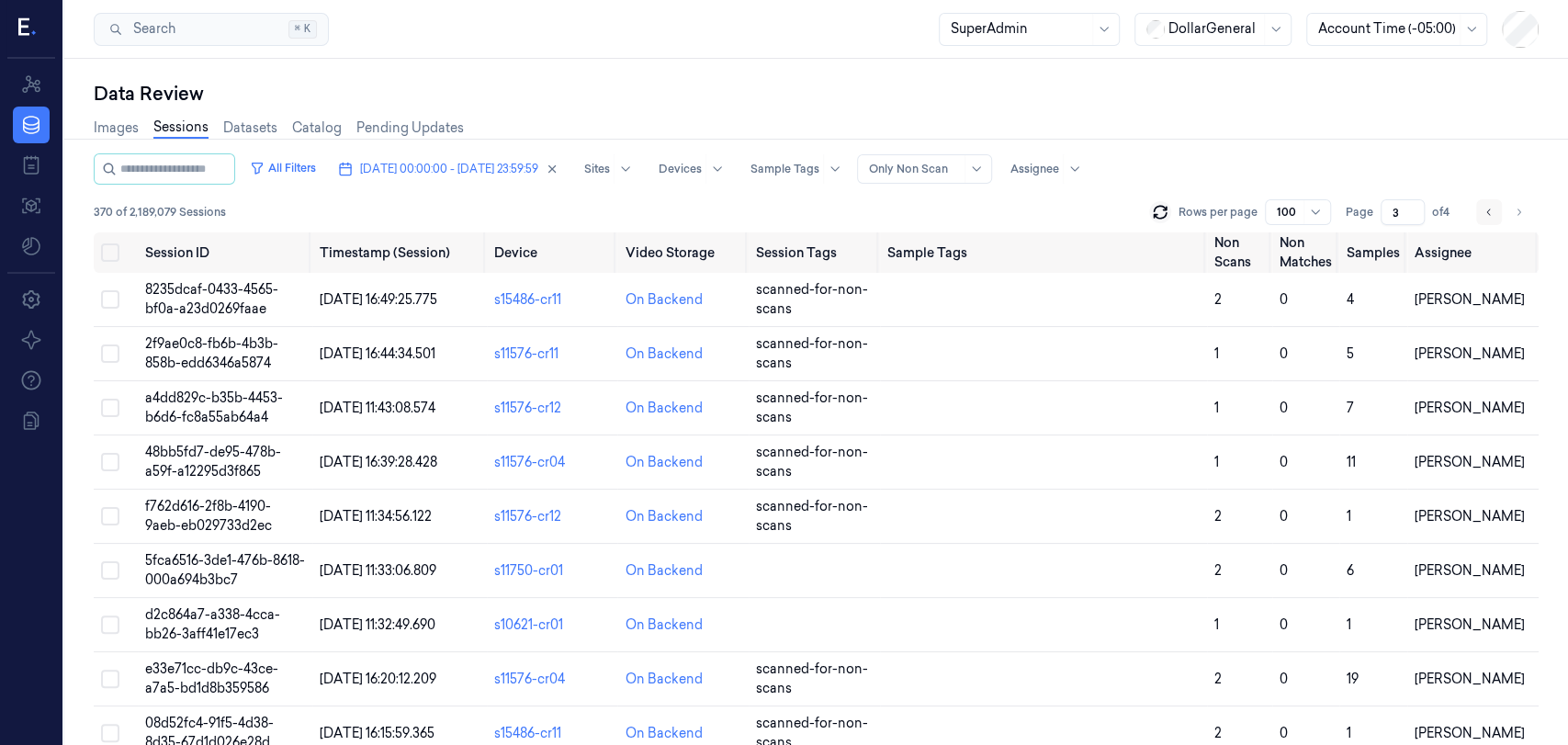
click at [1493, 215] on button "Go to previous page" at bounding box center [1489, 212] width 26 height 26
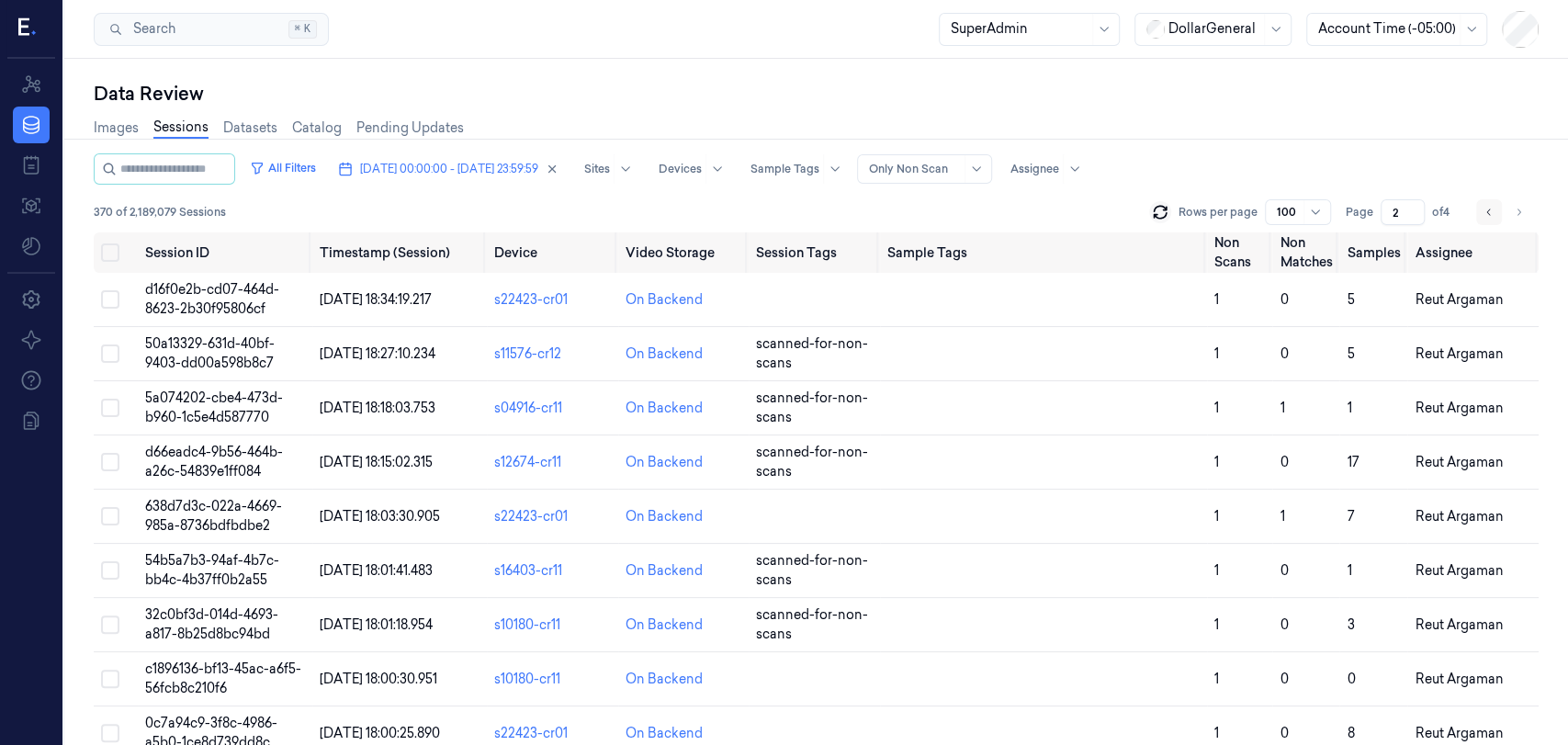
click at [1493, 215] on button "Go to previous page" at bounding box center [1489, 212] width 26 height 26
type input "1"
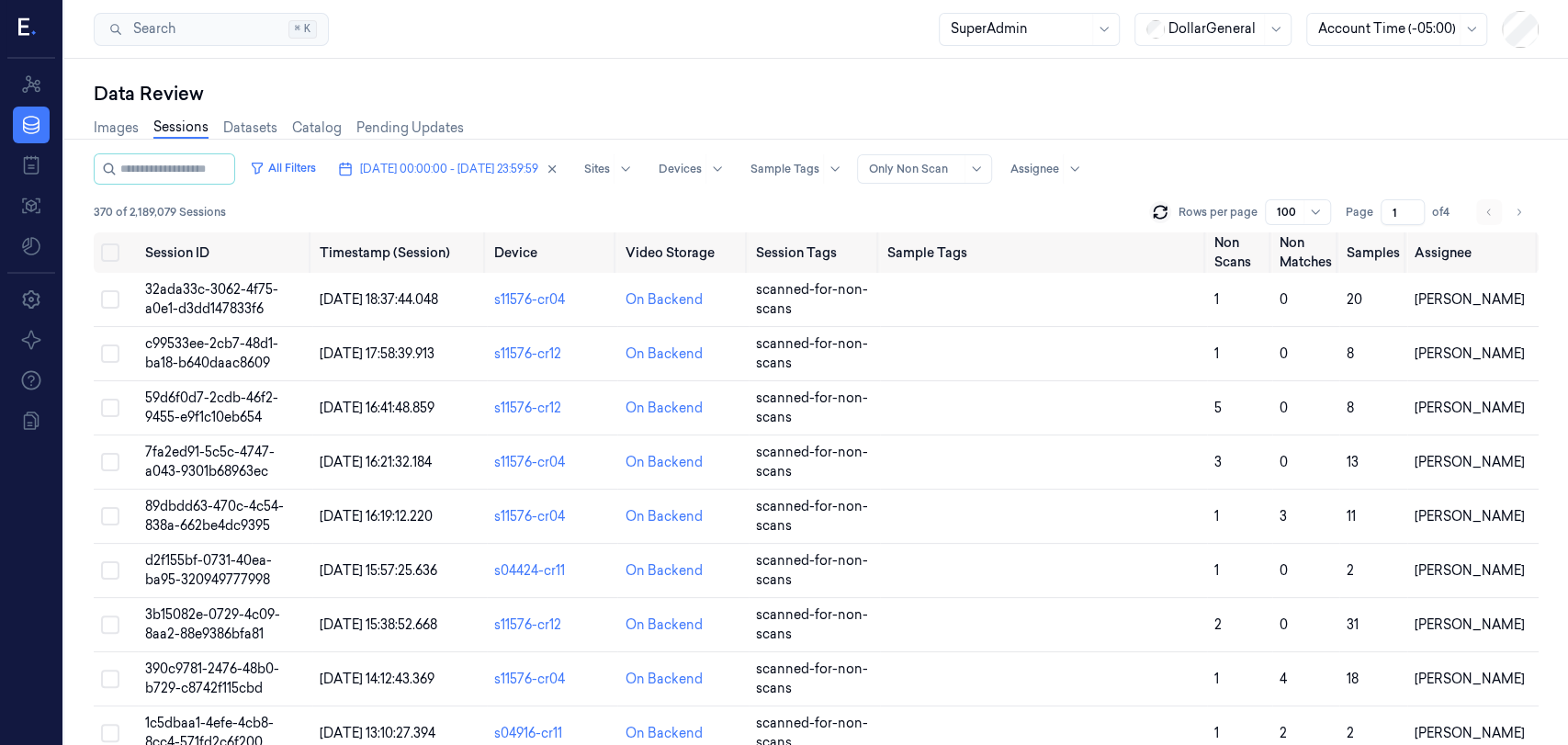
click at [1493, 215] on li "pagination" at bounding box center [1489, 212] width 26 height 26
click at [1169, 210] on icon at bounding box center [1159, 211] width 18 height 18
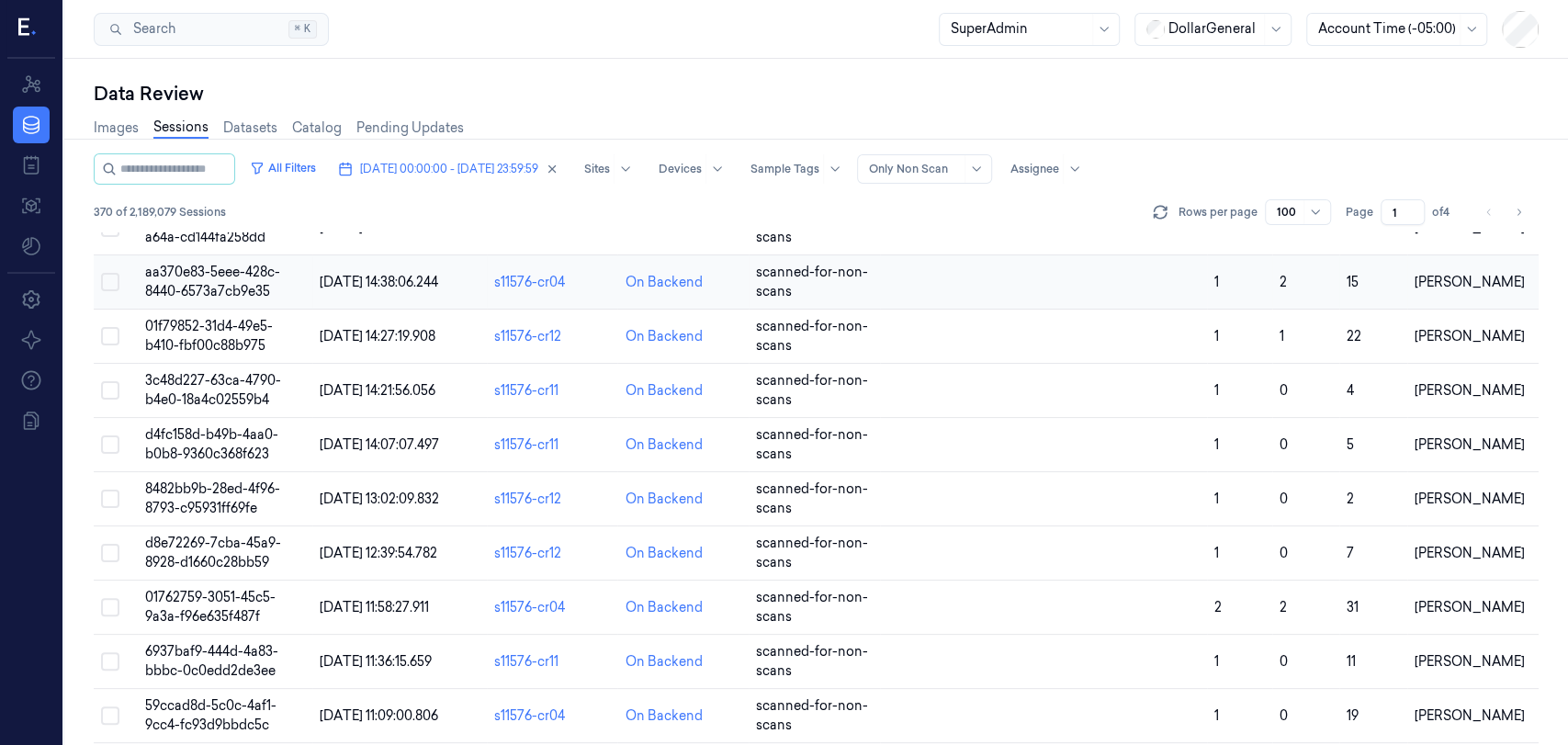
scroll to position [4949, 0]
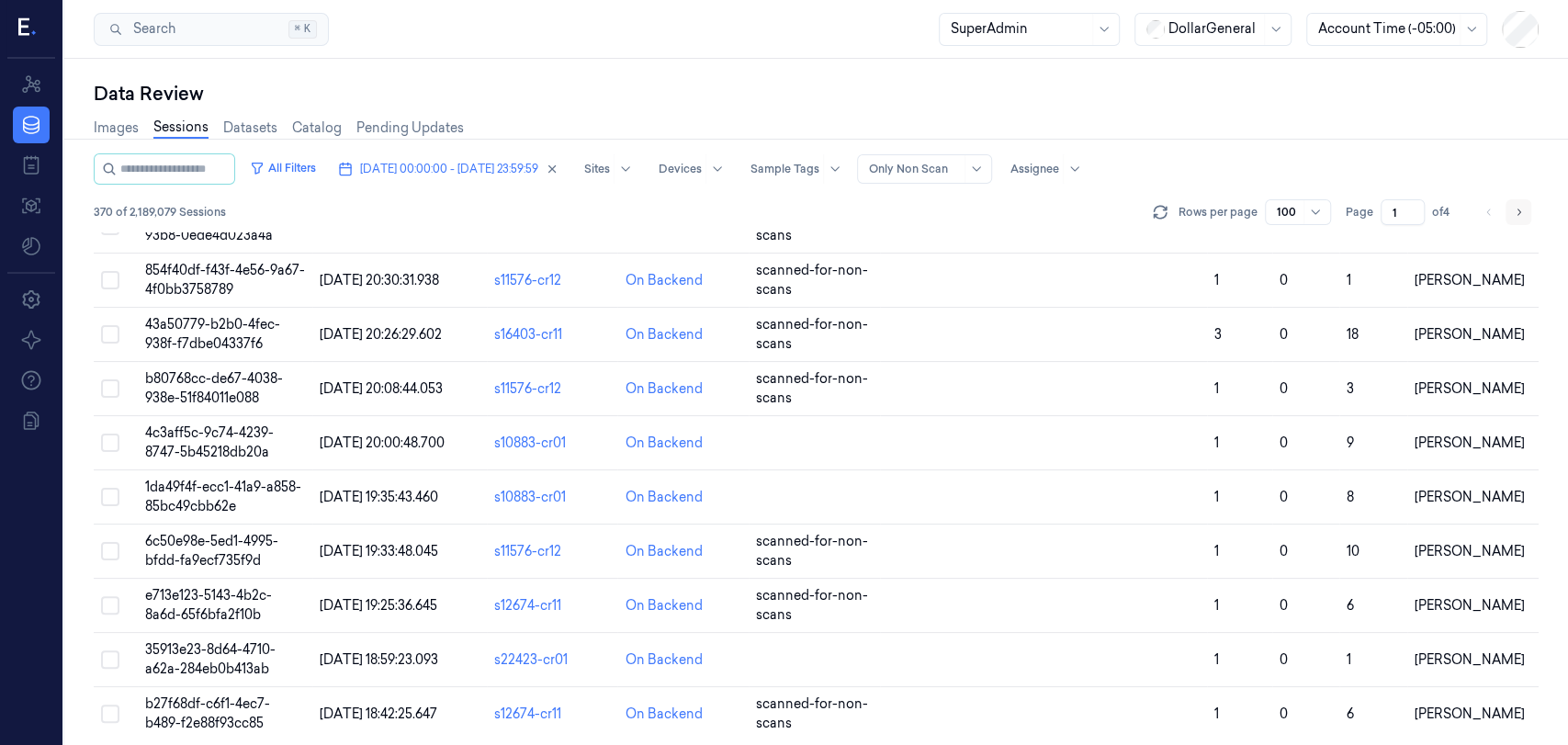
click at [1514, 210] on icon "Go to next page" at bounding box center [1518, 211] width 11 height 15
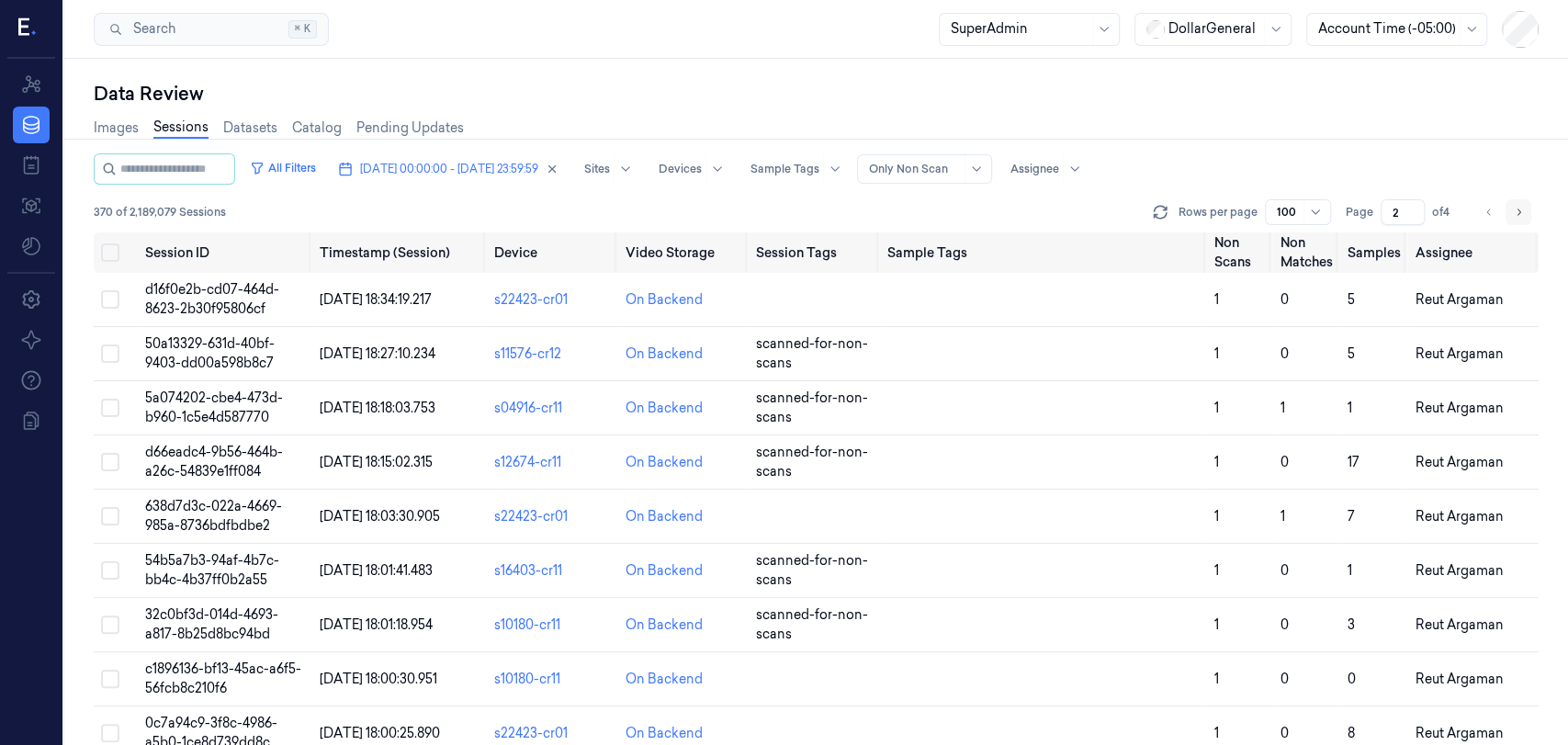
click at [1514, 210] on icon "Go to next page" at bounding box center [1518, 211] width 11 height 15
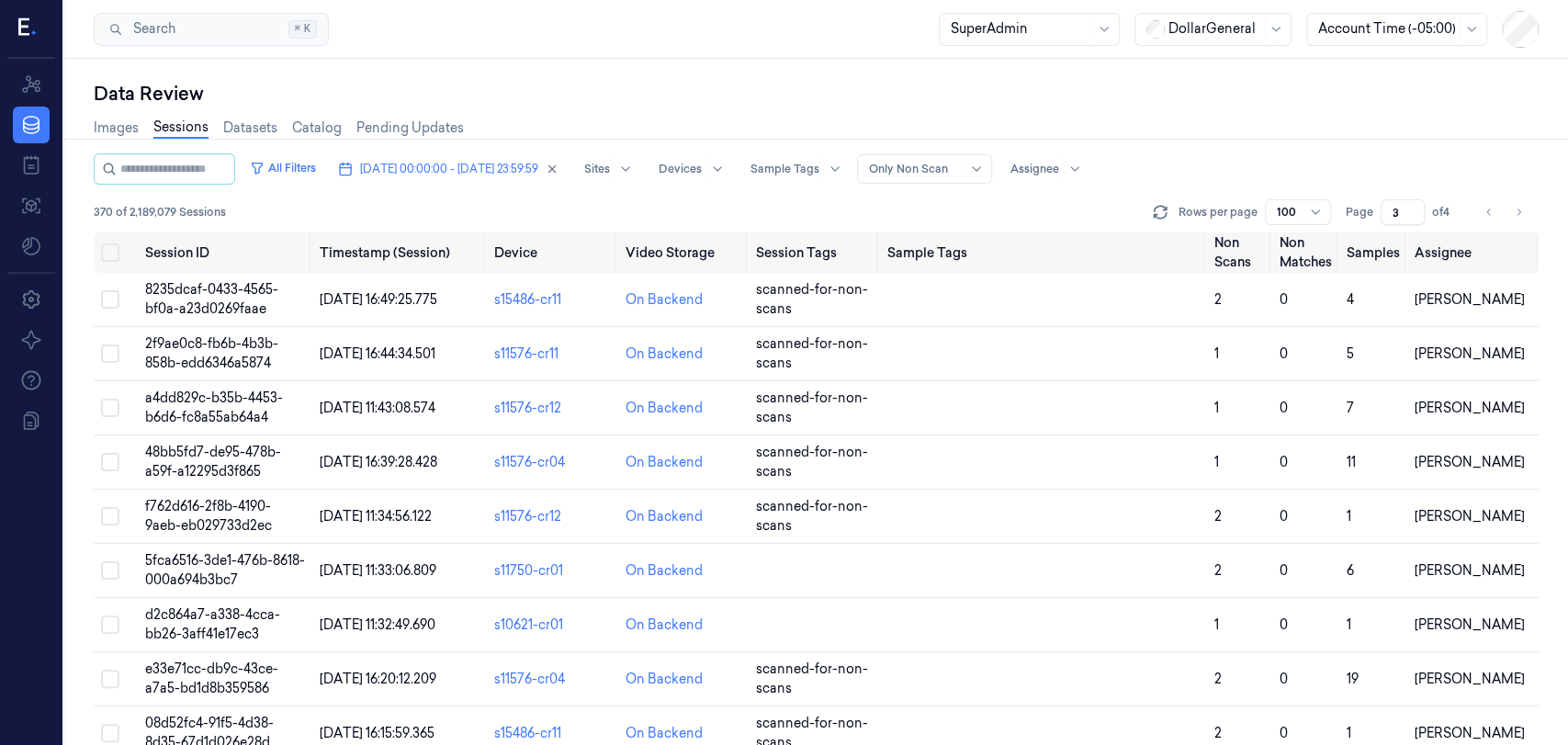
click at [1306, 207] on div at bounding box center [1315, 212] width 23 height 24
click at [1291, 285] on div "50" at bounding box center [1285, 279] width 16 height 19
type input "5"
click at [104, 246] on button "Select all" at bounding box center [110, 252] width 18 height 18
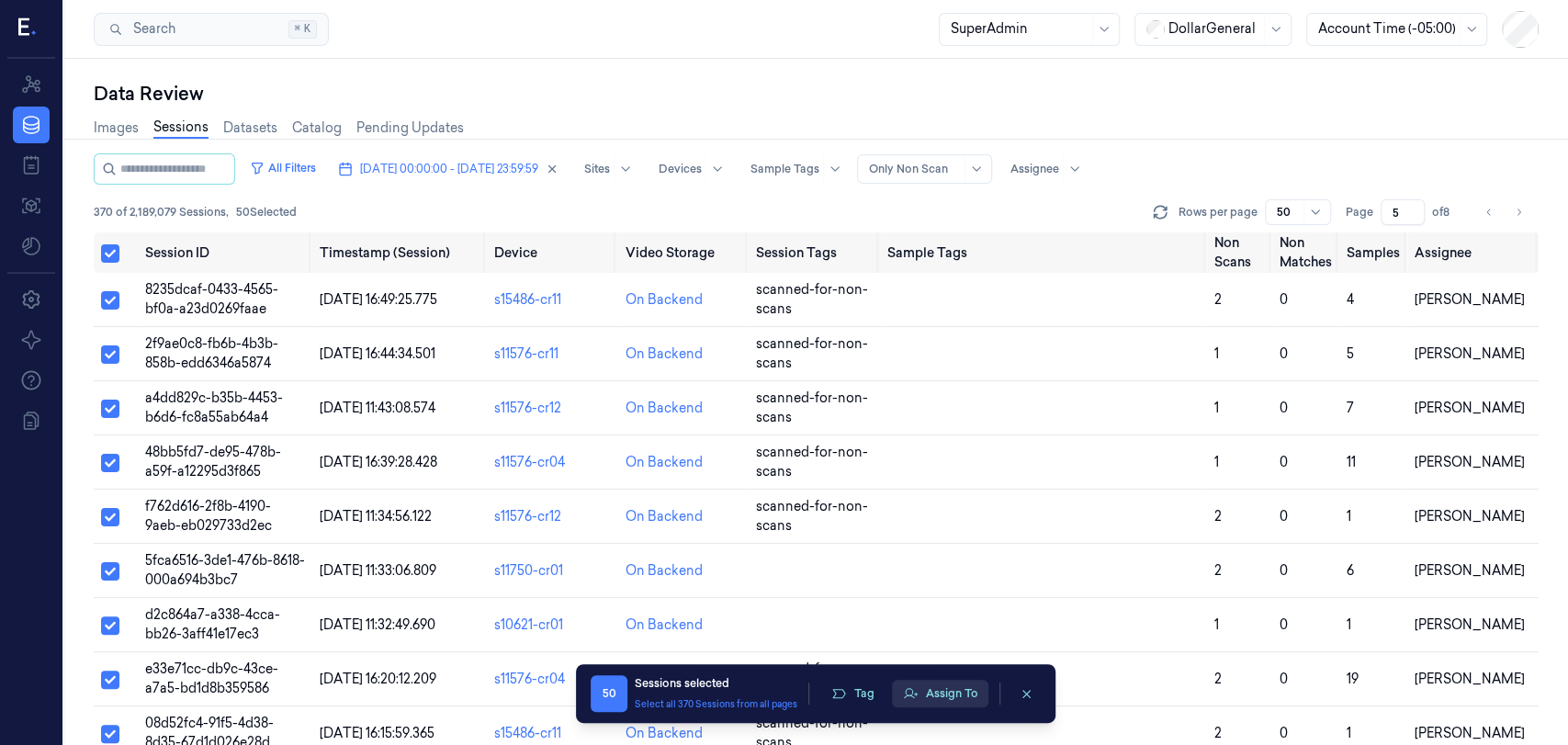
click at [945, 698] on button "Assign To" at bounding box center [940, 693] width 97 height 27
click at [942, 697] on button "Assign To" at bounding box center [940, 693] width 97 height 27
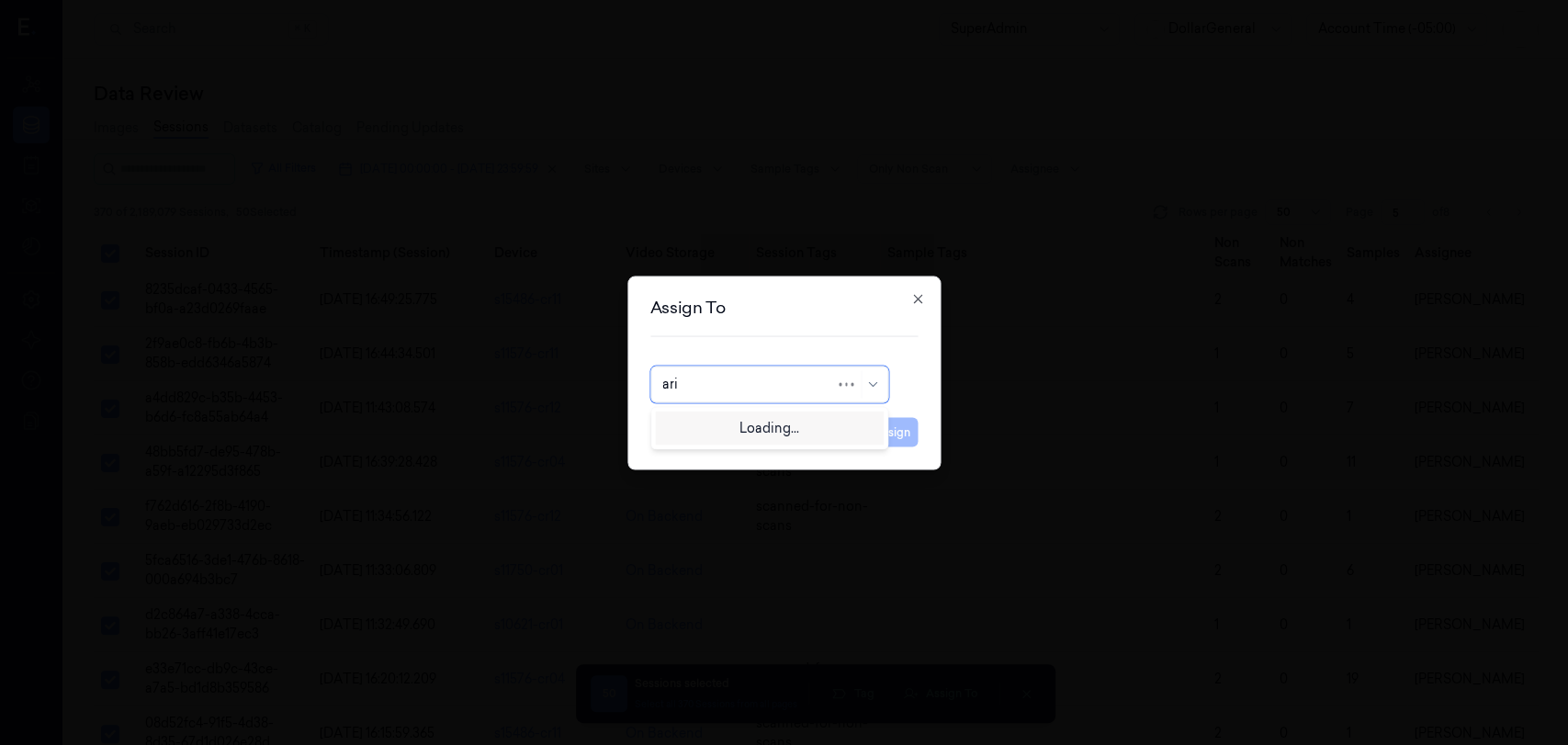
type input "arie"
click at [810, 421] on div "[PERSON_NAME]" at bounding box center [769, 425] width 215 height 19
click at [898, 428] on button "Assign" at bounding box center [893, 431] width 50 height 29
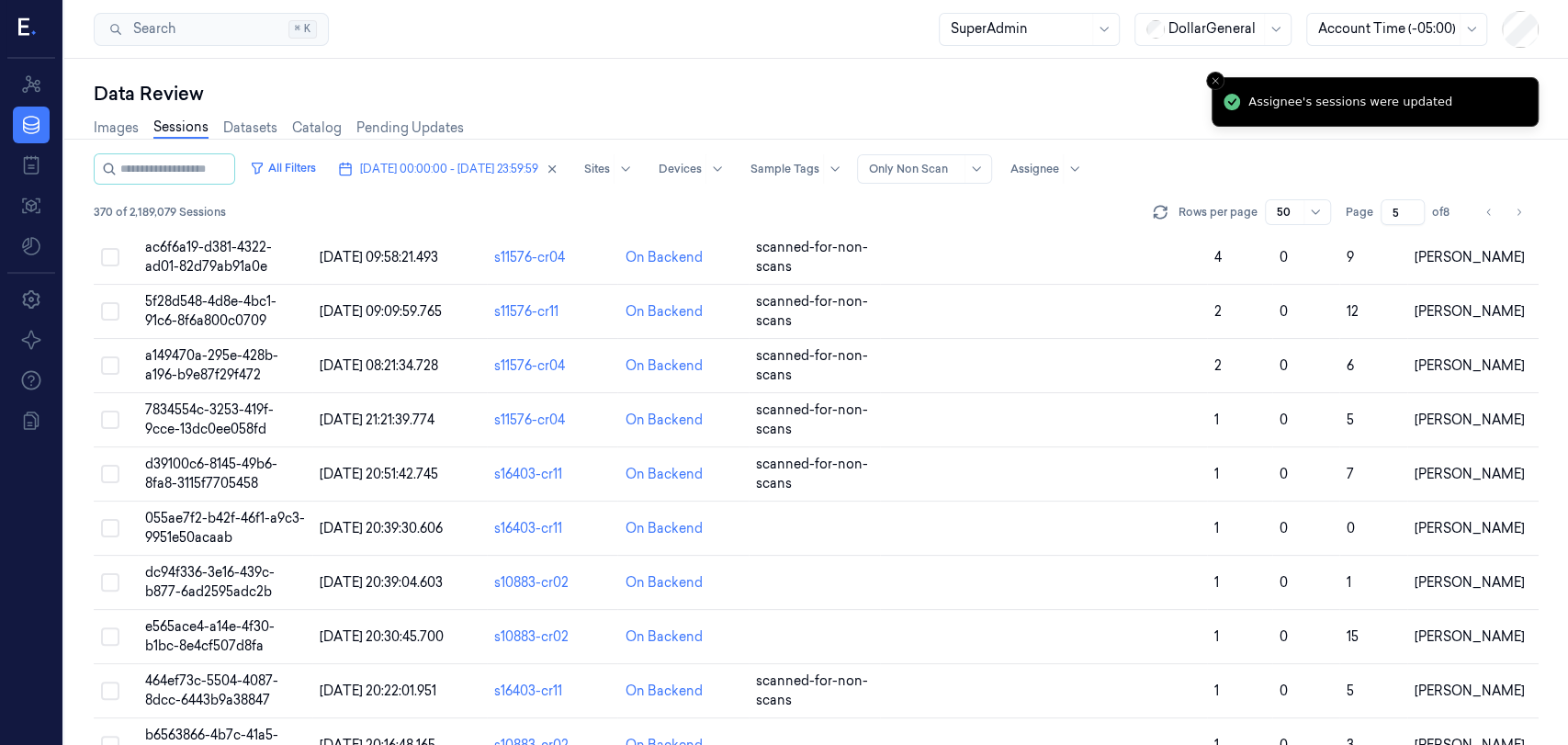
scroll to position [2245, 0]
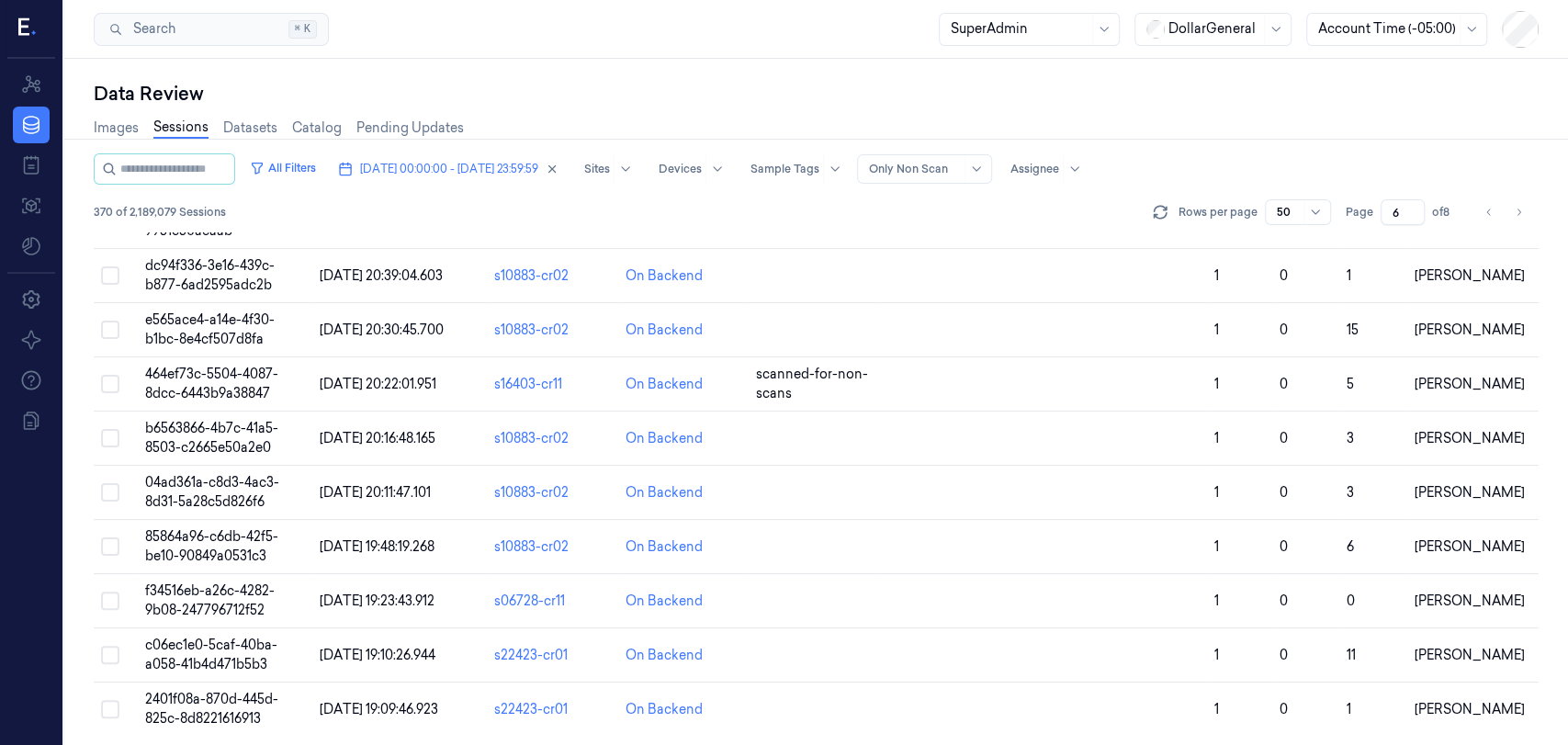
click at [1407, 207] on input "6" at bounding box center [1401, 212] width 44 height 26
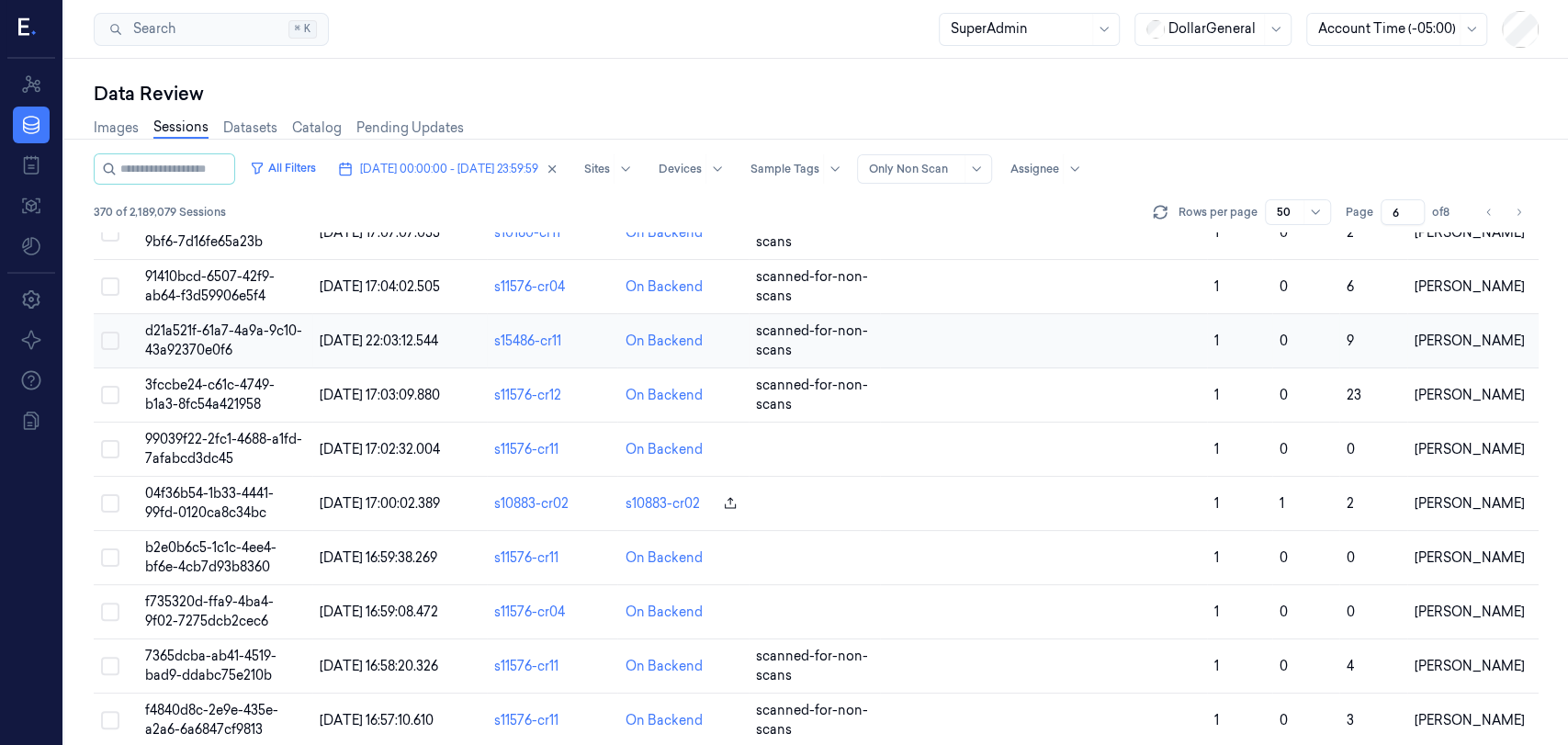
scroll to position [2245, 0]
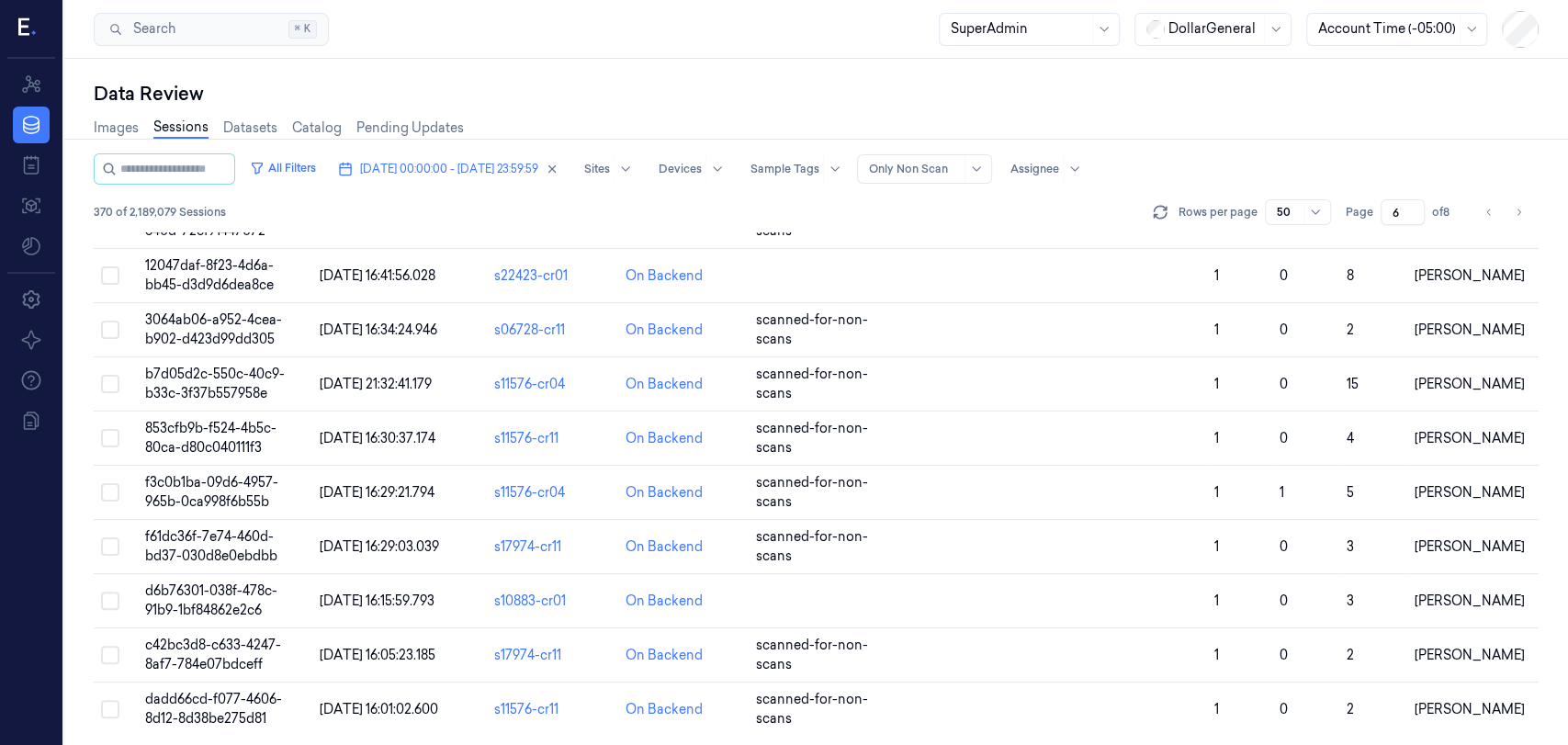
click at [1198, 156] on div "All Filters 22/09/2025 00:00:00 - 28/09/2025 23:59:59 Sites Devices Sample Tags…" at bounding box center [816, 169] width 1445 height 31
click at [1323, 219] on div at bounding box center [1315, 212] width 23 height 24
click at [1302, 343] on div "200" at bounding box center [1299, 339] width 43 height 19
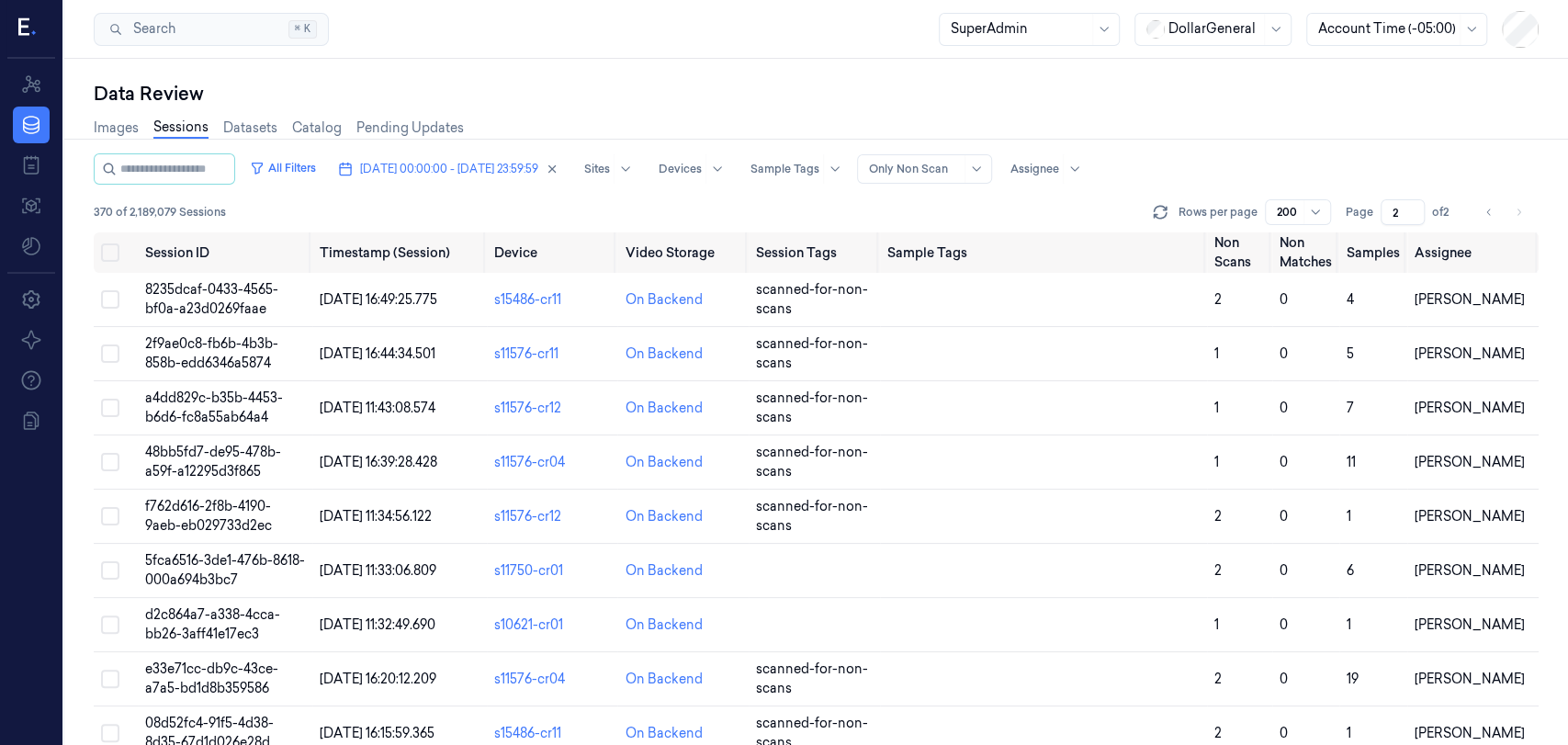
click at [1341, 176] on div "All Filters 22/09/2025 00:00:00 - 28/09/2025 23:59:59 Sites Devices Sample Tags…" at bounding box center [816, 169] width 1445 height 31
drag, startPoint x: 1281, startPoint y: 206, endPoint x: 1286, endPoint y: 217, distance: 12.1
click at [1281, 206] on div at bounding box center [1288, 211] width 23 height 16
click at [1297, 310] on div "100" at bounding box center [1288, 309] width 21 height 19
click at [1296, 216] on div at bounding box center [1288, 211] width 23 height 16
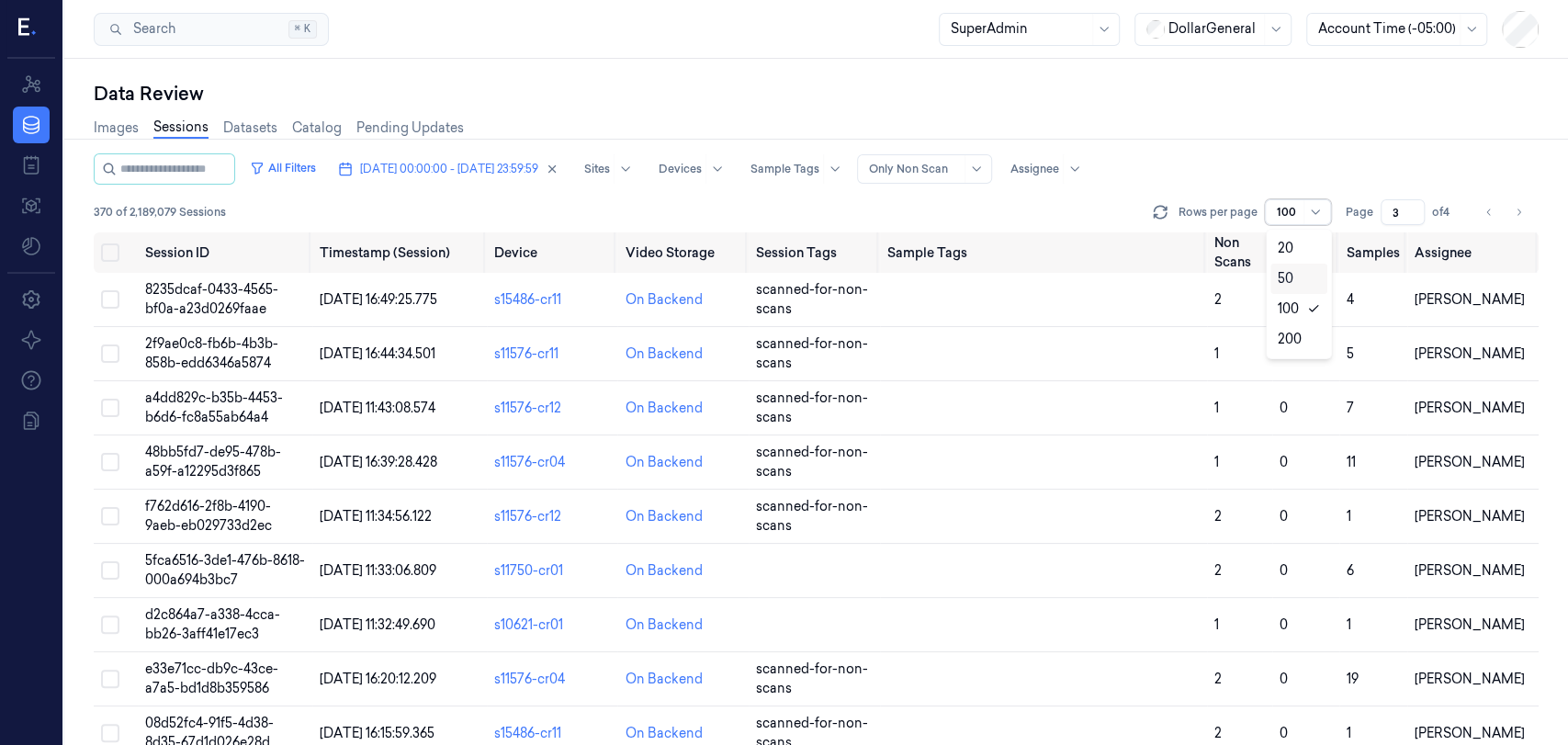
click at [1287, 278] on div "50" at bounding box center [1285, 279] width 16 height 19
click at [112, 254] on button "Select all" at bounding box center [110, 252] width 18 height 18
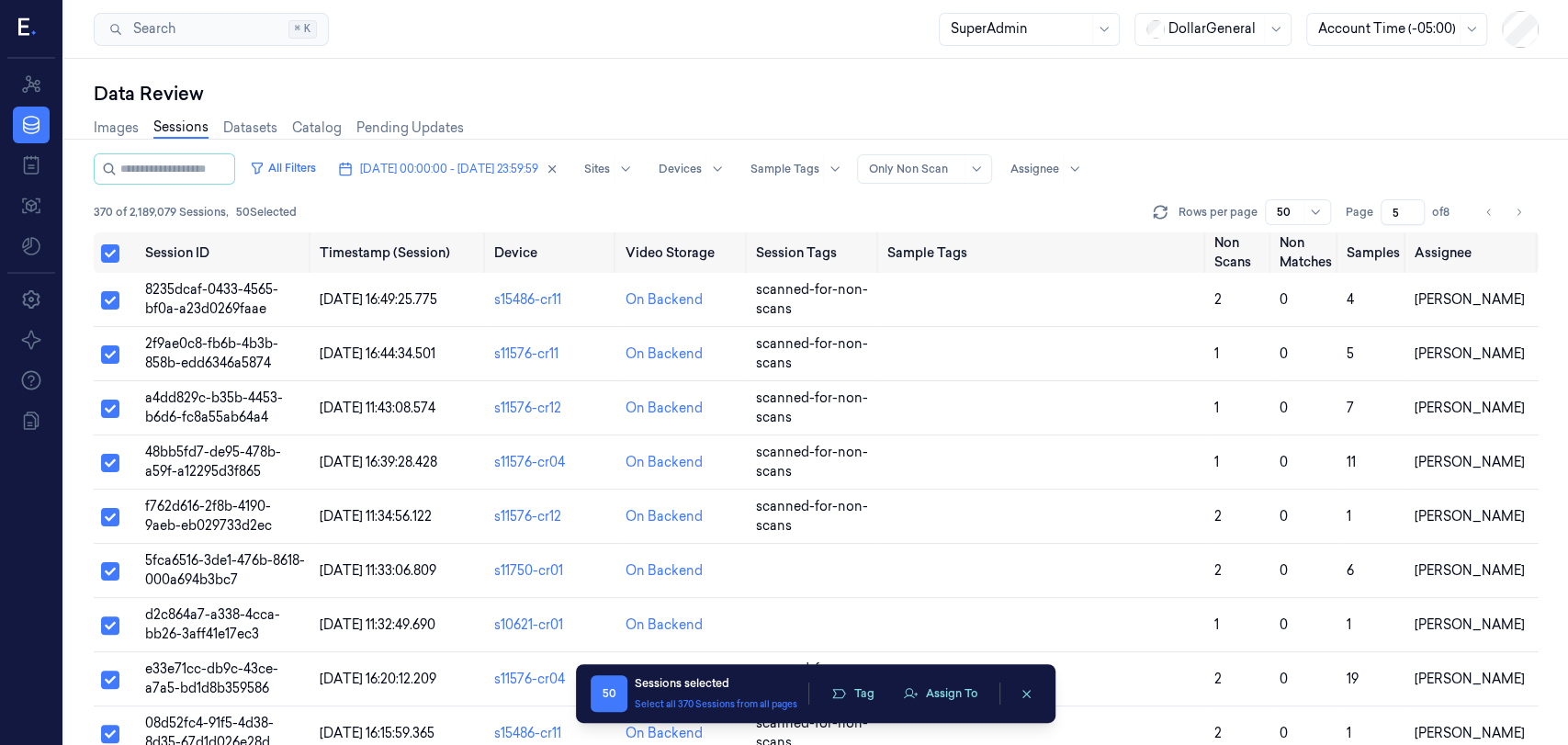
drag, startPoint x: 1514, startPoint y: 202, endPoint x: 1389, endPoint y: 203, distance: 125.0
click at [1514, 202] on button "Go to next page" at bounding box center [1518, 212] width 26 height 26
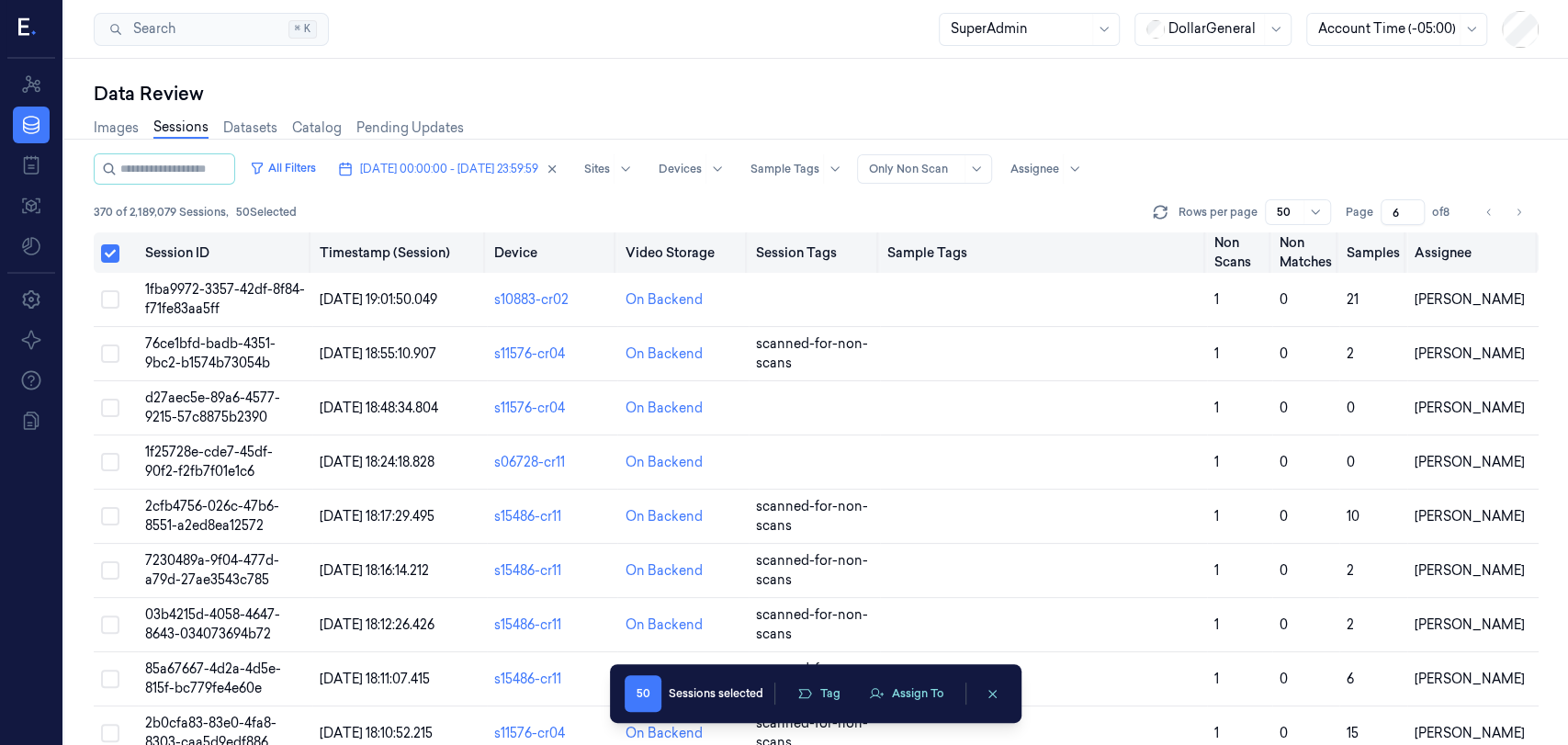
click at [115, 254] on button "Select all" at bounding box center [110, 253] width 18 height 18
click at [114, 254] on button "Select all" at bounding box center [110, 252] width 18 height 18
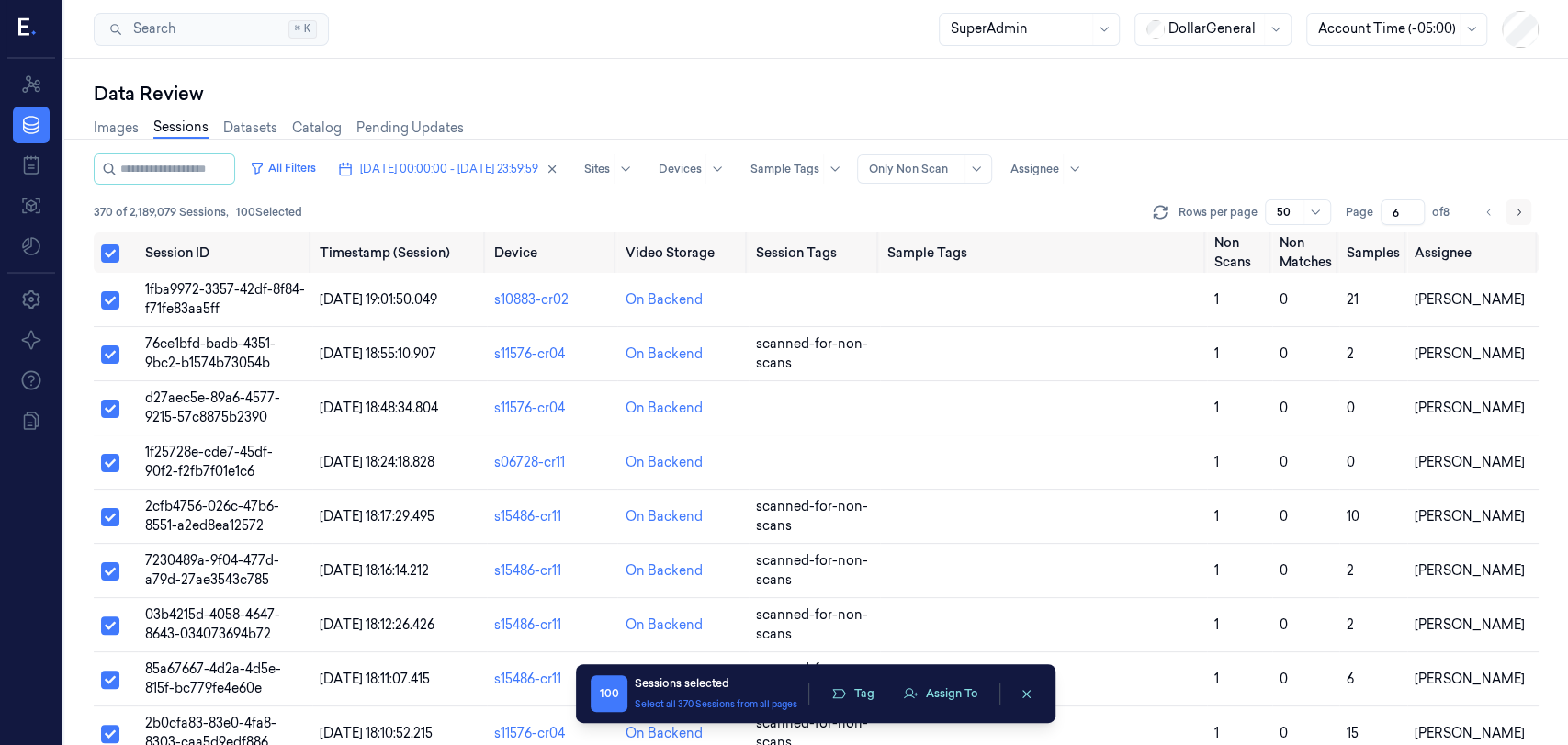
click at [1513, 202] on button "Go to next page" at bounding box center [1518, 212] width 26 height 26
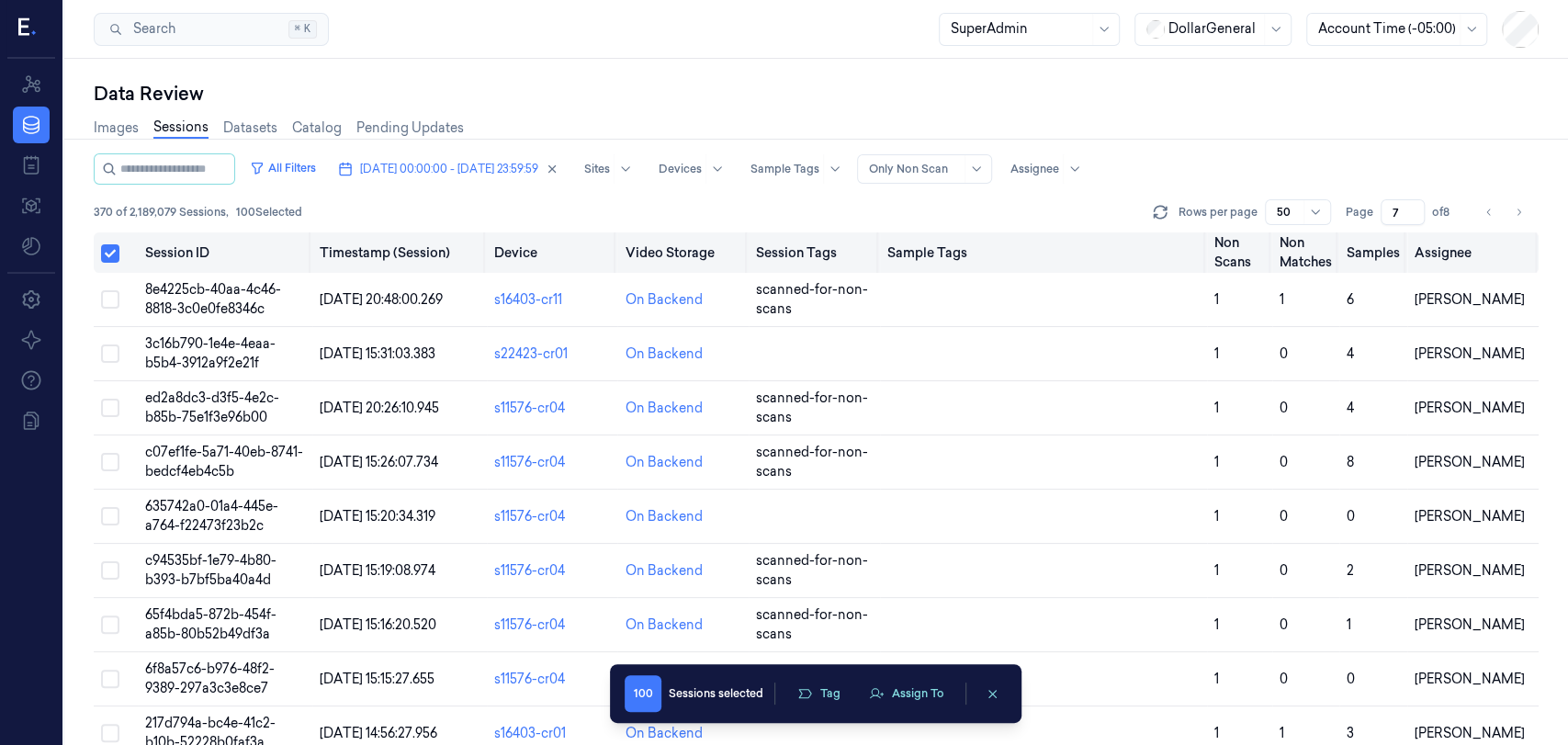
click at [117, 256] on button "Select all" at bounding box center [110, 253] width 18 height 18
click at [117, 256] on button "Select all" at bounding box center [110, 252] width 18 height 18
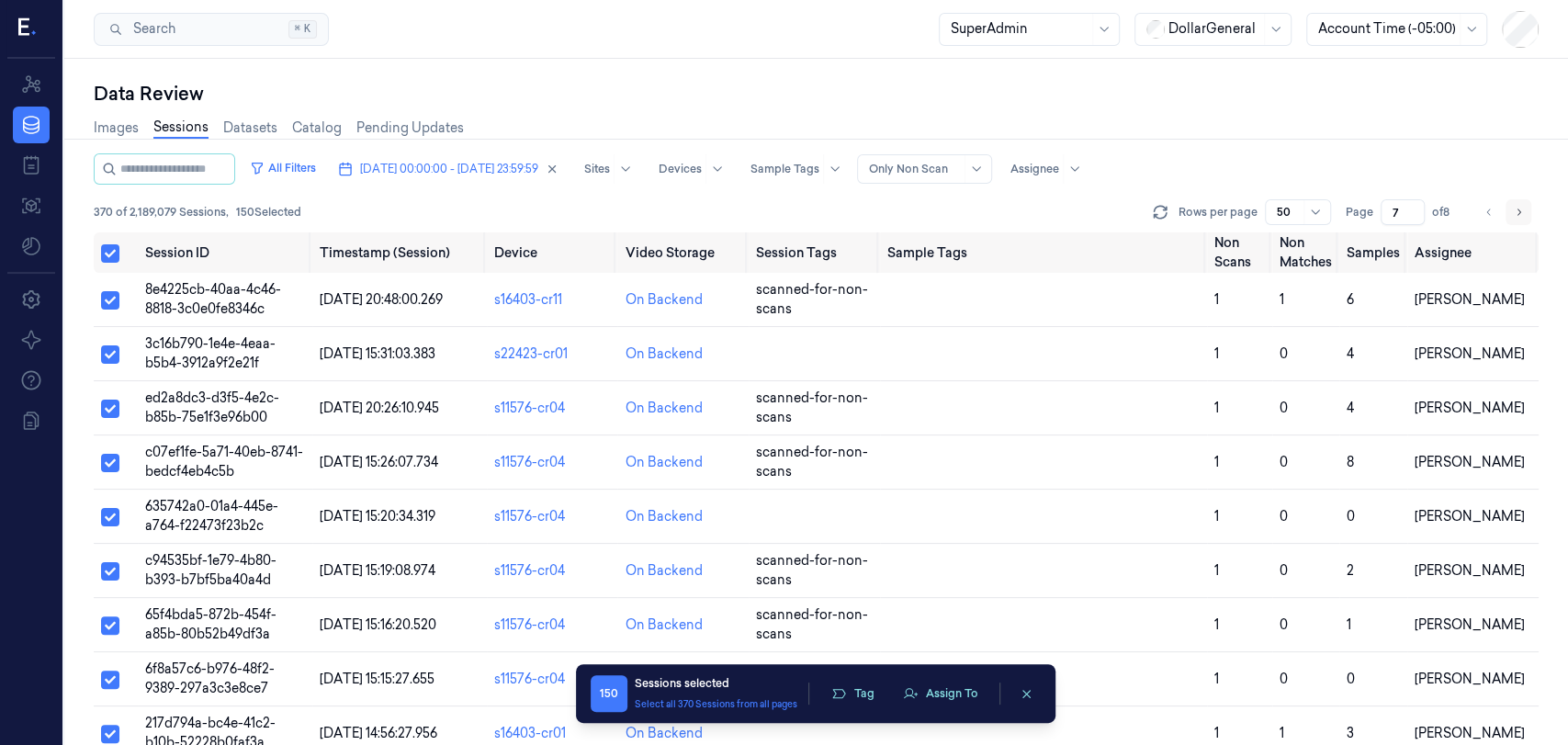
click at [1526, 214] on button "Go to next page" at bounding box center [1518, 212] width 26 height 26
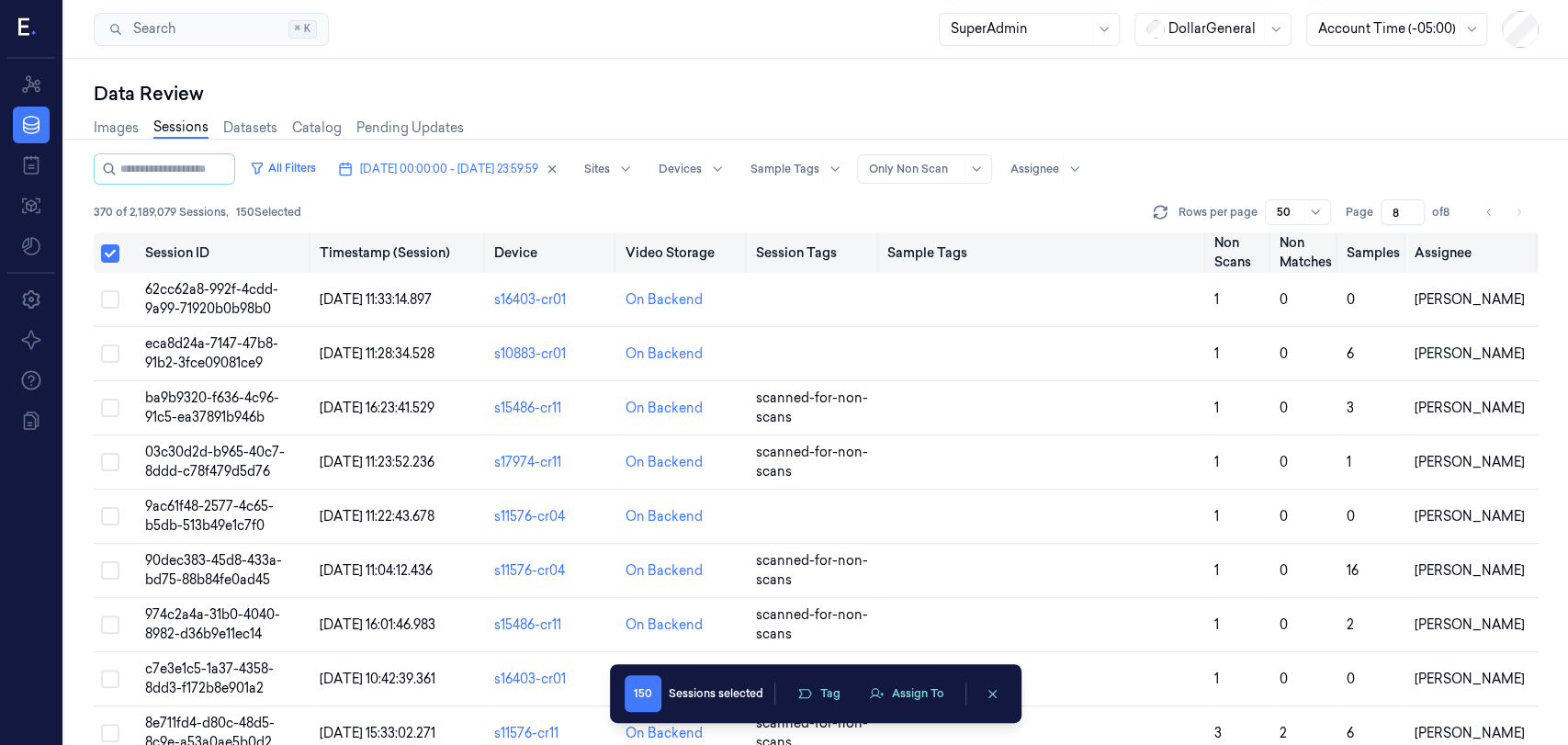
click at [116, 249] on button "Select all" at bounding box center [110, 253] width 18 height 18
click at [116, 249] on button "Select all" at bounding box center [110, 252] width 18 height 18
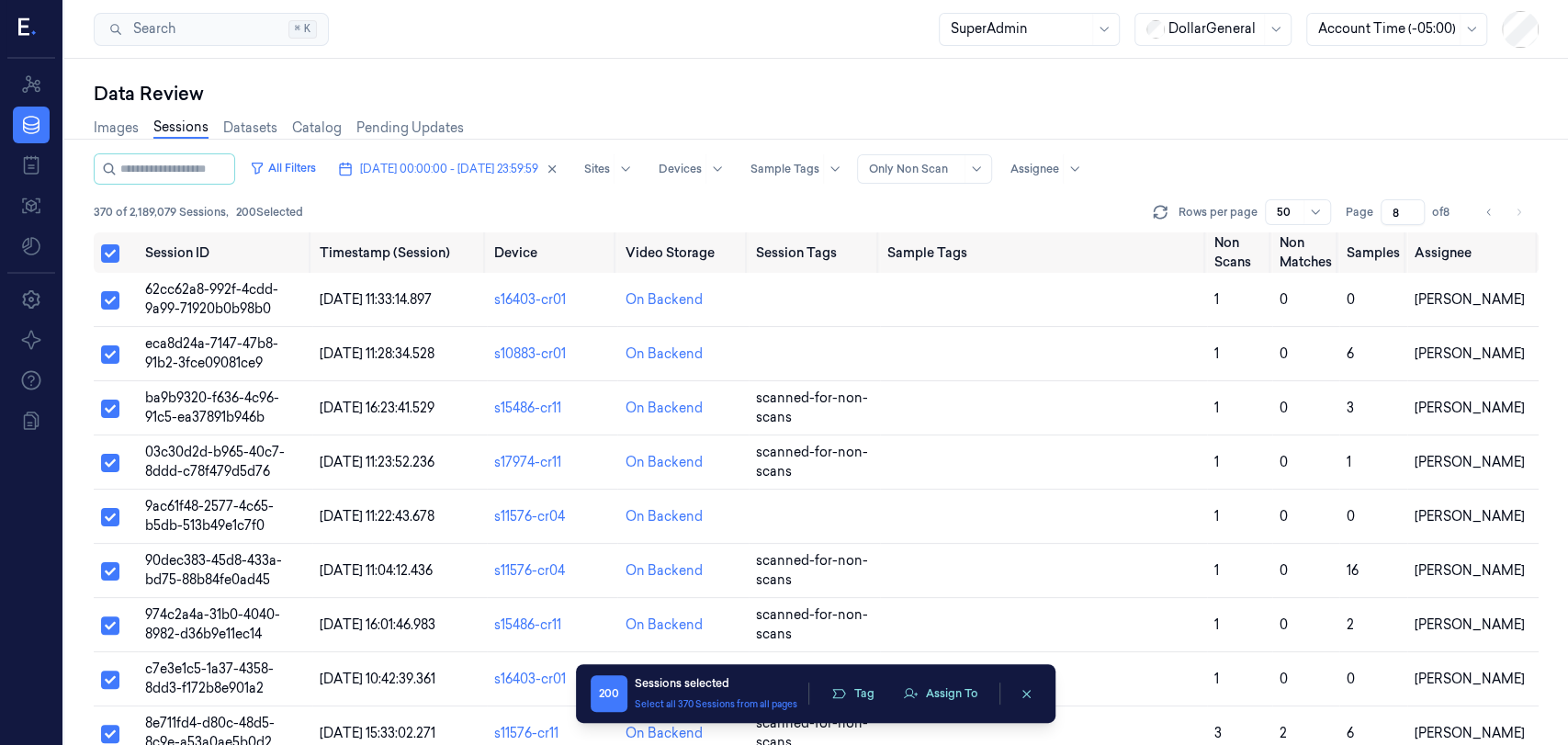
click at [1517, 211] on li "pagination" at bounding box center [1518, 212] width 26 height 26
click at [1474, 214] on div "Rows per page 50 Page 8 of 8" at bounding box center [1343, 212] width 390 height 26
click at [1480, 213] on button "Go to previous page" at bounding box center [1489, 212] width 26 height 26
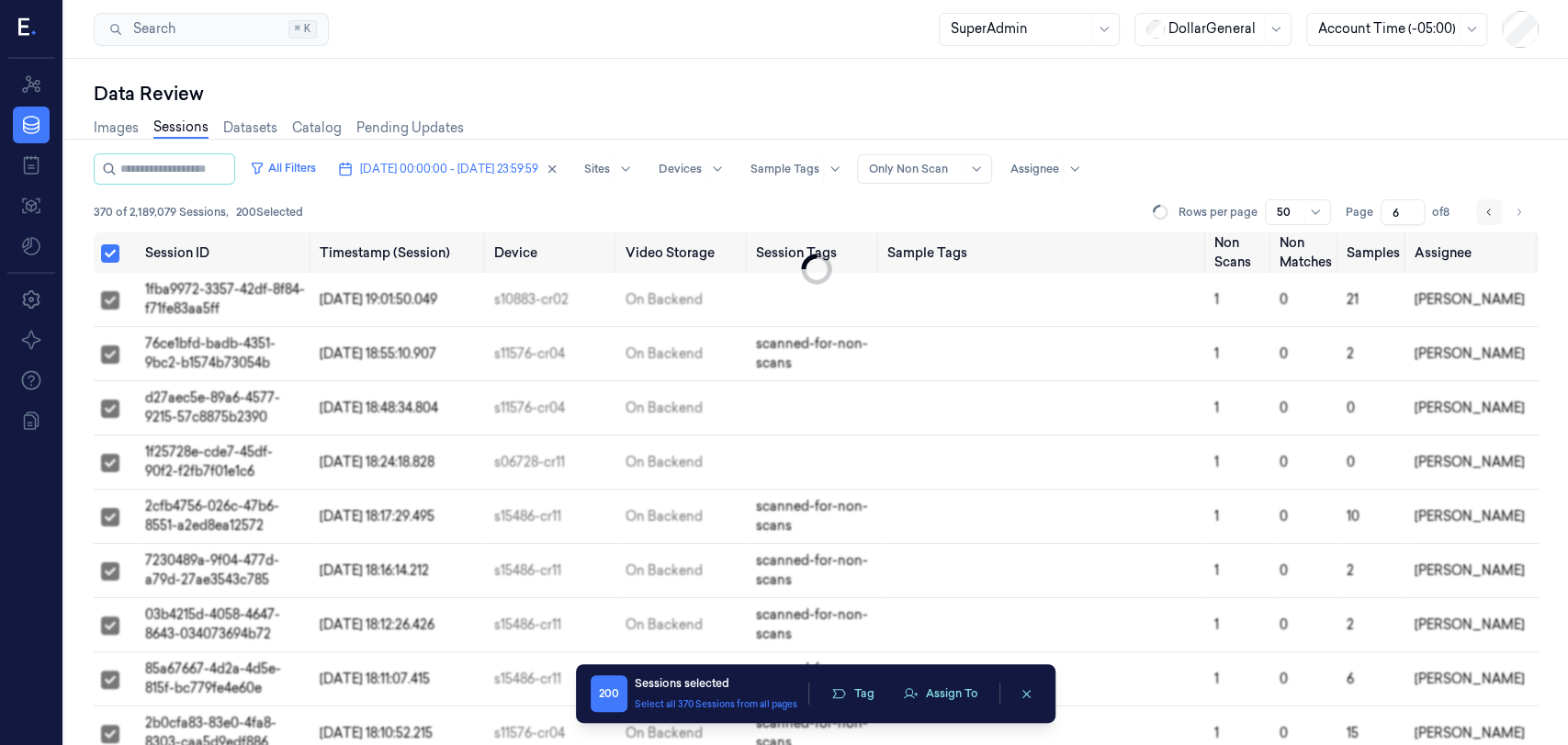
click at [1480, 213] on button "Go to previous page" at bounding box center [1489, 212] width 26 height 26
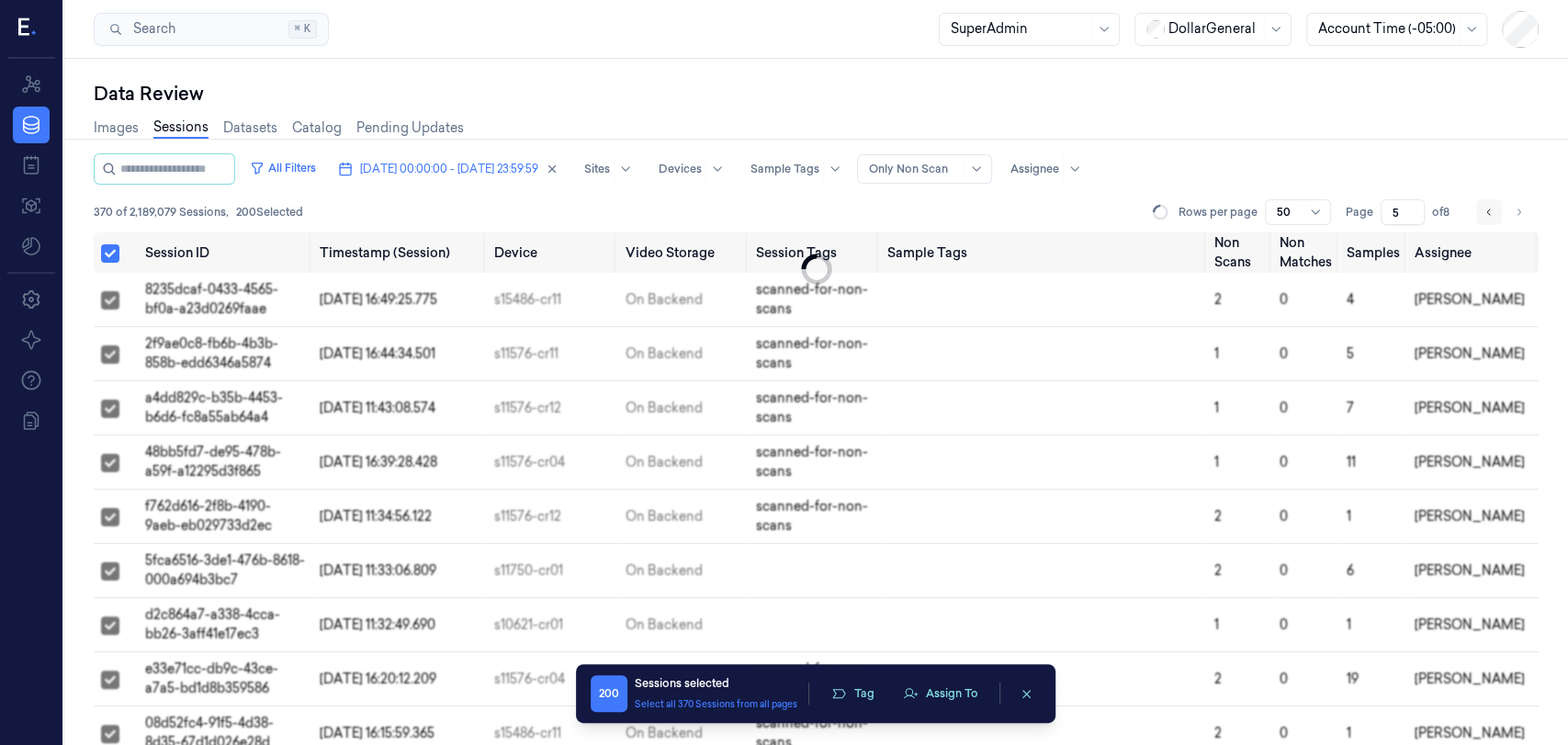
click at [1480, 213] on button "Go to previous page" at bounding box center [1489, 212] width 26 height 26
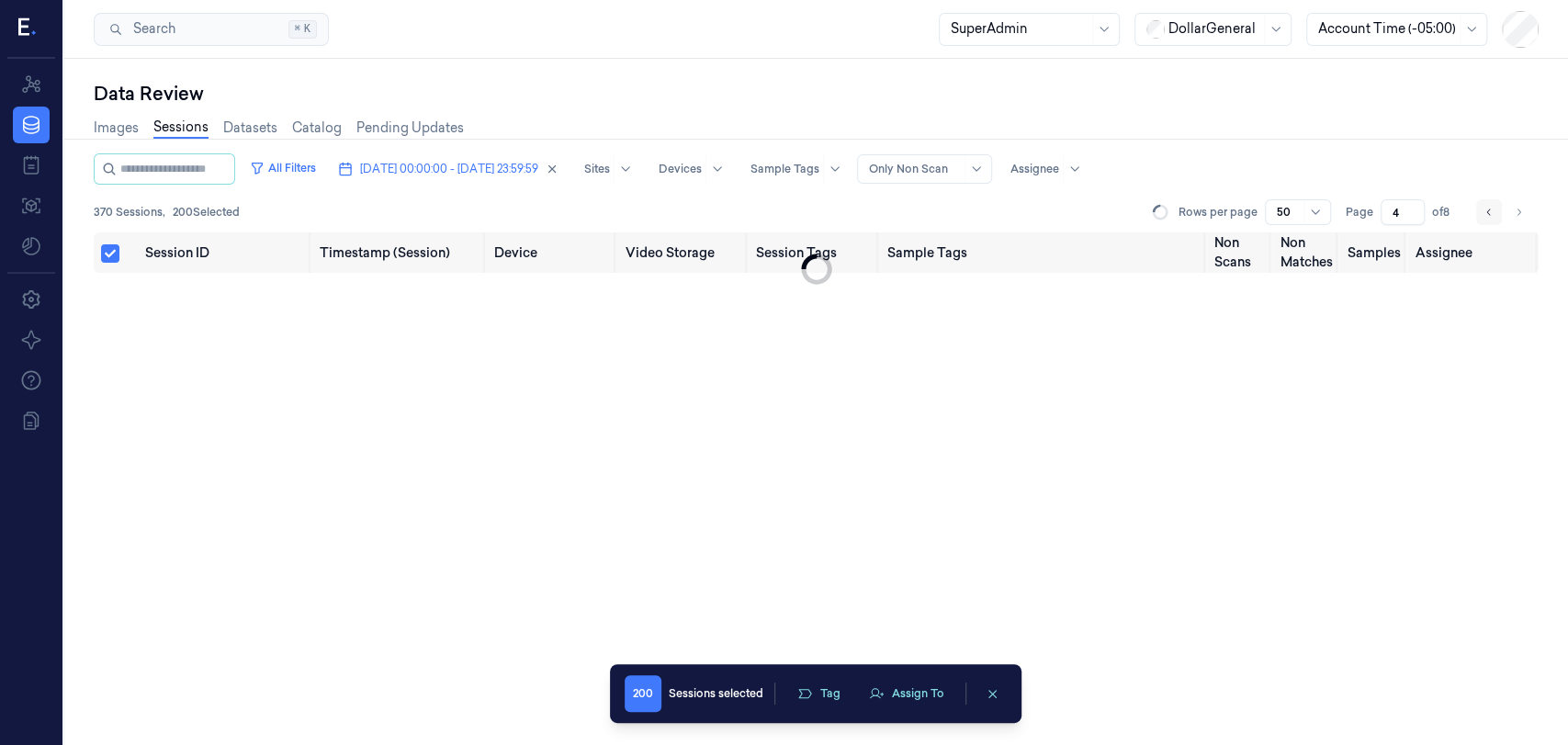
click at [1480, 213] on button "Go to previous page" at bounding box center [1489, 212] width 26 height 26
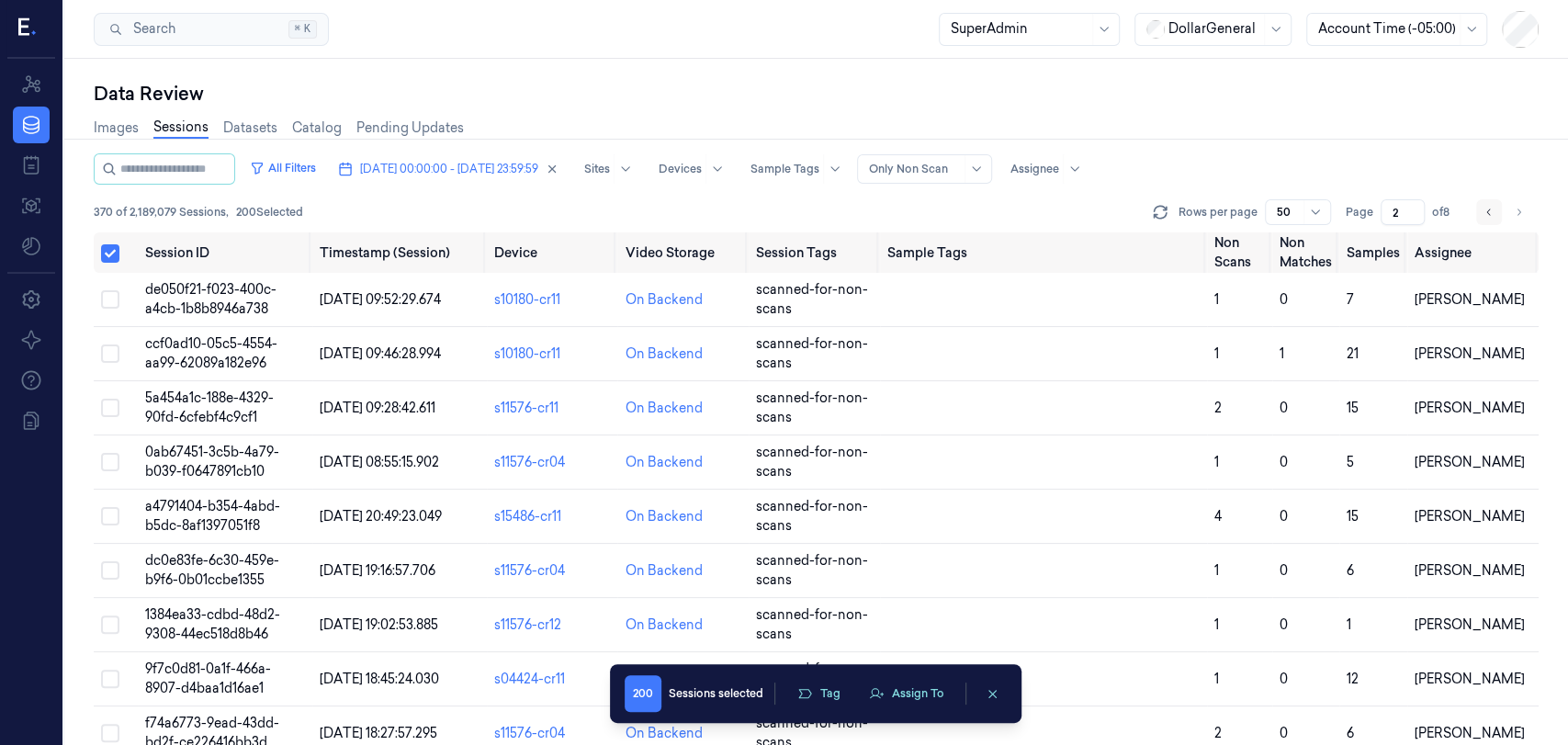
click at [1479, 207] on button "Go to previous page" at bounding box center [1489, 212] width 26 height 26
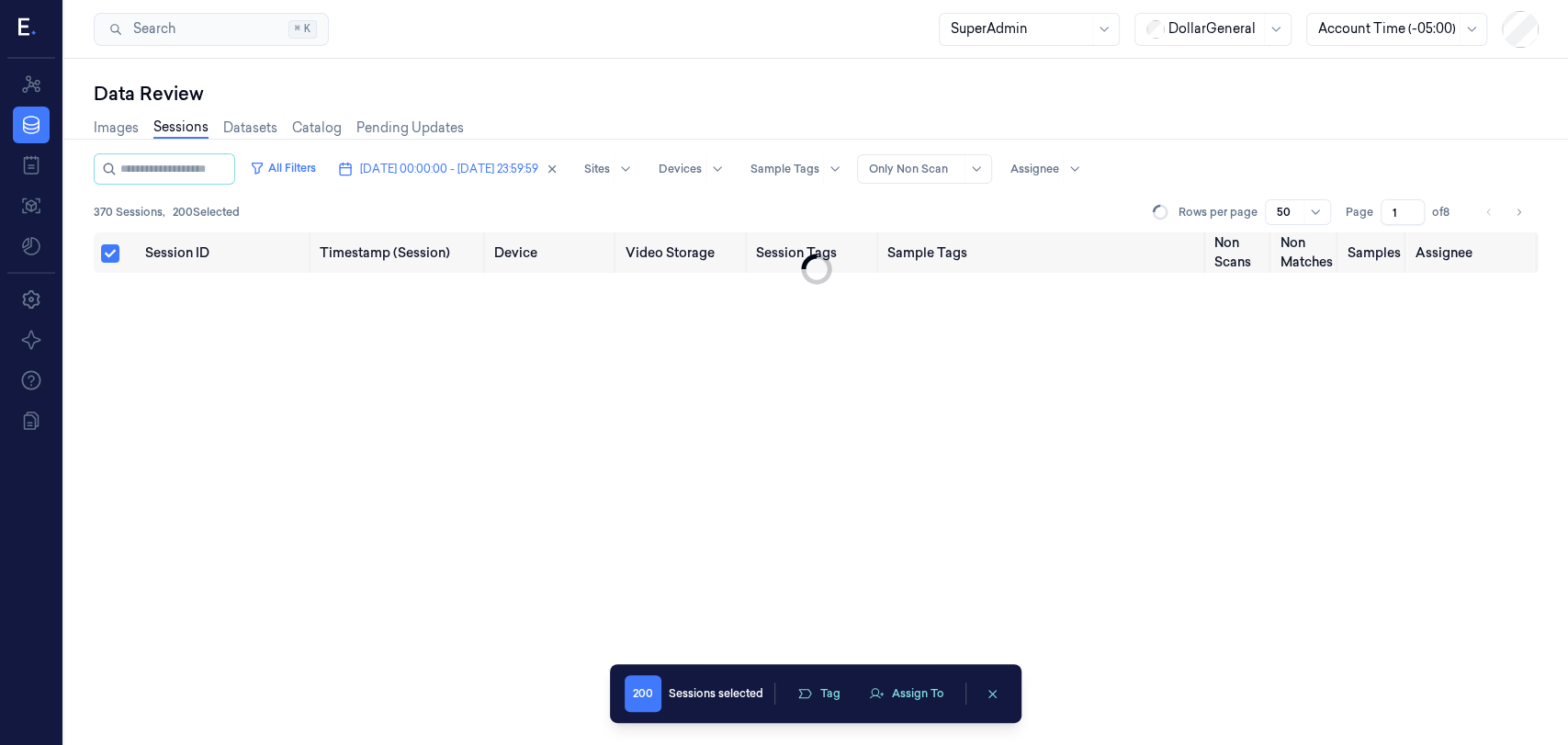
click at [1480, 207] on li "pagination" at bounding box center [1489, 212] width 26 height 26
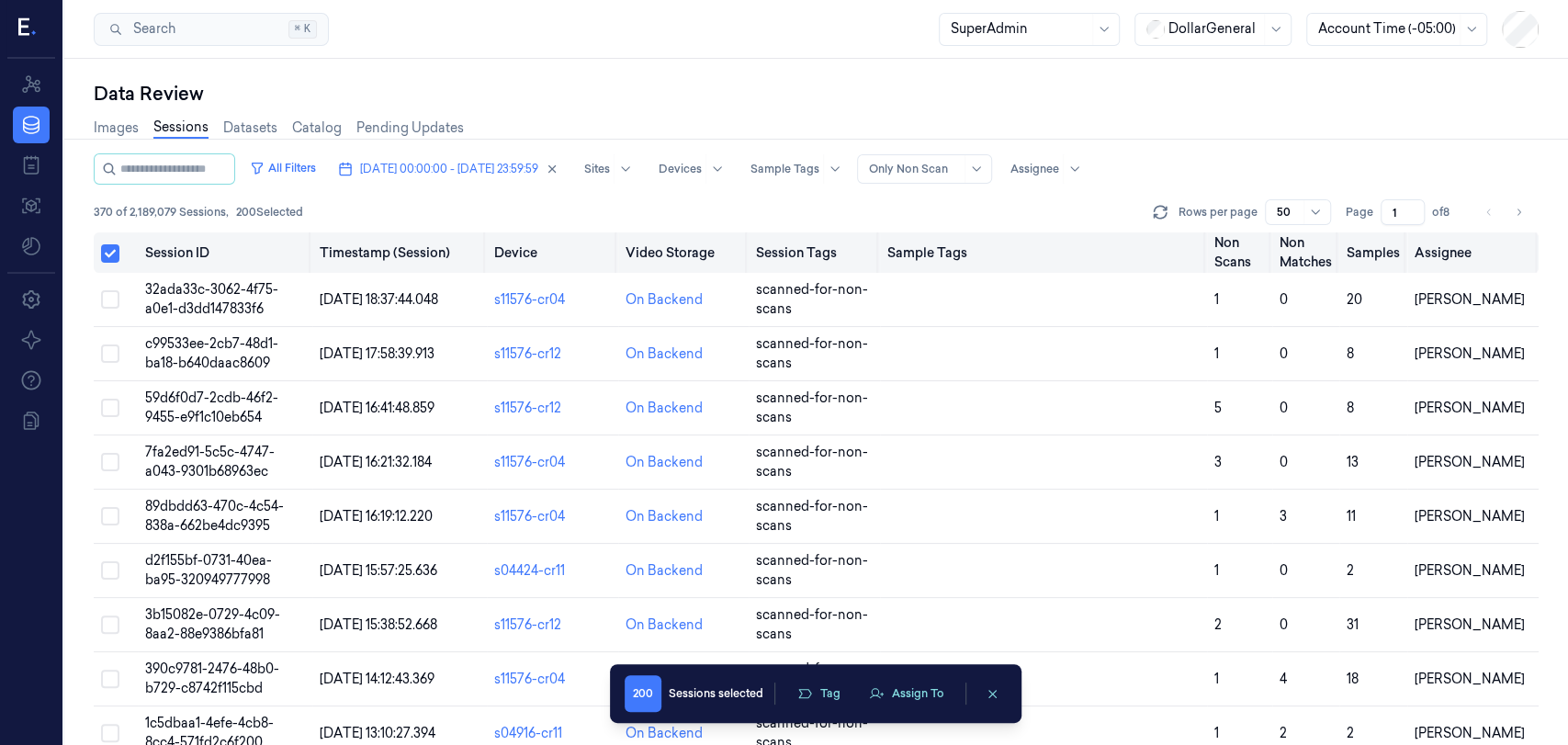
click at [117, 254] on button "Select all" at bounding box center [110, 253] width 18 height 18
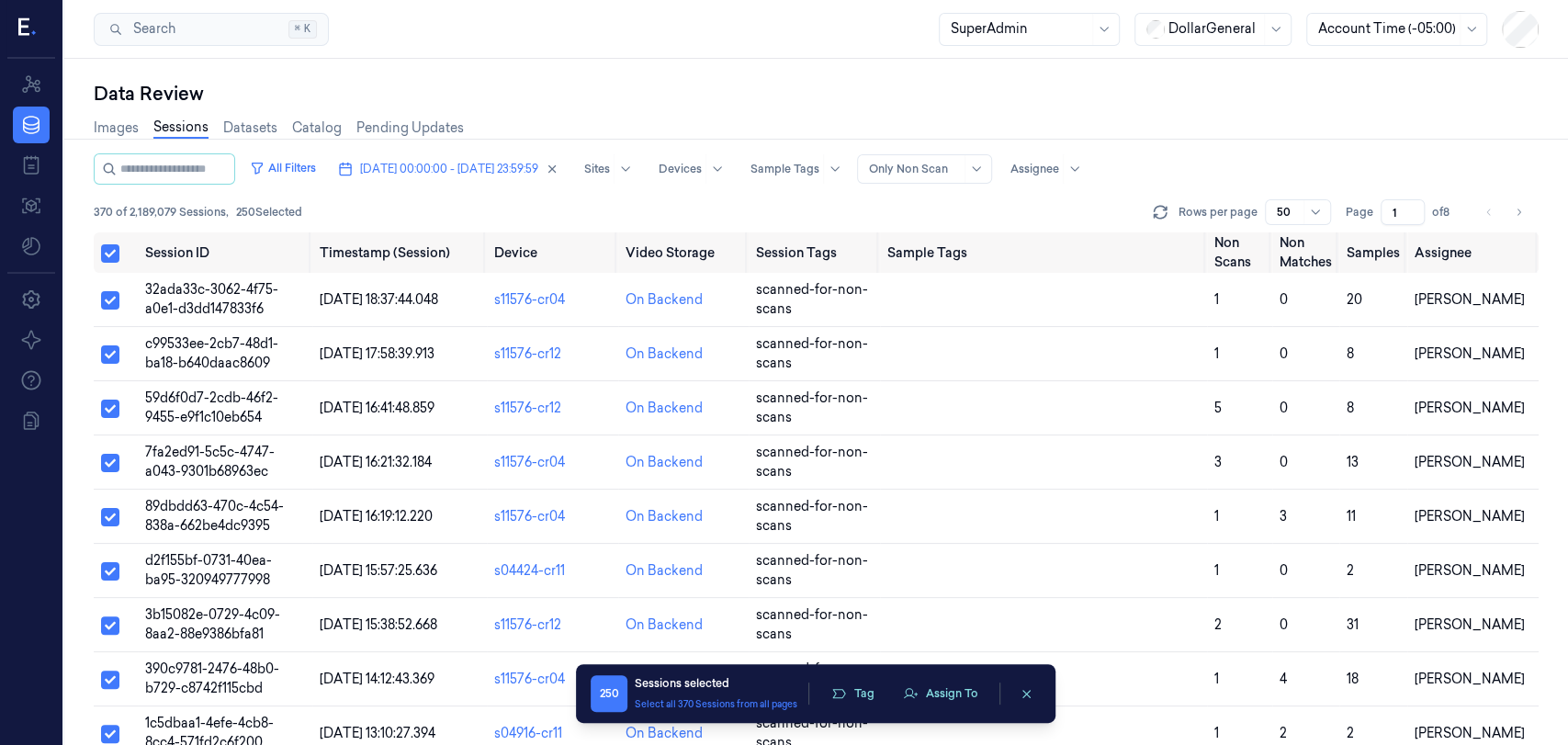
click at [1521, 207] on icon "Go to next page" at bounding box center [1518, 211] width 11 height 15
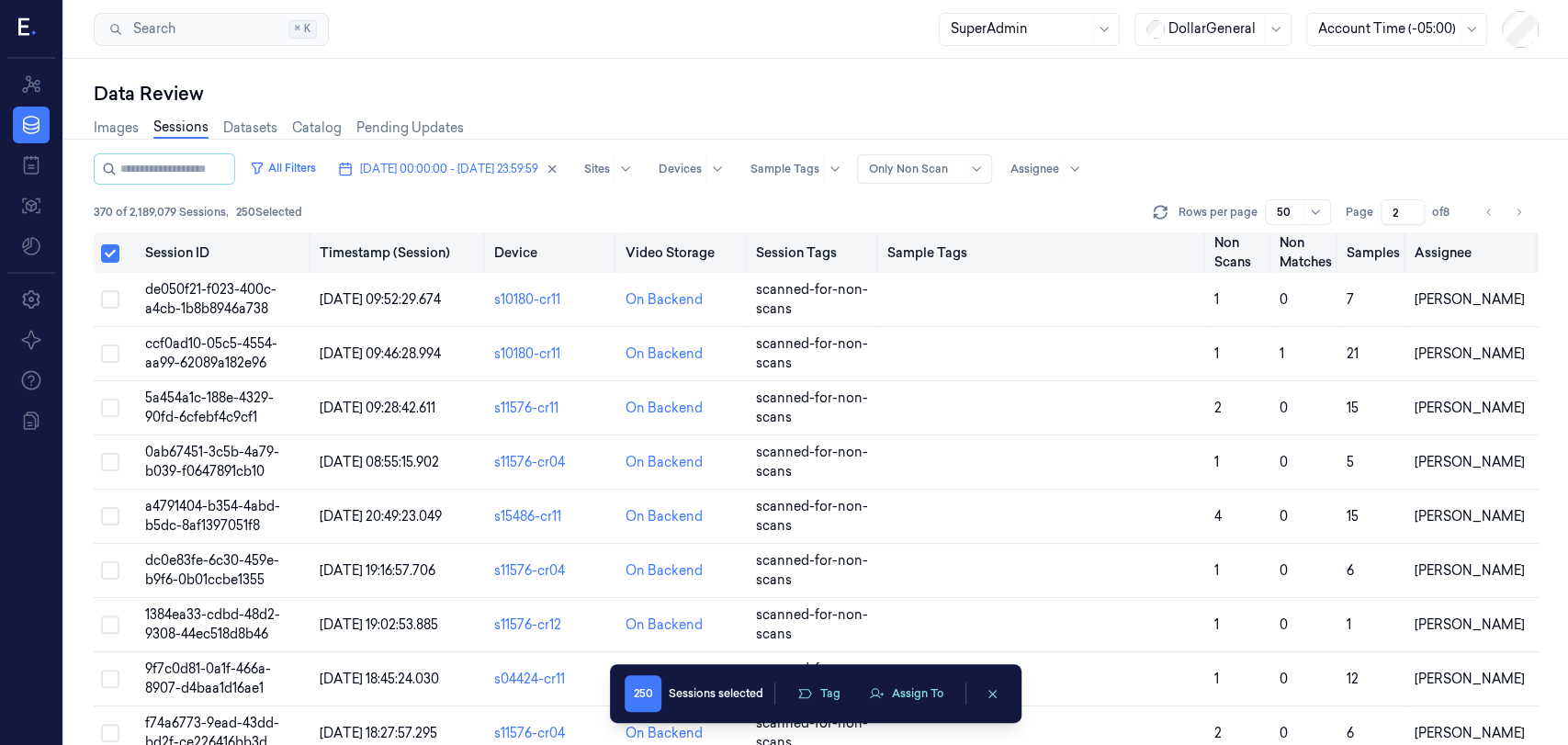
click at [106, 252] on button "Select all" at bounding box center [110, 253] width 18 height 18
click at [106, 252] on button "Select all" at bounding box center [110, 252] width 18 height 18
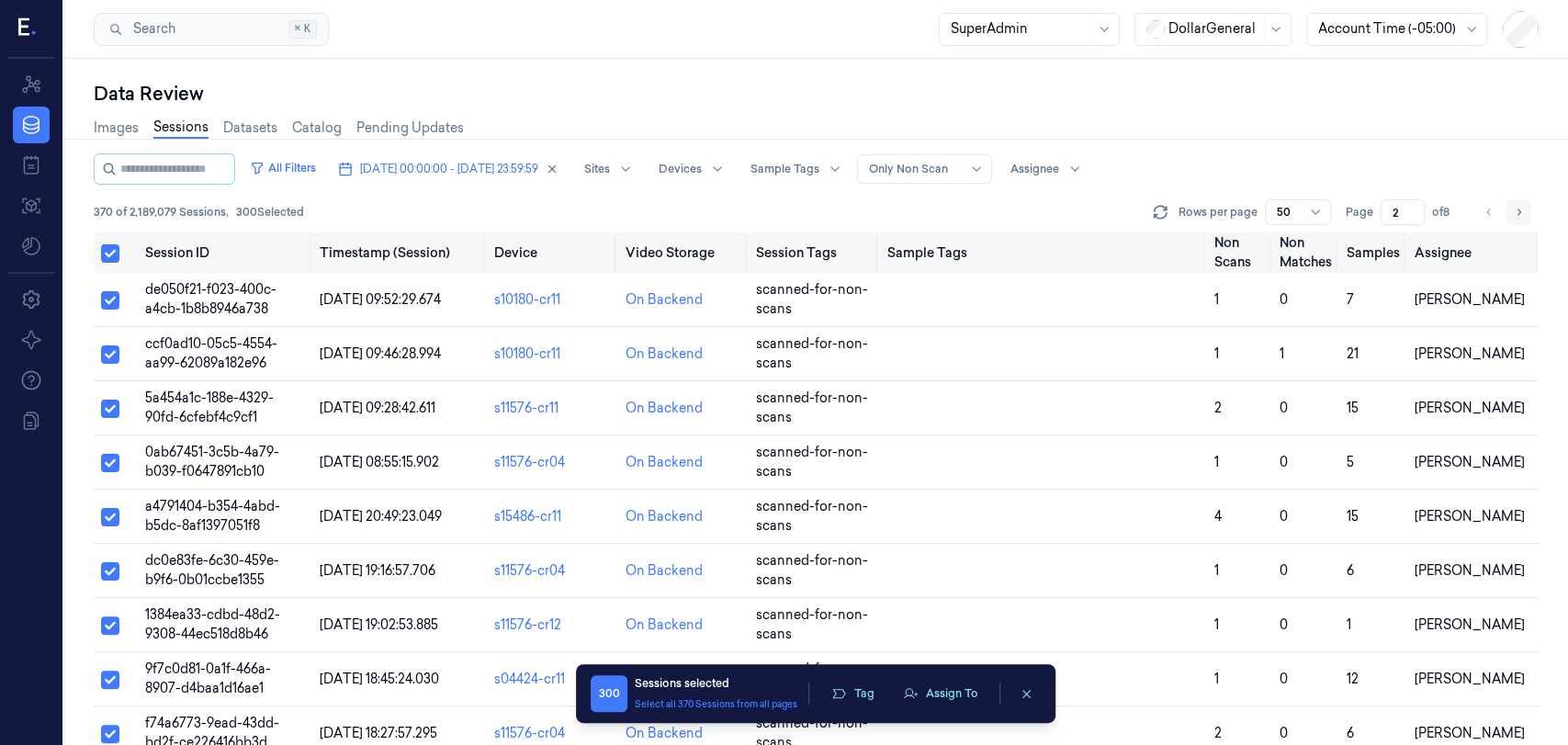
click at [1521, 213] on icon "Go to next page" at bounding box center [1518, 211] width 11 height 15
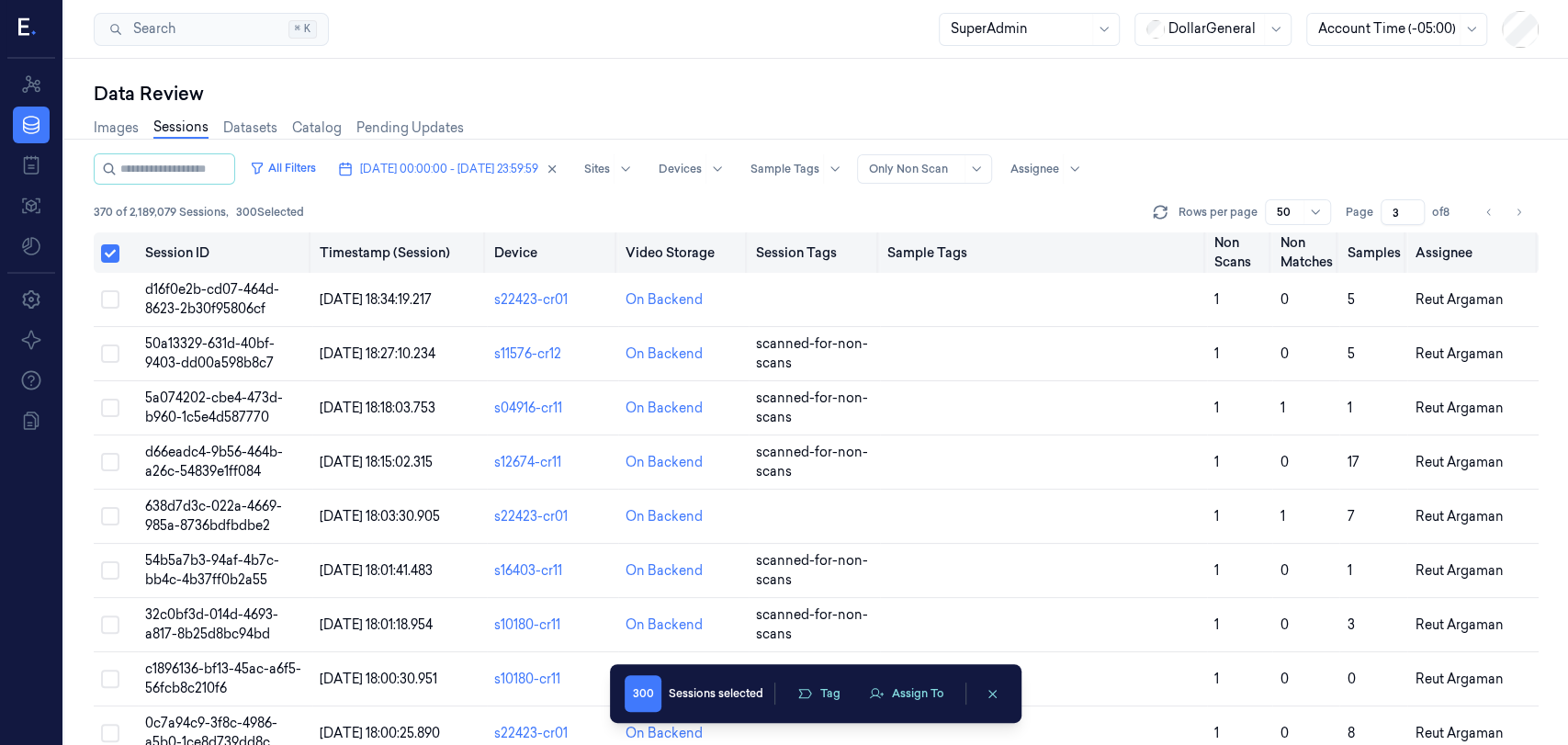
click at [107, 245] on button "Select all" at bounding box center [110, 253] width 18 height 18
click at [107, 245] on button "Select all" at bounding box center [110, 252] width 18 height 18
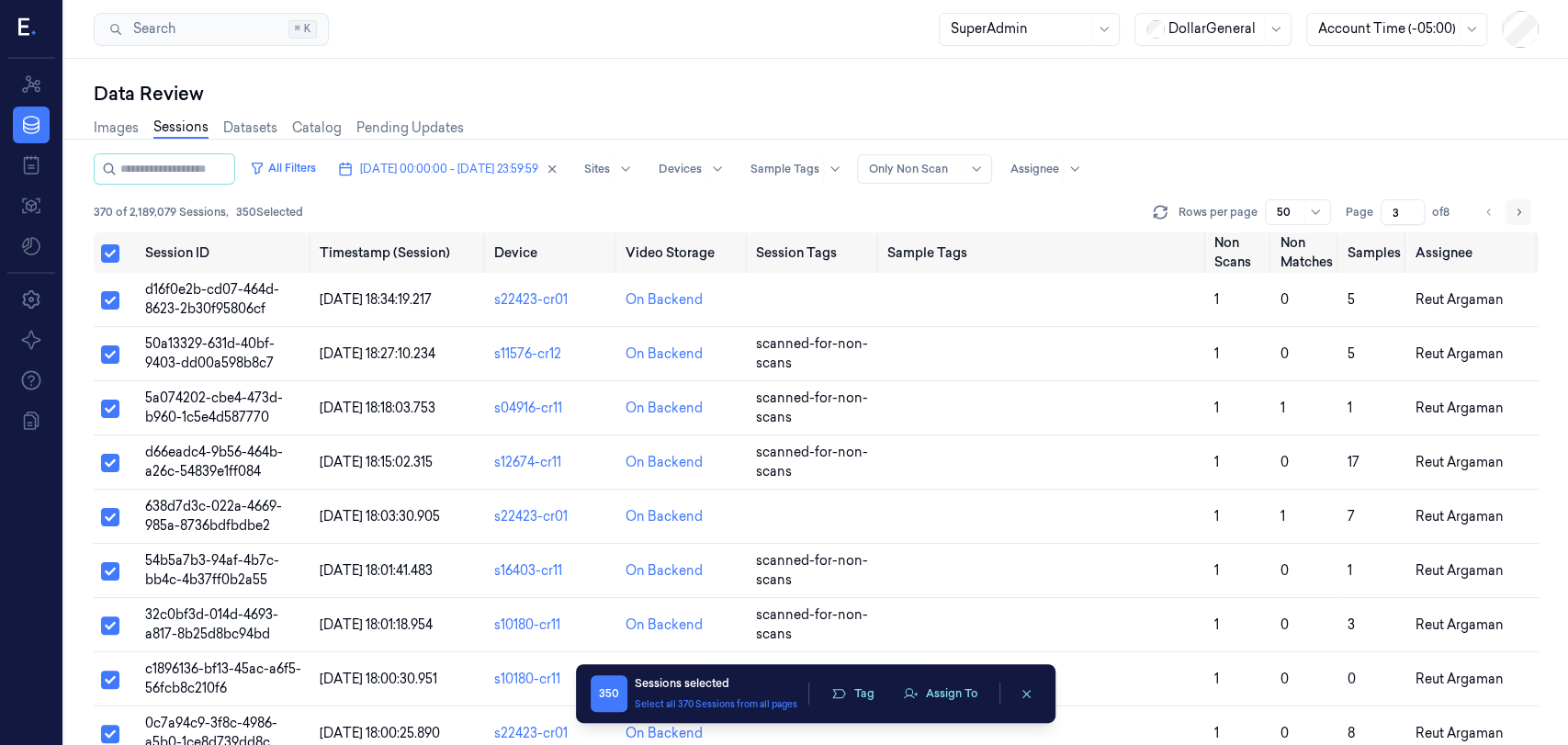
click at [1527, 215] on button "Go to next page" at bounding box center [1518, 212] width 26 height 26
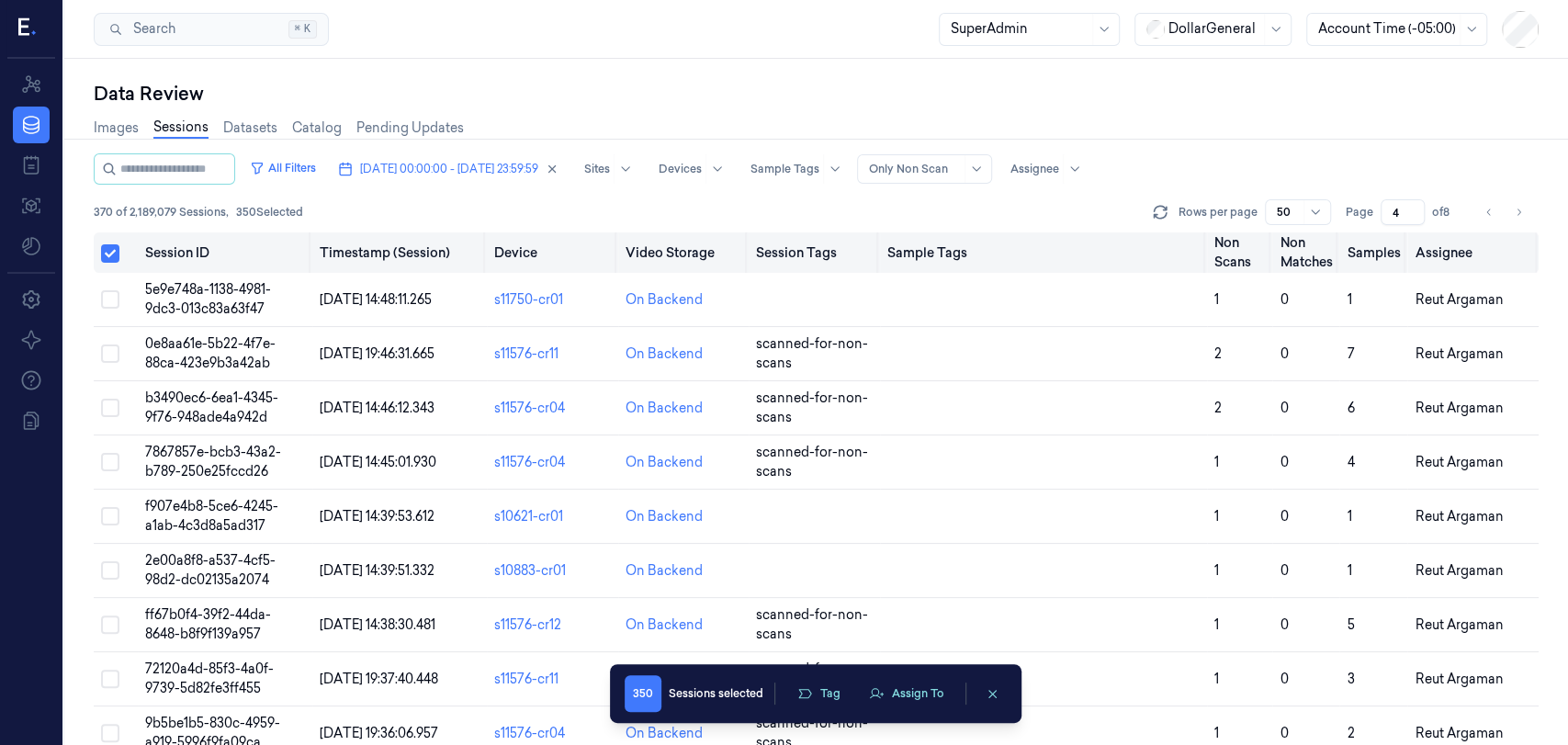
click at [114, 250] on button "Select all" at bounding box center [110, 253] width 18 height 18
click at [114, 250] on button "Select all" at bounding box center [110, 252] width 18 height 18
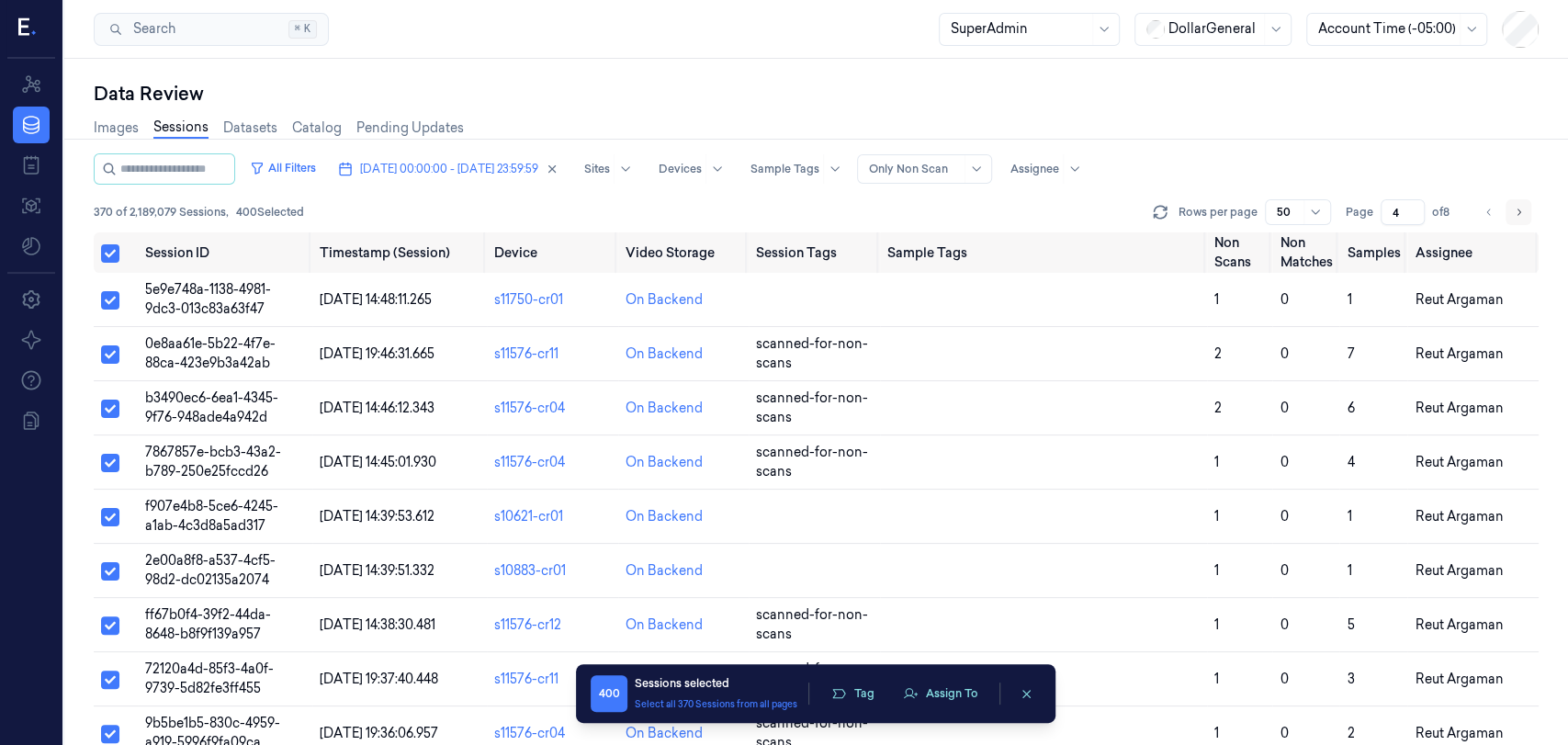
click at [1518, 210] on icon "Go to next page" at bounding box center [1518, 211] width 11 height 15
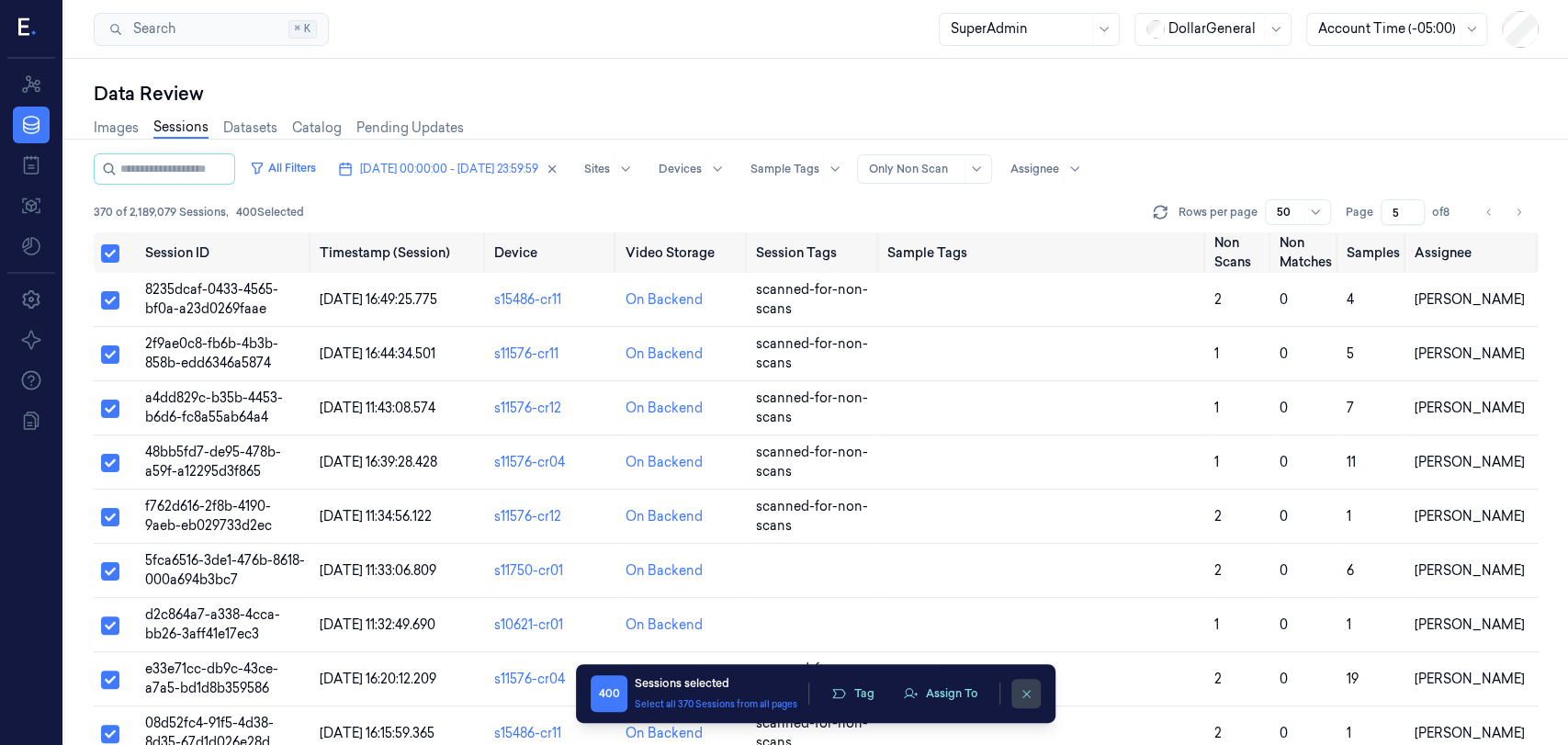
click at [1031, 690] on icon "clearSelection" at bounding box center [1026, 694] width 14 height 14
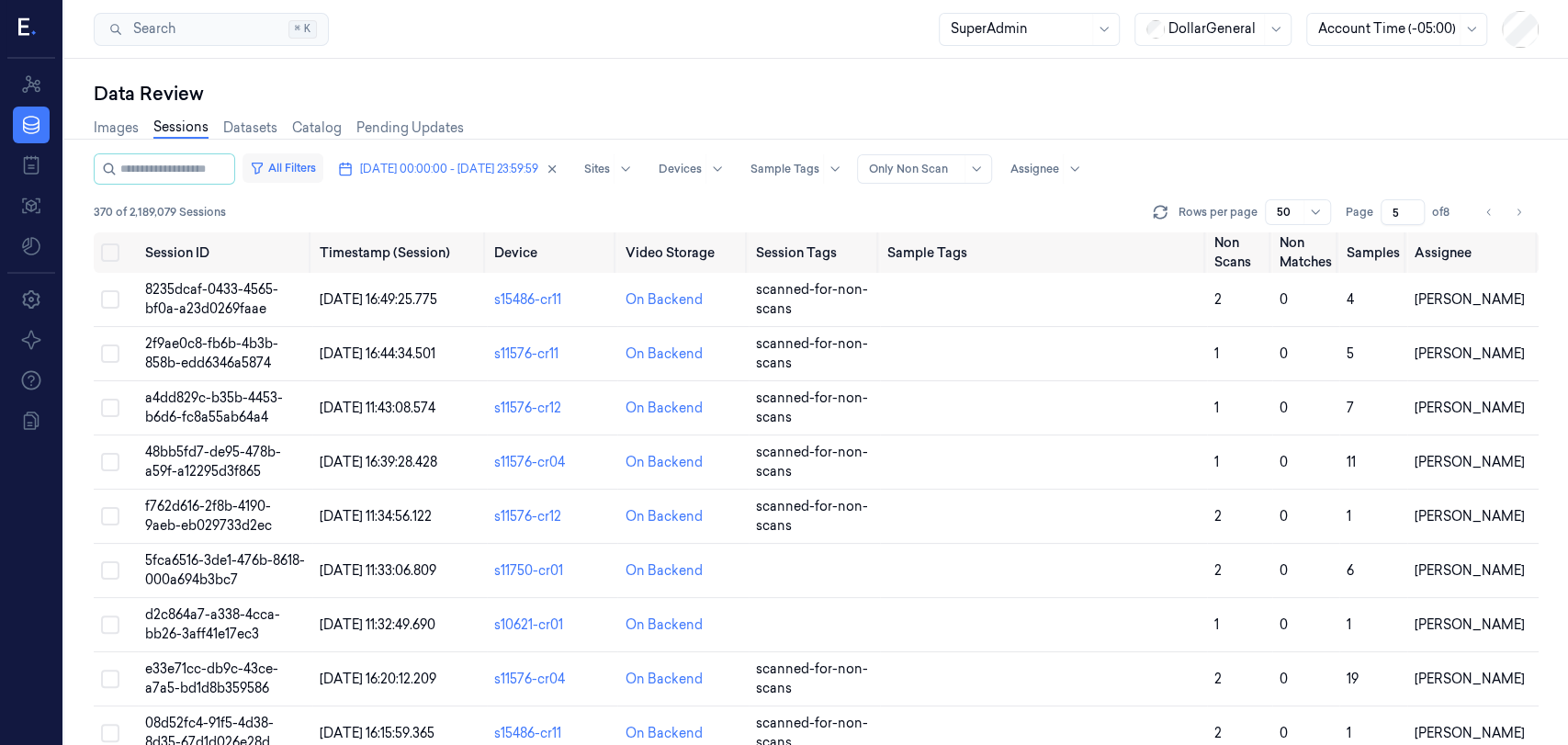
click at [294, 162] on button "All Filters" at bounding box center [282, 168] width 80 height 29
click at [312, 171] on button "All Filters" at bounding box center [282, 168] width 80 height 29
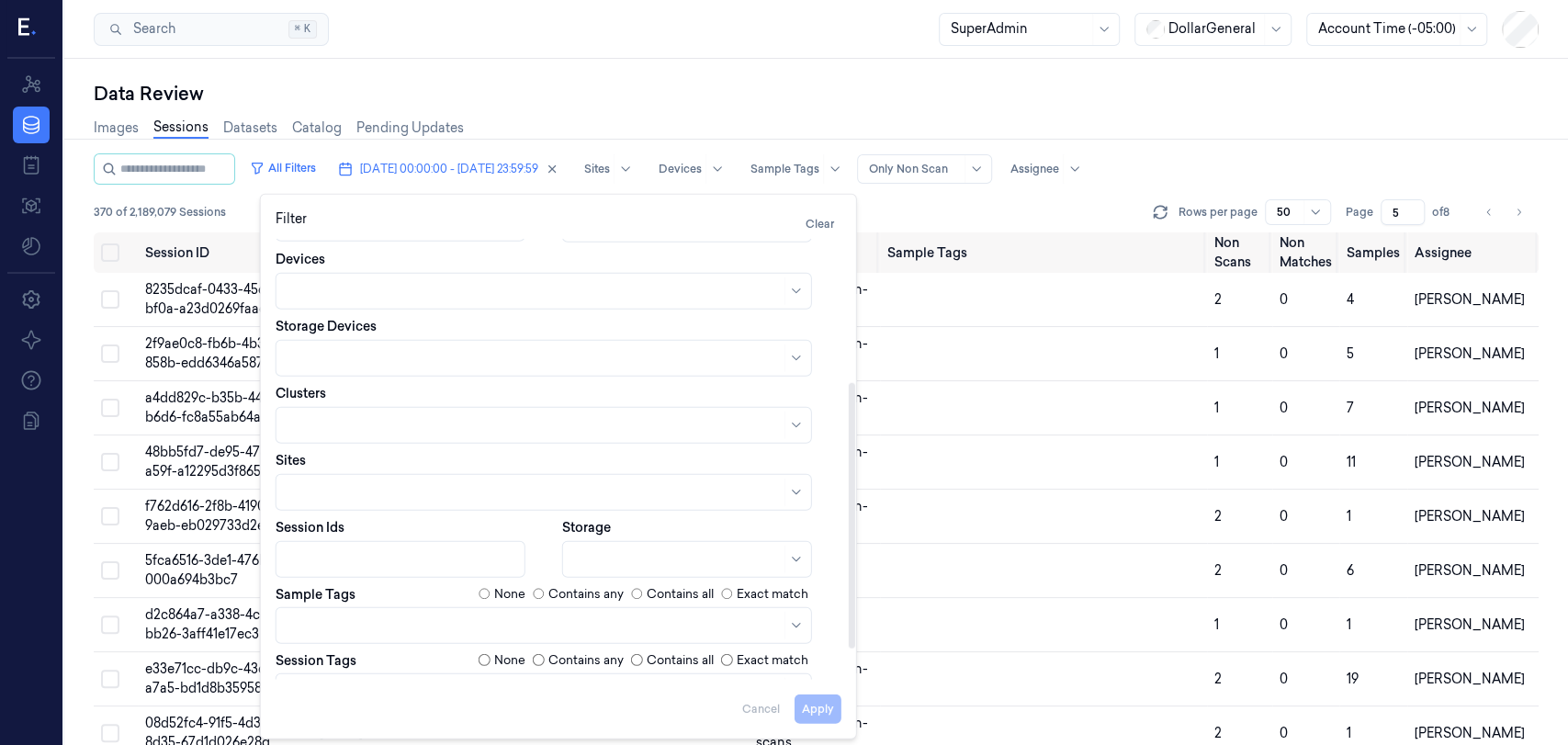
scroll to position [290, 0]
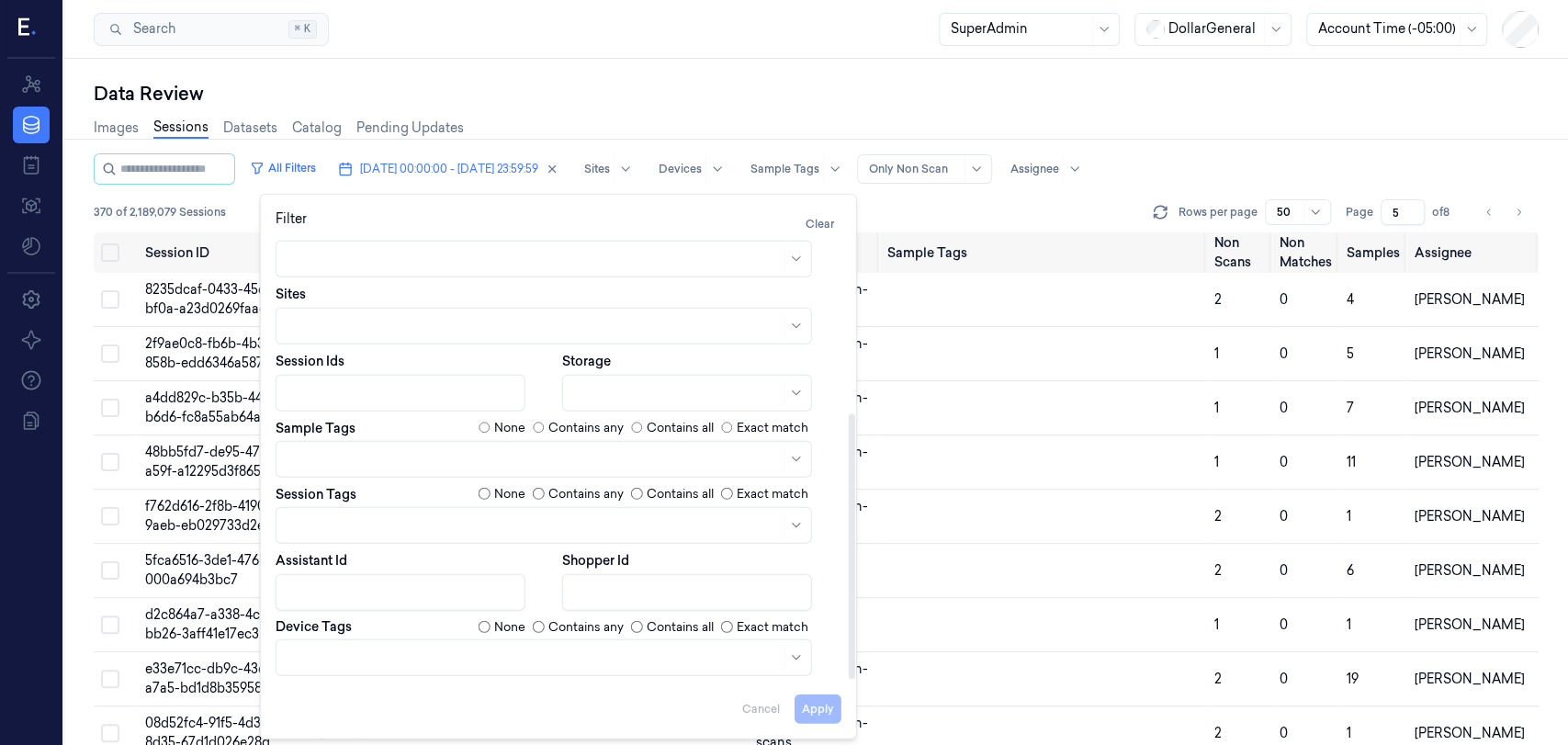
click at [488, 526] on div at bounding box center [534, 525] width 493 height 19
click at [481, 594] on div "scanned-for-non-scans" at bounding box center [544, 597] width 513 height 19
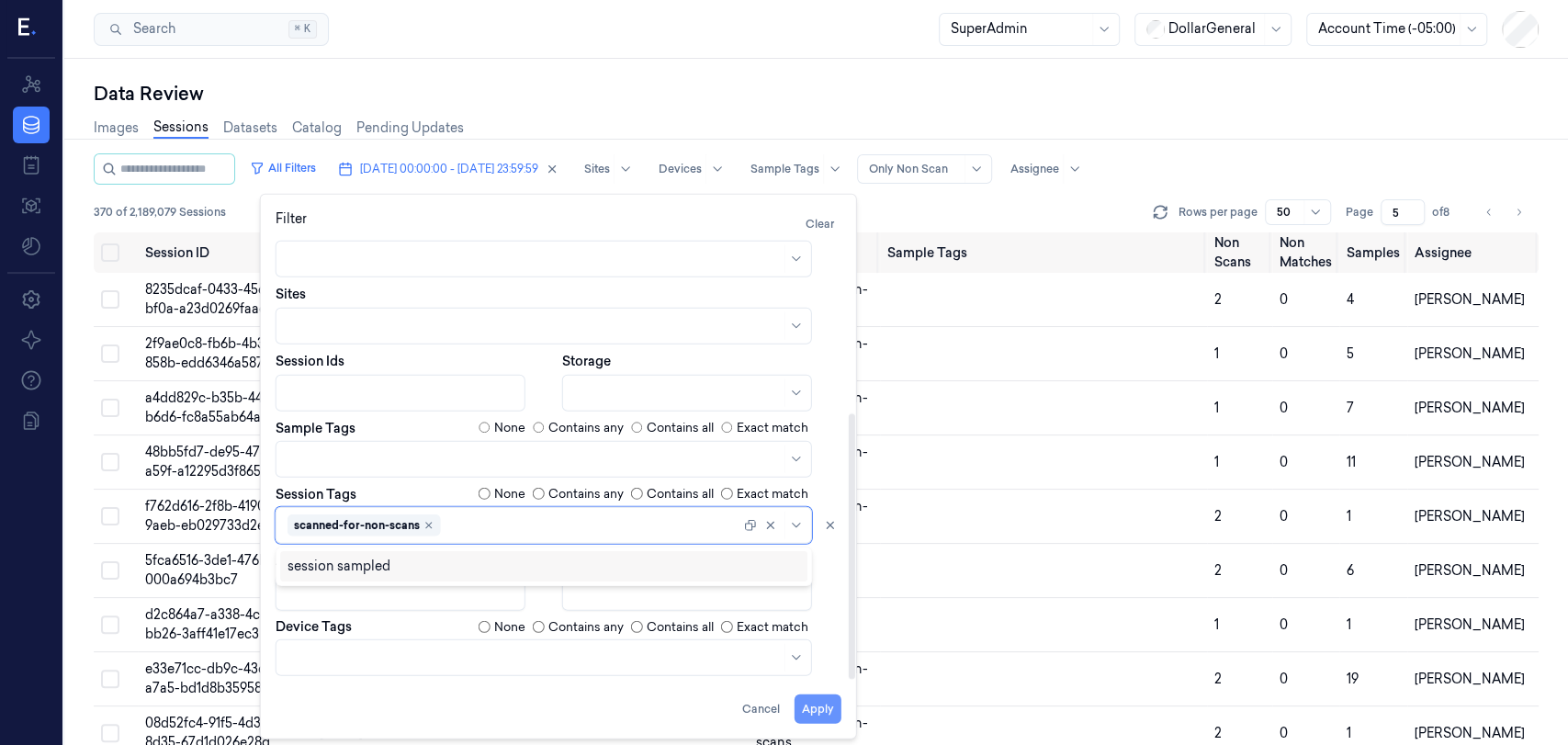
click at [830, 708] on button "Apply" at bounding box center [818, 708] width 47 height 29
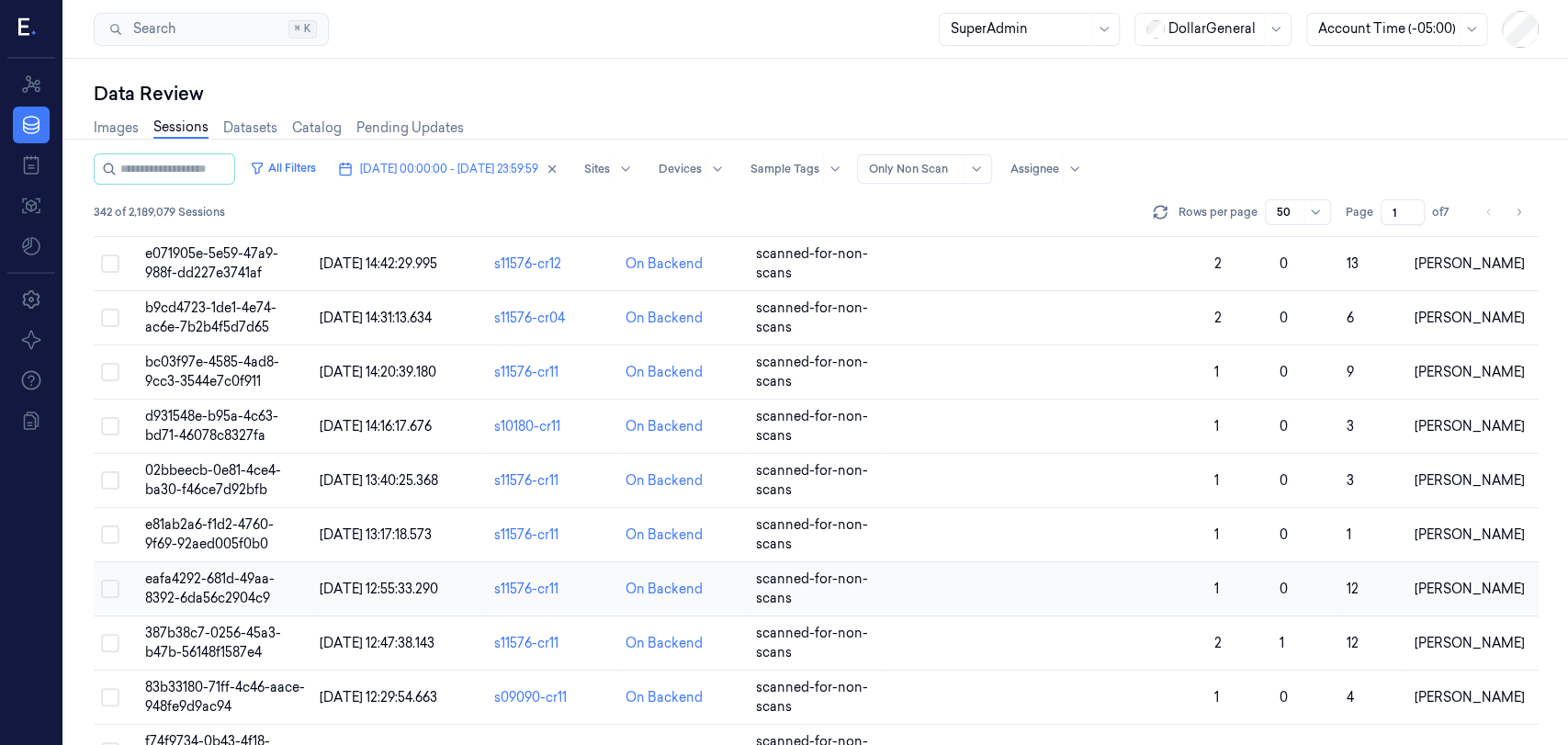
scroll to position [2245, 0]
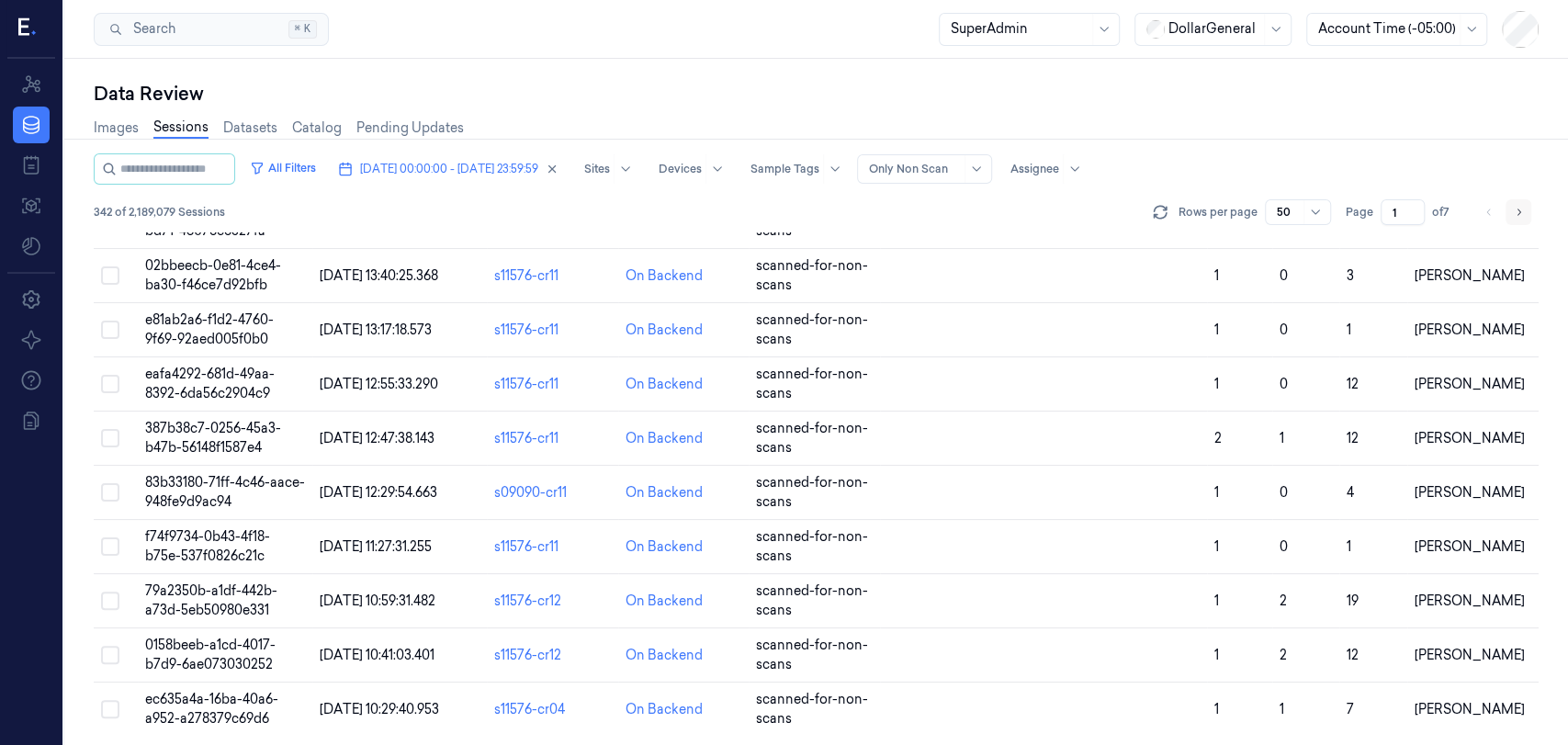
click at [1523, 202] on button "Go to next page" at bounding box center [1518, 212] width 26 height 26
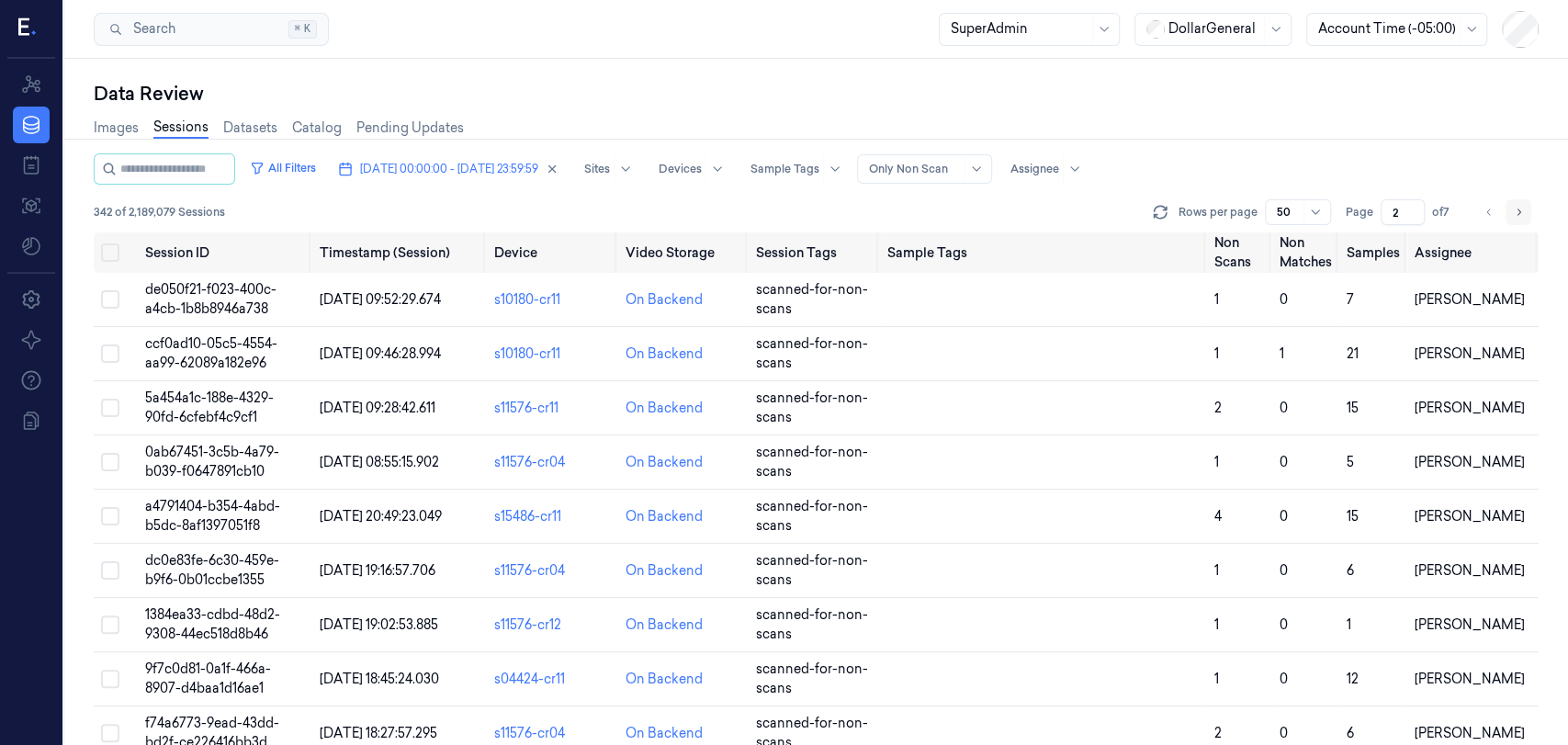
click at [1524, 205] on button "Go to next page" at bounding box center [1518, 212] width 26 height 26
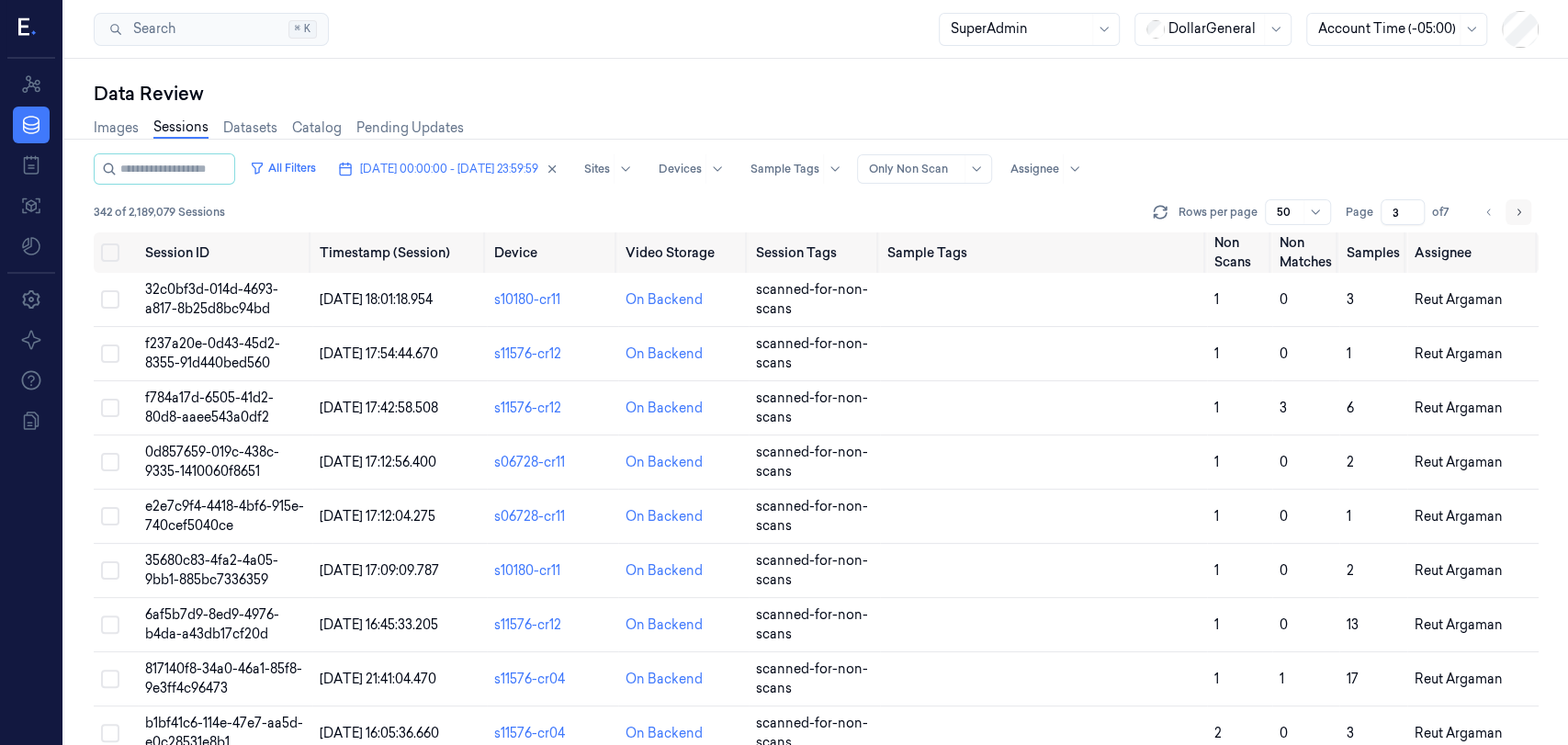
click at [1524, 205] on button "Go to next page" at bounding box center [1518, 212] width 26 height 26
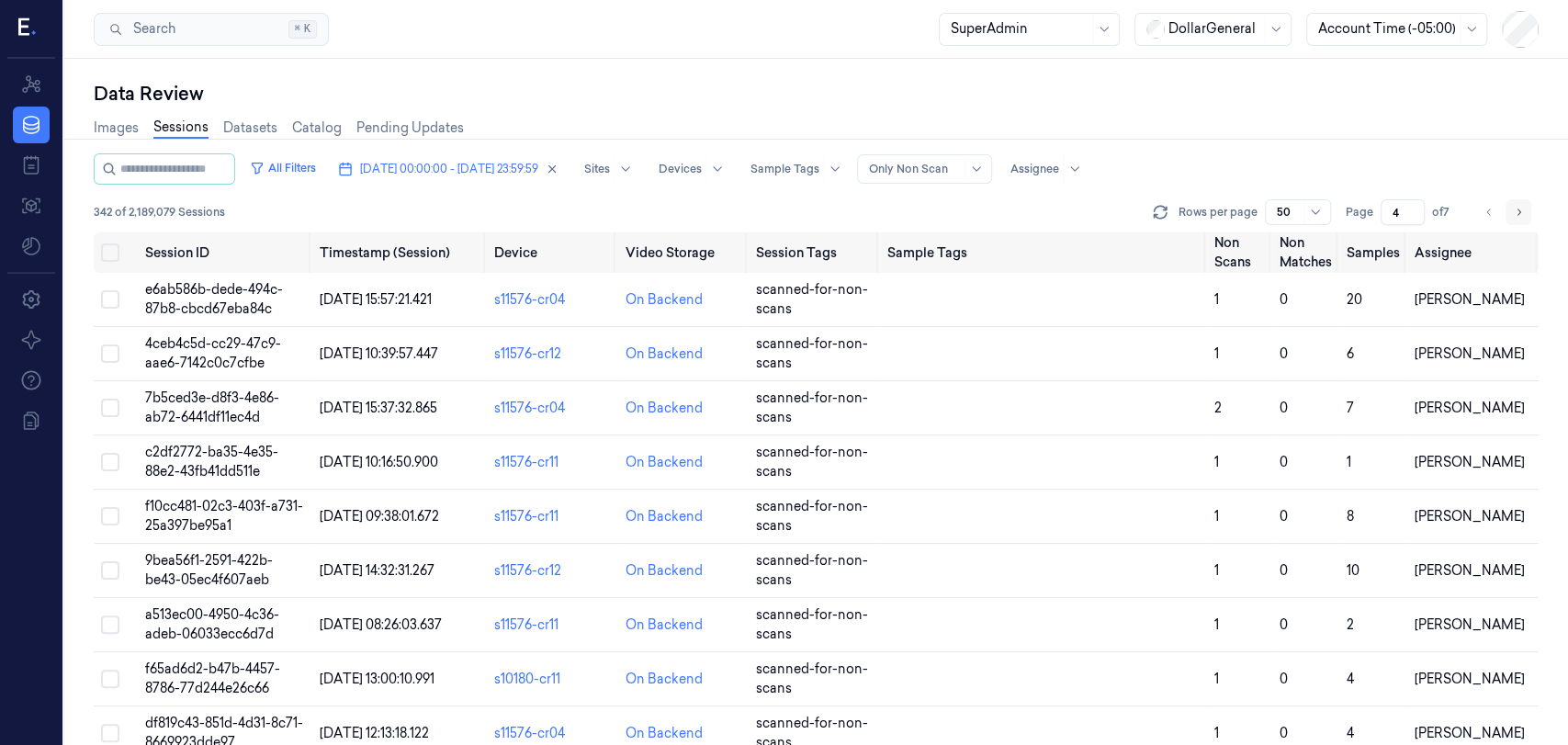
click at [1524, 205] on button "Go to next page" at bounding box center [1518, 212] width 26 height 26
click at [1386, 169] on div "All Filters 22/09/2025 00:00:00 - 28/09/2025 23:59:59 Sites Devices Sample Tags…" at bounding box center [816, 169] width 1445 height 31
click at [1402, 124] on div "Images Sessions Datasets Catalog Pending Updates" at bounding box center [816, 130] width 1445 height 47
click at [243, 308] on span "c42bc3d8-c633-4247-8af7-784e07bdceff" at bounding box center [213, 298] width 136 height 36
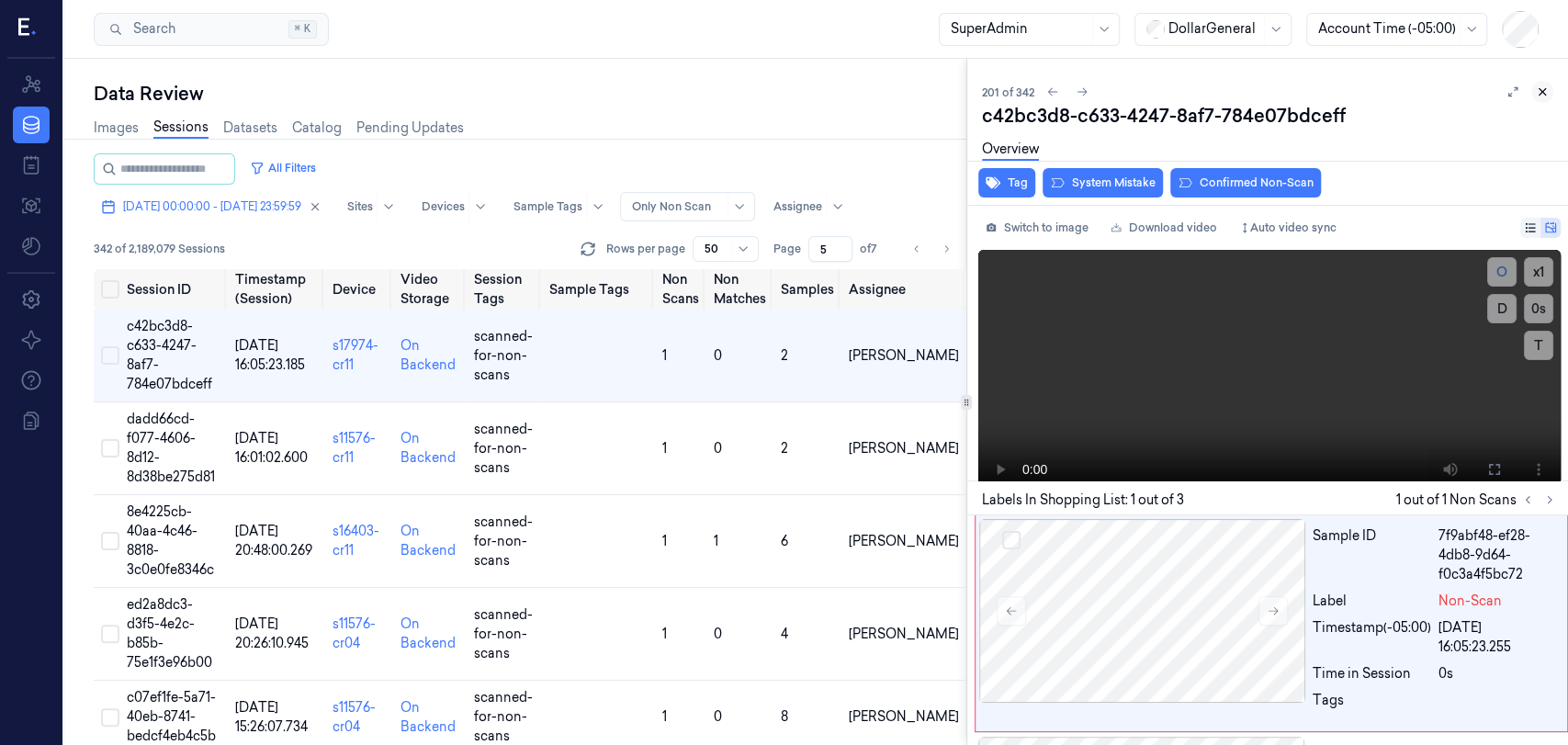
click at [1540, 87] on icon at bounding box center [1541, 91] width 13 height 13
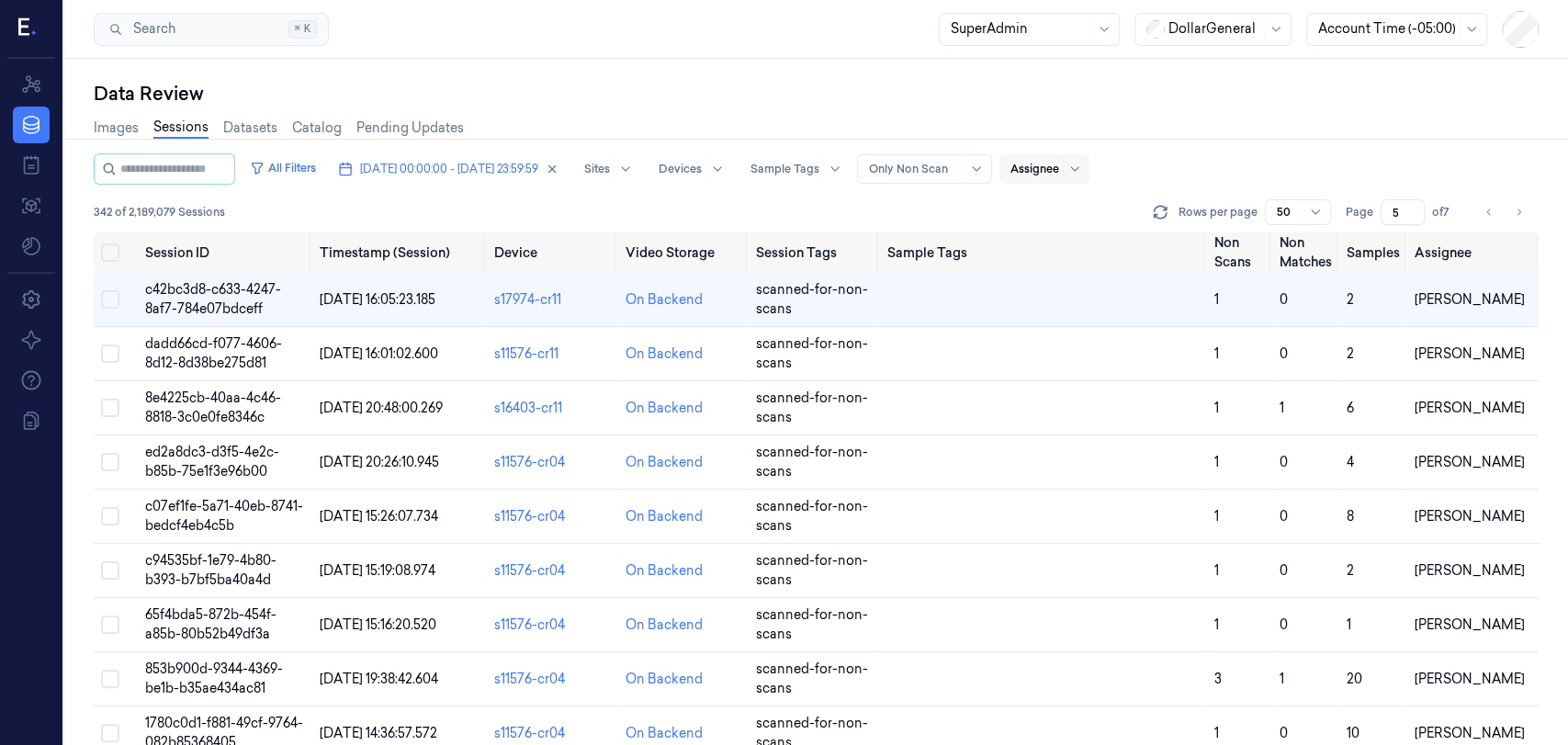
click at [1085, 165] on div at bounding box center [1074, 169] width 23 height 29
click at [1451, 156] on div "All Filters 22/09/2025 00:00:00 - 28/09/2025 23:59:59 Sites Devices Sample Tags…" at bounding box center [816, 169] width 1445 height 31
click at [265, 167] on icon "button" at bounding box center [257, 168] width 15 height 15
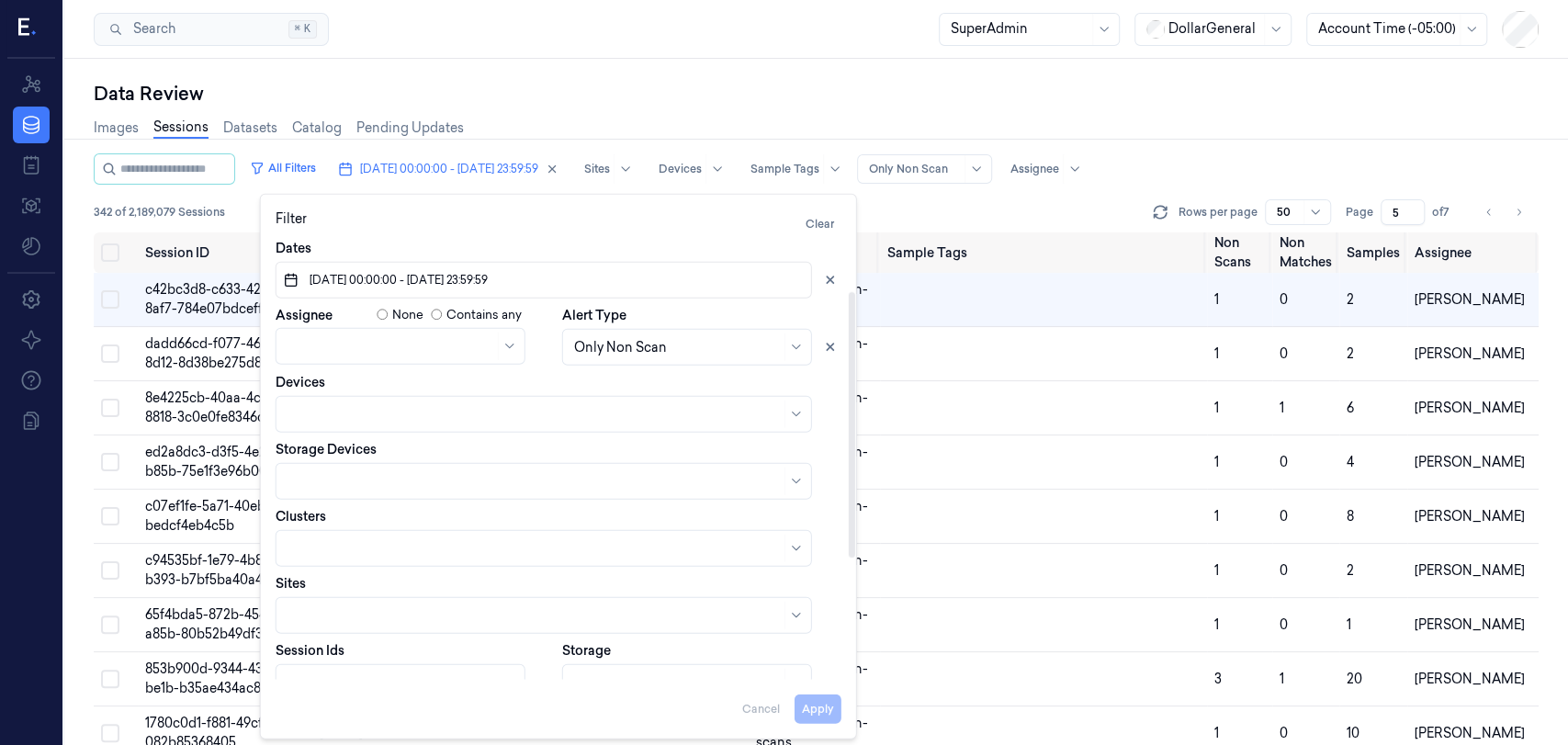
scroll to position [290, 0]
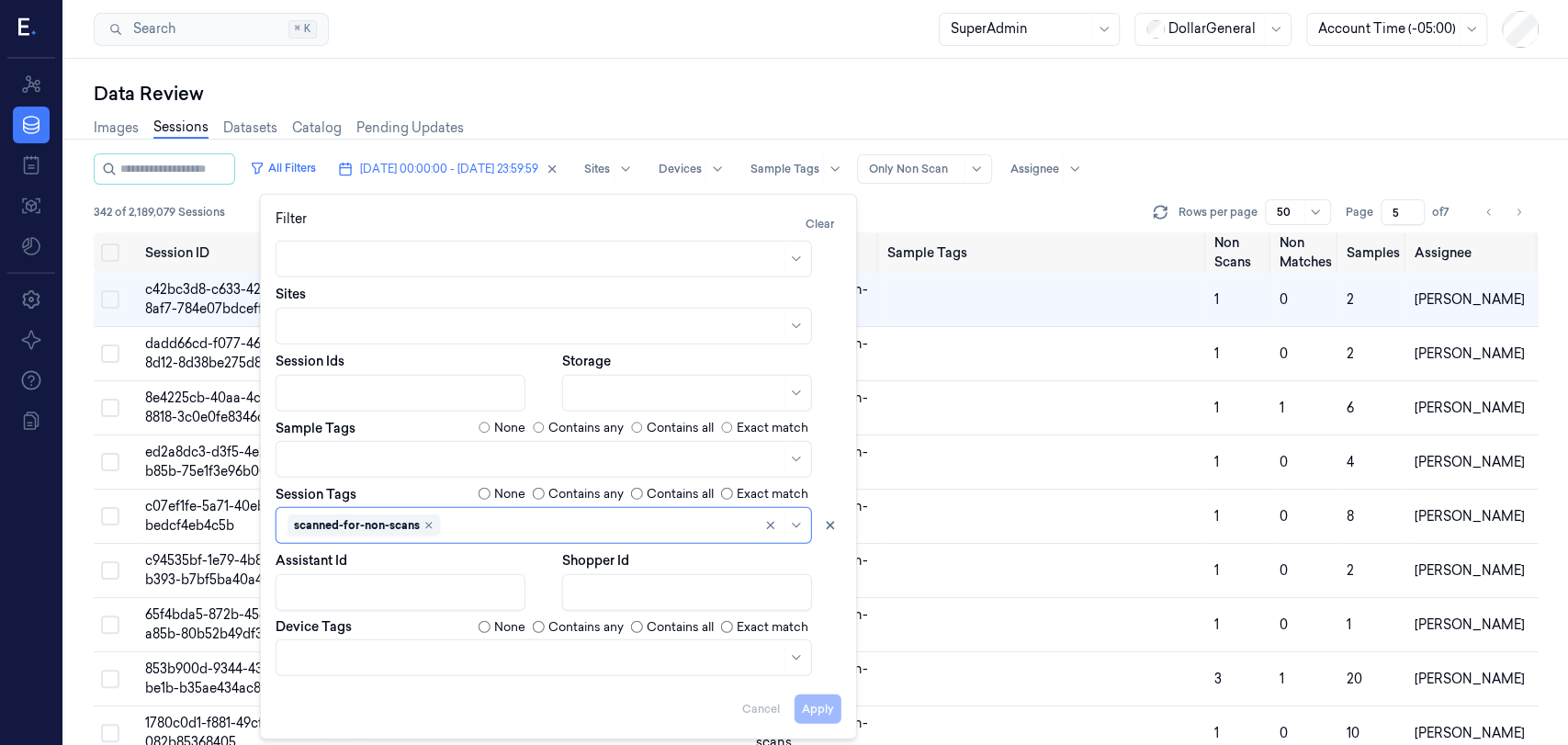
click at [1345, 164] on div "All Filters 22/09/2025 00:00:00 - 28/09/2025 23:59:59 Sites Devices Sample Tags…" at bounding box center [816, 169] width 1445 height 31
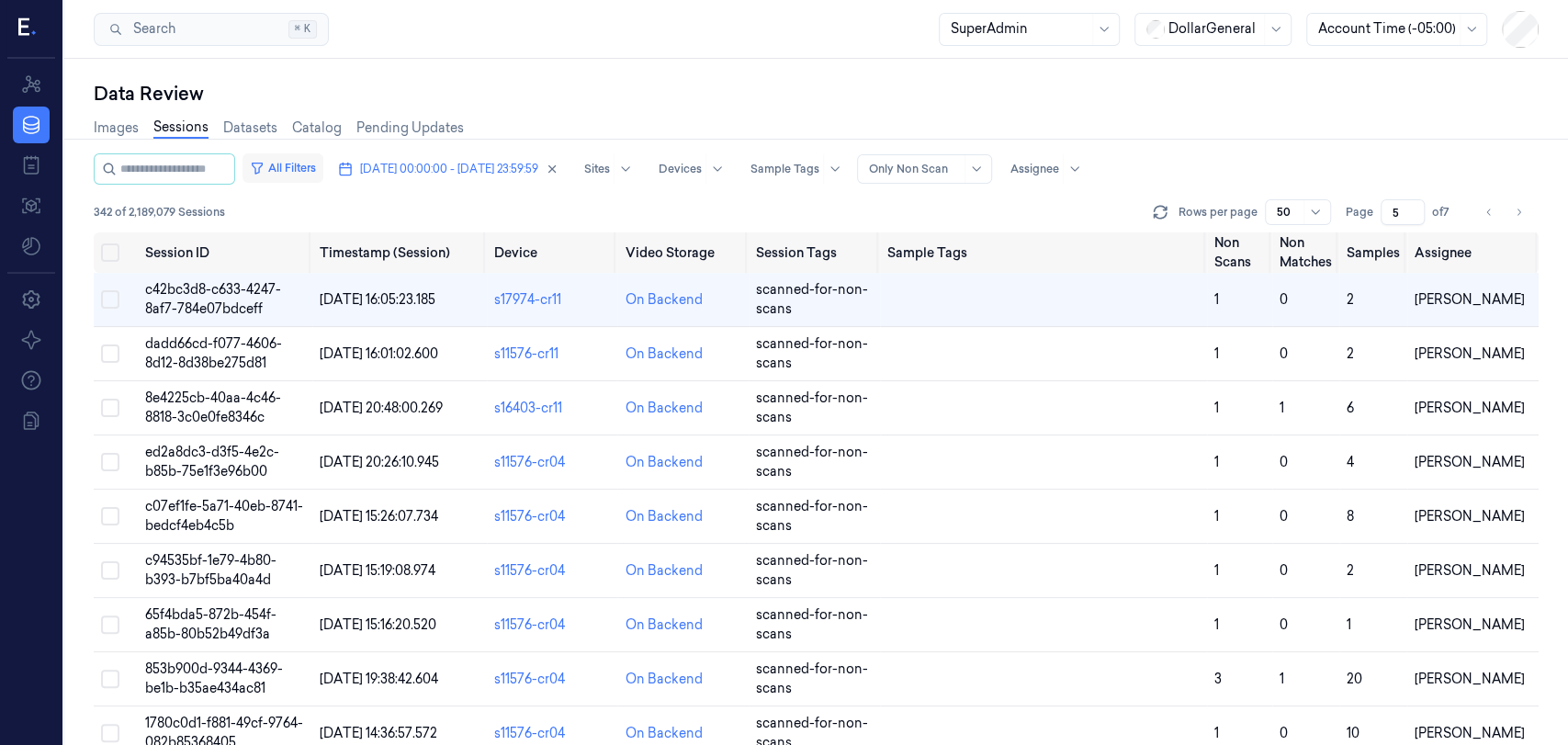
click at [323, 172] on button "All Filters" at bounding box center [282, 168] width 80 height 29
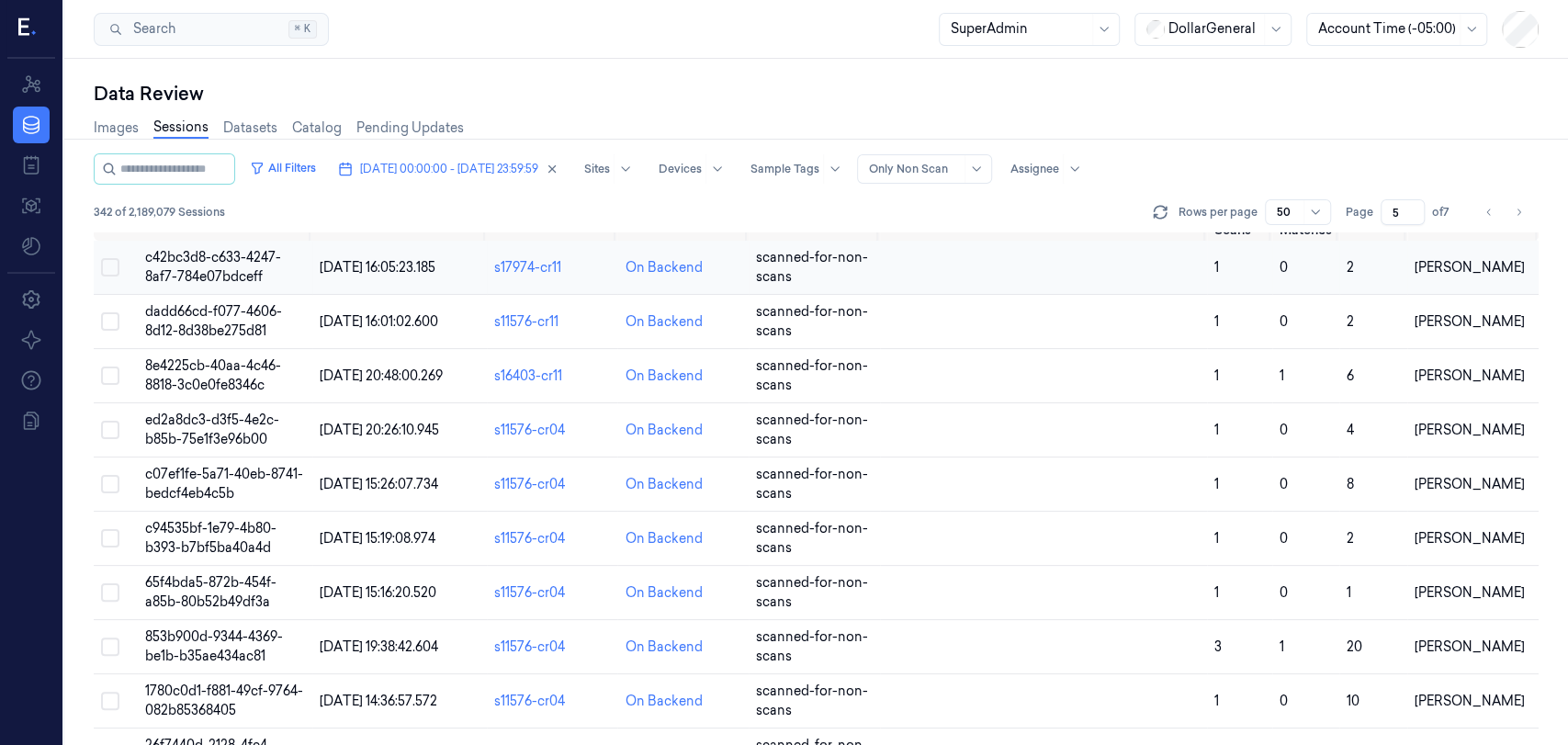
scroll to position [0, 0]
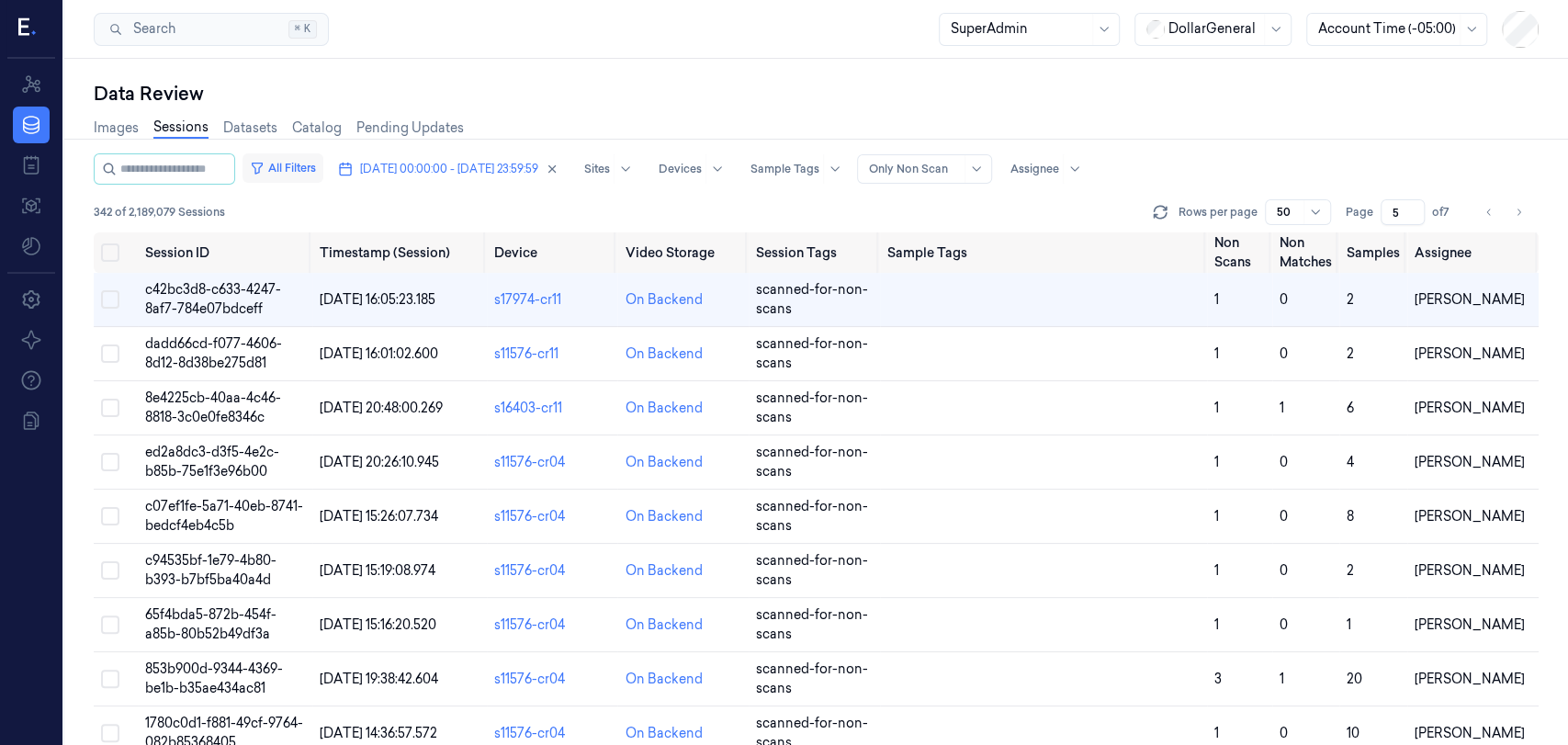
click at [306, 170] on button "All Filters" at bounding box center [282, 168] width 80 height 29
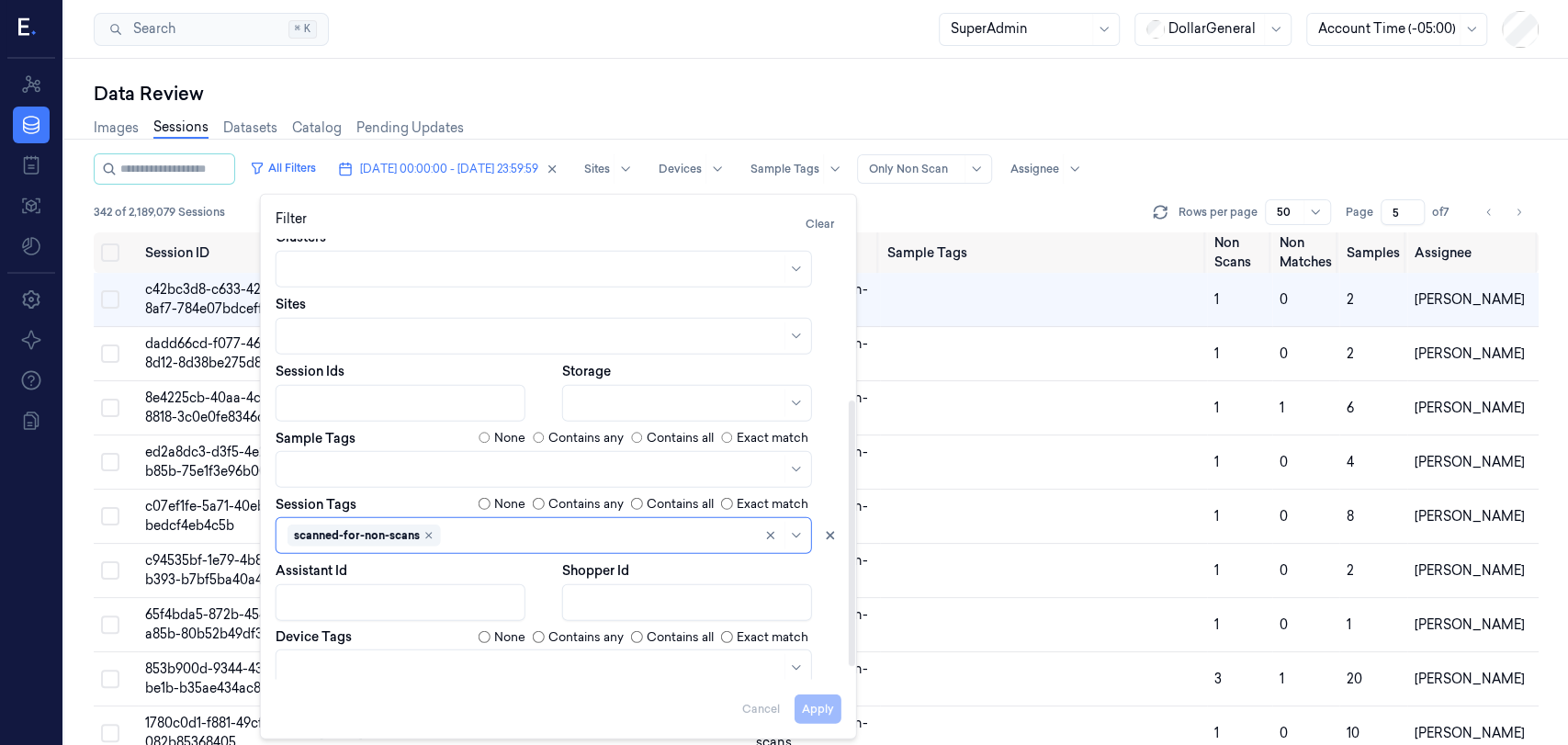
scroll to position [290, 0]
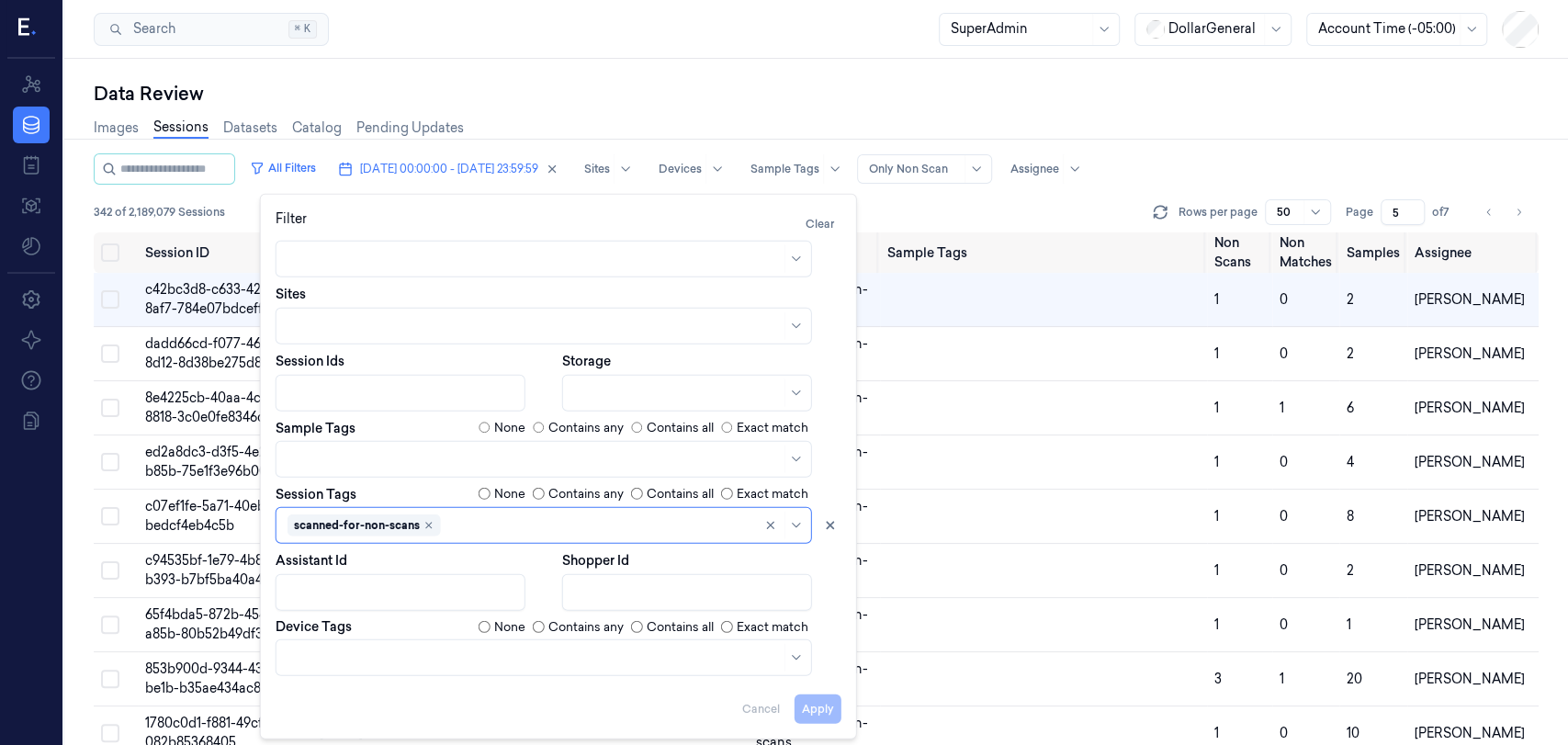
click at [1426, 167] on div "All Filters 22/09/2025 00:00:00 - 28/09/2025 23:59:59 Sites Devices Sample Tags…" at bounding box center [816, 169] width 1445 height 31
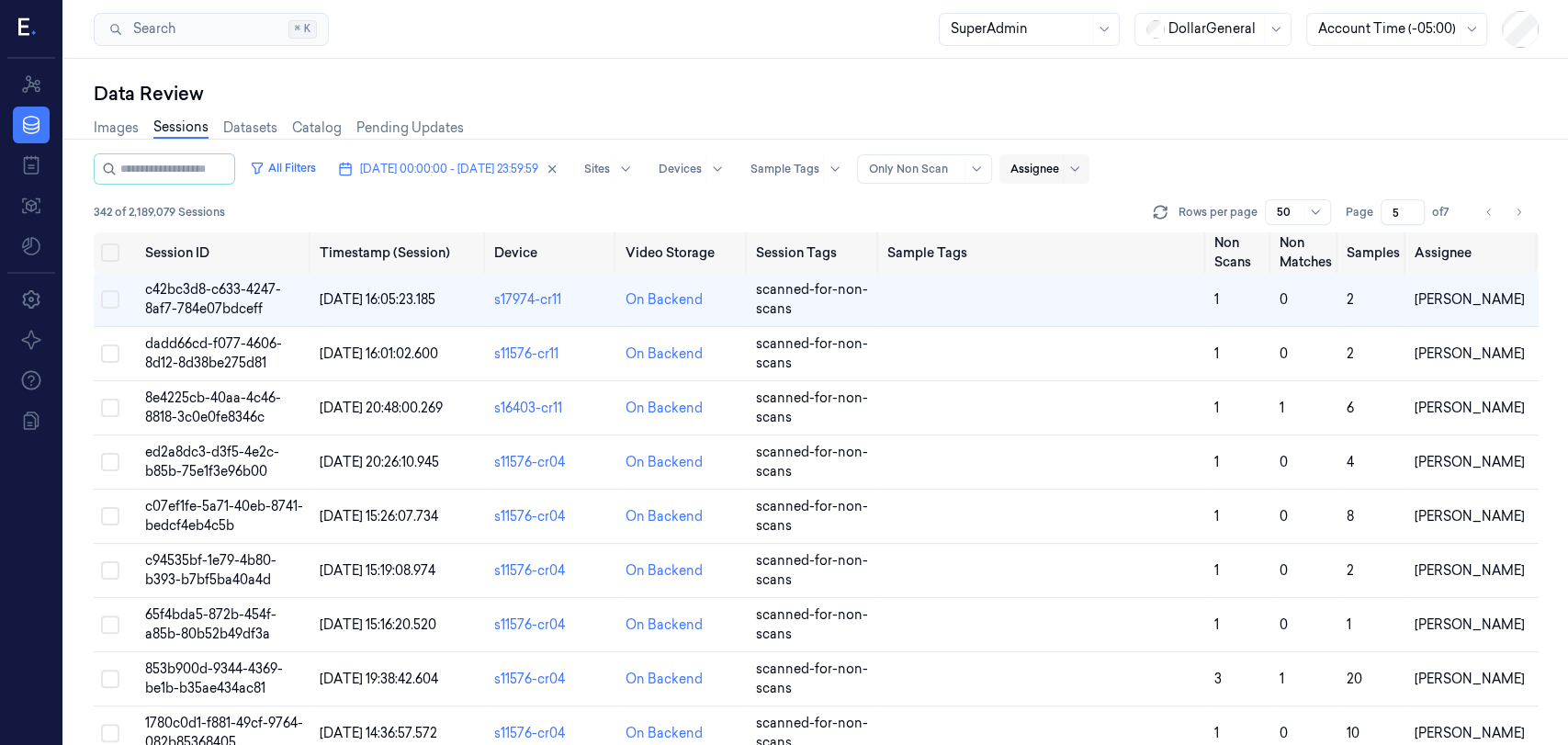
click at [1059, 171] on div at bounding box center [1034, 169] width 48 height 16
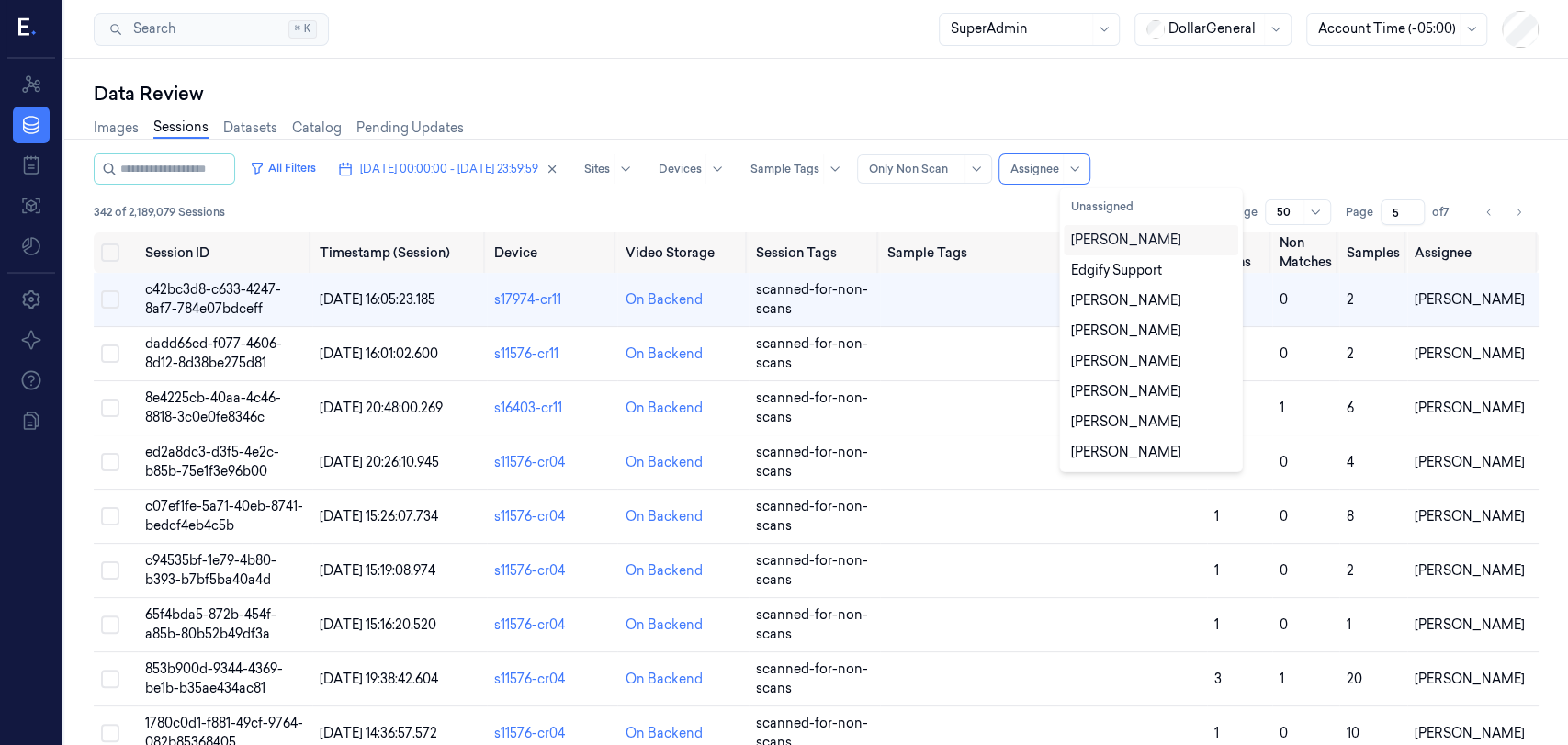
click at [1280, 139] on div at bounding box center [816, 139] width 1518 height 1
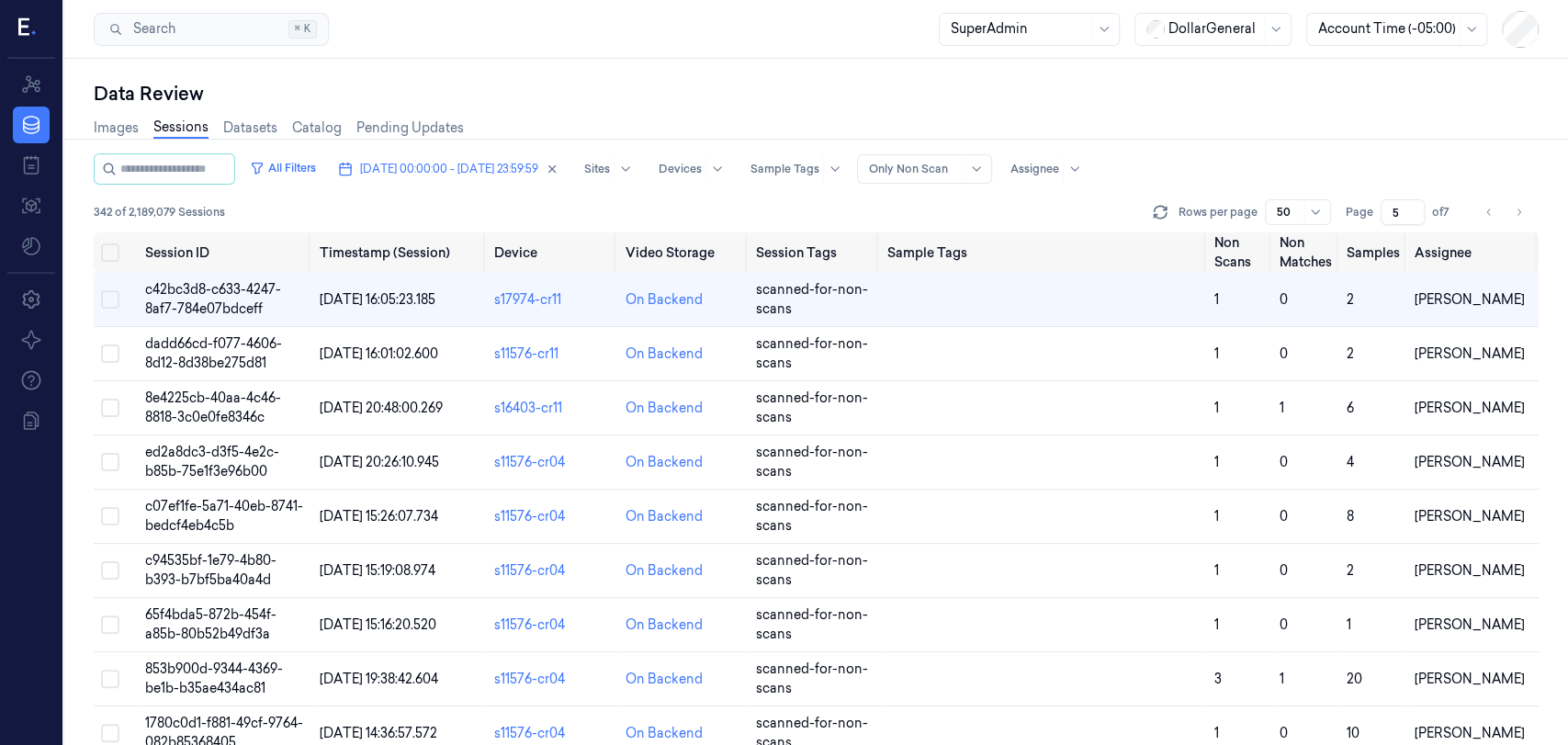
click at [1323, 204] on div at bounding box center [1316, 211] width 18 height 15
click at [1289, 336] on div "200" at bounding box center [1289, 339] width 24 height 19
type input "2"
